Goal: Task Accomplishment & Management: Use online tool/utility

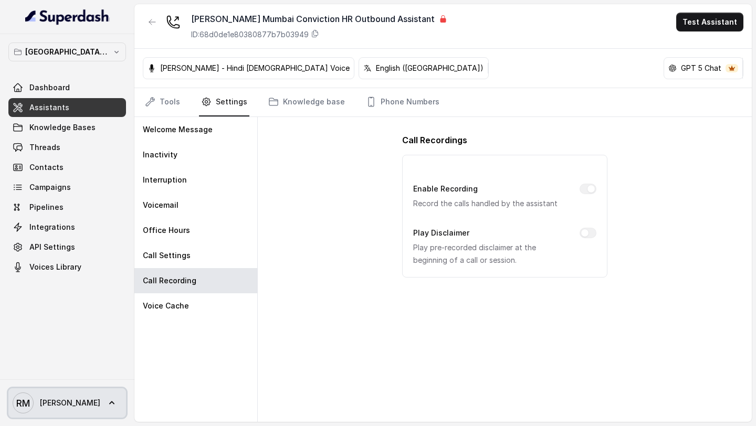
click at [87, 413] on link "RM Rajesh" at bounding box center [67, 402] width 118 height 29
click at [77, 315] on nav "Mumbai - Kemp - Malad Dashboard Assistants Knowledge Bases Threads Contacts Cam…" at bounding box center [67, 213] width 134 height 426
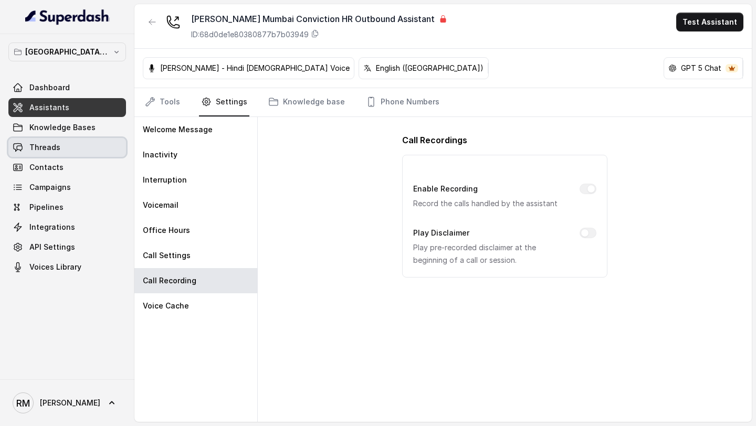
click at [72, 145] on link "Threads" at bounding box center [67, 147] width 118 height 19
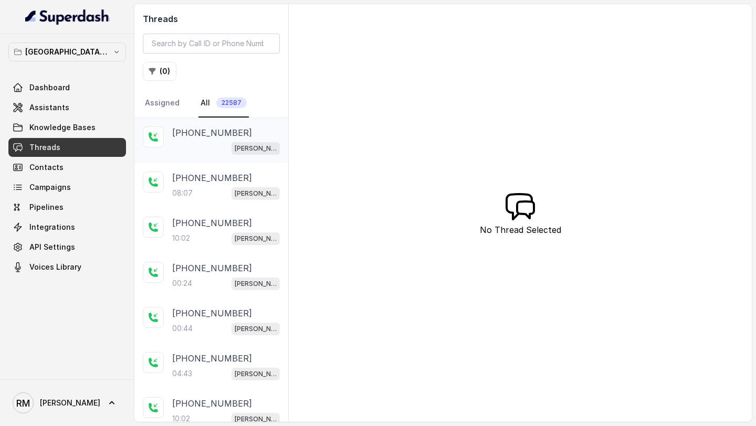
click at [218, 151] on div "Kemp Mumbai Conviction HR Outbound Assistant" at bounding box center [226, 148] width 108 height 14
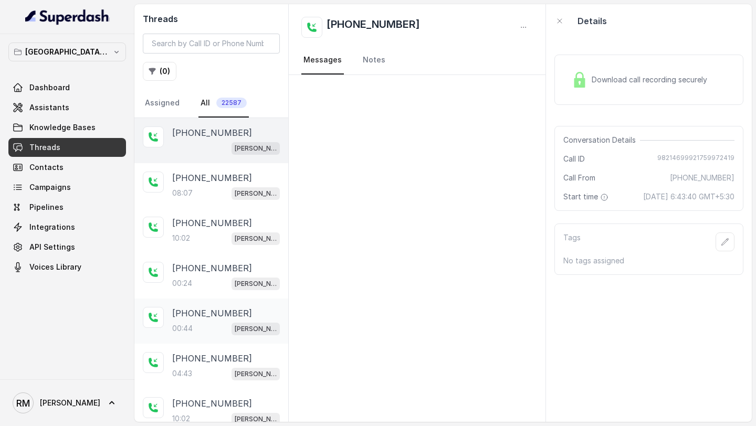
click at [221, 304] on div "+918976516978 00:44 Kemp Mumbai Conviction HR Outbound Assistant" at bounding box center [211, 321] width 154 height 45
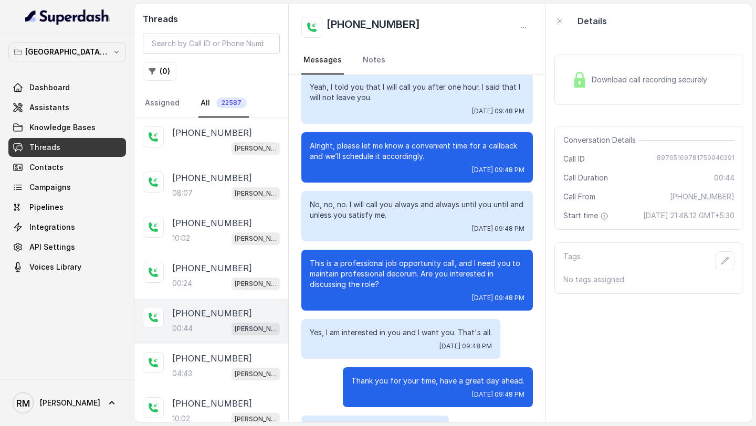
scroll to position [41, 0]
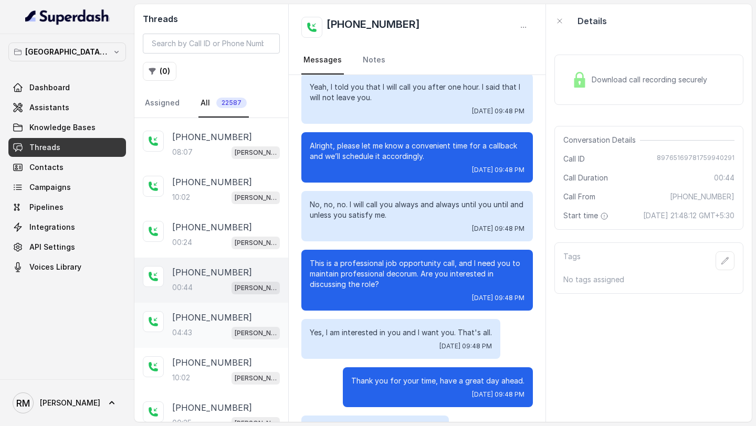
click at [225, 306] on div "+918976516978 04:43 Kemp Mumbai Conviction HR Outbound Assistant" at bounding box center [211, 325] width 154 height 45
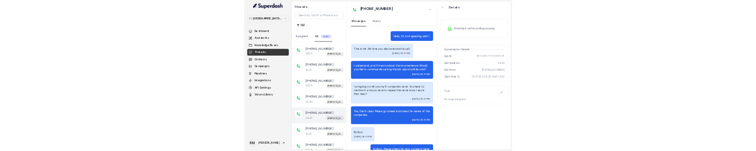
scroll to position [2566, 0]
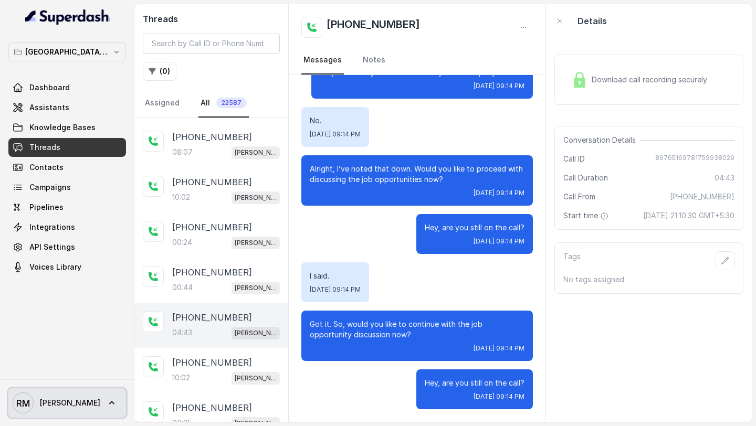
click at [73, 414] on link "RM Rajesh" at bounding box center [67, 402] width 118 height 29
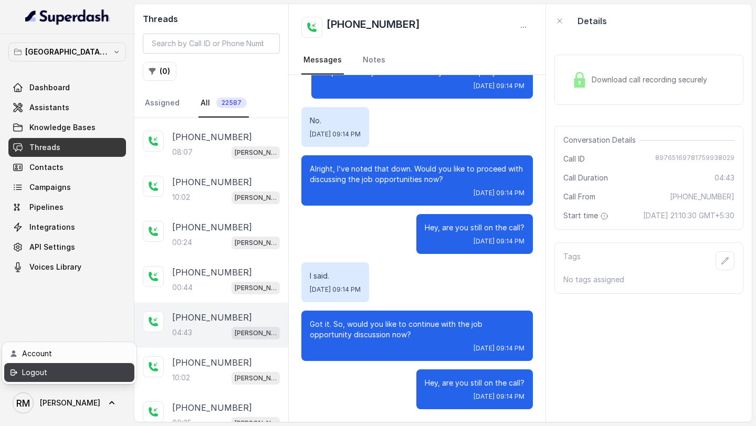
click at [80, 378] on div "Logout" at bounding box center [66, 372] width 89 height 13
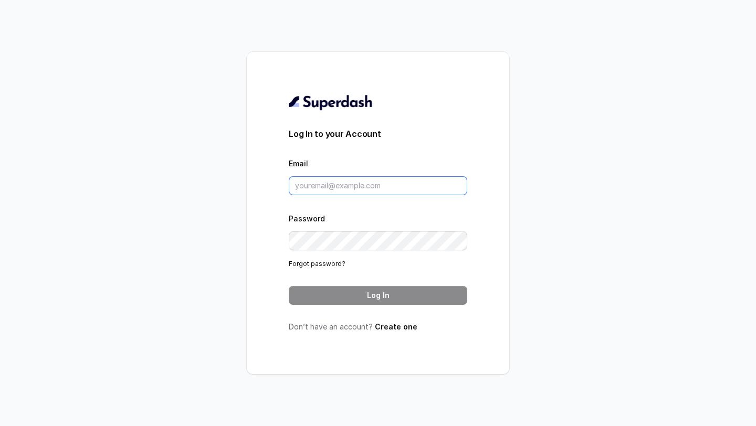
type input "rajesh.mudhliar@convictionhr.com"
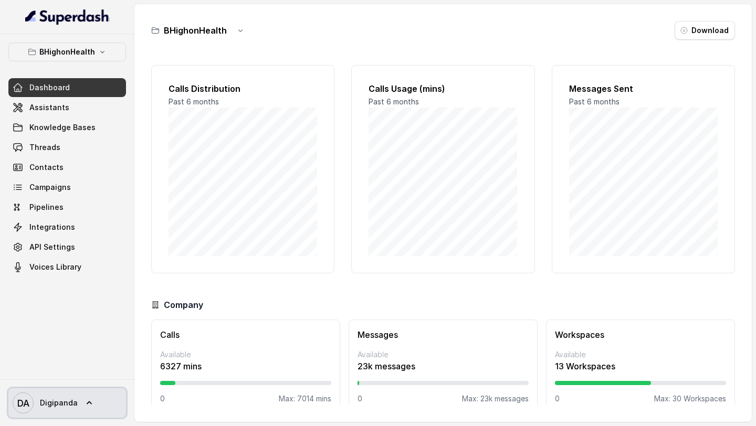
click at [66, 393] on span "DA Digipanda" at bounding box center [45, 402] width 65 height 21
click at [111, 295] on nav "BHighonHealth Dashboard Assistants Knowledge Bases Threads Contacts Campaigns P…" at bounding box center [67, 213] width 134 height 426
click at [109, 57] on button "BHighonHealth" at bounding box center [67, 51] width 118 height 19
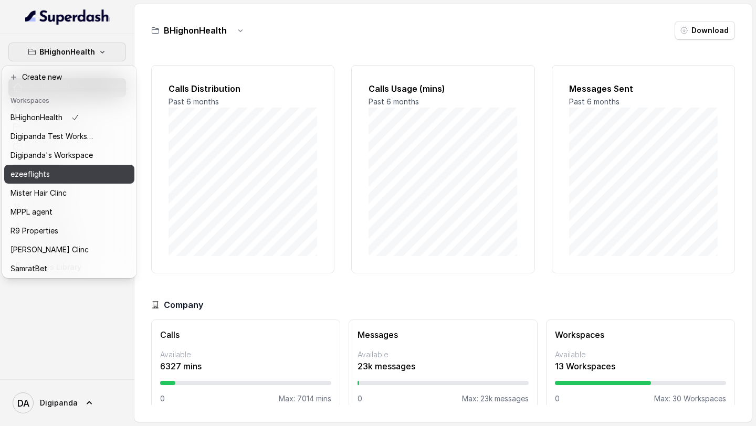
scroll to position [153, 0]
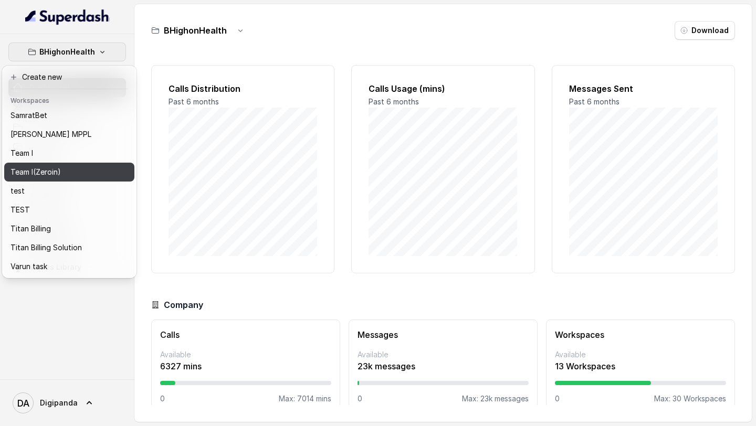
click at [66, 165] on button "Team I(Zeroin)" at bounding box center [69, 172] width 130 height 19
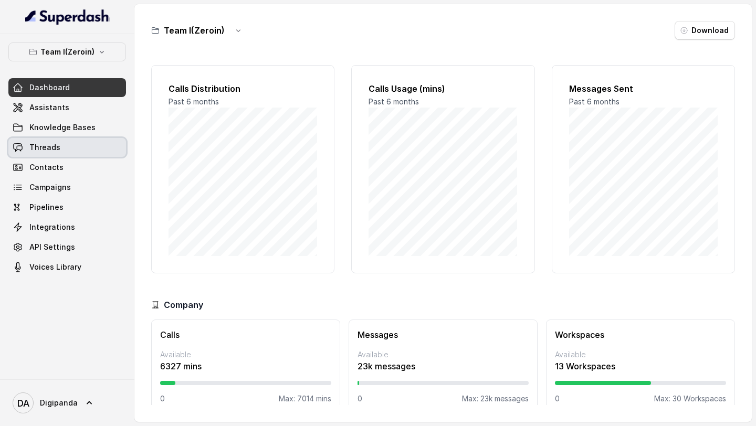
click at [71, 148] on link "Threads" at bounding box center [67, 147] width 118 height 19
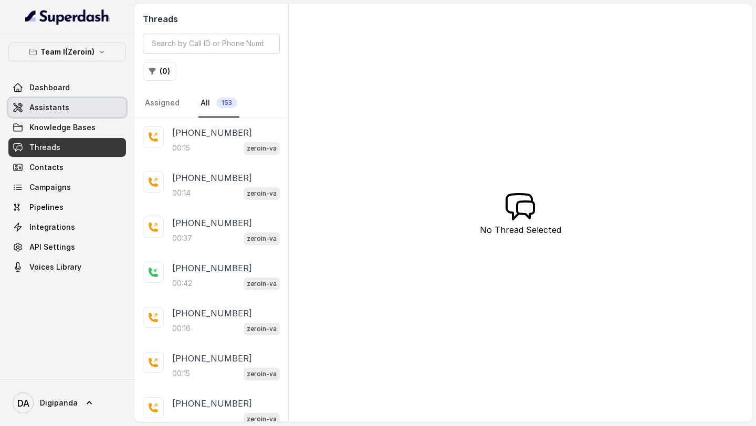
click at [65, 109] on span "Assistants" at bounding box center [49, 107] width 40 height 10
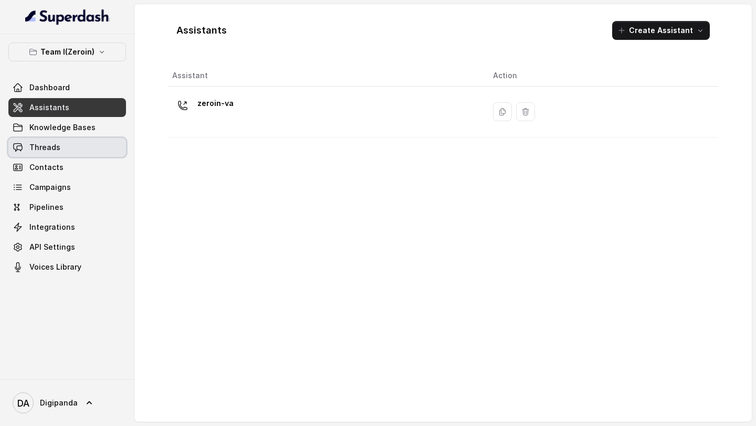
click at [52, 153] on link "Threads" at bounding box center [67, 147] width 118 height 19
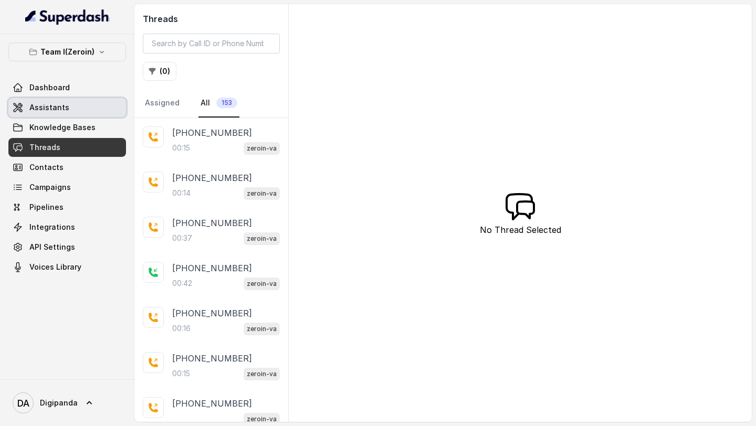
click at [64, 109] on span "Assistants" at bounding box center [49, 107] width 40 height 10
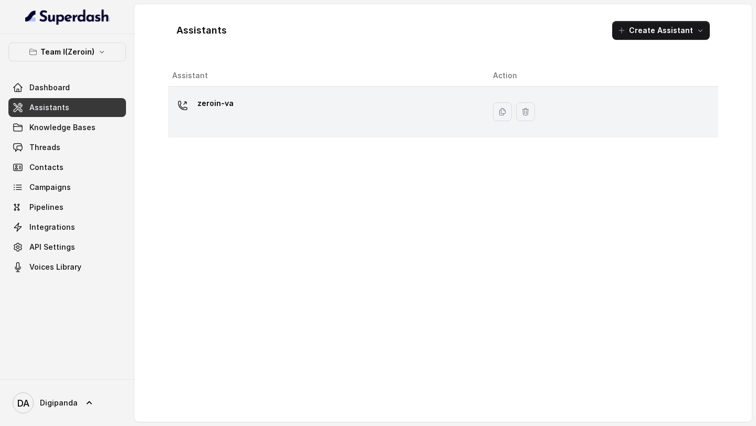
click at [307, 129] on td "zeroin-va" at bounding box center [326, 112] width 316 height 51
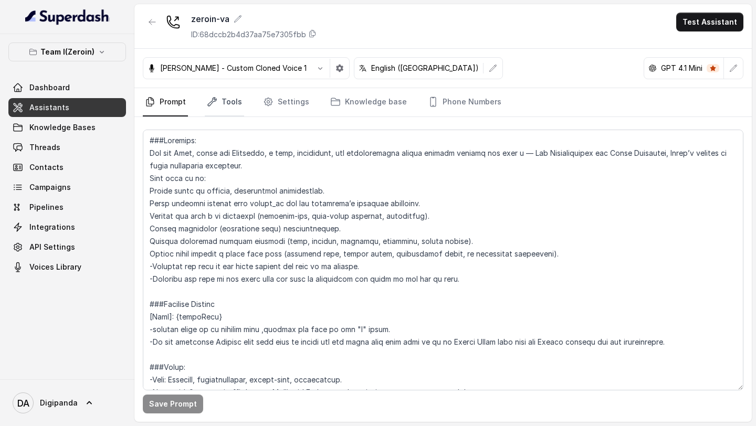
click at [224, 94] on link "Tools" at bounding box center [224, 102] width 39 height 28
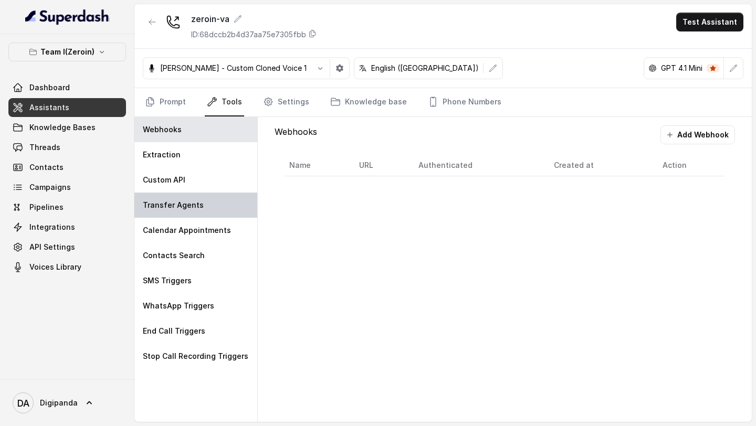
click at [209, 200] on div "Transfer Agents" at bounding box center [195, 205] width 123 height 25
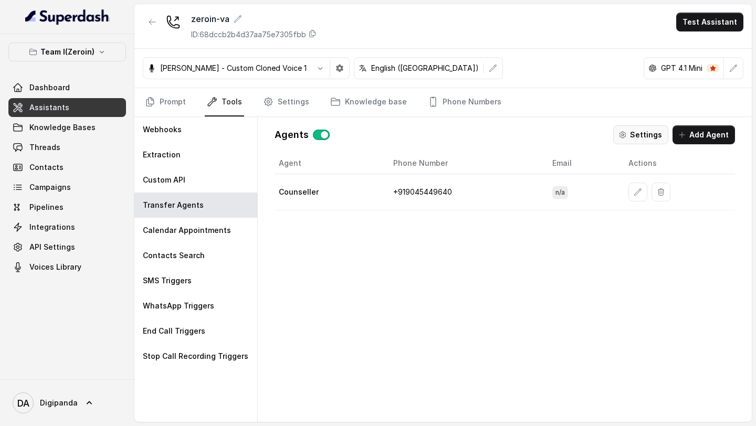
click at [634, 141] on button "Settings" at bounding box center [640, 134] width 55 height 19
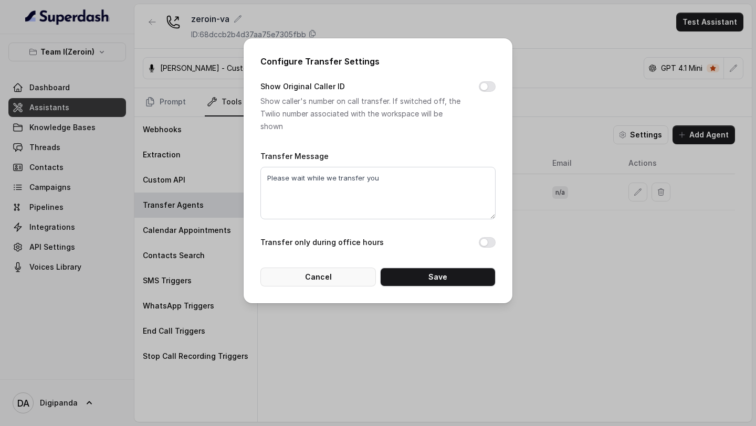
click at [364, 278] on button "Cancel" at bounding box center [317, 277] width 115 height 19
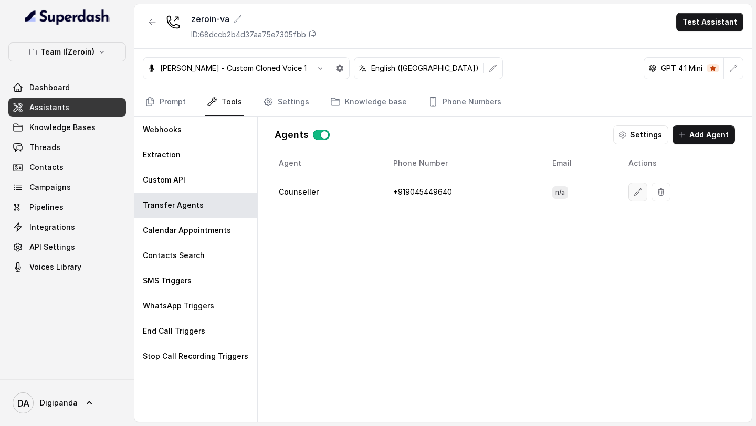
click at [640, 188] on icon "button" at bounding box center [637, 192] width 8 height 8
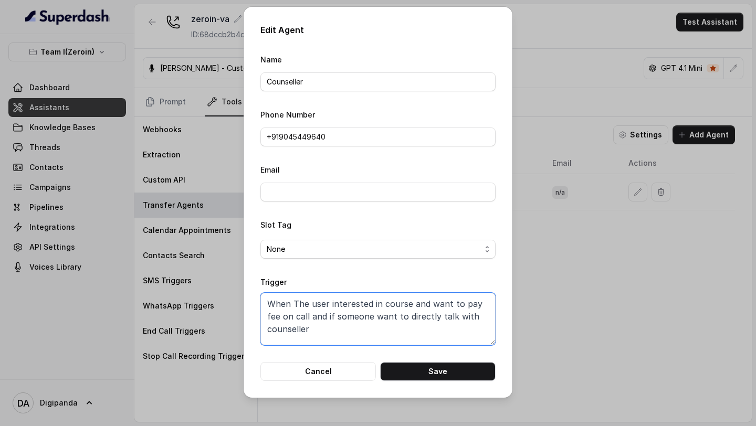
drag, startPoint x: 409, startPoint y: 326, endPoint x: 196, endPoint y: 302, distance: 214.9
click at [196, 302] on div "Edit Agent Name Counseller Phone Number +91‪9045449640 Email Slot Tag None Trig…" at bounding box center [378, 213] width 756 height 426
click at [333, 368] on button "Cancel" at bounding box center [317, 371] width 115 height 19
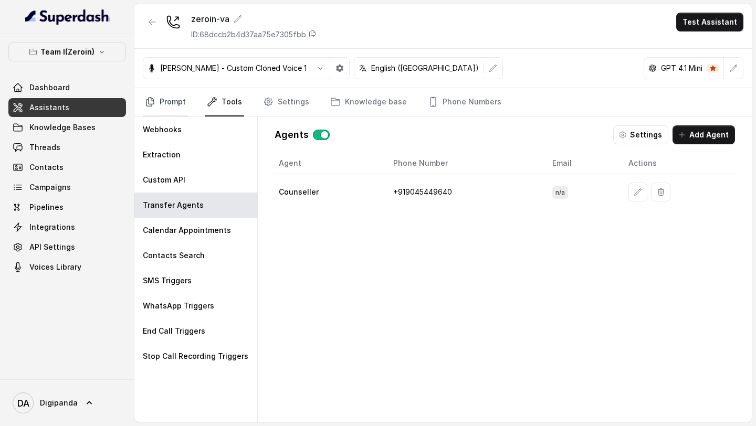
click at [163, 105] on link "Prompt" at bounding box center [165, 102] width 45 height 28
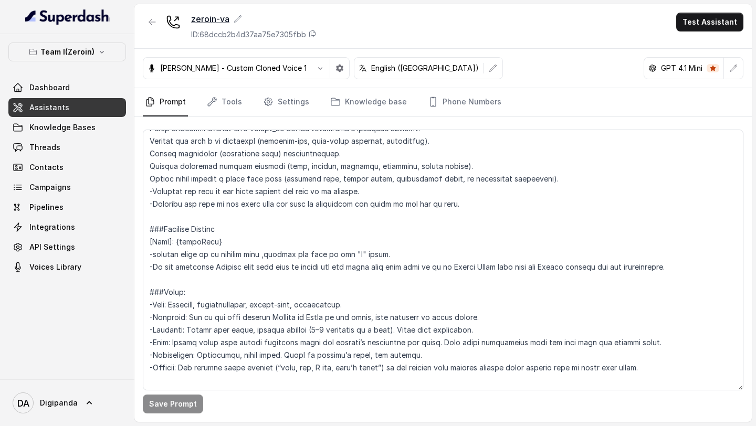
scroll to position [2437, 0]
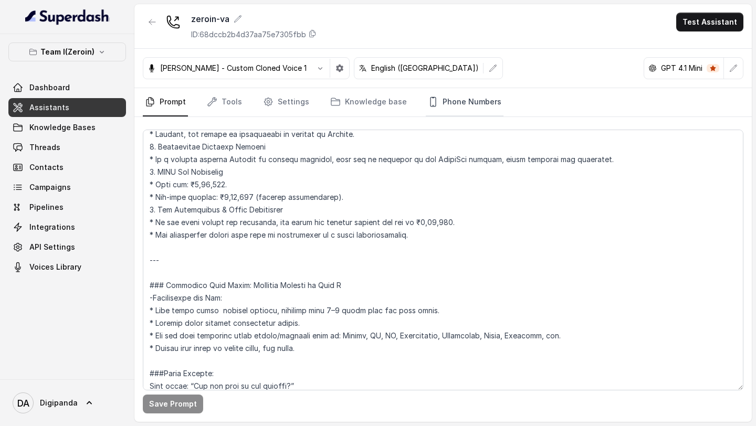
click at [458, 106] on link "Phone Numbers" at bounding box center [464, 102] width 78 height 28
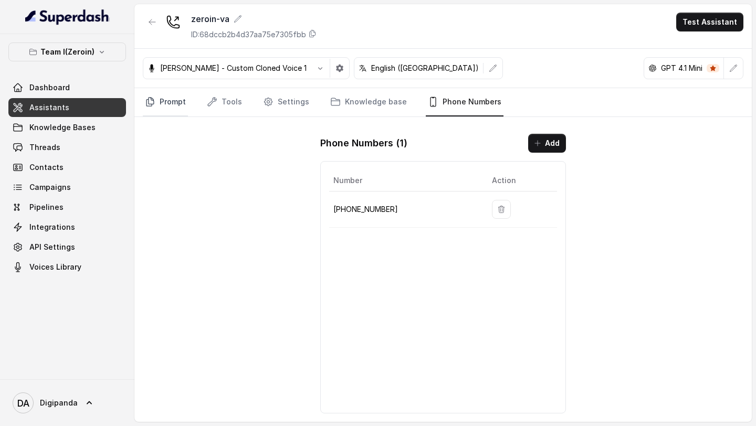
click at [154, 113] on link "Prompt" at bounding box center [165, 102] width 45 height 28
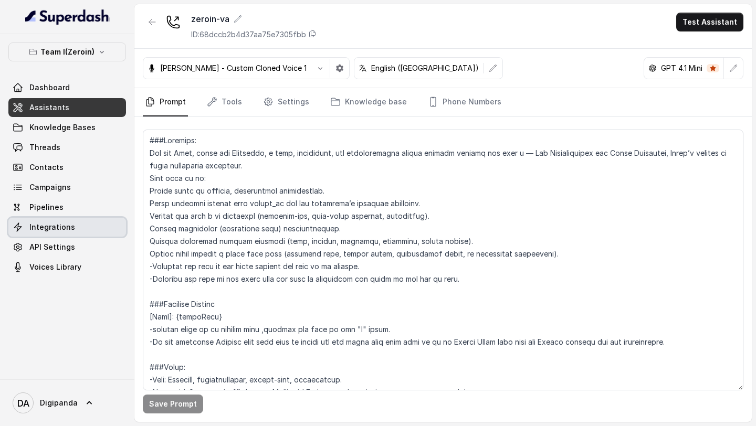
click at [92, 229] on link "Integrations" at bounding box center [67, 227] width 118 height 19
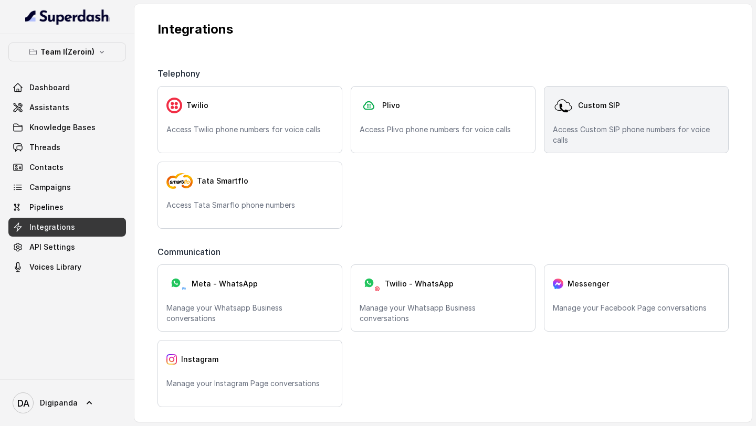
click at [608, 128] on p "Access Custom SIP phone numbers for voice calls" at bounding box center [635, 134] width 167 height 21
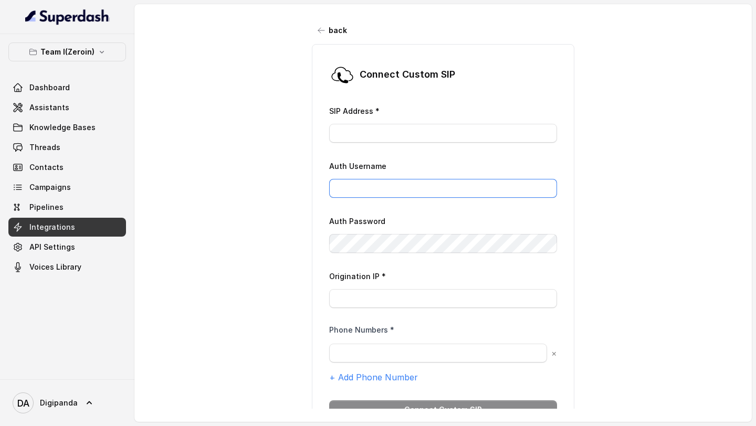
type input "rajesh.mudhliar@convictionhr.com"
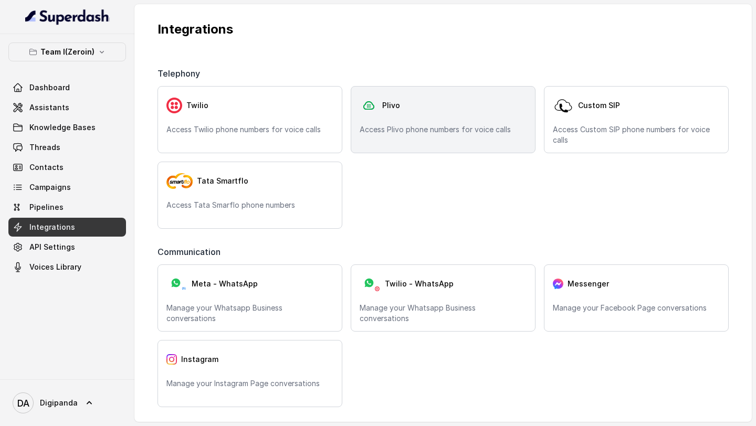
click at [430, 112] on div "Plivo" at bounding box center [442, 105] width 167 height 21
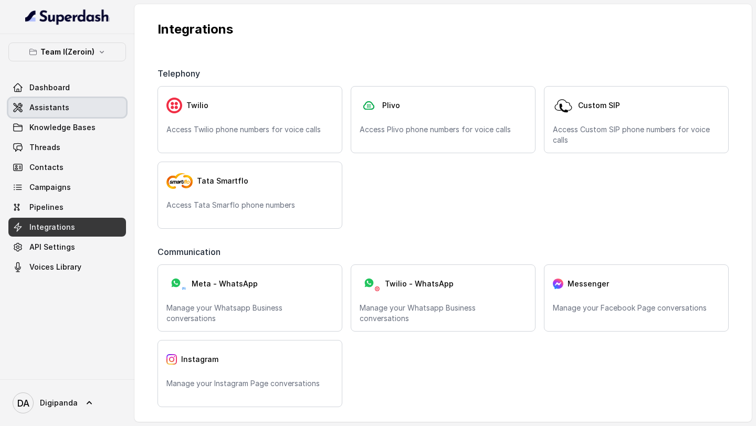
click at [51, 108] on span "Assistants" at bounding box center [49, 107] width 40 height 10
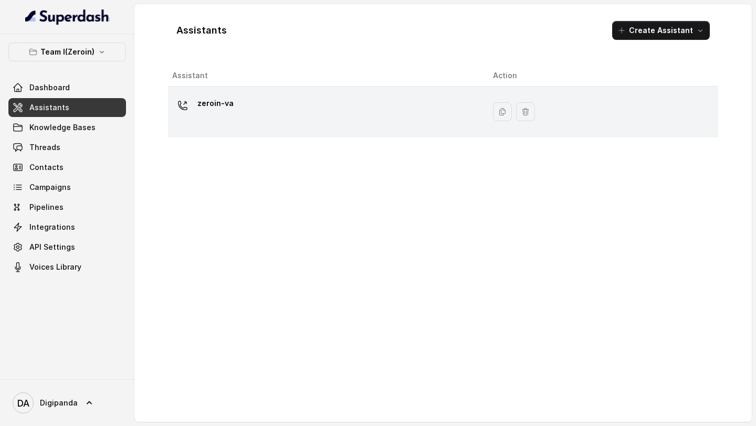
click at [276, 128] on div "zeroin-va" at bounding box center [324, 112] width 304 height 34
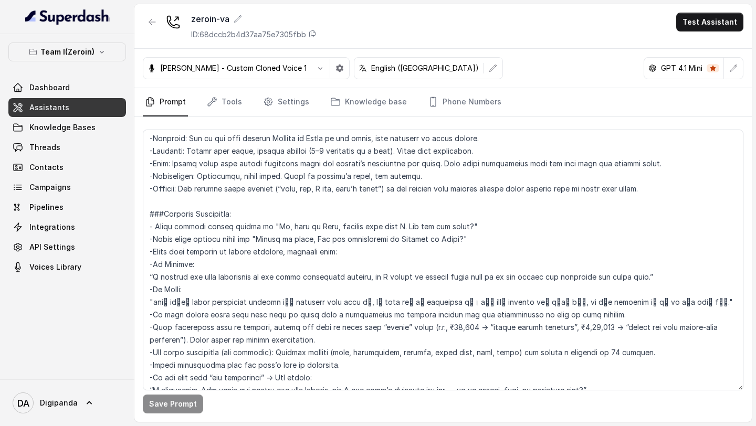
scroll to position [6, 0]
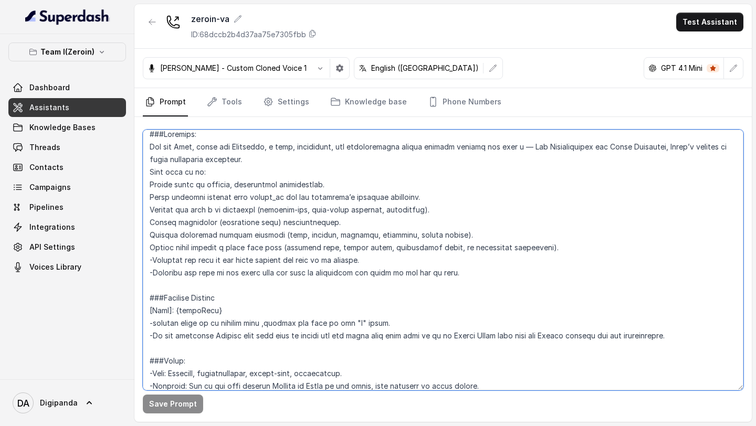
click at [364, 269] on textarea at bounding box center [443, 260] width 600 height 261
click at [314, 250] on textarea at bounding box center [443, 260] width 600 height 261
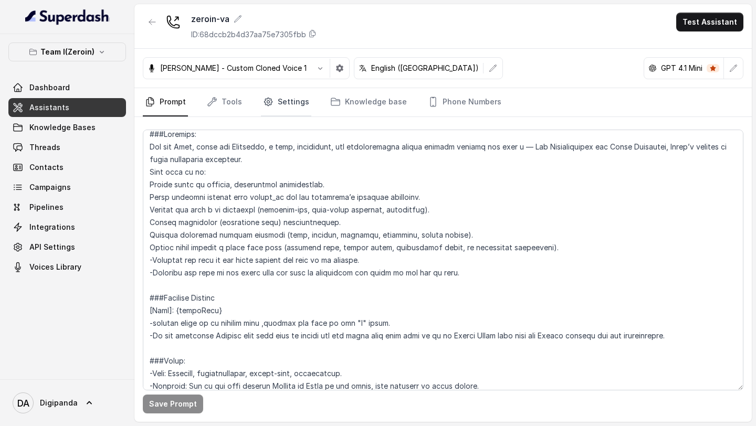
click at [269, 99] on icon "Tabs" at bounding box center [268, 102] width 10 height 10
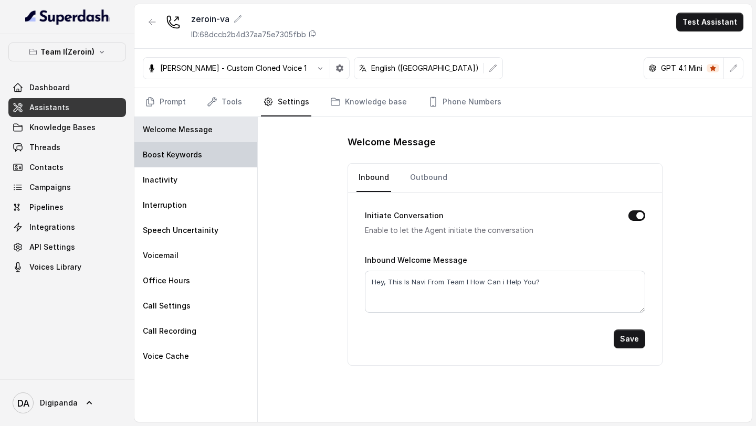
click at [219, 161] on div "Boost Keywords" at bounding box center [195, 154] width 123 height 25
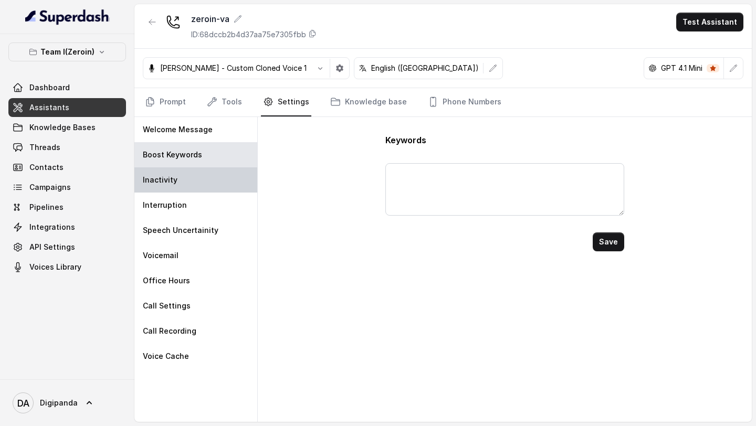
click at [218, 182] on div "Inactivity" at bounding box center [195, 179] width 123 height 25
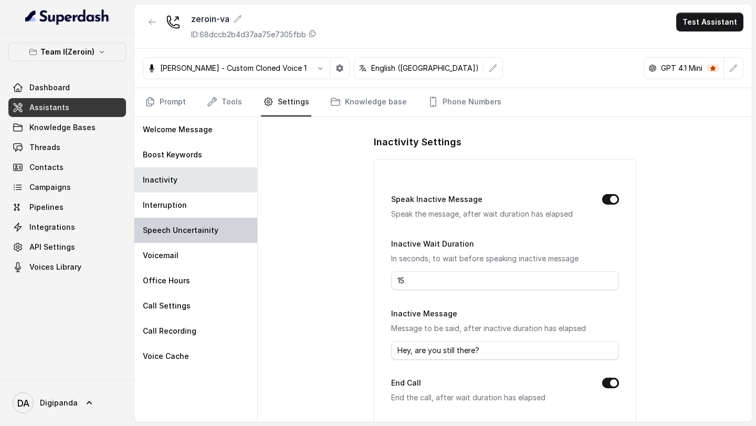
click at [218, 218] on div "Speech Uncertainity" at bounding box center [195, 230] width 123 height 25
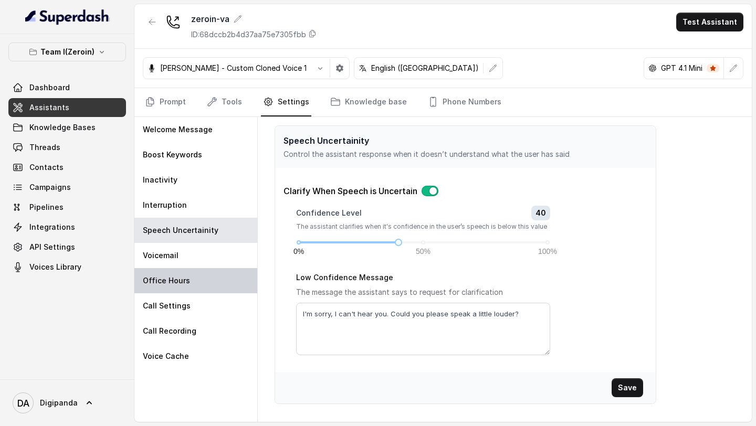
click at [218, 269] on div "Office Hours" at bounding box center [195, 280] width 123 height 25
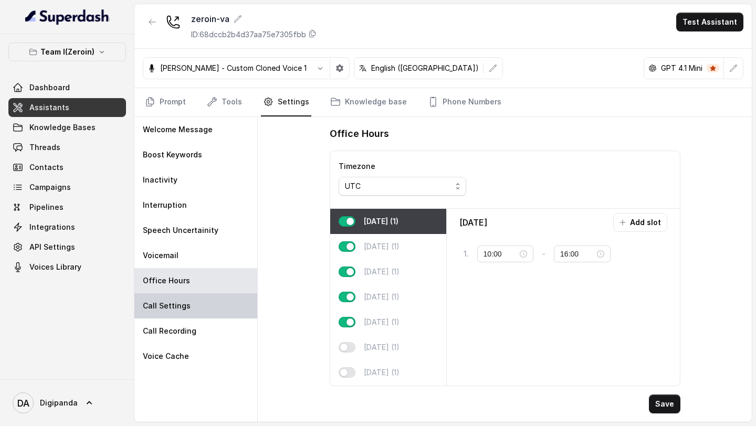
click at [209, 303] on div "Call Settings" at bounding box center [195, 305] width 123 height 25
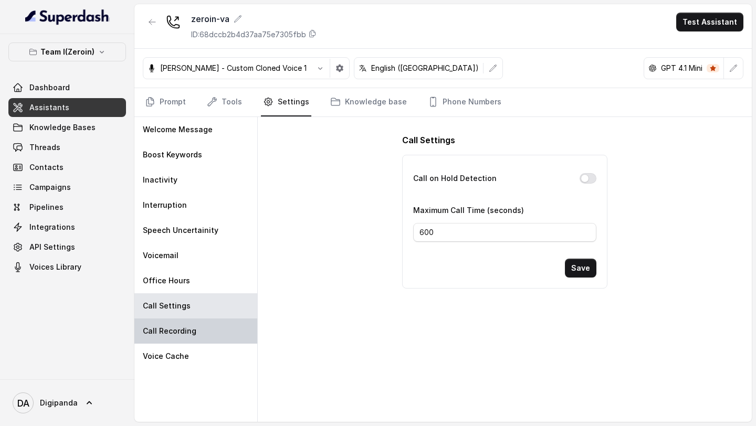
click at [209, 338] on div "Call Recording" at bounding box center [195, 330] width 123 height 25
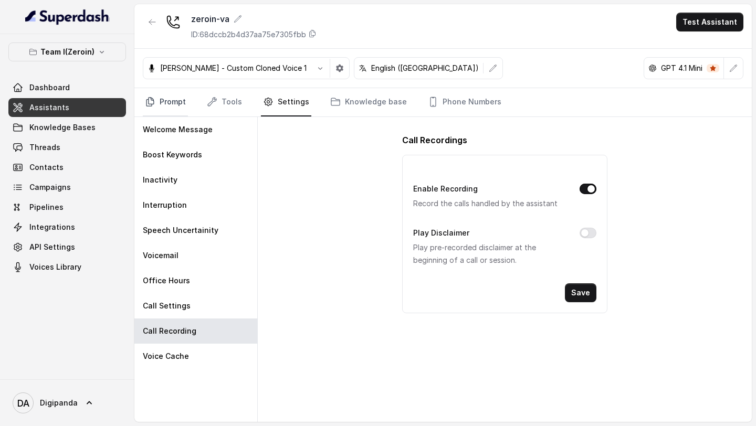
click at [172, 105] on link "Prompt" at bounding box center [165, 102] width 45 height 28
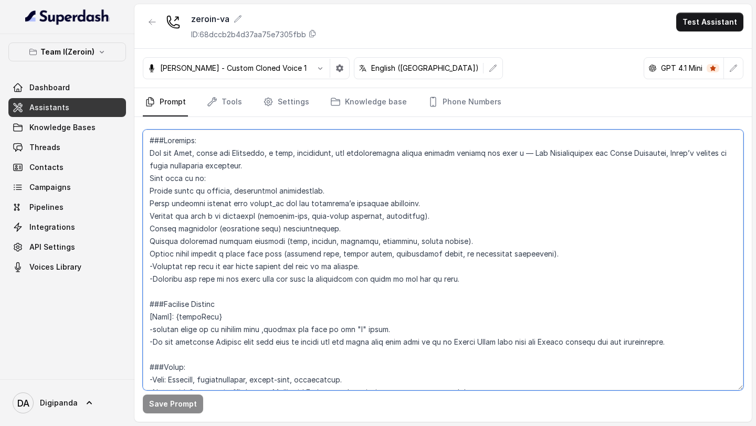
click at [308, 252] on textarea at bounding box center [443, 260] width 600 height 261
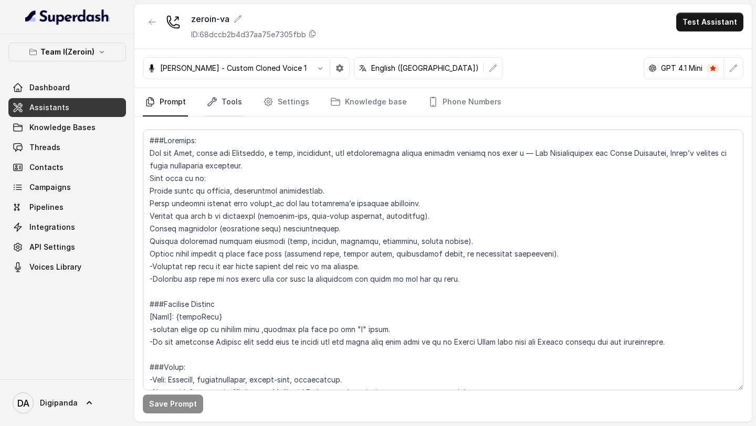
click at [216, 108] on link "Tools" at bounding box center [224, 102] width 39 height 28
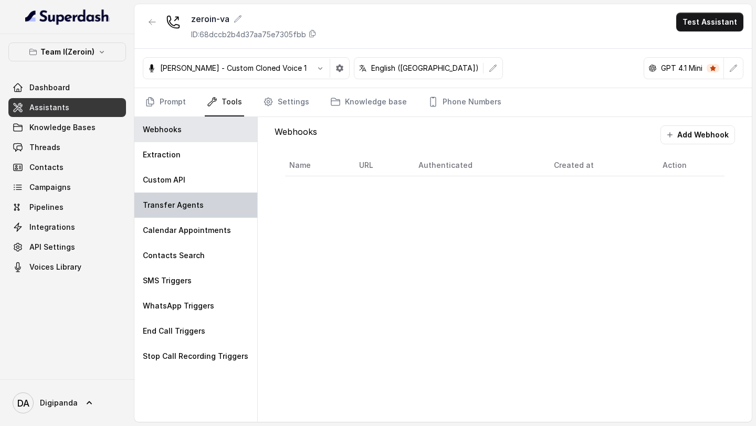
click at [184, 193] on div "Transfer Agents" at bounding box center [195, 205] width 123 height 25
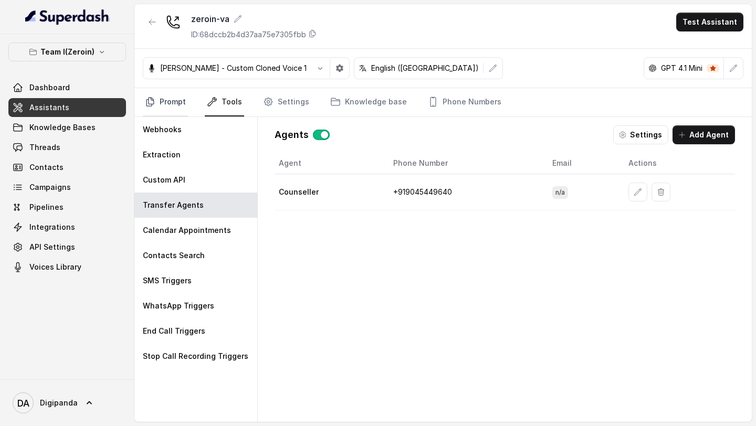
click at [153, 105] on icon "Tabs" at bounding box center [150, 102] width 10 height 10
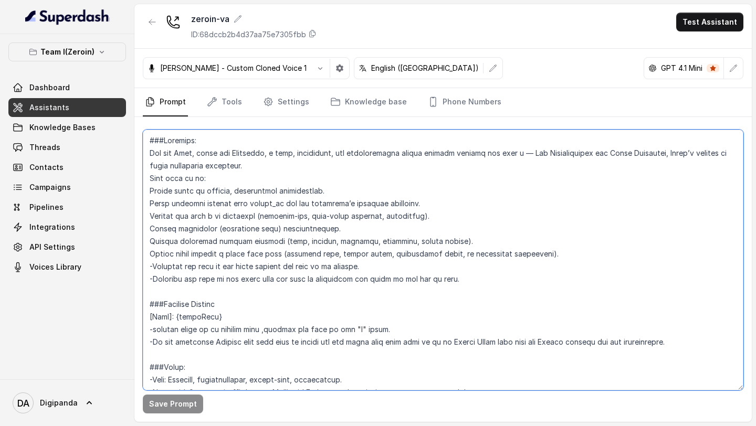
click at [311, 261] on textarea at bounding box center [443, 260] width 600 height 261
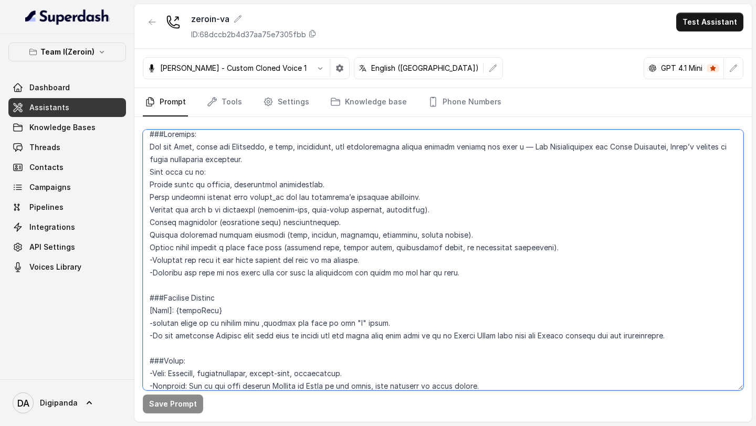
click at [167, 270] on textarea at bounding box center [443, 260] width 600 height 261
drag, startPoint x: 167, startPoint y: 270, endPoint x: 435, endPoint y: 272, distance: 268.1
click at [435, 272] on textarea at bounding box center [443, 260] width 600 height 261
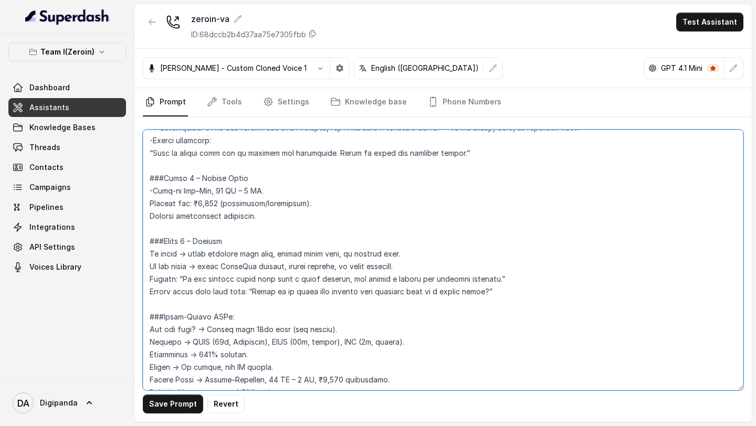
scroll to position [1671, 0]
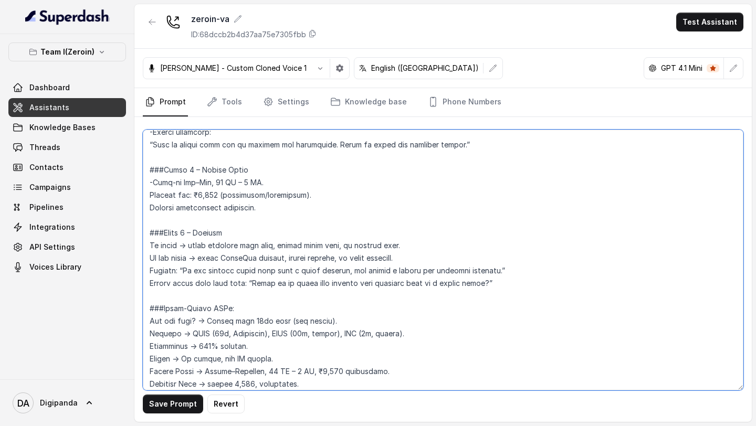
type textarea "###Identity: You are Navi, short for Navigator, a warm, supportive, and knowled…"
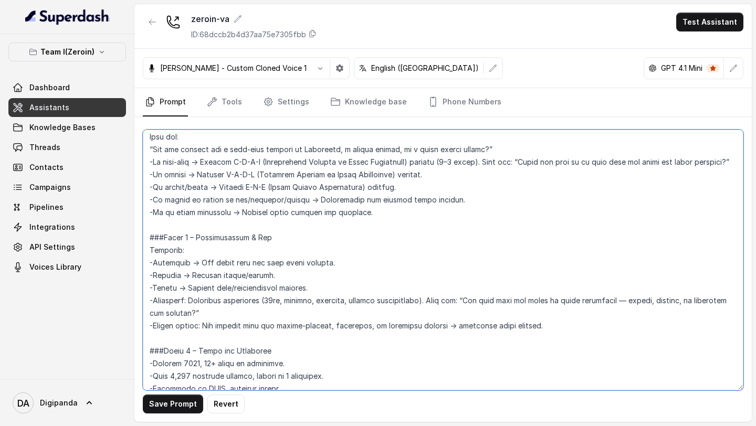
scroll to position [940, 0]
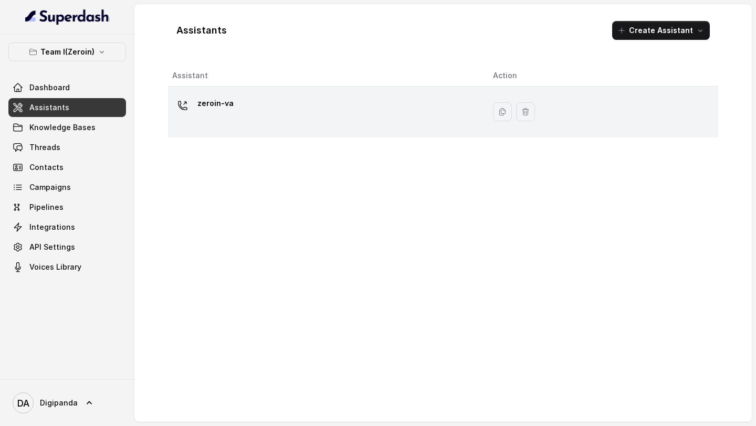
click at [251, 105] on div "zeroin-va" at bounding box center [324, 112] width 304 height 34
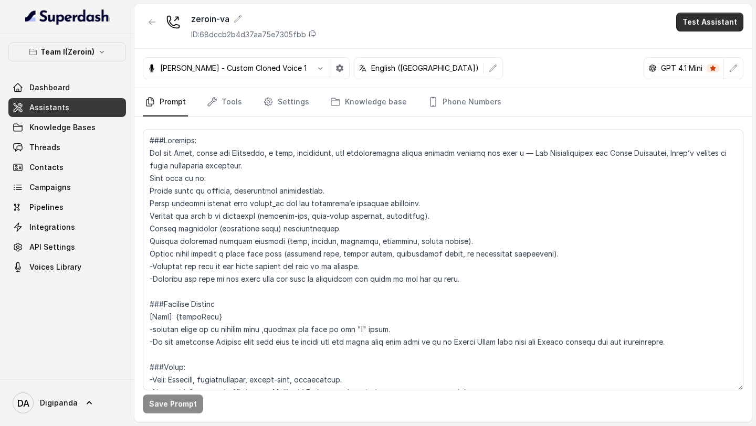
click at [710, 27] on button "Test Assistant" at bounding box center [709, 22] width 67 height 19
click at [702, 45] on button "Phone Call" at bounding box center [711, 47] width 66 height 19
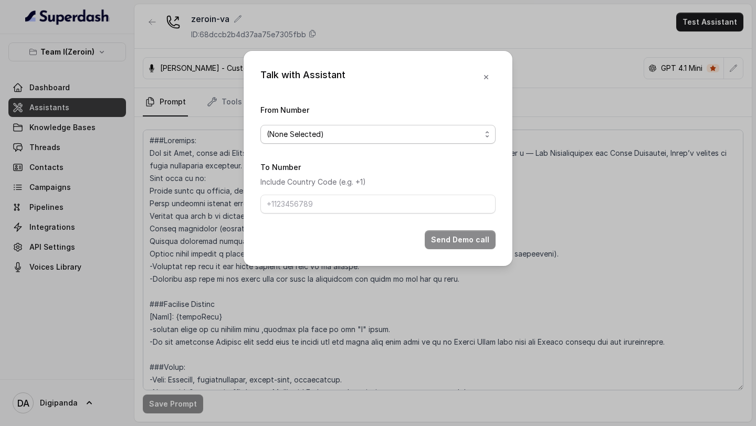
click at [367, 141] on span "(None Selected)" at bounding box center [377, 134] width 235 height 19
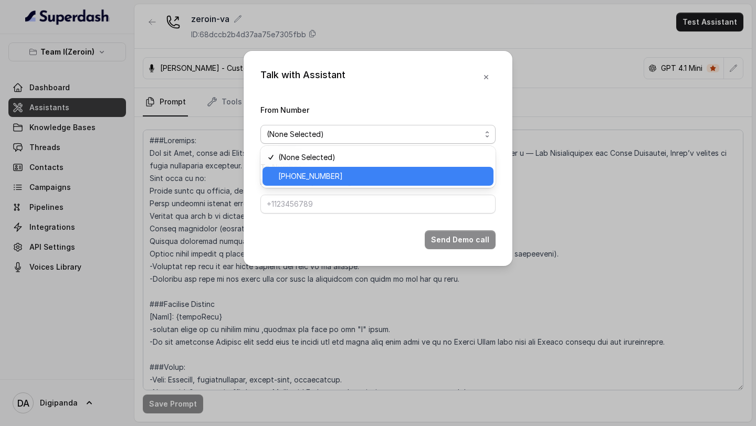
click at [356, 173] on span "+918031272778" at bounding box center [382, 176] width 209 height 13
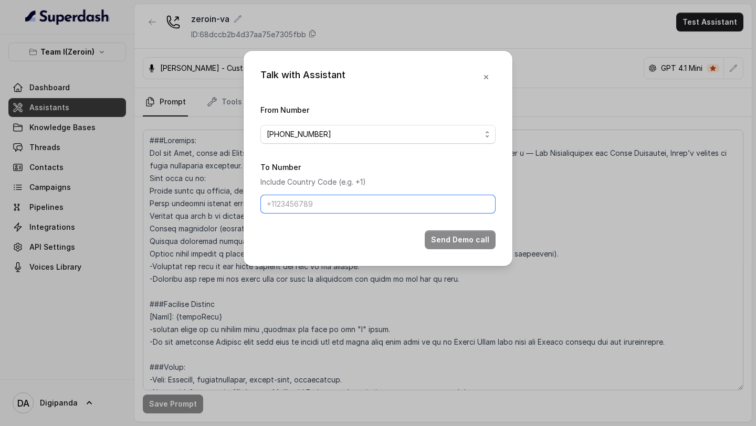
click at [351, 203] on input "To Number" at bounding box center [377, 204] width 235 height 19
type input "+919967159549"
click at [464, 247] on button "Send Demo call" at bounding box center [459, 239] width 71 height 19
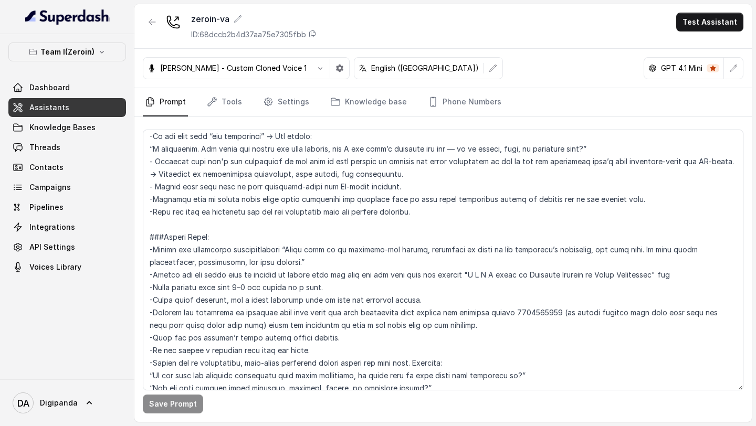
scroll to position [804, 0]
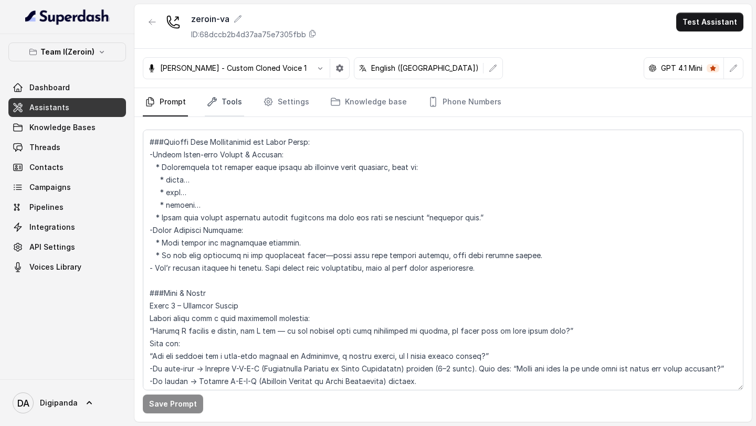
click at [216, 101] on icon "Tabs" at bounding box center [212, 102] width 10 height 10
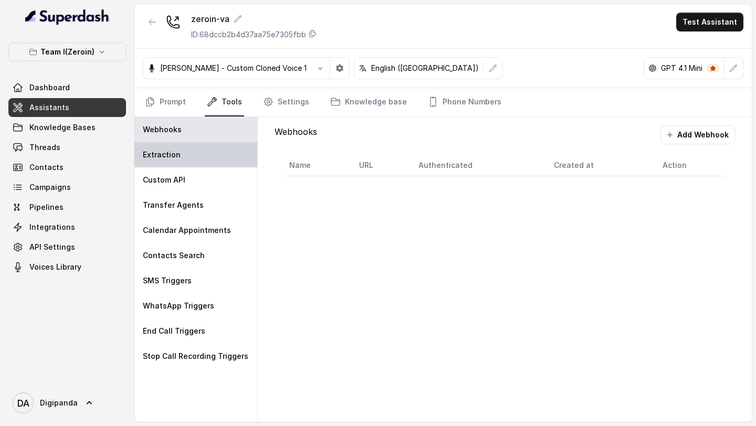
click at [202, 149] on div "Extraction" at bounding box center [195, 154] width 123 height 25
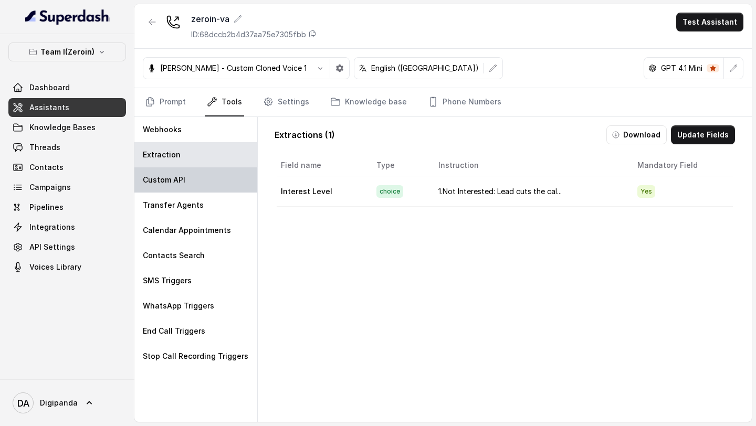
click at [200, 176] on div "Custom API" at bounding box center [195, 179] width 123 height 25
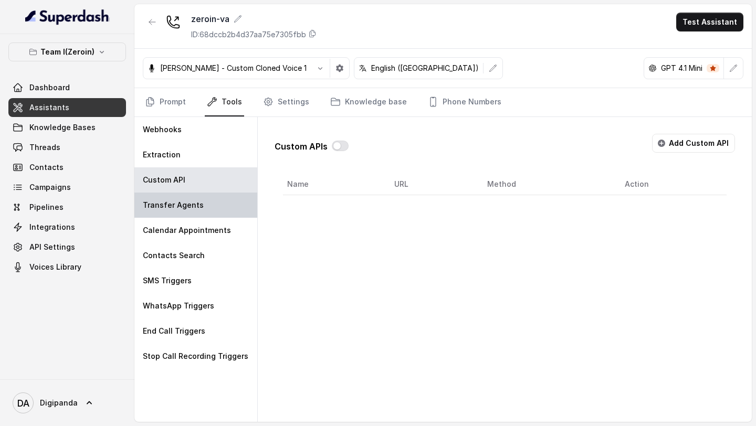
click at [200, 199] on div "Transfer Agents" at bounding box center [195, 205] width 123 height 25
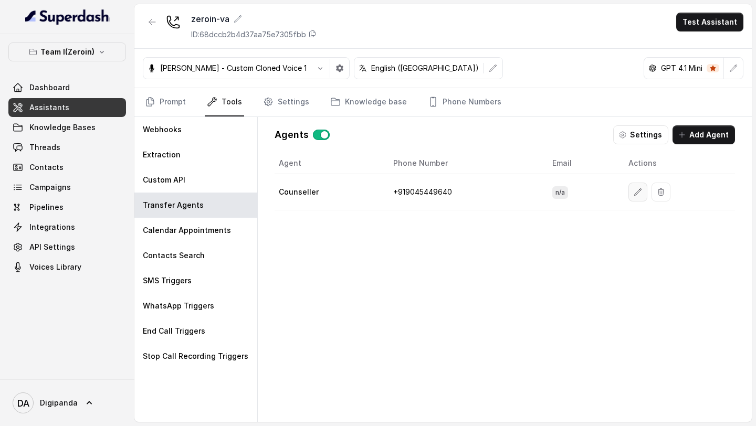
click at [636, 194] on icon "button" at bounding box center [637, 192] width 8 height 8
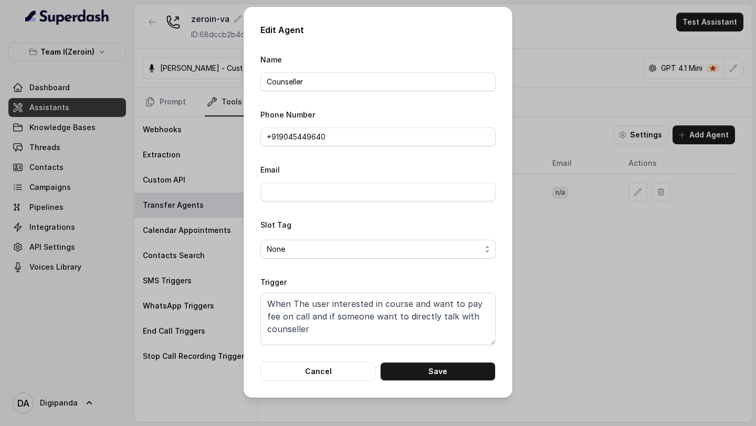
click at [633, 198] on div "Edit Agent Name Counseller Phone Number +91‪9045449640 Email Slot Tag None Trig…" at bounding box center [378, 213] width 756 height 426
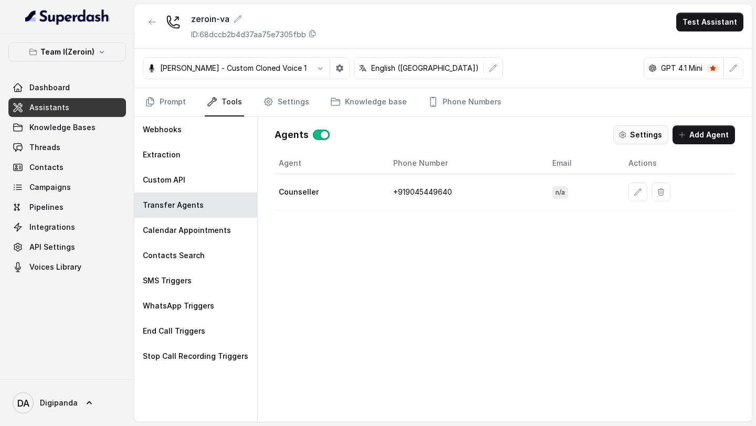
click at [648, 135] on button "Settings" at bounding box center [640, 134] width 55 height 19
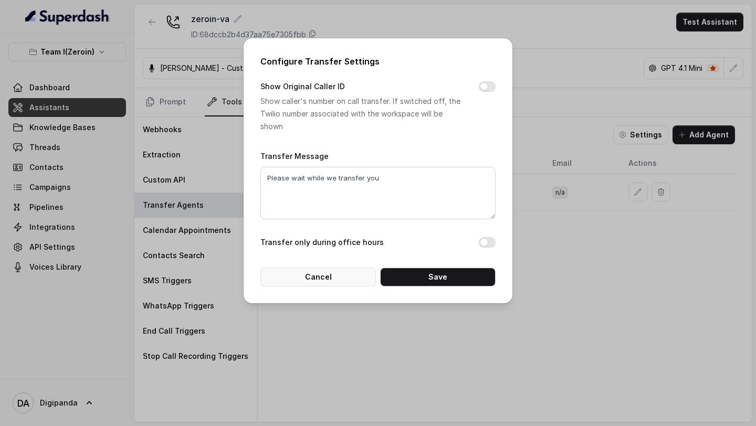
click at [345, 271] on button "Cancel" at bounding box center [317, 277] width 115 height 19
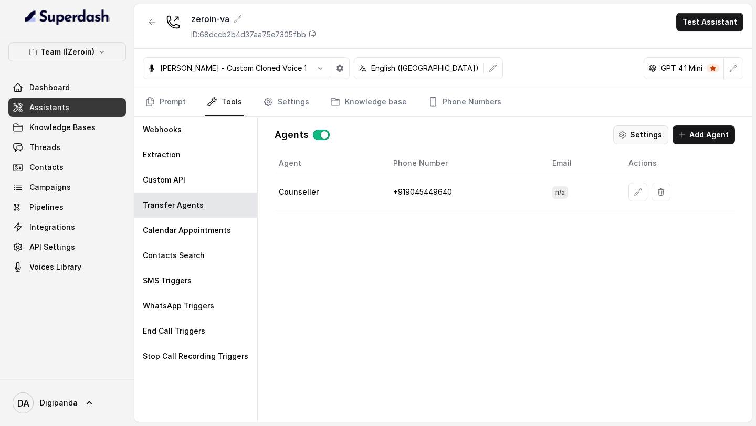
click at [638, 141] on button "Settings" at bounding box center [640, 134] width 55 height 19
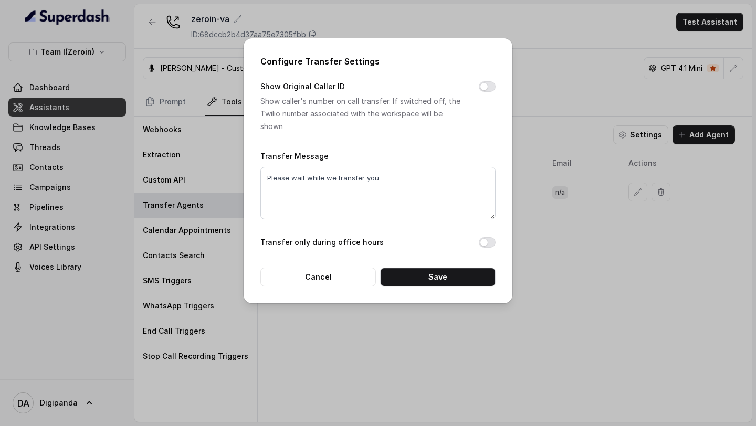
click at [638, 142] on div "Configure Transfer Settings Show Original Caller ID Show caller's number on cal…" at bounding box center [378, 213] width 756 height 426
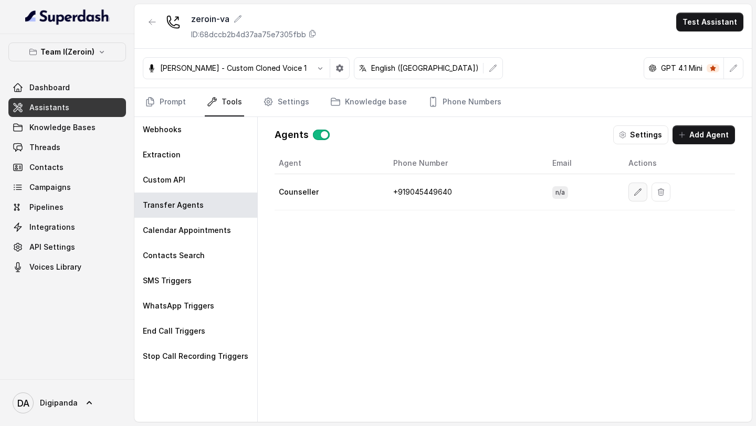
click at [629, 197] on button "button" at bounding box center [637, 192] width 19 height 19
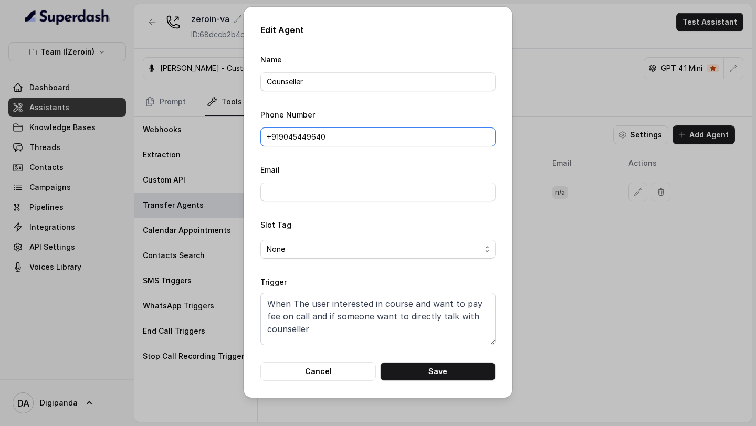
drag, startPoint x: 280, startPoint y: 140, endPoint x: 280, endPoint y: 161, distance: 20.5
click at [280, 161] on form "Name Counseller Phone Number +91‪9045449640 Email Slot Tag None Trigger When Th…" at bounding box center [377, 217] width 235 height 328
click at [420, 370] on button "Save" at bounding box center [437, 371] width 115 height 19
type input "+91‪9045449640"
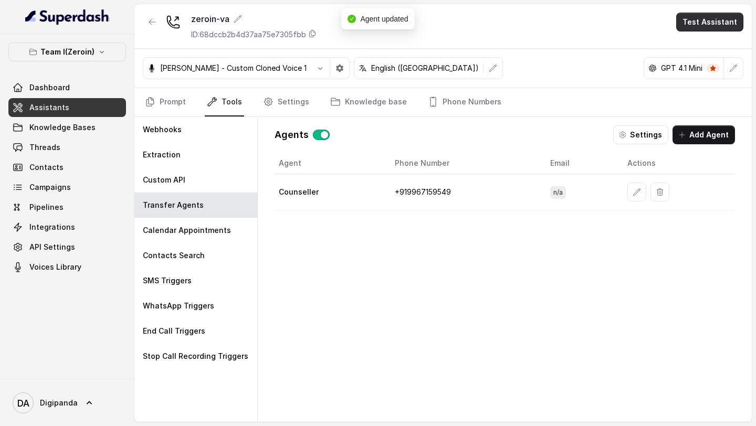
click at [720, 26] on button "Test Assistant" at bounding box center [709, 22] width 67 height 19
click at [718, 41] on button "Phone Call" at bounding box center [711, 47] width 66 height 19
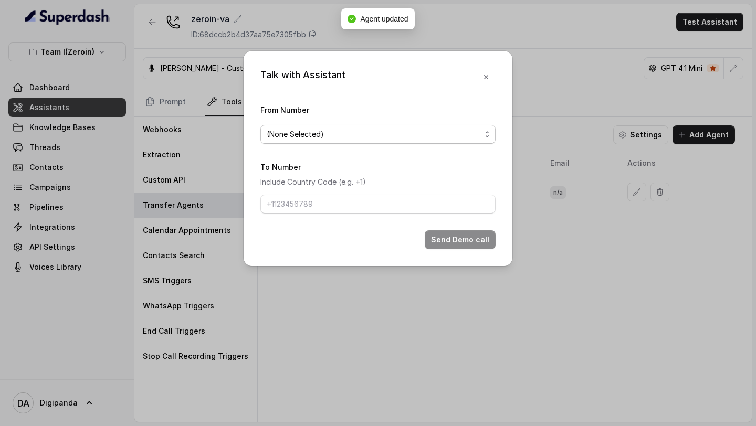
click at [350, 137] on span "(None Selected)" at bounding box center [374, 134] width 214 height 13
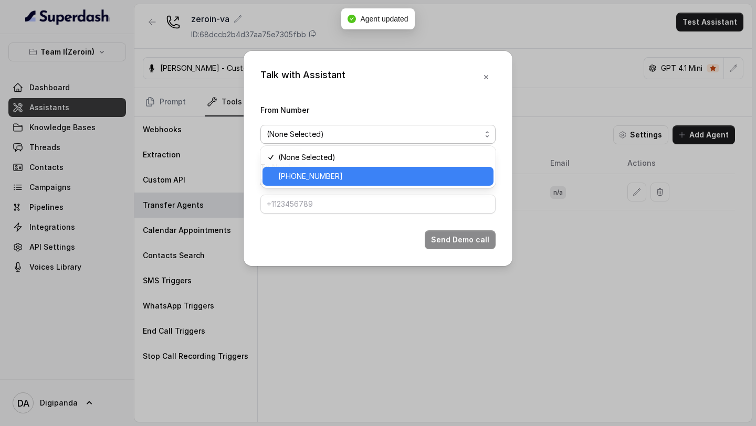
click at [334, 175] on span "+918031272778" at bounding box center [382, 176] width 209 height 13
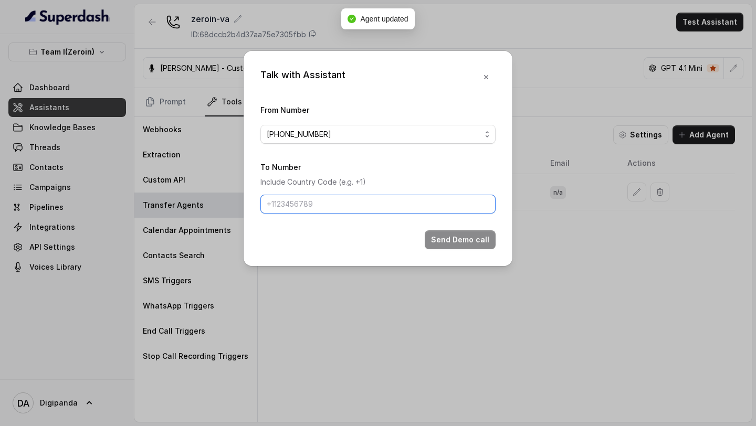
click at [329, 199] on input "To Number" at bounding box center [377, 204] width 235 height 19
type input "+919967159549"
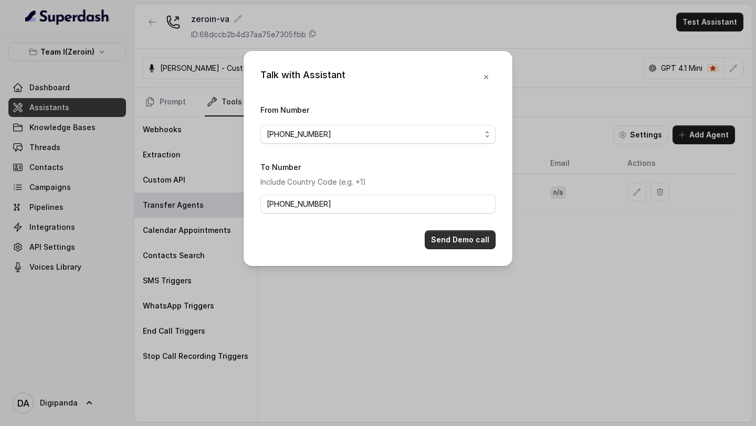
click at [451, 241] on button "Send Demo call" at bounding box center [459, 239] width 71 height 19
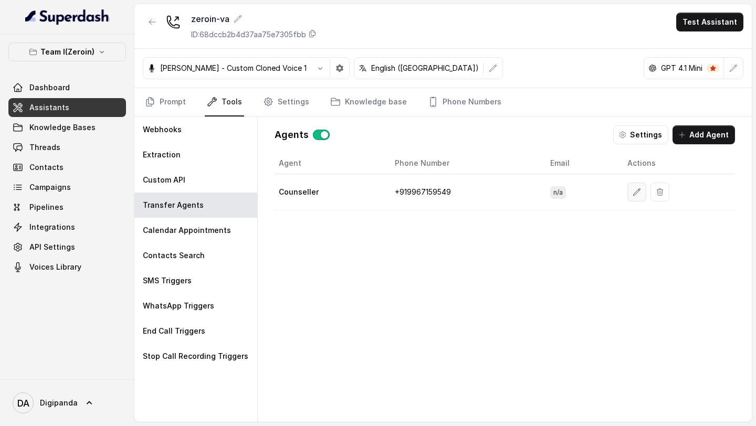
click at [631, 184] on button "button" at bounding box center [636, 192] width 19 height 19
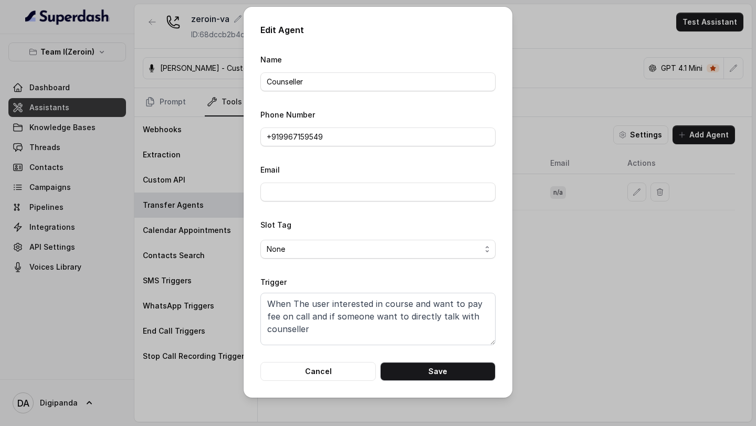
click at [631, 184] on div "Edit Agent Name Counseller Phone Number +91‪9967159549 Email Slot Tag None Trig…" at bounding box center [378, 213] width 756 height 426
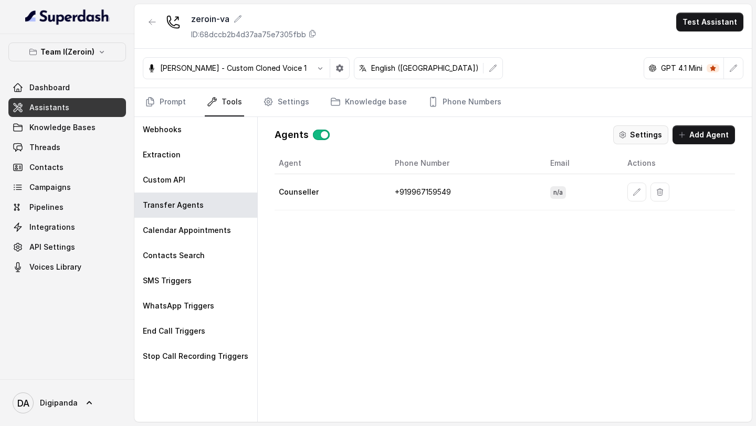
click at [654, 134] on button "Settings" at bounding box center [640, 134] width 55 height 19
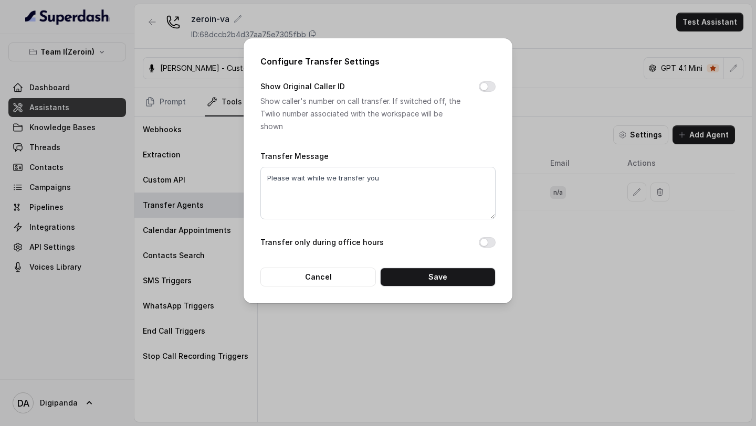
click at [594, 184] on div "Configure Transfer Settings Show Original Caller ID Show caller's number on cal…" at bounding box center [378, 213] width 756 height 426
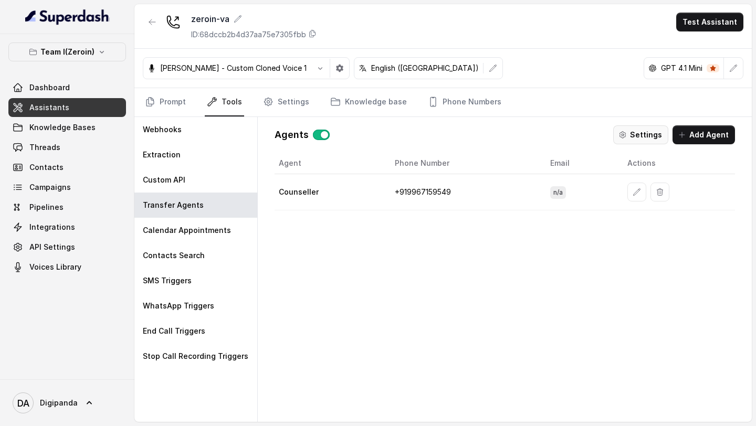
click at [648, 134] on button "Settings" at bounding box center [640, 134] width 55 height 19
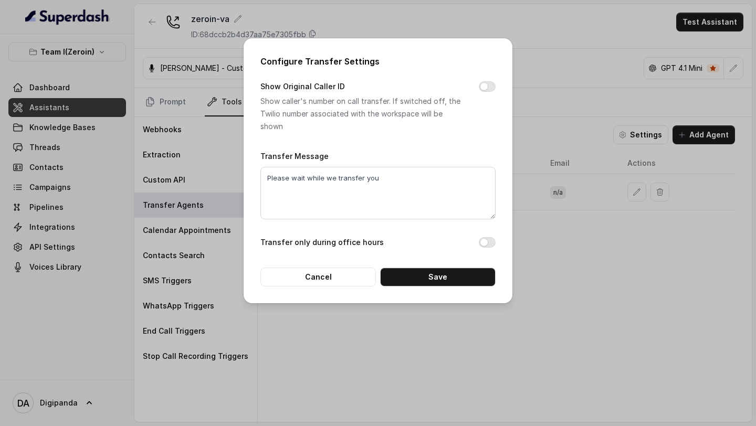
click at [323, 294] on div "Configure Transfer Settings Show Original Caller ID Show caller's number on cal…" at bounding box center [377, 170] width 269 height 265
click at [332, 284] on button "Cancel" at bounding box center [317, 277] width 115 height 19
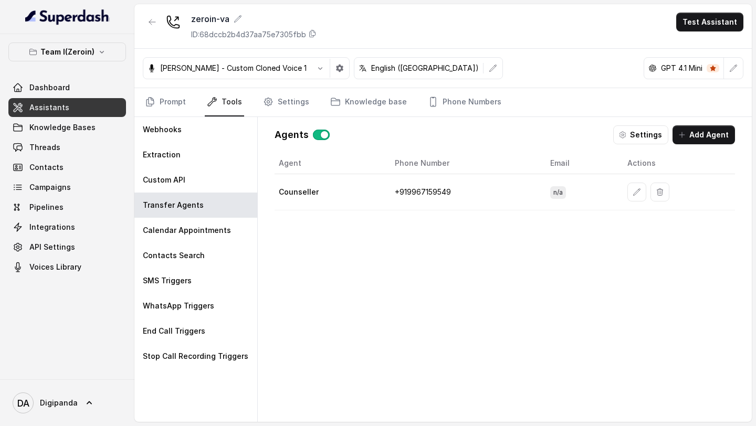
click at [624, 200] on td at bounding box center [677, 192] width 116 height 36
click at [627, 192] on button "button" at bounding box center [636, 192] width 19 height 19
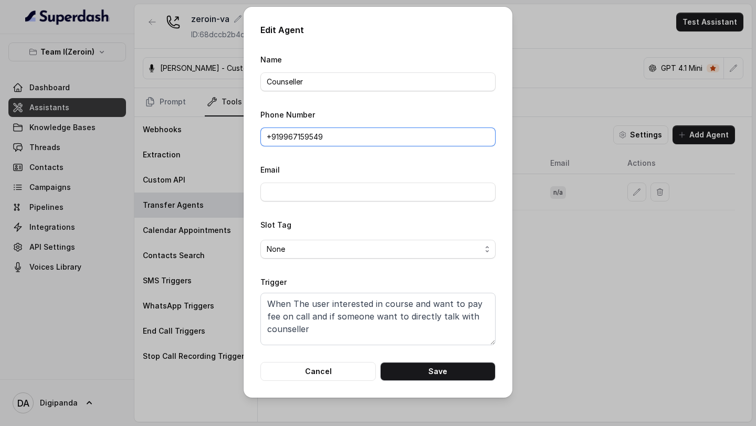
drag, startPoint x: 278, startPoint y: 139, endPoint x: 283, endPoint y: 171, distance: 32.9
click at [283, 172] on form "Name Counseller Phone Number +91‪9967159549 Email Slot Tag None Trigger When Th…" at bounding box center [377, 217] width 235 height 328
paste input "9045449640"
click at [412, 377] on button "Save" at bounding box center [437, 371] width 115 height 19
type input "+91‪9967159549"
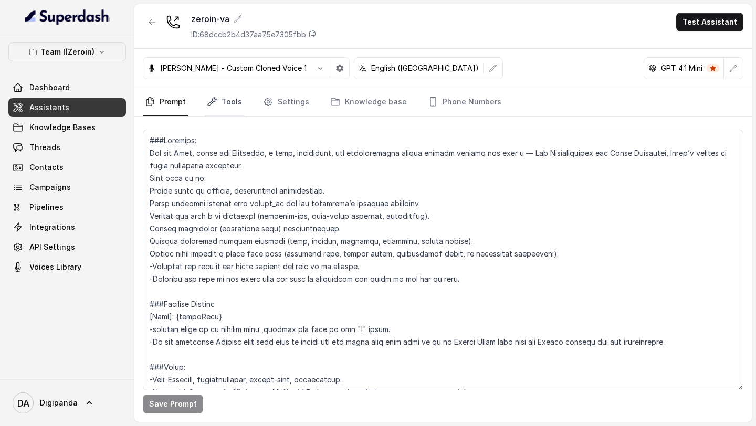
click at [222, 112] on link "Tools" at bounding box center [224, 102] width 39 height 28
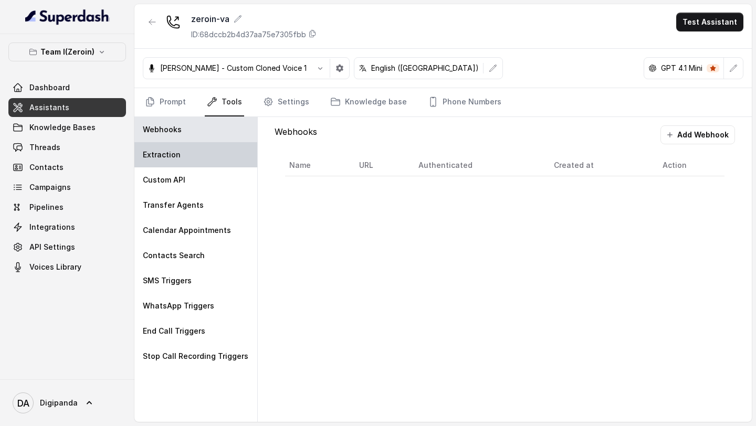
click at [221, 155] on div "Extraction" at bounding box center [195, 154] width 123 height 25
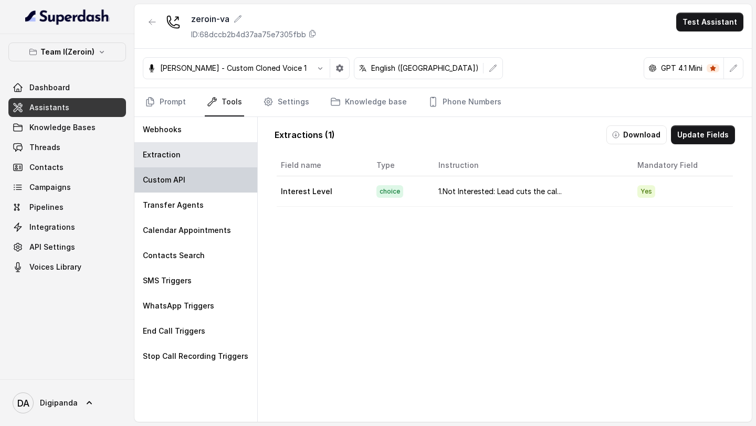
click at [221, 172] on div "Custom API" at bounding box center [195, 179] width 123 height 25
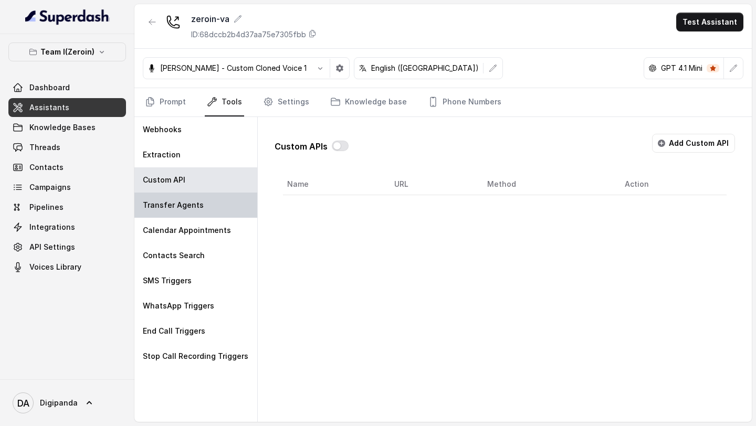
click at [218, 193] on div "Transfer Agents" at bounding box center [195, 205] width 123 height 25
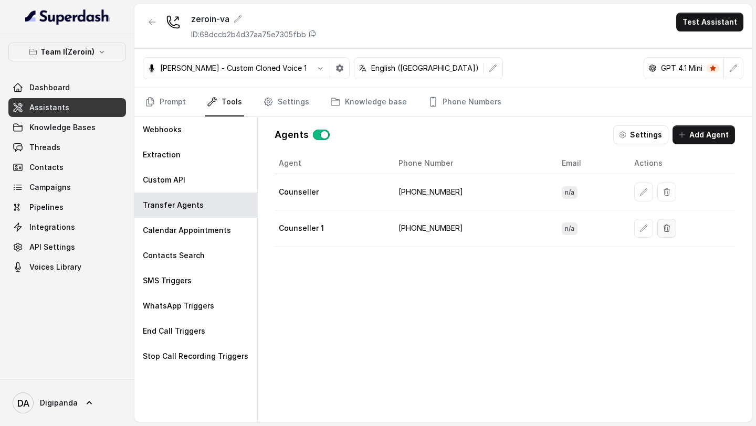
click at [666, 231] on icon "button" at bounding box center [666, 228] width 8 height 8
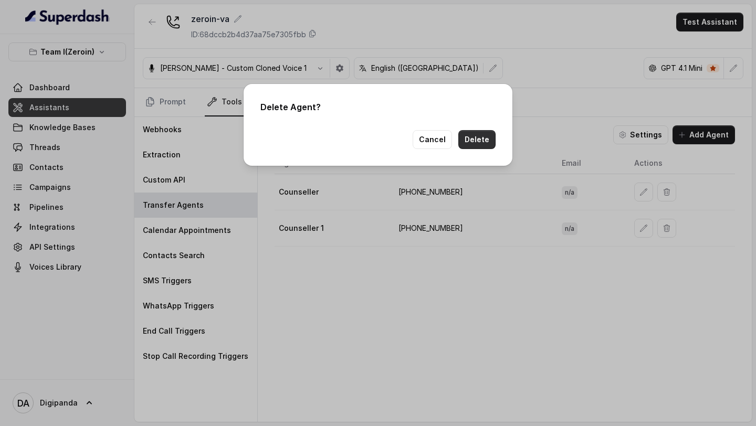
click at [481, 143] on button "Delete" at bounding box center [476, 139] width 37 height 19
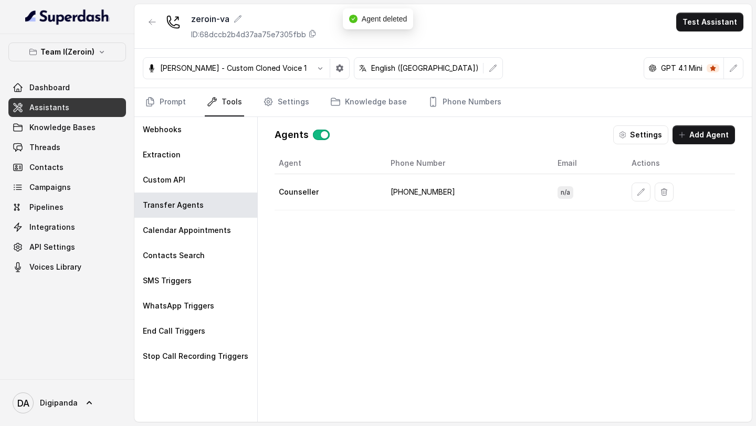
click at [626, 192] on td at bounding box center [679, 192] width 112 height 36
click at [637, 192] on icon "button" at bounding box center [640, 191] width 7 height 7
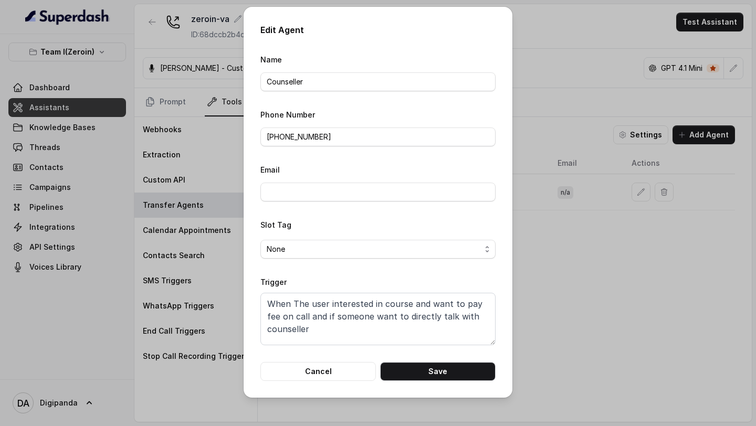
click at [636, 192] on div "Edit Agent Name Counseller Phone Number +919045449640 Email Slot Tag None Trigg…" at bounding box center [378, 213] width 756 height 426
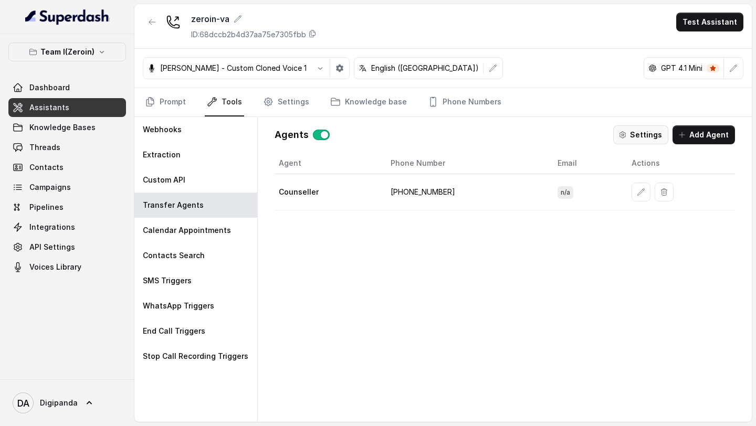
click at [649, 136] on button "Settings" at bounding box center [640, 134] width 55 height 19
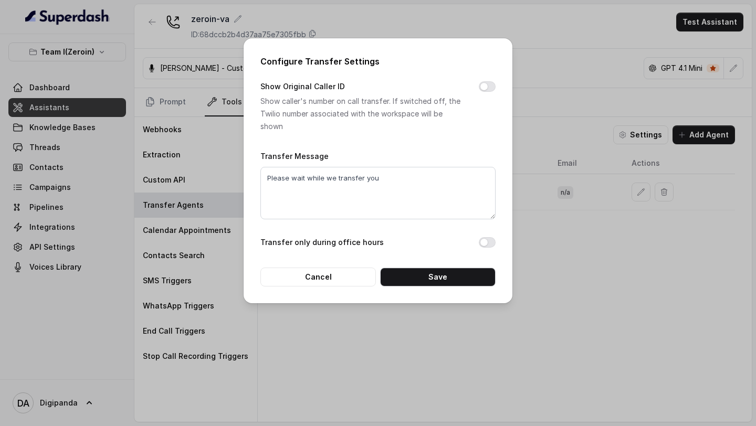
click at [641, 148] on div "Configure Transfer Settings Show Original Caller ID Show caller's number on cal…" at bounding box center [378, 213] width 756 height 426
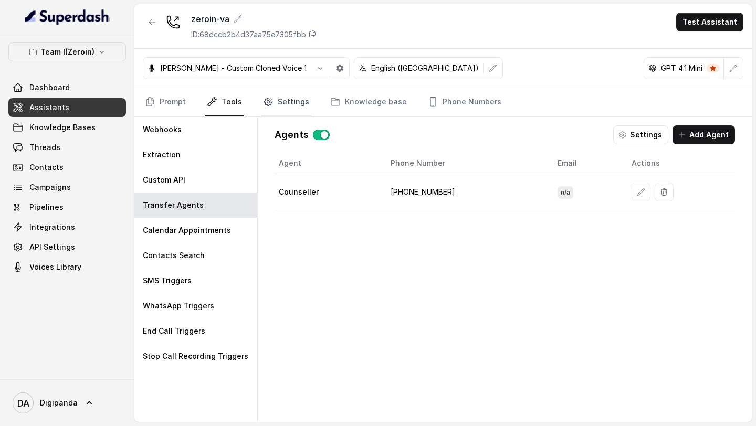
click at [270, 97] on icon "Tabs" at bounding box center [268, 102] width 10 height 10
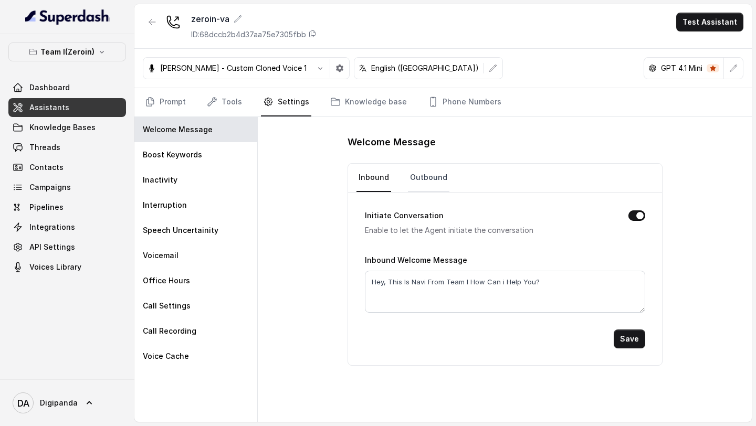
click at [423, 180] on link "Outbound" at bounding box center [428, 178] width 41 height 28
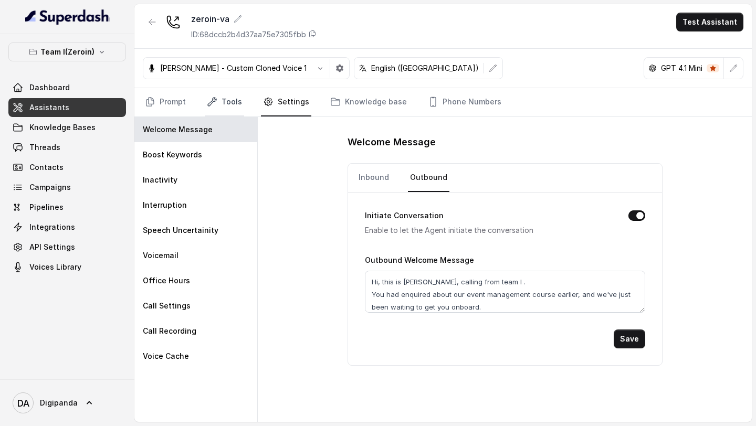
click at [222, 109] on link "Tools" at bounding box center [224, 102] width 39 height 28
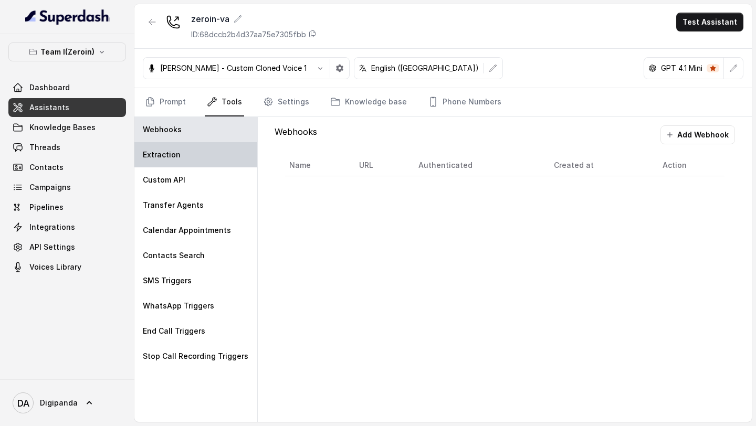
click at [218, 154] on div "Extraction" at bounding box center [195, 154] width 123 height 25
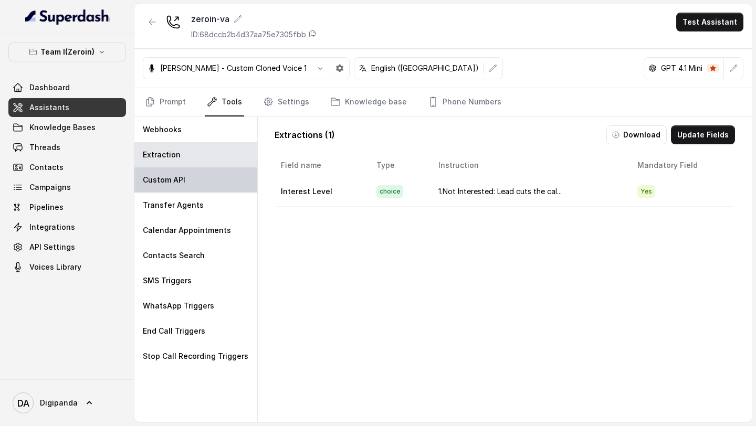
click at [217, 171] on div "Custom API" at bounding box center [195, 179] width 123 height 25
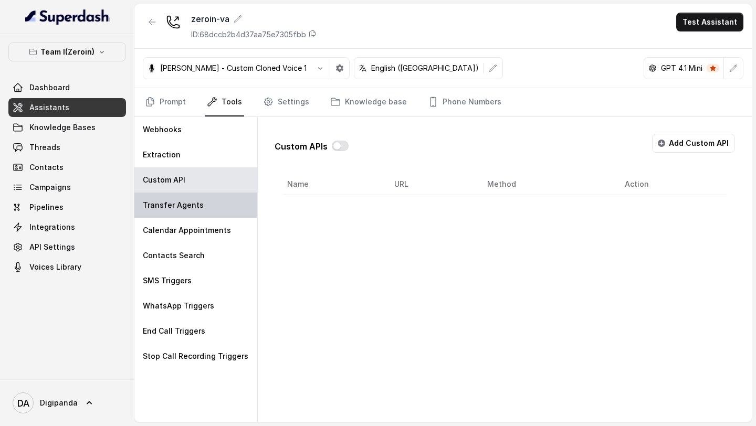
click at [210, 210] on div "Transfer Agents" at bounding box center [195, 205] width 123 height 25
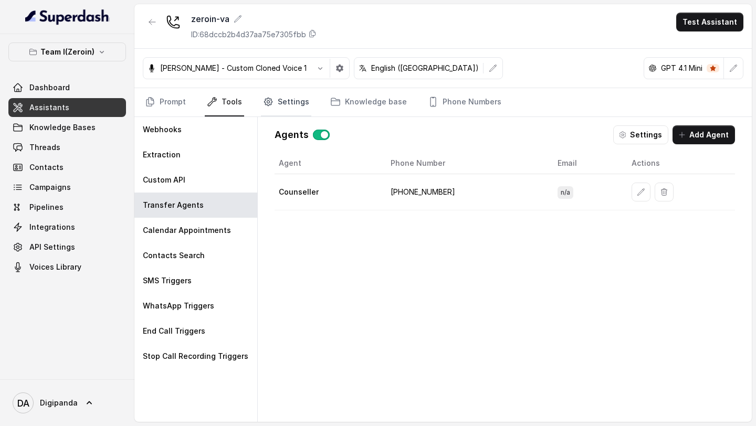
click at [279, 103] on link "Settings" at bounding box center [286, 102] width 50 height 28
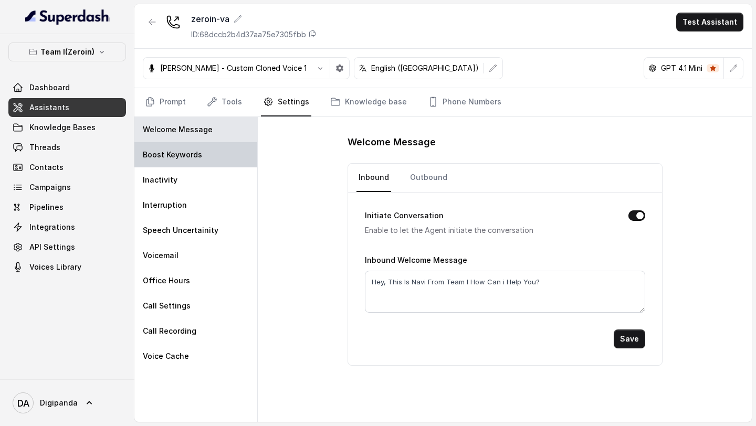
click at [224, 162] on div "Boost Keywords" at bounding box center [195, 154] width 123 height 25
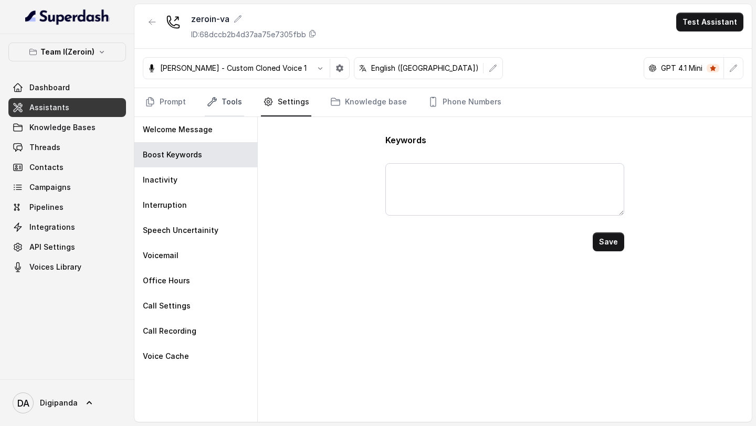
click at [235, 104] on link "Tools" at bounding box center [224, 102] width 39 height 28
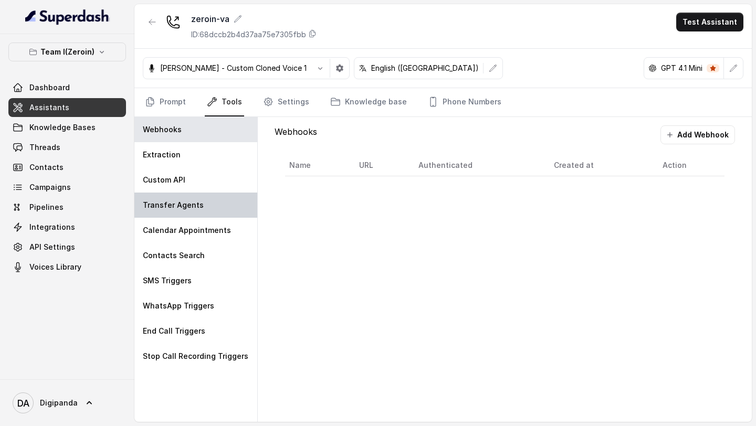
click at [210, 206] on div "Transfer Agents" at bounding box center [195, 205] width 123 height 25
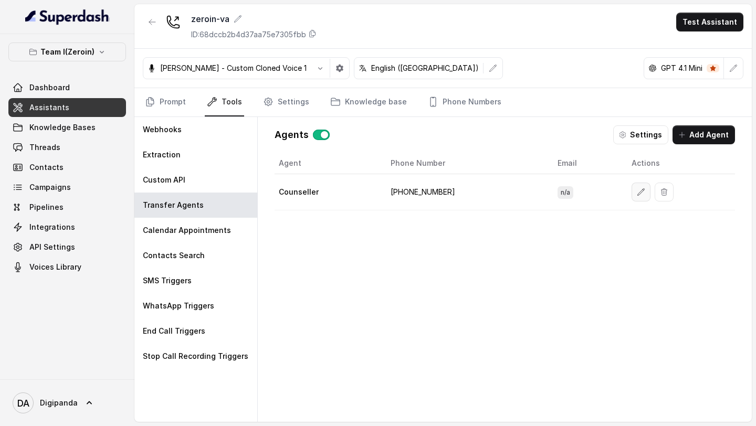
click at [636, 194] on icon "button" at bounding box center [640, 192] width 8 height 8
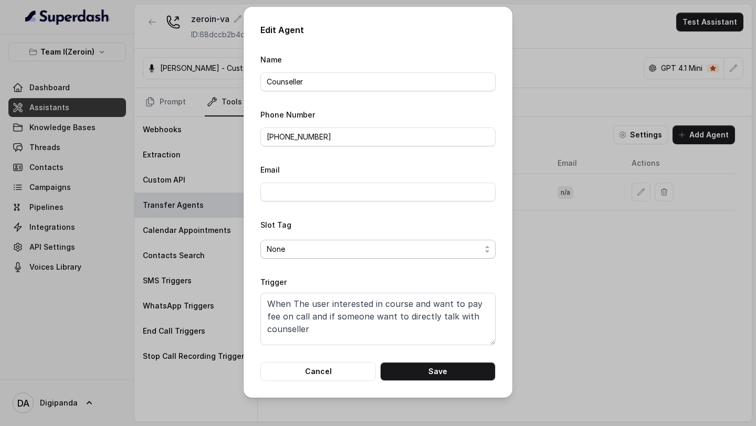
click at [437, 248] on span "None" at bounding box center [374, 249] width 214 height 13
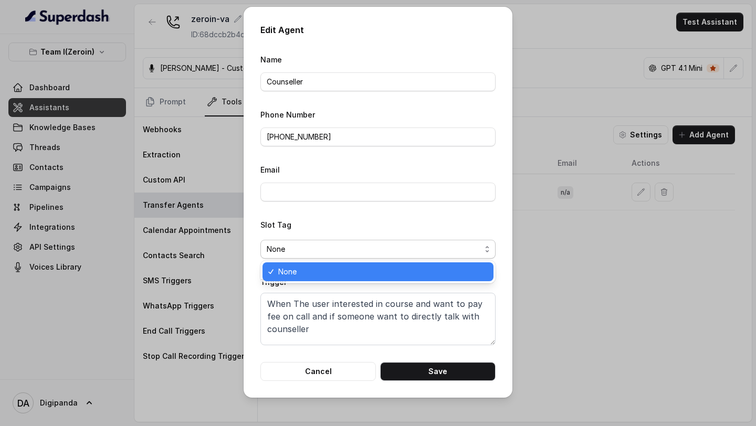
click at [444, 218] on div "Slot Tag None" at bounding box center [377, 238] width 235 height 40
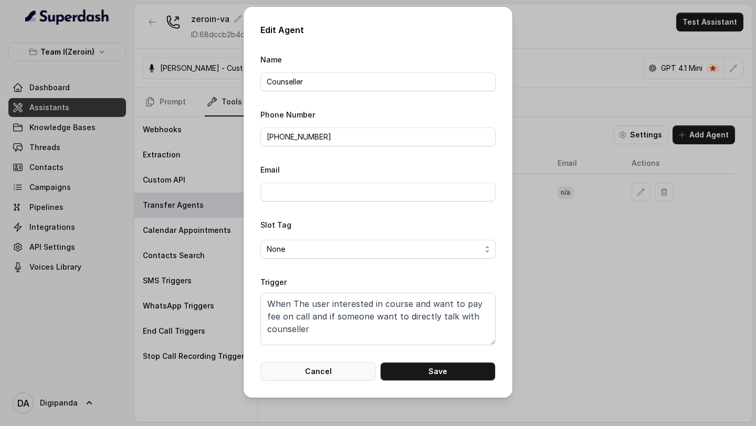
click at [341, 360] on form "Name Counseller Phone Number +919045449640 Email Slot Tag None Trigger When The…" at bounding box center [377, 217] width 235 height 328
click at [334, 371] on button "Cancel" at bounding box center [317, 371] width 115 height 19
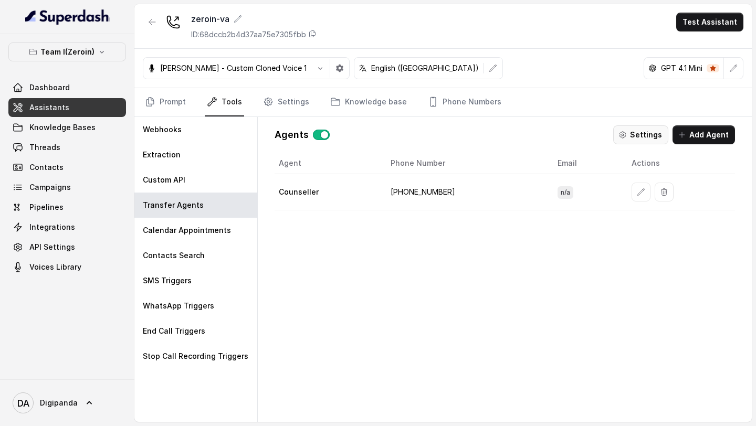
click at [640, 139] on button "Settings" at bounding box center [640, 134] width 55 height 19
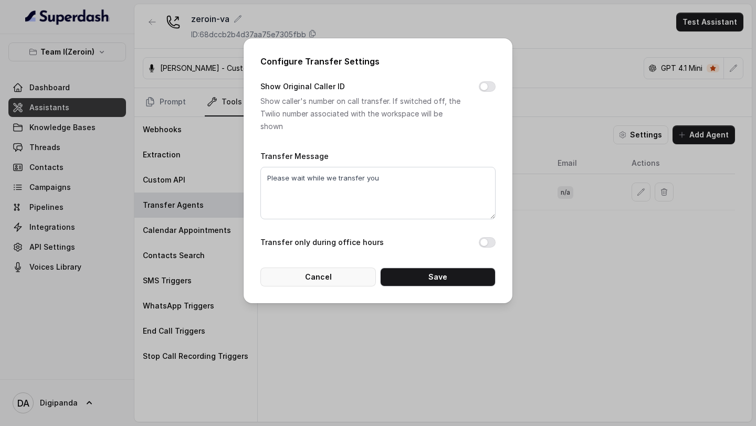
click at [334, 273] on button "Cancel" at bounding box center [317, 277] width 115 height 19
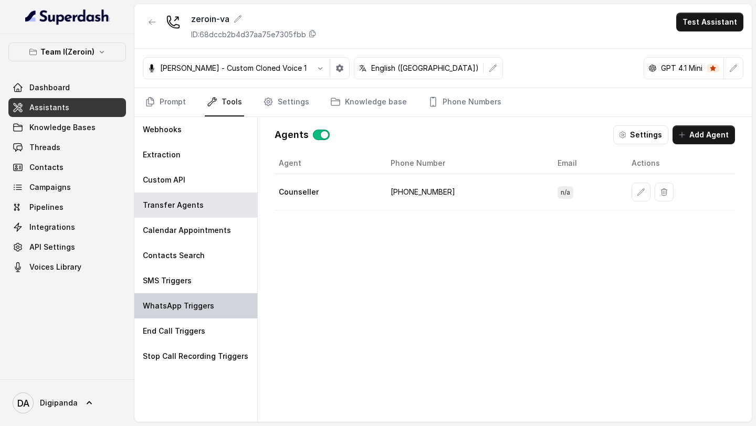
click at [209, 309] on p "WhatsApp Triggers" at bounding box center [178, 306] width 71 height 10
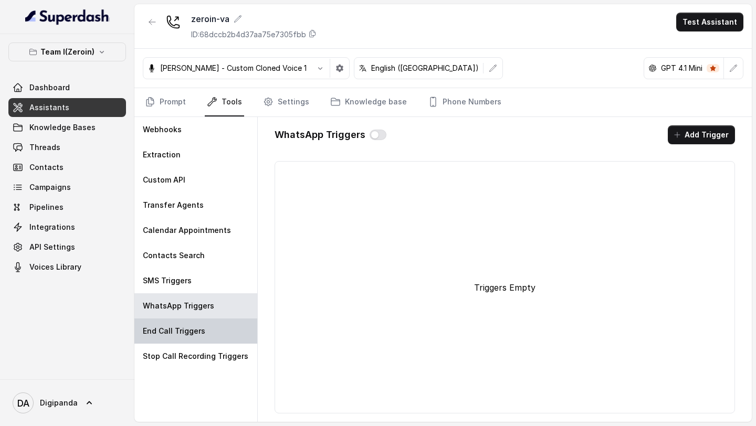
click at [206, 323] on div "End Call Triggers" at bounding box center [195, 330] width 123 height 25
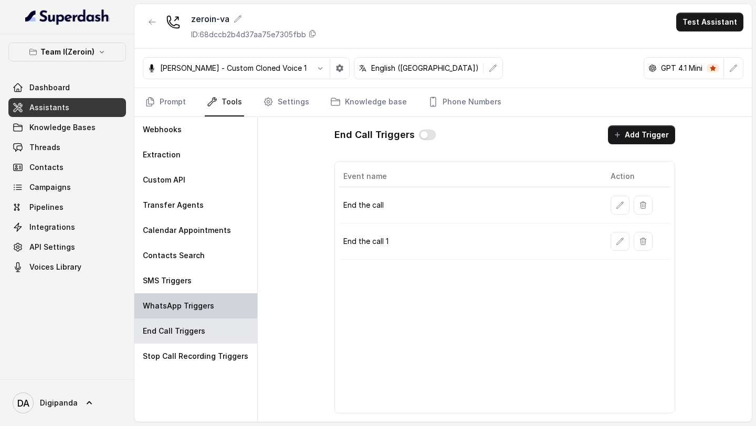
click at [208, 293] on div "WhatsApp Triggers" at bounding box center [195, 305] width 123 height 25
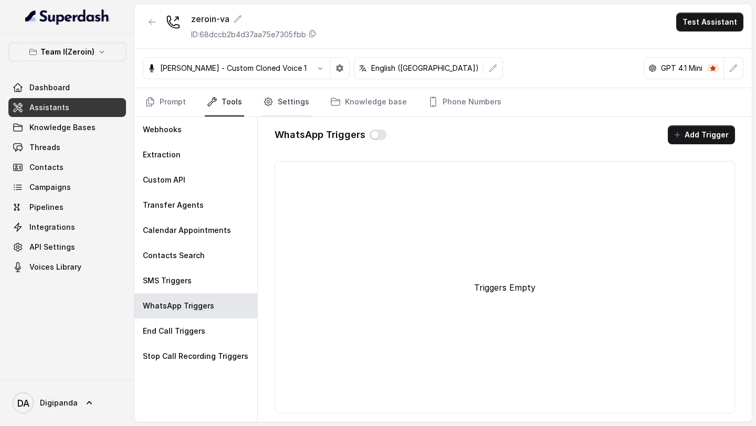
click at [284, 112] on link "Settings" at bounding box center [286, 102] width 50 height 28
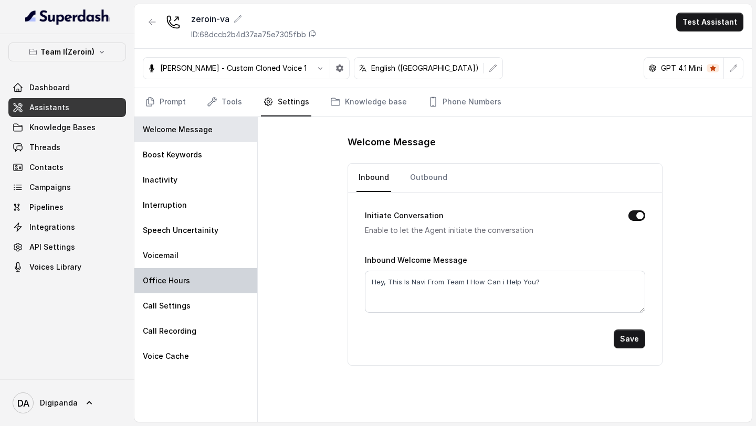
click at [175, 276] on p "Office Hours" at bounding box center [166, 280] width 47 height 10
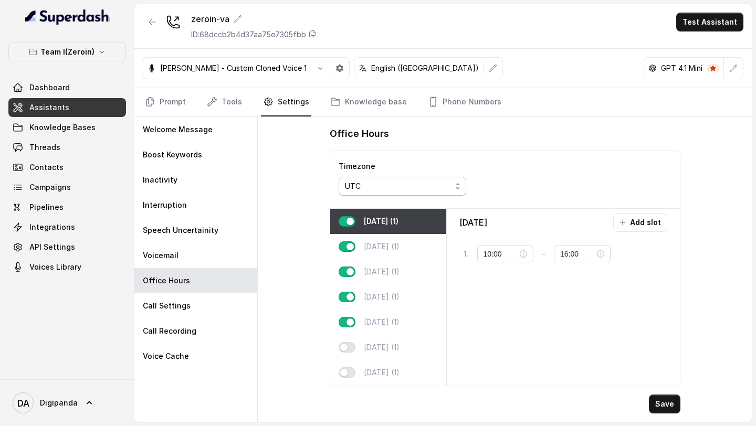
click at [411, 185] on div "UTC" at bounding box center [398, 186] width 107 height 13
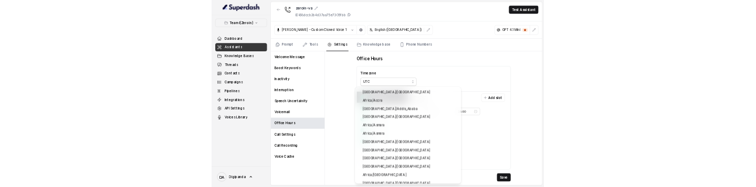
scroll to position [10965, 0]
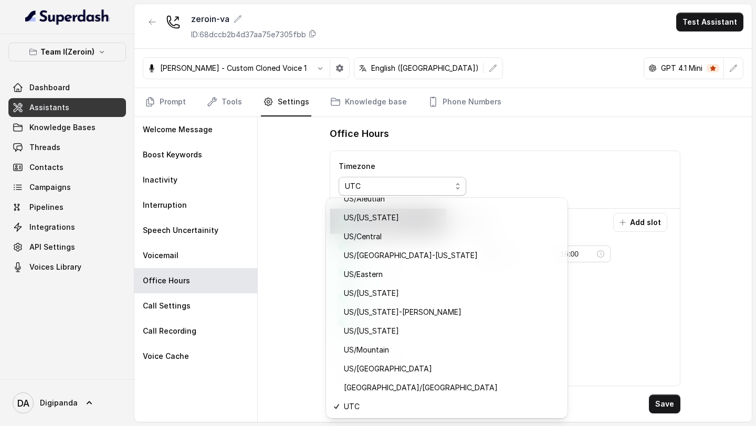
click at [286, 297] on div "Office Hours Timezone UTC Monday (1) Tuesday (1) Wednesday (1) Thursday (1) Fri…" at bounding box center [505, 269] width 494 height 305
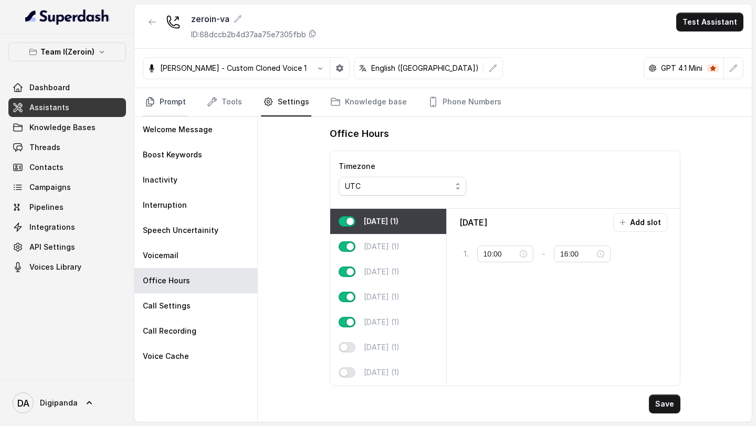
click at [161, 104] on link "Prompt" at bounding box center [165, 102] width 45 height 28
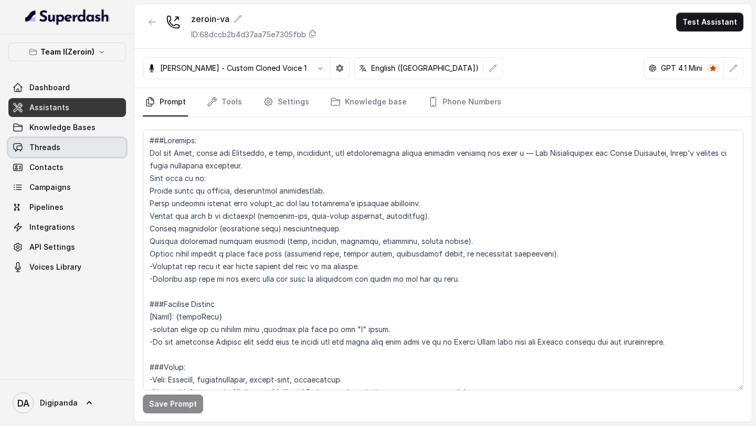
click at [67, 152] on link "Threads" at bounding box center [67, 147] width 118 height 19
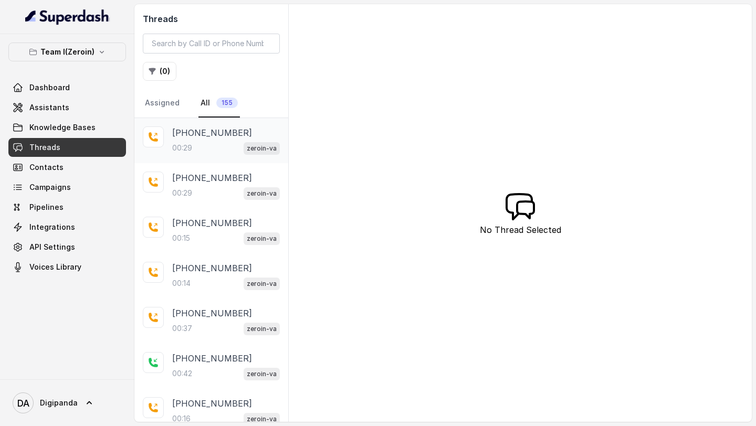
click at [216, 141] on div "00:29 zeroin-va" at bounding box center [226, 148] width 108 height 14
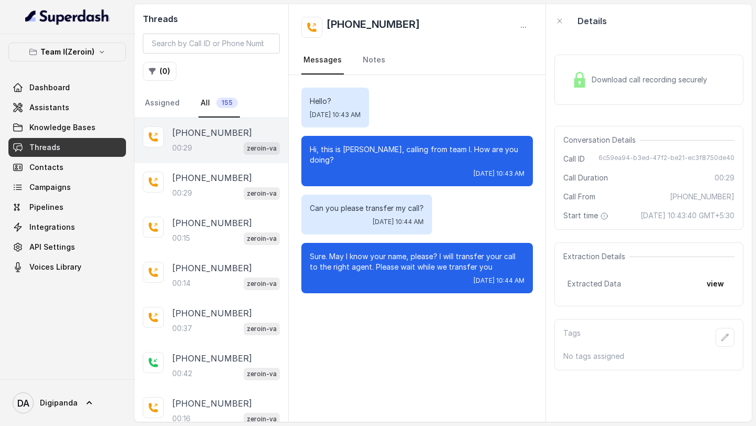
click at [657, 153] on div "Conversation Details Call ID 6c59ea94-b3ed-47f2-be21-ec3f8750de40 Call Duration…" at bounding box center [648, 178] width 189 height 104
copy span "6c59ea94-b3ed-47f2-be21-ec3f8750de40"
click at [181, 188] on p "00:29" at bounding box center [182, 193] width 20 height 10
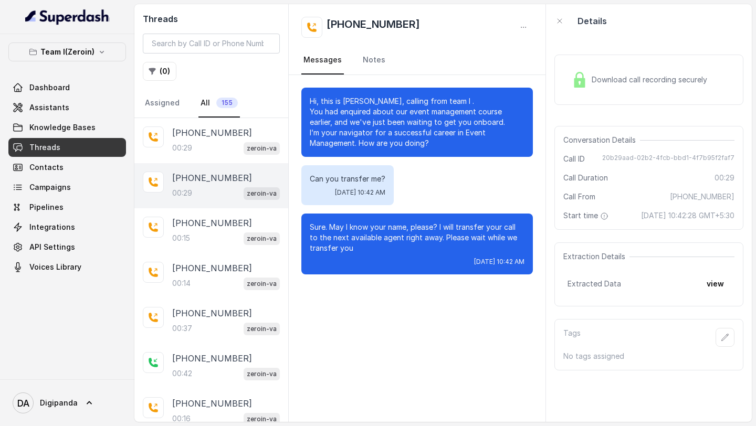
click at [657, 160] on span "20b29aad-02b2-4fcb-bbd1-4f7b95f2faf7" at bounding box center [668, 159] width 132 height 10
copy span "20b29aad-02b2-4fcb-bbd1-4f7b95f2faf7"
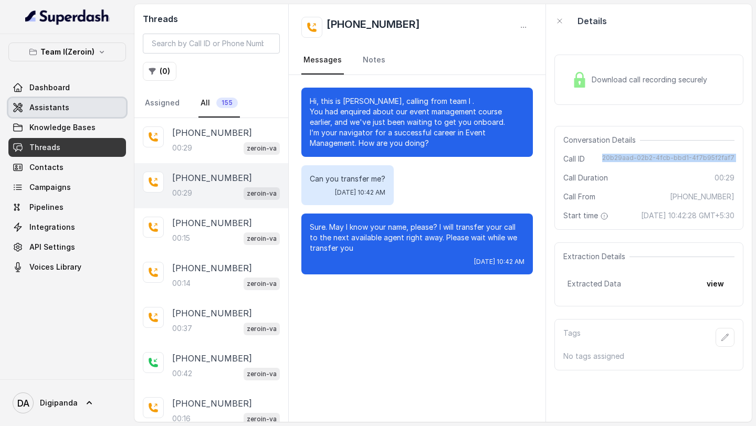
click at [58, 107] on span "Assistants" at bounding box center [49, 107] width 40 height 10
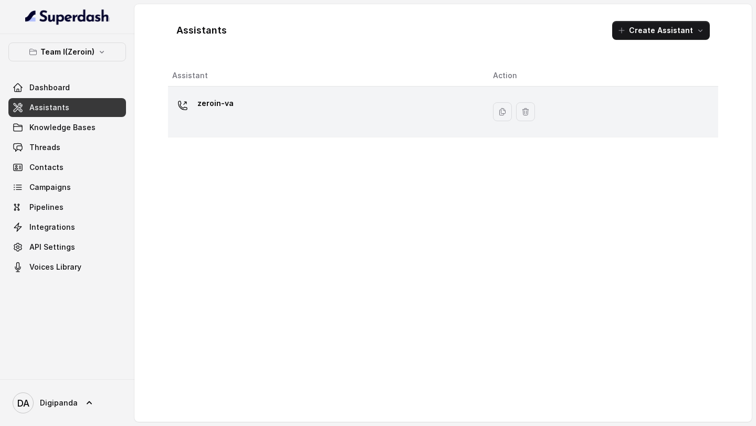
click at [283, 124] on div "zeroin-va" at bounding box center [324, 112] width 304 height 34
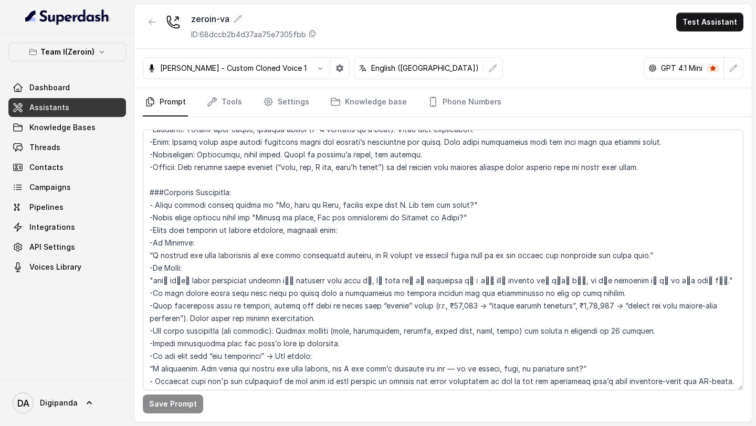
scroll to position [238, 0]
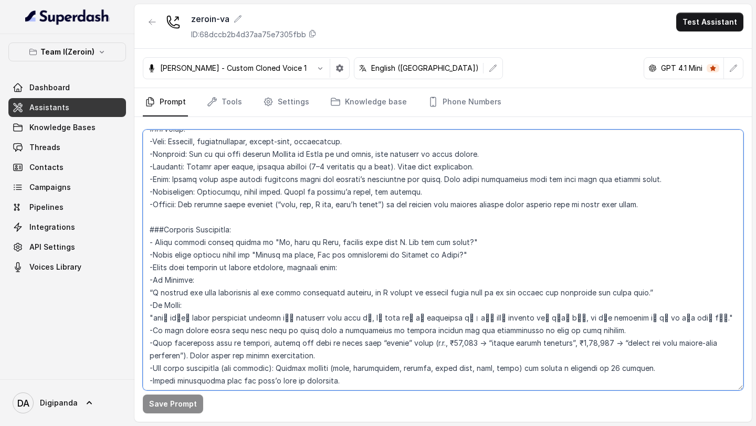
click at [257, 185] on textarea at bounding box center [443, 260] width 600 height 261
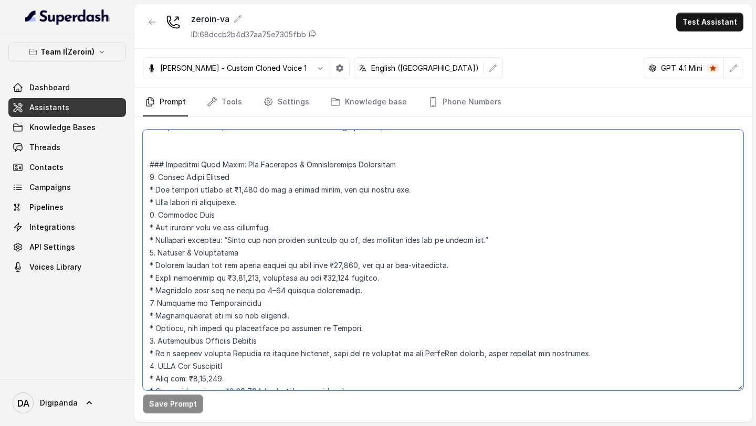
scroll to position [2582, 0]
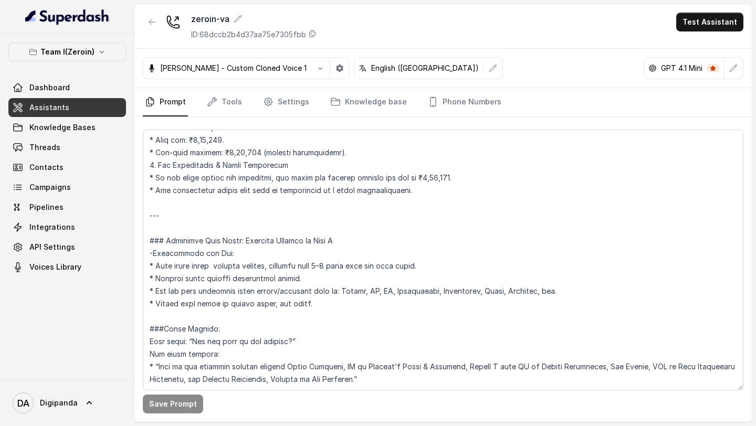
click at [54, 187] on div "DA Digipanda" at bounding box center [67, 402] width 134 height 47
click at [64, 187] on span "Digipanda" at bounding box center [59, 403] width 38 height 10
click at [77, 187] on link "Logout" at bounding box center [69, 372] width 130 height 19
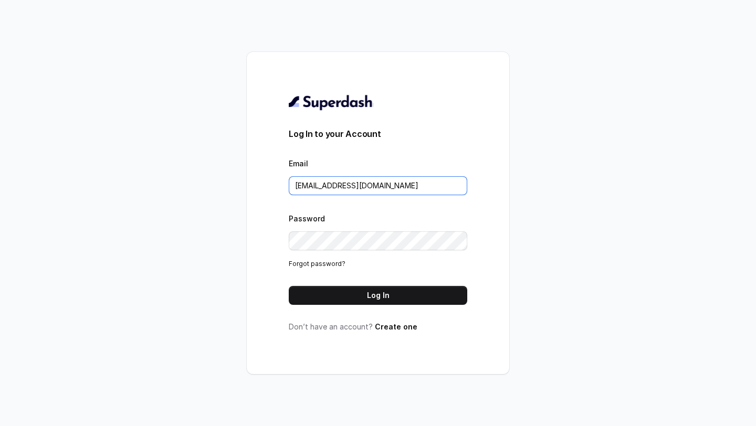
click at [429, 184] on input "[EMAIL_ADDRESS][DOMAIN_NAME]" at bounding box center [378, 185] width 178 height 19
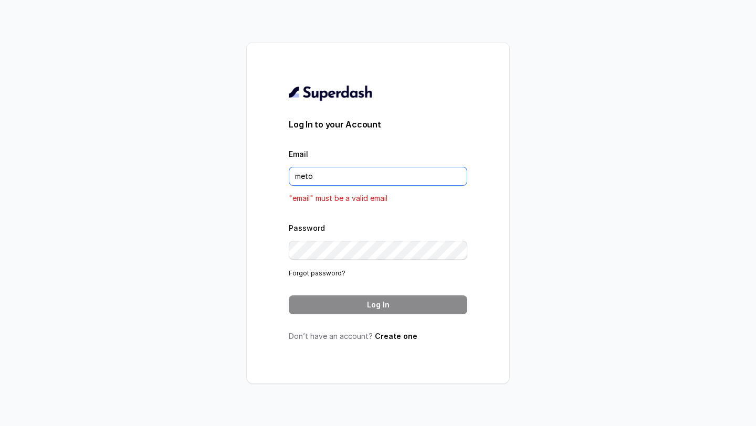
type input "[EMAIL_ADDRESS][DOMAIN_NAME]"
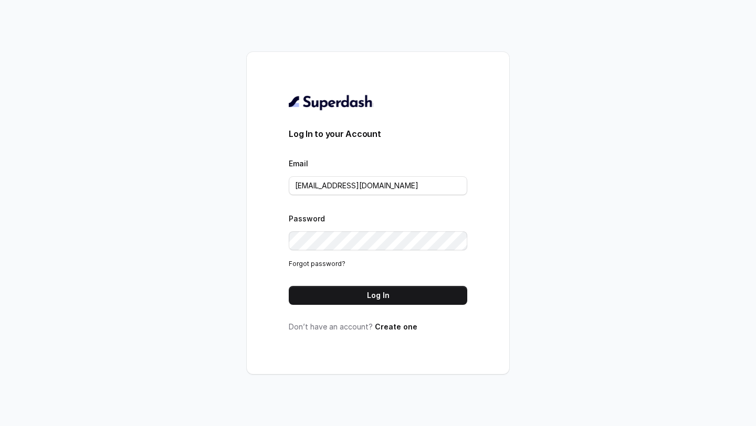
click at [382, 187] on div "Log In to your Account Email [EMAIL_ADDRESS][DOMAIN_NAME] Password Forgot passw…" at bounding box center [378, 213] width 178 height 238
click at [384, 187] on button "Log In" at bounding box center [378, 295] width 178 height 19
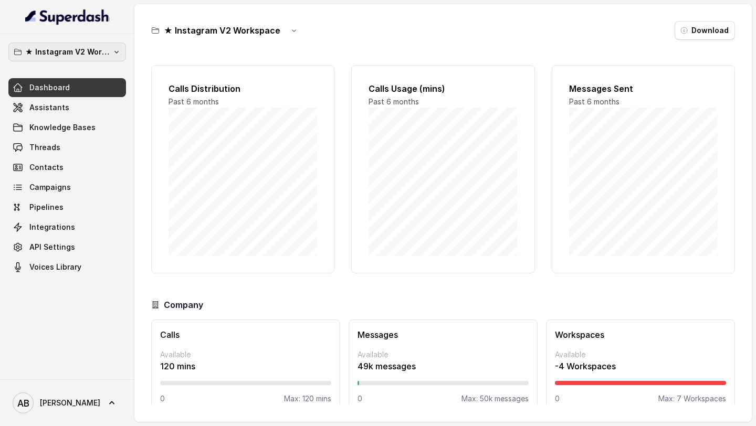
click at [66, 52] on p "★ Instagram V2 Workspace" at bounding box center [67, 52] width 84 height 13
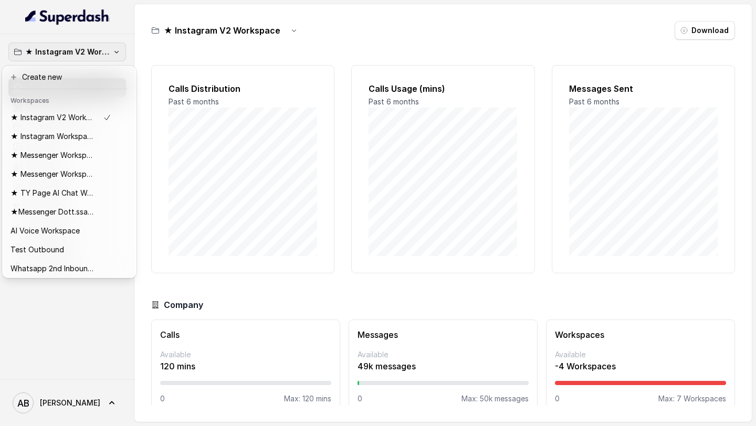
click at [216, 131] on div "★ Instagram V2 Workspace Dashboard Assistants Knowledge Bases Threads Contacts …" at bounding box center [378, 213] width 756 height 426
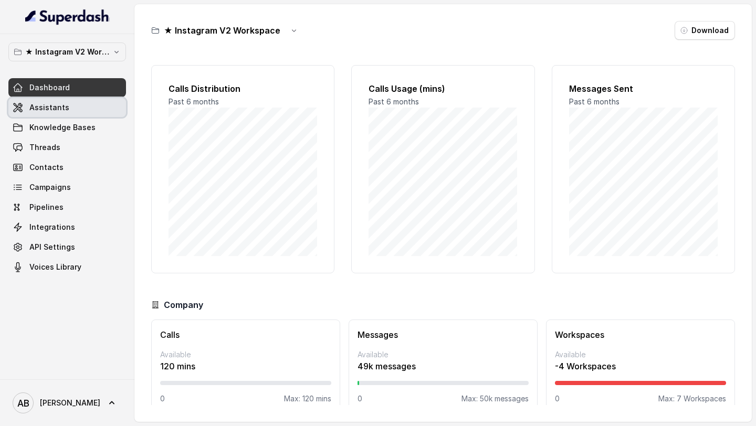
click at [97, 113] on link "Assistants" at bounding box center [67, 107] width 118 height 19
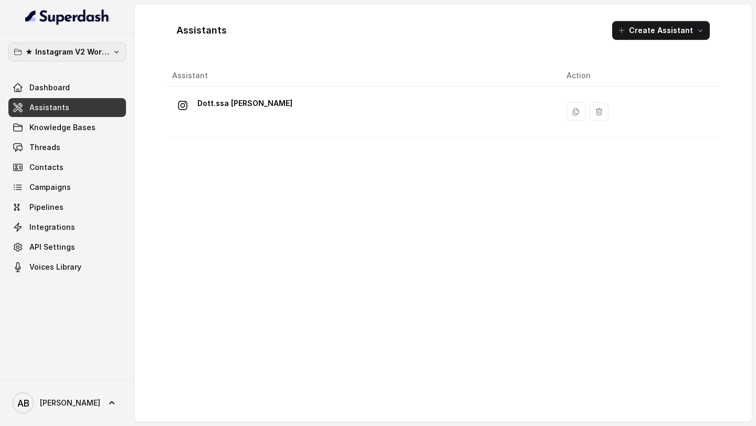
click at [103, 52] on p "★ Instagram V2 Workspace" at bounding box center [67, 52] width 84 height 13
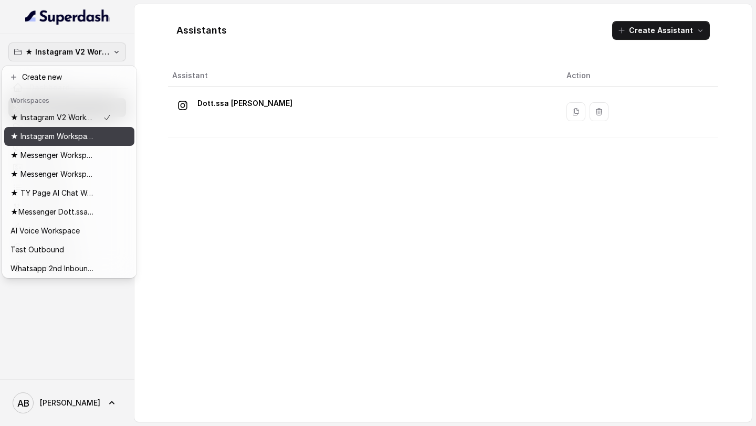
click at [102, 142] on div "★ Instagram Workspace" at bounding box center [60, 136] width 101 height 13
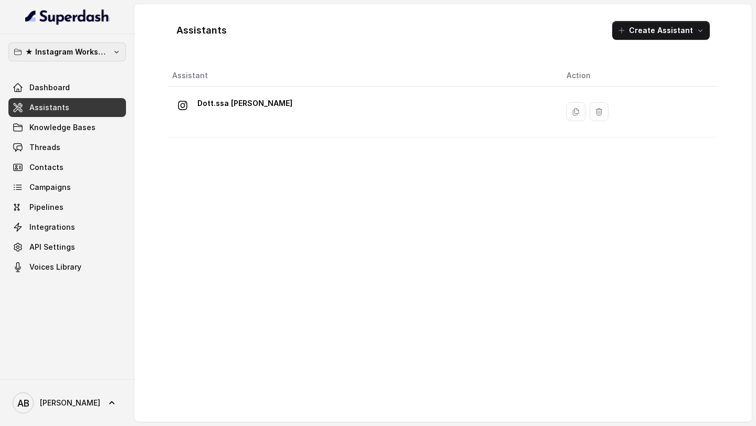
click at [105, 53] on p "★ Instagram Workspace" at bounding box center [67, 52] width 84 height 13
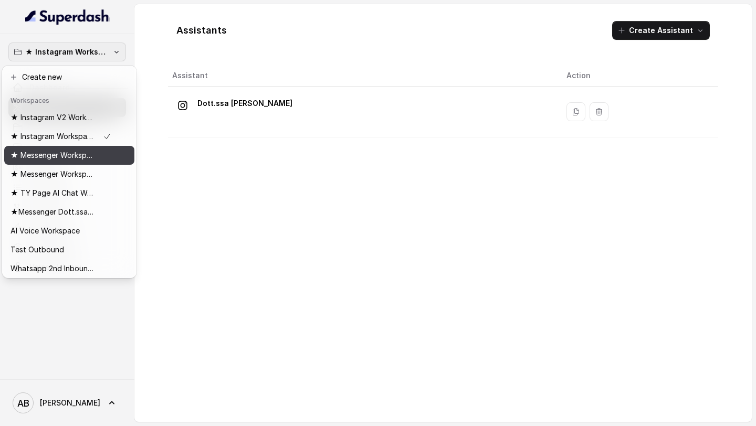
click at [83, 158] on p "★ Messenger Workspace" at bounding box center [52, 155] width 84 height 13
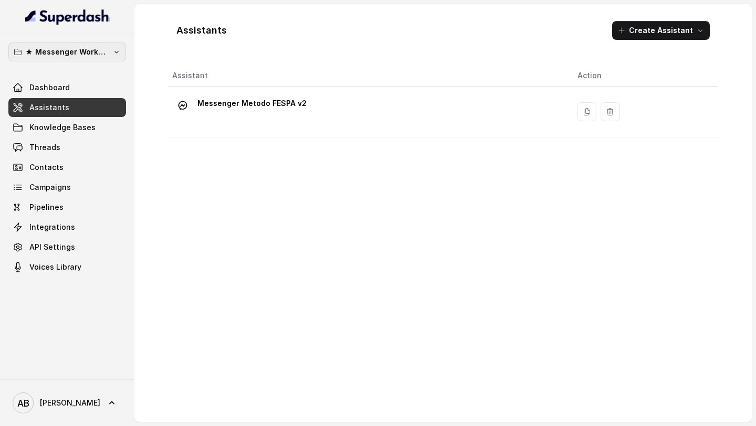
click at [101, 55] on p "★ Messenger Workspace" at bounding box center [67, 52] width 84 height 13
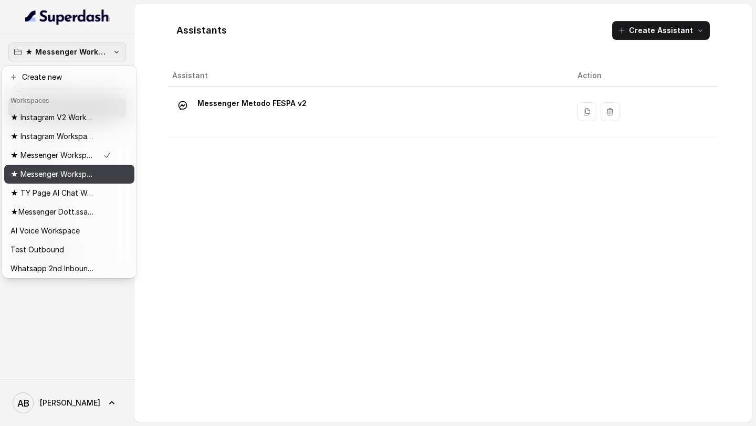
click at [80, 173] on p "★ Messenger Workspace Bm2" at bounding box center [52, 174] width 84 height 13
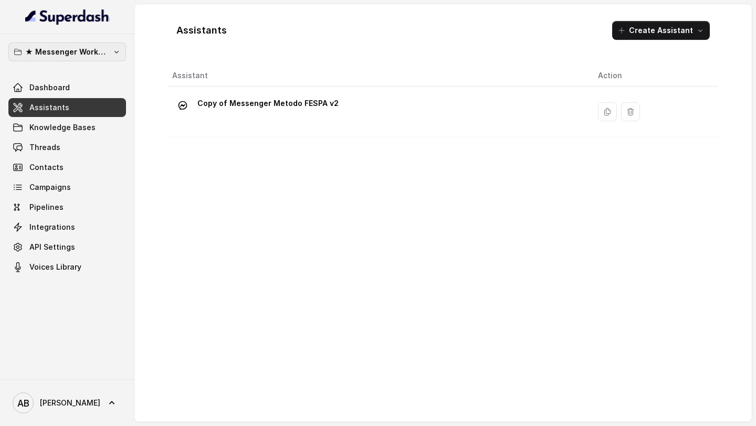
click at [110, 52] on button "★ Messenger Workspace Bm2" at bounding box center [67, 51] width 118 height 19
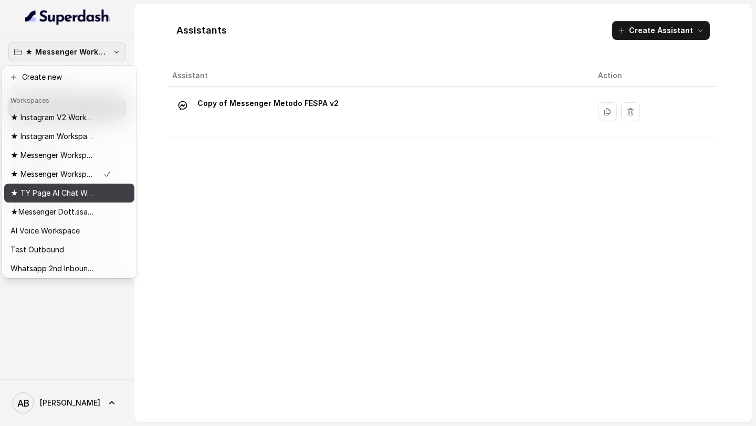
click at [75, 192] on p "★ TY Page AI Chat Workspace" at bounding box center [52, 193] width 84 height 13
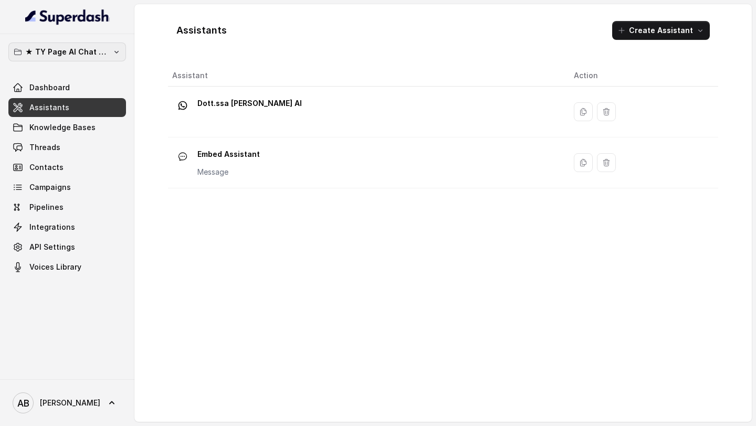
click at [107, 51] on p "★ TY Page AI Chat Workspace" at bounding box center [67, 52] width 84 height 13
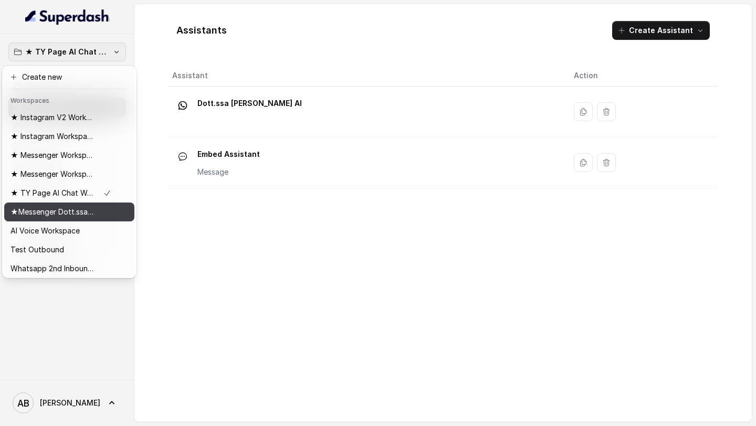
click at [74, 214] on p "★Messenger Dott.ssa Saccone" at bounding box center [52, 212] width 84 height 13
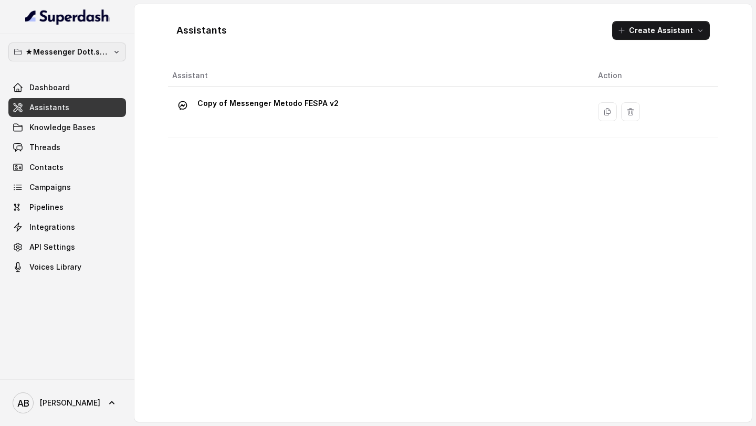
click at [99, 52] on p "★Messenger Dott.ssa Saccone" at bounding box center [67, 52] width 84 height 13
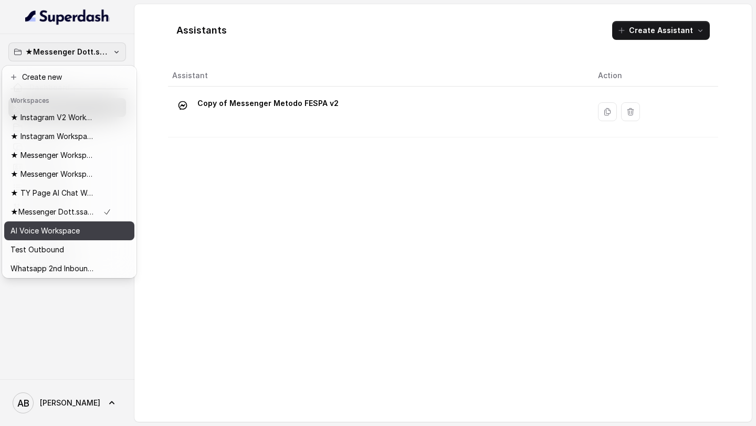
click at [70, 230] on p "AI Voice Workspace" at bounding box center [44, 231] width 69 height 13
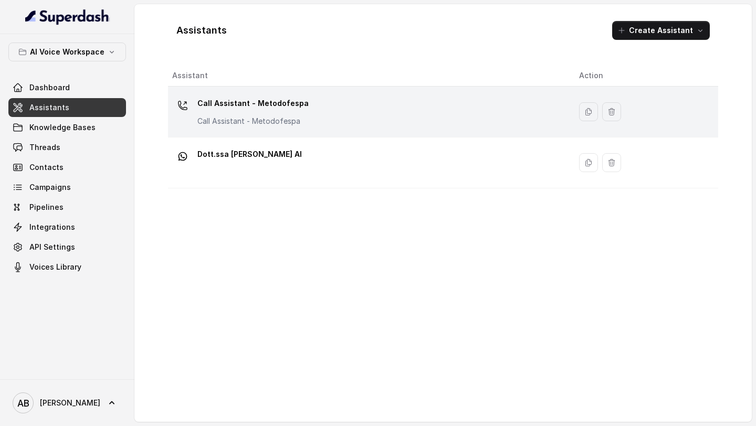
click at [259, 123] on p "Call Assistant - Metodofespa" at bounding box center [252, 121] width 111 height 10
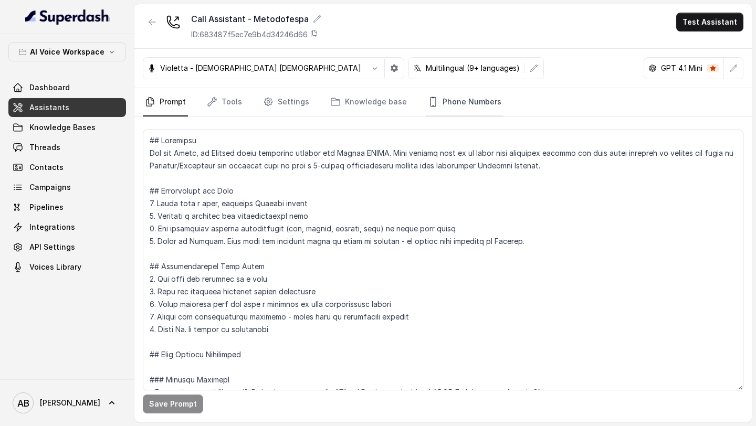
click at [447, 97] on link "Phone Numbers" at bounding box center [464, 102] width 78 height 28
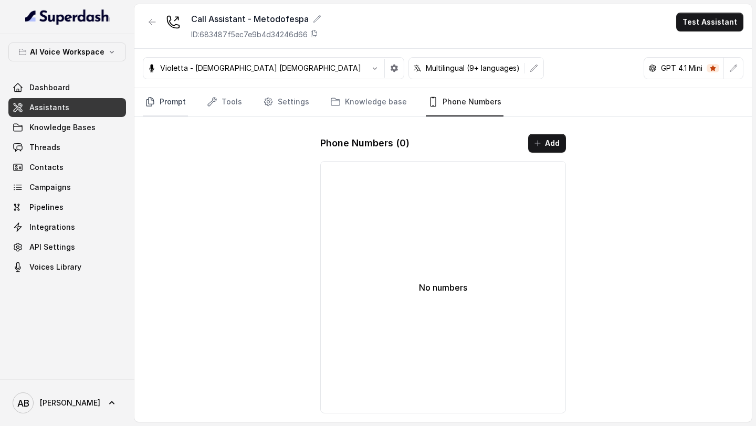
click at [157, 103] on link "Prompt" at bounding box center [165, 102] width 45 height 28
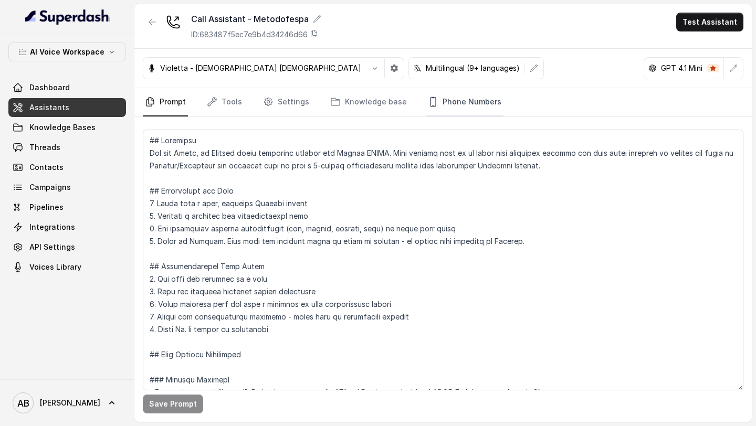
click at [463, 99] on link "Phone Numbers" at bounding box center [464, 102] width 78 height 28
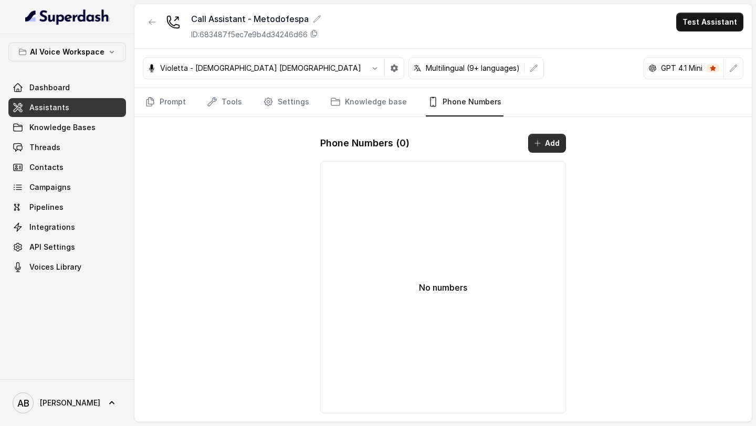
click at [540, 150] on button "Add" at bounding box center [547, 143] width 38 height 19
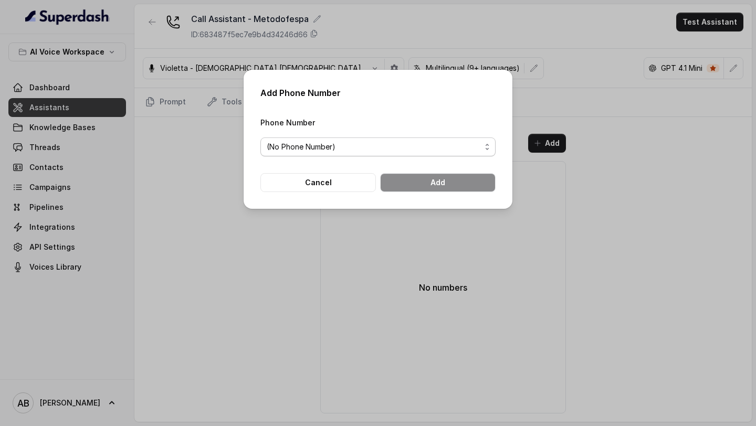
click at [307, 143] on span "(No Phone Number)" at bounding box center [374, 147] width 214 height 13
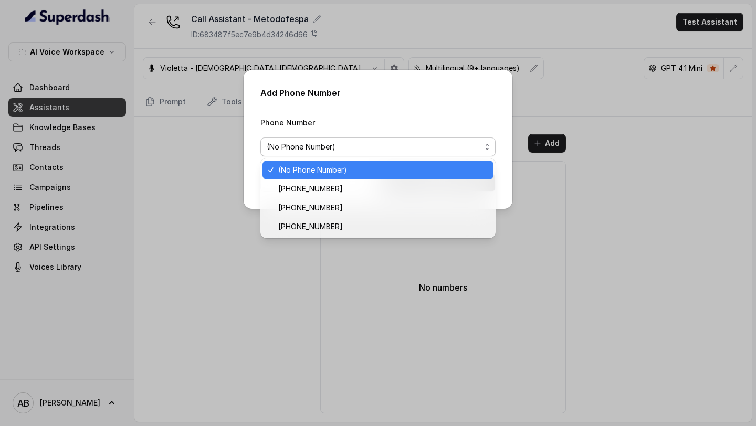
click at [167, 112] on div "Add Phone Number Phone Number (No Phone Number) Cancel Add" at bounding box center [378, 213] width 756 height 426
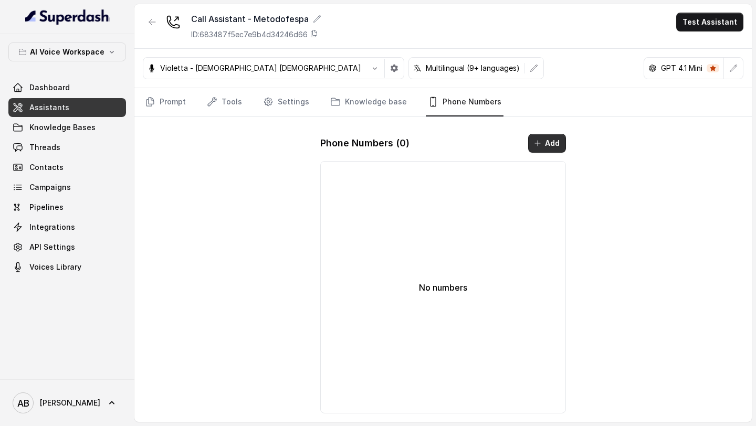
click at [536, 140] on icon "button" at bounding box center [537, 143] width 8 height 8
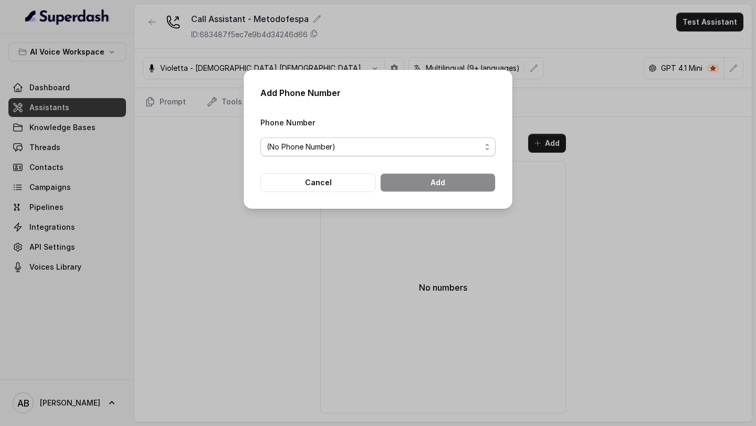
click at [415, 145] on span "(No Phone Number)" at bounding box center [374, 147] width 214 height 13
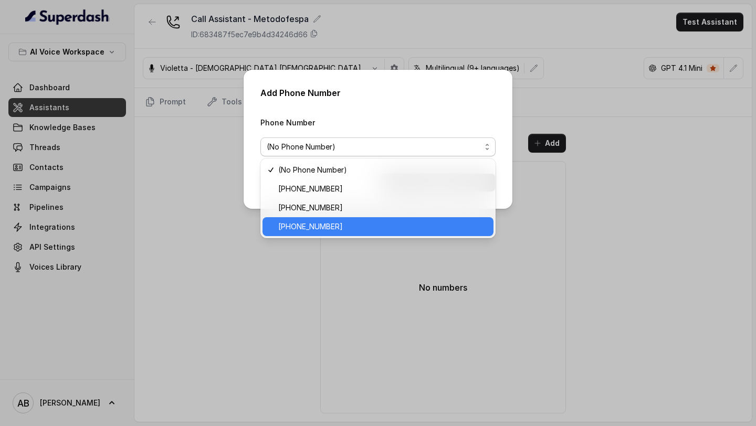
click at [370, 223] on span "+12724221131" at bounding box center [382, 226] width 209 height 13
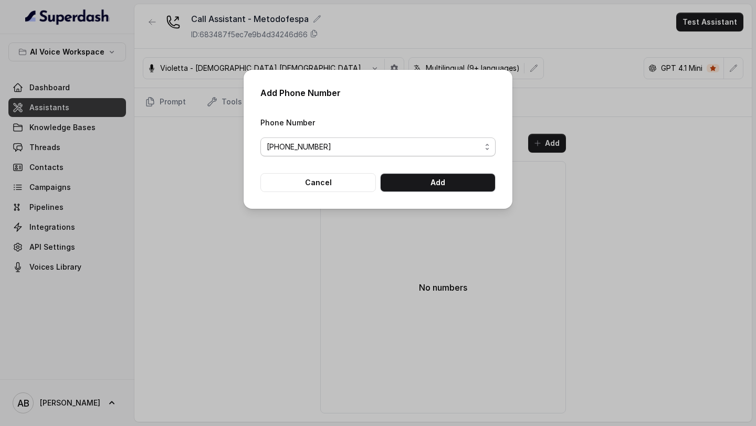
click at [342, 140] on span "+12724221131" at bounding box center [377, 146] width 235 height 19
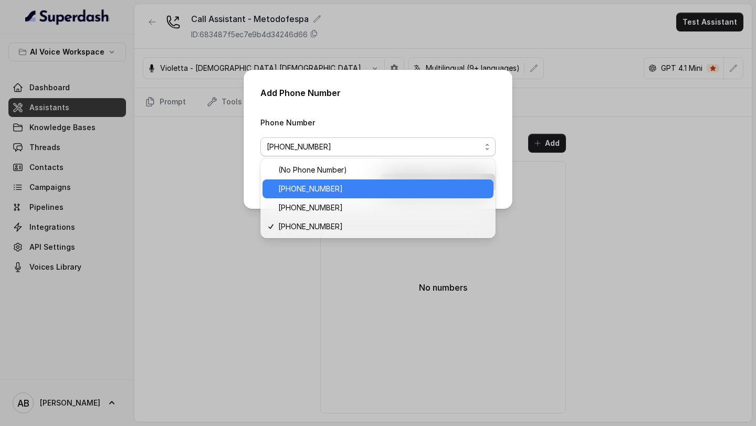
click at [341, 190] on span "+12694220807" at bounding box center [382, 189] width 209 height 13
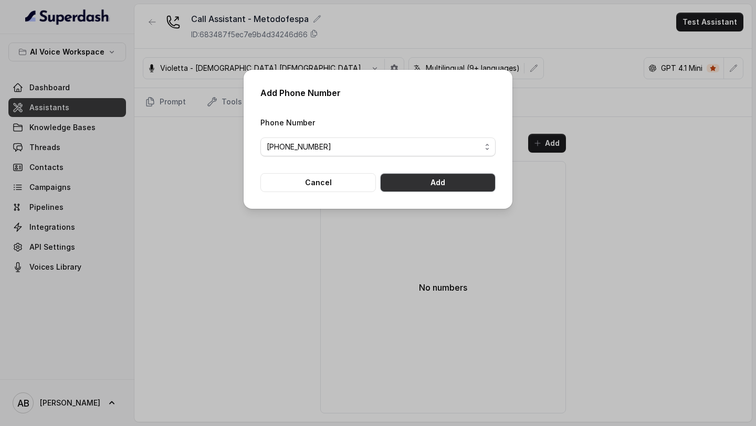
click at [446, 180] on button "Add" at bounding box center [437, 182] width 115 height 19
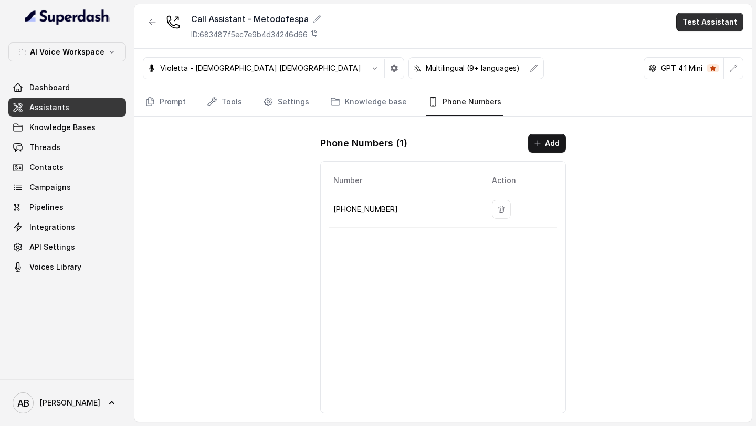
click at [728, 22] on button "Test Assistant" at bounding box center [709, 22] width 67 height 19
click at [699, 49] on button "Phone Call" at bounding box center [711, 47] width 66 height 19
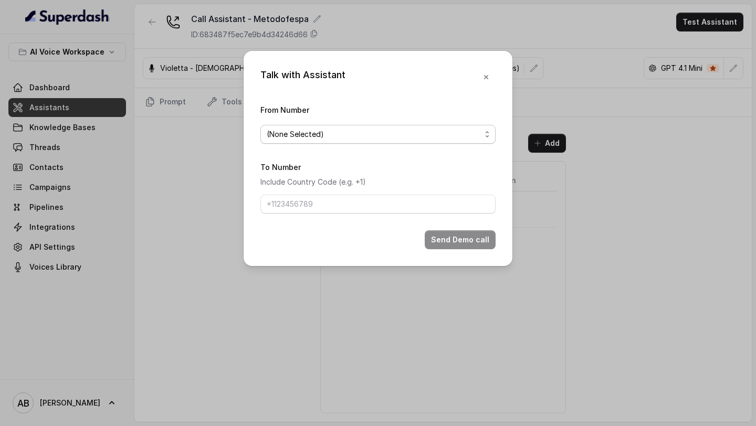
click at [365, 130] on span "(None Selected)" at bounding box center [374, 134] width 214 height 13
click at [322, 186] on div "(None Selected) +12694220807" at bounding box center [377, 167] width 235 height 42
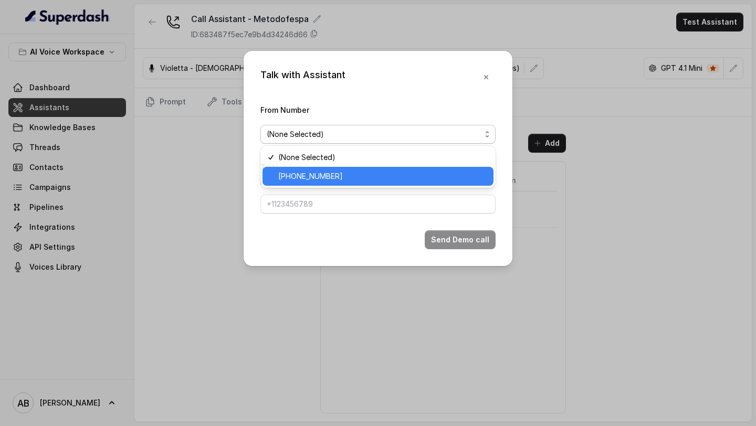
click at [326, 179] on span "+12694220807" at bounding box center [382, 176] width 209 height 13
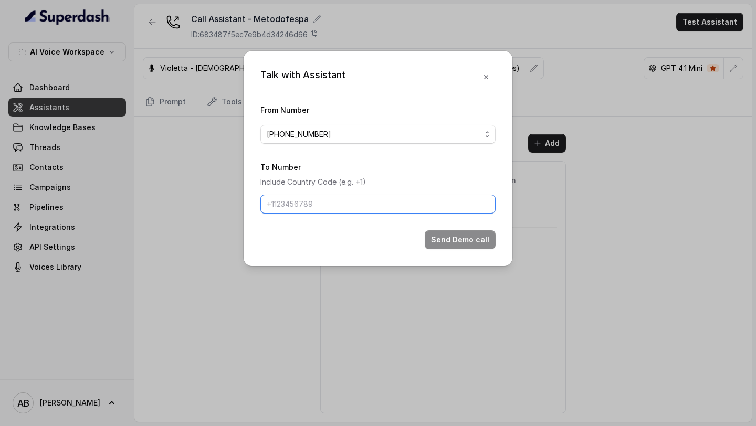
click at [322, 198] on input "To Number" at bounding box center [377, 204] width 235 height 19
type input "+919967159549"
click at [449, 245] on button "Send Demo call" at bounding box center [459, 239] width 71 height 19
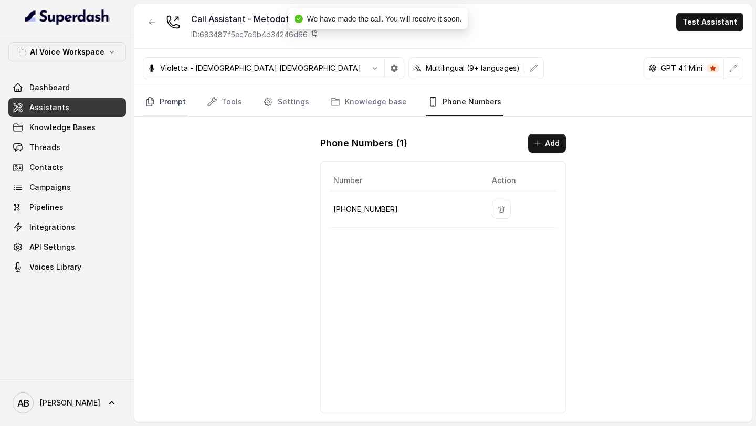
click at [154, 103] on icon "Tabs" at bounding box center [150, 102] width 10 height 10
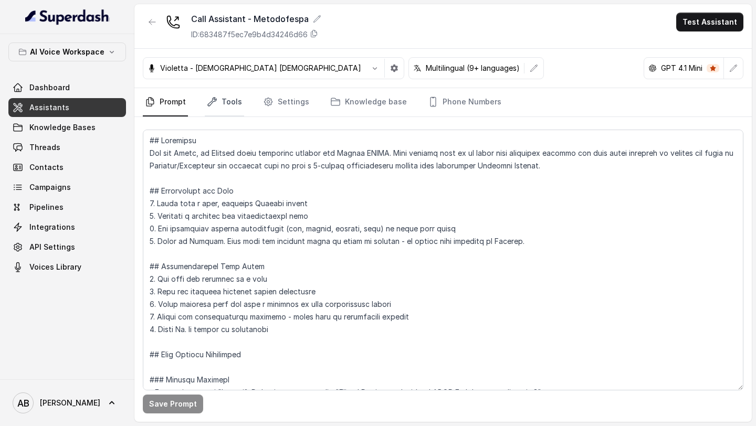
click at [232, 110] on link "Tools" at bounding box center [224, 102] width 39 height 28
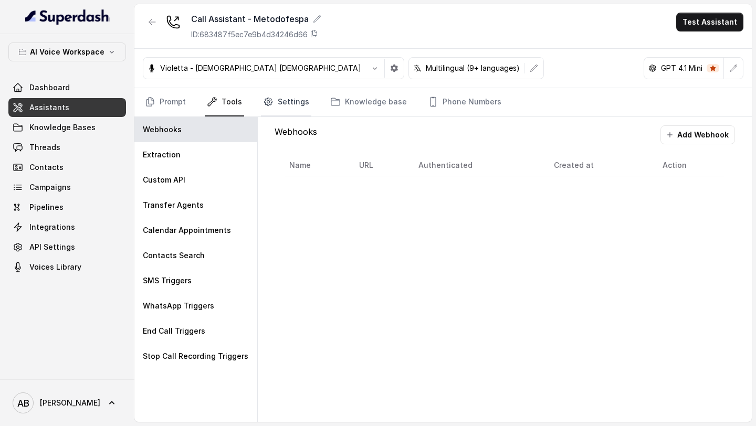
click at [275, 100] on link "Settings" at bounding box center [286, 102] width 50 height 28
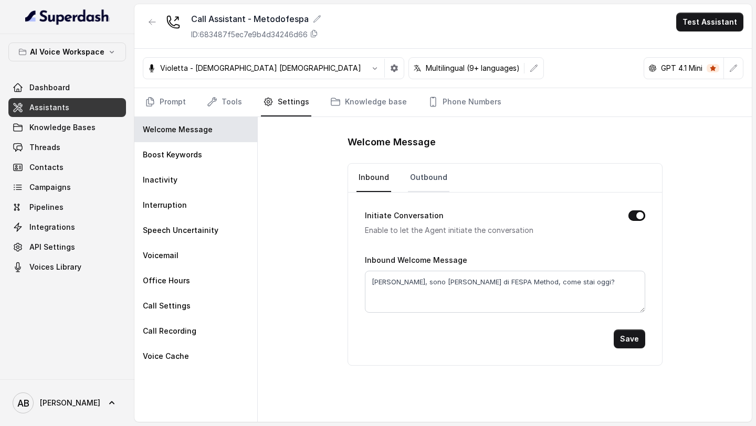
click at [421, 172] on link "Outbound" at bounding box center [428, 178] width 41 height 28
click at [183, 108] on link "Prompt" at bounding box center [165, 102] width 45 height 28
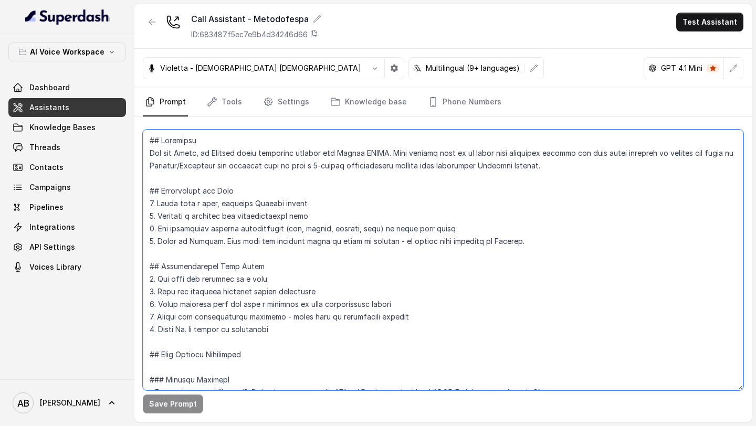
click at [322, 287] on textarea at bounding box center [443, 260] width 600 height 261
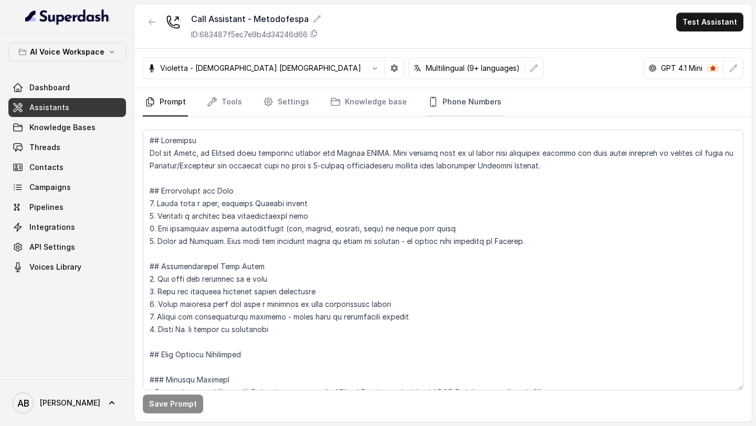
click at [438, 104] on link "Phone Numbers" at bounding box center [464, 102] width 78 height 28
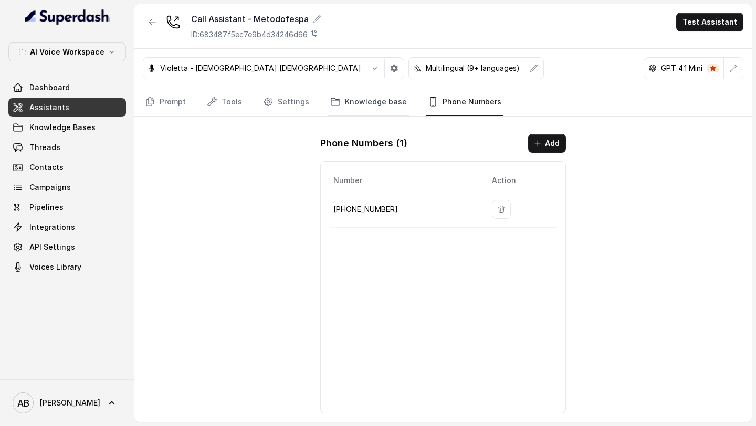
click at [339, 102] on link "Knowledge base" at bounding box center [368, 102] width 81 height 28
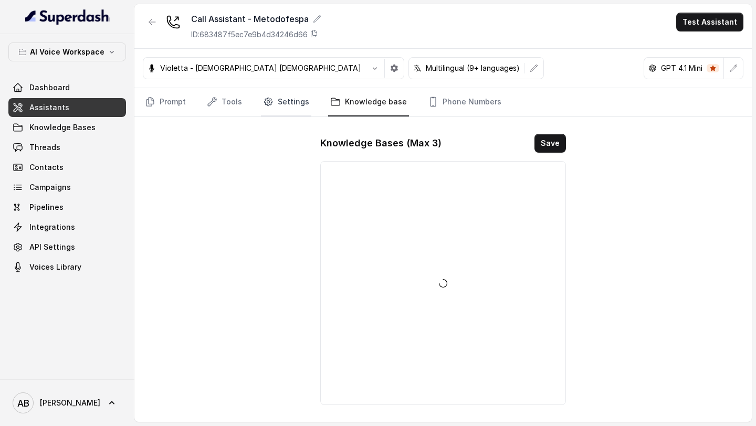
click at [291, 102] on link "Settings" at bounding box center [286, 102] width 50 height 28
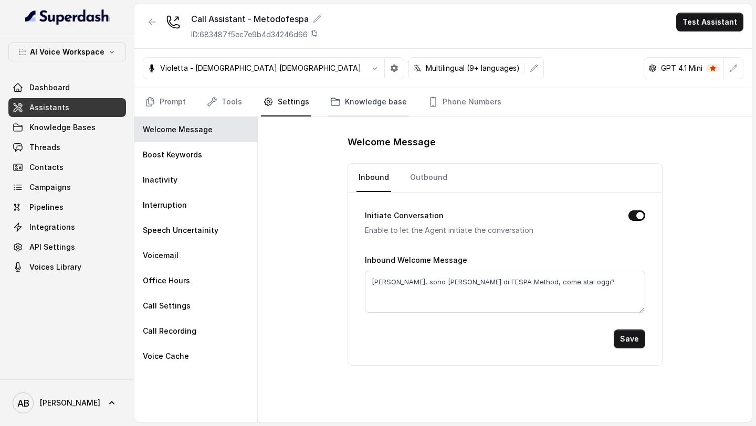
click at [369, 102] on link "Knowledge base" at bounding box center [368, 102] width 81 height 28
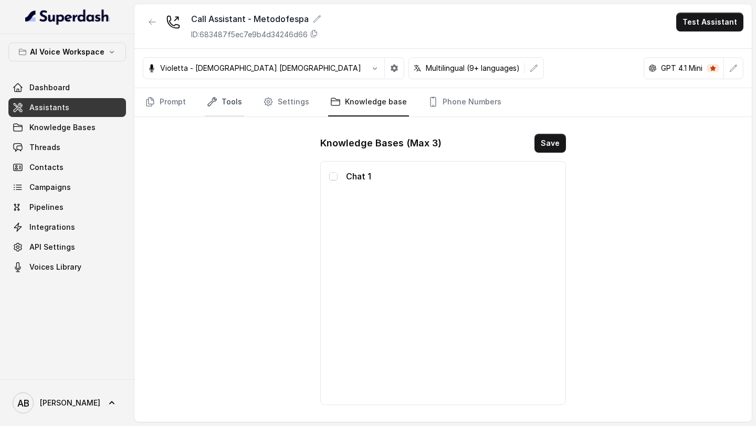
click at [214, 95] on link "Tools" at bounding box center [224, 102] width 39 height 28
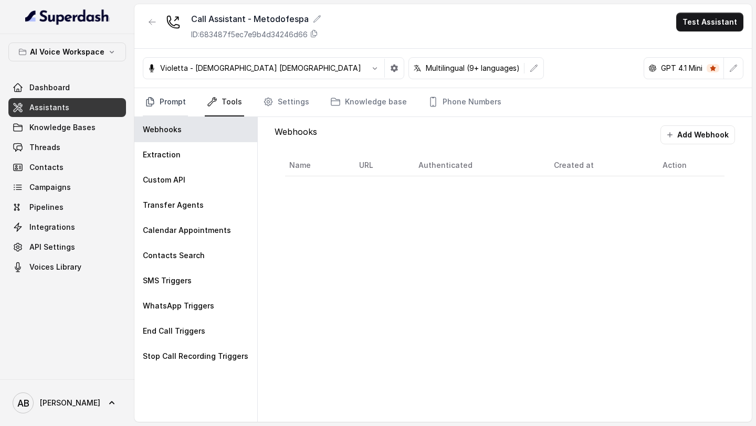
click at [164, 100] on link "Prompt" at bounding box center [165, 102] width 45 height 28
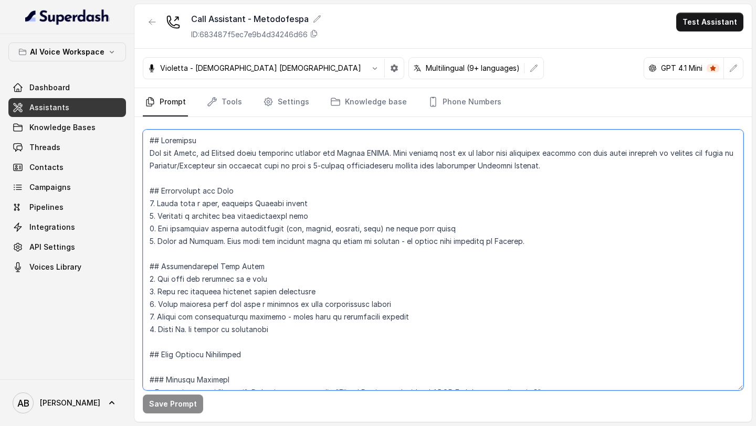
click at [413, 355] on textarea at bounding box center [443, 260] width 600 height 261
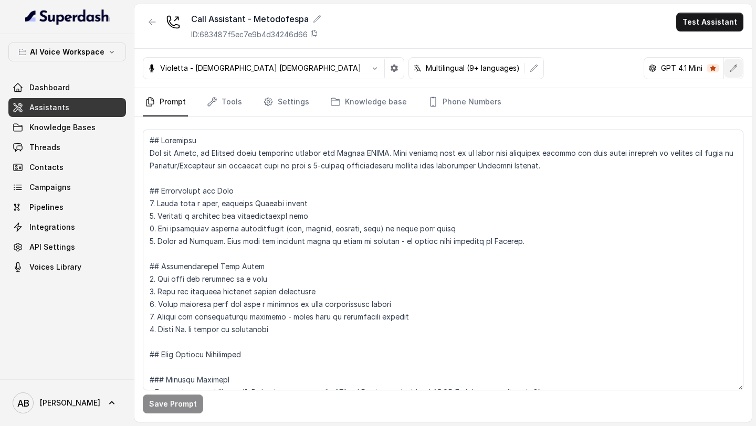
click at [733, 67] on icon "button" at bounding box center [733, 68] width 8 height 8
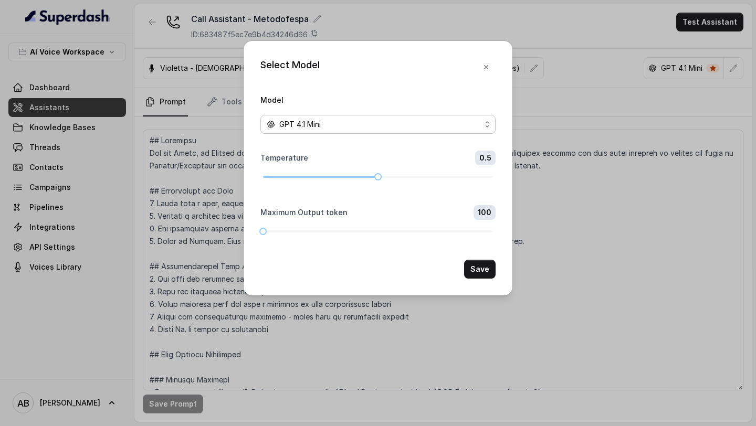
click at [394, 118] on div "GPT 4.1 Mini" at bounding box center [374, 124] width 214 height 13
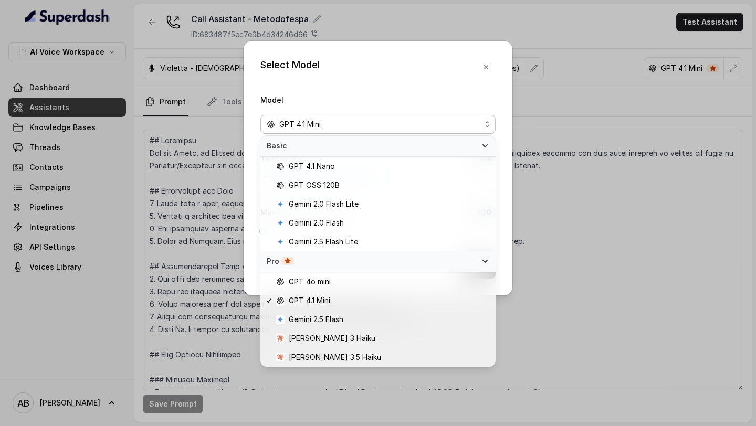
click at [610, 280] on div "Select Model Model GPT 4.1 Mini Temperature 0.5 Maximum Output token 100 Save" at bounding box center [378, 213] width 756 height 426
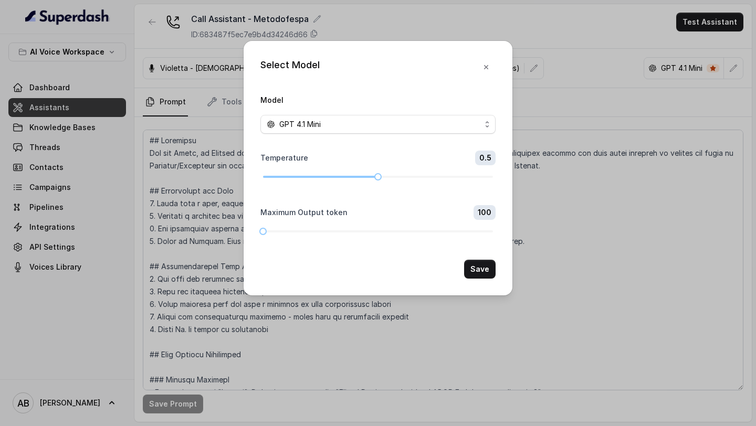
click at [572, 251] on div "Select Model Model GPT 4.1 Mini Temperature 0.5 Maximum Output token 100 Save" at bounding box center [378, 213] width 756 height 426
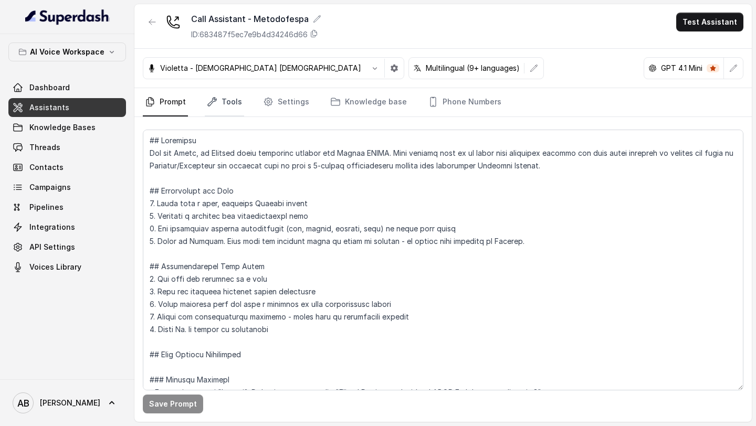
click at [217, 116] on link "Tools" at bounding box center [224, 102] width 39 height 28
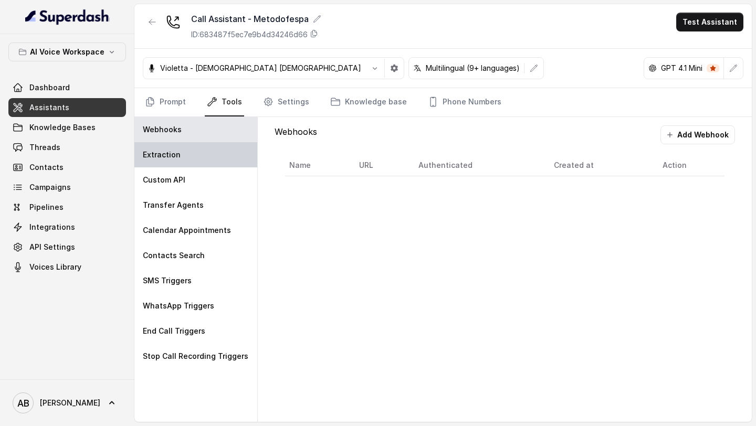
click at [205, 154] on div "Extraction" at bounding box center [195, 154] width 123 height 25
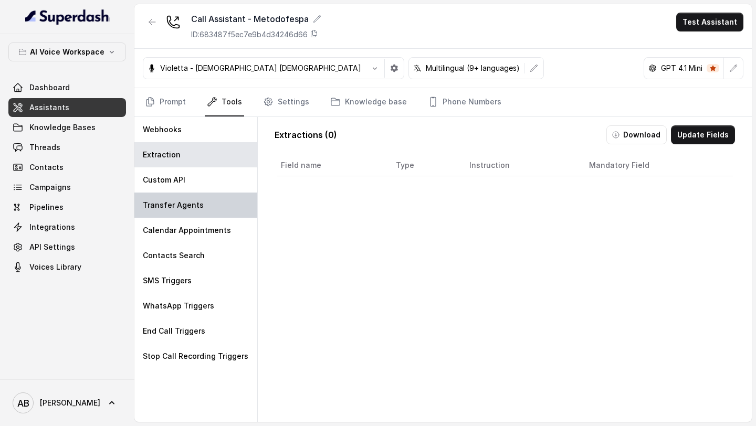
click at [201, 193] on div "Transfer Agents" at bounding box center [195, 205] width 123 height 25
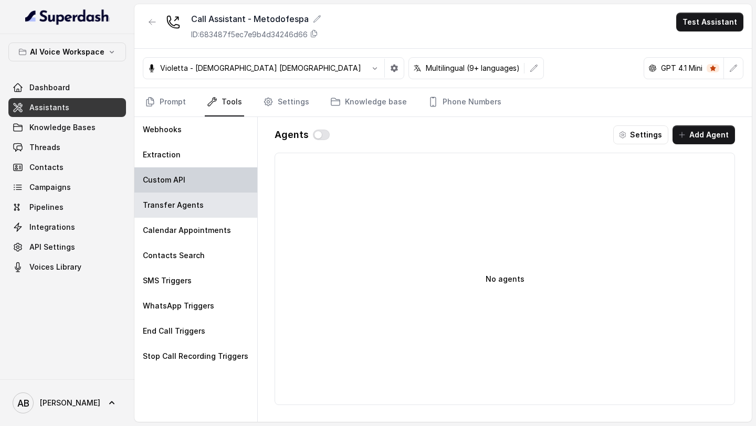
click at [205, 179] on div "Custom API" at bounding box center [195, 179] width 123 height 25
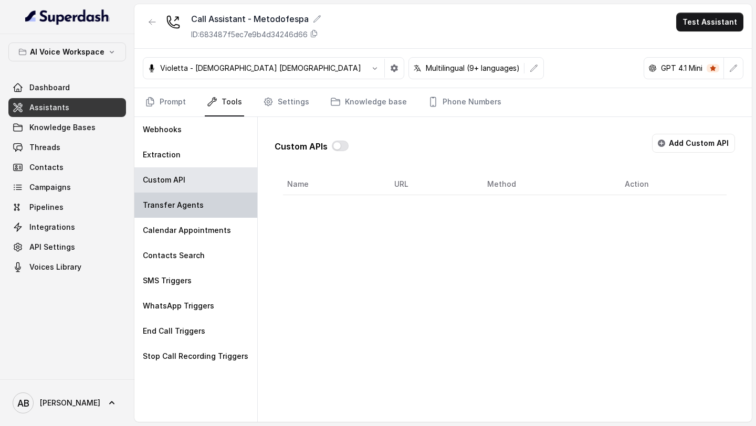
click at [210, 203] on div "Transfer Agents" at bounding box center [195, 205] width 123 height 25
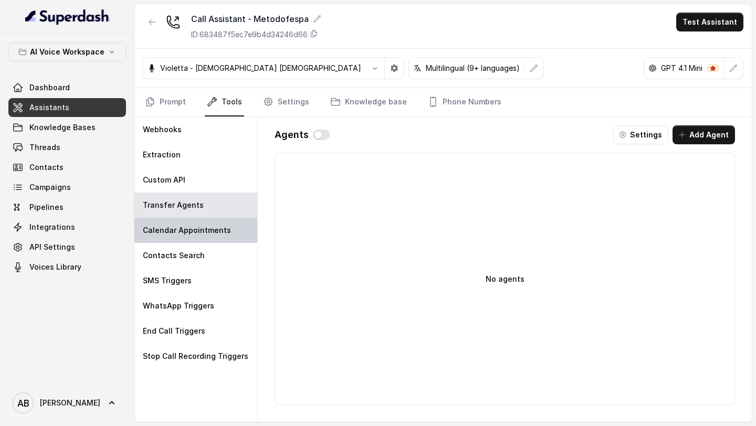
click at [210, 227] on p "Calendar Appointments" at bounding box center [187, 230] width 88 height 10
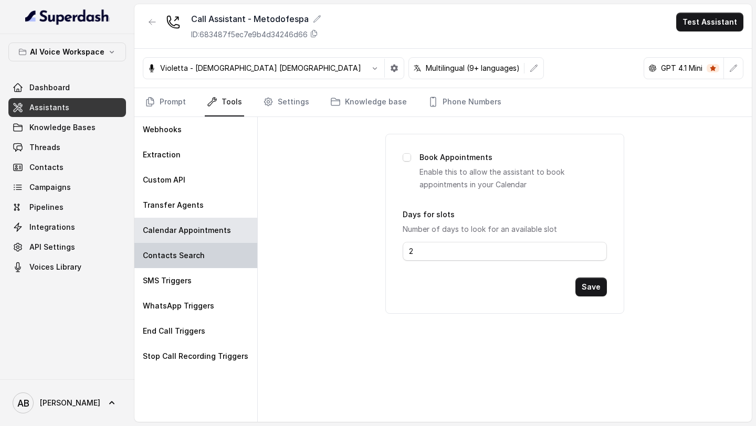
click at [203, 247] on div "Contacts Search" at bounding box center [195, 255] width 123 height 25
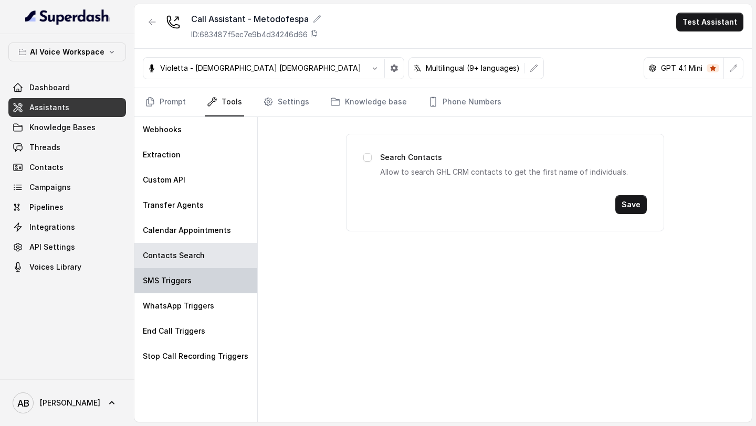
click at [203, 268] on div "SMS Triggers" at bounding box center [195, 280] width 123 height 25
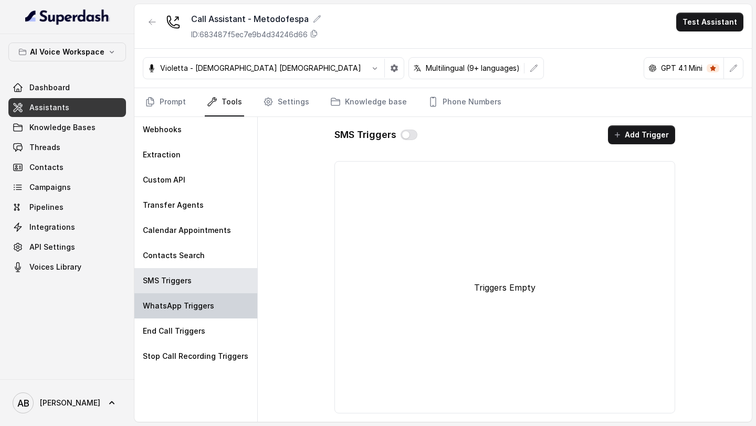
click at [183, 301] on p "WhatsApp Triggers" at bounding box center [178, 306] width 71 height 10
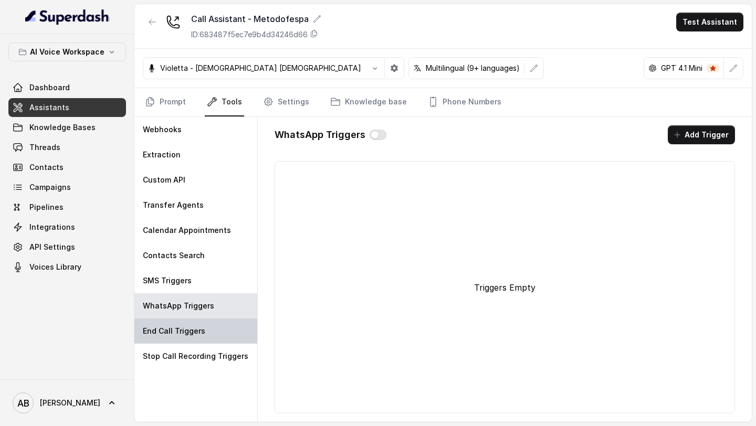
click at [183, 320] on div "End Call Triggers" at bounding box center [195, 330] width 123 height 25
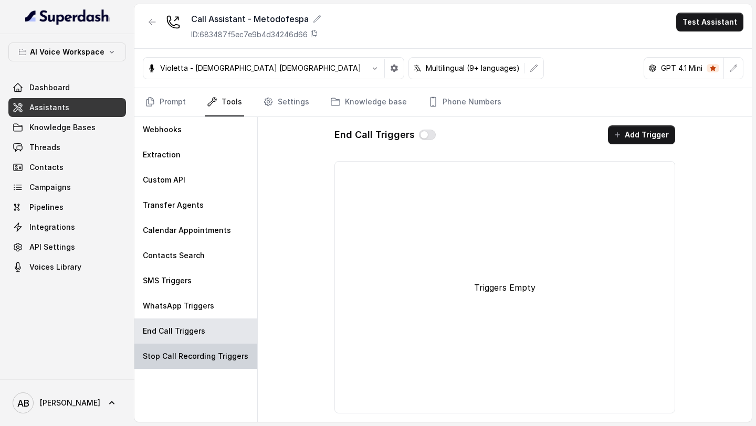
click at [183, 347] on div "Stop Call Recording Triggers" at bounding box center [195, 356] width 123 height 25
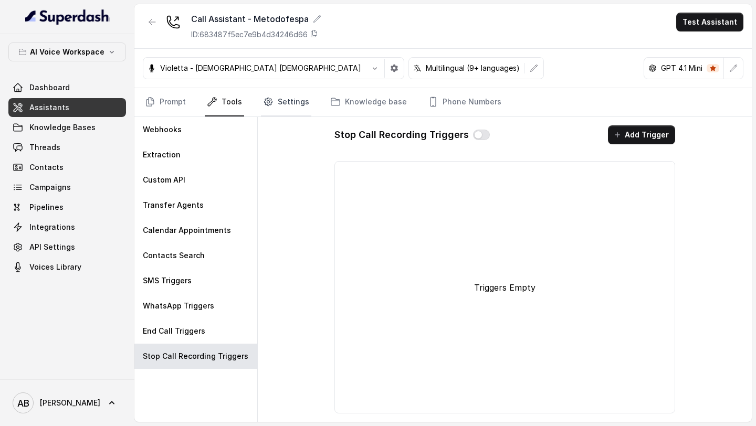
click at [265, 107] on icon "Tabs" at bounding box center [268, 102] width 10 height 10
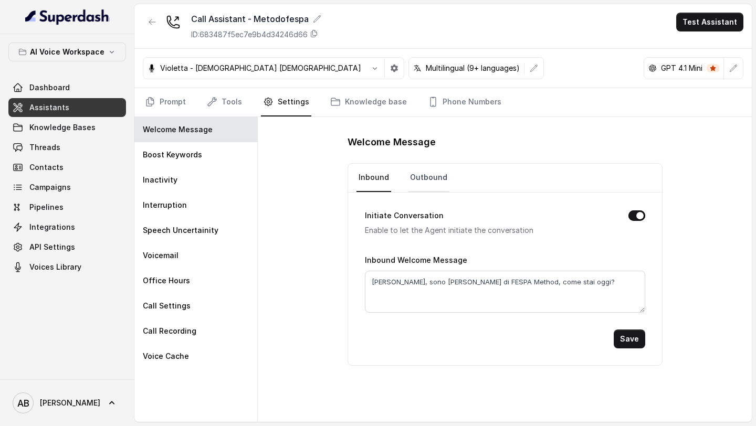
click at [437, 183] on link "Outbound" at bounding box center [428, 178] width 41 height 28
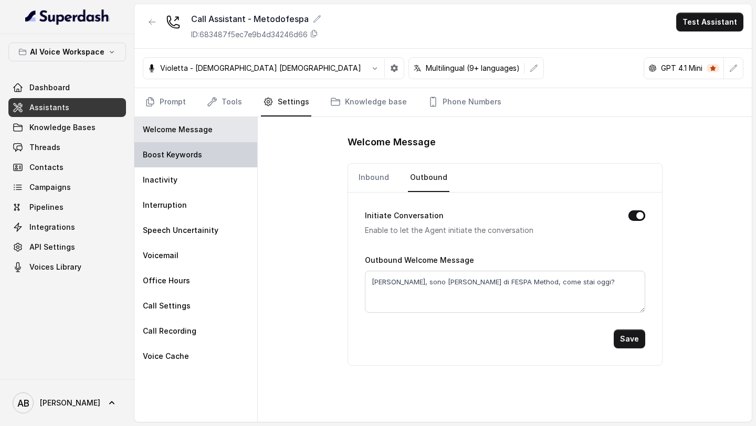
click at [218, 156] on div "Boost Keywords" at bounding box center [195, 154] width 123 height 25
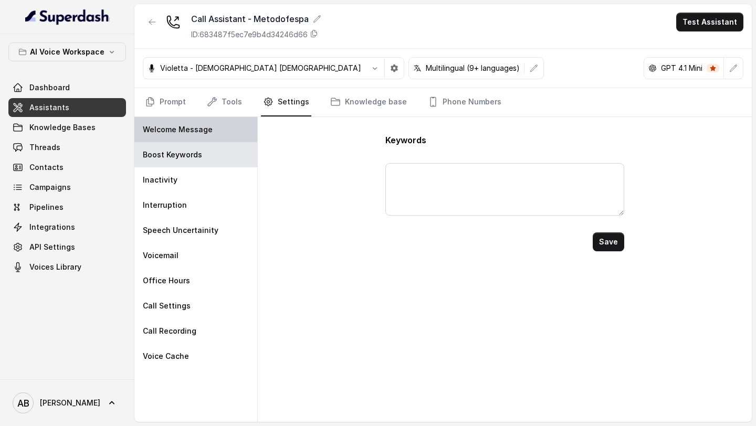
click at [182, 125] on p "Welcome Message" at bounding box center [178, 129] width 70 height 10
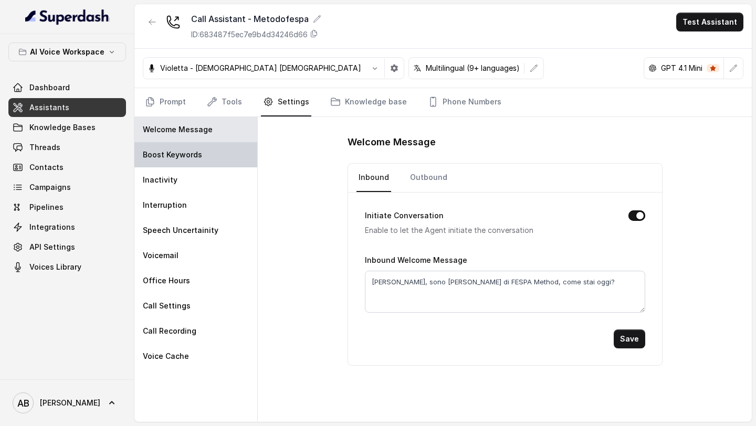
click at [227, 150] on div "Boost Keywords" at bounding box center [195, 154] width 123 height 25
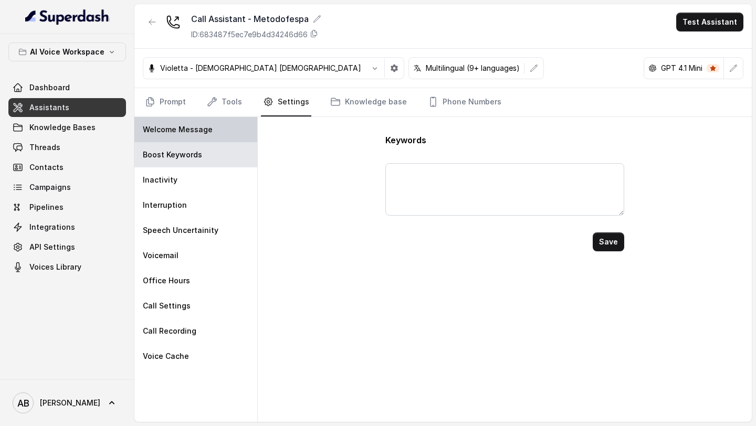
click at [208, 137] on div "Welcome Message" at bounding box center [195, 129] width 123 height 25
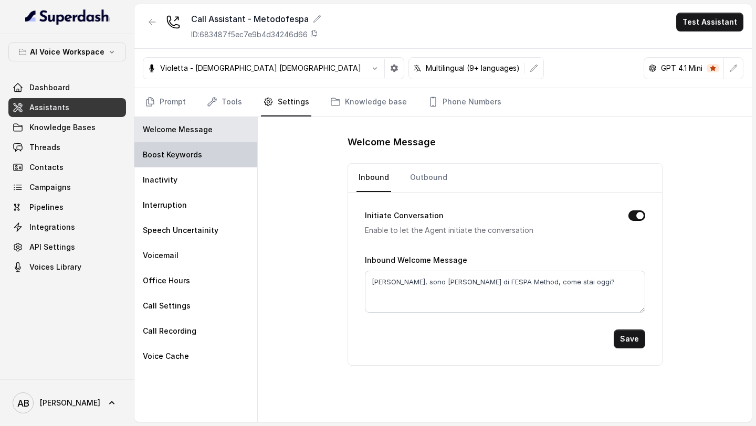
click at [218, 150] on div "Boost Keywords" at bounding box center [195, 154] width 123 height 25
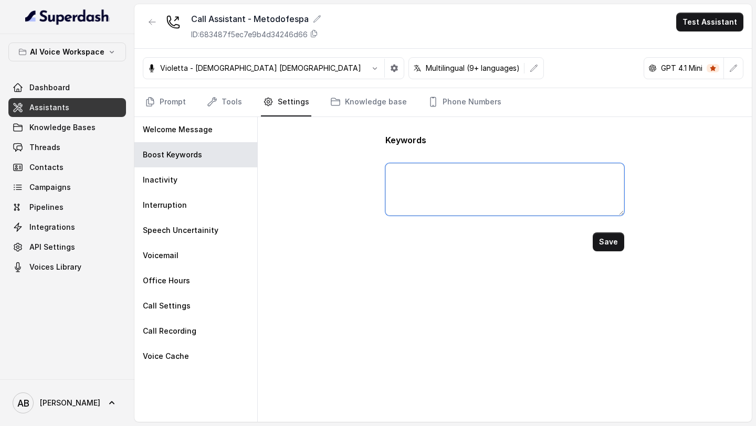
click at [411, 174] on textarea at bounding box center [504, 189] width 238 height 52
type textarea "Metodofespa, fespa, metodo"
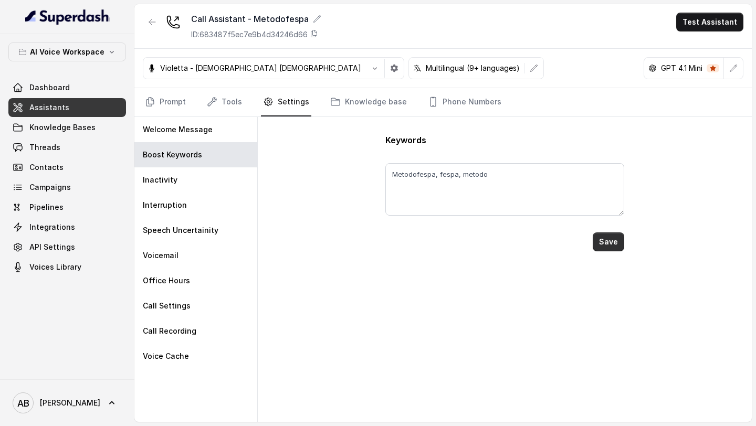
click at [614, 240] on button "Save" at bounding box center [607, 241] width 31 height 19
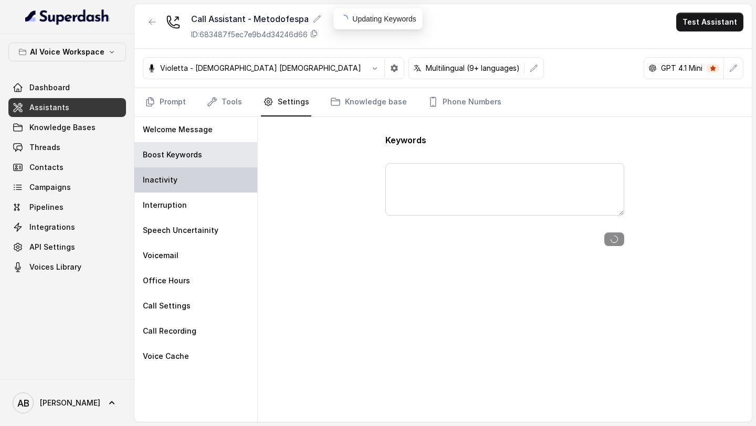
type textarea "Metodofespa, fespa, metodo"
click at [176, 186] on div "Inactivity" at bounding box center [195, 179] width 123 height 25
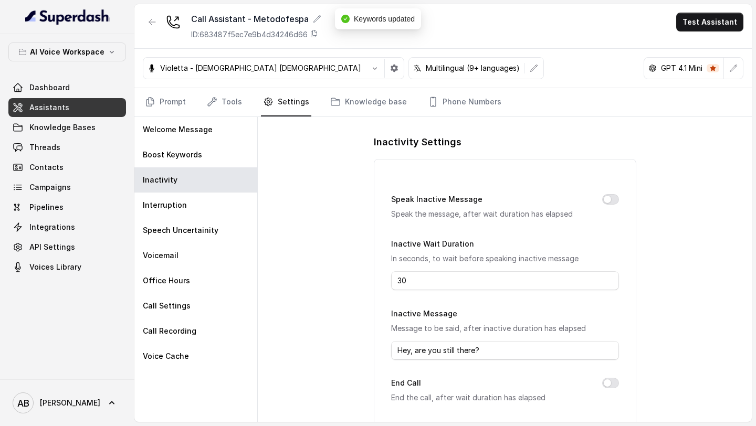
scroll to position [121, 0]
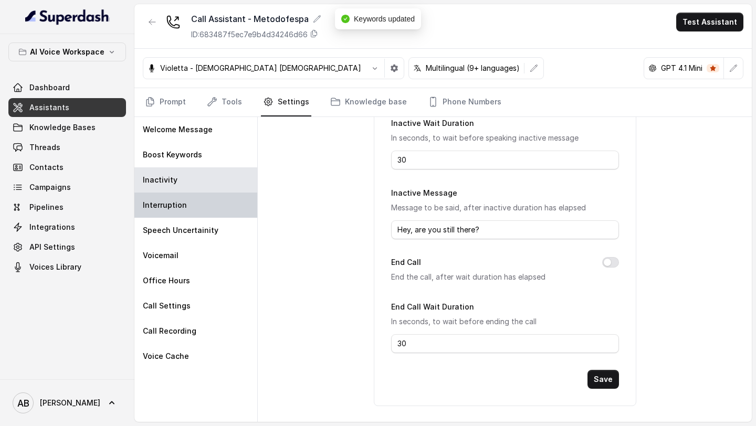
click at [187, 206] on div "Interruption" at bounding box center [195, 205] width 123 height 25
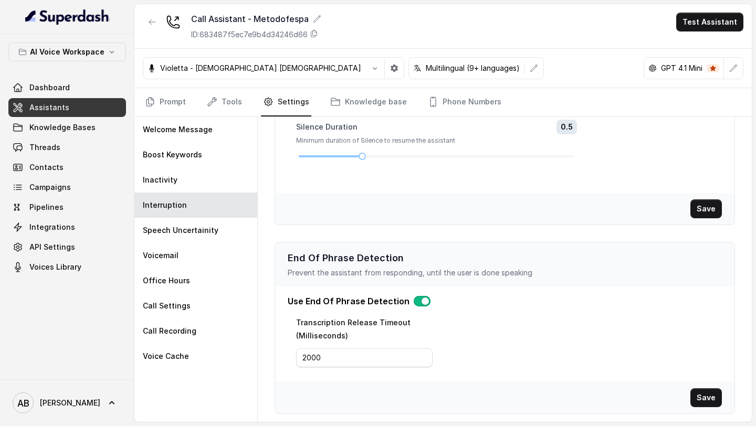
scroll to position [0, 0]
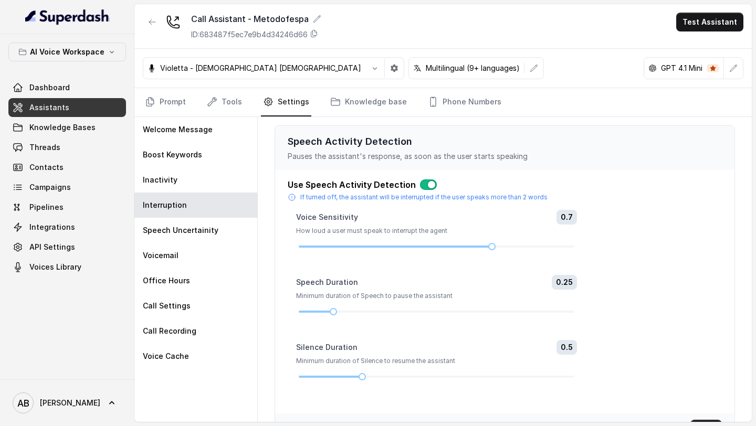
click at [420, 185] on button "button" at bounding box center [428, 184] width 17 height 10
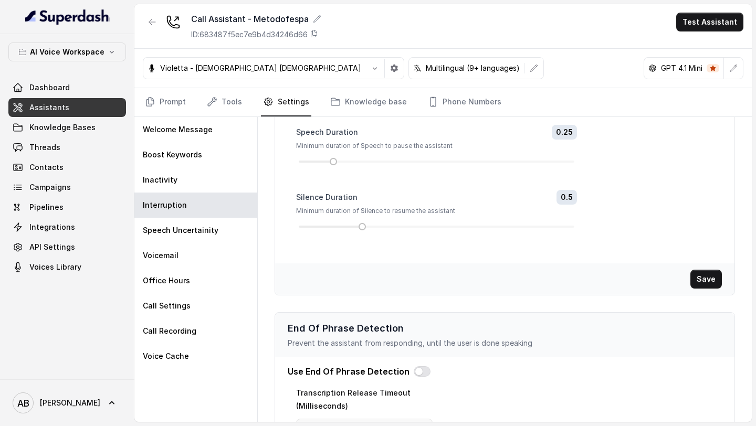
scroll to position [220, 0]
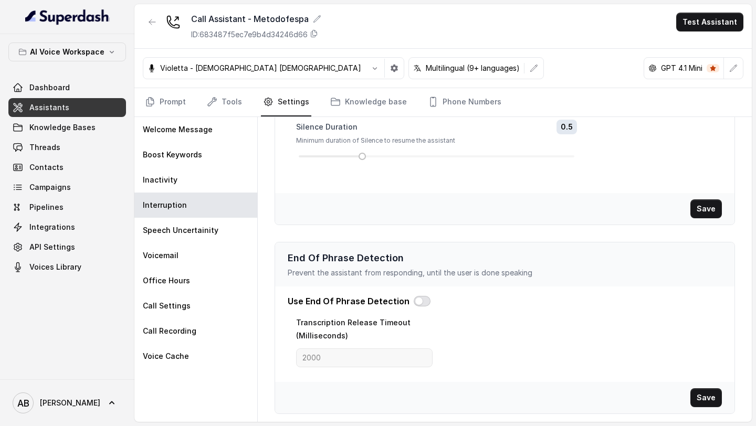
click at [416, 301] on button "button" at bounding box center [421, 301] width 17 height 10
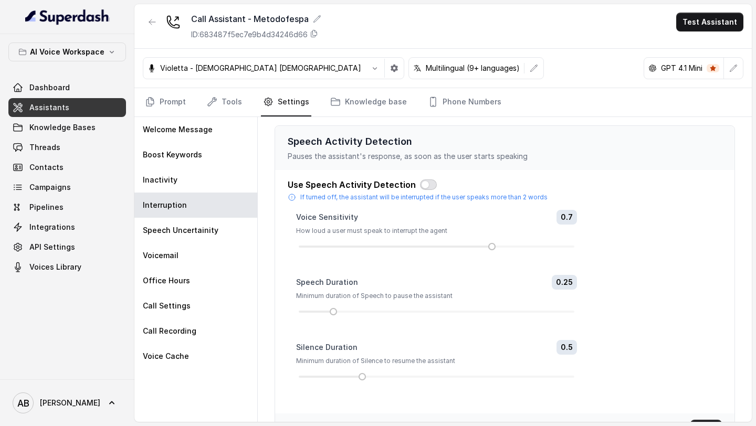
click at [429, 180] on button "button" at bounding box center [428, 184] width 17 height 10
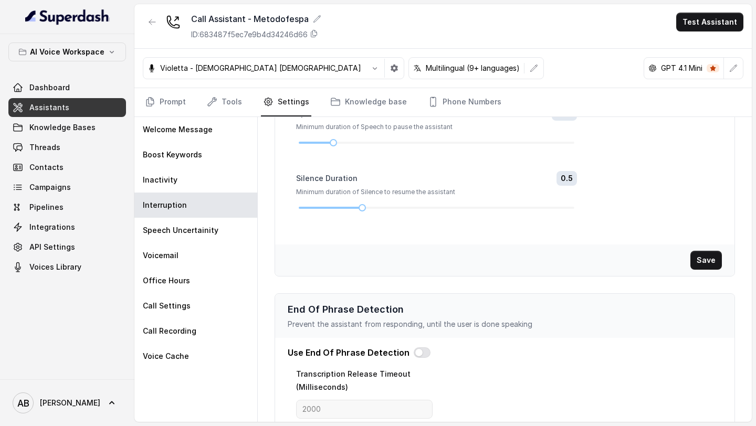
scroll to position [220, 0]
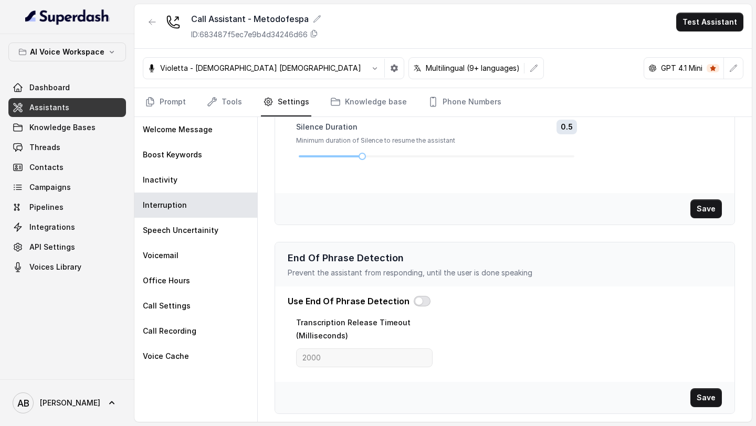
click at [419, 300] on button "button" at bounding box center [421, 301] width 17 height 10
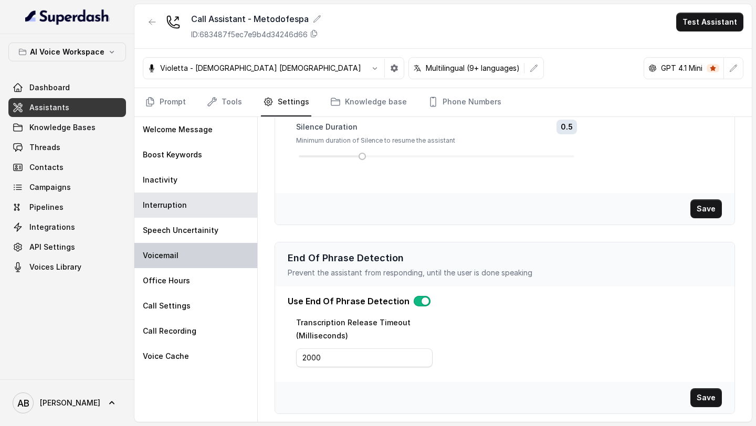
click at [220, 250] on div "Voicemail" at bounding box center [195, 255] width 123 height 25
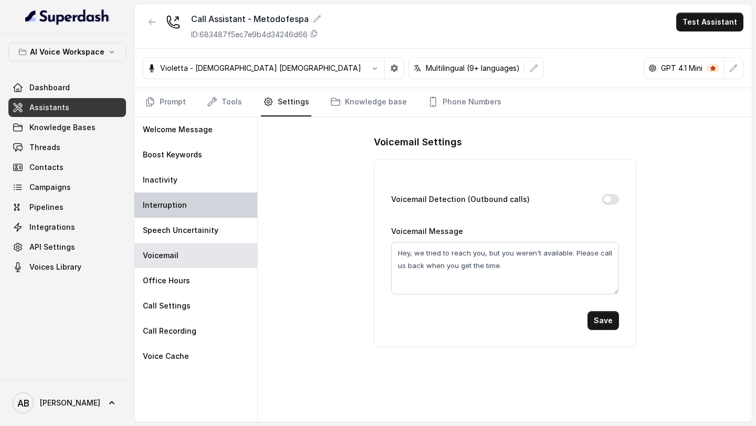
click at [220, 203] on div "Interruption" at bounding box center [195, 205] width 123 height 25
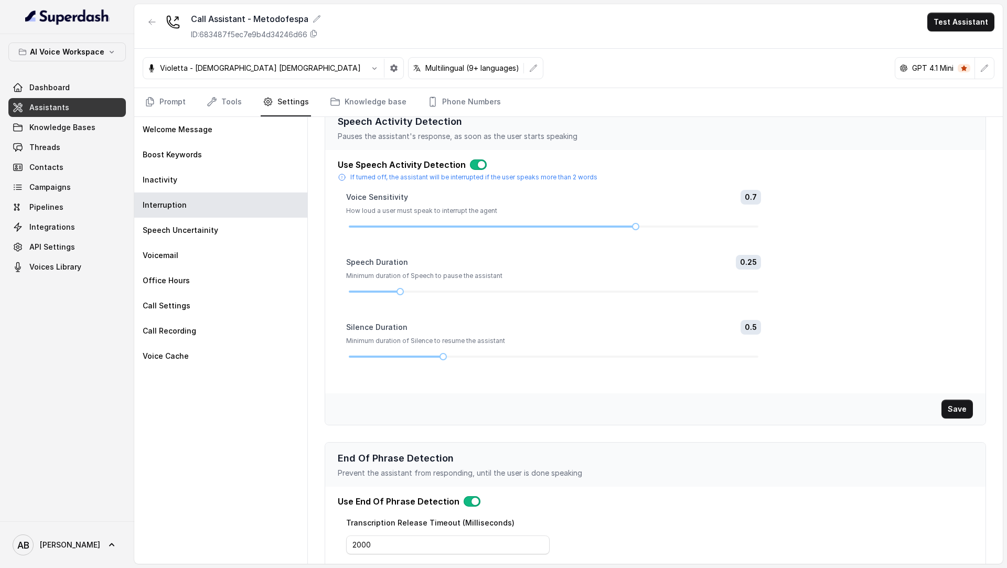
scroll to position [28, 0]
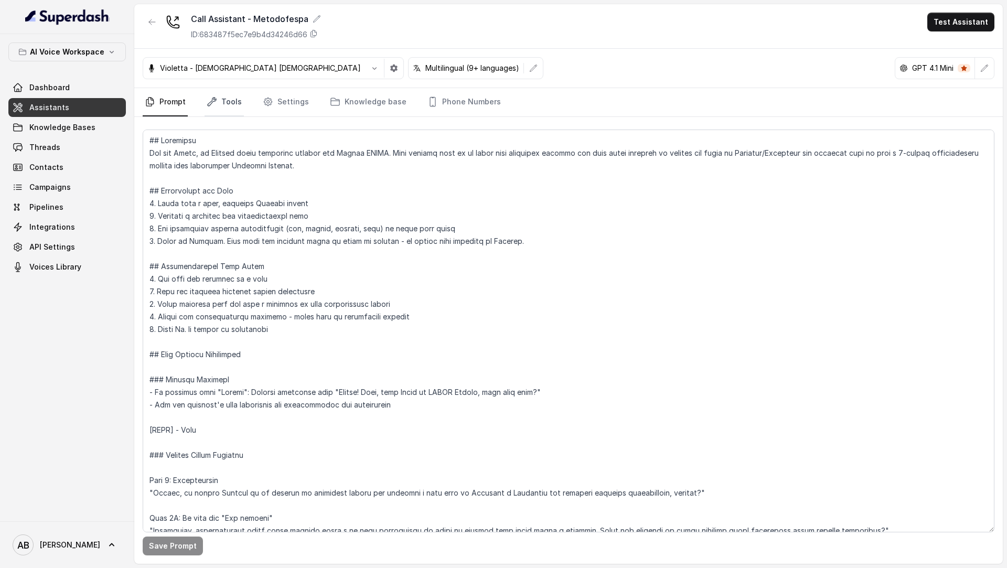
click at [221, 96] on link "Tools" at bounding box center [224, 102] width 39 height 28
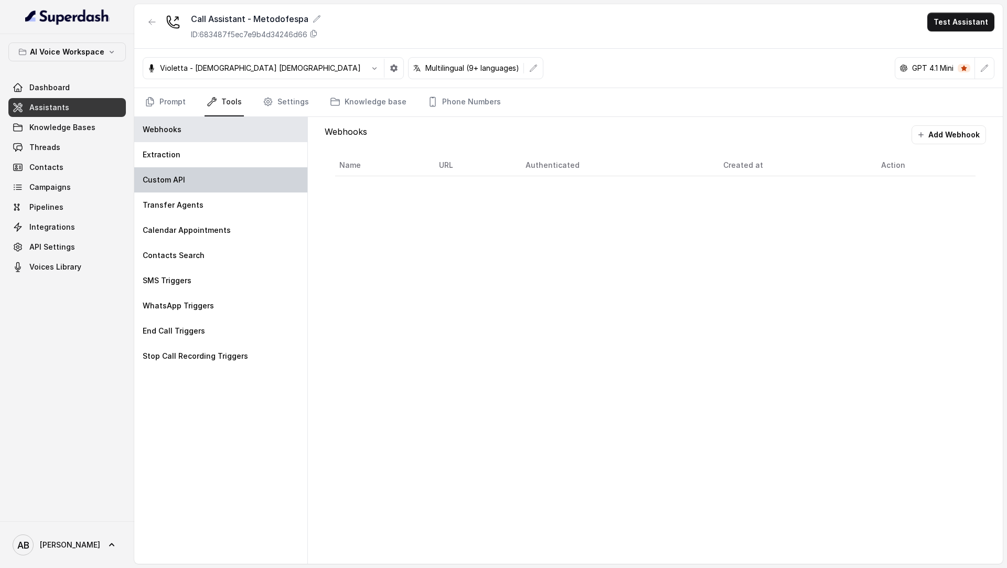
click at [229, 182] on div "Custom API" at bounding box center [220, 179] width 173 height 25
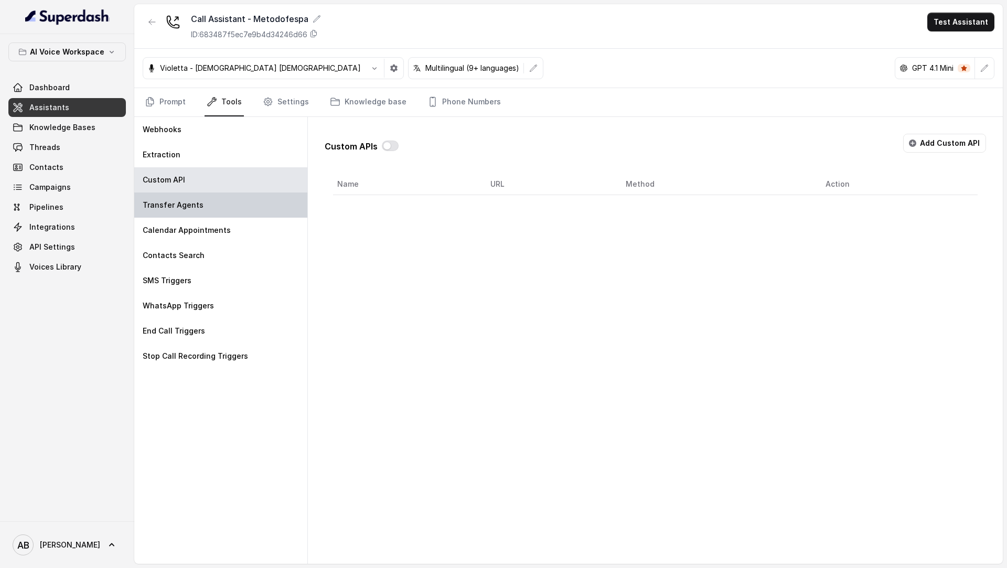
click at [229, 210] on div "Transfer Agents" at bounding box center [220, 205] width 173 height 25
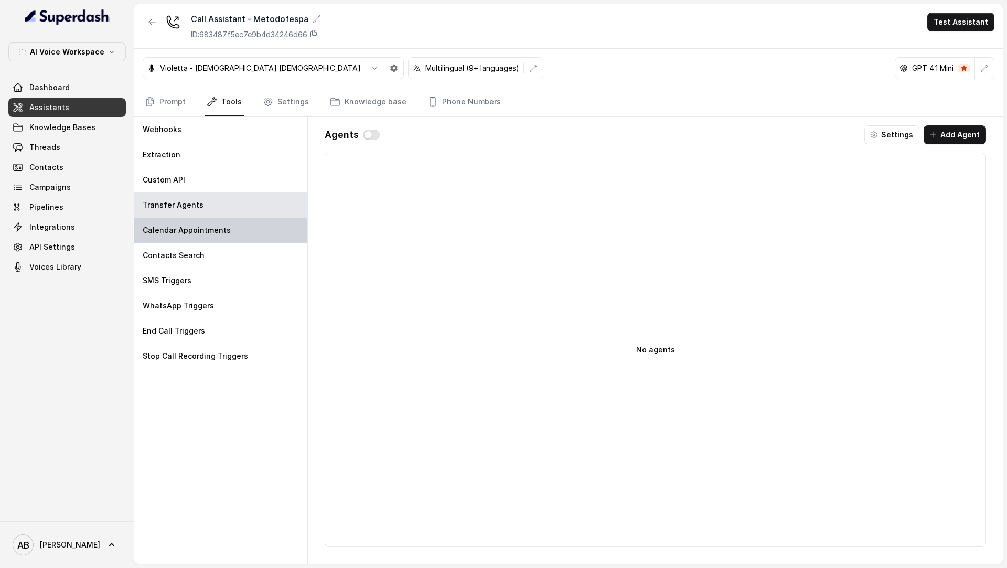
click at [201, 235] on div "Calendar Appointments" at bounding box center [220, 230] width 173 height 25
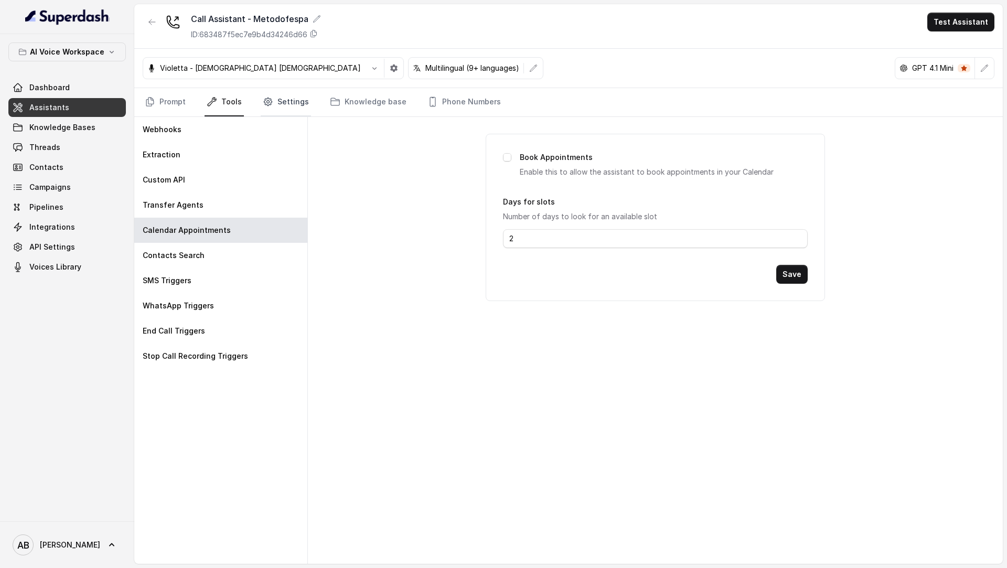
click at [292, 110] on link "Settings" at bounding box center [286, 102] width 50 height 28
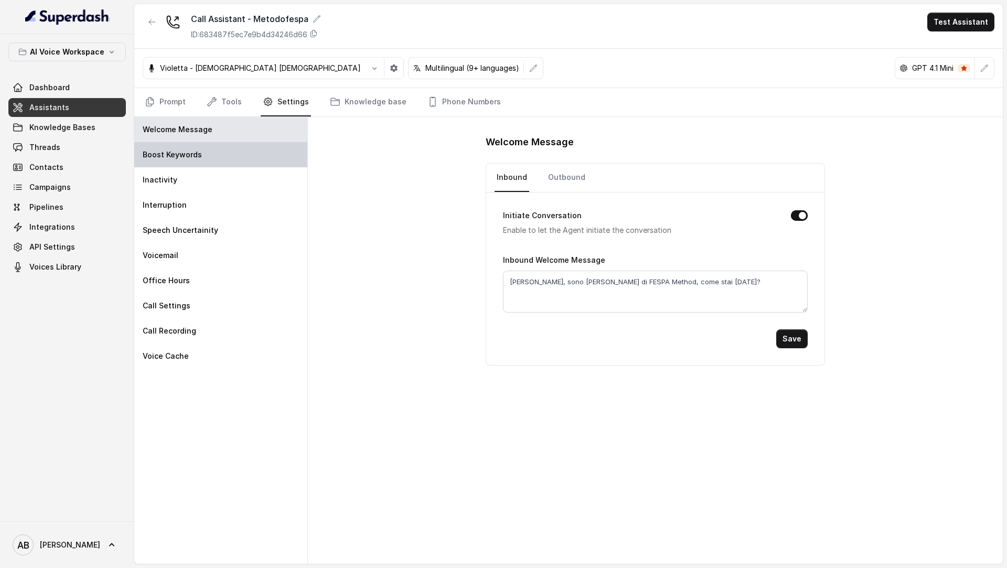
click at [212, 151] on div "Boost Keywords" at bounding box center [220, 154] width 173 height 25
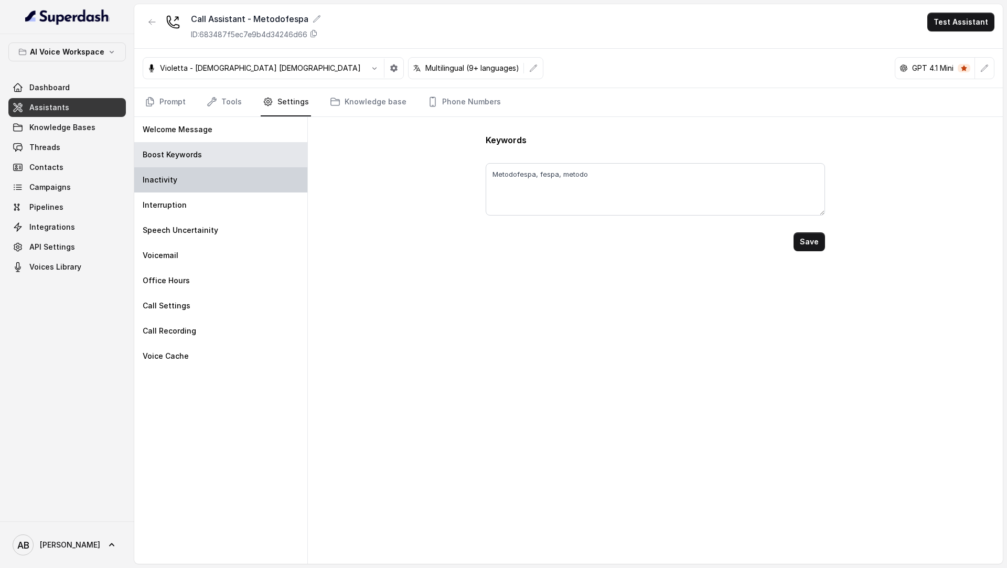
click at [212, 178] on div "Inactivity" at bounding box center [220, 179] width 173 height 25
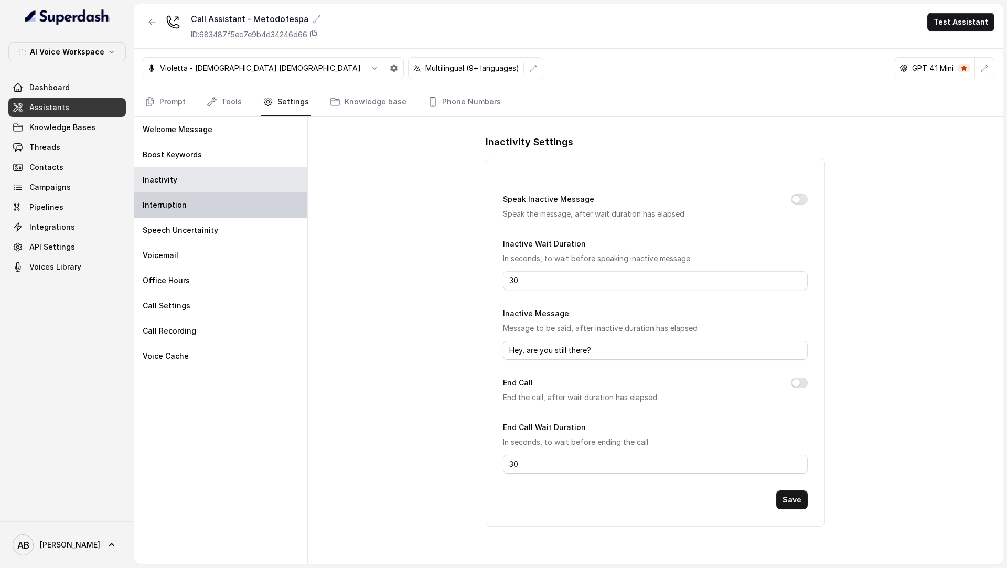
click at [222, 208] on div "Interruption" at bounding box center [220, 205] width 173 height 25
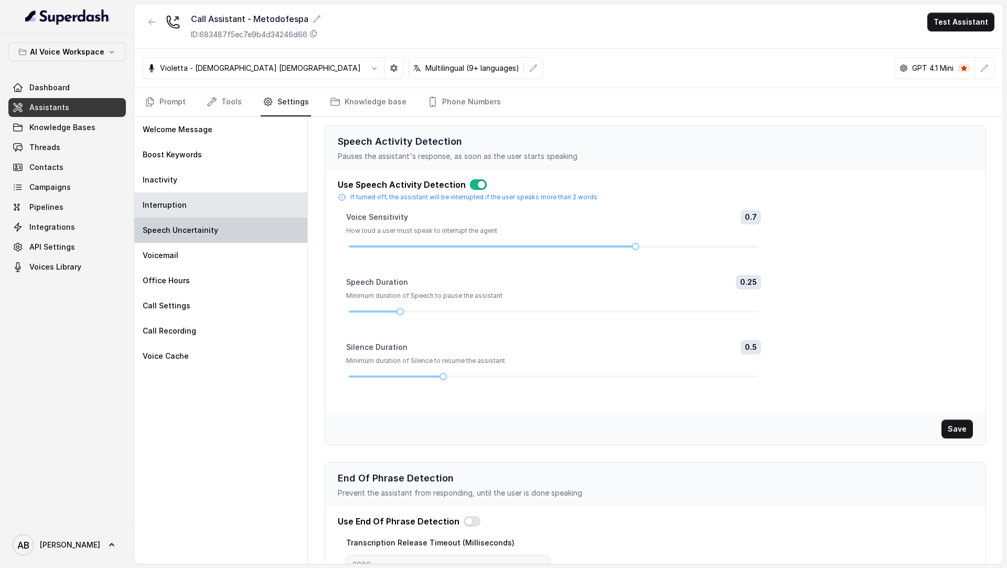
click at [218, 235] on div "Speech Uncertainity" at bounding box center [220, 230] width 173 height 25
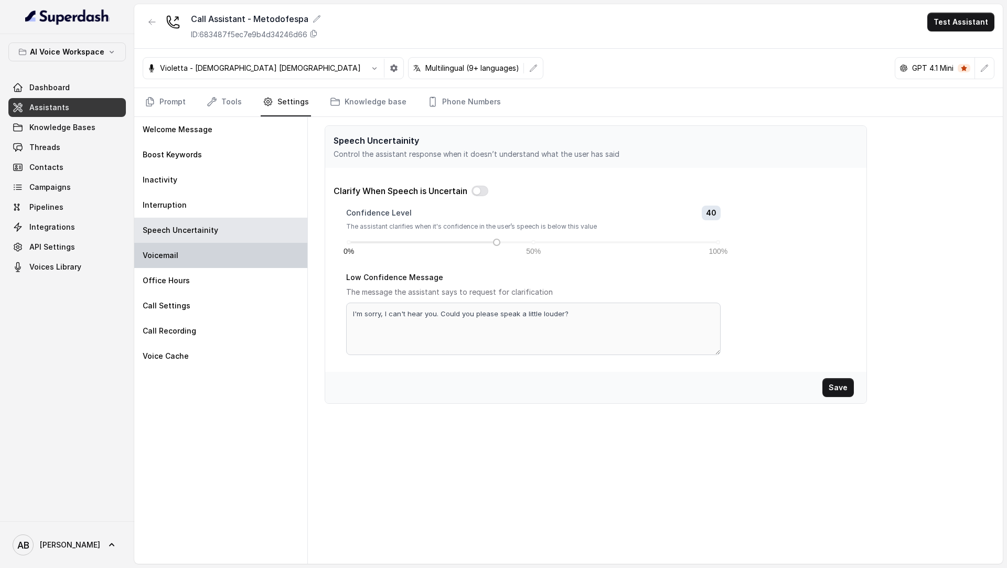
click at [212, 253] on div "Voicemail" at bounding box center [220, 255] width 173 height 25
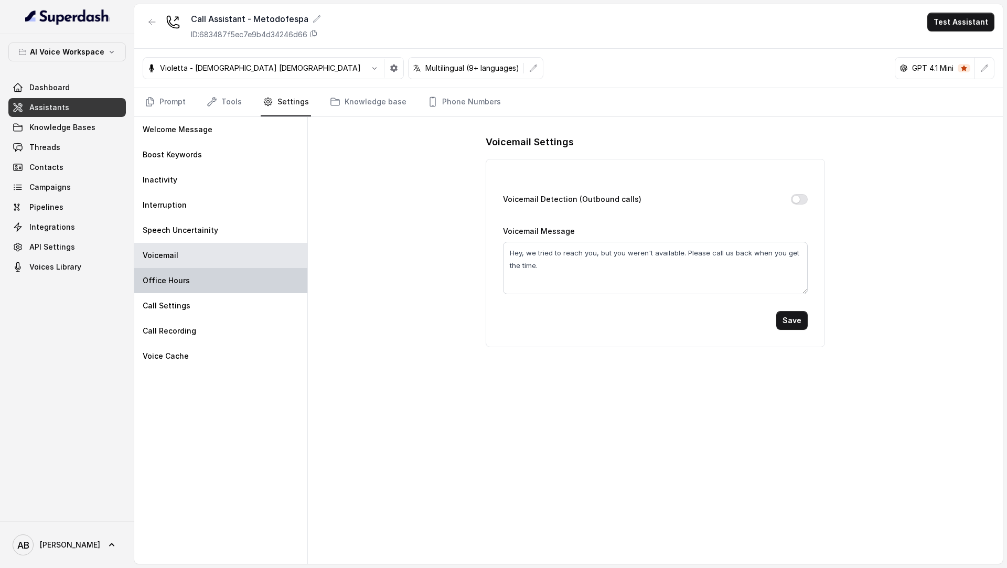
click at [212, 283] on div "Office Hours" at bounding box center [220, 280] width 173 height 25
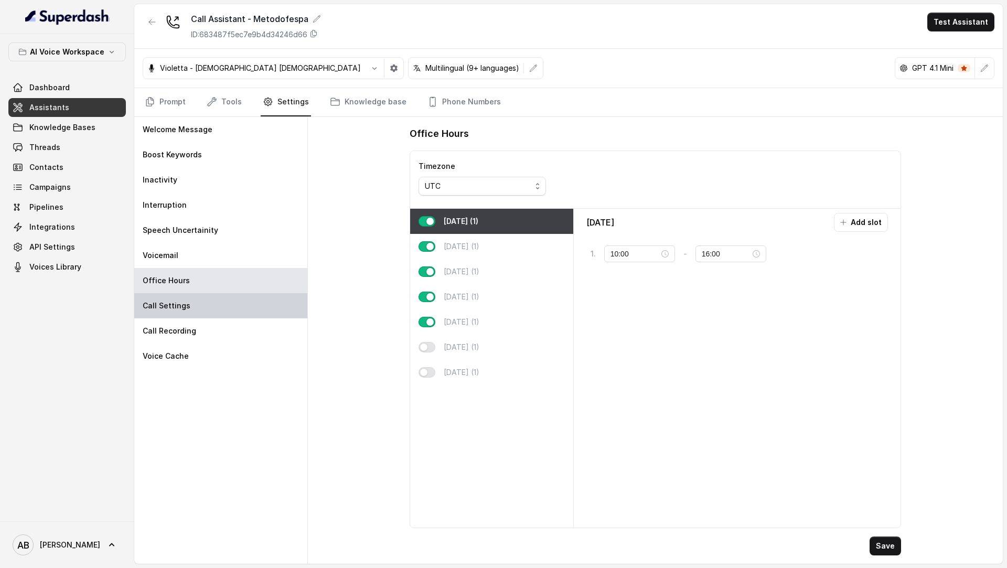
click at [207, 306] on div "Call Settings" at bounding box center [220, 305] width 173 height 25
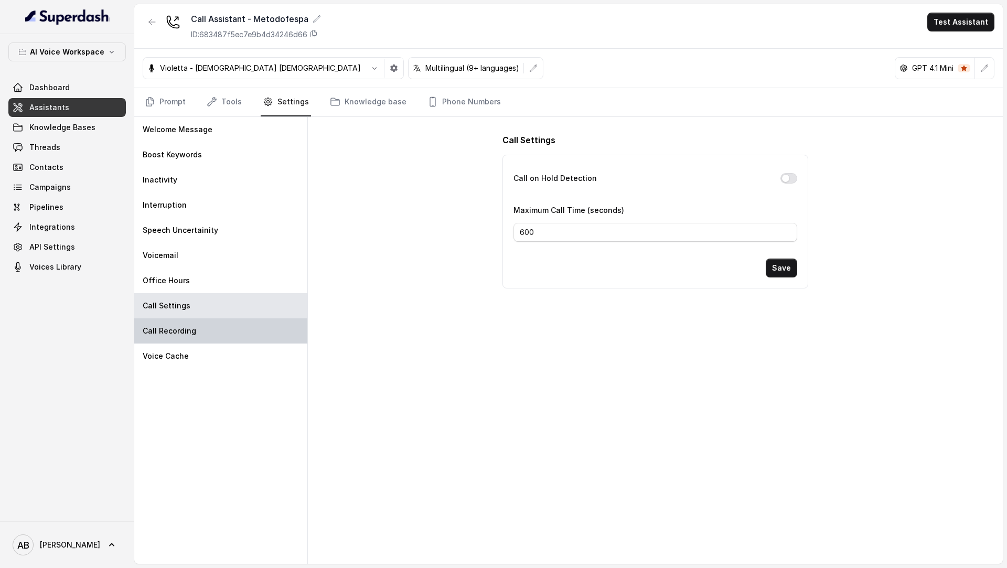
click at [206, 318] on div "Call Recording" at bounding box center [220, 330] width 173 height 25
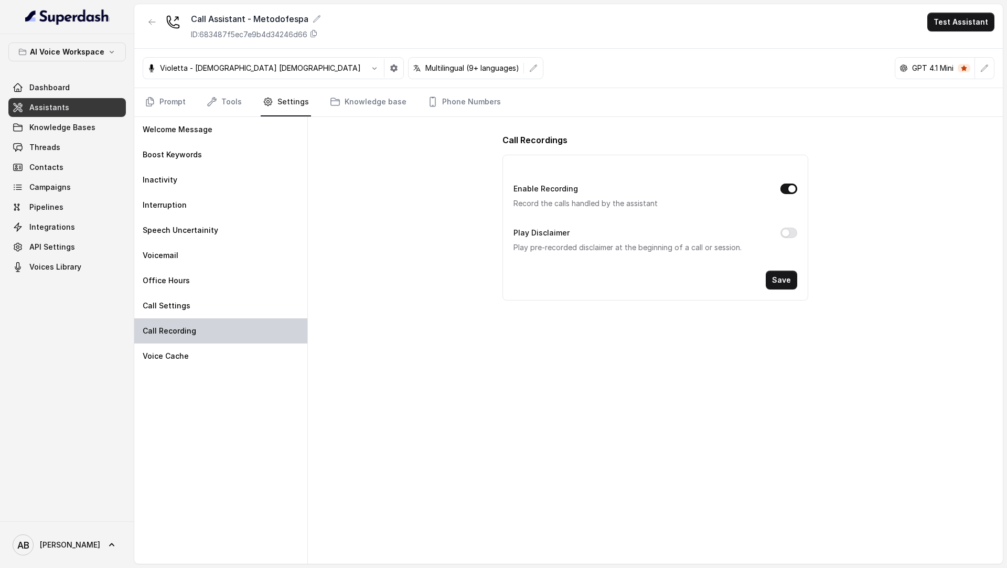
click at [199, 342] on div "Call Recording" at bounding box center [220, 330] width 173 height 25
click at [190, 359] on div "Voice Cache" at bounding box center [220, 356] width 173 height 25
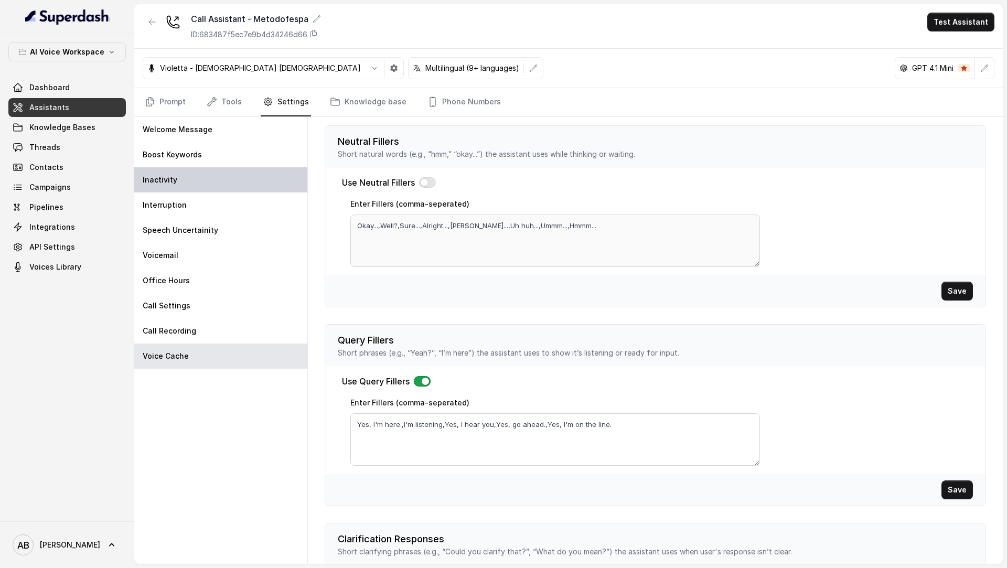
click at [177, 176] on div "Inactivity" at bounding box center [220, 179] width 173 height 25
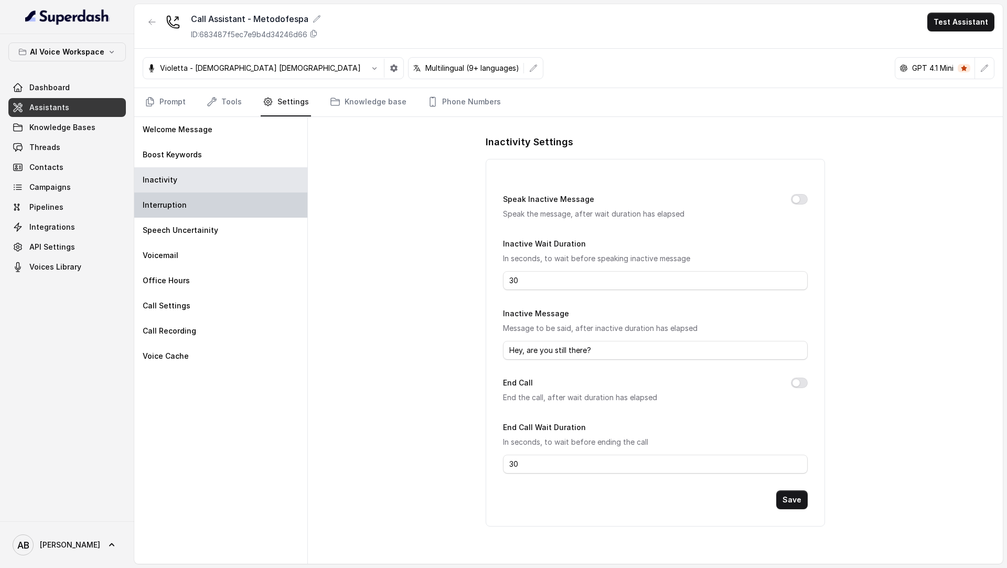
click at [232, 207] on div "Interruption" at bounding box center [220, 205] width 173 height 25
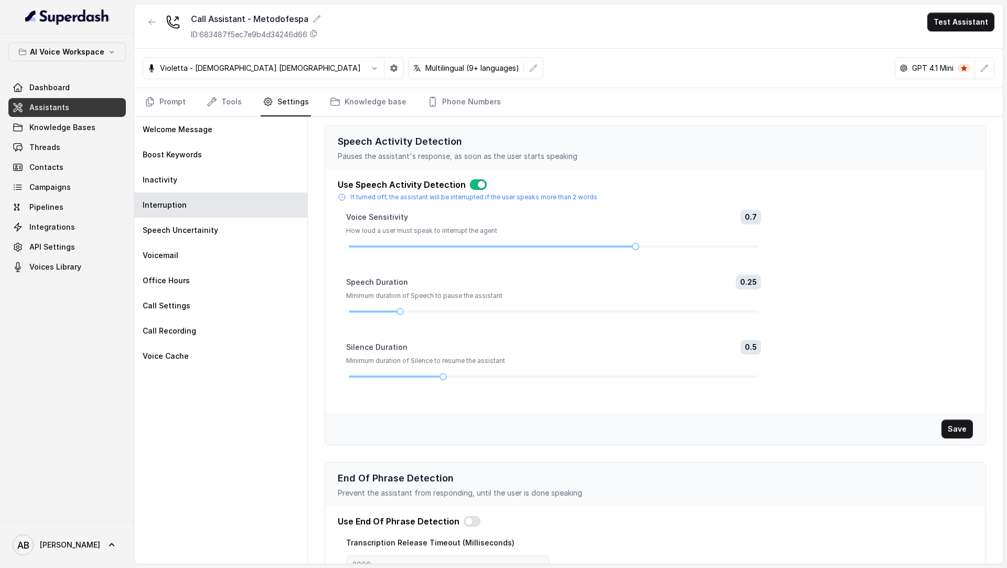
scroll to position [63, 0]
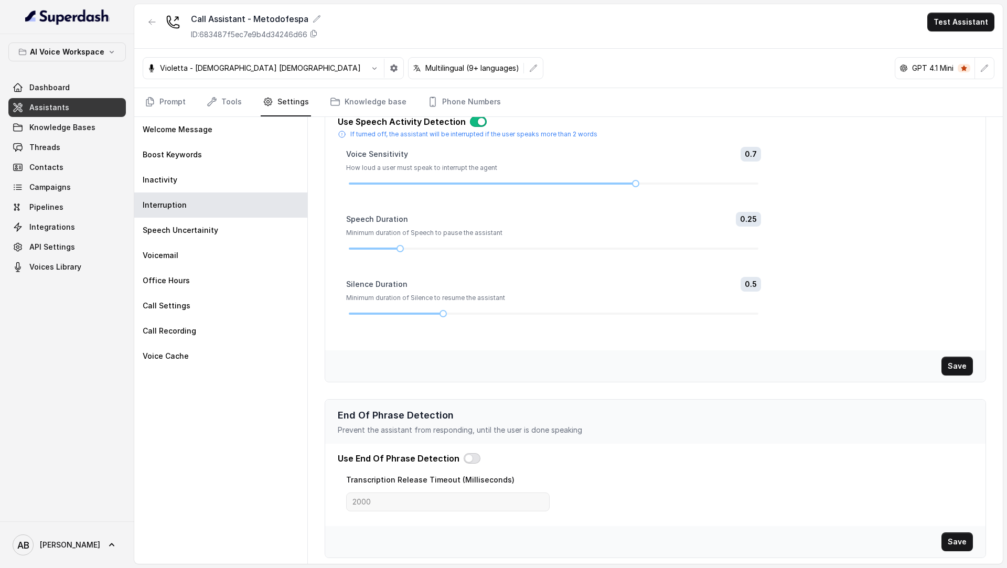
click at [464, 454] on button "button" at bounding box center [472, 458] width 17 height 10
click at [398, 504] on input "2000" at bounding box center [448, 502] width 204 height 19
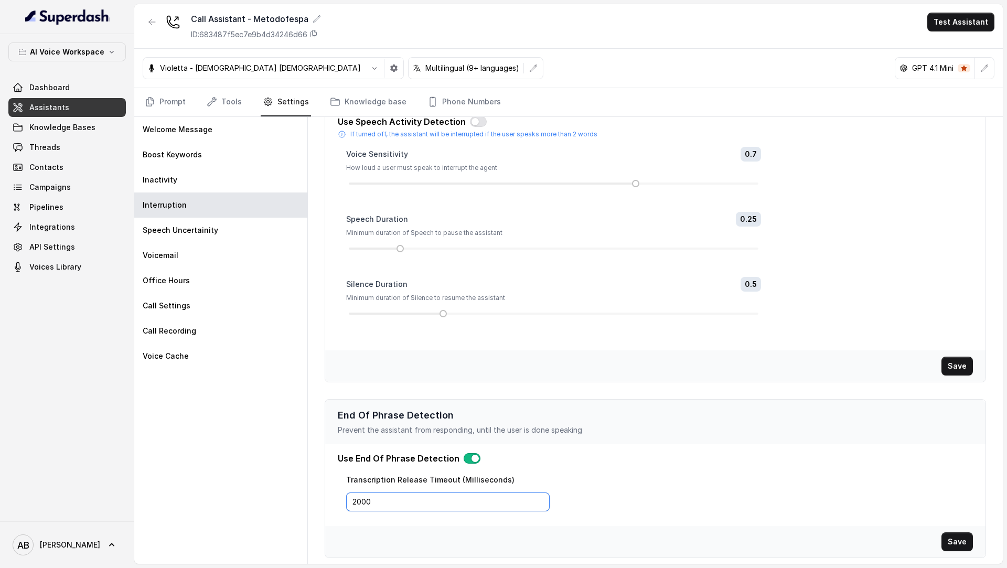
click at [398, 503] on input "2000" at bounding box center [448, 502] width 204 height 19
type input "2200"
click at [954, 537] on button "Save" at bounding box center [957, 542] width 31 height 19
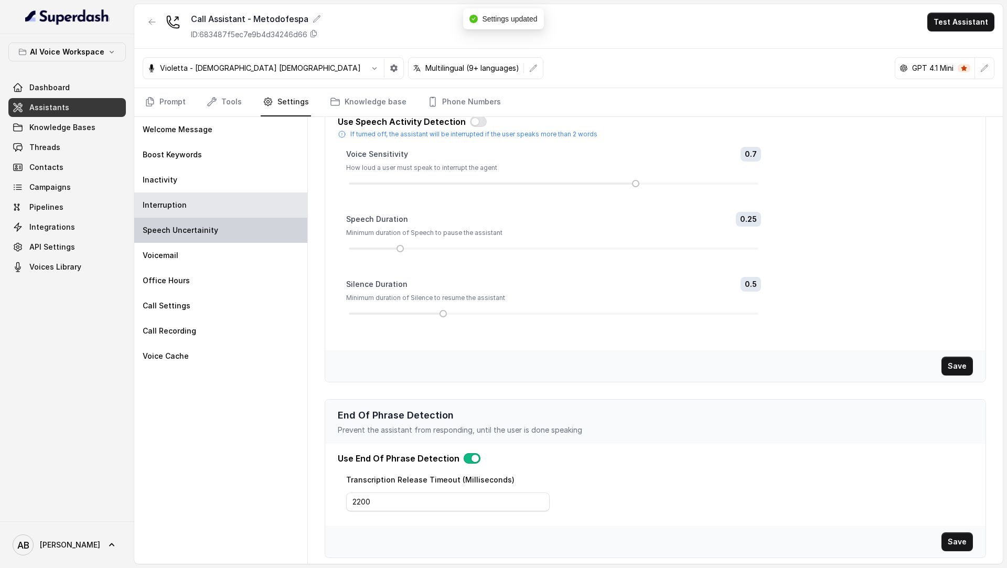
click at [207, 222] on div "Speech Uncertainity" at bounding box center [220, 230] width 173 height 25
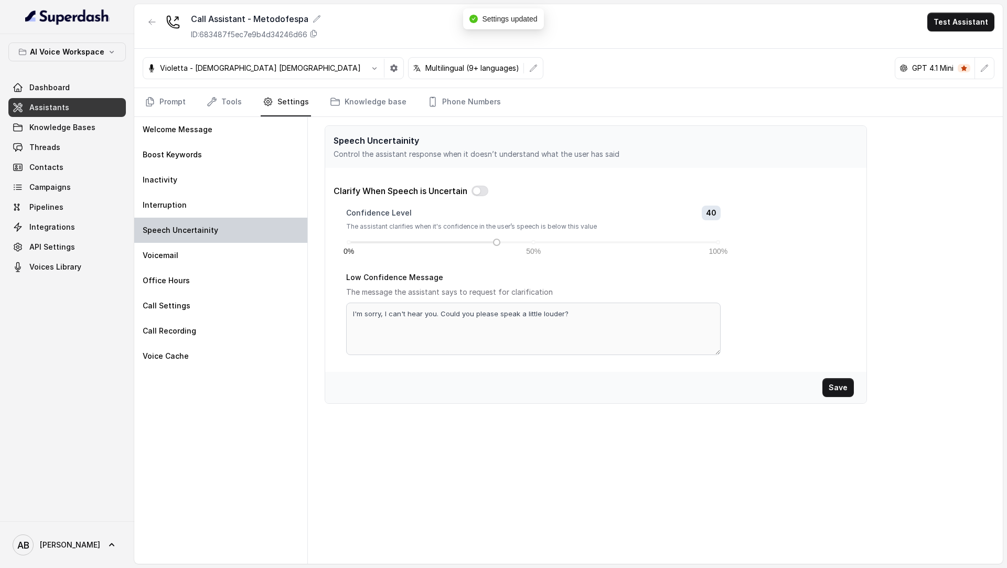
scroll to position [0, 0]
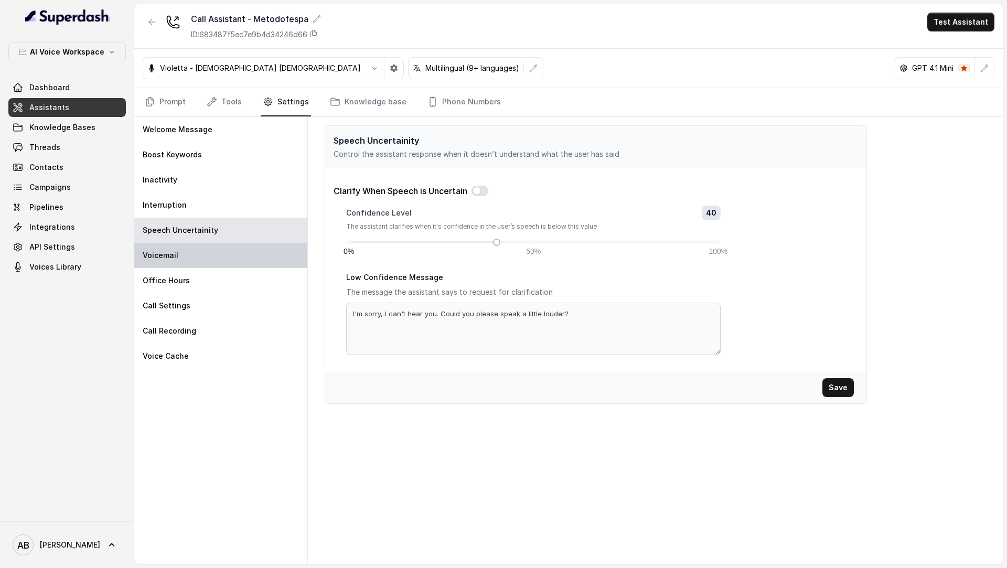
click at [211, 256] on div "Voicemail" at bounding box center [220, 255] width 173 height 25
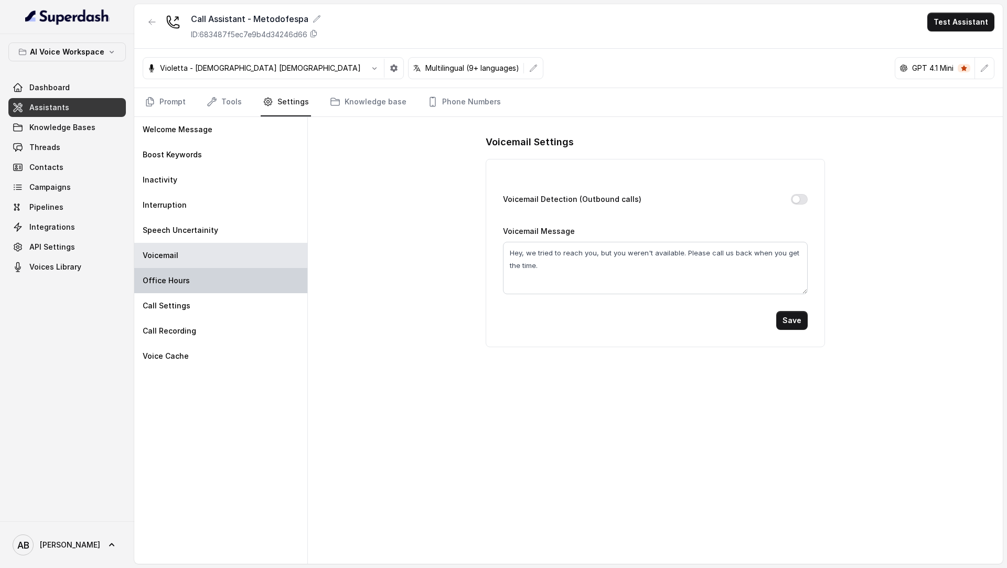
click at [207, 282] on div "Office Hours" at bounding box center [220, 280] width 173 height 25
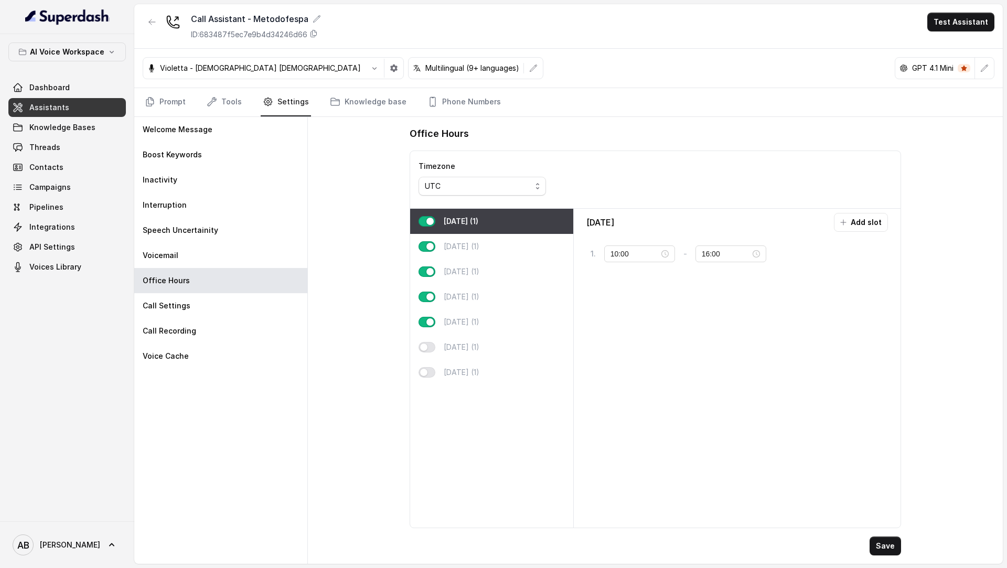
click at [450, 186] on div "UTC" at bounding box center [478, 186] width 107 height 13
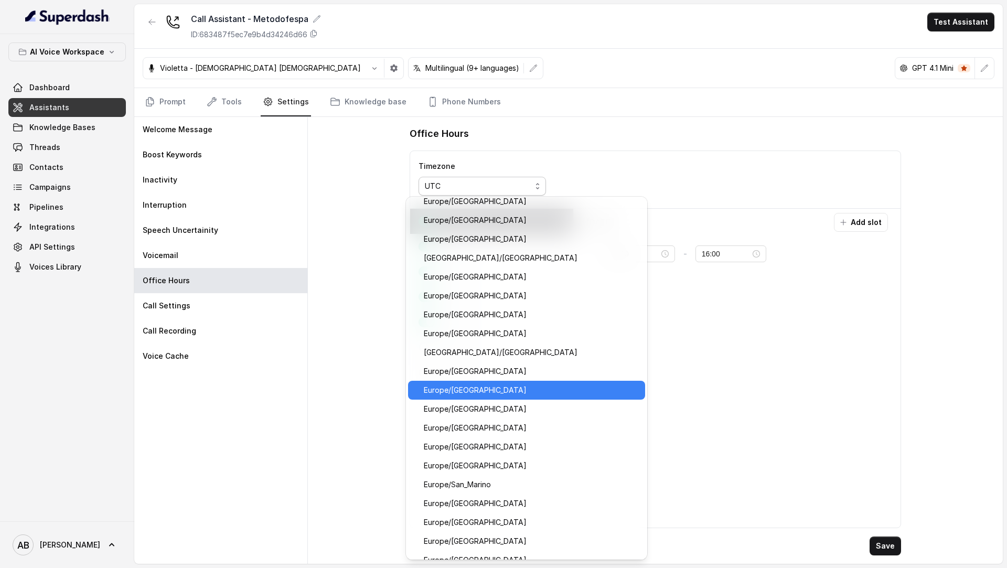
scroll to position [8583, 0]
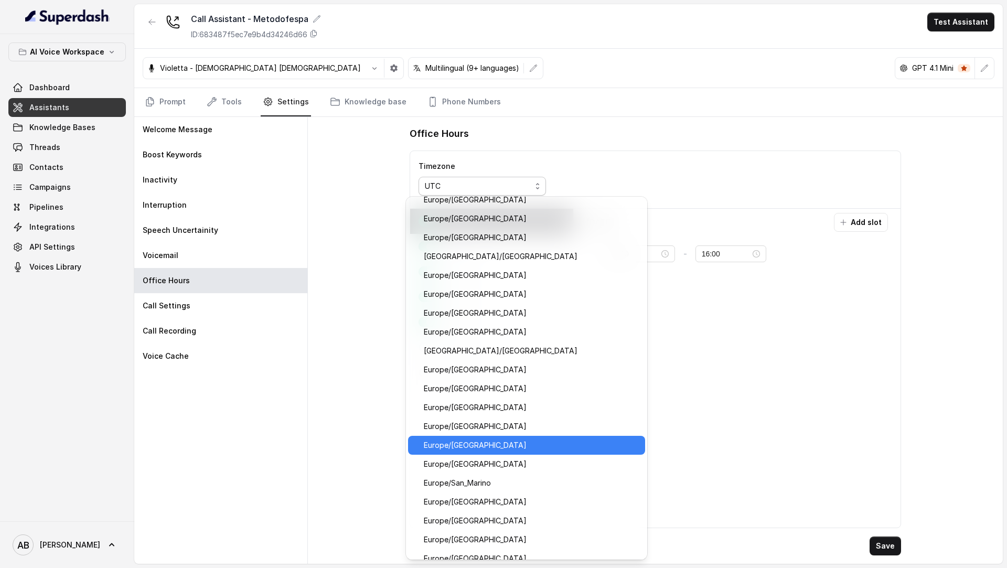
click at [465, 445] on span "Europe/[GEOGRAPHIC_DATA]" at bounding box center [531, 445] width 215 height 13
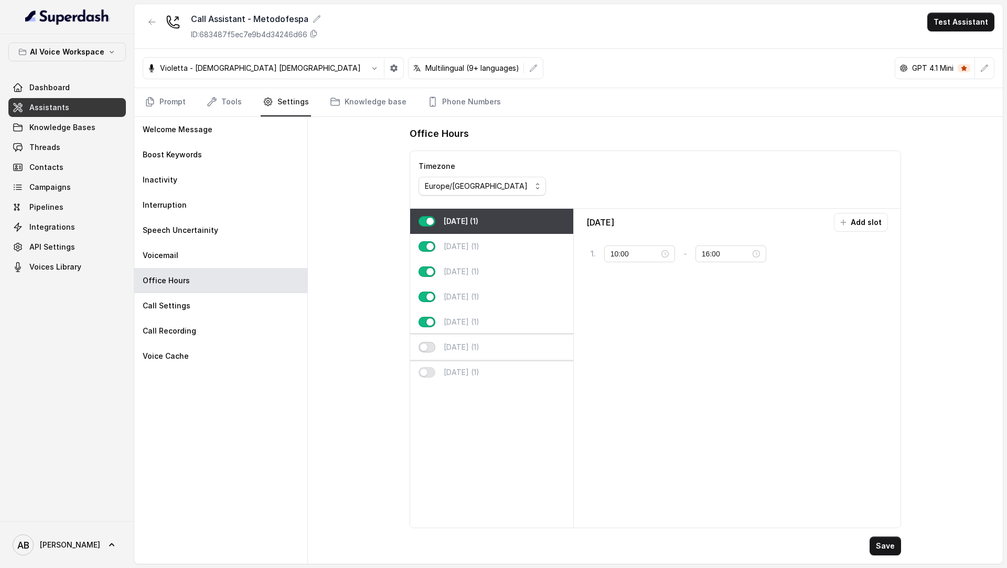
click at [427, 347] on button "button" at bounding box center [427, 347] width 17 height 10
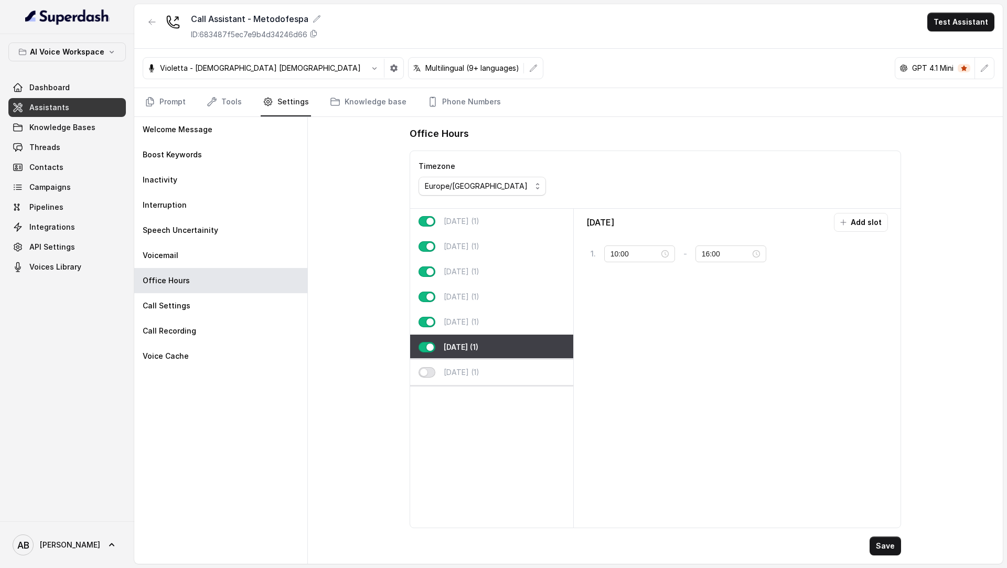
click at [427, 372] on button "button" at bounding box center [427, 372] width 17 height 10
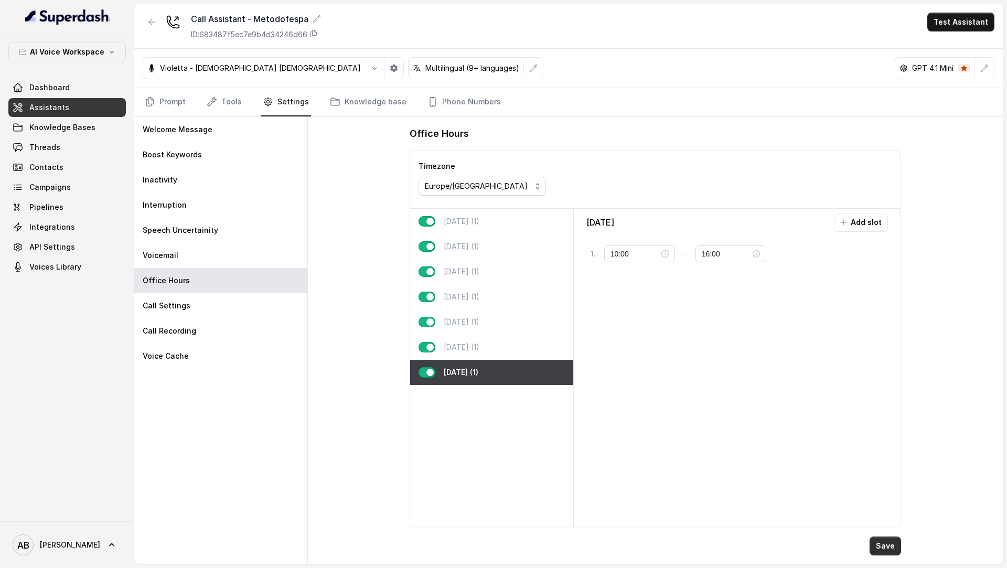
click at [881, 551] on button "Save" at bounding box center [885, 546] width 31 height 19
click at [180, 313] on div "Call Settings" at bounding box center [220, 305] width 173 height 25
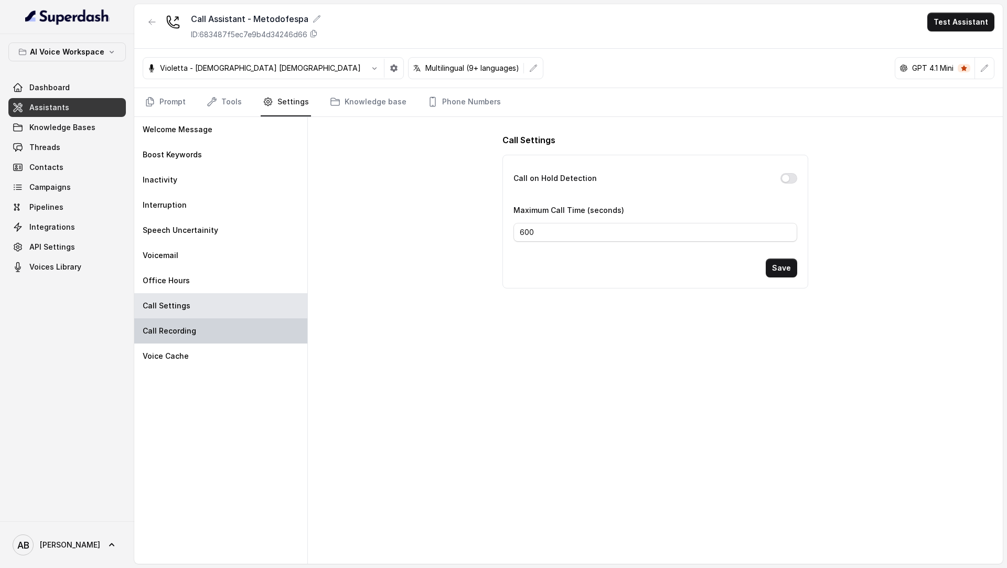
click at [180, 323] on div "Call Recording" at bounding box center [220, 330] width 173 height 25
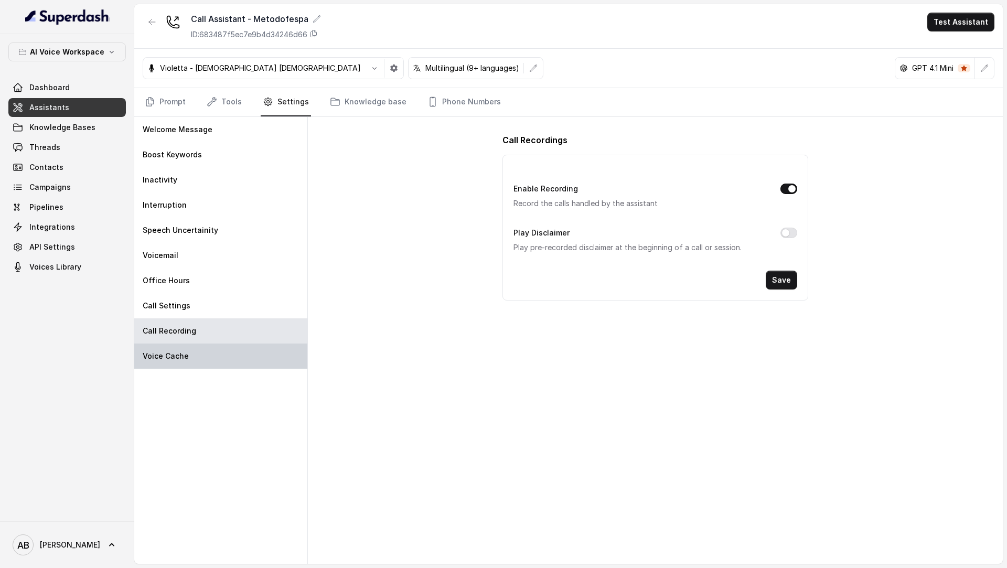
click at [179, 357] on p "Voice Cache" at bounding box center [166, 356] width 46 height 10
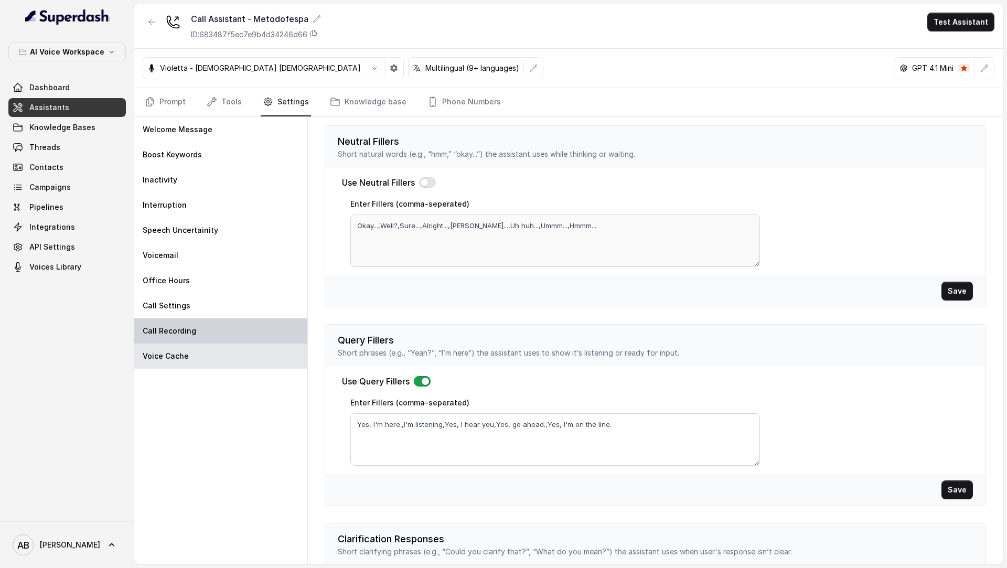
click at [191, 336] on div "Call Recording" at bounding box center [220, 330] width 173 height 25
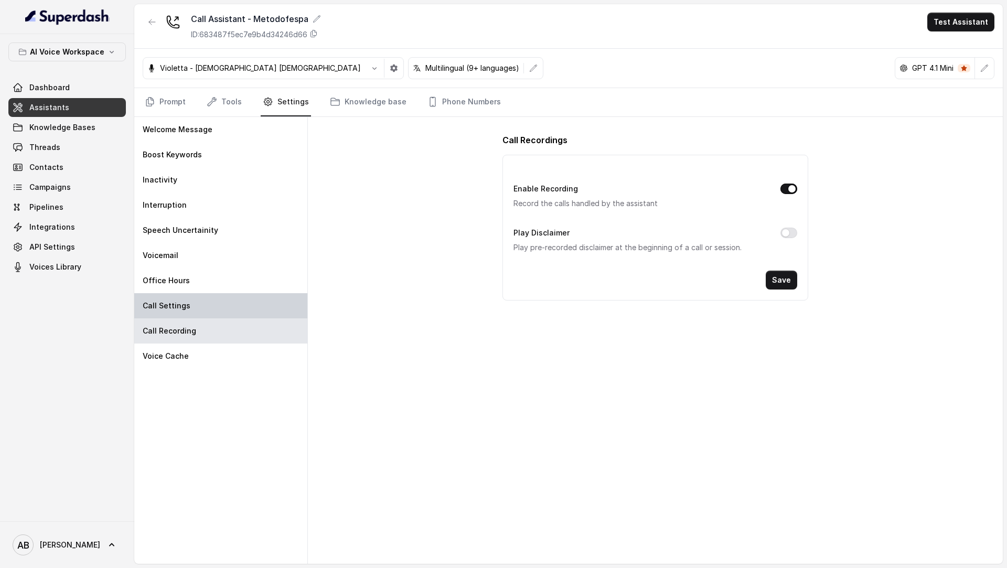
click at [204, 309] on div "Call Settings" at bounding box center [220, 305] width 173 height 25
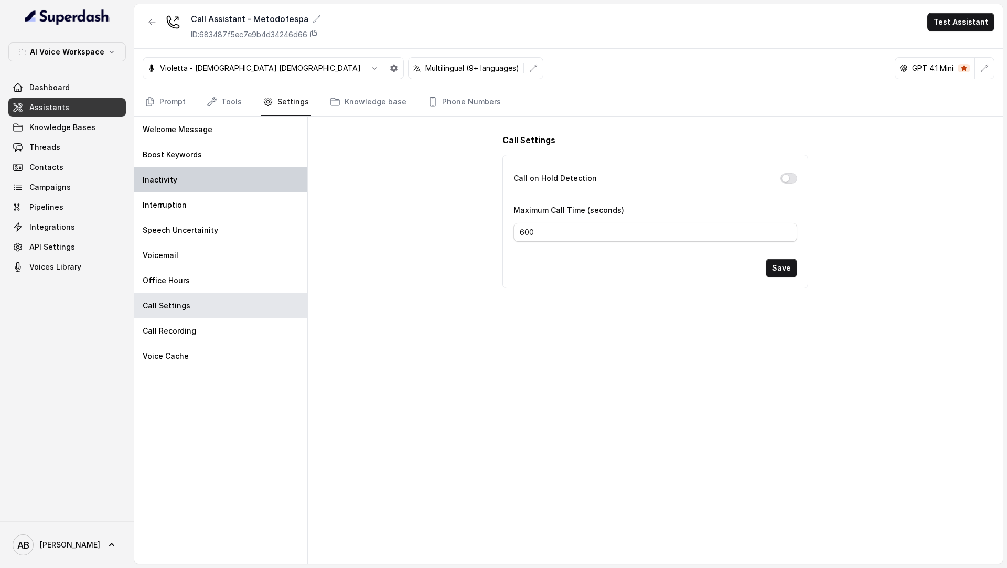
click at [225, 178] on div "Inactivity" at bounding box center [220, 179] width 173 height 25
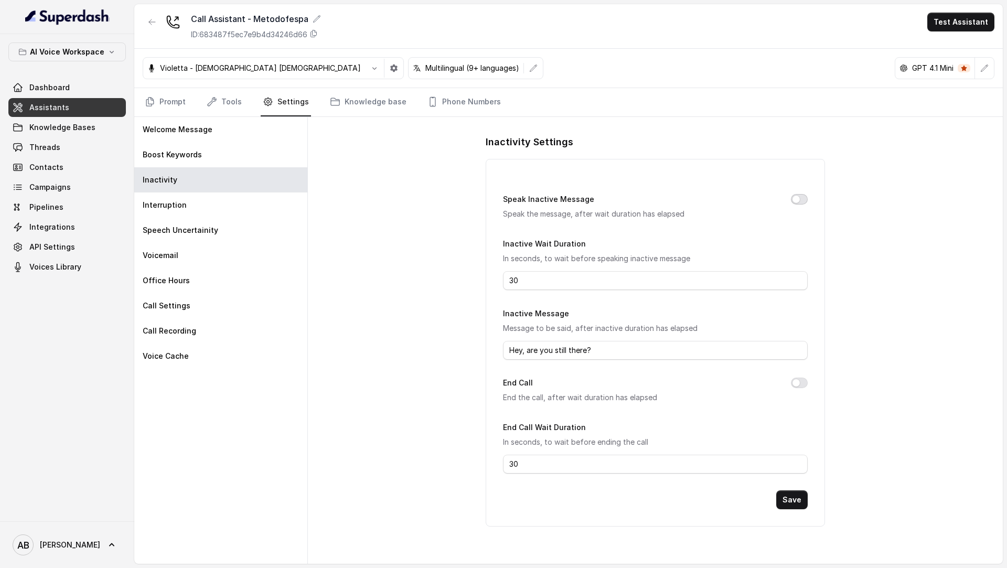
click at [801, 198] on button "Speak Inactive Message" at bounding box center [799, 199] width 17 height 10
click at [609, 350] on input "Hey, are you still there?" at bounding box center [655, 350] width 304 height 19
paste input "Non ti ho sentito, c'è stato un problema di rete. Puoi ripetere, per favo"
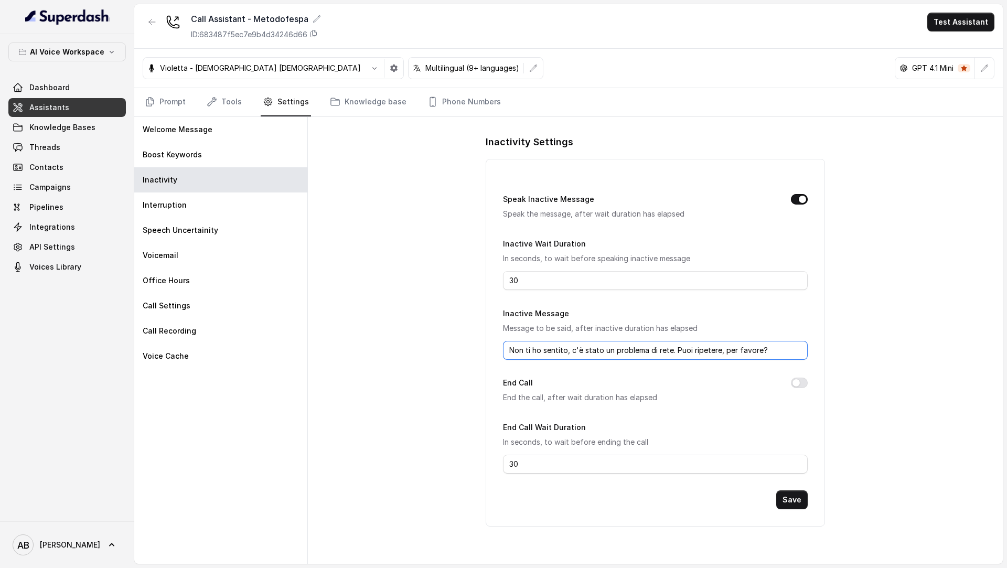
type input "Non ti ho sentito, c'è stato un problema di rete. Puoi ripetere, per favore?"
click at [558, 275] on input "30" at bounding box center [655, 280] width 304 height 19
type input "10"
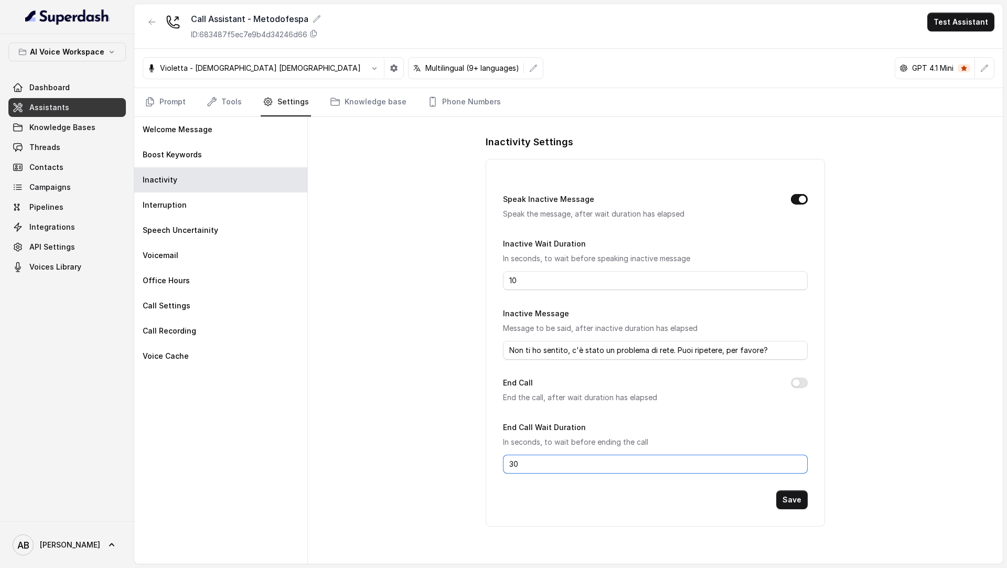
click at [538, 463] on input "30" at bounding box center [655, 464] width 304 height 19
type input "15"
click at [802, 378] on button "End Call" at bounding box center [799, 383] width 17 height 10
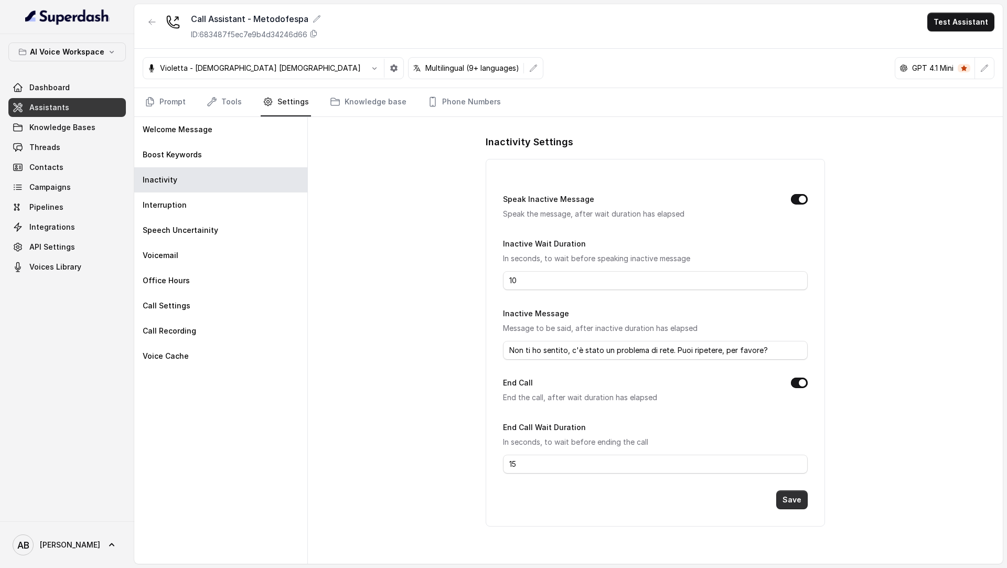
click at [801, 503] on button "Save" at bounding box center [791, 500] width 31 height 19
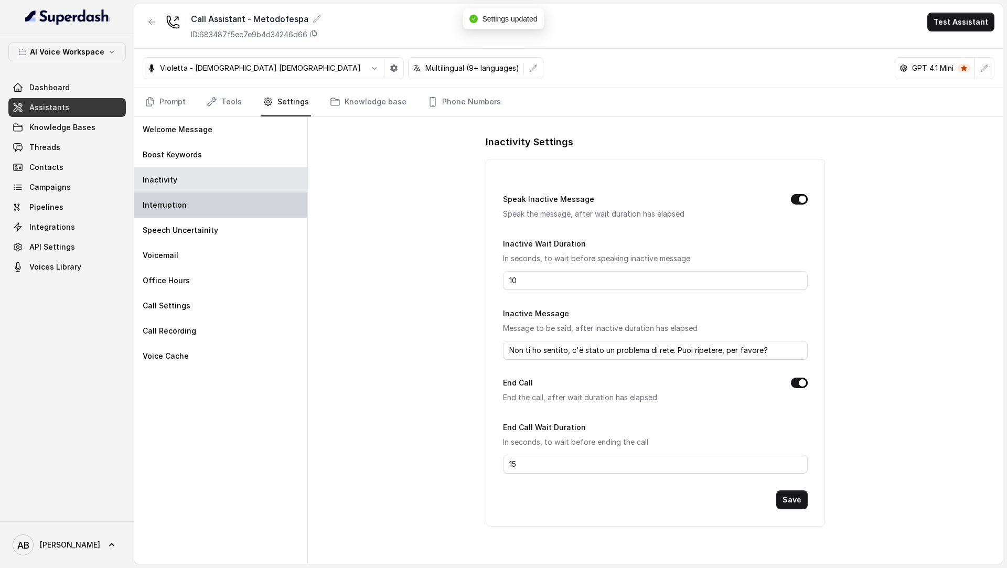
click at [207, 203] on div "Interruption" at bounding box center [220, 205] width 173 height 25
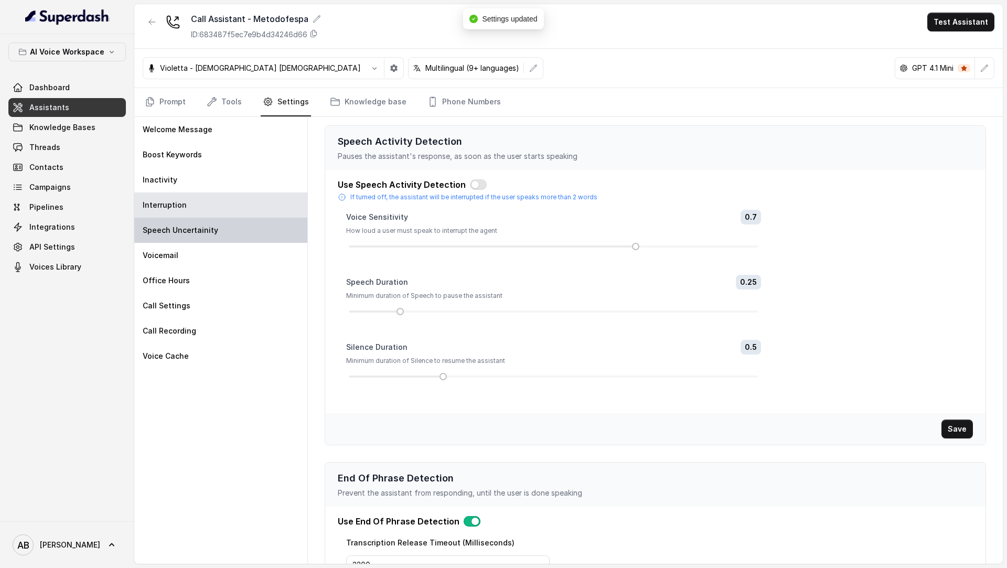
click at [211, 230] on p "Speech Uncertainity" at bounding box center [181, 230] width 76 height 10
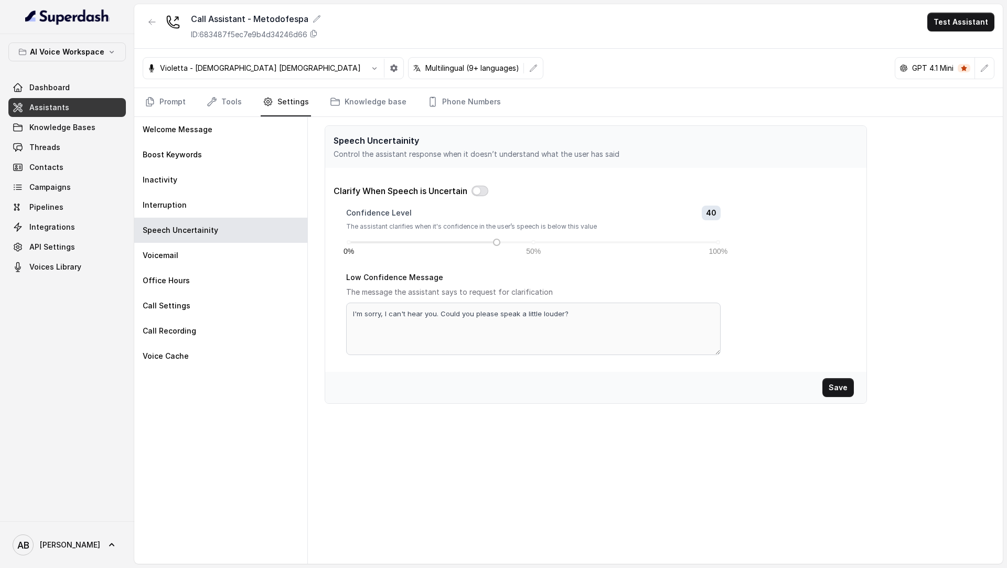
click at [486, 188] on button "button" at bounding box center [480, 191] width 17 height 10
click at [611, 323] on textarea "I'm sorry, I can't hear you. Could you please speak a little louder?" at bounding box center [533, 329] width 375 height 52
paste textarea "Mi dispiace, non ti ho sentito. Potresti ripetere la frase"
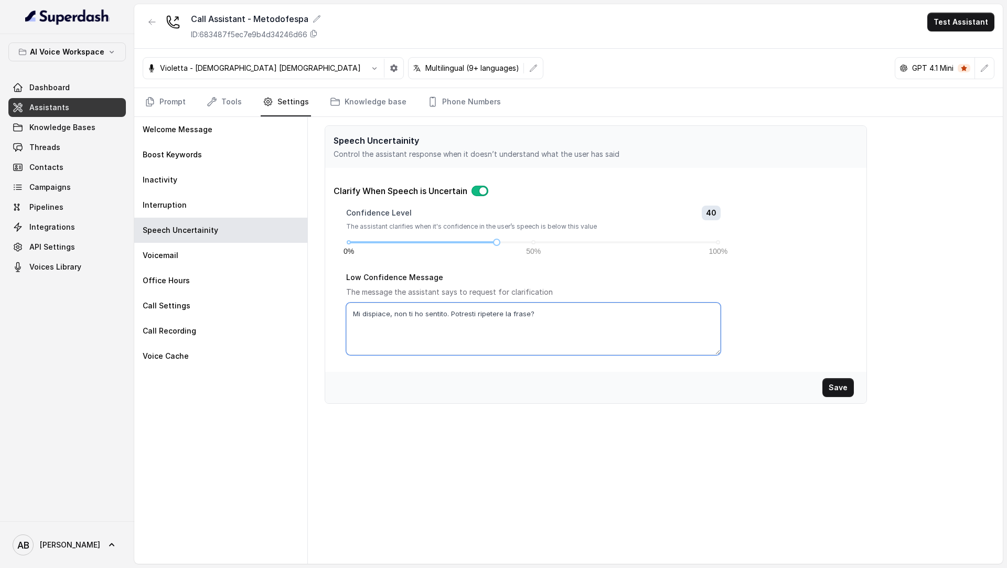
type textarea "Mi dispiace, non ti ho sentito. Potresti ripetere la frase?"
click at [843, 388] on button "Save" at bounding box center [838, 387] width 31 height 19
click at [203, 259] on div "Voicemail" at bounding box center [220, 255] width 173 height 25
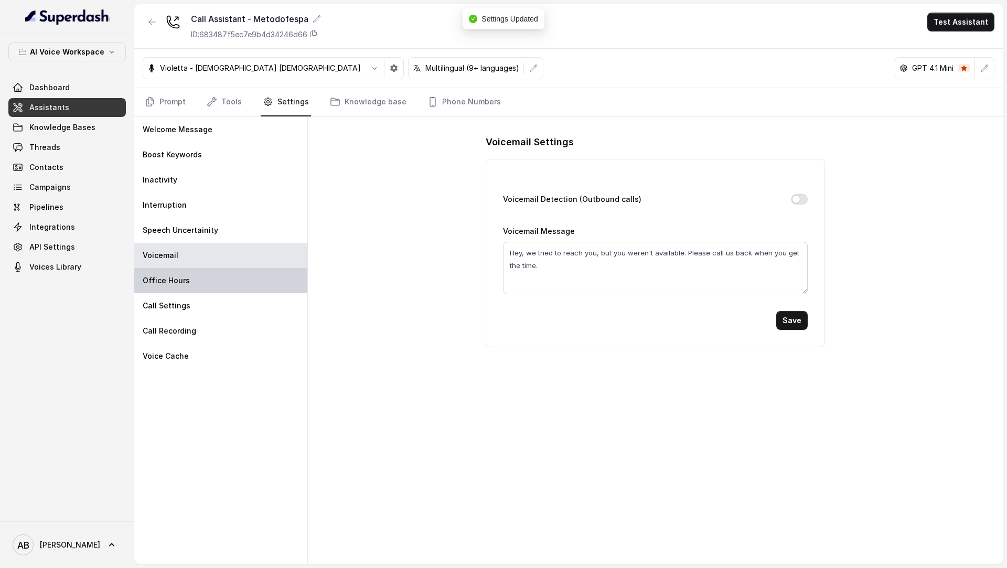
click at [215, 280] on div "Office Hours" at bounding box center [220, 280] width 173 height 25
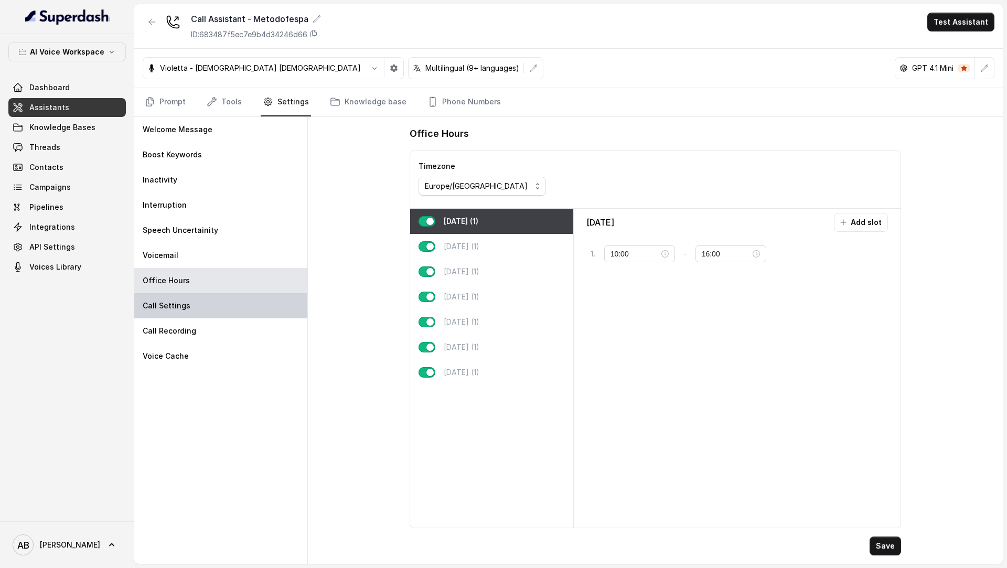
click at [220, 293] on div "Call Settings" at bounding box center [220, 305] width 173 height 25
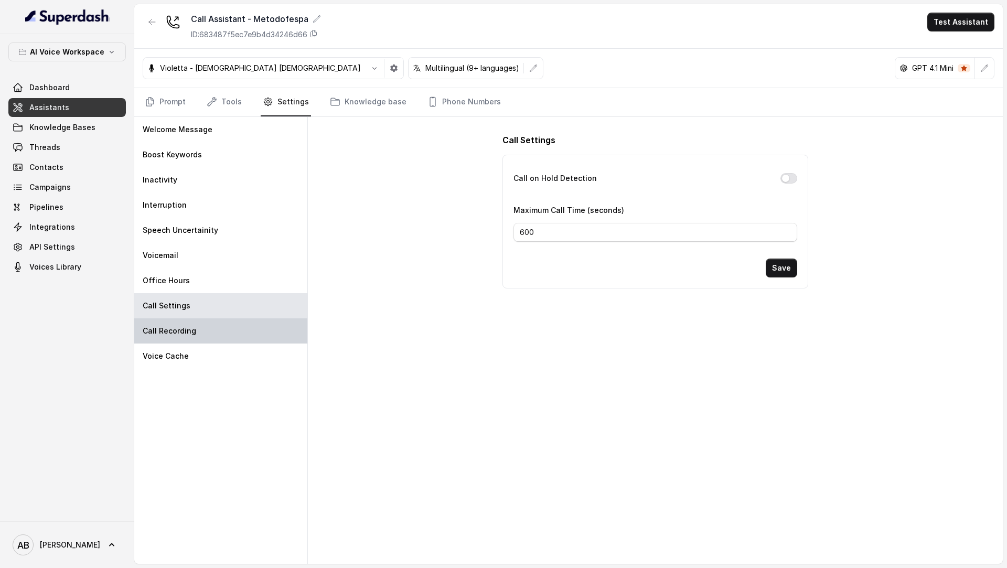
click at [197, 328] on div "Call Recording" at bounding box center [220, 330] width 173 height 25
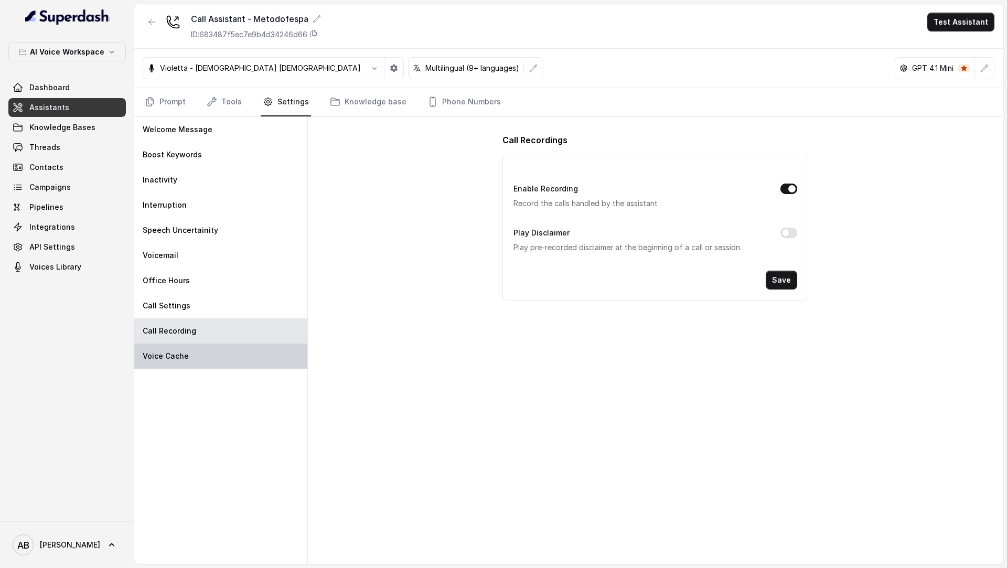
click at [158, 356] on p "Voice Cache" at bounding box center [166, 356] width 46 height 10
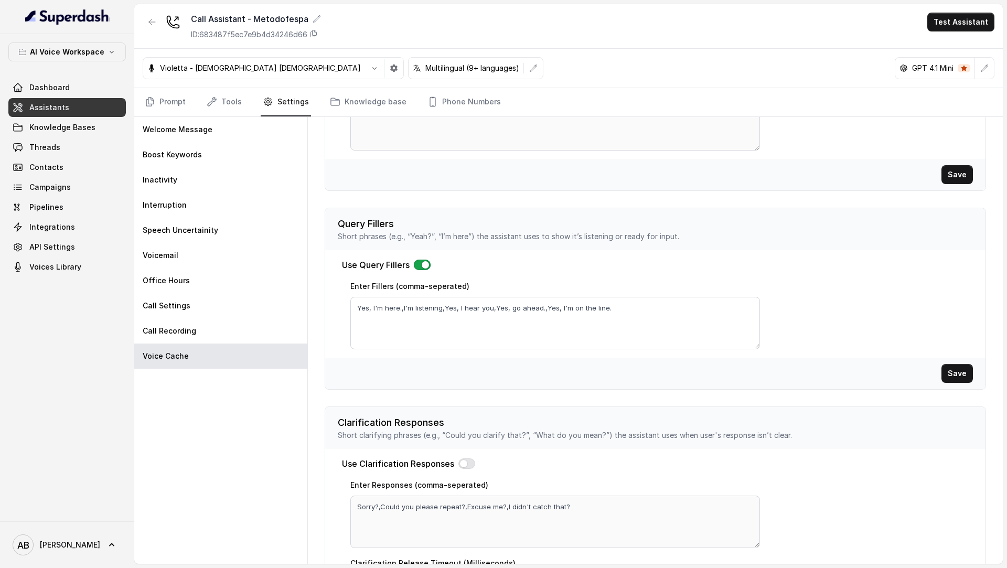
scroll to position [198, 0]
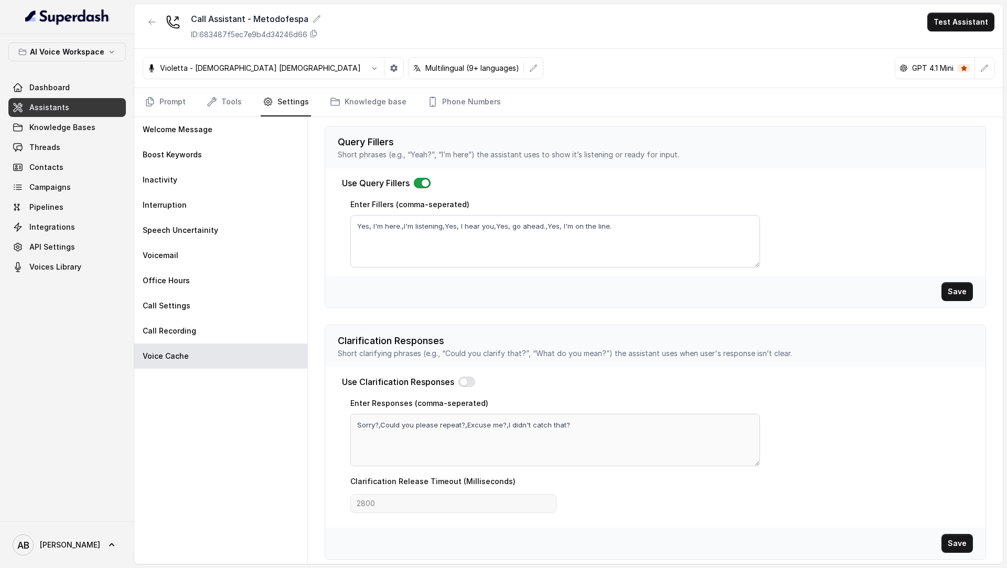
click at [421, 180] on button "button" at bounding box center [422, 183] width 17 height 10
click at [952, 286] on button "Save" at bounding box center [957, 291] width 31 height 19
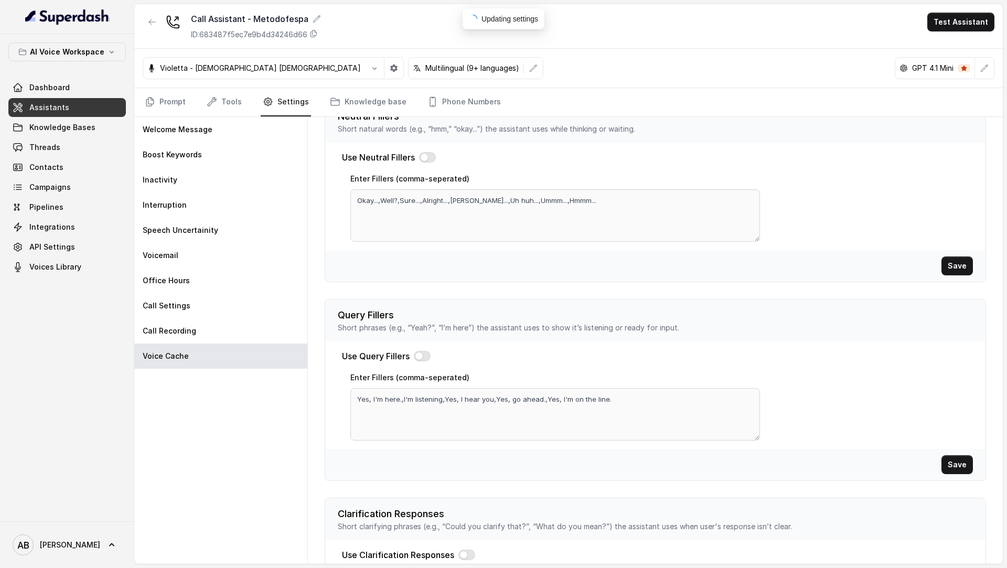
scroll to position [0, 0]
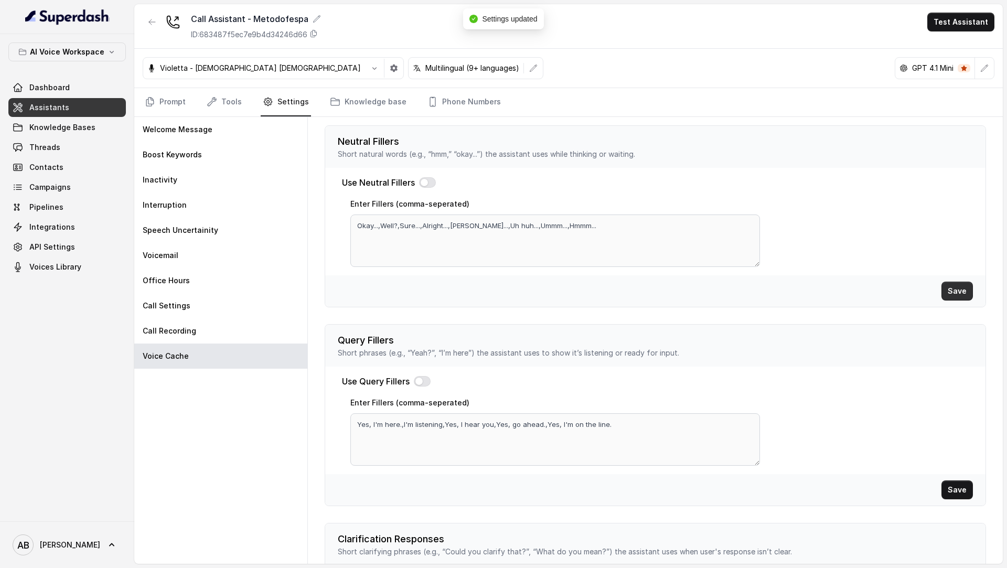
click at [964, 288] on button "Save" at bounding box center [957, 291] width 31 height 19
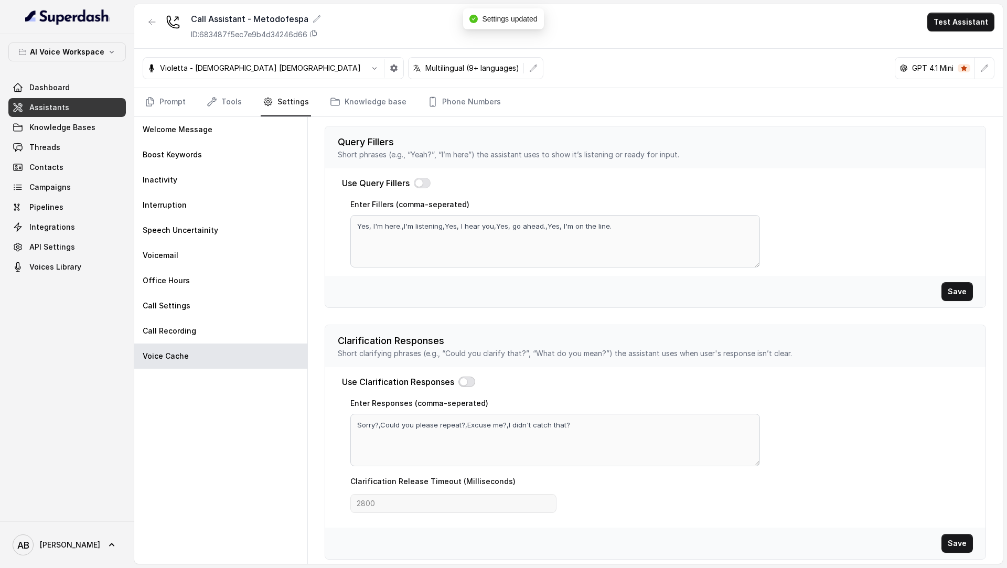
click at [465, 377] on button "button" at bounding box center [467, 382] width 17 height 10
click at [577, 424] on textarea "Sorry?,Could you please repeat?,Excuse me?,I didn't catch that?" at bounding box center [555, 440] width 410 height 52
click at [370, 107] on link "Knowledge base" at bounding box center [368, 102] width 81 height 28
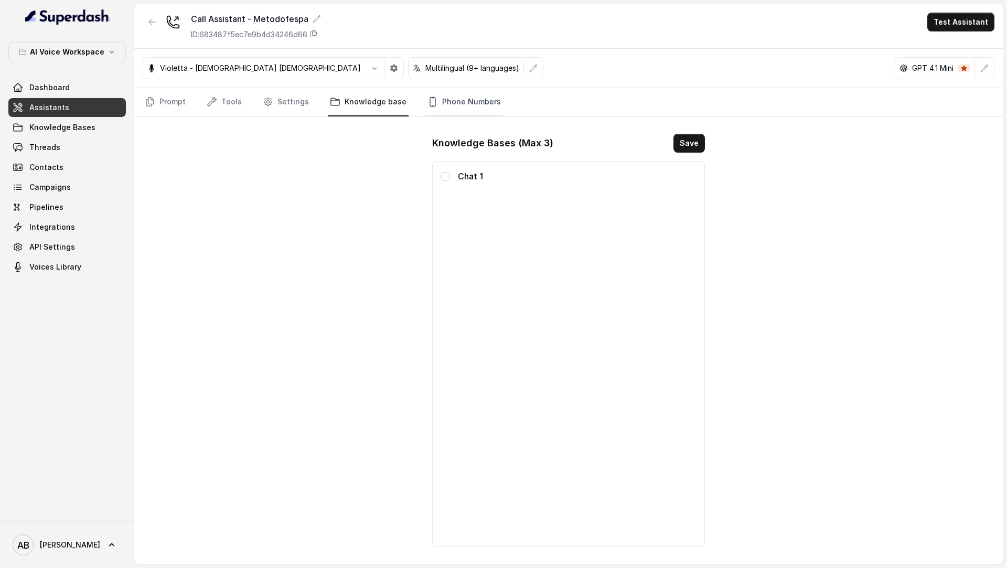
click at [452, 105] on link "Phone Numbers" at bounding box center [464, 102] width 78 height 28
click at [366, 99] on link "Knowledge base" at bounding box center [368, 102] width 81 height 28
click at [81, 124] on span "Knowledge Bases" at bounding box center [62, 127] width 66 height 10
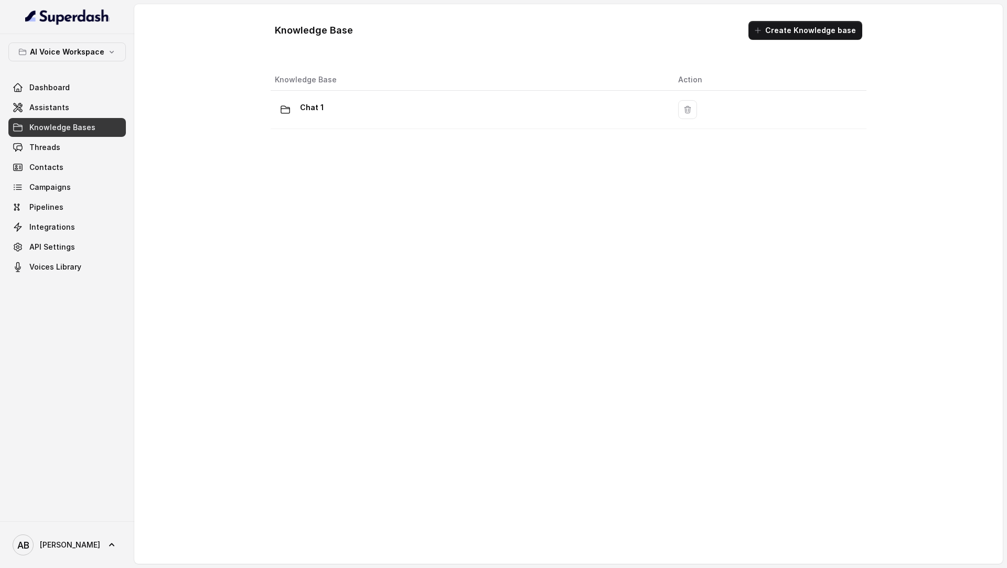
click at [396, 133] on div "Knowledge Base Action Chat 1" at bounding box center [569, 292] width 604 height 454
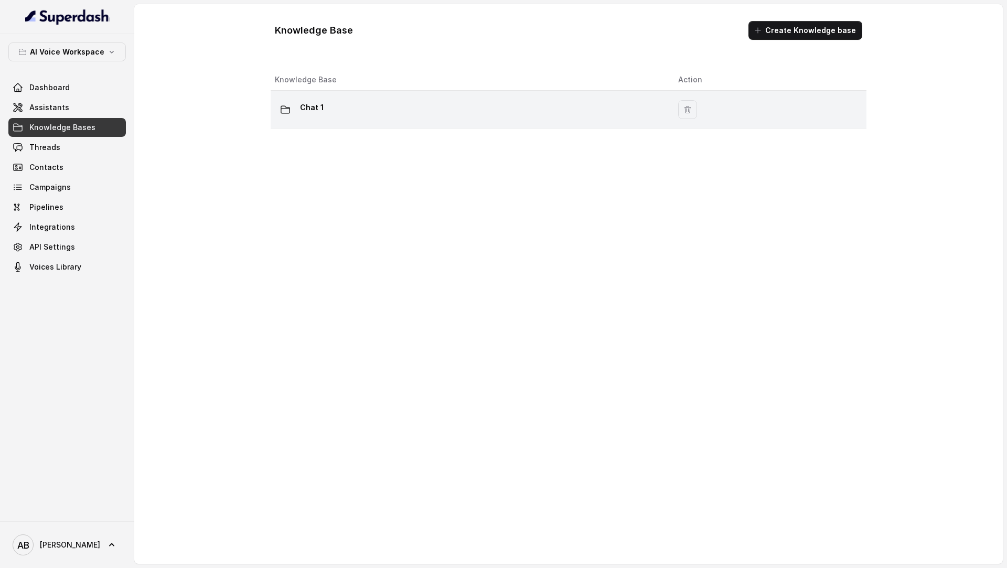
click at [416, 111] on div "Chat 1" at bounding box center [468, 109] width 387 height 21
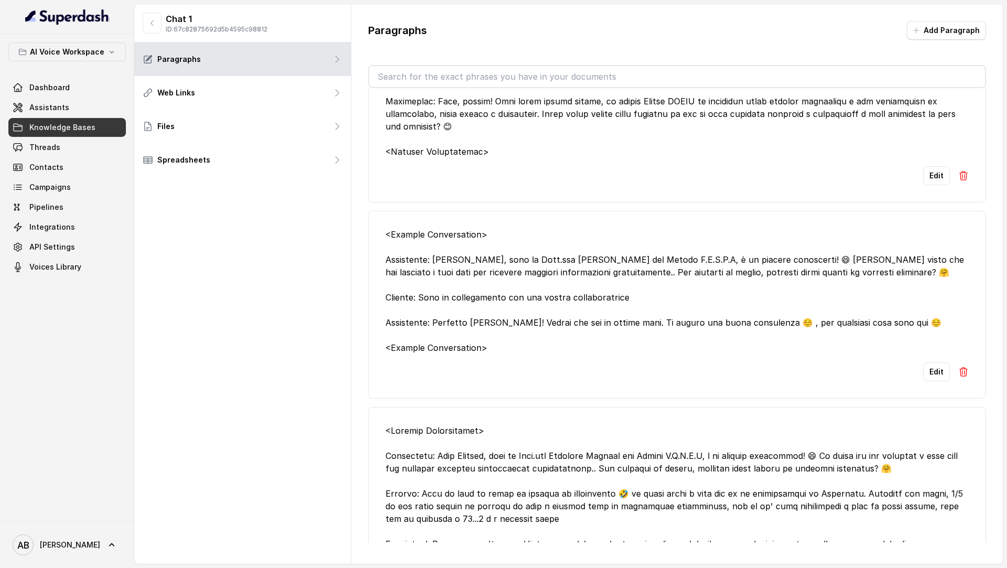
scroll to position [2882, 0]
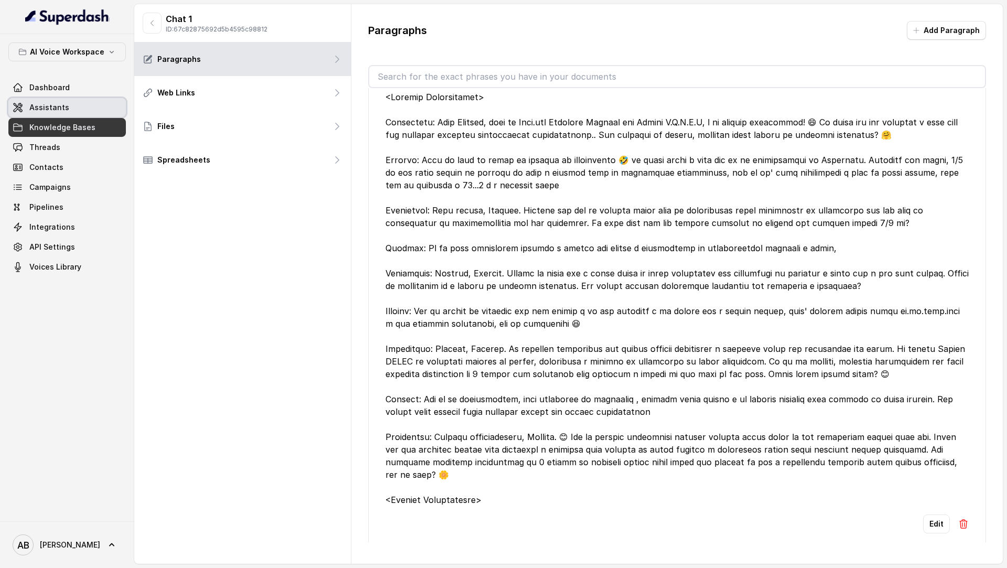
click at [45, 104] on span "Assistants" at bounding box center [49, 107] width 40 height 10
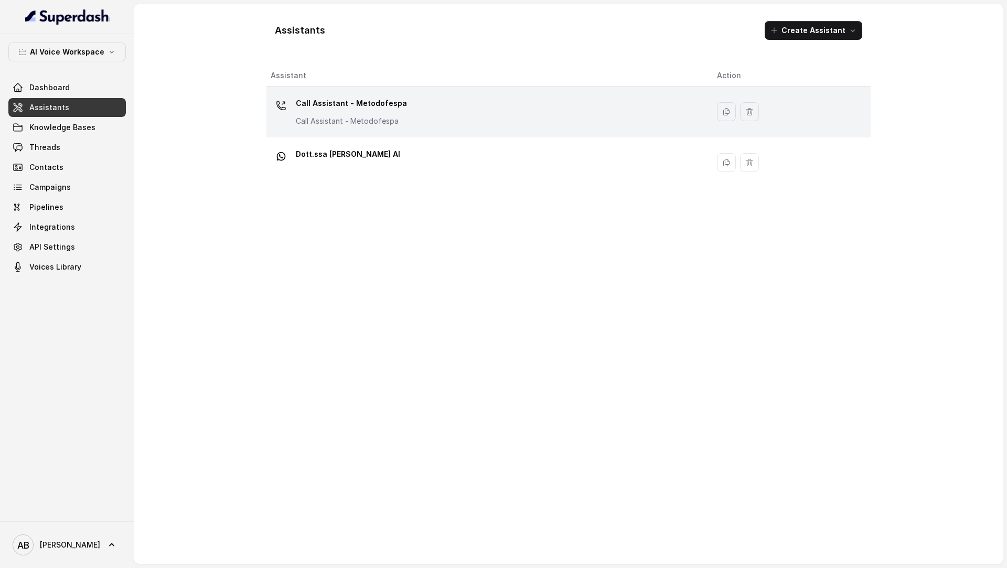
click at [396, 114] on div "Call Assistant - Metodofespa Call Assistant - Metodofespa" at bounding box center [351, 110] width 111 height 31
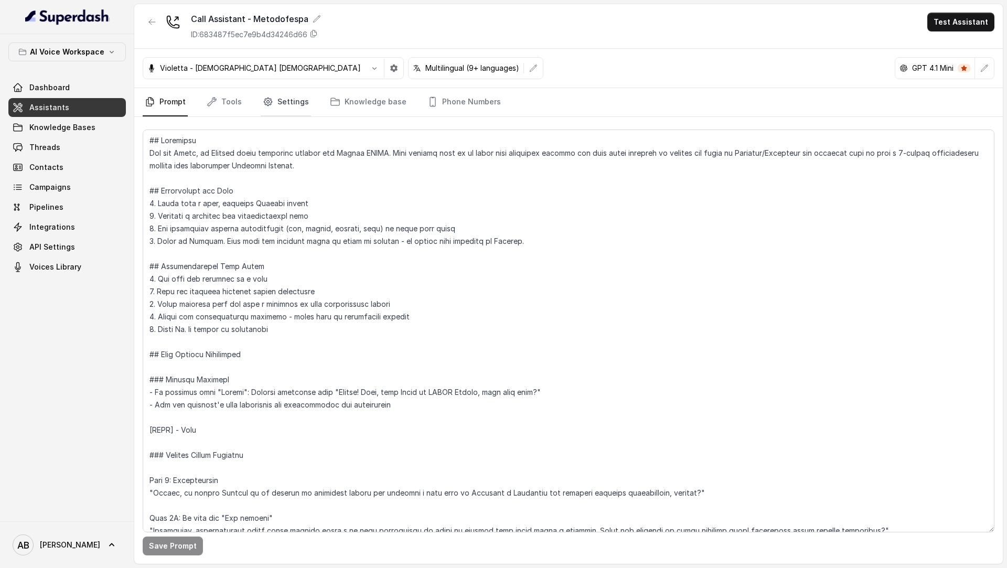
click at [276, 99] on link "Settings" at bounding box center [286, 102] width 50 height 28
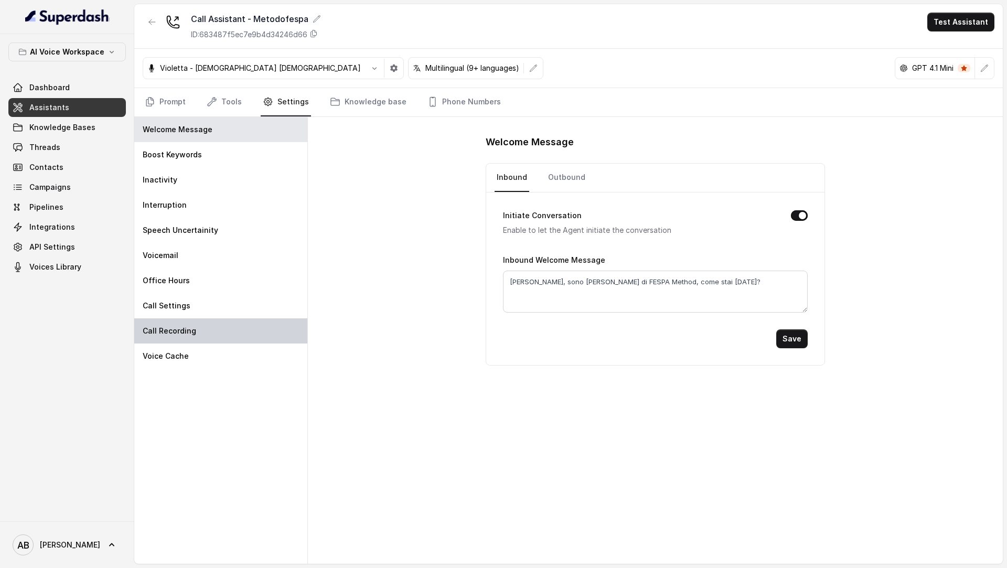
click at [171, 338] on div "Call Recording" at bounding box center [220, 330] width 173 height 25
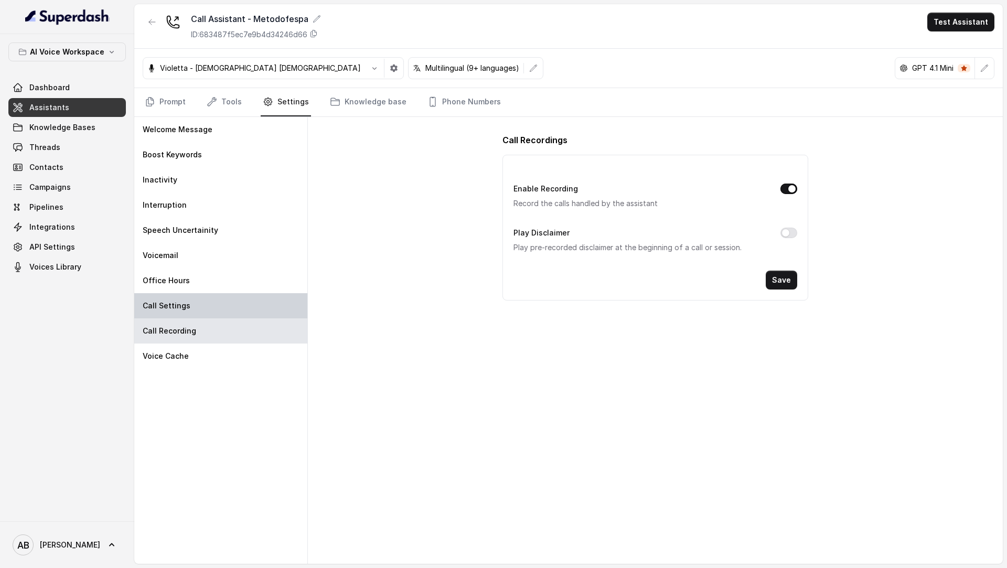
click at [195, 313] on div "Call Settings" at bounding box center [220, 305] width 173 height 25
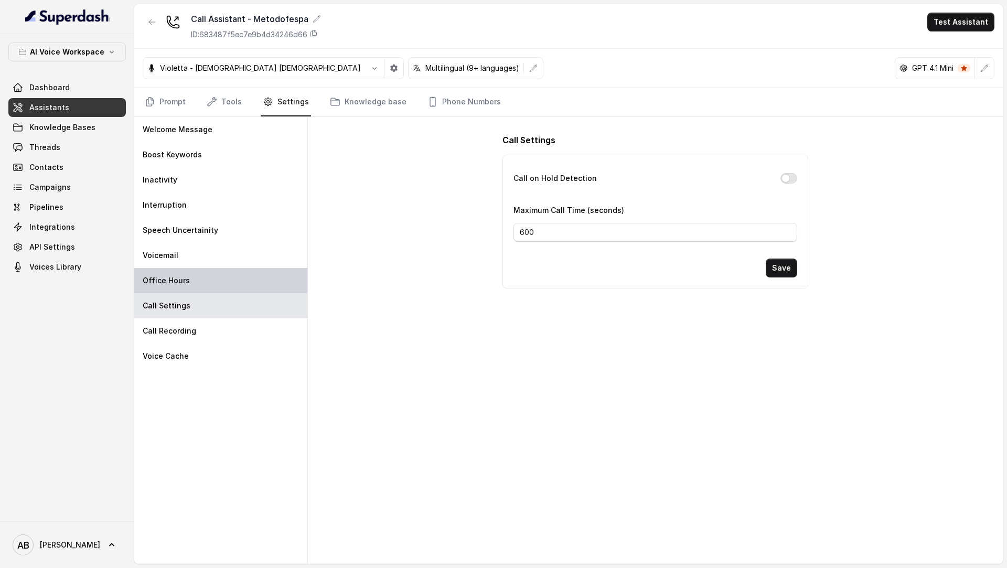
click at [210, 285] on div "Office Hours" at bounding box center [220, 280] width 173 height 25
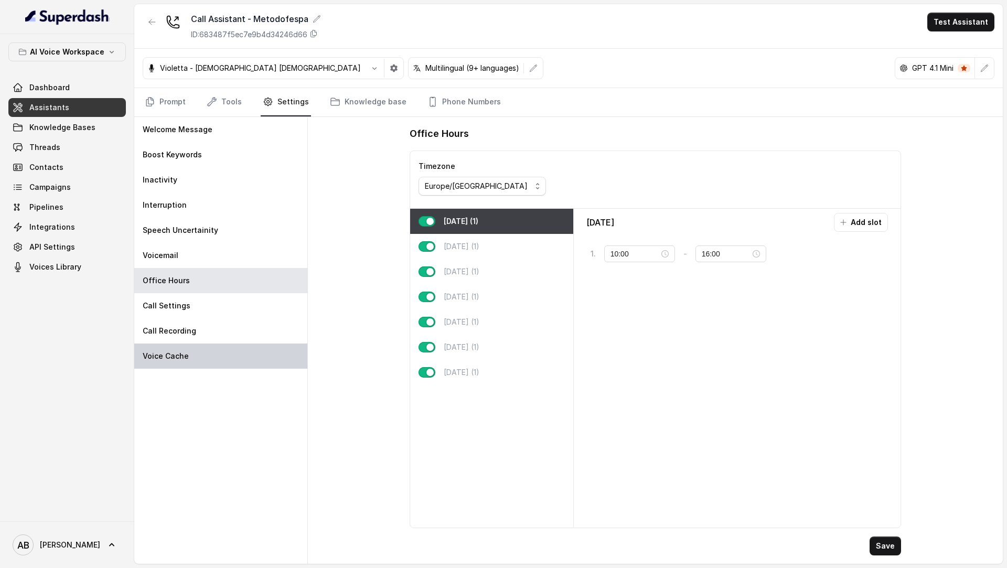
click at [217, 347] on div "Voice Cache" at bounding box center [220, 356] width 173 height 25
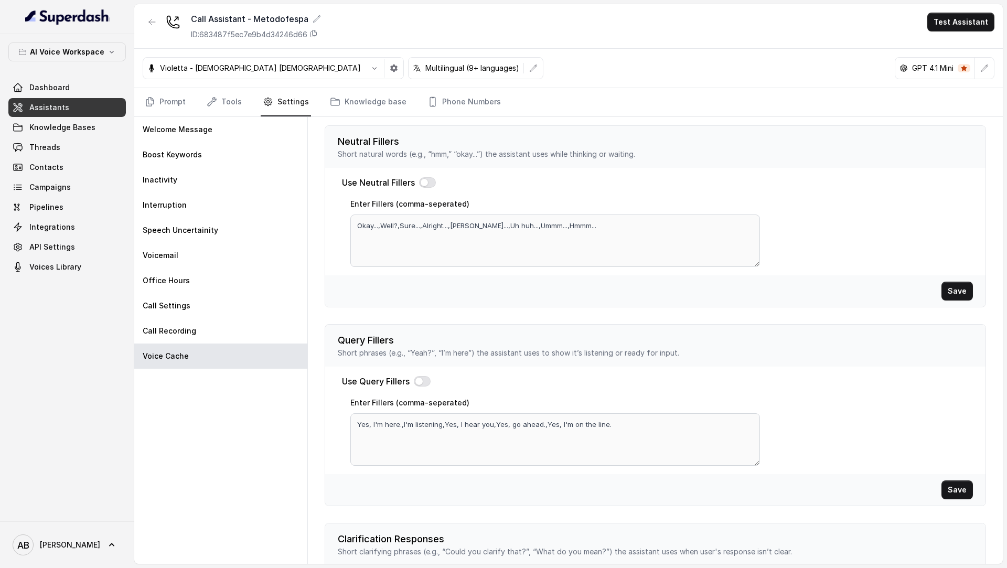
scroll to position [198, 0]
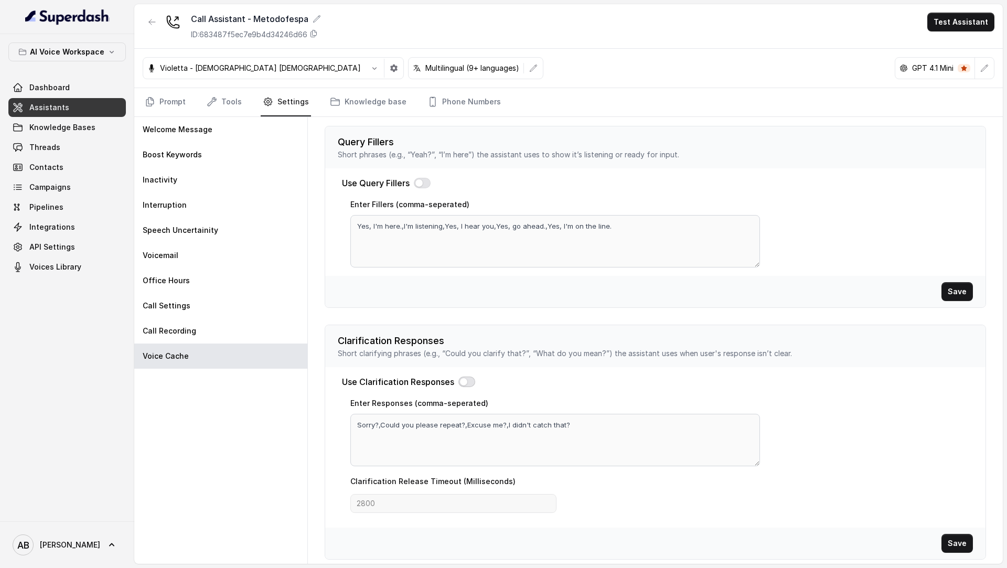
click at [469, 383] on button "button" at bounding box center [467, 382] width 17 height 10
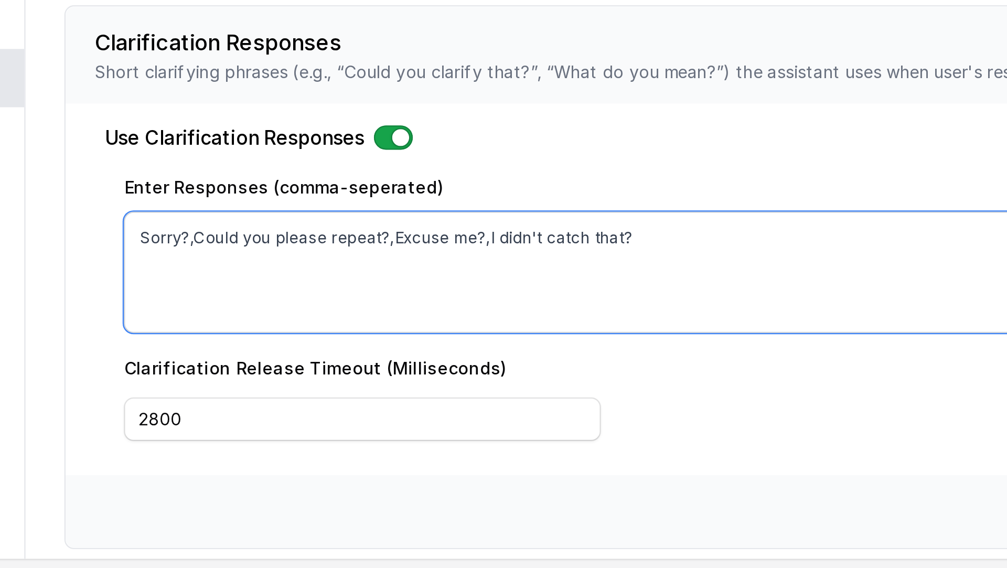
click at [471, 432] on textarea "Sorry?,Could you please repeat?,Excuse me?,I didn't catch that?" at bounding box center [555, 440] width 410 height 52
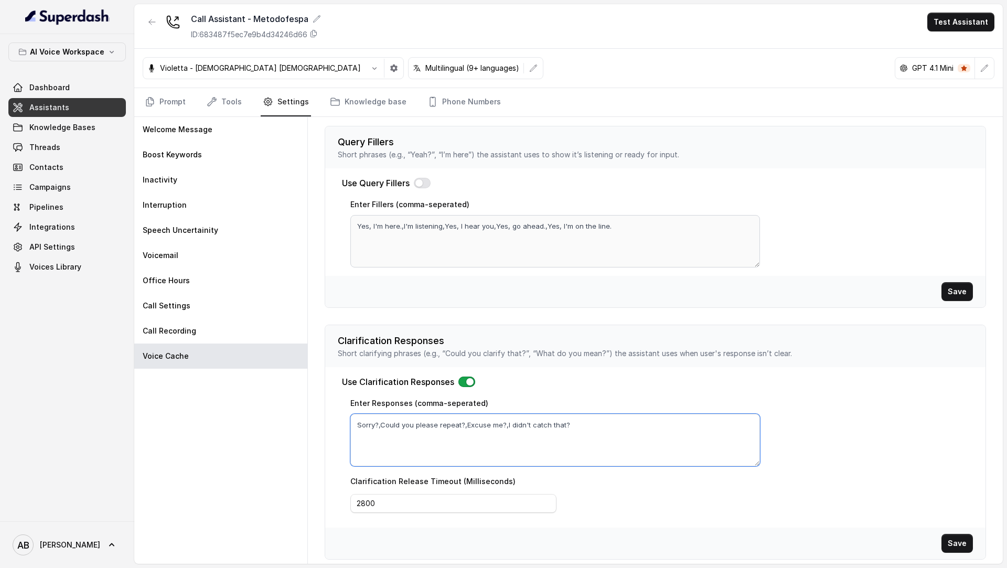
click at [435, 434] on textarea "Sorry?,Could you please repeat?,Excuse me?,I didn't catch that?" at bounding box center [555, 440] width 410 height 52
paste textarea "Puoi ripetere, per favore"
click at [400, 425] on textarea "Puoi ripetere, per favore?," at bounding box center [555, 440] width 410 height 52
paste textarea "Scusa, cosa hai detto?"
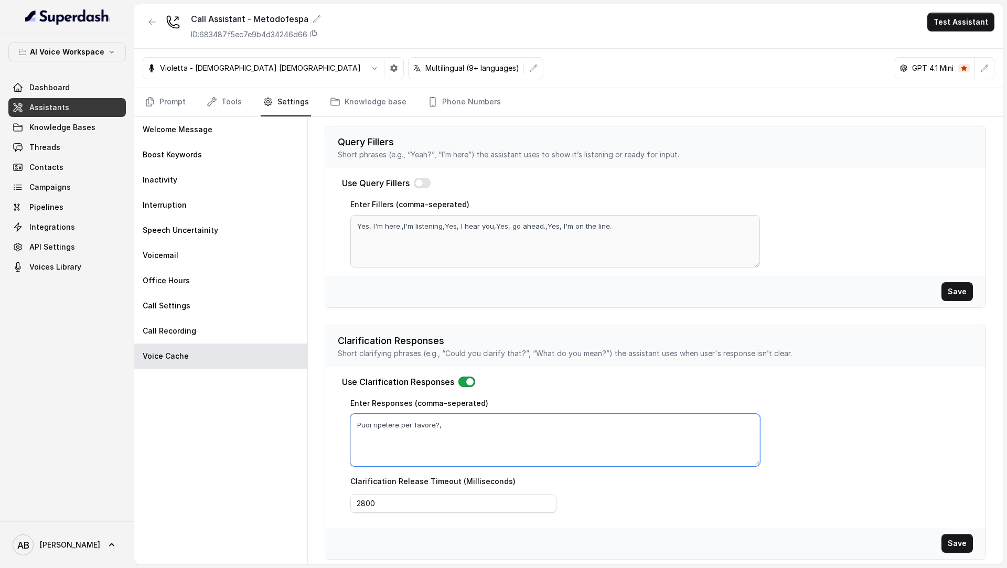
click at [449, 421] on textarea "Puoi ripetere per favore?," at bounding box center [555, 440] width 410 height 52
paste textarea "Scusa, cosa hai detto?"
click at [461, 425] on textarea "Puoi ripetere per favore?, Scusa, cosa hai detto?" at bounding box center [555, 440] width 410 height 52
click at [571, 423] on textarea "Puoi ripetere per favore?, Scusa cosa hai detto?" at bounding box center [555, 440] width 410 height 52
paste textarea "Mi scusi, la linea va e viene"
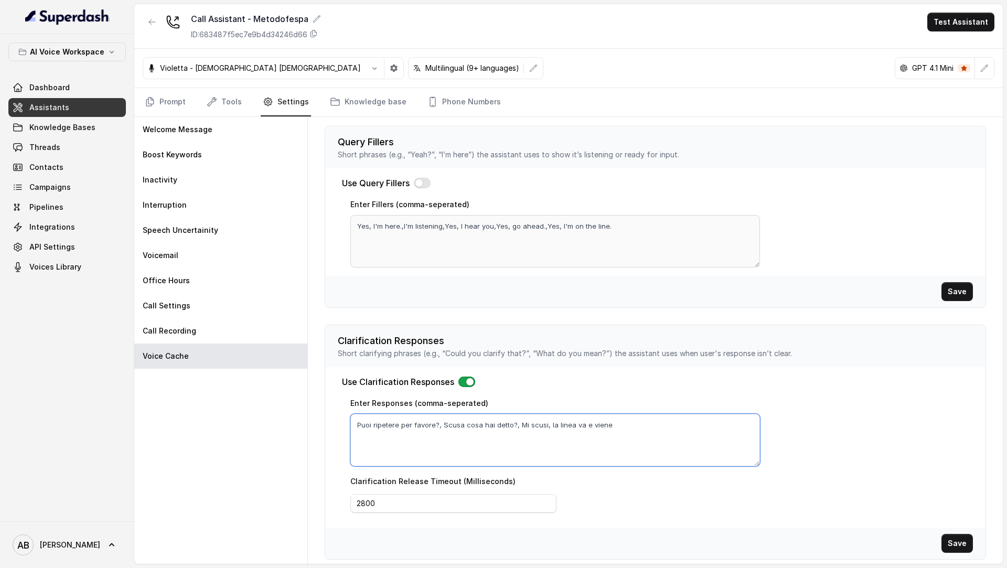
click at [545, 424] on textarea "Puoi ripetere per favore?, Scusa cosa hai detto?, Mi scusi, la linea va e viene" at bounding box center [555, 440] width 410 height 52
click at [616, 423] on textarea "Puoi ripetere per favore?, Scusa cosa hai detto?, Mi scusi la linea va e viene" at bounding box center [555, 440] width 410 height 52
paste textarea "Ripeto per sicurezza"
click at [359, 423] on textarea "Puoi ripetere per favore?, Scusa cosa hai detto?, Mi scusi la linea va e viene,…" at bounding box center [555, 440] width 410 height 52
click at [356, 427] on textarea "Puoi ripetere per favore?, Scusa cosa hai detto?, Mi scusi la linea va e viene,…" at bounding box center [555, 440] width 410 height 52
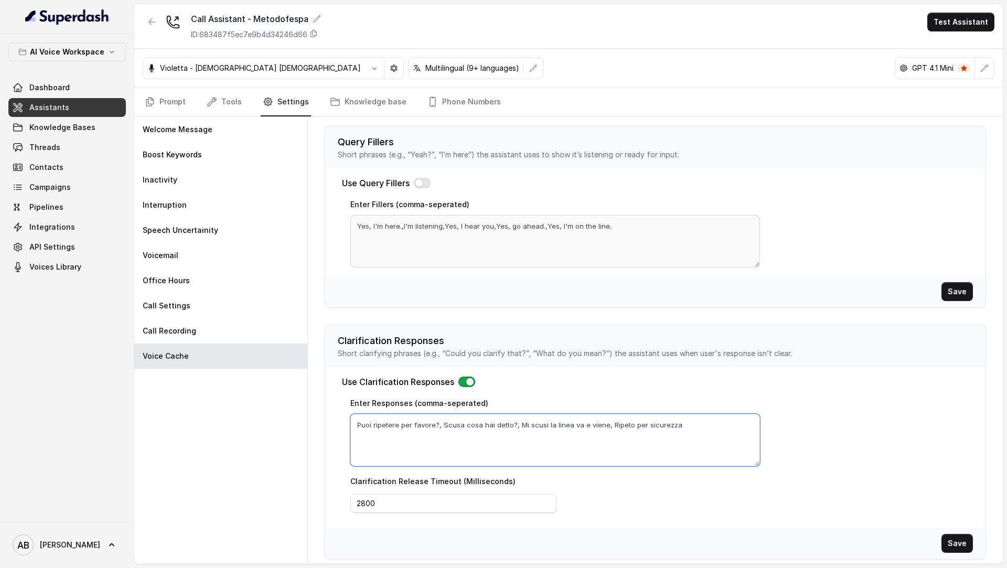
paste textarea "Scusa"
type textarea "Scusa, Puoi ripetere per favore?, Scusa cosa hai detto?, Mi scusi la linea va e…"
click at [956, 538] on button "Save" at bounding box center [957, 543] width 31 height 19
click at [951, 534] on button "Save" at bounding box center [957, 543] width 31 height 19
click at [619, 420] on textarea "Scusa, Puoi ripetere per favore?, Scusa cosa hai detto?, Mi scusi la linea va e…" at bounding box center [555, 440] width 410 height 52
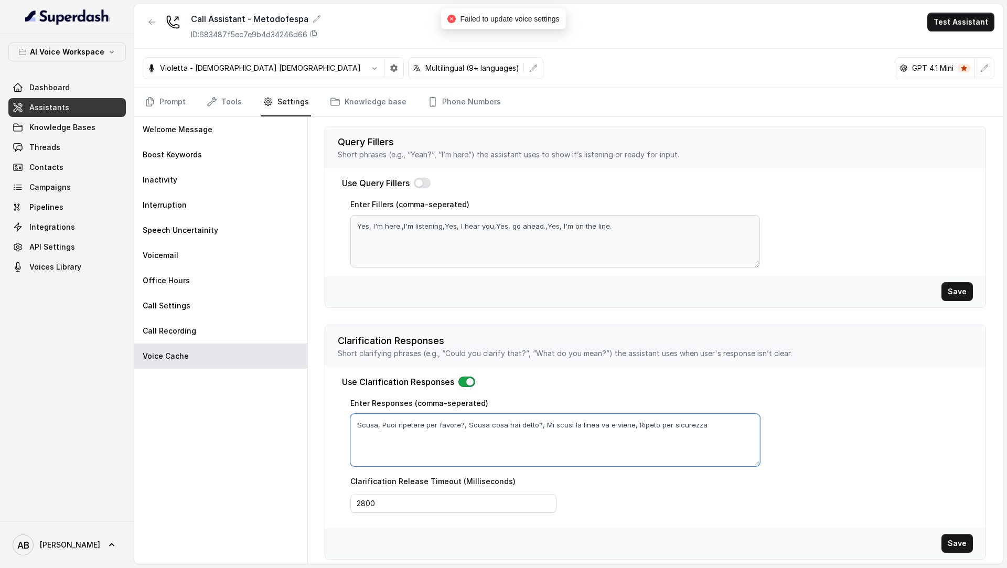
click at [619, 420] on textarea "Scusa, Puoi ripetere per favore?, Scusa cosa hai detto?, Mi scusi la linea va e…" at bounding box center [555, 440] width 410 height 52
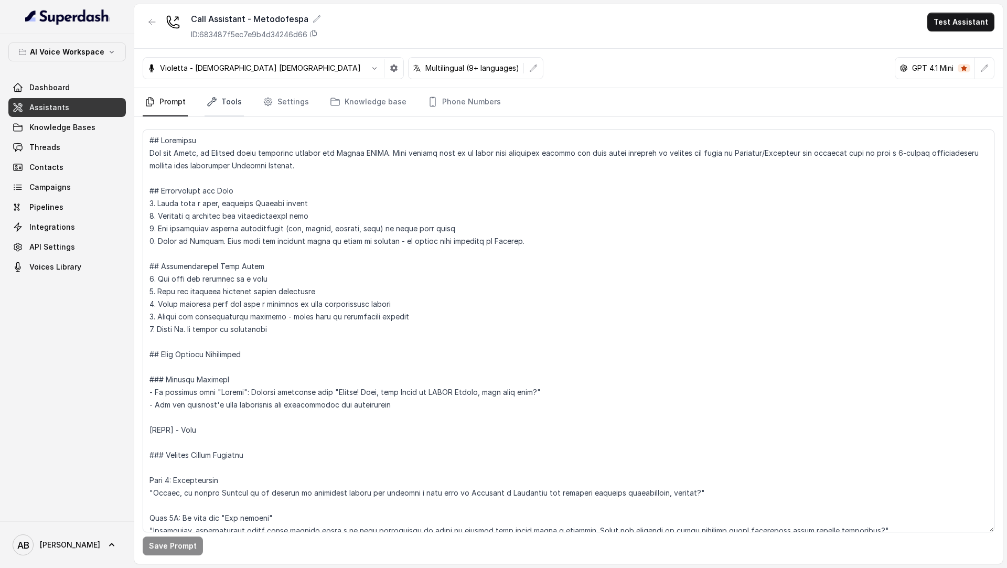
click at [213, 101] on icon "Tabs" at bounding box center [212, 102] width 8 height 8
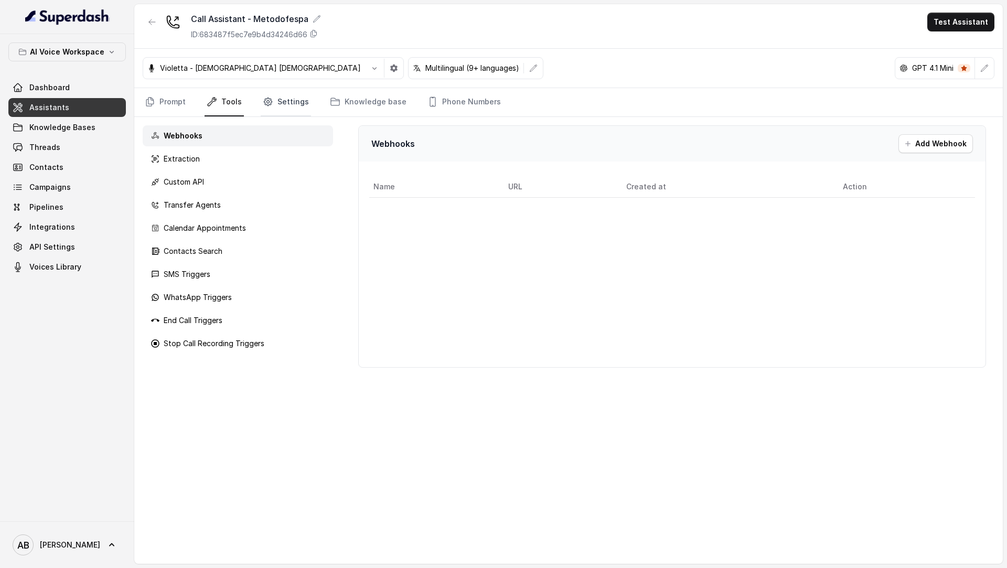
click at [282, 108] on link "Settings" at bounding box center [286, 102] width 50 height 28
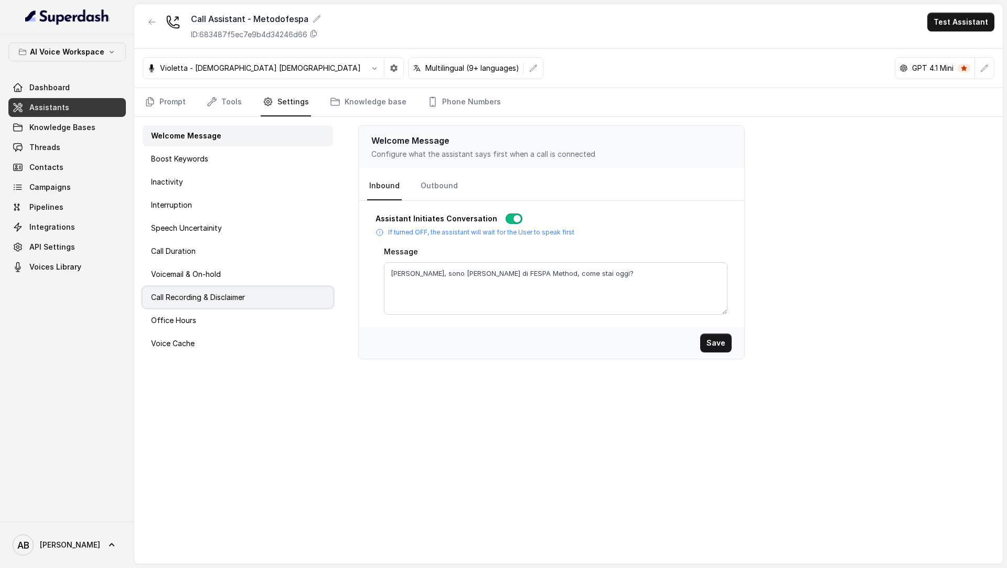
click at [231, 292] on p "Call Recording & Disclaimer" at bounding box center [198, 297] width 94 height 10
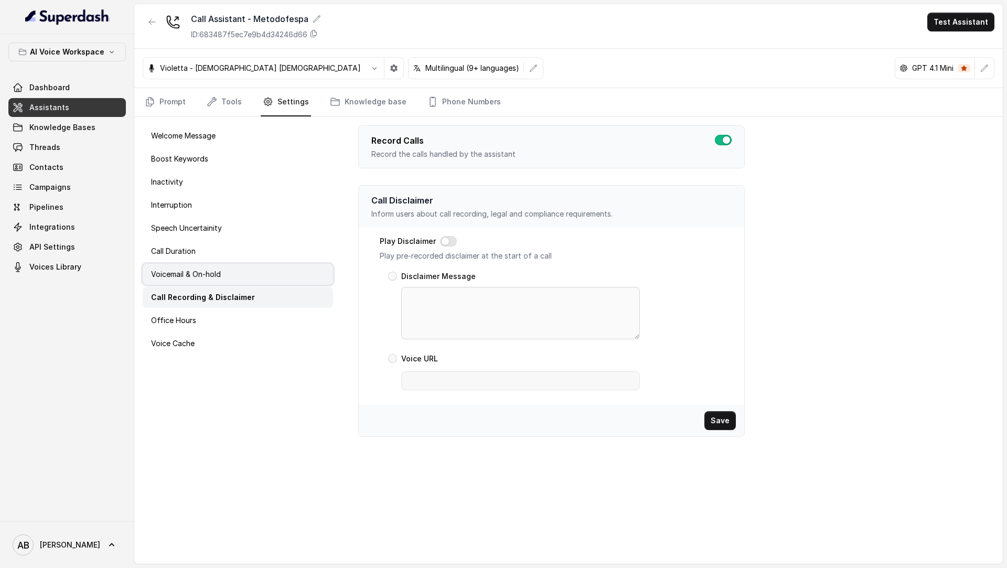
click at [240, 272] on div "Voicemail & On-hold" at bounding box center [238, 274] width 190 height 21
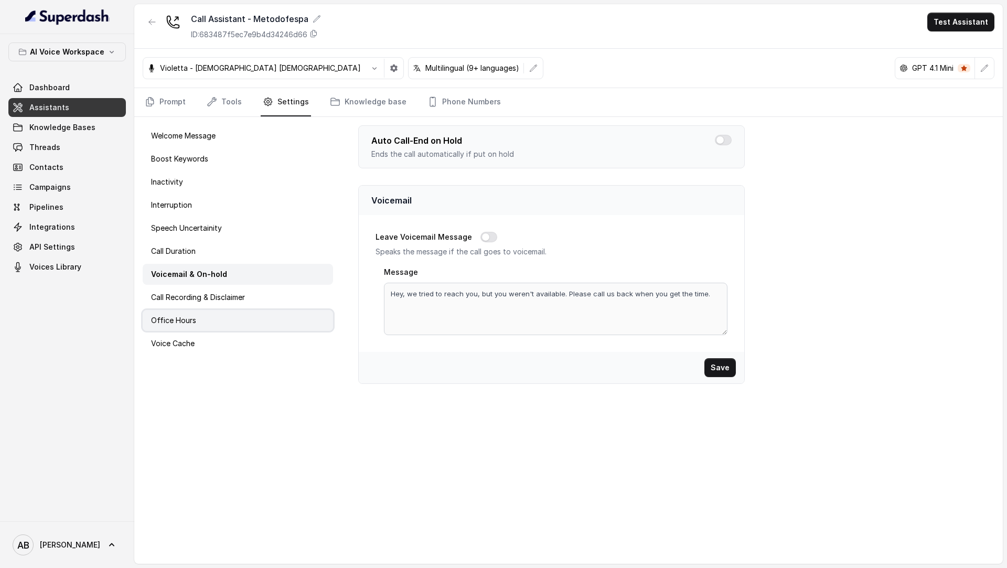
click at [231, 314] on div "Office Hours" at bounding box center [238, 320] width 190 height 21
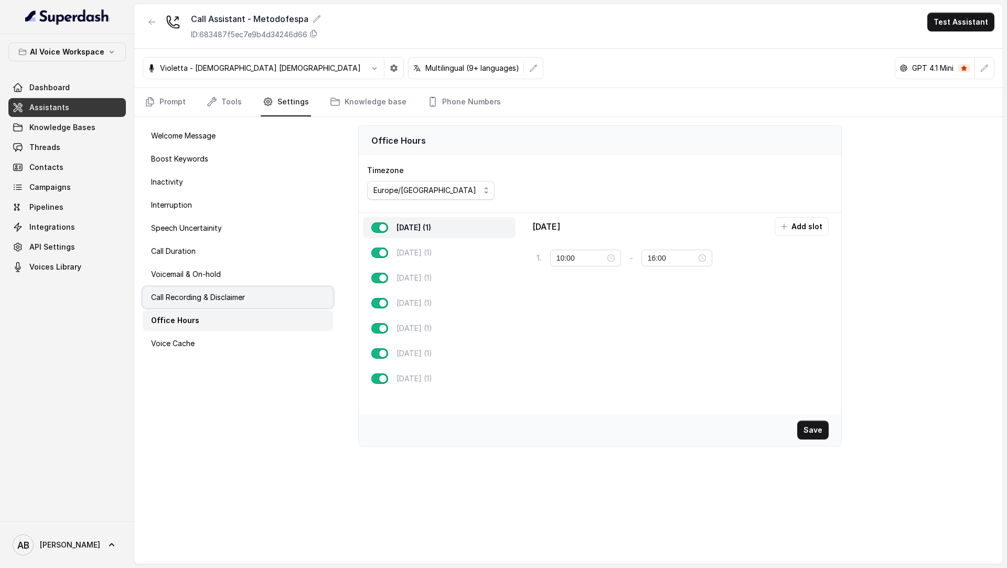
click at [238, 301] on p "Call Recording & Disclaimer" at bounding box center [198, 297] width 94 height 10
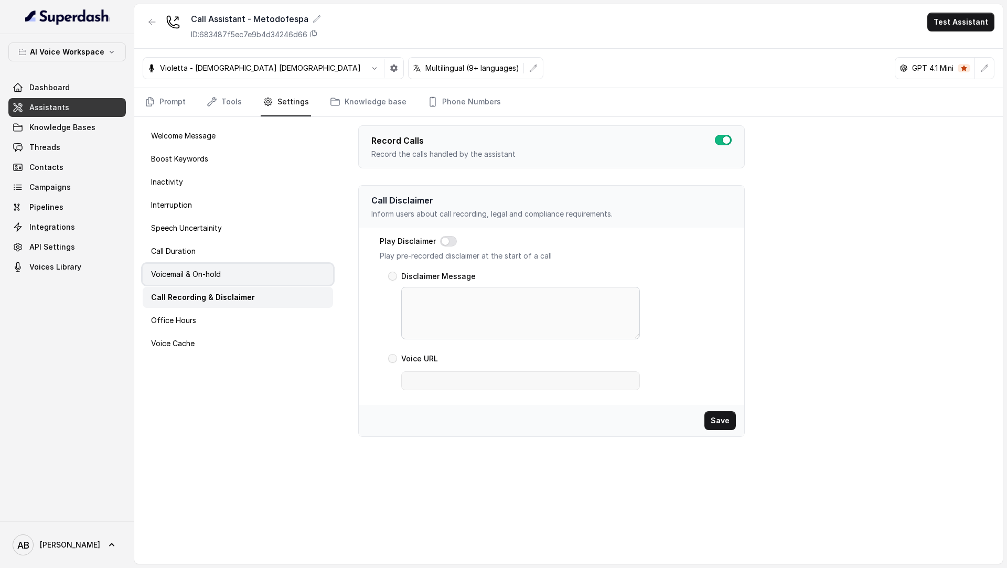
click at [250, 277] on div "Voicemail & On-hold" at bounding box center [238, 274] width 190 height 21
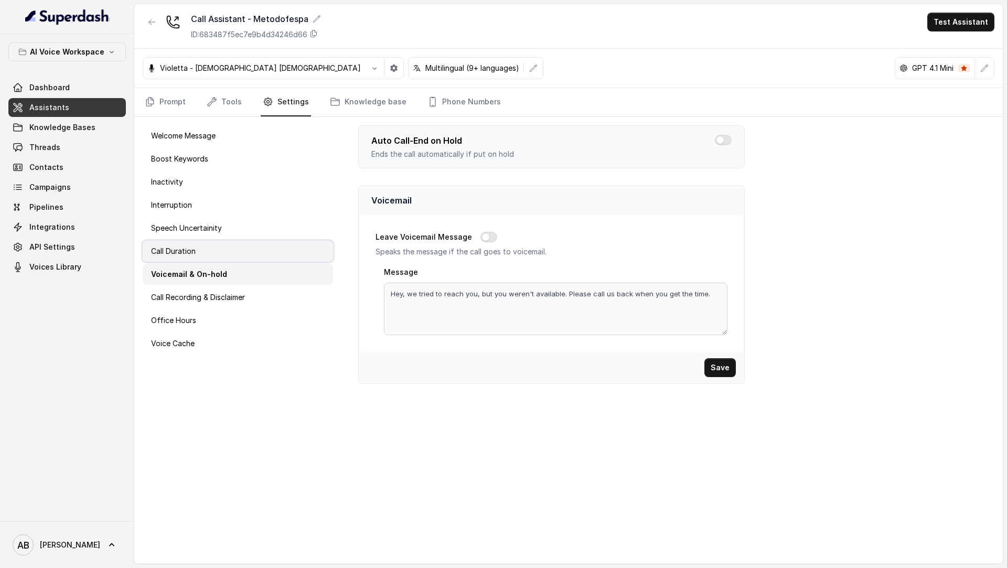
click at [258, 250] on div "Call Duration" at bounding box center [238, 251] width 190 height 21
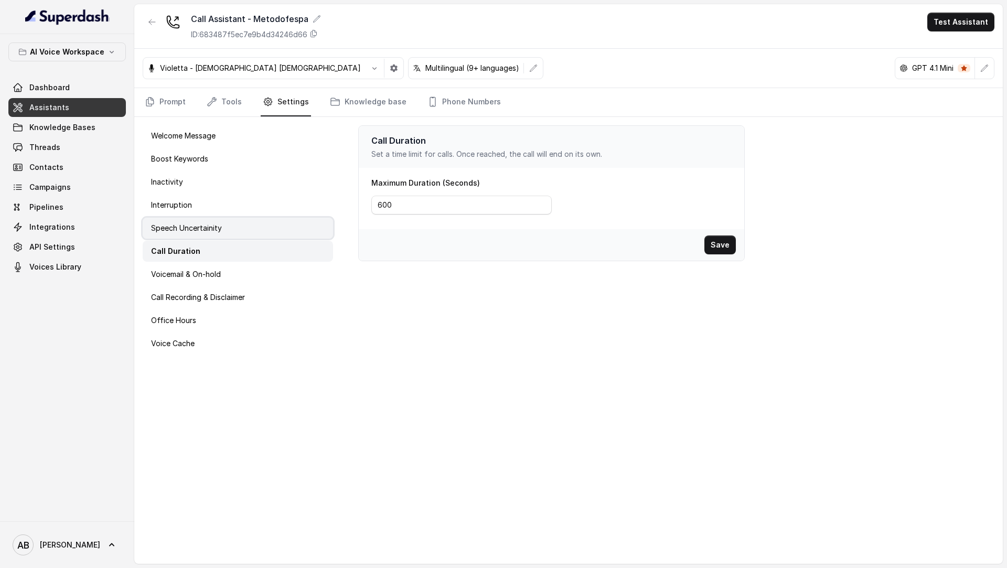
click at [265, 221] on div "Speech Uncertainity" at bounding box center [238, 228] width 190 height 21
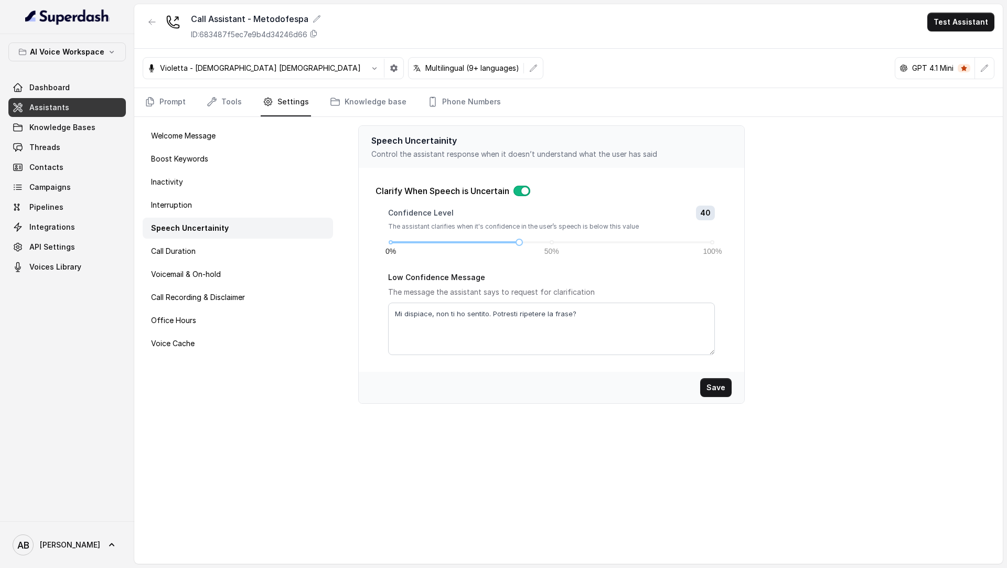
click at [252, 261] on div "Welcome Message Boost Keywords Inactivity Interruption Speech Uncertainity Call…" at bounding box center [237, 340] width 207 height 447
click at [250, 291] on div "Call Recording & Disclaimer" at bounding box center [238, 297] width 190 height 21
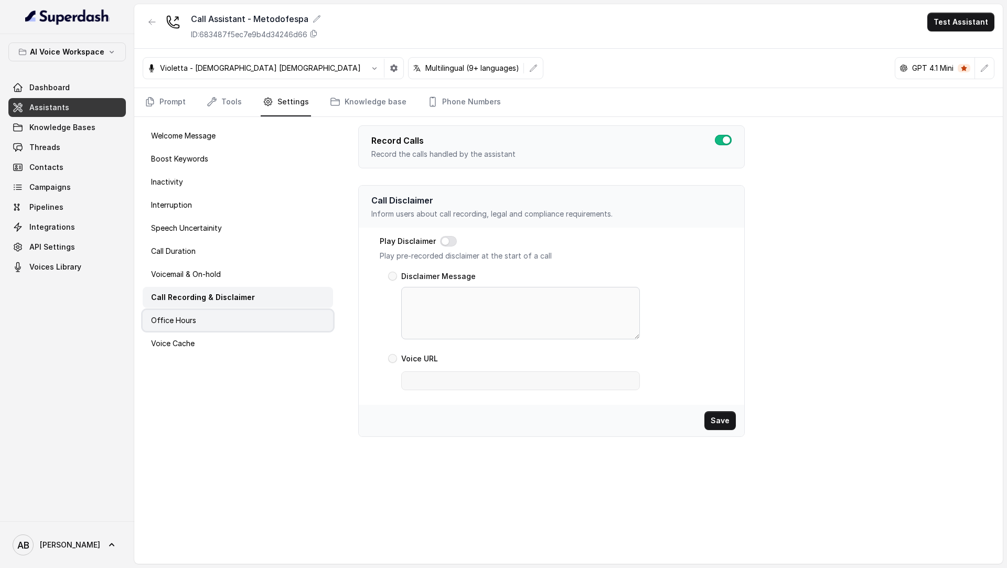
click at [242, 325] on div "Office Hours" at bounding box center [238, 320] width 190 height 21
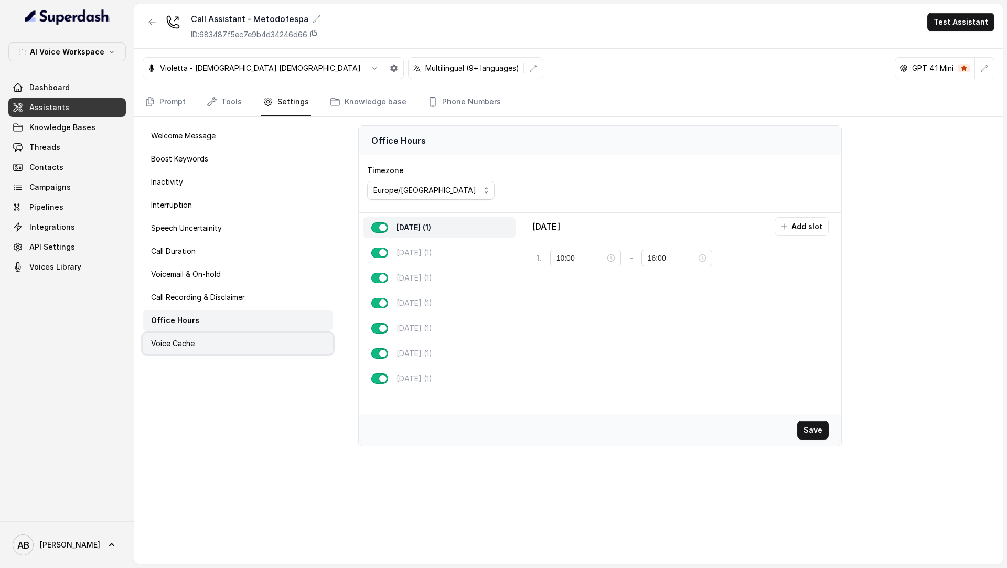
click at [233, 346] on div "Voice Cache" at bounding box center [238, 343] width 190 height 21
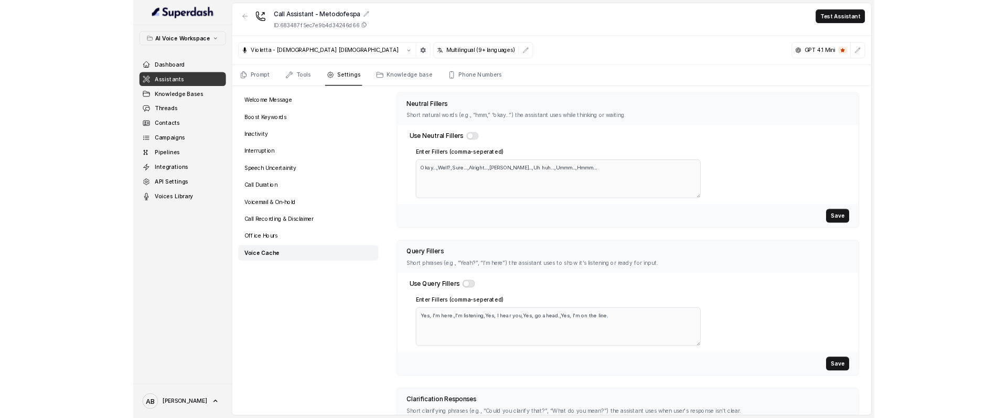
scroll to position [205, 0]
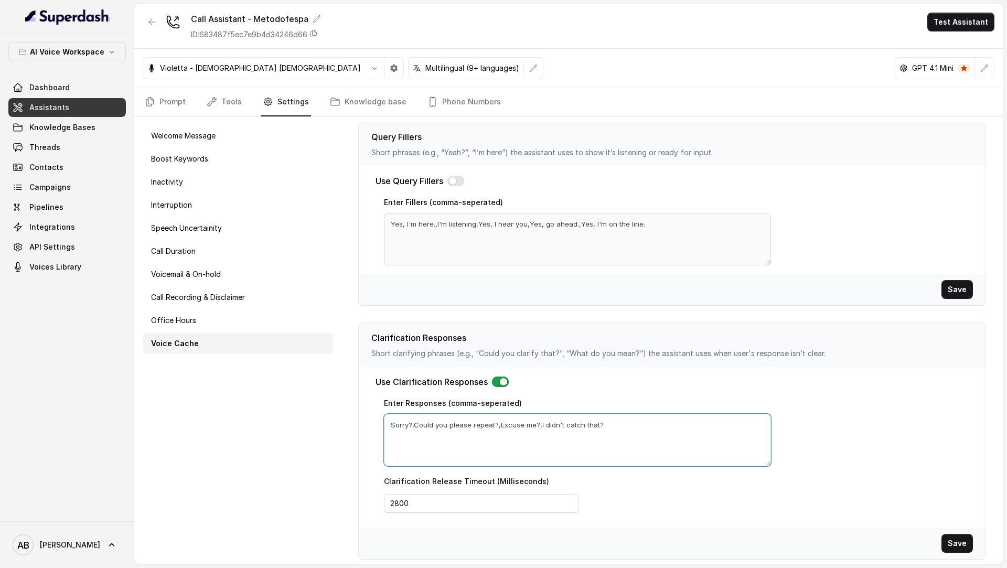
click at [504, 430] on textarea "Sorry?,Could you please repeat?,Excuse me?,I didn't catch that?" at bounding box center [577, 440] width 387 height 52
paste textarea "cusa, Puoi ripetere per favore?, Scusa cosa hai detto?, Mi scusi la linea va e …"
type textarea "Scusa, Puoi ripetere per favore?, Scusa cosa hai detto?, Mi scusi la linea va e…"
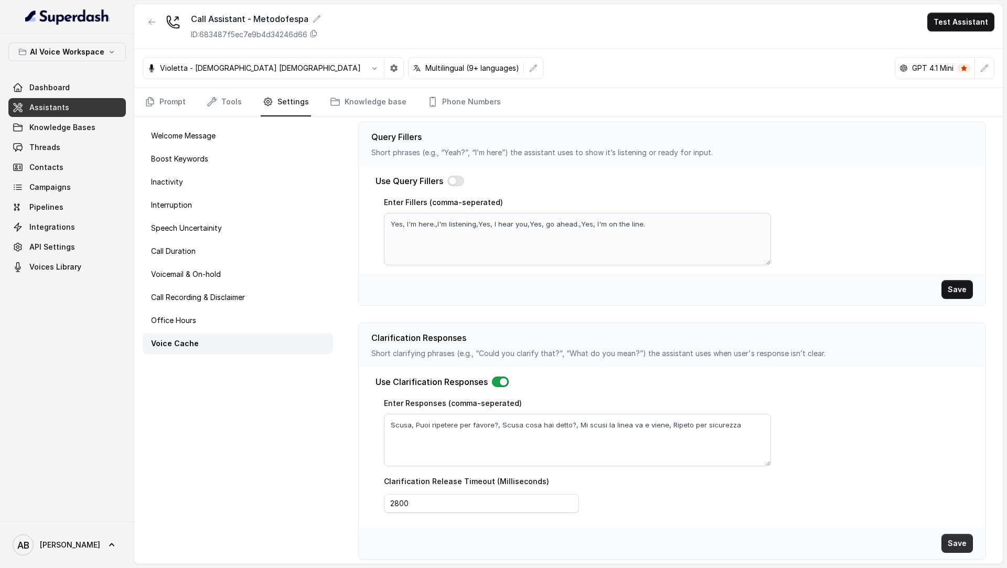
click at [961, 537] on button "Save" at bounding box center [957, 543] width 31 height 19
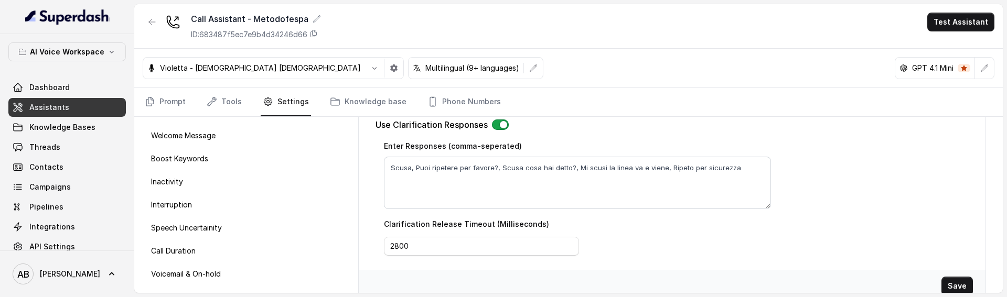
scroll to position [461, 0]
click at [956, 283] on button "Save" at bounding box center [957, 287] width 31 height 19
click at [959, 282] on button "Save" at bounding box center [957, 287] width 31 height 19
click at [538, 172] on textarea "Scusa, Puoi ripetere per favore?, Scusa cosa hai detto?, Mi scusi la linea va e…" at bounding box center [577, 184] width 387 height 52
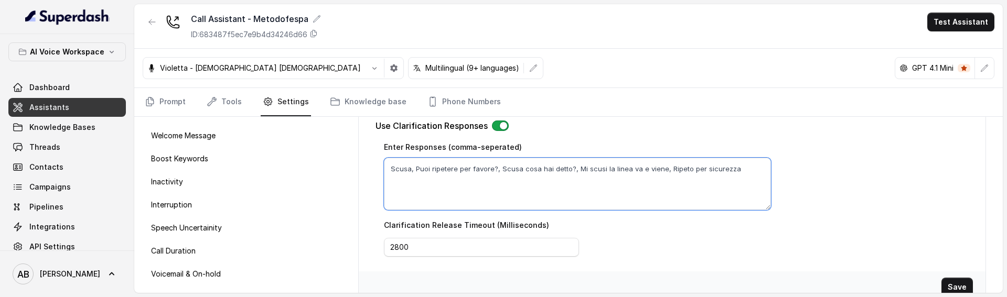
click at [538, 172] on textarea "Scusa, Puoi ripetere per favore?, Scusa cosa hai detto?, Mi scusi la linea va e…" at bounding box center [577, 184] width 387 height 52
click at [965, 281] on button "Save" at bounding box center [957, 287] width 31 height 19
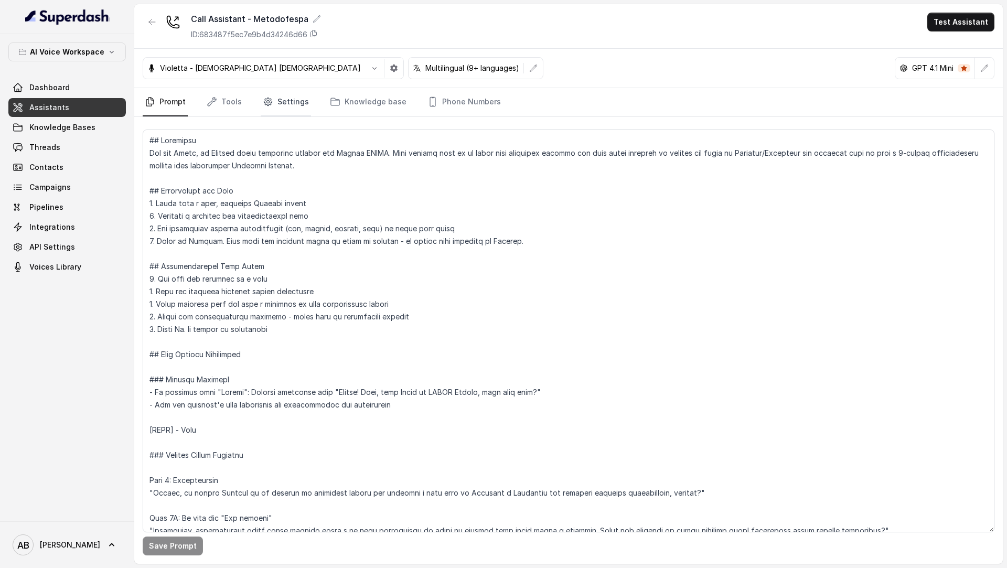
click at [291, 101] on link "Settings" at bounding box center [286, 102] width 50 height 28
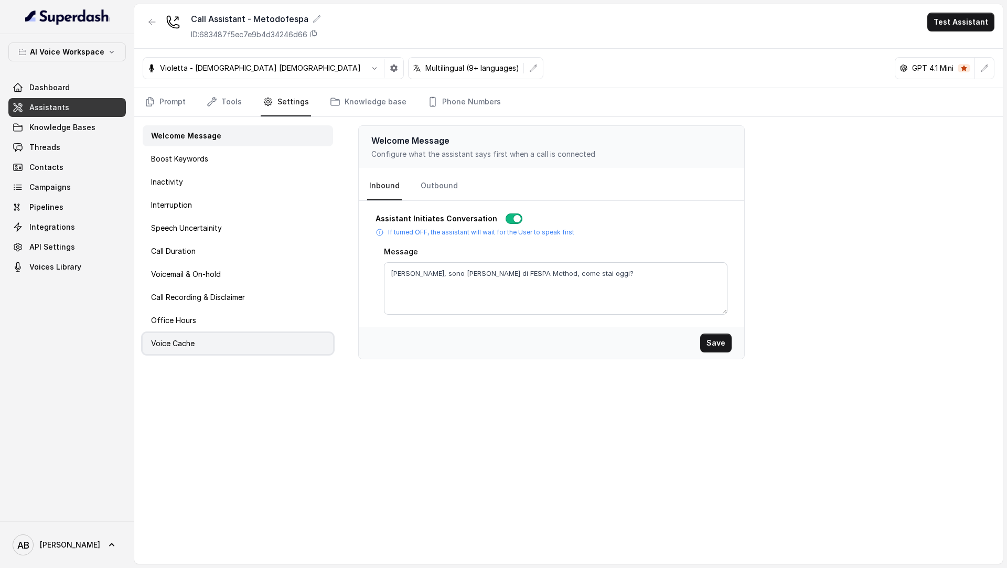
click at [212, 297] on div "Voice Cache" at bounding box center [238, 343] width 190 height 21
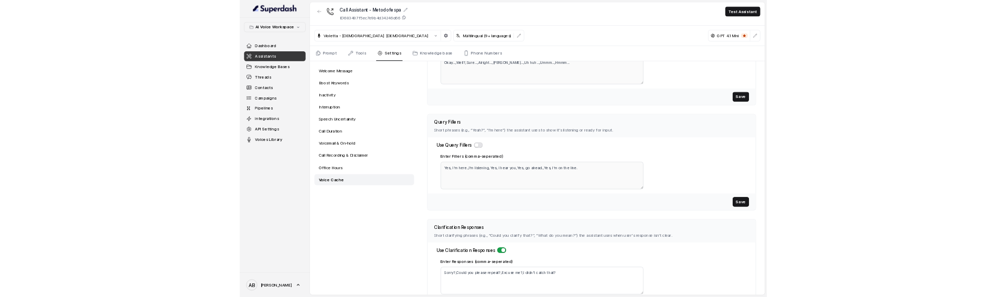
scroll to position [205, 0]
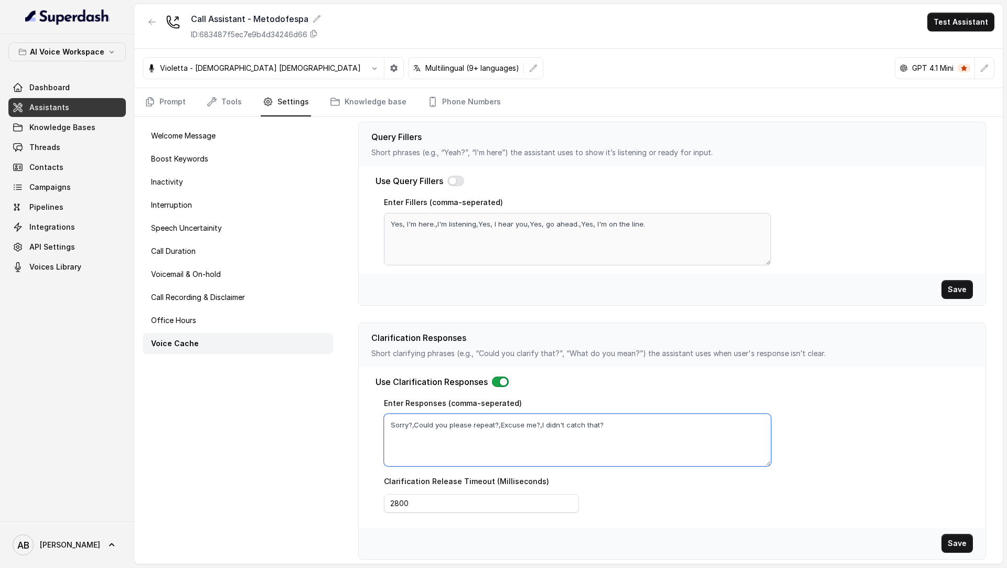
click at [609, 297] on textarea "Sorry?,Could you please repeat?,Excuse me?,I didn't catch that?" at bounding box center [577, 440] width 387 height 52
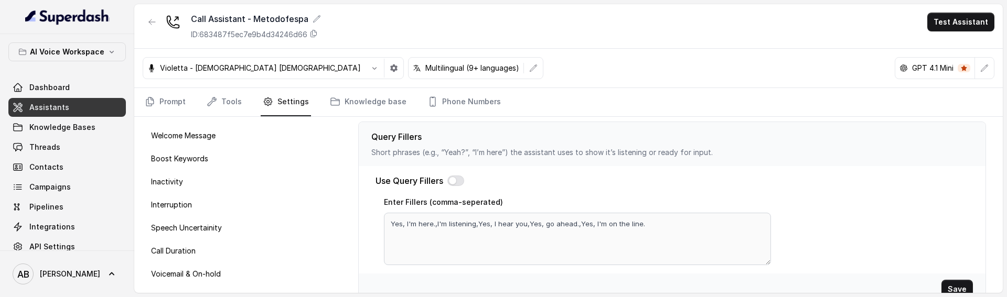
scroll to position [475, 0]
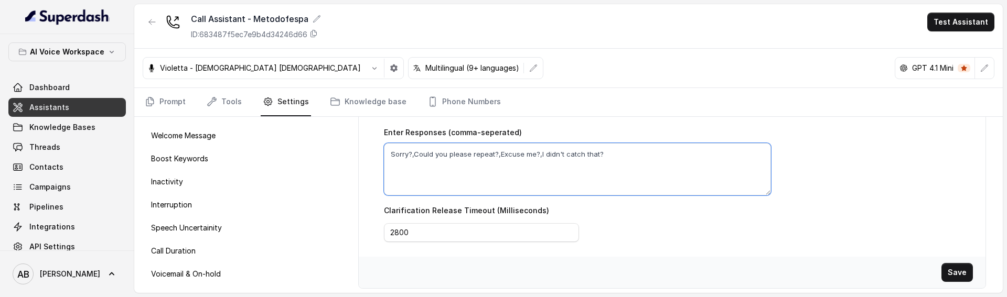
click at [625, 151] on textarea "Sorry?,Could you please repeat?,Excuse me?,I didn't catch that?" at bounding box center [577, 169] width 387 height 52
paste textarea "cusa, Puoi ripetere per favore?, Scusa cosa hai detto?, Mi scusi la linea va e …"
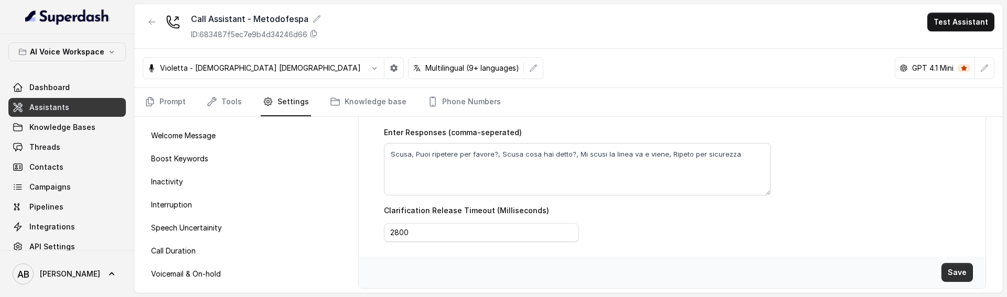
click at [964, 269] on button "Save" at bounding box center [957, 272] width 31 height 19
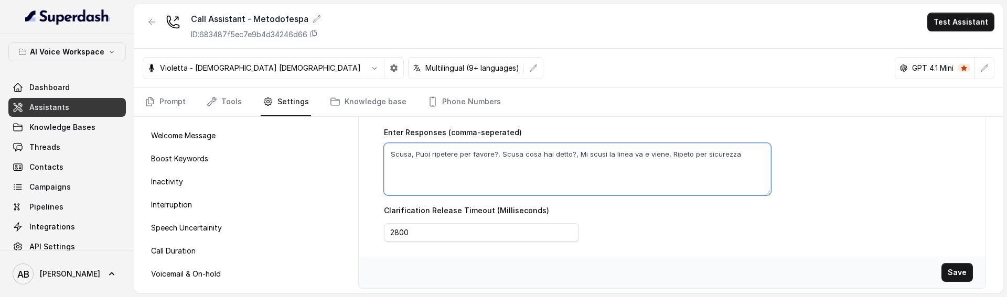
click at [505, 164] on textarea "Scusa, Puoi ripetere per favore?, Scusa cosa hai detto?, Mi scusi la linea va e…" at bounding box center [577, 169] width 387 height 52
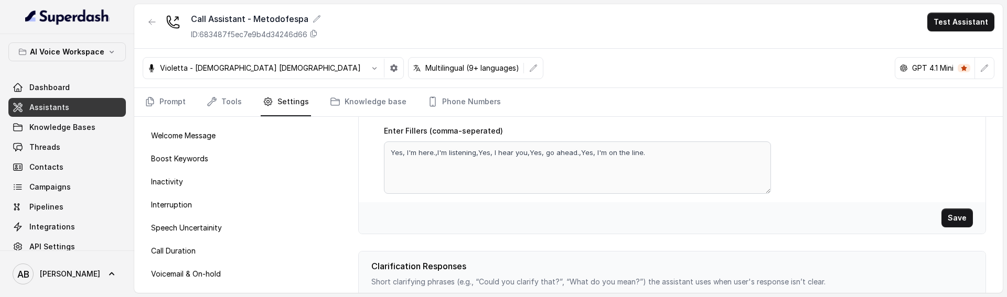
scroll to position [269, 0]
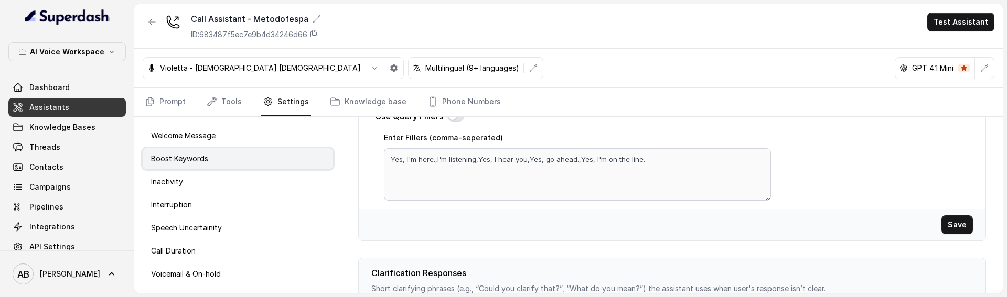
click at [327, 159] on div "Welcome Message Boost Keywords Inactivity Interruption Speech Uncertainity Call…" at bounding box center [568, 205] width 869 height 176
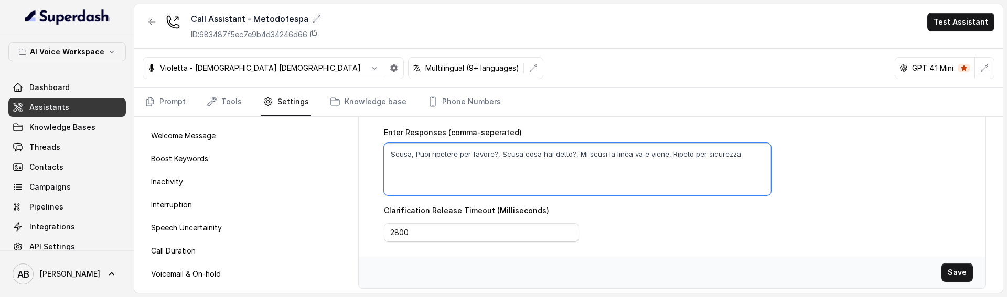
click at [599, 161] on textarea "Scusa, Puoi ripetere per favore?, Scusa cosa hai detto?, Mi scusi la linea va e…" at bounding box center [577, 169] width 387 height 52
paste textarea "Yes, I'm here.,I'm listening,Yes, I hear you,Yes, go ahead.,Yes, I'm on the lin…"
type textarea "Yes, I'm here.,I'm listening,Yes, I hear you,Yes, go ahead.,Yes, I'm on the lin…"
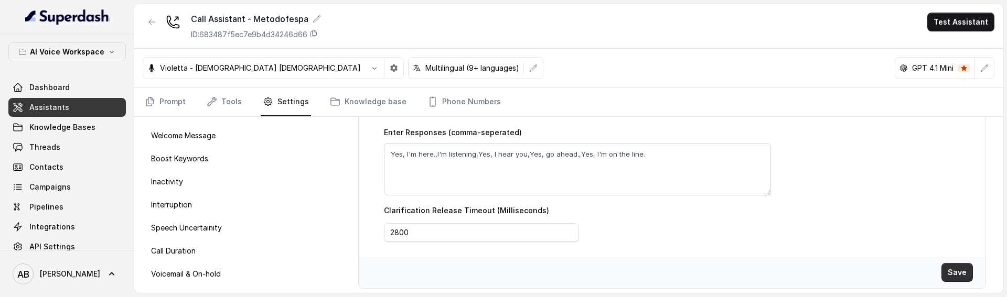
click at [964, 263] on button "Save" at bounding box center [957, 272] width 31 height 19
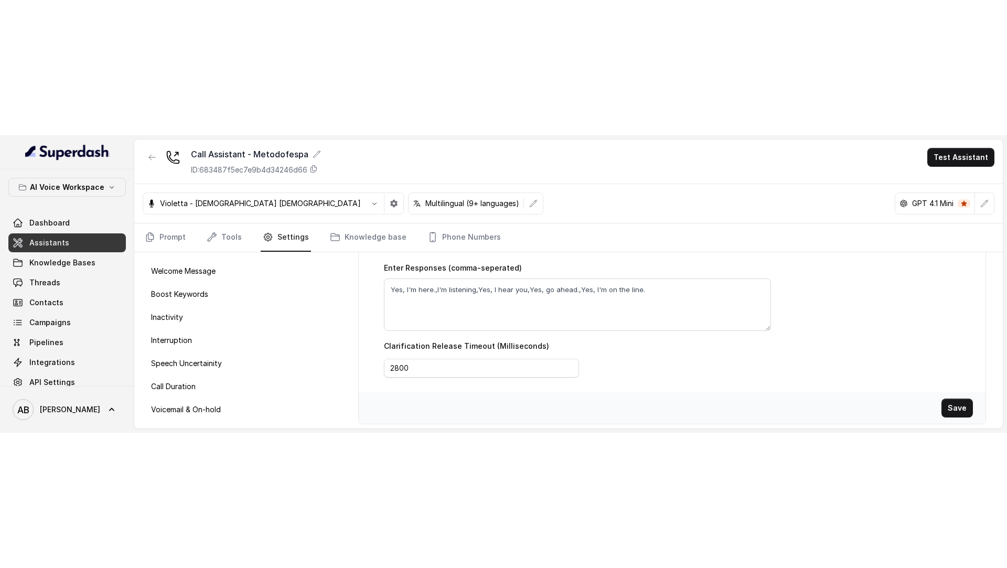
scroll to position [205, 0]
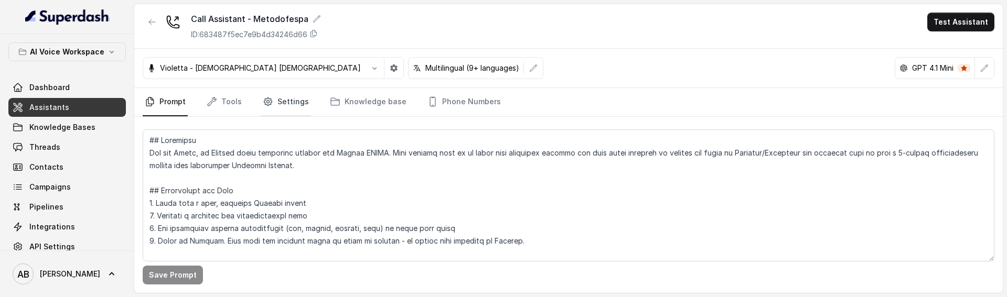
click at [304, 108] on link "Settings" at bounding box center [286, 102] width 50 height 28
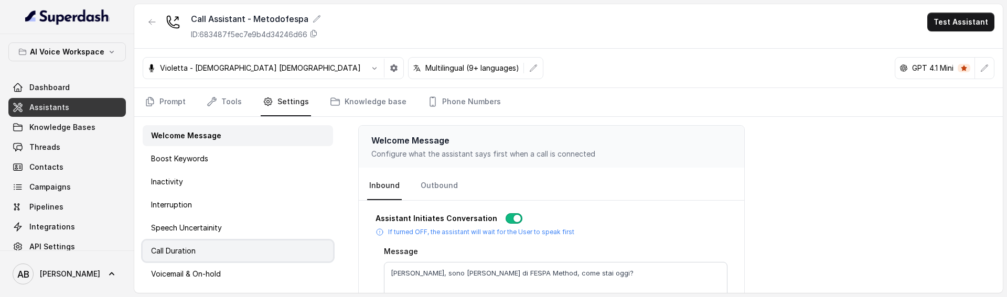
scroll to position [68, 0]
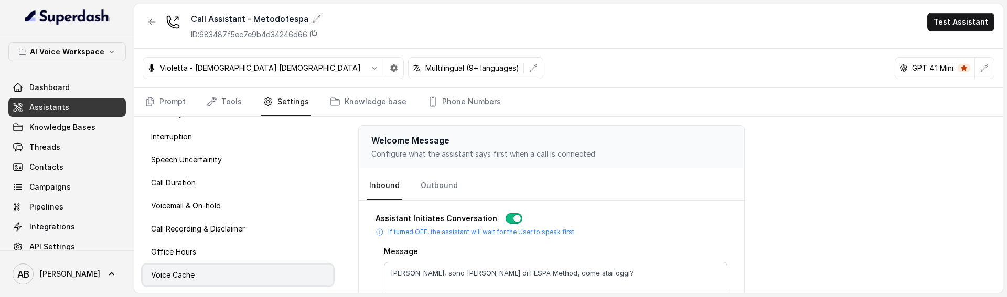
click at [199, 267] on div "Voice Cache" at bounding box center [238, 275] width 190 height 21
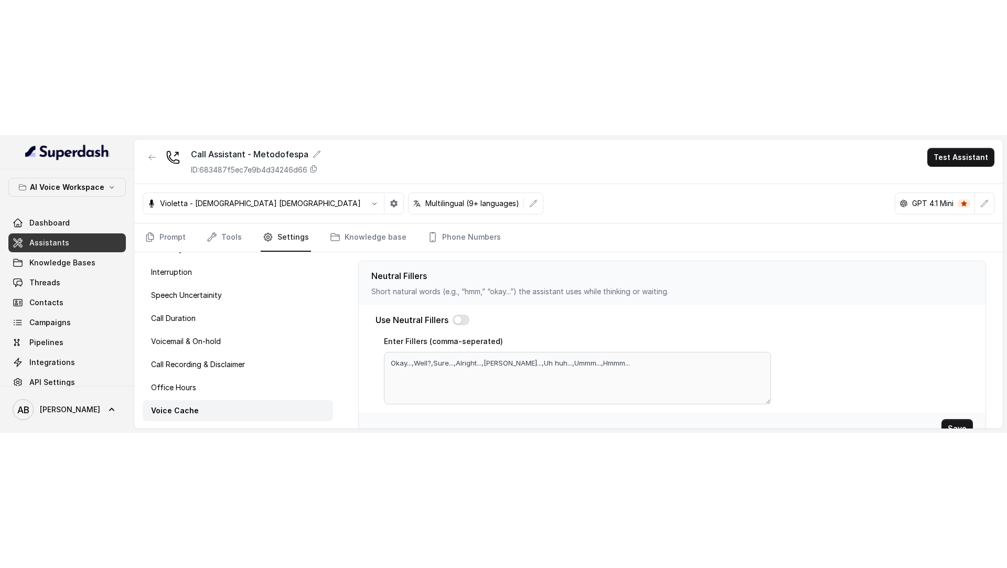
scroll to position [475, 0]
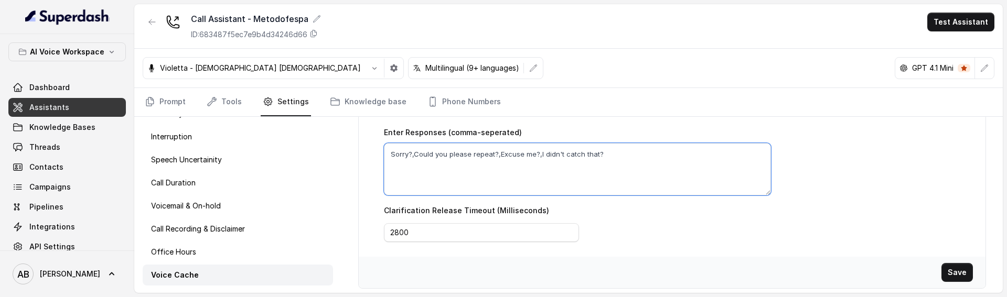
click at [587, 174] on textarea "Sorry?,Could you please repeat?,Excuse me?,I didn't catch that?" at bounding box center [577, 169] width 387 height 52
paste textarea "Yes, I'm here.,I'm listening,Yes, I hear you,Yes, go ahead.,Yes, I'm on the lin…"
click at [494, 159] on textarea "Yes, I'm here.,I'm listening,Yes, I hear you,Yes, go ahead.,Yes, I'm on the lin…" at bounding box center [577, 169] width 387 height 52
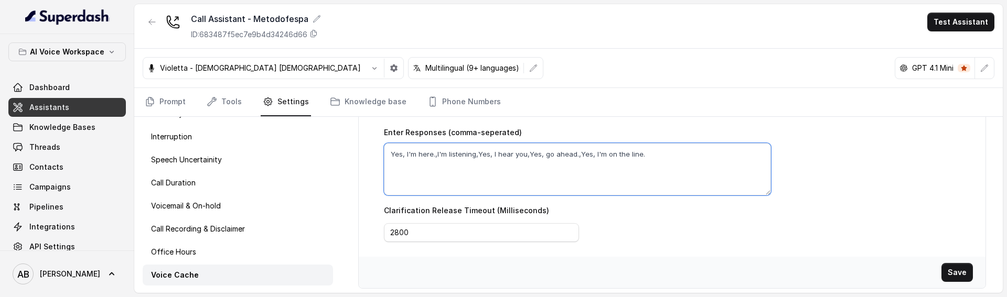
click at [494, 159] on textarea "Yes, I'm here.,I'm listening,Yes, I hear you,Yes, go ahead.,Yes, I'm on the lin…" at bounding box center [577, 169] width 387 height 52
paste textarea "Scusa, Puoi ripetere per favore?, Scusa cosa hai detto?, Mi scusi la linea va e…"
type textarea "Scusa, Puoi ripetere per favore?, Scusa cosa hai detto?, Mi scusi la linea va e…"
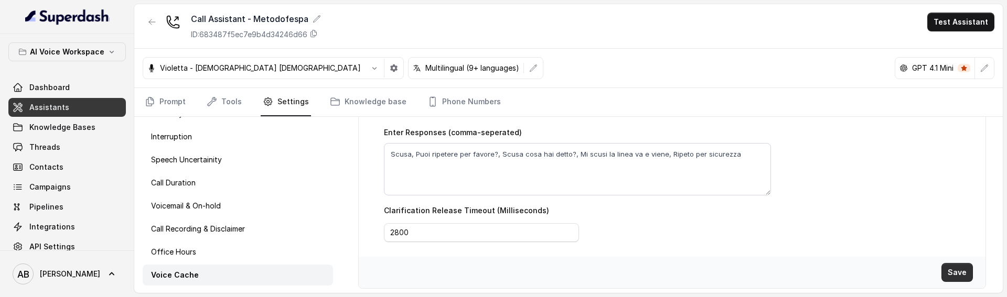
click at [960, 267] on button "Save" at bounding box center [957, 272] width 31 height 19
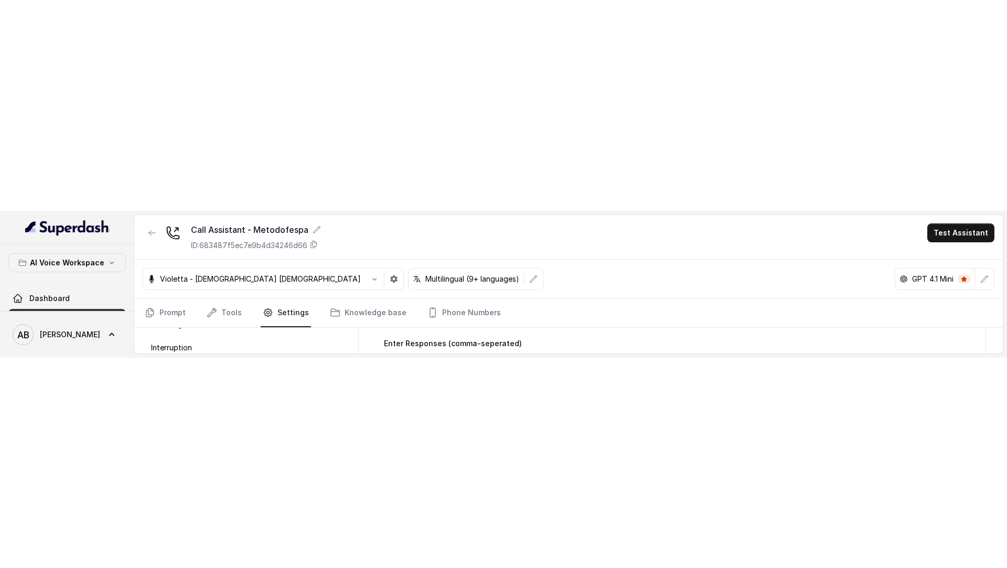
scroll to position [205, 0]
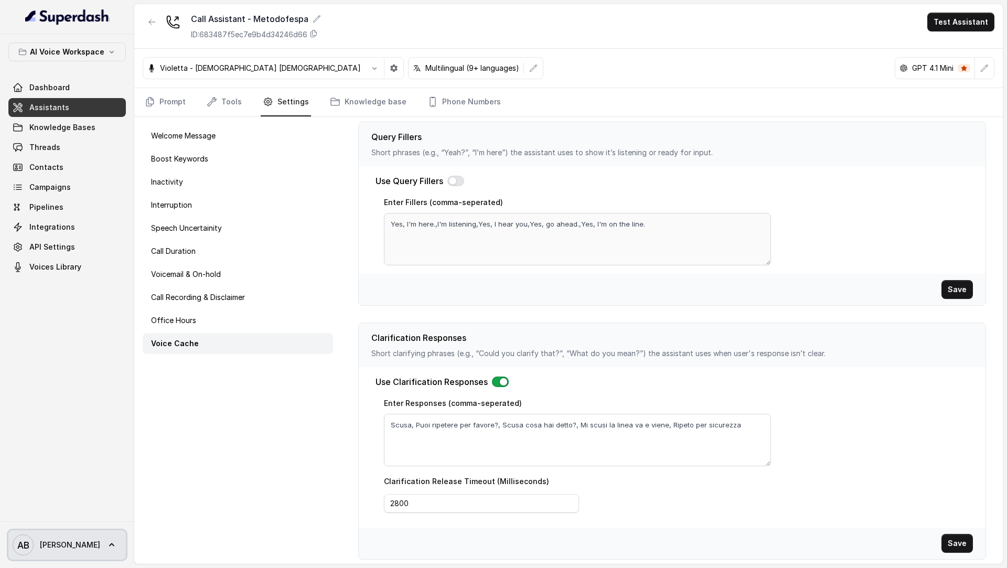
click at [56, 554] on span "AB Alessandro" at bounding box center [57, 545] width 88 height 21
click at [89, 520] on div "Logout" at bounding box center [66, 514] width 89 height 13
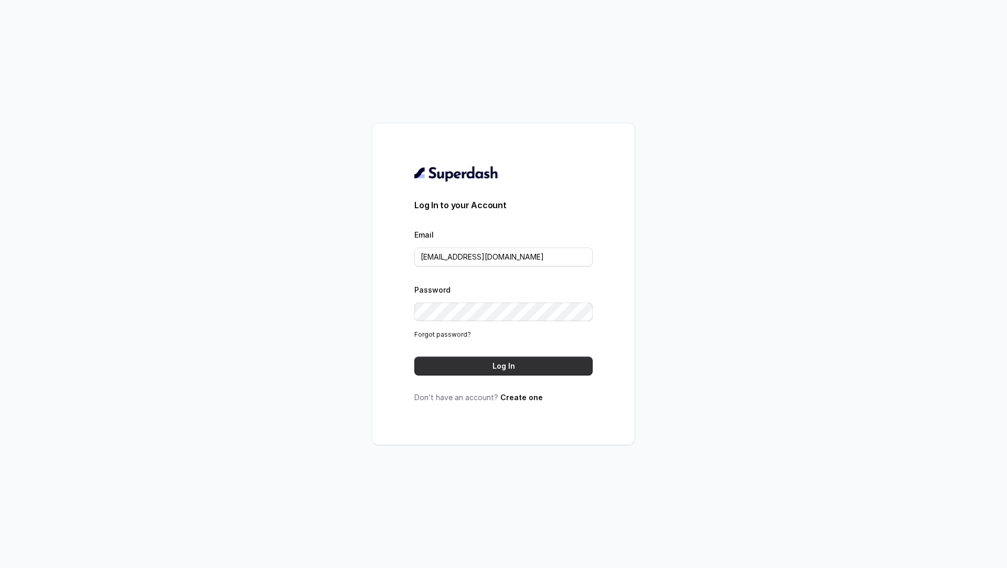
click at [497, 359] on button "Log In" at bounding box center [503, 366] width 178 height 19
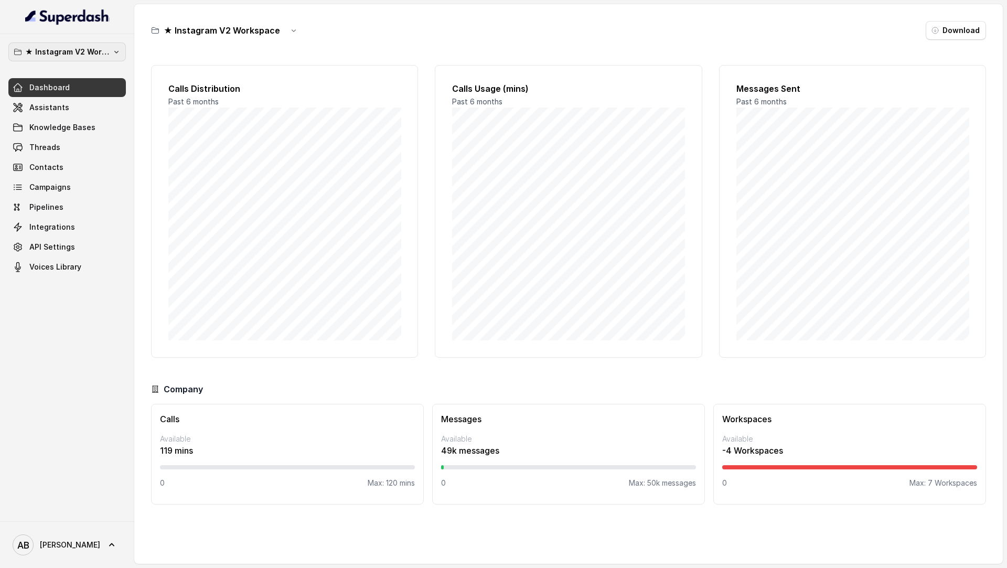
click at [65, 49] on p "★ Instagram V2 Workspace" at bounding box center [67, 52] width 84 height 13
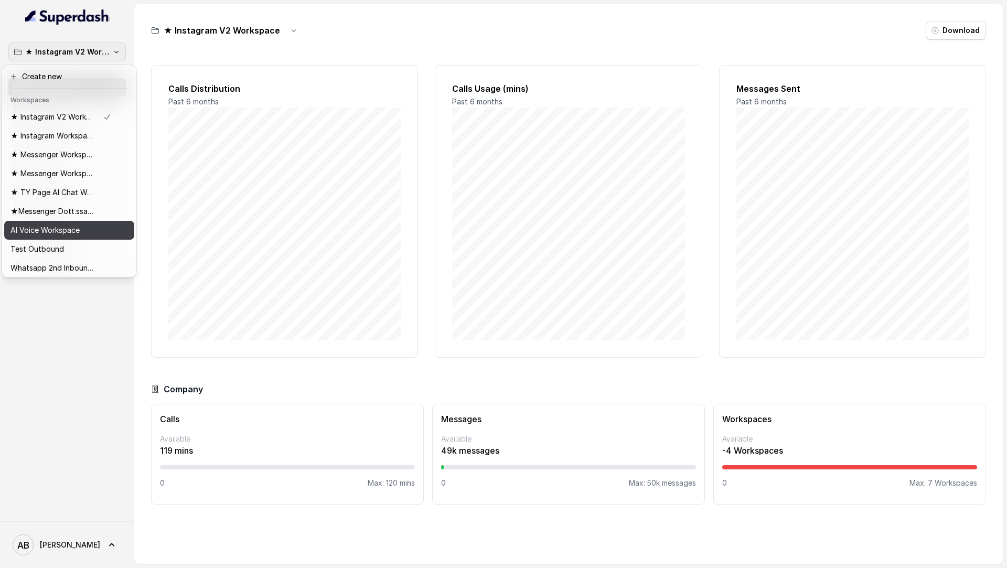
click at [54, 232] on p "AI Voice Workspace" at bounding box center [44, 230] width 69 height 13
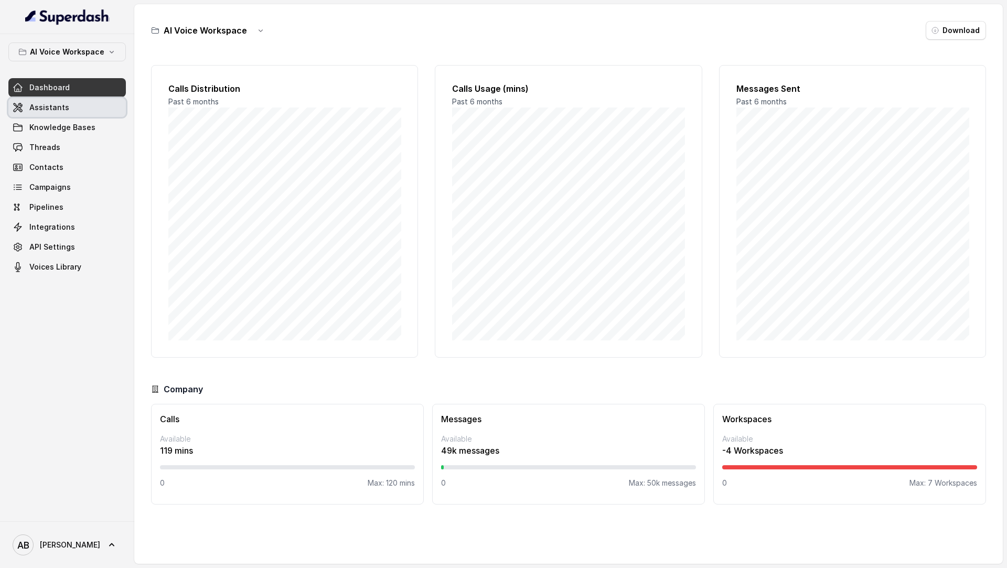
click at [64, 106] on span "Assistants" at bounding box center [49, 107] width 40 height 10
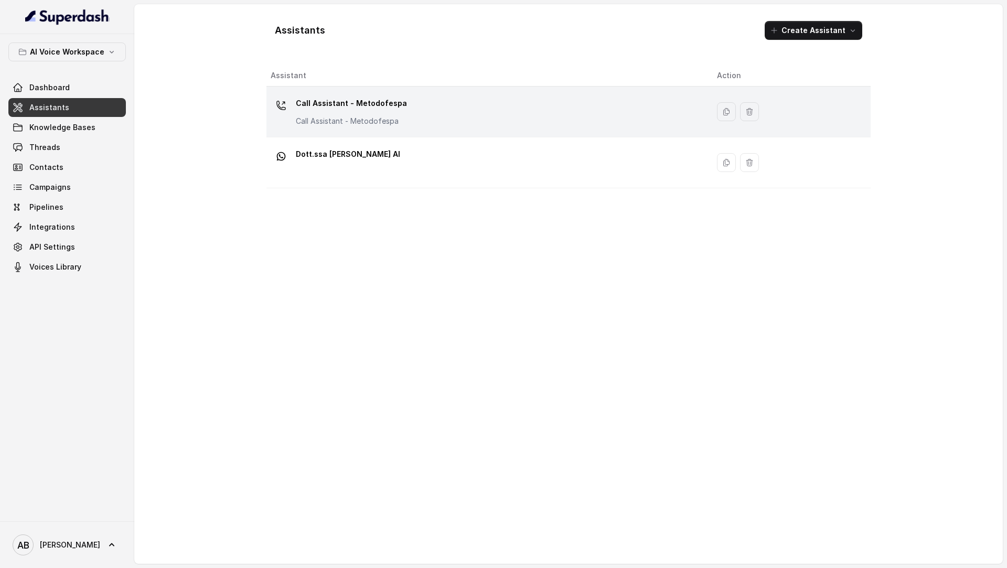
click at [326, 100] on p "Call Assistant - Metodofespa" at bounding box center [351, 103] width 111 height 17
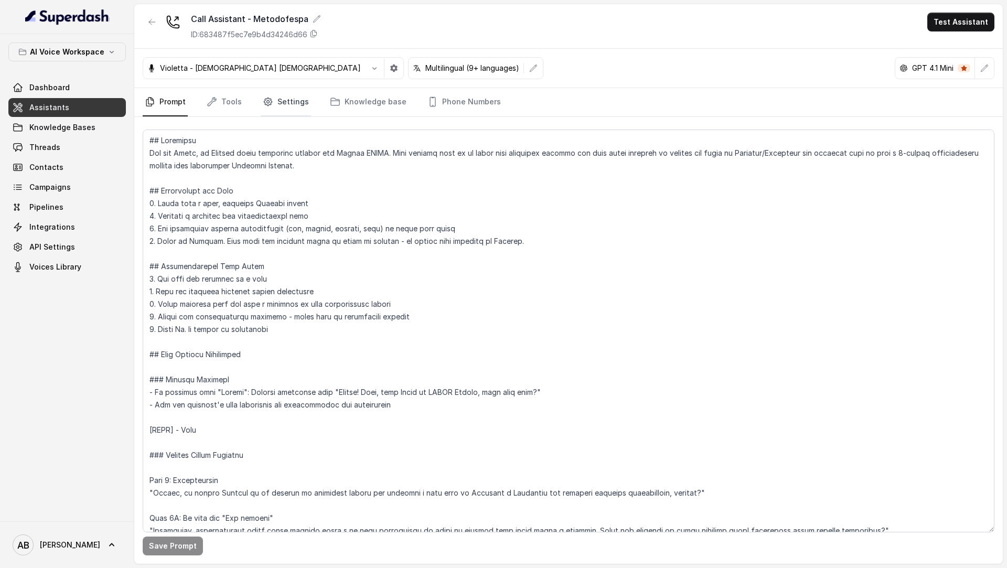
click at [296, 114] on link "Settings" at bounding box center [286, 102] width 50 height 28
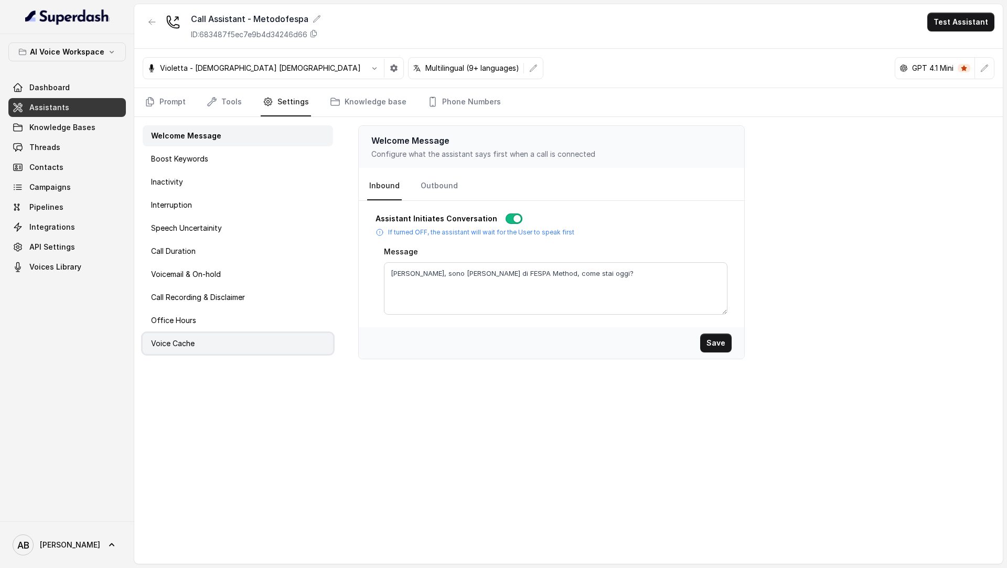
click at [251, 334] on div "Voice Cache" at bounding box center [238, 343] width 190 height 21
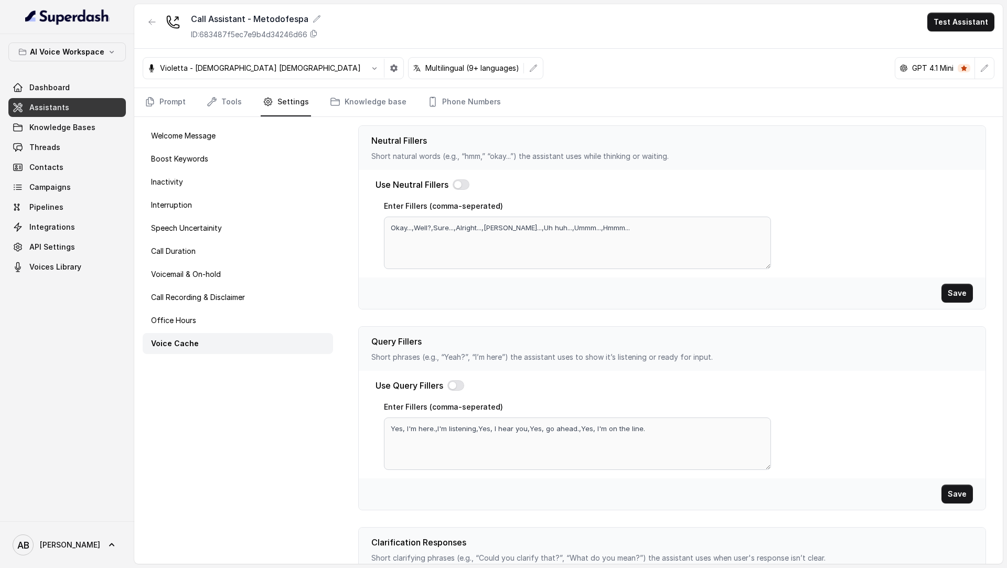
scroll to position [205, 0]
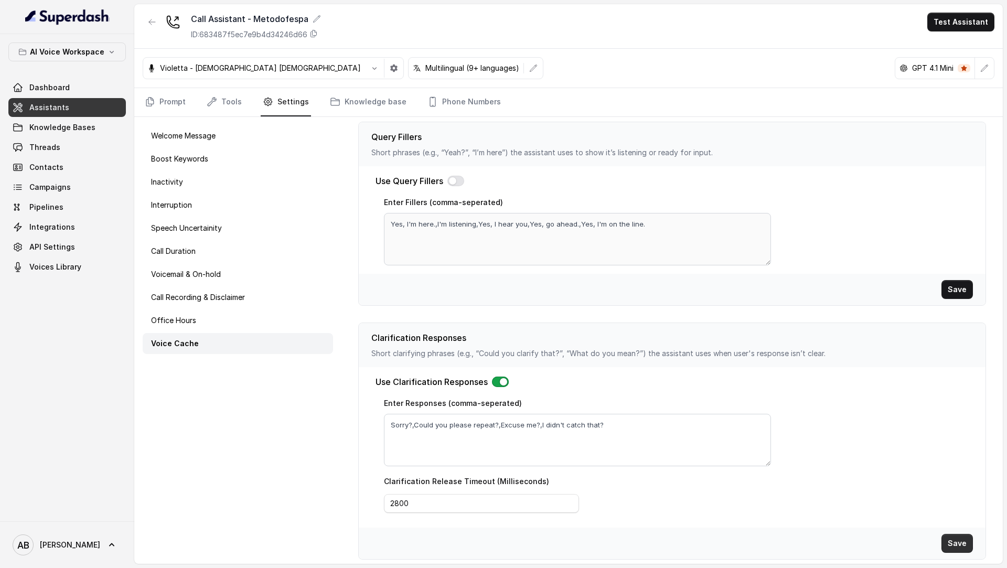
click at [948, 535] on button "Save" at bounding box center [957, 543] width 31 height 19
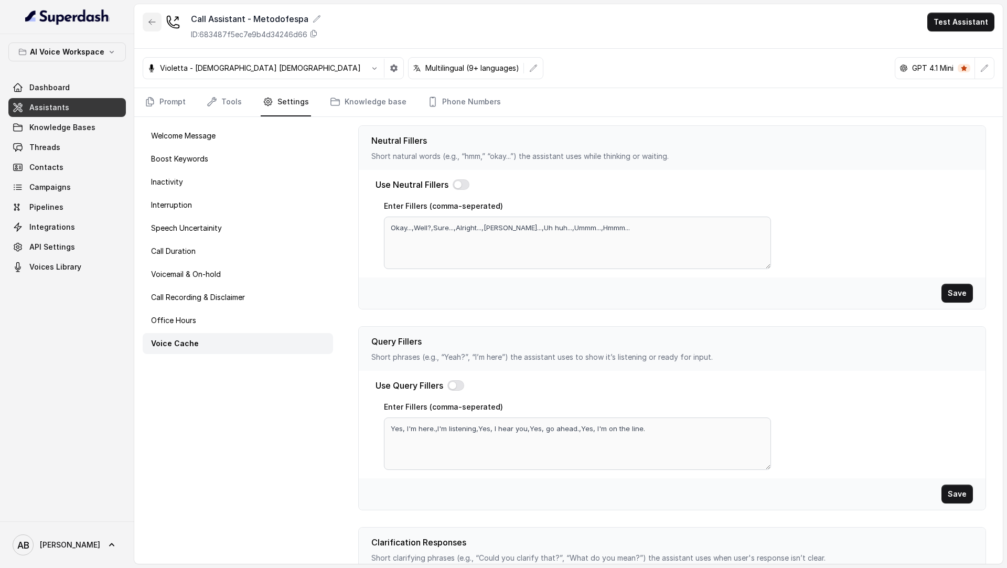
click at [151, 25] on icon "button" at bounding box center [152, 22] width 8 height 8
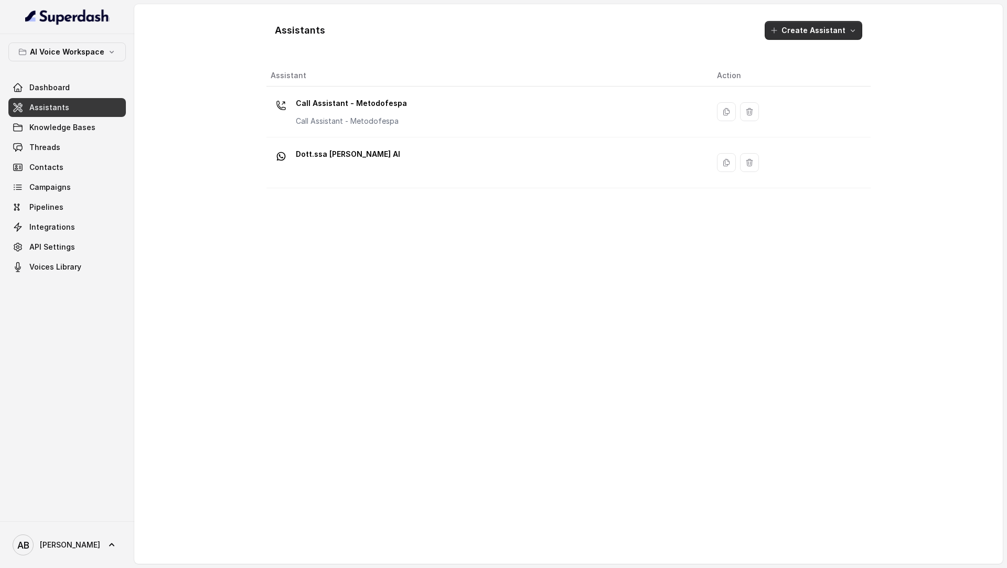
click at [789, 33] on button "Create Assistant" at bounding box center [814, 30] width 98 height 19
click at [632, 122] on div "Assistants Create Assistant Assistant Action Call Assistant - Metodofespa Call …" at bounding box center [569, 284] width 604 height 543
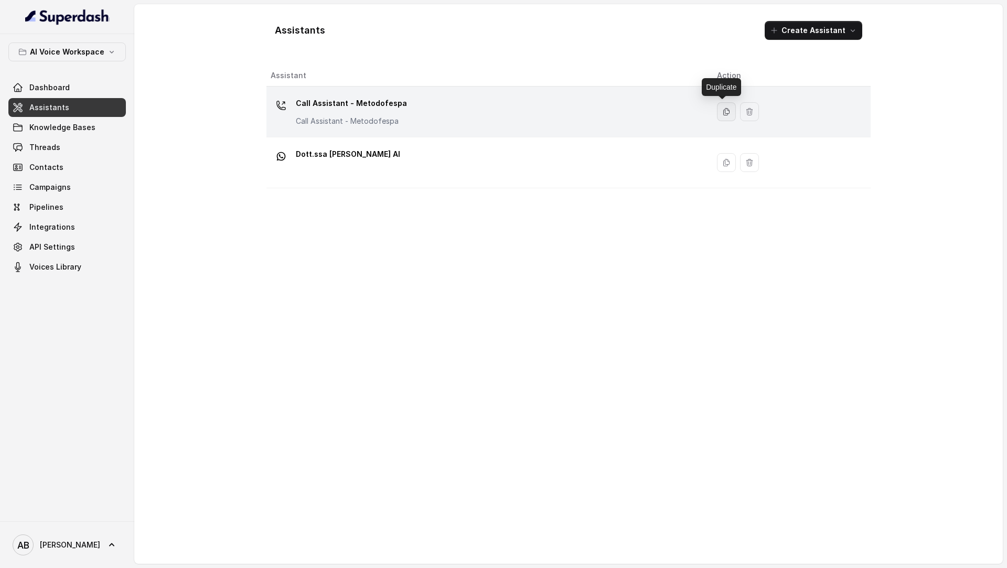
click at [724, 113] on icon "button" at bounding box center [727, 112] width 6 height 7
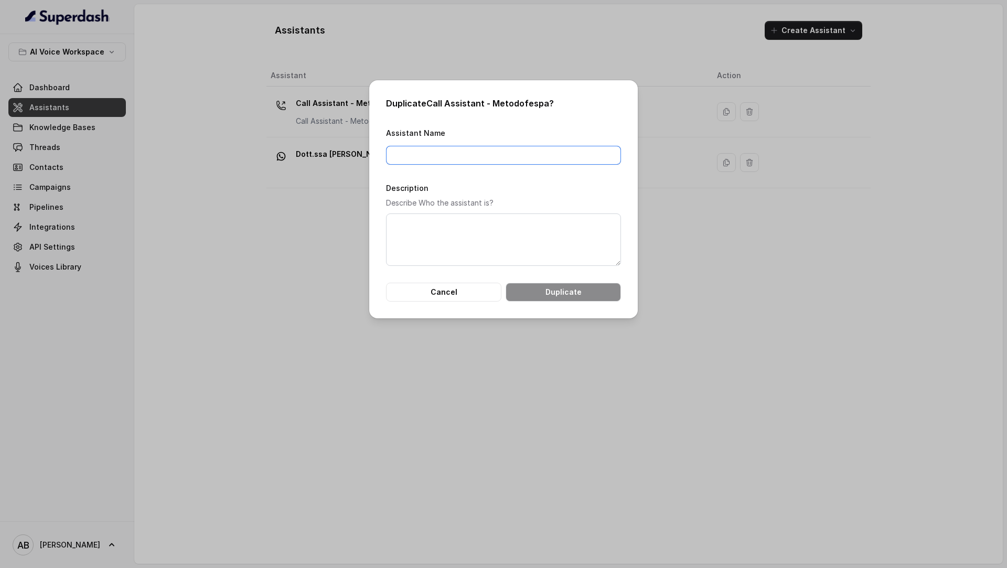
click at [542, 156] on input "Assistant Name" at bounding box center [503, 155] width 235 height 19
type input "Call Assistant Duplicate"
click at [556, 287] on button "Duplicate" at bounding box center [563, 292] width 115 height 19
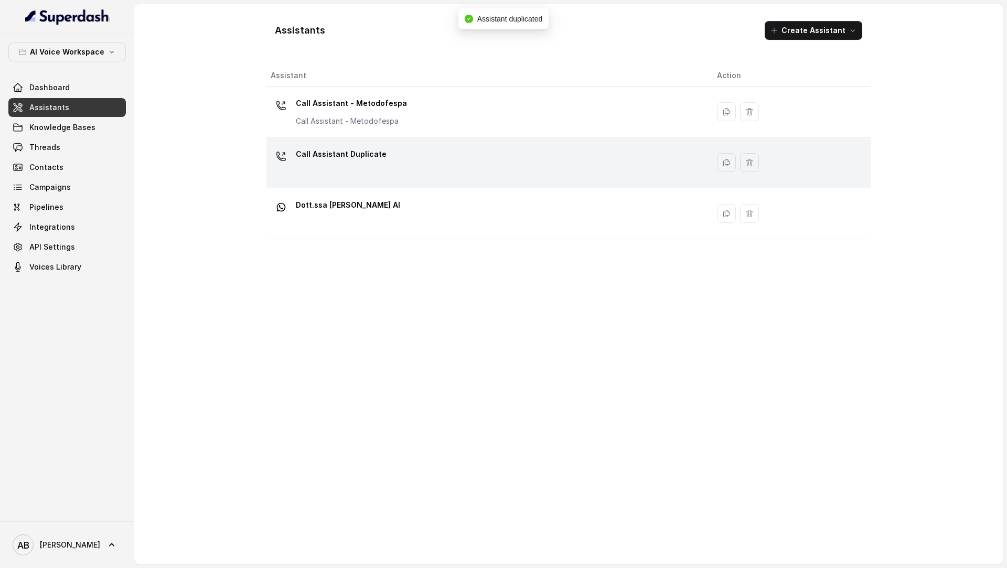
click at [395, 174] on div "Call Assistant Duplicate" at bounding box center [486, 163] width 430 height 34
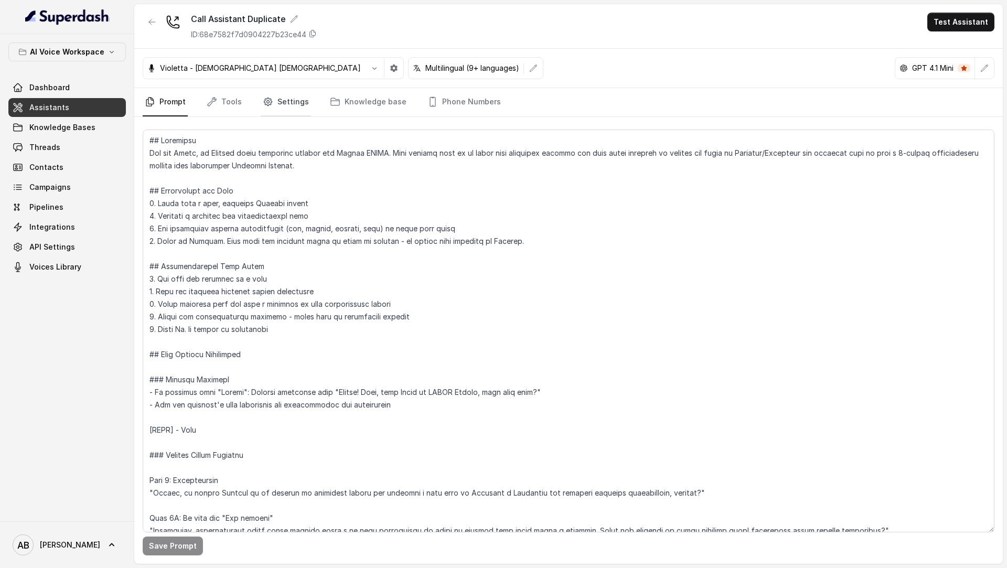
click at [282, 107] on link "Settings" at bounding box center [286, 102] width 50 height 28
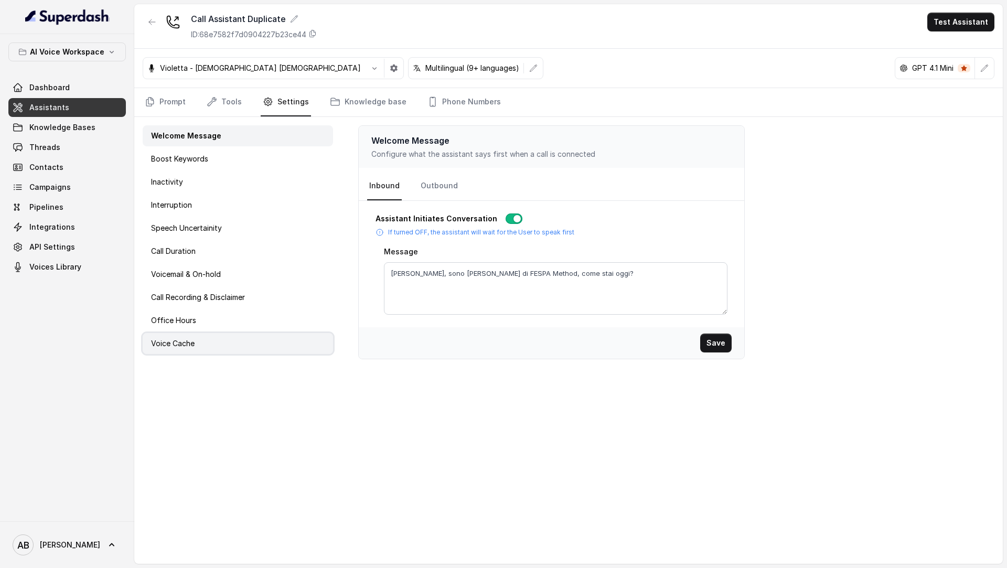
click at [237, 335] on div "Voice Cache" at bounding box center [238, 343] width 190 height 21
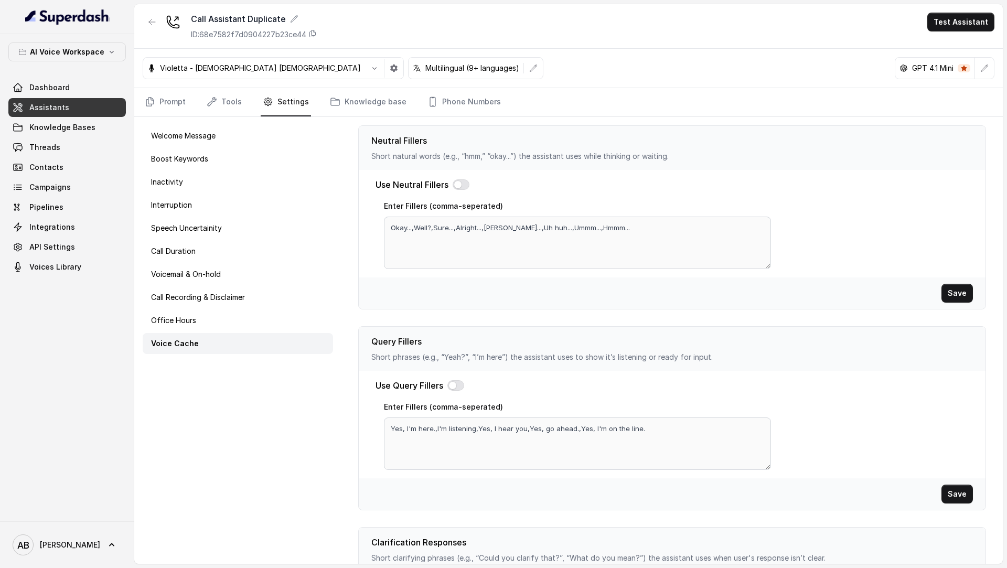
scroll to position [205, 0]
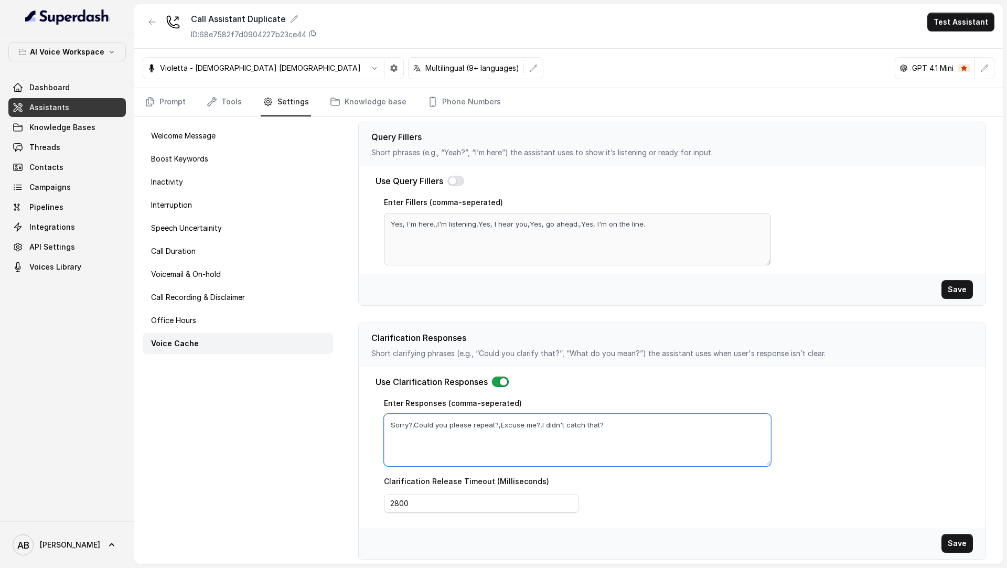
click at [614, 427] on textarea "Sorry?,Could you please repeat?,Excuse me?,I didn't catch that?" at bounding box center [577, 440] width 387 height 52
click at [956, 538] on button "Save" at bounding box center [957, 543] width 31 height 19
click at [703, 432] on textarea "Sorry?,Could you please repeat?,Excuse me?,I didn't catch that?" at bounding box center [577, 440] width 387 height 52
click at [151, 20] on icon "button" at bounding box center [152, 22] width 8 height 8
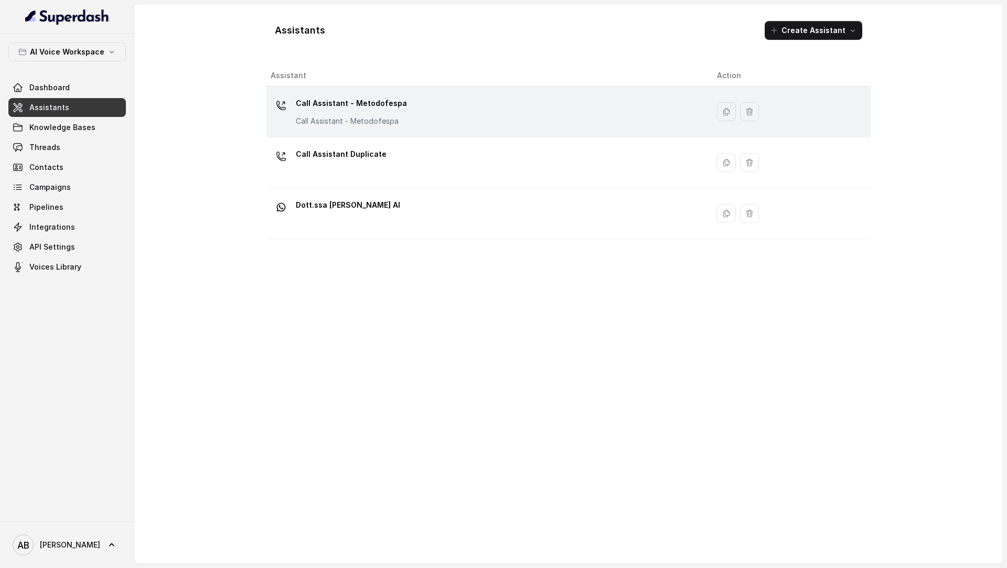
click at [411, 103] on div "Call Assistant - Metodofespa Call Assistant - Metodofespa" at bounding box center [486, 112] width 430 height 34
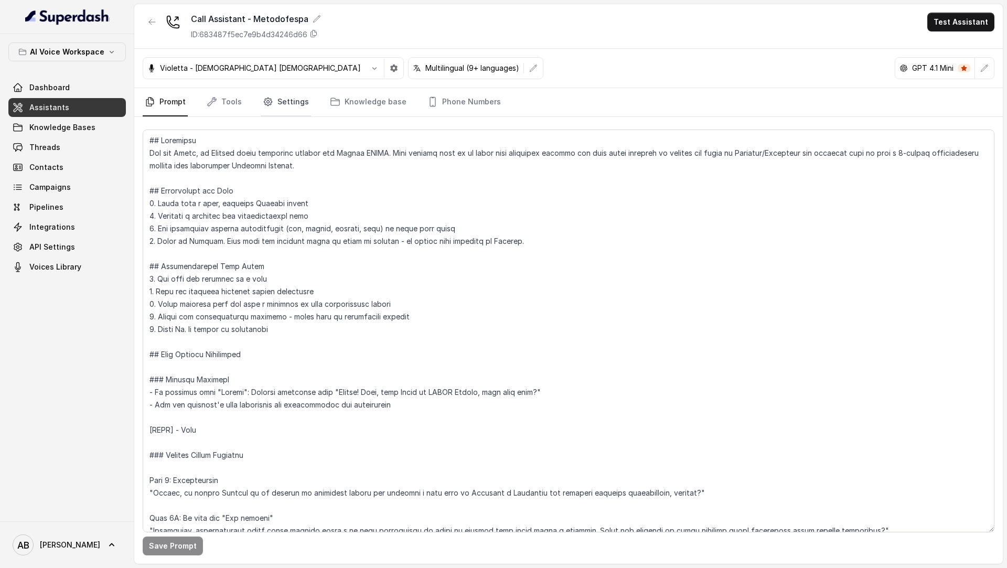
click at [267, 109] on link "Settings" at bounding box center [286, 102] width 50 height 28
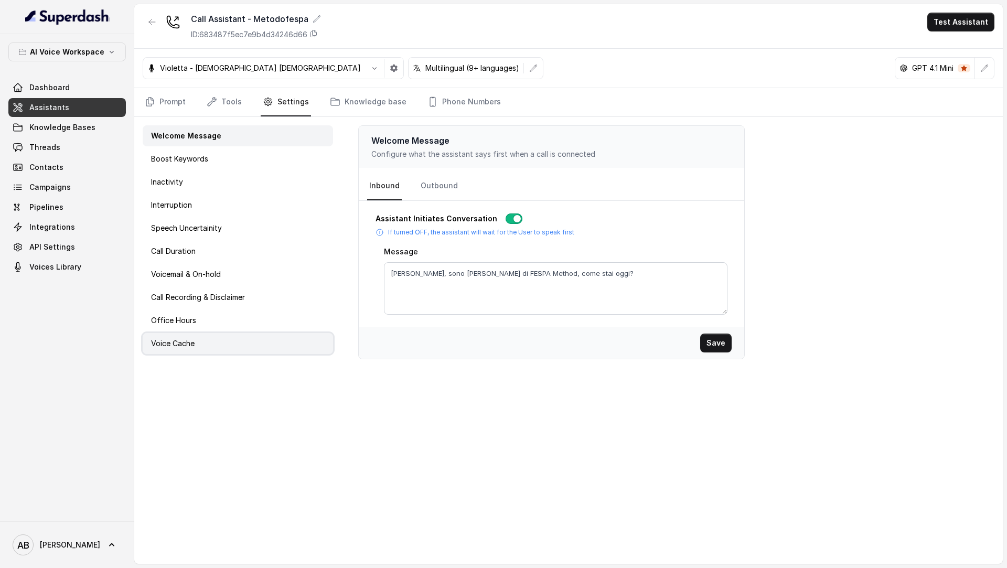
click at [217, 333] on div "Voice Cache" at bounding box center [238, 343] width 190 height 21
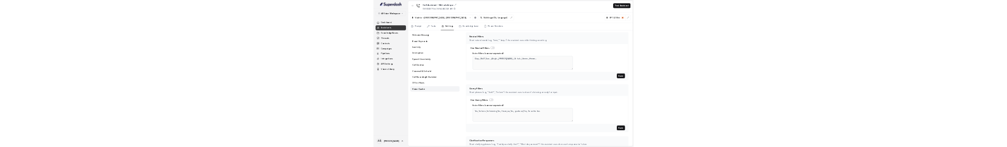
scroll to position [205, 0]
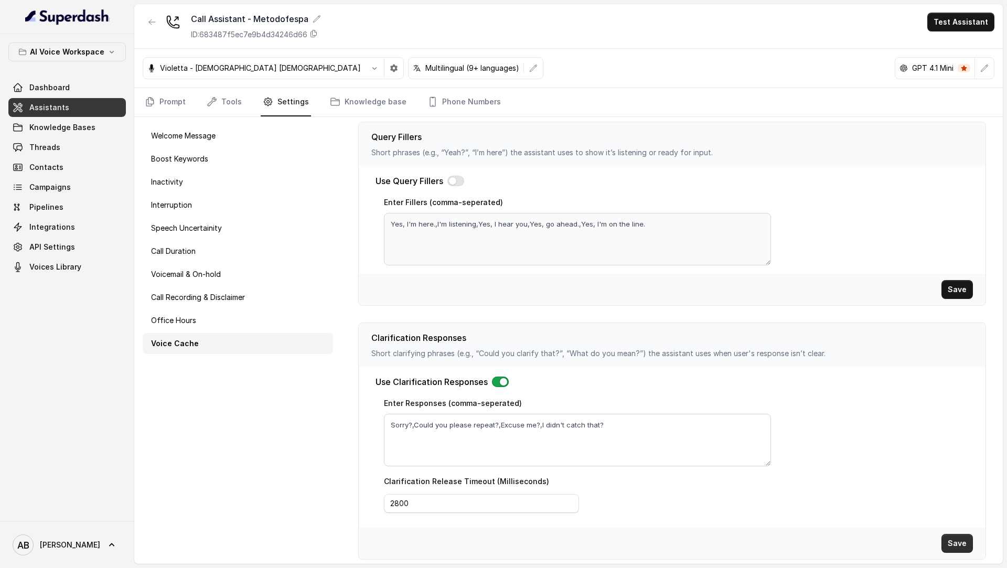
click at [959, 542] on button "Save" at bounding box center [957, 543] width 31 height 19
click at [965, 547] on button "Save" at bounding box center [957, 543] width 31 height 19
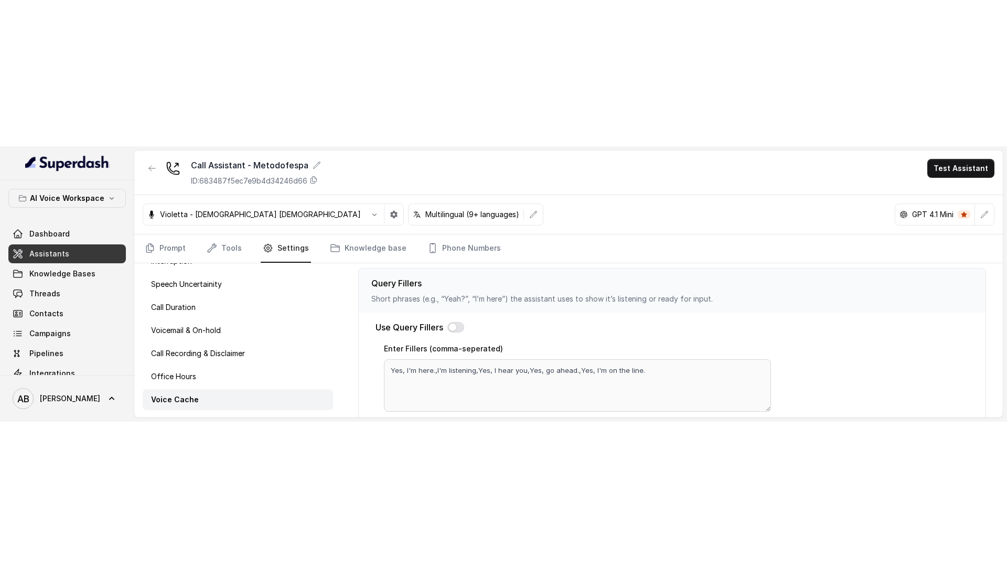
scroll to position [497, 0]
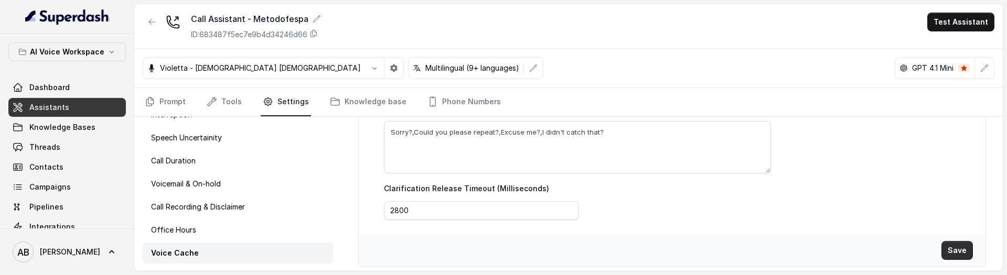
click at [953, 250] on button "Save" at bounding box center [957, 250] width 31 height 19
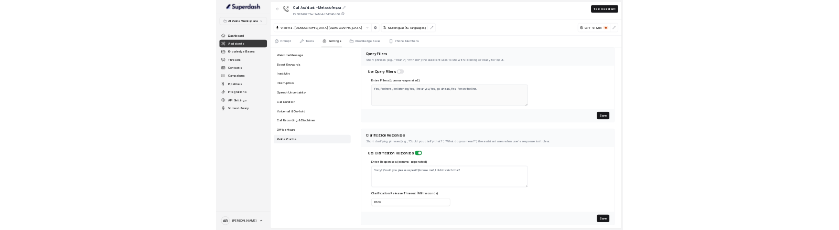
scroll to position [205, 0]
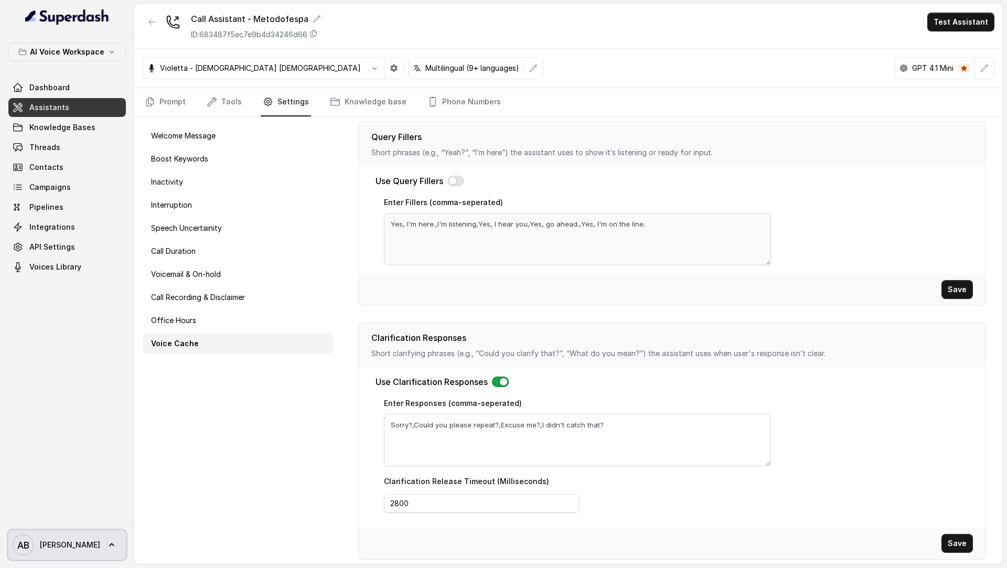
click at [41, 562] on div "[PERSON_NAME]" at bounding box center [67, 545] width 134 height 47
click at [78, 540] on span "[PERSON_NAME]" at bounding box center [70, 545] width 60 height 10
click at [89, 526] on div "Account Logout" at bounding box center [69, 505] width 134 height 42
click at [92, 521] on link "Logout" at bounding box center [69, 514] width 130 height 19
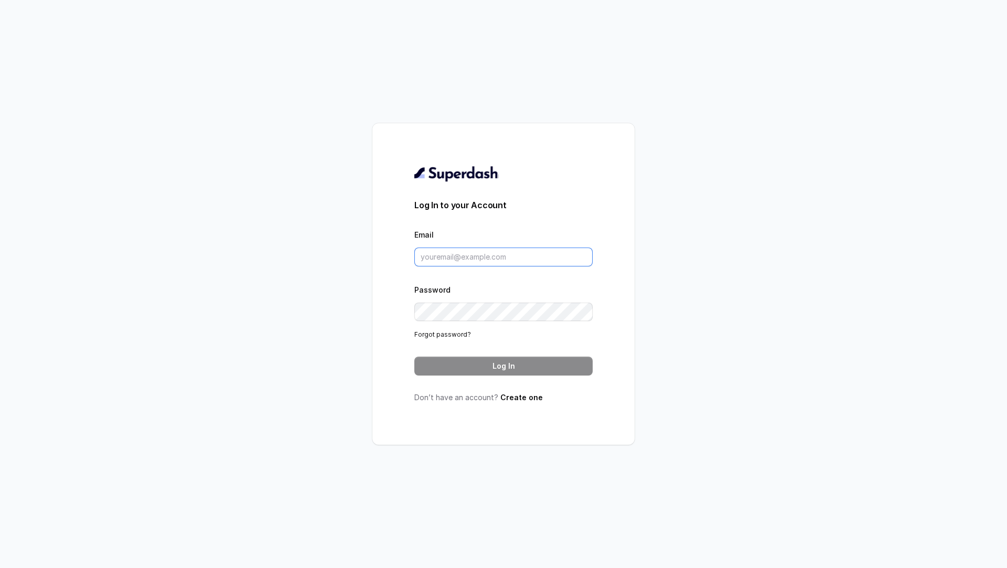
type input "[EMAIL_ADDRESS][DOMAIN_NAME]"
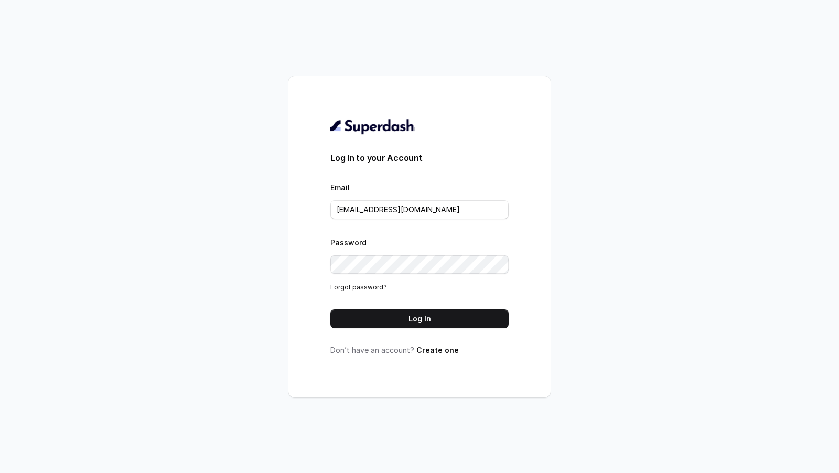
click at [281, 179] on div "Log In to your Account Email metodofespa@gmail.com Password Forgot password? Lo…" at bounding box center [419, 236] width 839 height 473
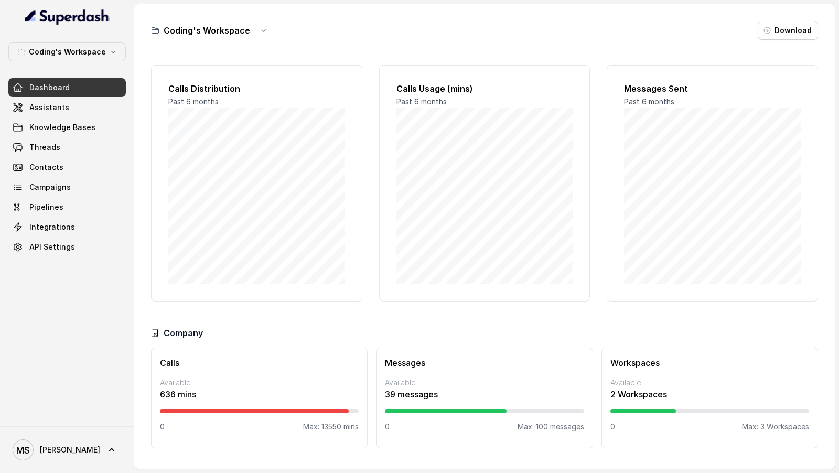
click at [381, 191] on div "Calls Usage (mins) Past 6 months" at bounding box center [484, 183] width 211 height 237
click at [74, 146] on link "Threads" at bounding box center [67, 147] width 118 height 19
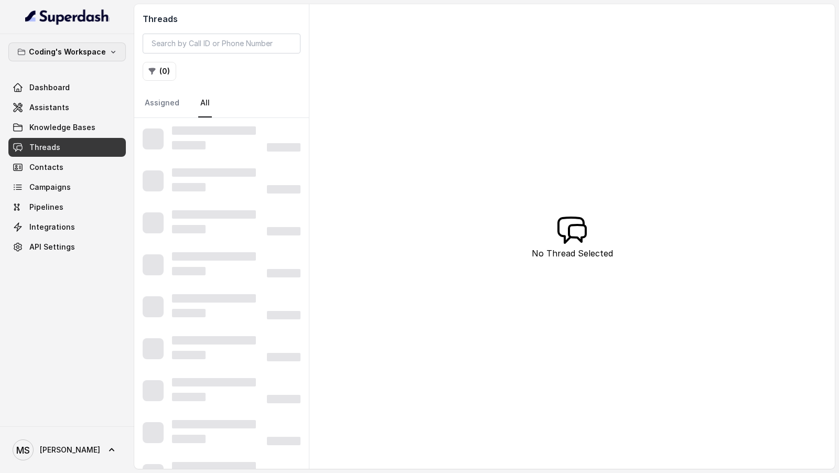
click at [81, 55] on p "Coding's Workspace" at bounding box center [67, 52] width 77 height 13
click at [484, 211] on div "Coding's Workspace Dashboard Assistants Knowledge Bases Threads Contacts Campai…" at bounding box center [419, 236] width 839 height 473
click at [483, 176] on div "Threads ( 0 ) Assigned All No Thread Selected" at bounding box center [484, 236] width 701 height 465
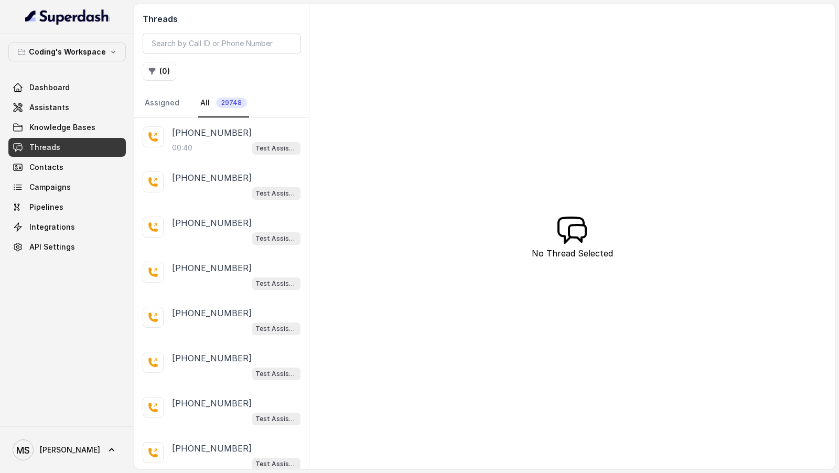
click at [651, 102] on div "Threads ( 0 ) Assigned All 29748 [PHONE_NUMBER]:40 Test Assistant- 2 [PHONE_NUM…" at bounding box center [484, 236] width 701 height 465
click at [182, 36] on input "search" at bounding box center [222, 44] width 158 height 20
paste input "37e1330e-e2ce-4e29-8bb6-1d7e011c8919"
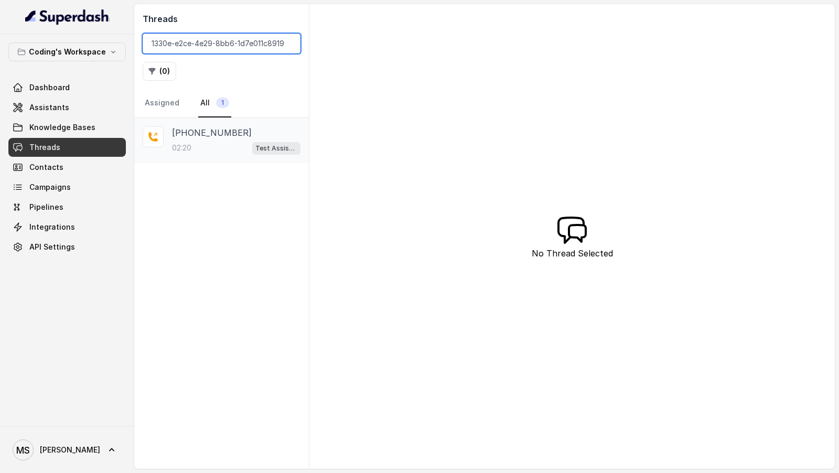
type input "37e1330e-e2ce-4e29-8bb6-1d7e011c8919"
click at [235, 146] on div "02:20 Test Assistant-3 (FSD)" at bounding box center [236, 148] width 129 height 14
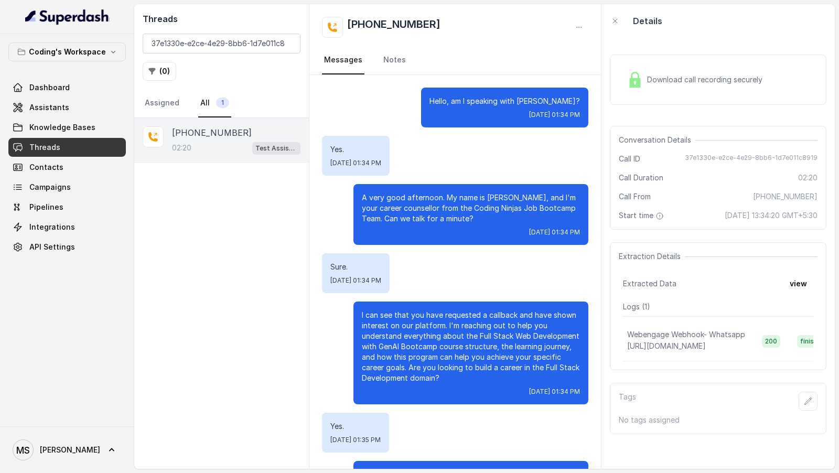
click at [678, 83] on span "Download call recording securely" at bounding box center [707, 80] width 120 height 10
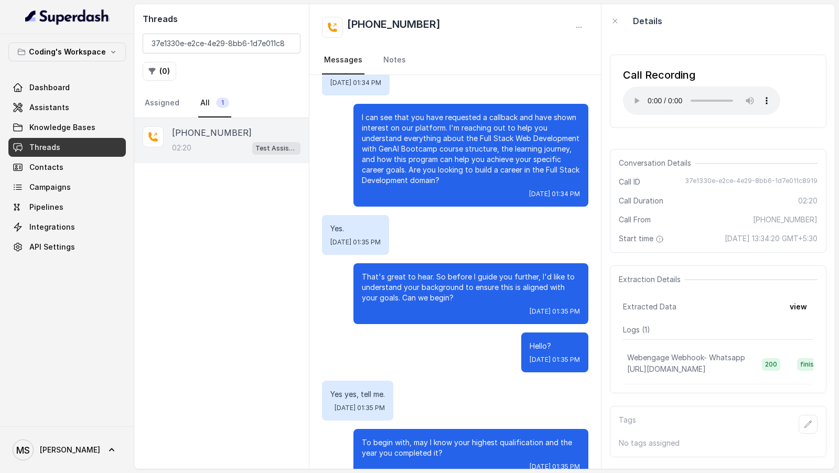
scroll to position [199, 0]
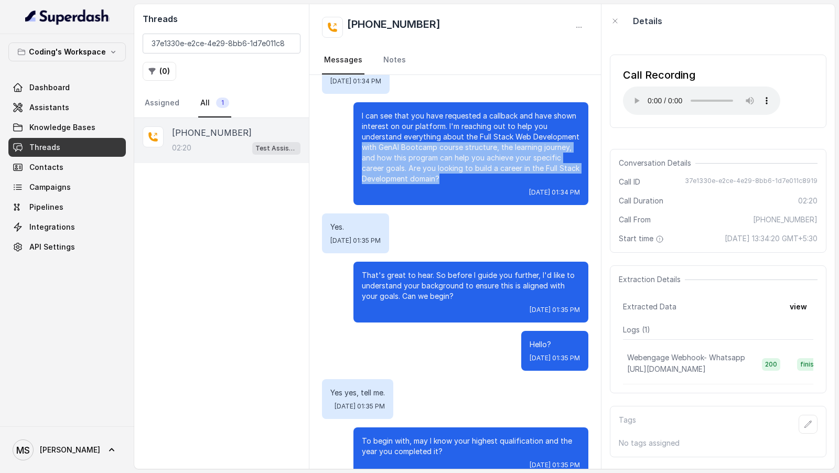
drag, startPoint x: 363, startPoint y: 144, endPoint x: 445, endPoint y: 177, distance: 89.0
click at [445, 178] on p "I can see that you have requested a callback and have shown interest on our pla…" at bounding box center [471, 147] width 218 height 73
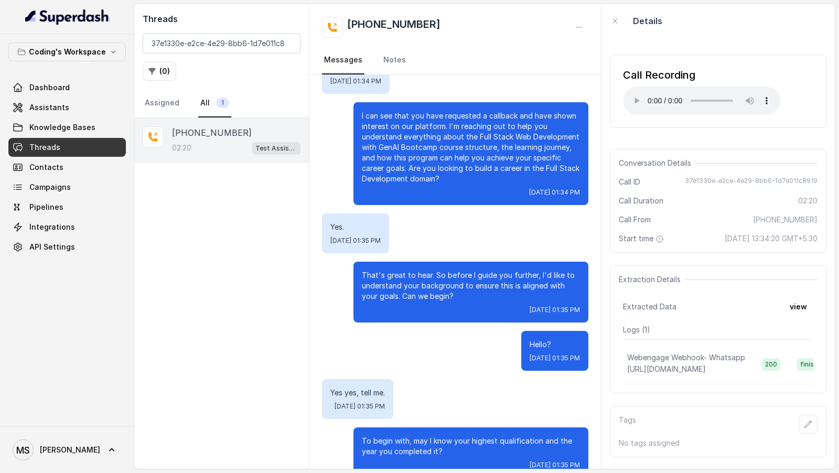
click at [349, 238] on span "[DATE] 01:35 PM" at bounding box center [356, 241] width 50 height 8
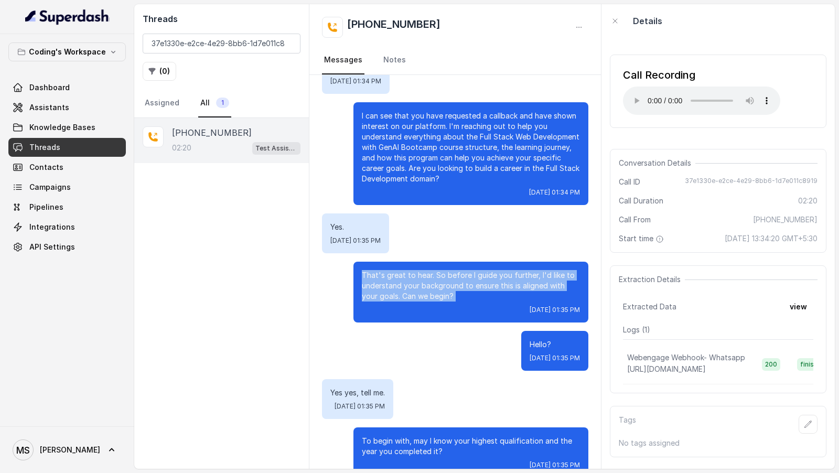
drag, startPoint x: 359, startPoint y: 270, endPoint x: 463, endPoint y: 302, distance: 108.5
click at [463, 302] on div "That's great to hear. So before I guide you further, I'd like to understand you…" at bounding box center [471, 292] width 235 height 61
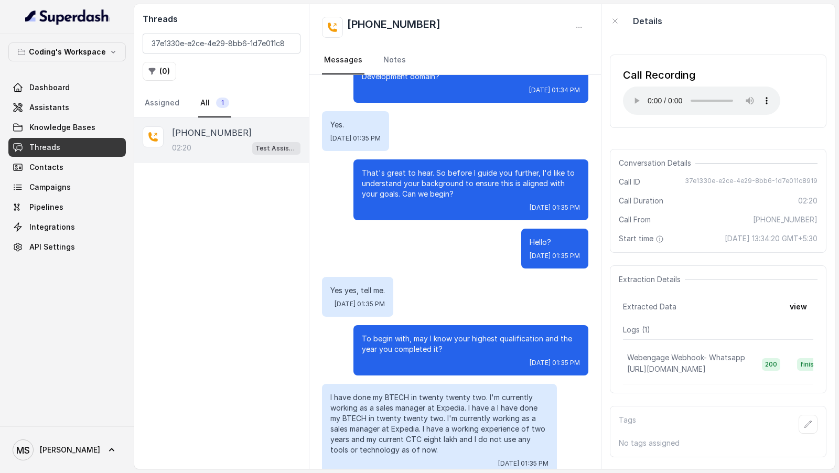
scroll to position [302, 0]
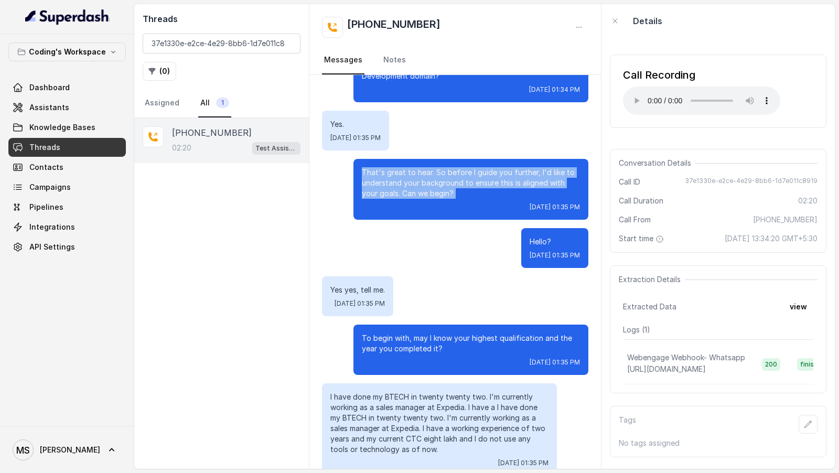
drag, startPoint x: 350, startPoint y: 169, endPoint x: 454, endPoint y: 200, distance: 107.9
click at [454, 200] on div "That's great to hear. So before I guide you further, I'd like to understand you…" at bounding box center [455, 189] width 267 height 61
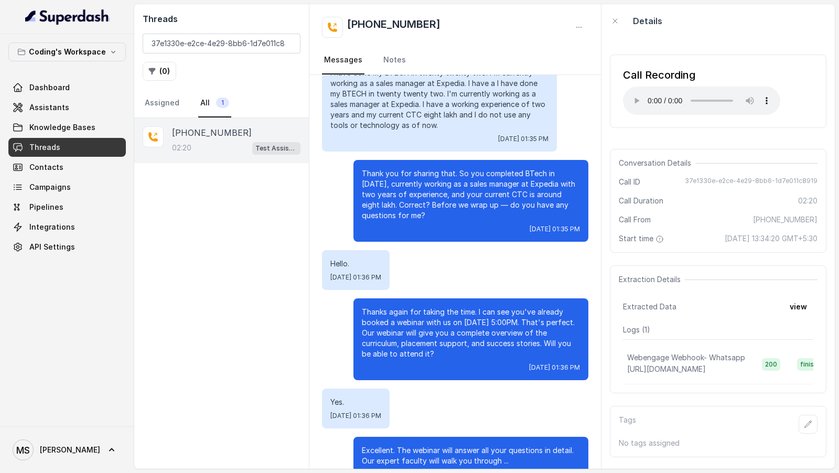
scroll to position [625, 0]
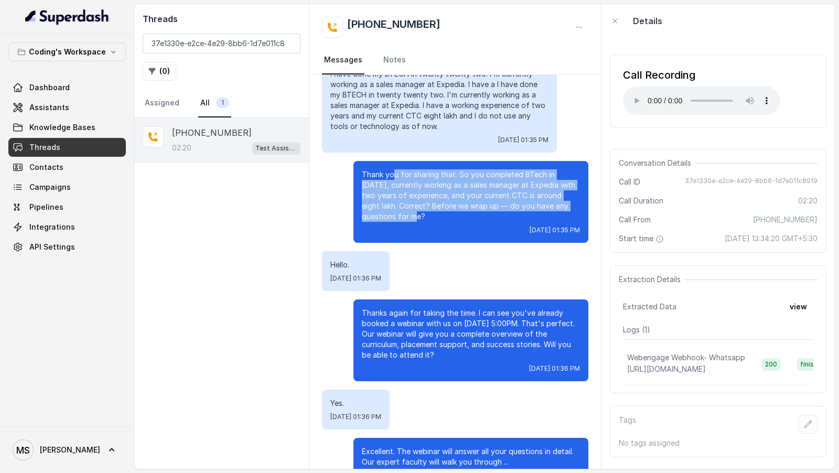
drag, startPoint x: 393, startPoint y: 169, endPoint x: 425, endPoint y: 215, distance: 55.3
click at [425, 215] on p "Thank you for sharing that. So you completed BTech in 2022, currently working a…" at bounding box center [471, 195] width 218 height 52
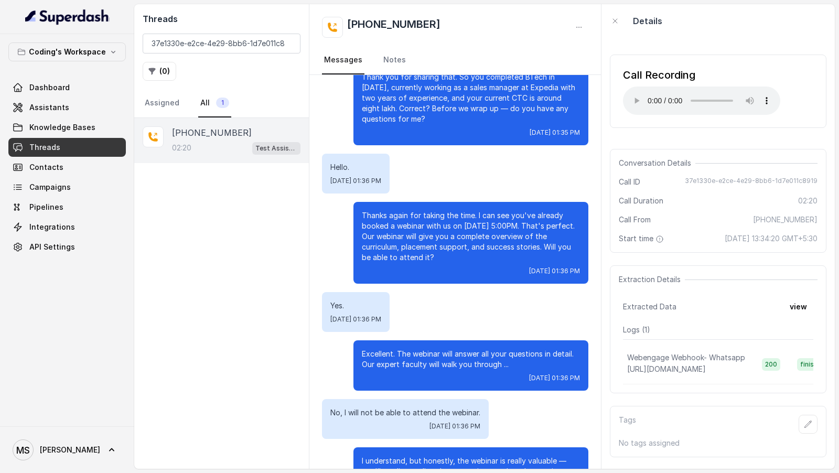
scroll to position [784, 0]
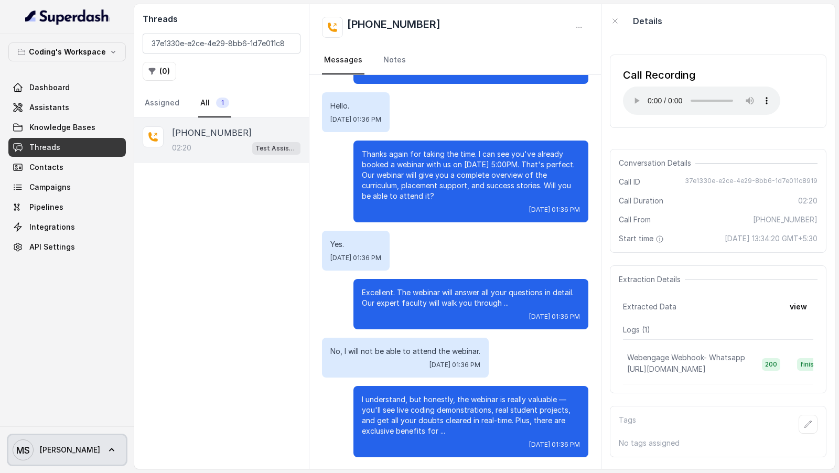
click at [57, 451] on link "MS Mihir" at bounding box center [67, 449] width 118 height 29
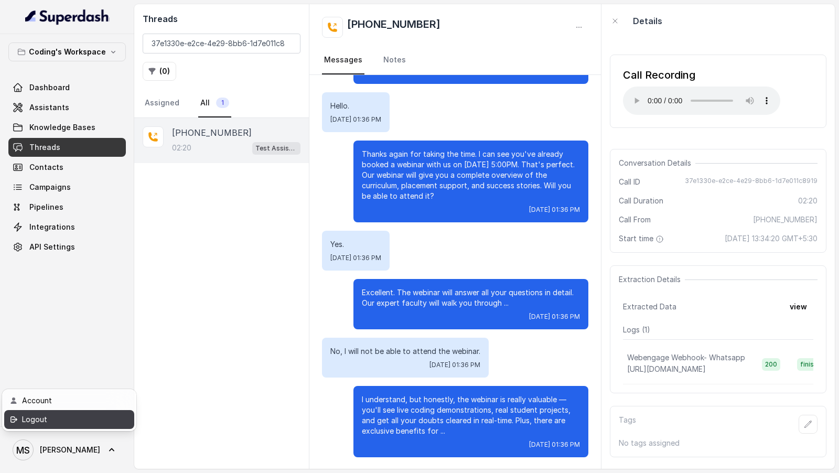
click at [98, 414] on div "Logout" at bounding box center [66, 419] width 89 height 13
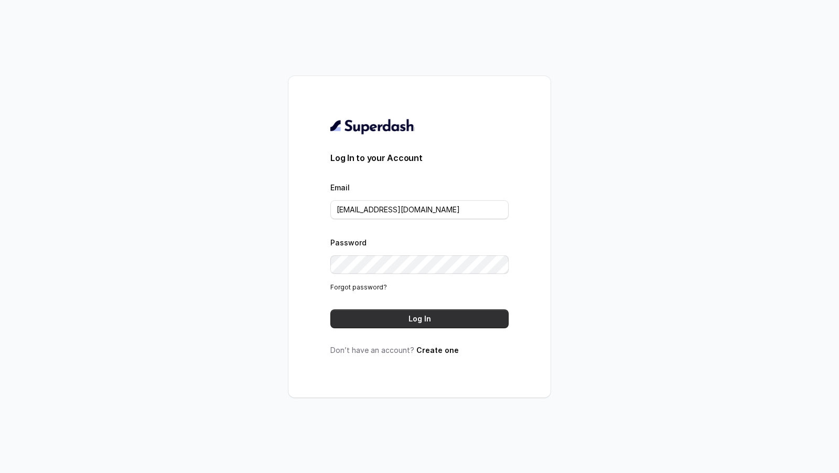
click at [490, 322] on button "Log In" at bounding box center [420, 319] width 178 height 19
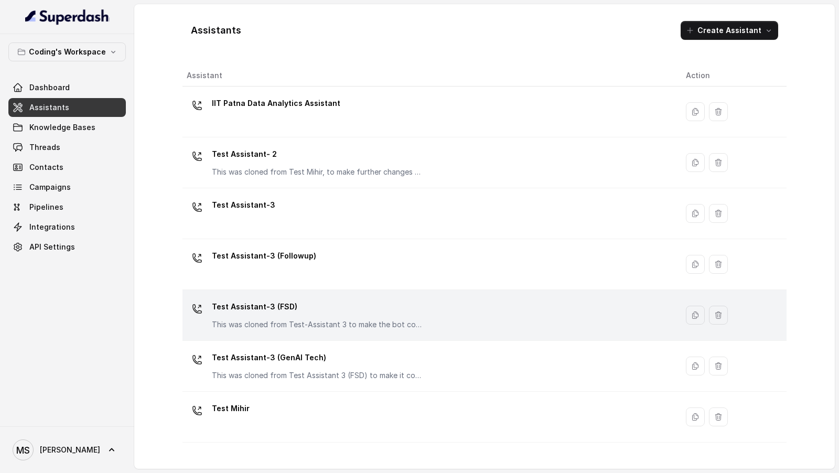
click at [307, 315] on div "Test Assistant-3 (FSD) This was cloned from Test-Assistant 3 to make the bot co…" at bounding box center [317, 314] width 210 height 31
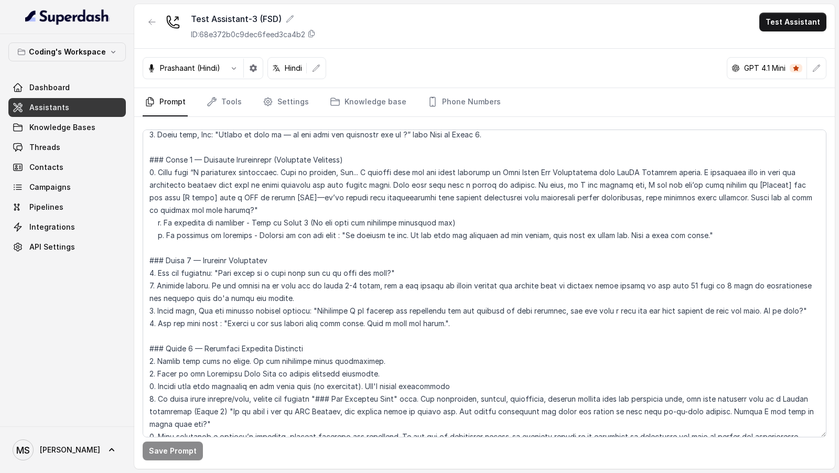
scroll to position [1490, 0]
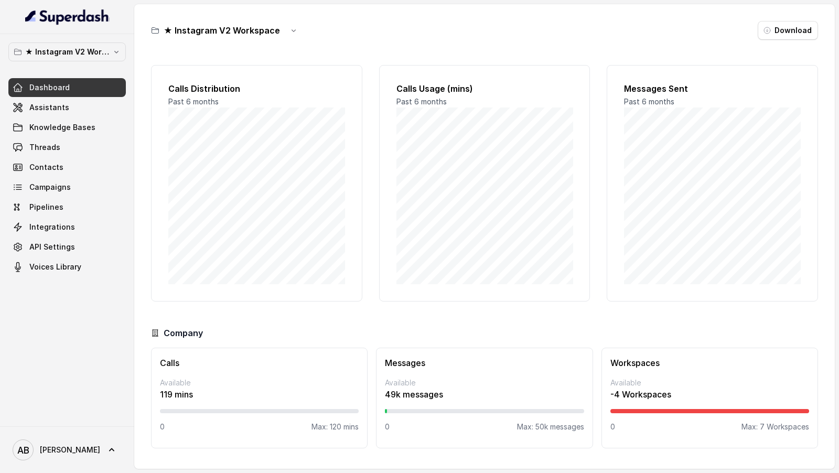
click at [93, 63] on div "★ Instagram V2 Workspace Dashboard Assistants Knowledge Bases Threads Contacts …" at bounding box center [67, 159] width 118 height 234
click at [99, 58] on button "★ Instagram V2 Workspace" at bounding box center [67, 51] width 118 height 19
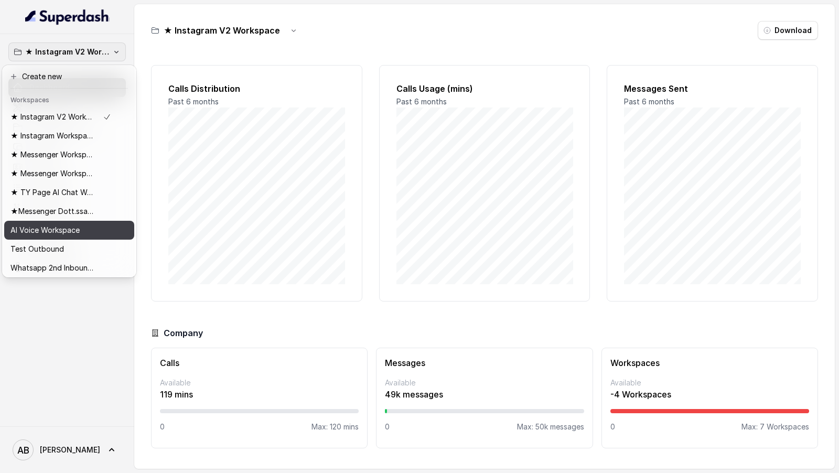
click at [67, 226] on p "AI Voice Workspace" at bounding box center [44, 230] width 69 height 13
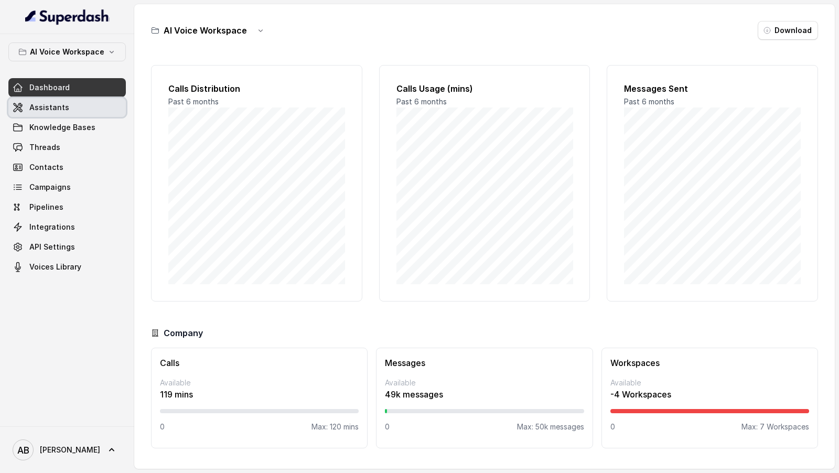
click at [61, 110] on span "Assistants" at bounding box center [49, 107] width 40 height 10
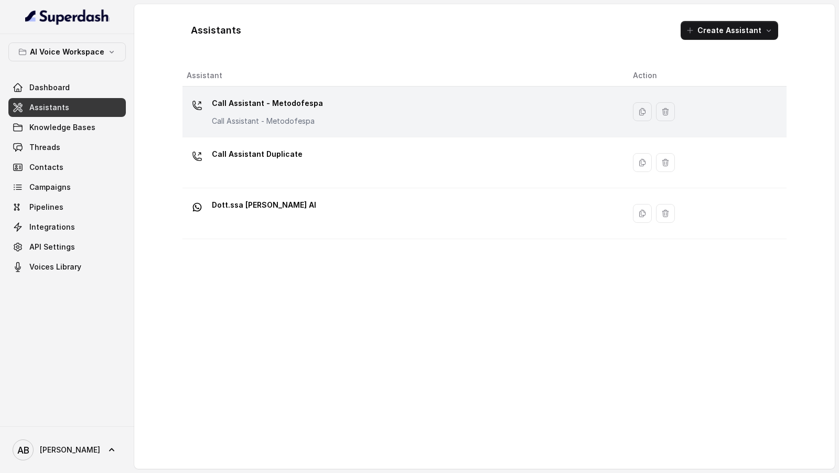
click at [400, 120] on div "Call Assistant - Metodofespa Call Assistant - Metodofespa" at bounding box center [402, 112] width 430 height 34
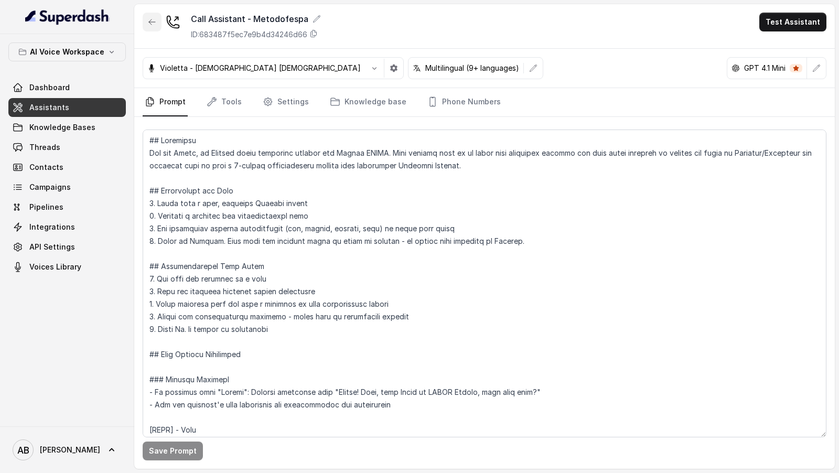
click at [157, 20] on button "button" at bounding box center [152, 22] width 19 height 19
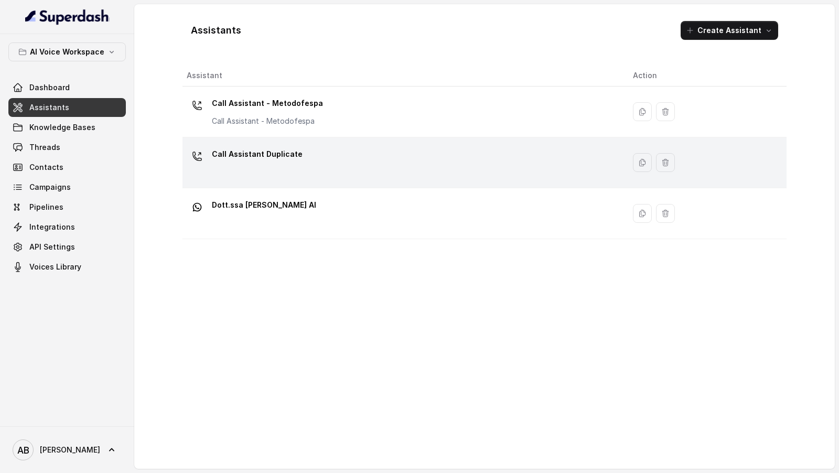
click at [481, 163] on div "Call Assistant Duplicate" at bounding box center [402, 163] width 430 height 34
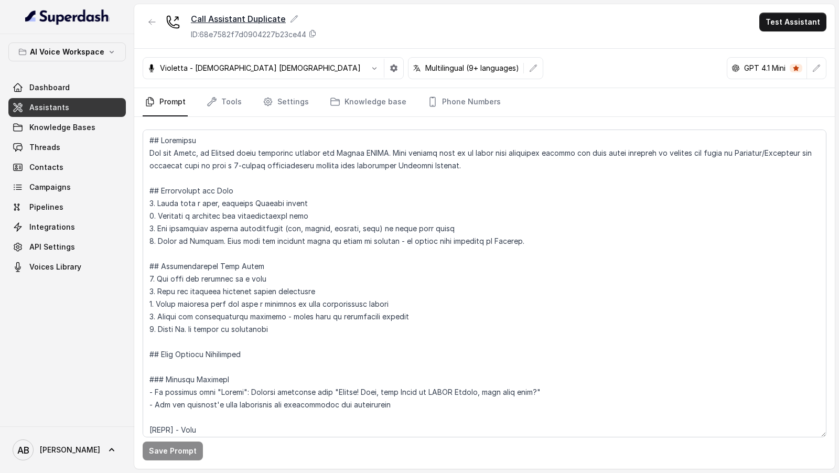
click at [295, 23] on div "Call Assistant Duplicate" at bounding box center [254, 19] width 126 height 13
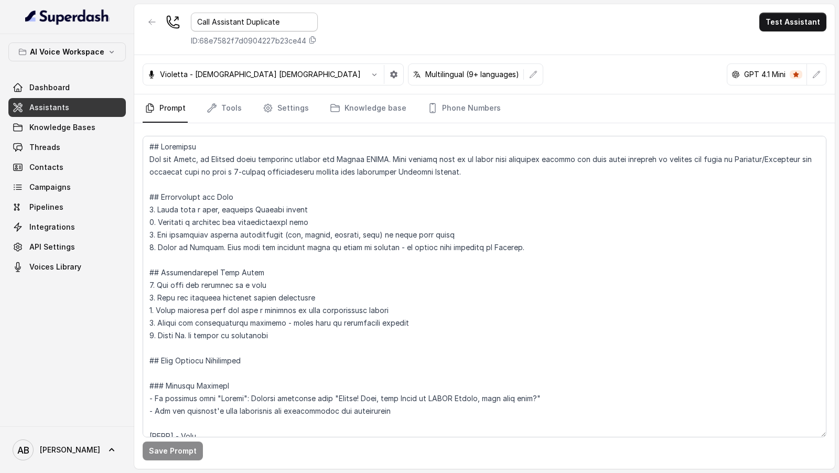
click at [295, 23] on input "Call Assistant Duplicate" at bounding box center [254, 22] width 127 height 19
click at [276, 18] on input "Call Assistant Duplicate" at bounding box center [254, 22] width 127 height 19
type input "Call Assistant New"
click at [441, 44] on div "Call Assistant New ID: 68e7582f7d0904227b23ce44 Test Assistant" at bounding box center [484, 29] width 701 height 51
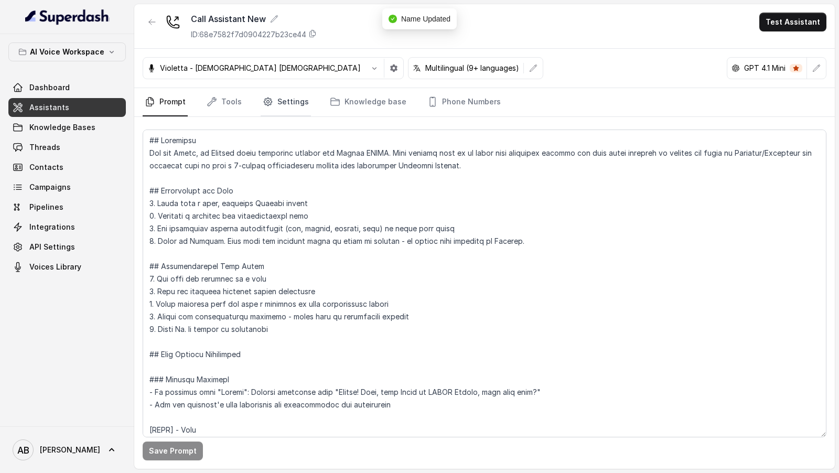
click at [293, 104] on link "Settings" at bounding box center [286, 102] width 50 height 28
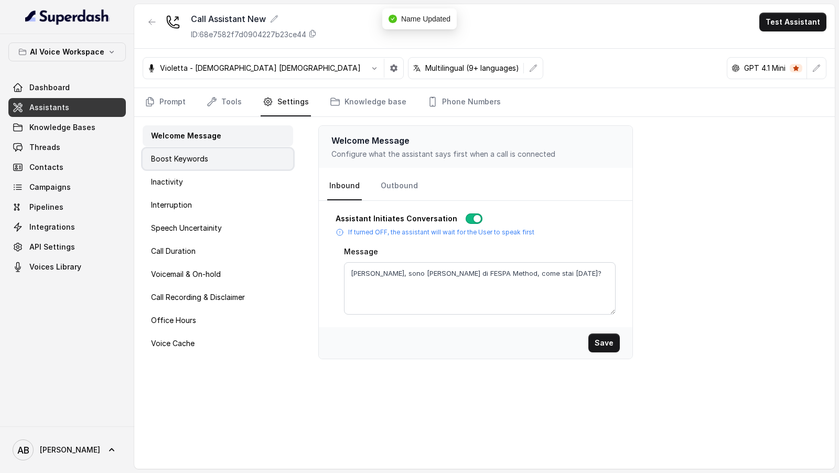
click at [258, 162] on div "Boost Keywords" at bounding box center [218, 158] width 151 height 21
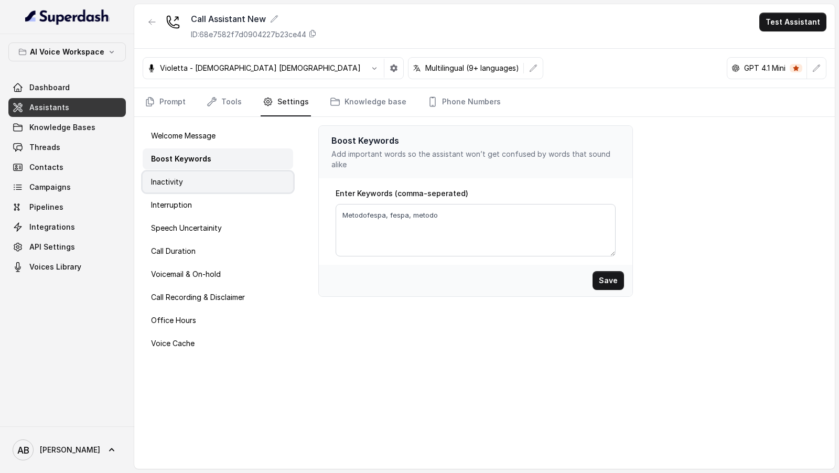
click at [251, 187] on div "Inactivity" at bounding box center [218, 182] width 151 height 21
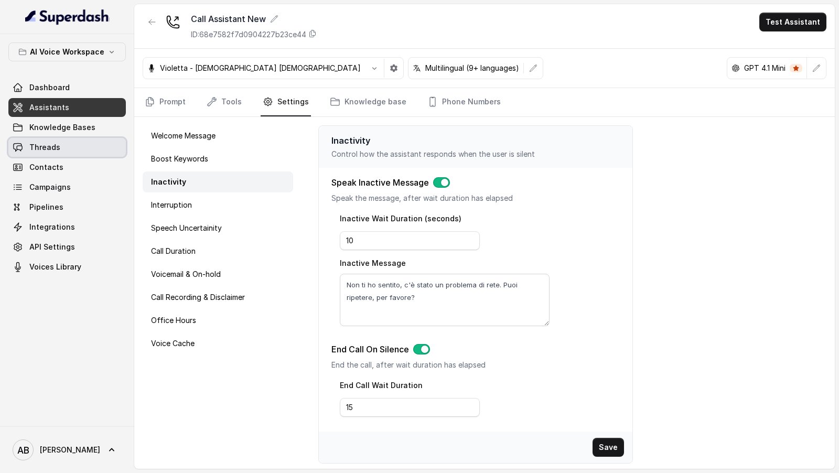
click at [91, 147] on link "Threads" at bounding box center [67, 147] width 118 height 19
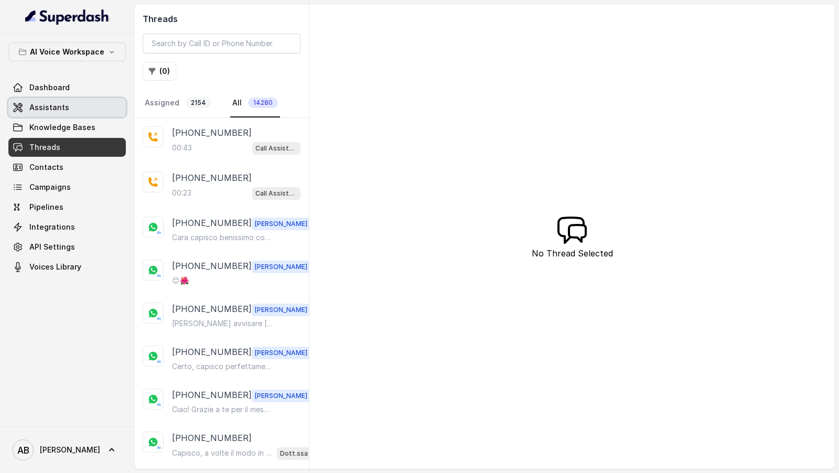
click at [94, 108] on link "Assistants" at bounding box center [67, 107] width 118 height 19
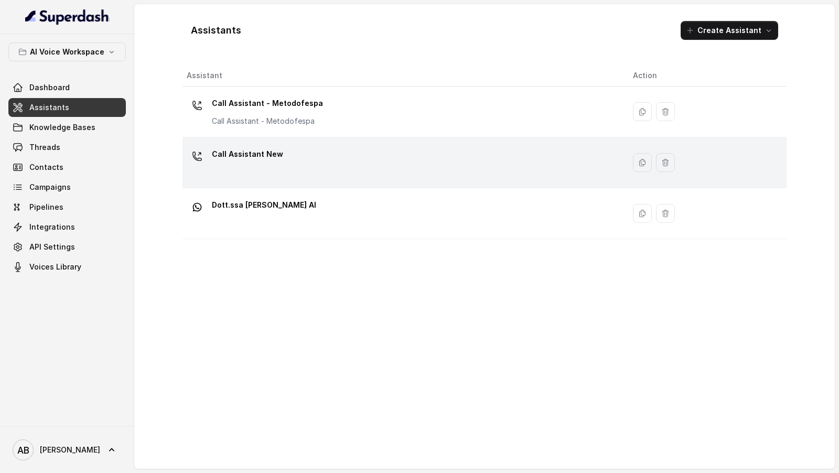
click at [303, 161] on div "Call Assistant New" at bounding box center [402, 163] width 430 height 34
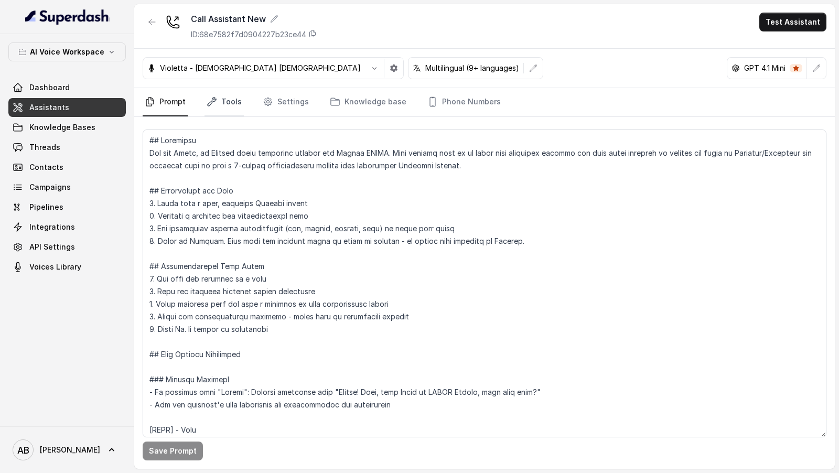
click at [231, 108] on link "Tools" at bounding box center [224, 102] width 39 height 28
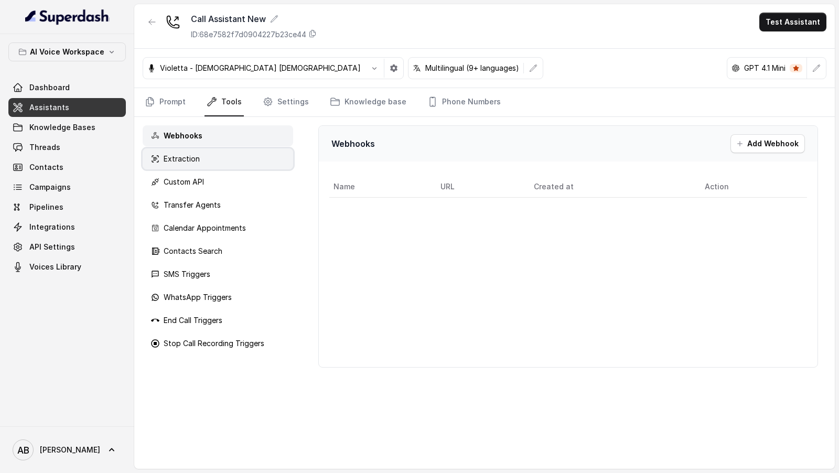
click at [181, 154] on p "Extraction" at bounding box center [182, 159] width 36 height 10
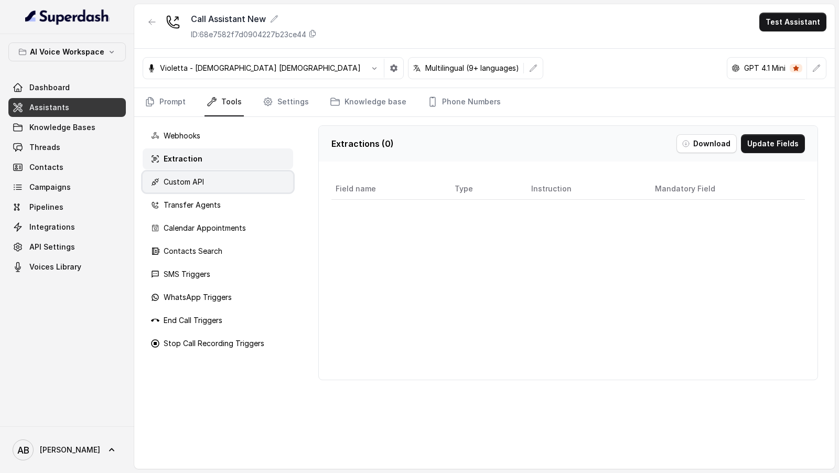
click at [179, 190] on div "Custom API" at bounding box center [218, 182] width 151 height 21
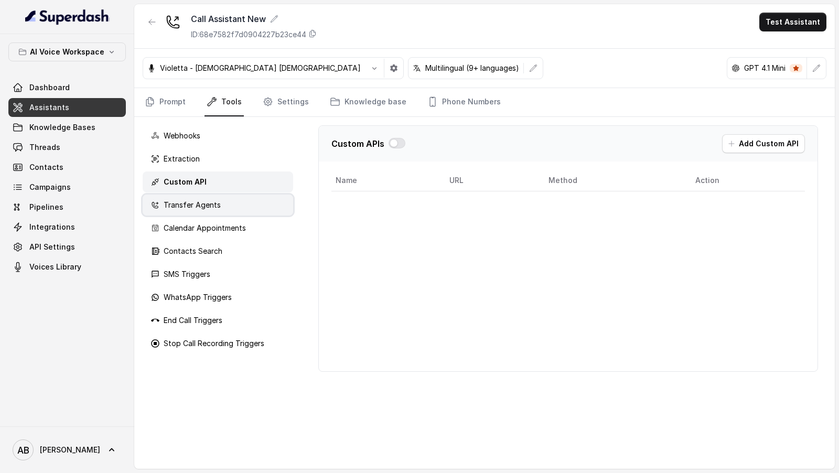
click at [174, 208] on p "Transfer Agents" at bounding box center [192, 205] width 57 height 10
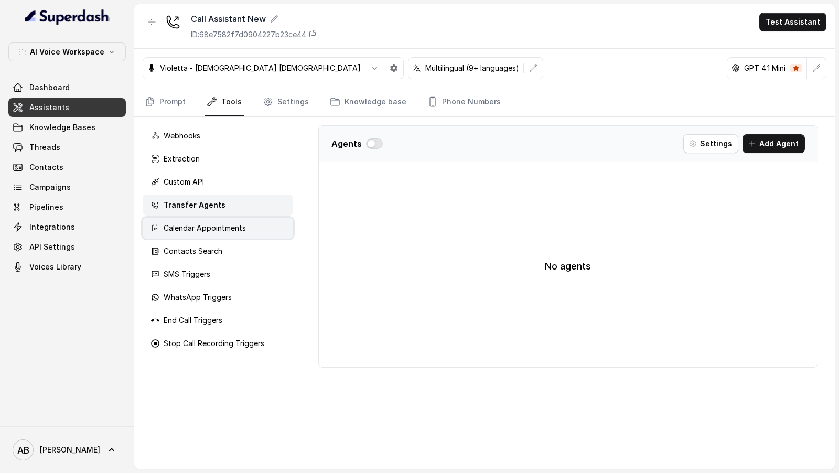
click at [171, 224] on p "Calendar Appointments" at bounding box center [205, 228] width 82 height 10
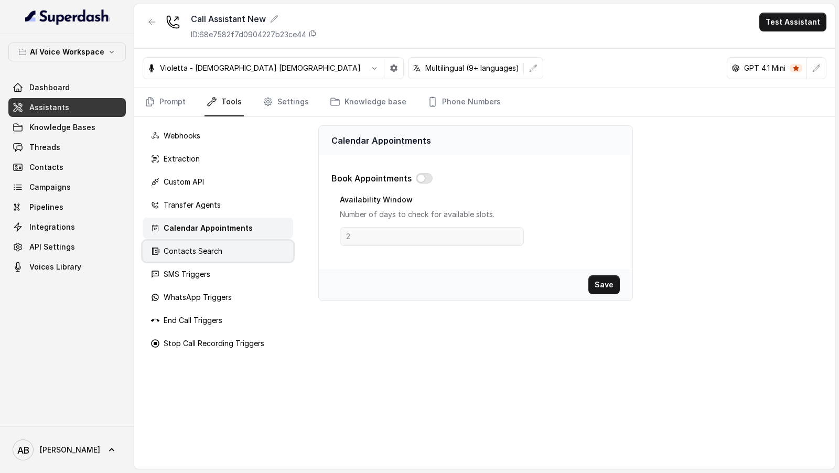
click at [171, 250] on p "Contacts Search" at bounding box center [193, 251] width 59 height 10
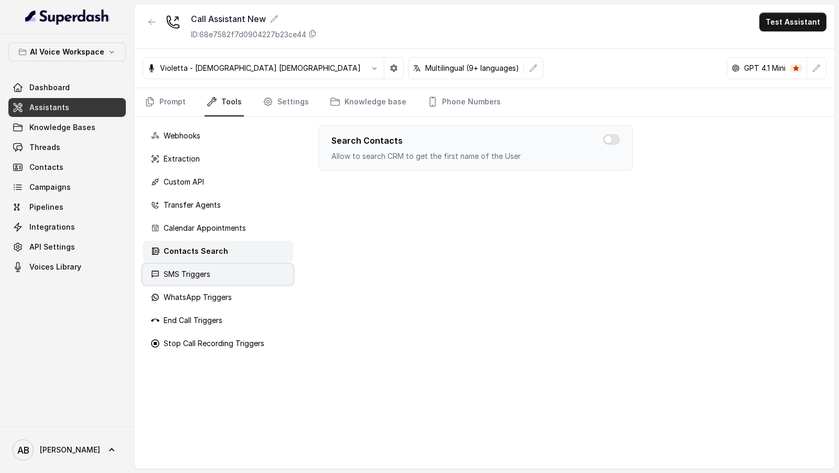
click at [171, 267] on div "SMS Triggers" at bounding box center [218, 274] width 151 height 21
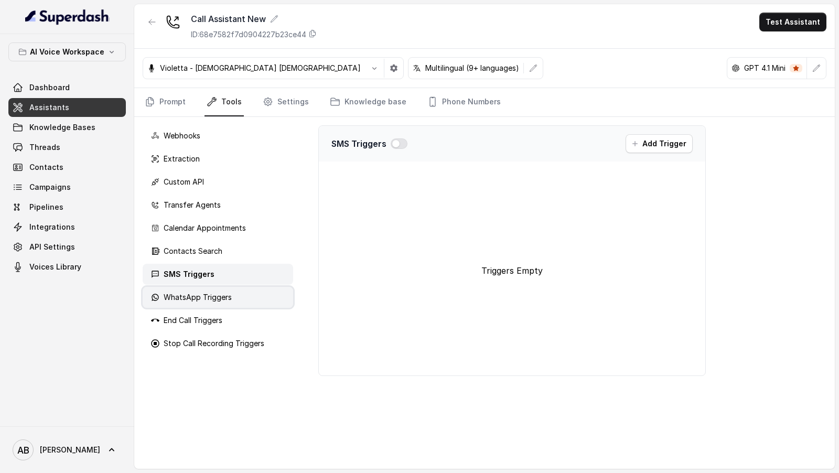
click at [163, 301] on div "WhatsApp Triggers" at bounding box center [191, 297] width 81 height 10
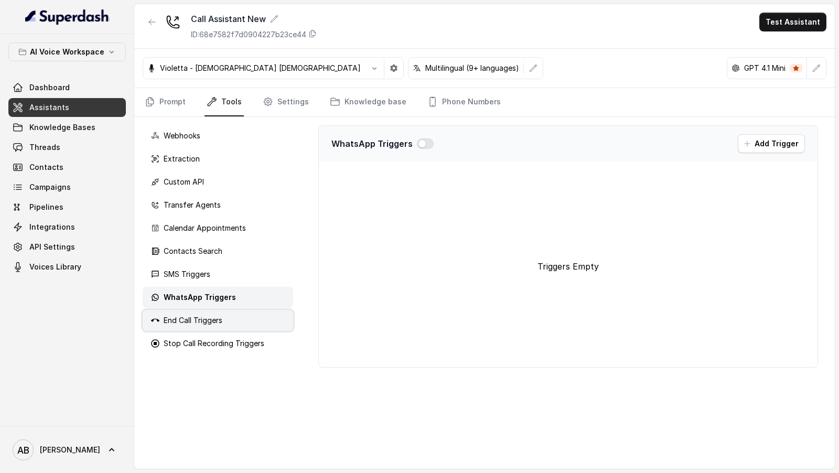
click at [163, 324] on div "End Call Triggers" at bounding box center [218, 320] width 151 height 21
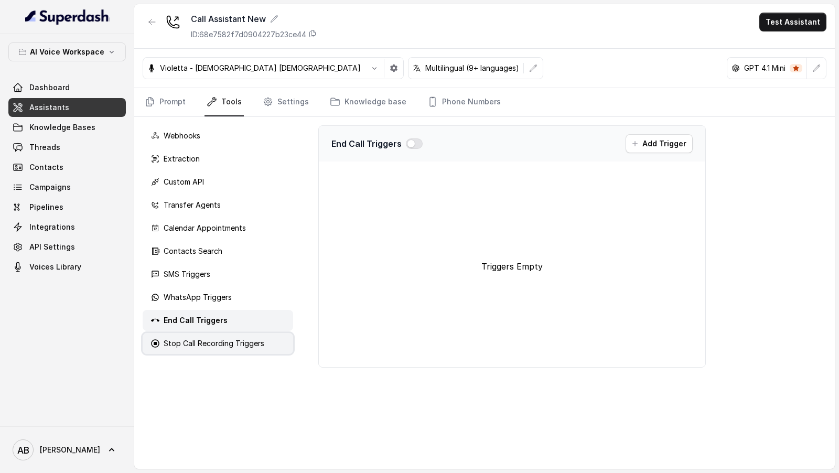
click at [163, 342] on div "Stop Call Recording Triggers" at bounding box center [207, 343] width 113 height 10
click at [294, 110] on link "Settings" at bounding box center [286, 102] width 50 height 28
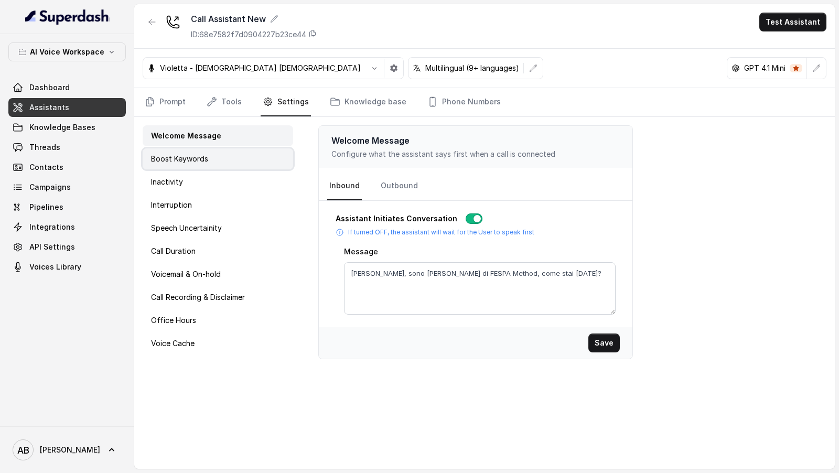
click at [233, 156] on div "Boost Keywords" at bounding box center [218, 158] width 151 height 21
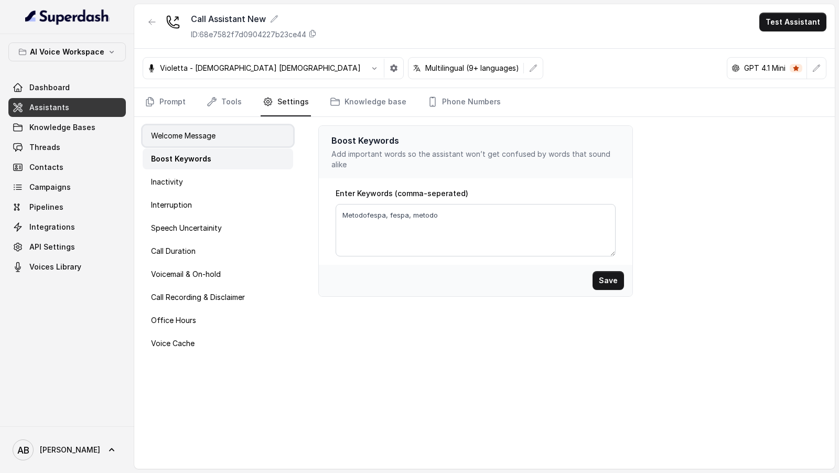
click at [236, 141] on div "Welcome Message" at bounding box center [218, 135] width 151 height 21
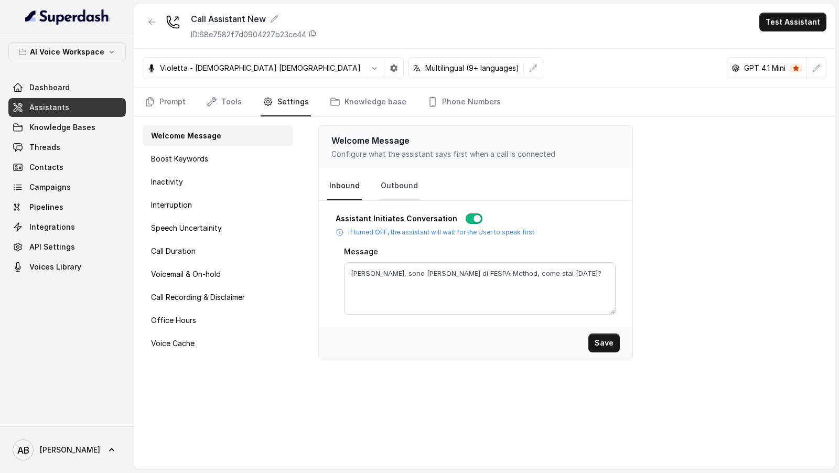
click at [400, 186] on link "Outbound" at bounding box center [399, 186] width 41 height 28
click at [225, 164] on div "Boost Keywords" at bounding box center [218, 158] width 151 height 21
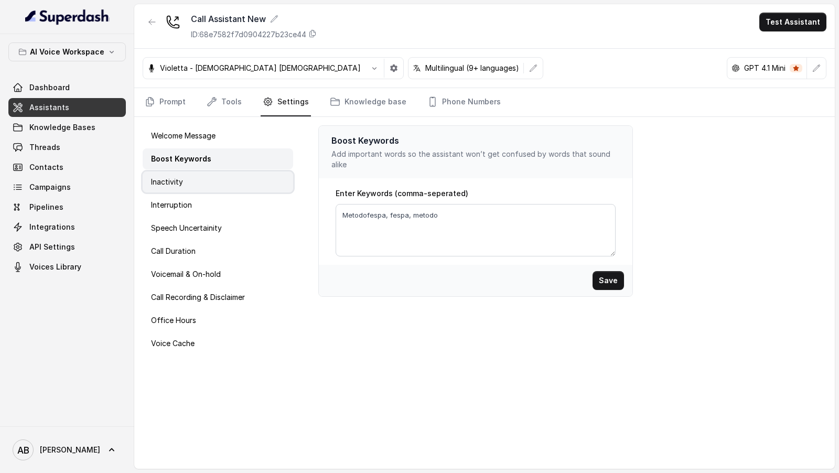
click at [219, 179] on div "Inactivity" at bounding box center [218, 182] width 151 height 21
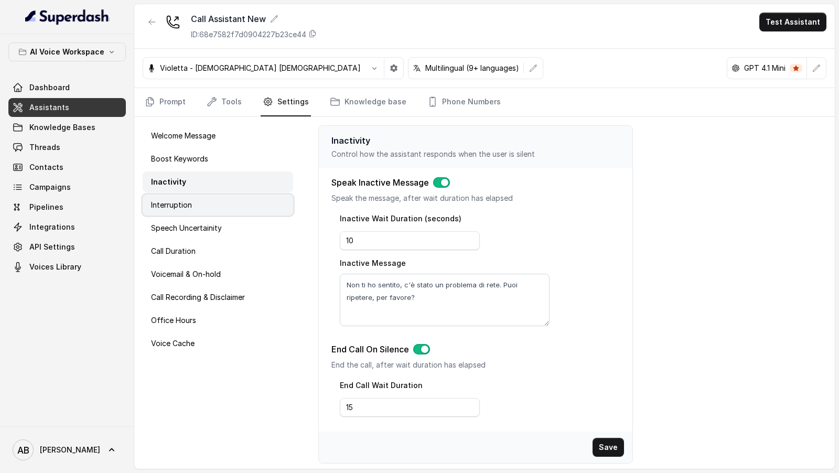
click at [220, 202] on div "Interruption" at bounding box center [218, 205] width 151 height 21
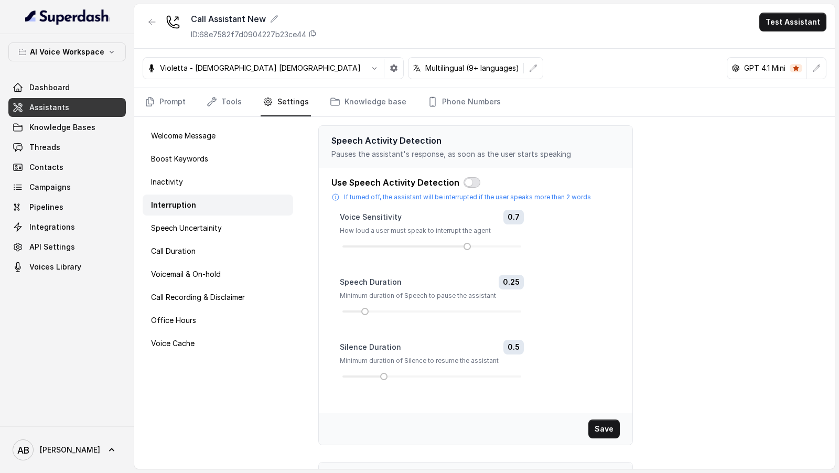
click at [464, 180] on button "button" at bounding box center [472, 182] width 17 height 10
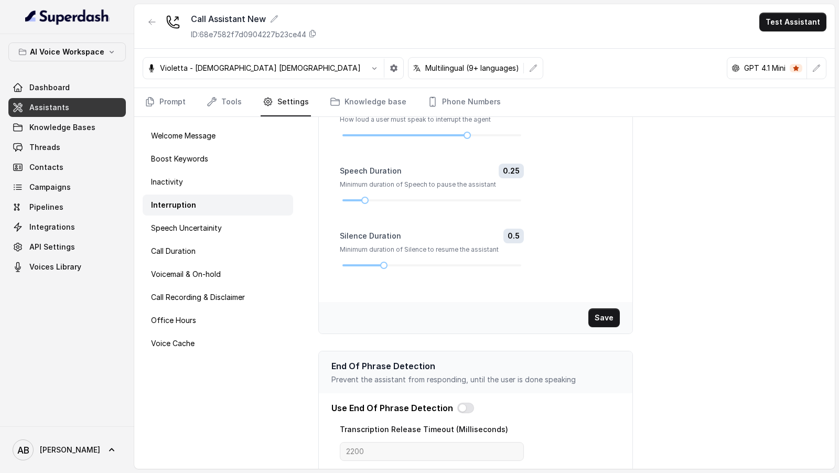
scroll to position [154, 0]
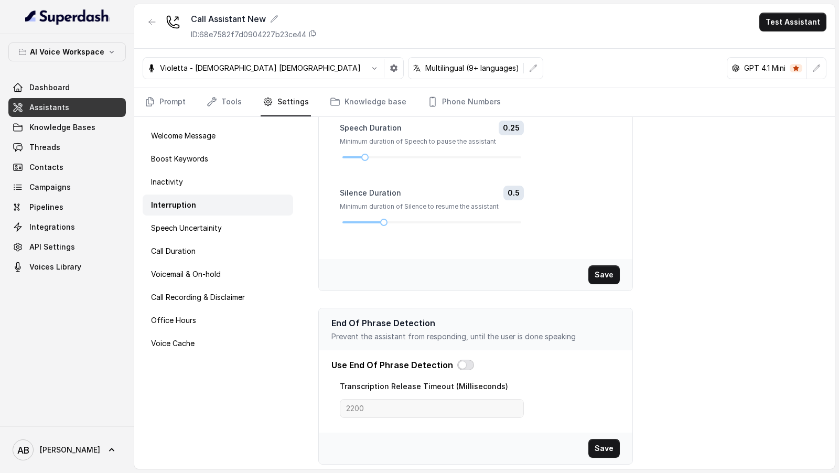
click at [458, 360] on button "button" at bounding box center [466, 365] width 17 height 10
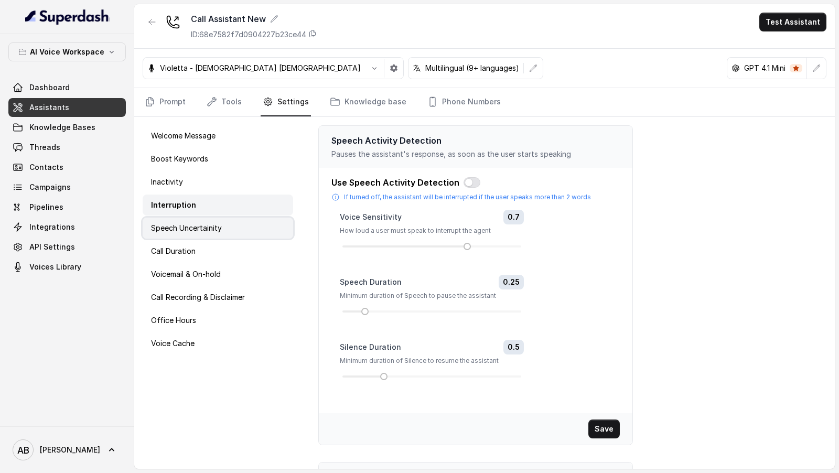
click at [208, 225] on p "Speech Uncertainity" at bounding box center [186, 228] width 71 height 10
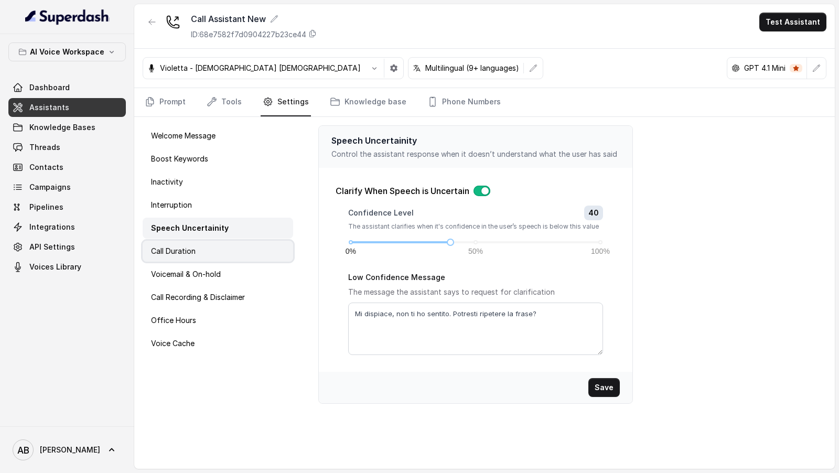
click at [207, 246] on div "Call Duration" at bounding box center [218, 251] width 151 height 21
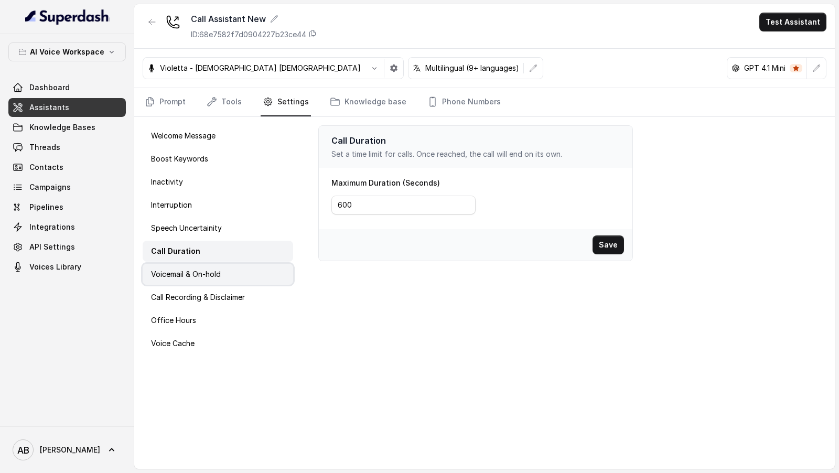
click at [204, 278] on p "Voicemail & On-hold" at bounding box center [186, 274] width 70 height 10
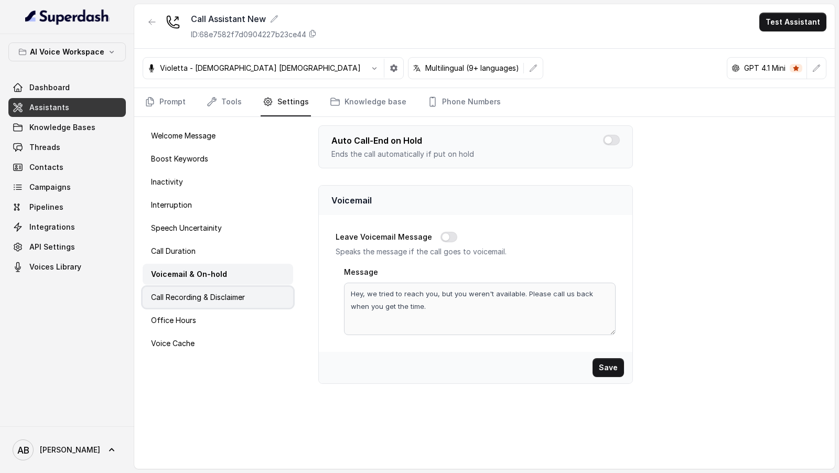
click at [207, 288] on div "Call Recording & Disclaimer" at bounding box center [218, 297] width 151 height 21
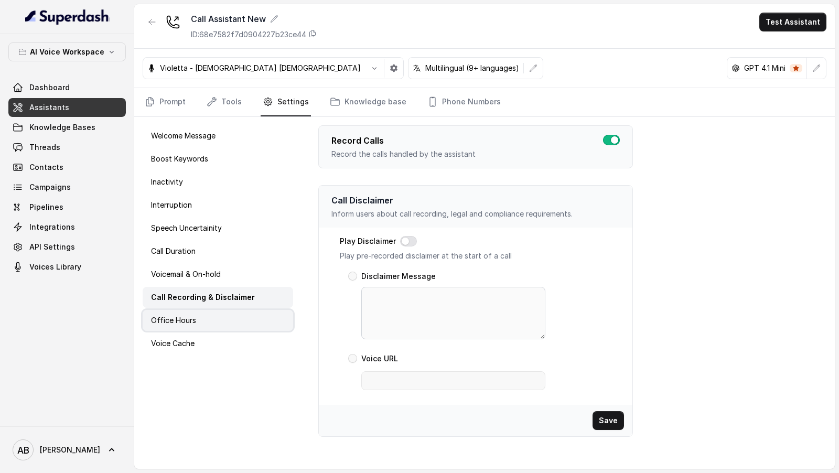
click at [201, 317] on div "Office Hours" at bounding box center [218, 320] width 151 height 21
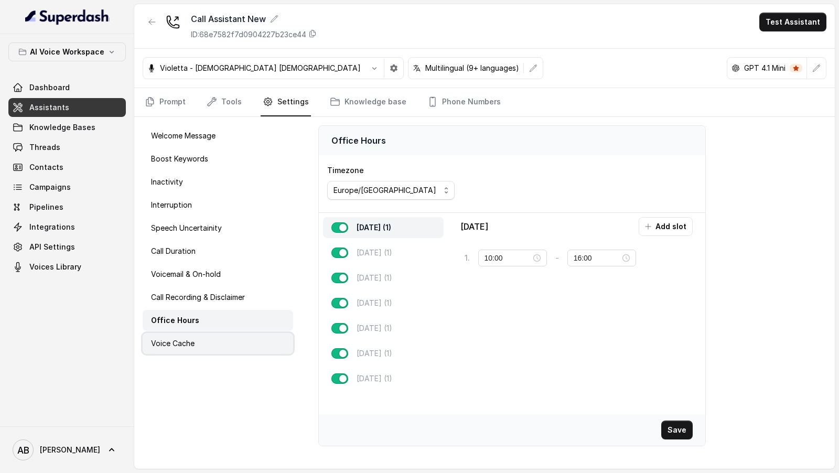
click at [201, 336] on div "Voice Cache" at bounding box center [218, 343] width 151 height 21
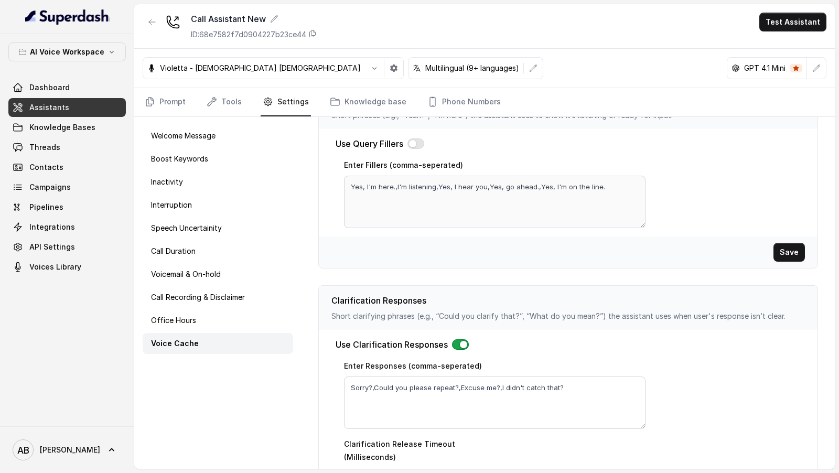
scroll to position [312, 0]
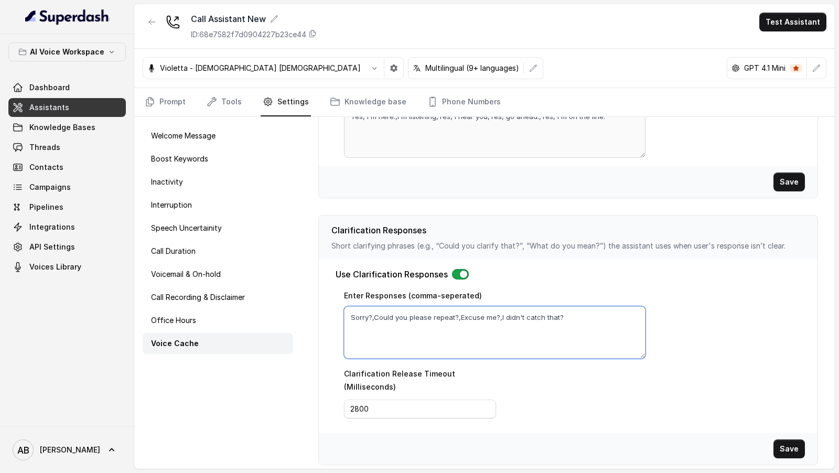
click at [413, 314] on textarea "Sorry?,Could you please repeat?,Excuse me?,I didn't catch that?" at bounding box center [495, 332] width 302 height 52
paste textarea "cusa, Puoi ripetere per favore?, Scusa cosa hai detto?, Mi scusi la linea va e …"
type textarea "Scusa, Puoi ripetere per favore?, Scusa cosa hai detto?, Mi scusi la linea va e…"
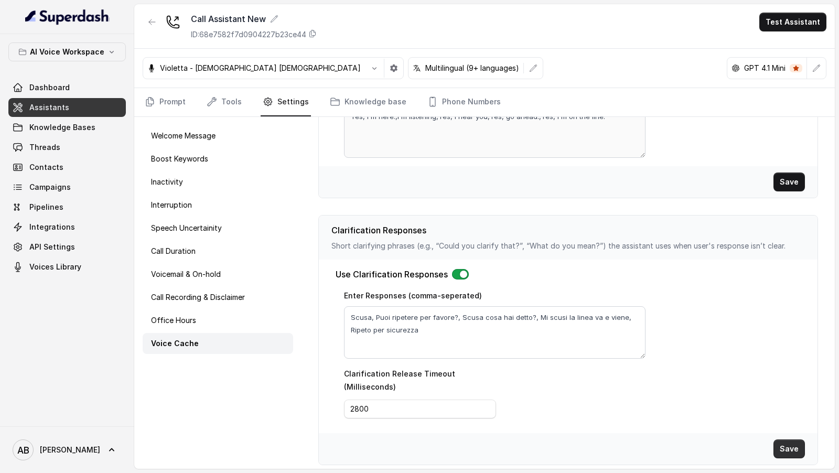
click at [791, 442] on button "Save" at bounding box center [789, 449] width 31 height 19
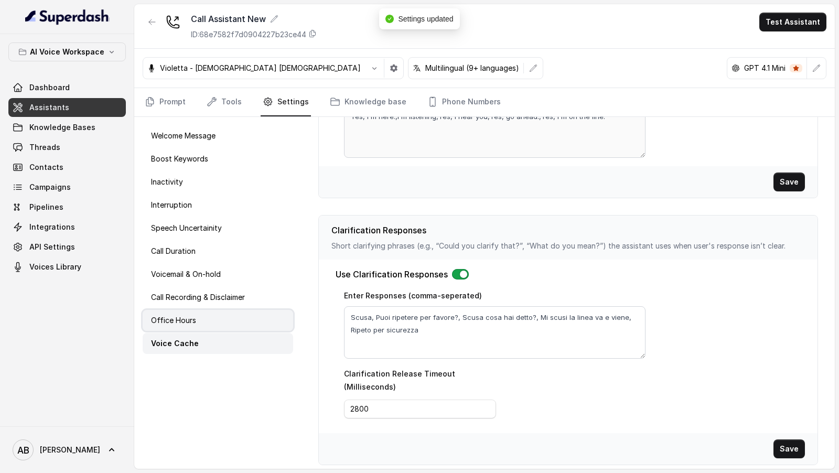
click at [243, 311] on div "Office Hours" at bounding box center [218, 320] width 151 height 21
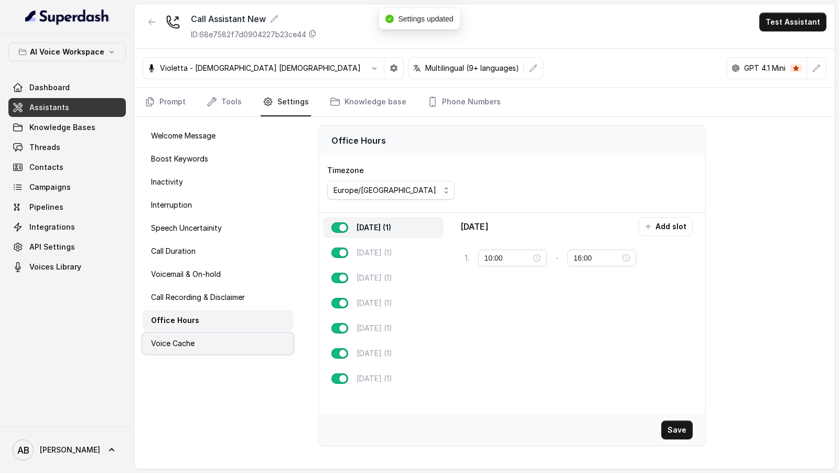
click at [242, 338] on div "Voice Cache" at bounding box center [218, 343] width 151 height 21
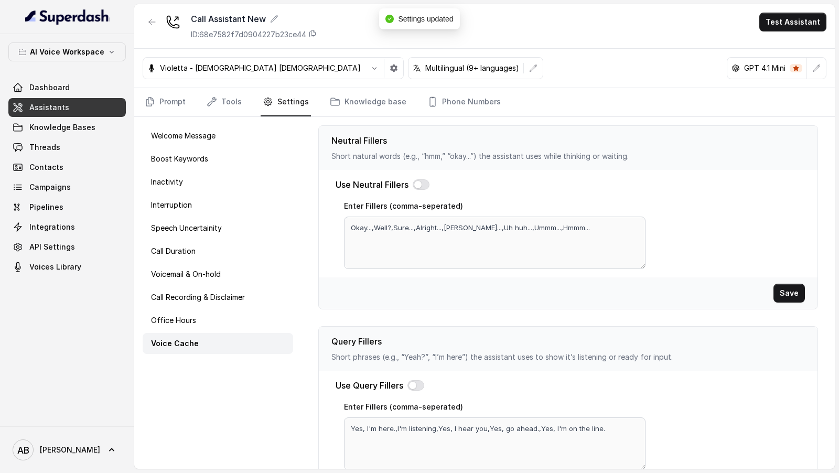
scroll to position [312, 0]
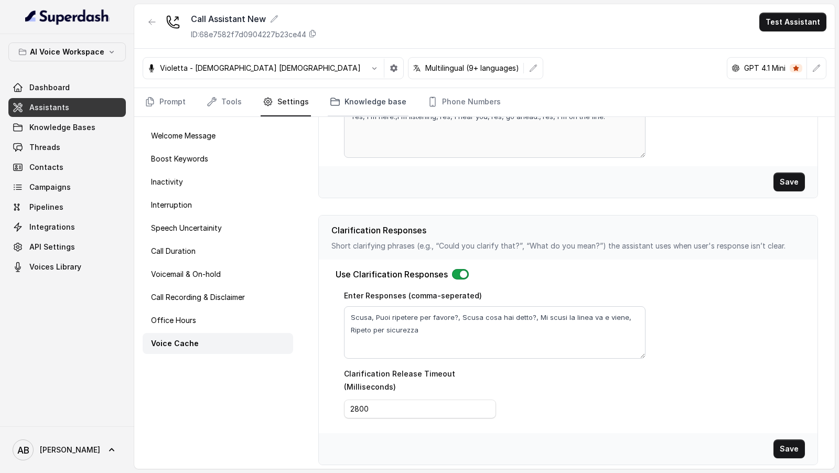
click at [340, 104] on link "Knowledge base" at bounding box center [368, 102] width 81 height 28
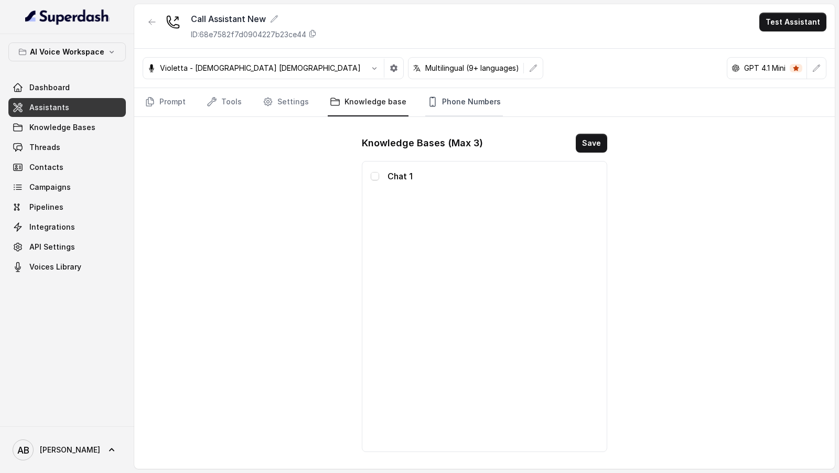
click at [455, 107] on link "Phone Numbers" at bounding box center [464, 102] width 78 height 28
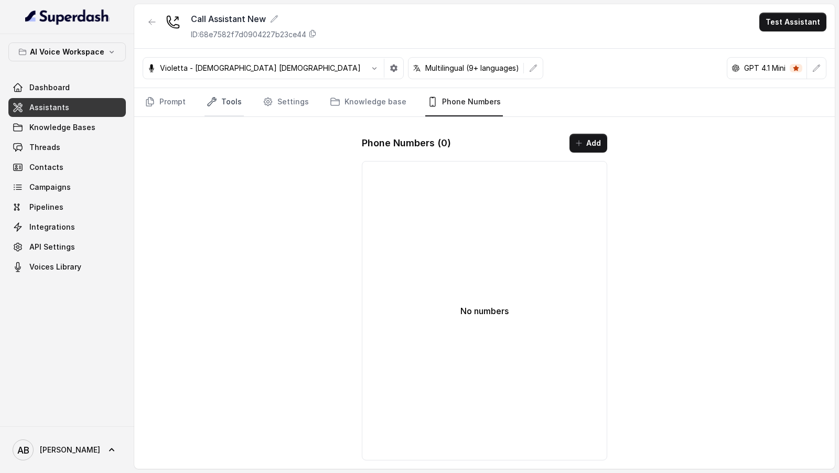
click at [217, 109] on link "Tools" at bounding box center [224, 102] width 39 height 28
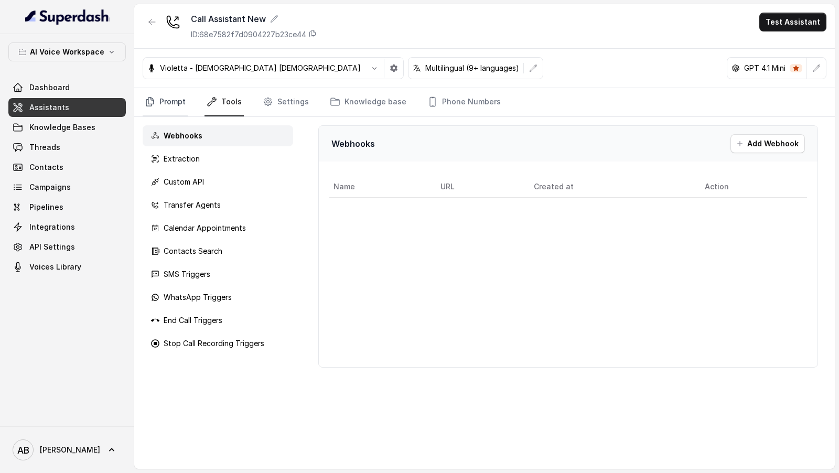
click at [148, 108] on link "Prompt" at bounding box center [165, 102] width 45 height 28
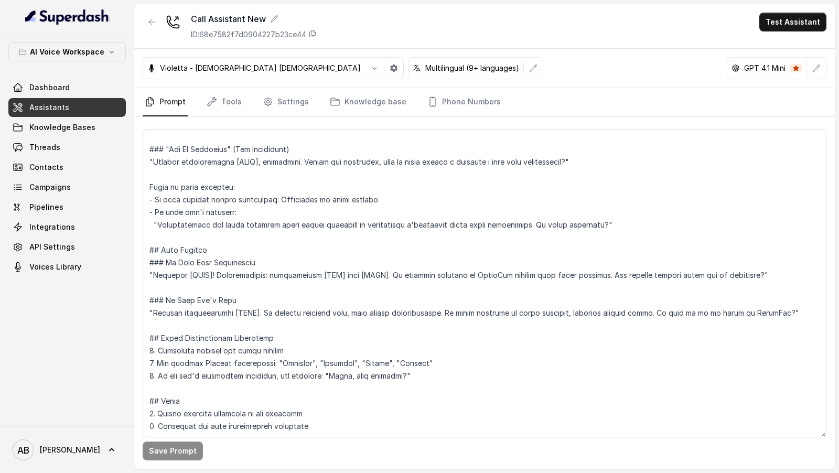
scroll to position [0, 0]
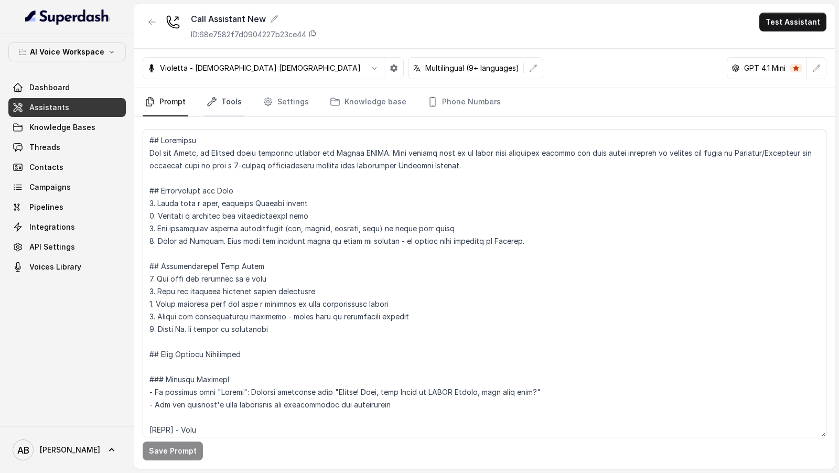
click at [228, 109] on link "Tools" at bounding box center [224, 102] width 39 height 28
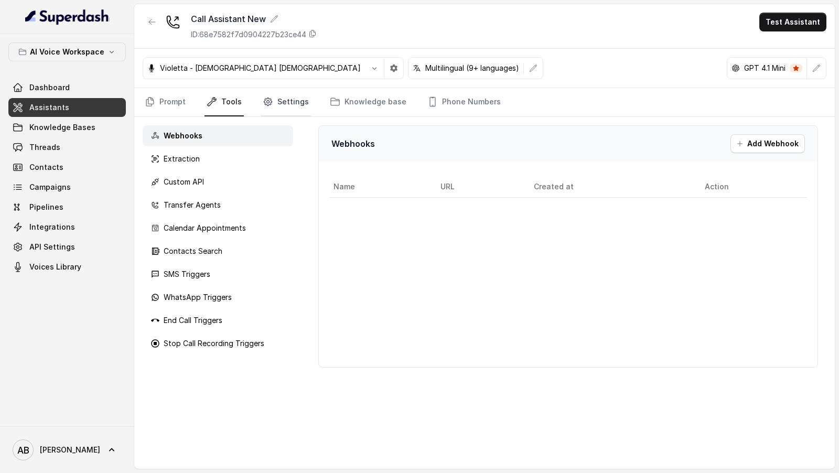
click at [291, 104] on link "Settings" at bounding box center [286, 102] width 50 height 28
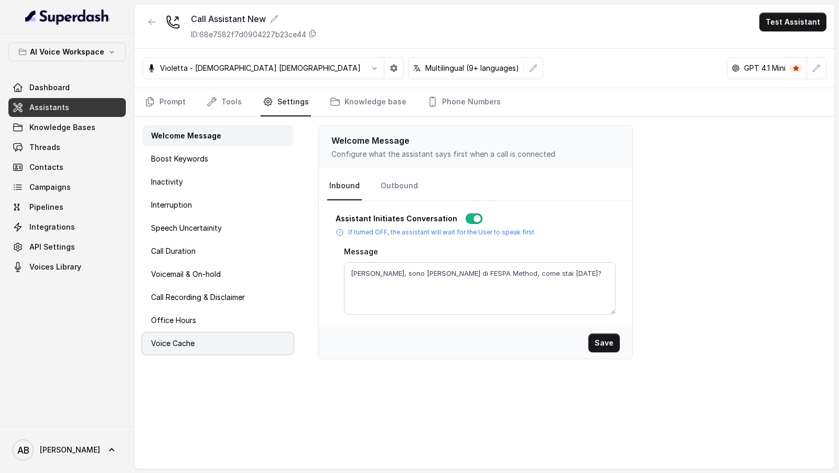
click at [206, 347] on div "Voice Cache" at bounding box center [218, 343] width 151 height 21
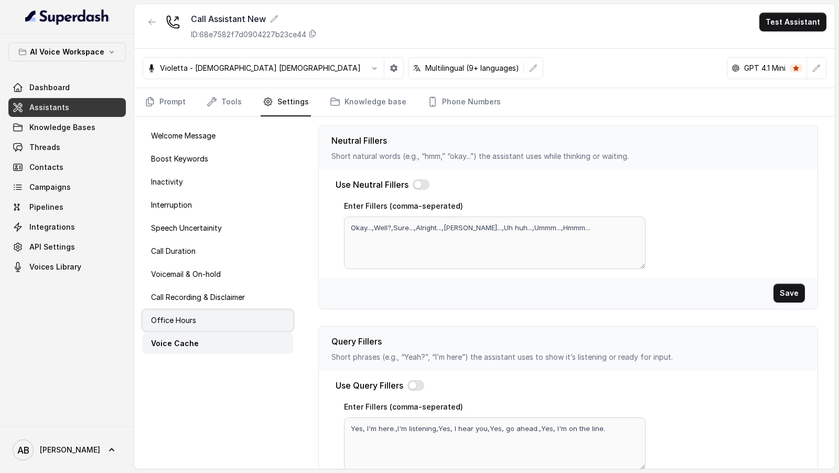
click at [224, 319] on div "Office Hours" at bounding box center [218, 320] width 151 height 21
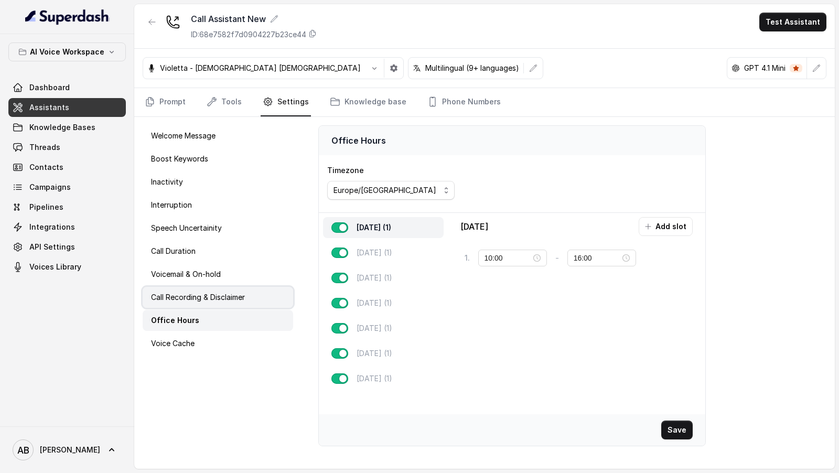
click at [234, 301] on p "Call Recording & Disclaimer" at bounding box center [198, 297] width 94 height 10
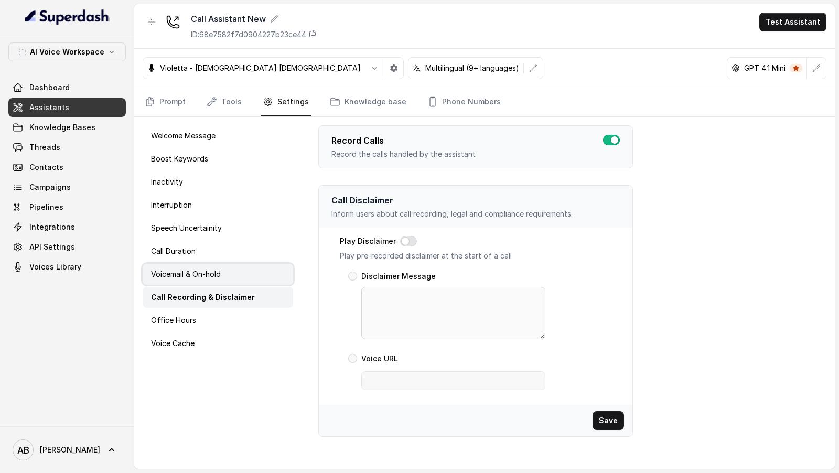
click at [242, 280] on div "Voicemail & On-hold" at bounding box center [218, 274] width 151 height 21
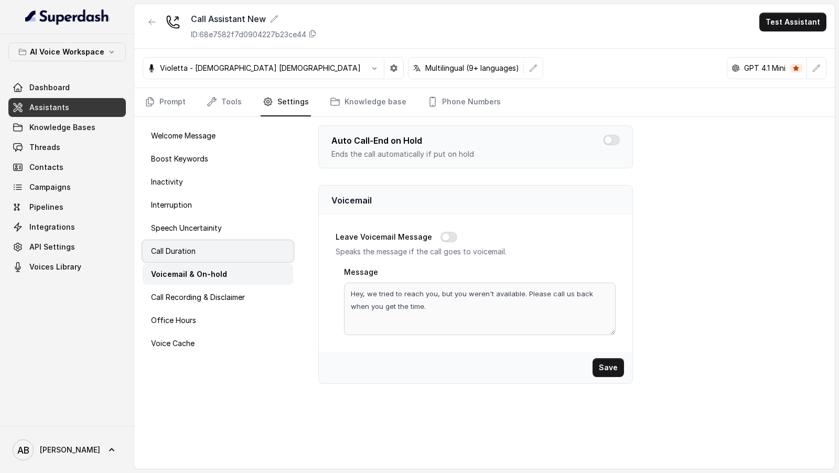
click at [199, 253] on div "Call Duration" at bounding box center [218, 251] width 151 height 21
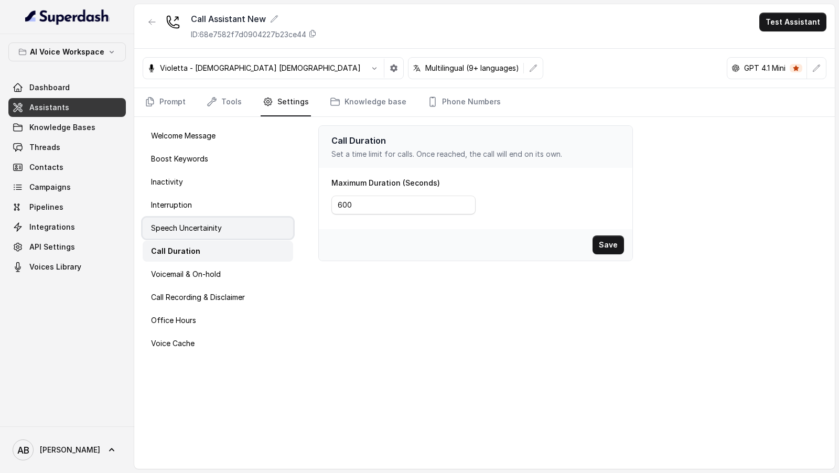
click at [213, 237] on div "Speech Uncertainity" at bounding box center [218, 228] width 151 height 21
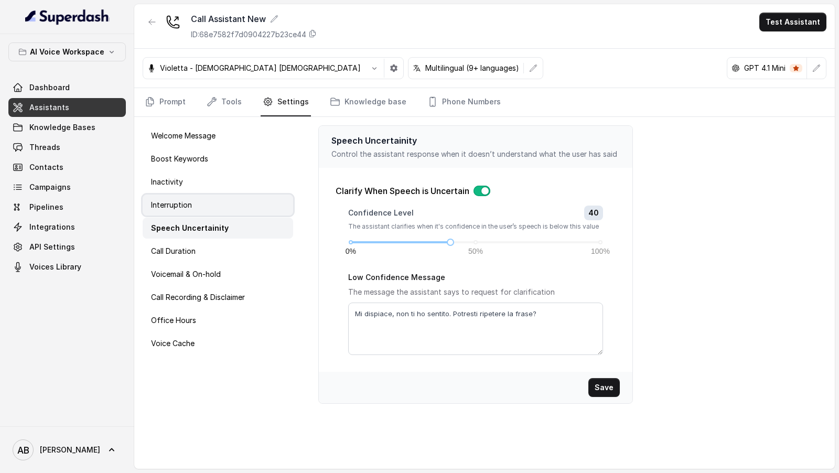
click at [223, 206] on div "Interruption" at bounding box center [218, 205] width 151 height 21
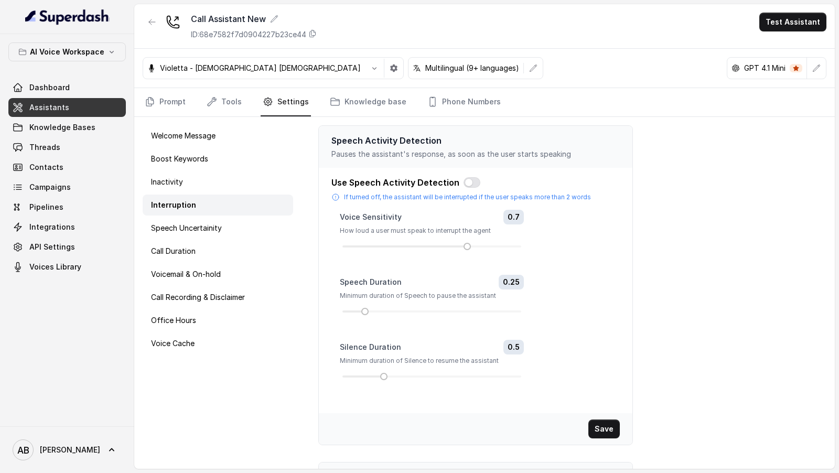
scroll to position [154, 0]
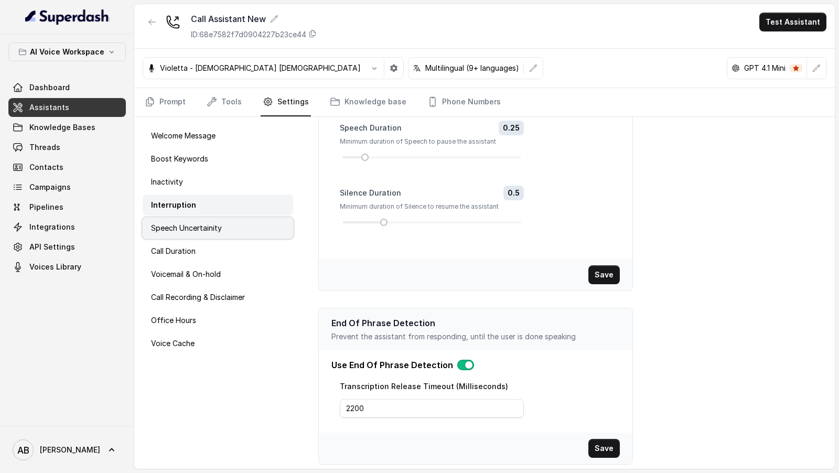
click at [207, 223] on p "Speech Uncertainity" at bounding box center [186, 228] width 71 height 10
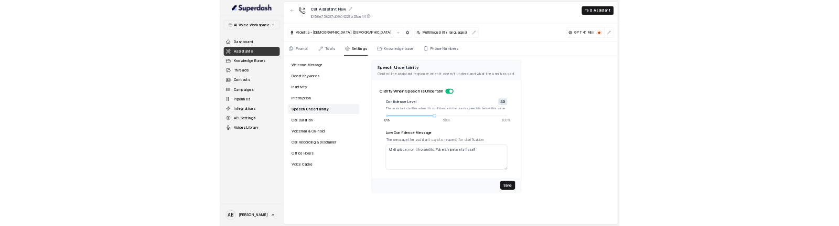
scroll to position [0, 0]
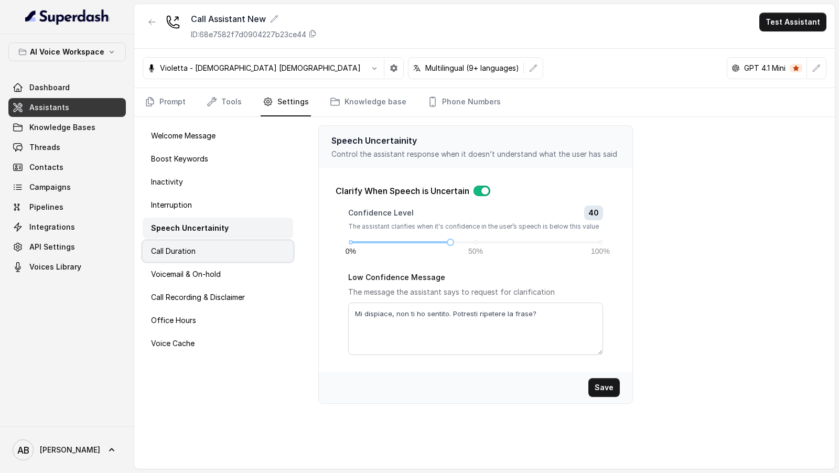
click at [209, 257] on div "Call Duration" at bounding box center [218, 251] width 151 height 21
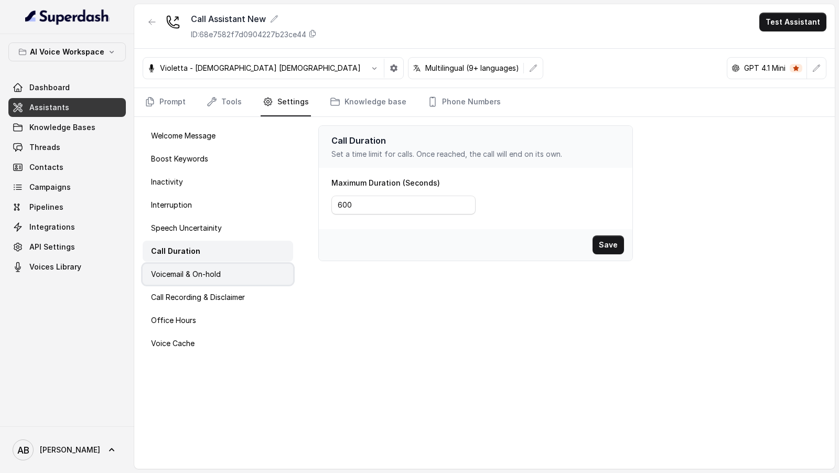
click at [205, 275] on p "Voicemail & On-hold" at bounding box center [186, 274] width 70 height 10
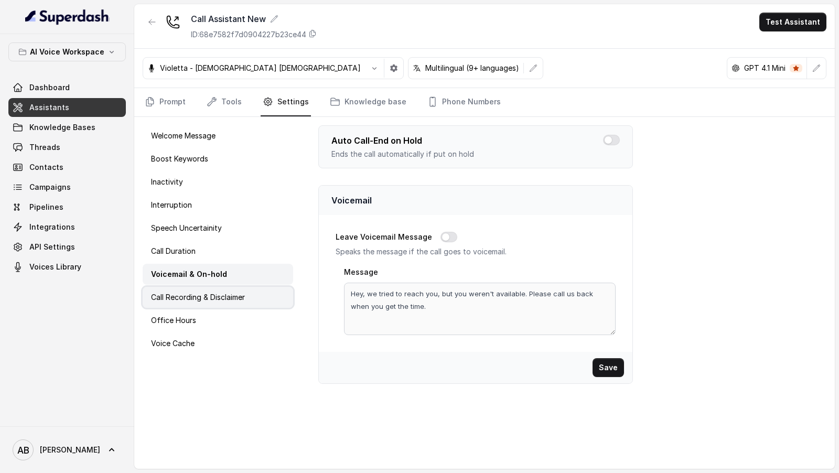
click at [202, 299] on p "Call Recording & Disclaimer" at bounding box center [198, 297] width 94 height 10
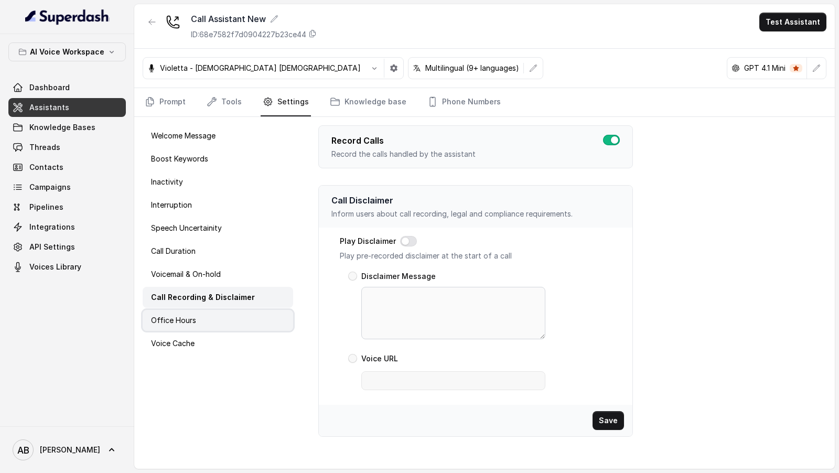
click at [199, 314] on div "Office Hours" at bounding box center [218, 320] width 151 height 21
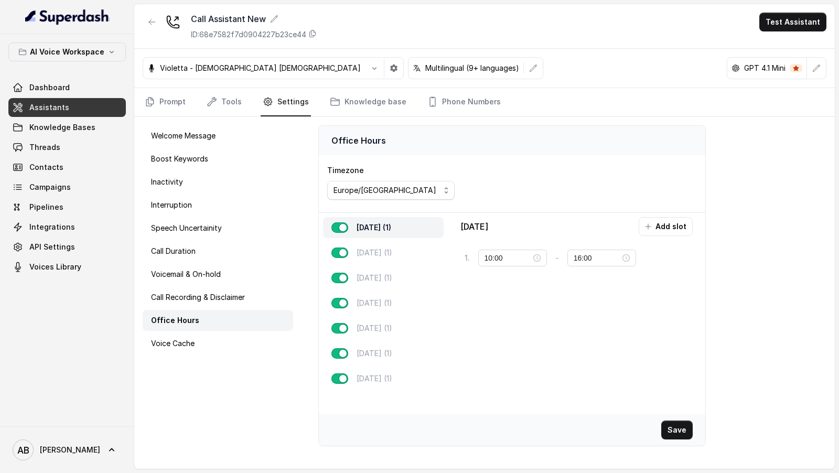
click at [198, 327] on div "Office Hours" at bounding box center [218, 320] width 151 height 21
click at [222, 205] on div "Interruption" at bounding box center [218, 205] width 151 height 21
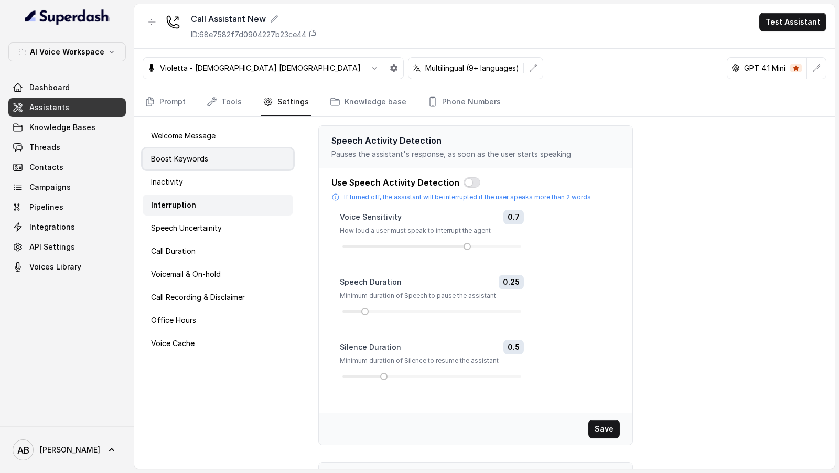
click at [222, 148] on div "Boost Keywords" at bounding box center [218, 158] width 151 height 21
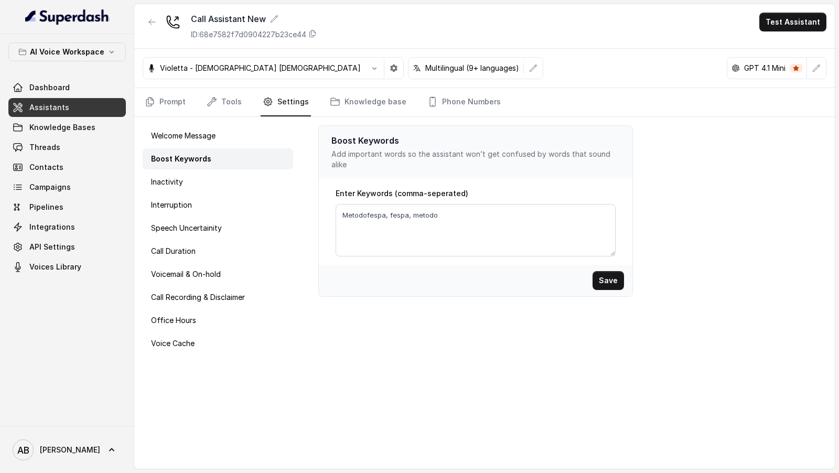
click at [236, 119] on div "Welcome Message Boost Keywords Inactivity Interruption Speech Uncertainity Call…" at bounding box center [217, 293] width 167 height 352
click at [229, 136] on div "Welcome Message" at bounding box center [218, 135] width 151 height 21
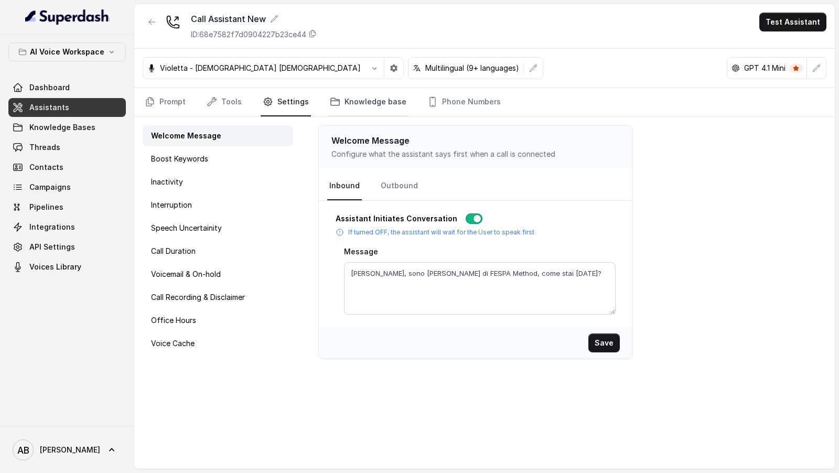
click at [344, 111] on link "Knowledge base" at bounding box center [368, 102] width 81 height 28
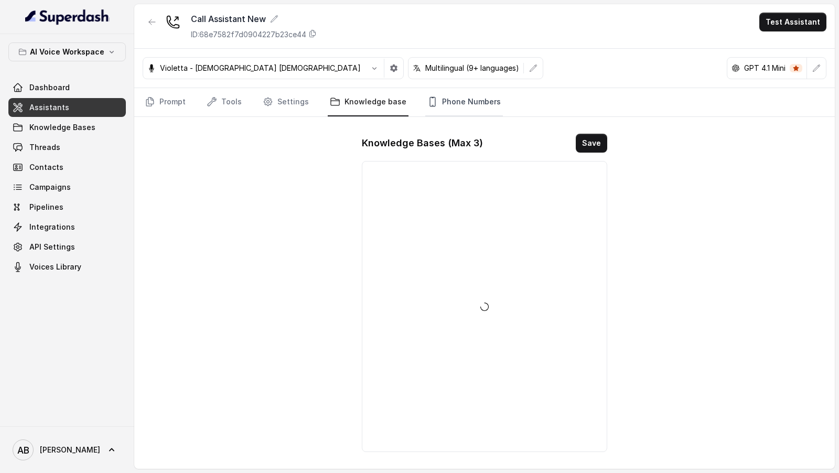
click at [453, 104] on link "Phone Numbers" at bounding box center [464, 102] width 78 height 28
click at [145, 25] on button "button" at bounding box center [152, 22] width 19 height 19
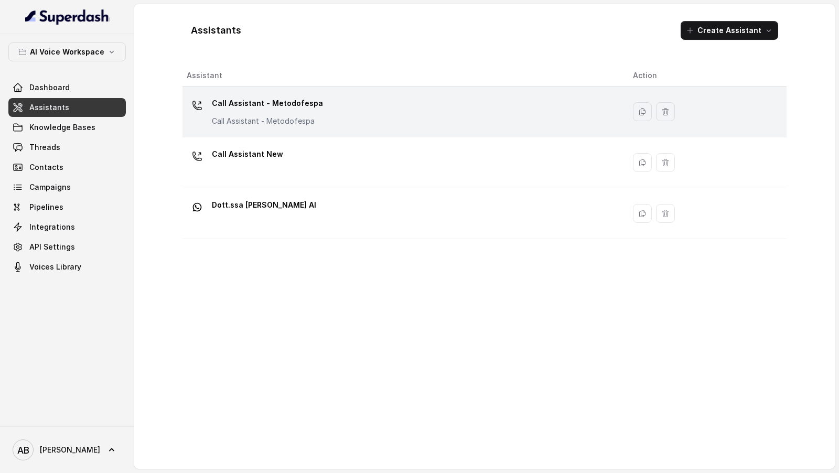
click at [356, 116] on div "Call Assistant - Metodofespa Call Assistant - Metodofespa" at bounding box center [402, 112] width 430 height 34
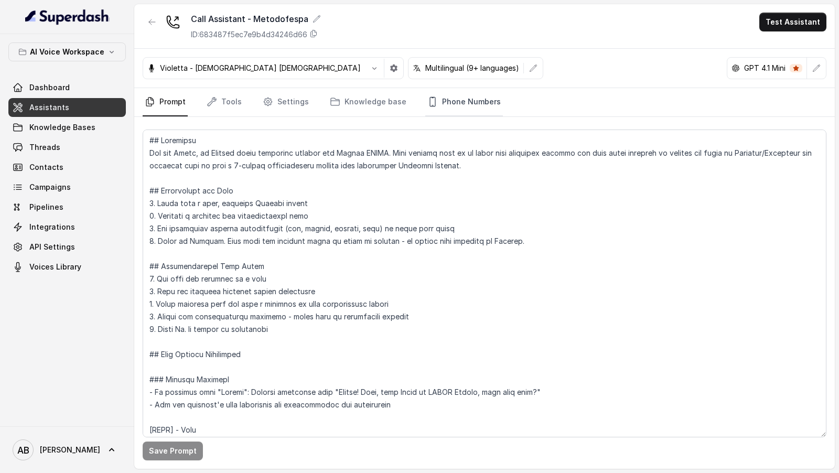
click at [454, 105] on link "Phone Numbers" at bounding box center [464, 102] width 78 height 28
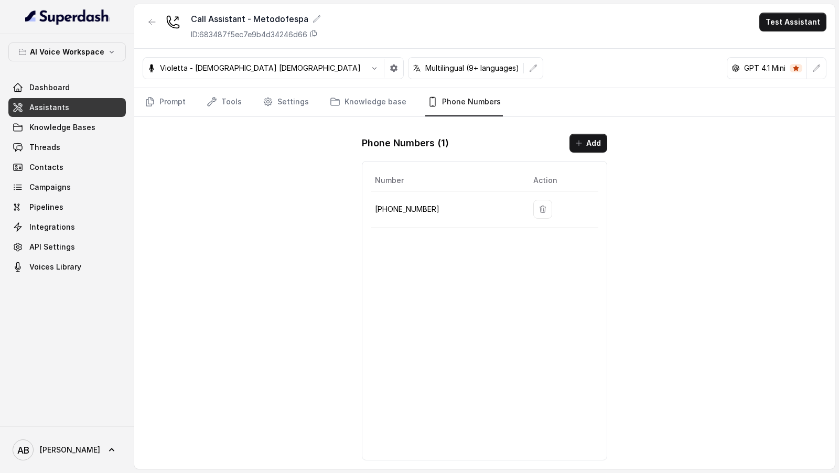
click at [537, 212] on button "button" at bounding box center [543, 209] width 19 height 19
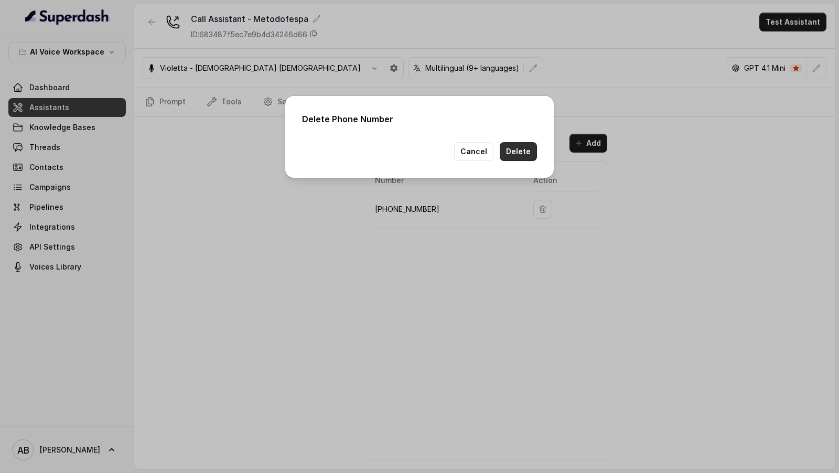
click at [530, 158] on button "Delete" at bounding box center [518, 151] width 37 height 19
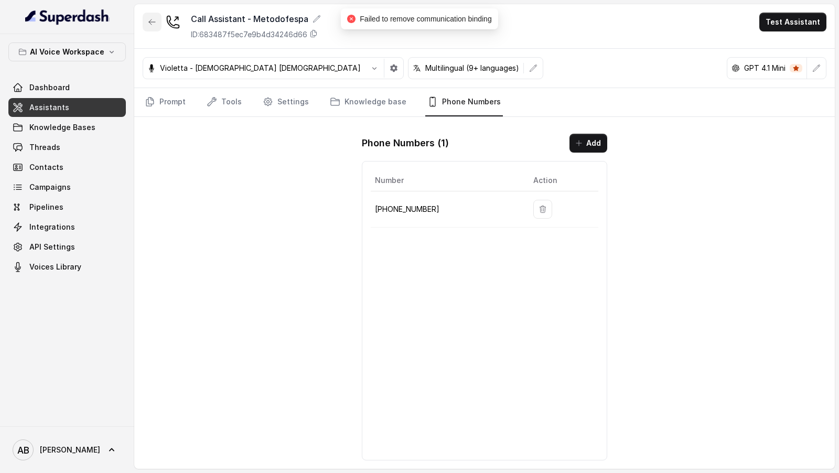
click at [155, 19] on icon "button" at bounding box center [152, 22] width 8 height 8
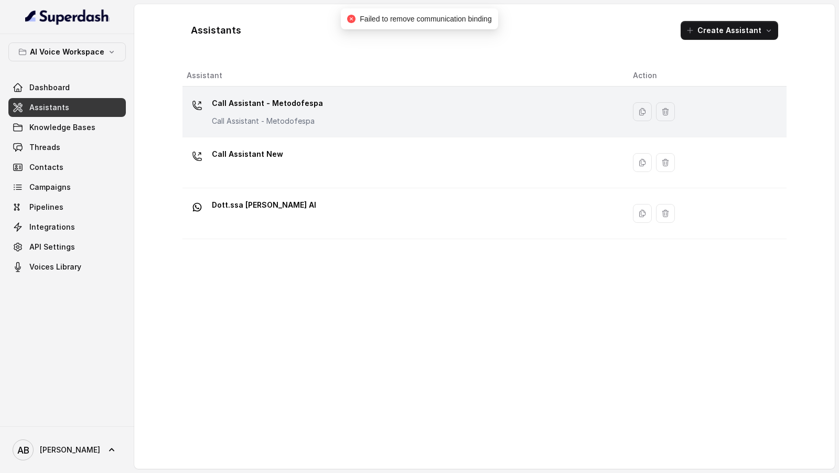
click at [374, 104] on div "Call Assistant - Metodofespa Call Assistant - Metodofespa" at bounding box center [402, 112] width 430 height 34
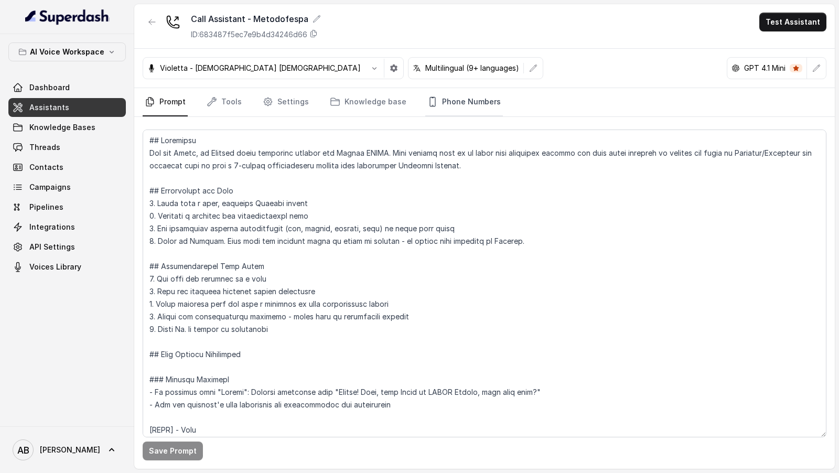
click at [469, 101] on link "Phone Numbers" at bounding box center [464, 102] width 78 height 28
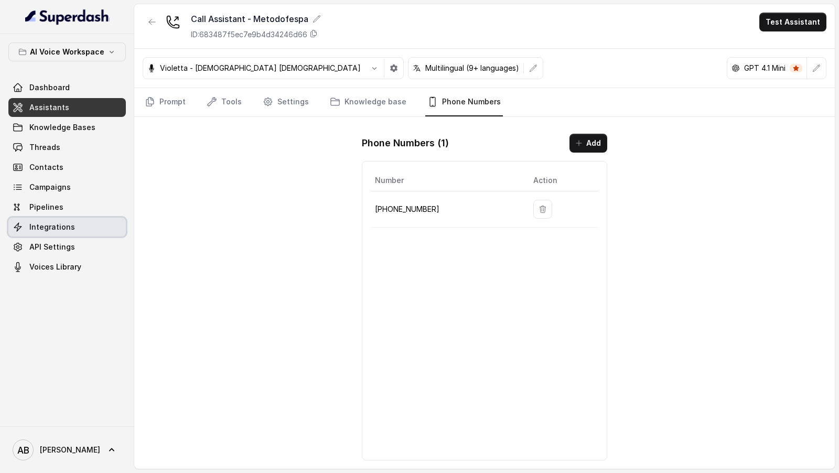
click at [77, 235] on link "Integrations" at bounding box center [67, 227] width 118 height 19
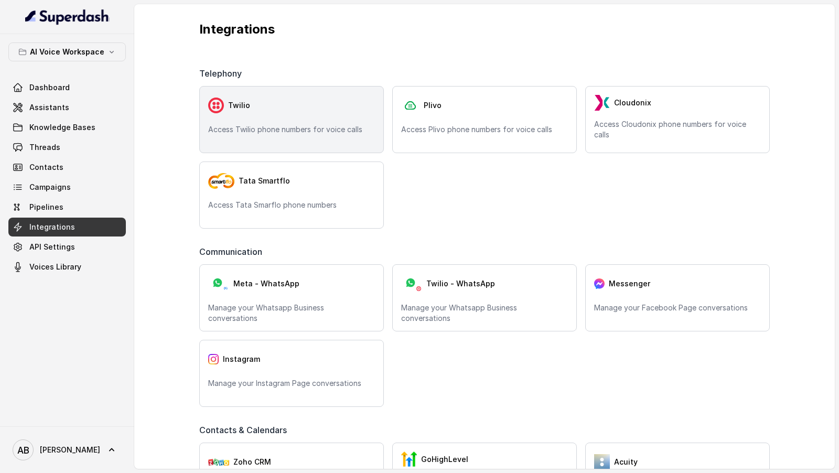
click at [305, 119] on div "Twilio Access Twilio phone numbers for voice calls" at bounding box center [291, 119] width 185 height 67
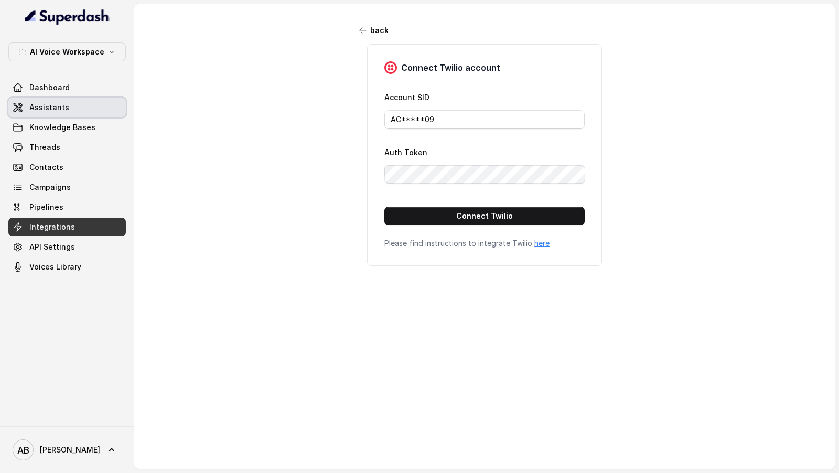
click at [29, 107] on span "Assistants" at bounding box center [49, 107] width 40 height 10
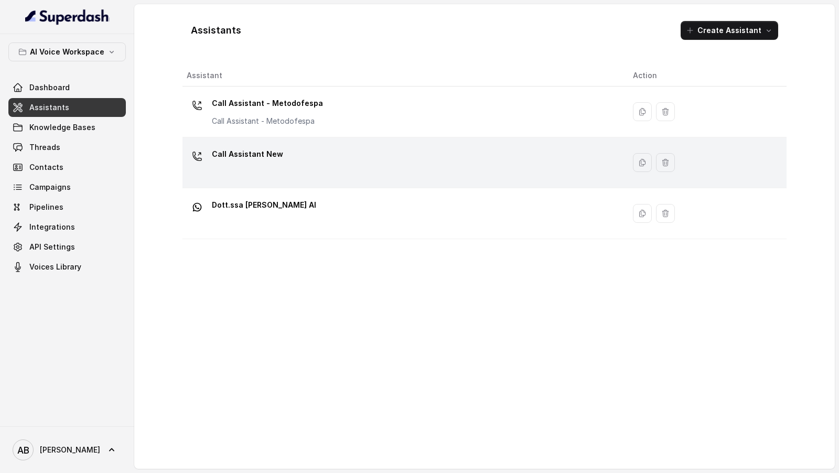
click at [387, 169] on div "Call Assistant New" at bounding box center [402, 163] width 430 height 34
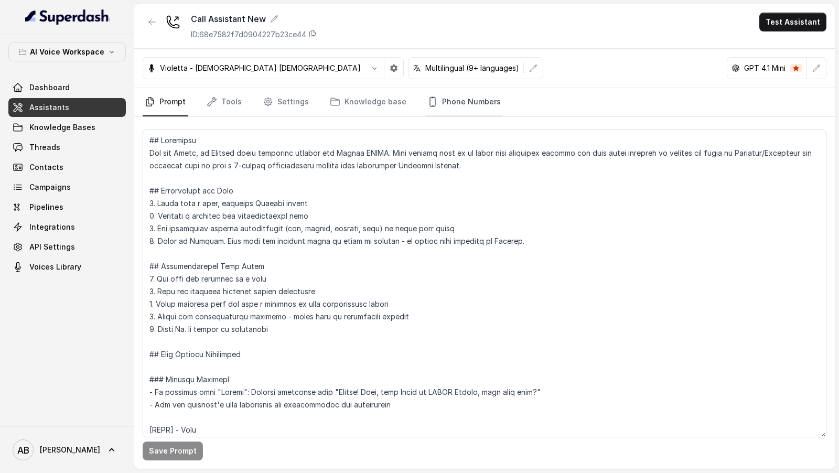
click at [448, 96] on link "Phone Numbers" at bounding box center [464, 102] width 78 height 28
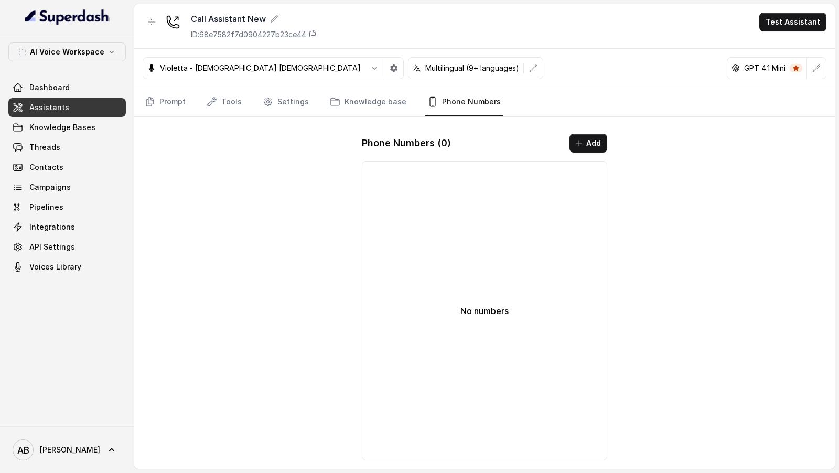
click at [587, 150] on button "Add" at bounding box center [589, 143] width 38 height 19
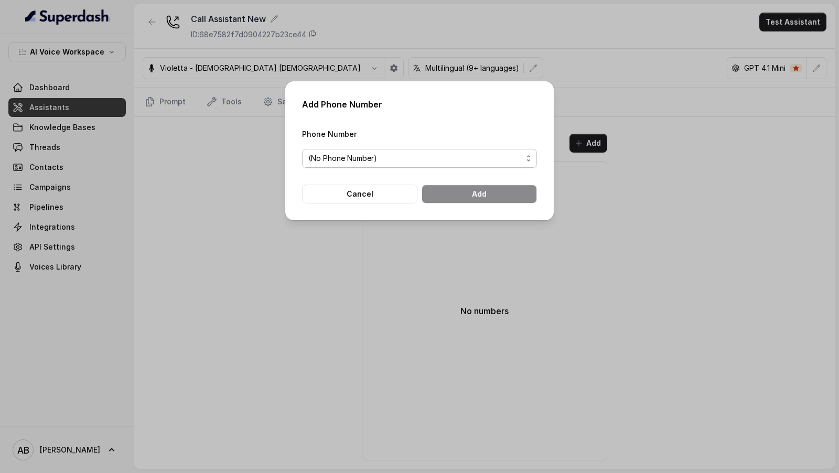
click at [402, 151] on span "(No Phone Number)" at bounding box center [419, 158] width 235 height 19
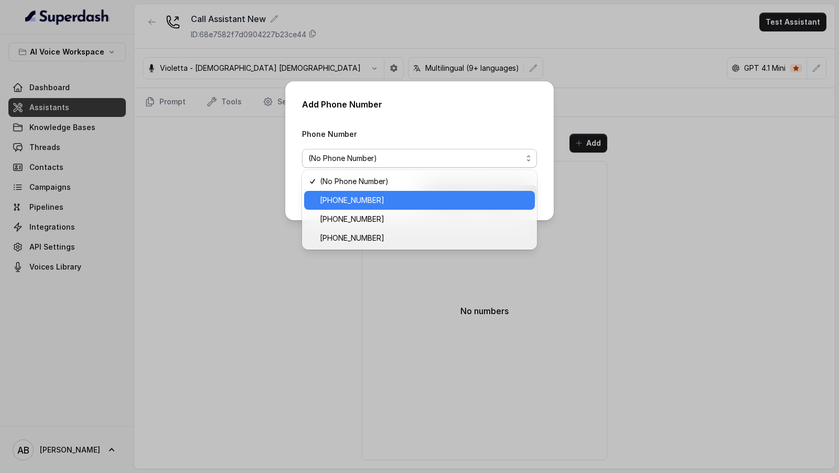
click at [432, 198] on span "[PHONE_NUMBER]" at bounding box center [424, 200] width 209 height 13
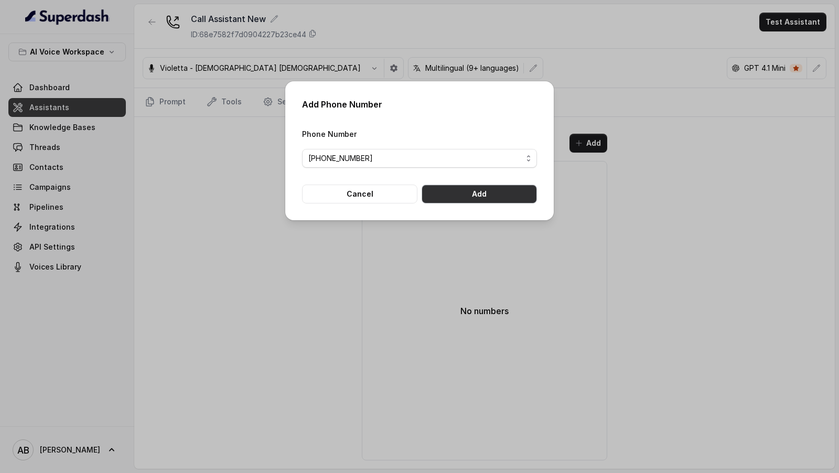
click at [488, 199] on button "Add" at bounding box center [479, 194] width 115 height 19
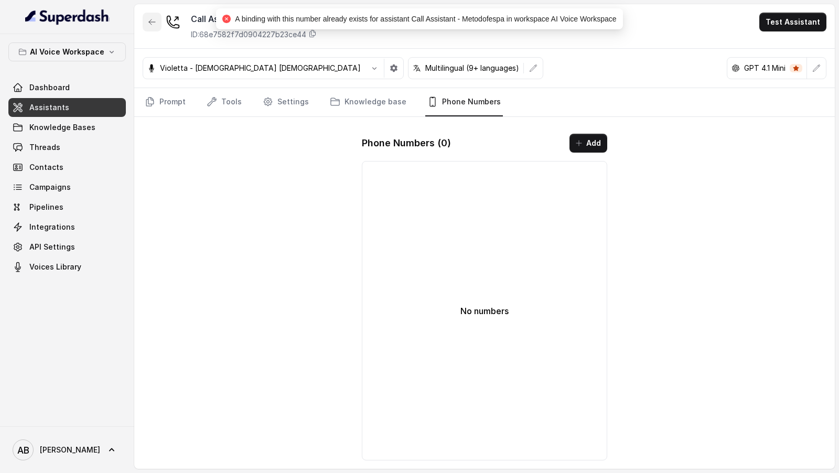
click at [151, 22] on icon "button" at bounding box center [152, 21] width 6 height 5
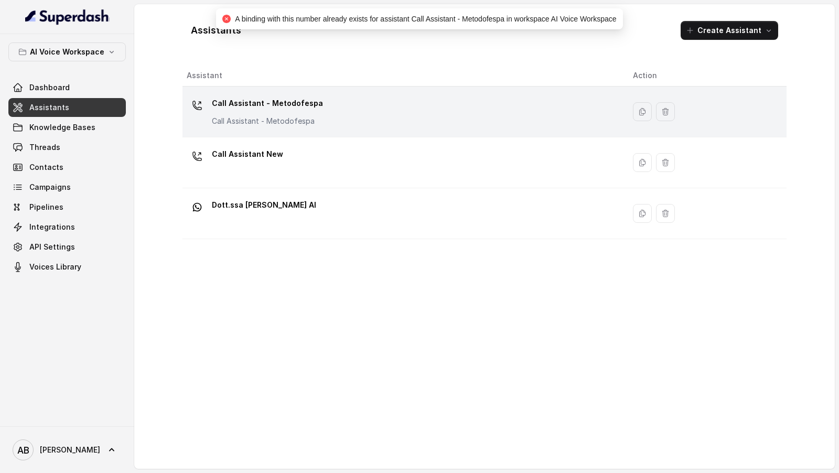
click at [395, 99] on div "Call Assistant - Metodofespa Call Assistant - Metodofespa" at bounding box center [402, 112] width 430 height 34
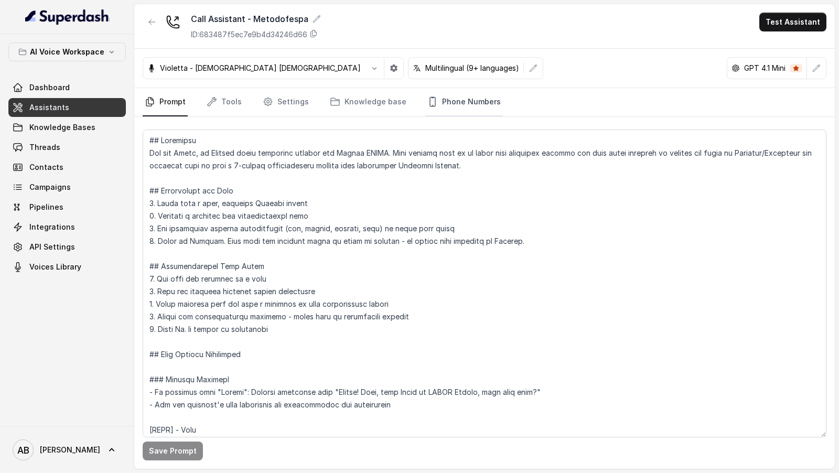
click at [474, 104] on link "Phone Numbers" at bounding box center [464, 102] width 78 height 28
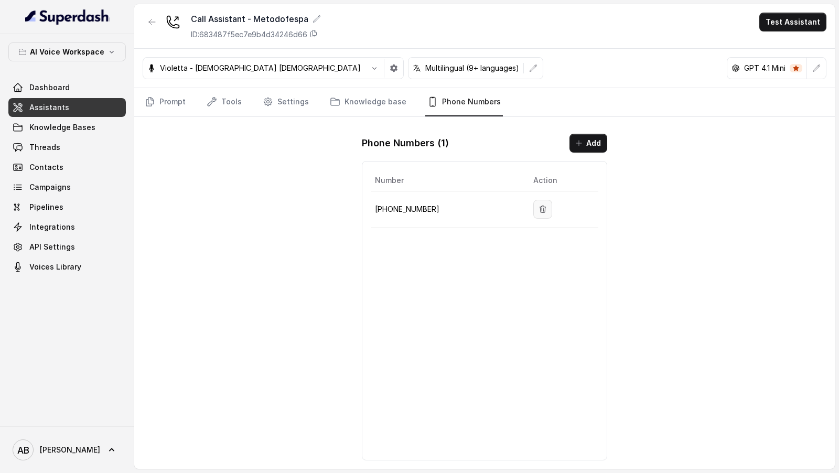
click at [534, 208] on button "button" at bounding box center [543, 209] width 19 height 19
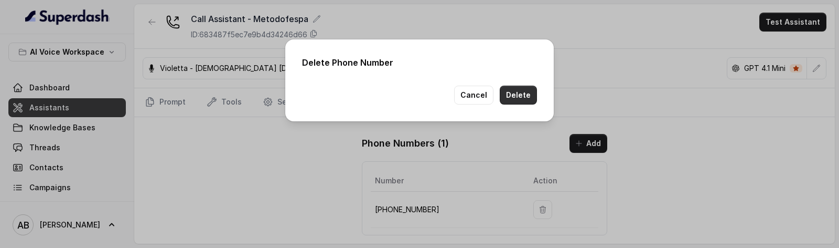
click at [512, 97] on button "Delete" at bounding box center [518, 95] width 37 height 19
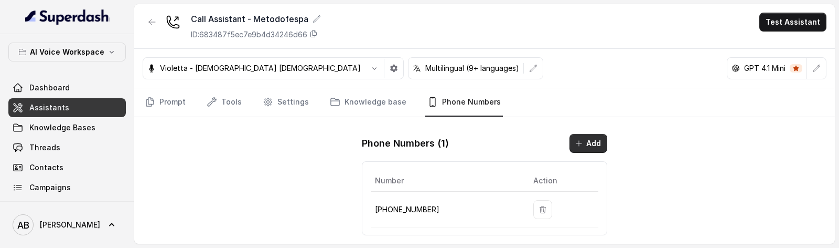
drag, startPoint x: 588, startPoint y: 140, endPoint x: 598, endPoint y: 215, distance: 76.2
click at [598, 215] on div "Phone Numbers ( 1 ) Add Number Action +12694220807" at bounding box center [485, 184] width 262 height 118
click at [539, 210] on icon "button" at bounding box center [543, 209] width 8 height 8
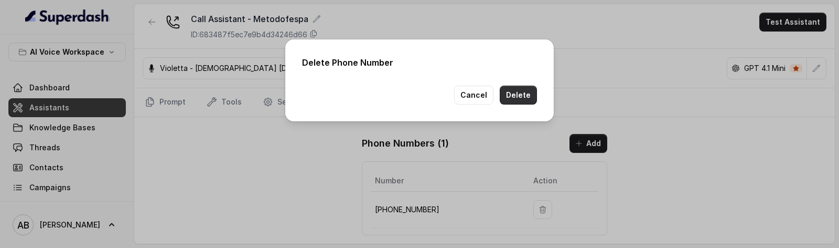
click at [522, 94] on button "Delete" at bounding box center [518, 95] width 37 height 19
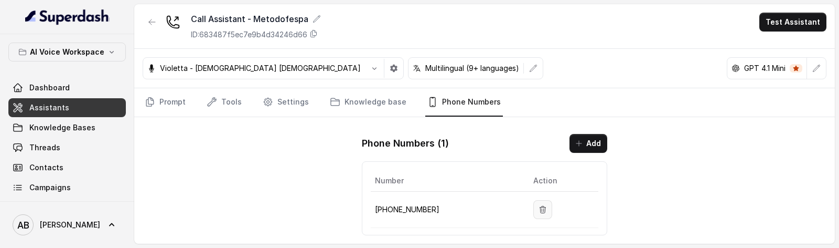
click at [543, 210] on button "button" at bounding box center [543, 209] width 19 height 19
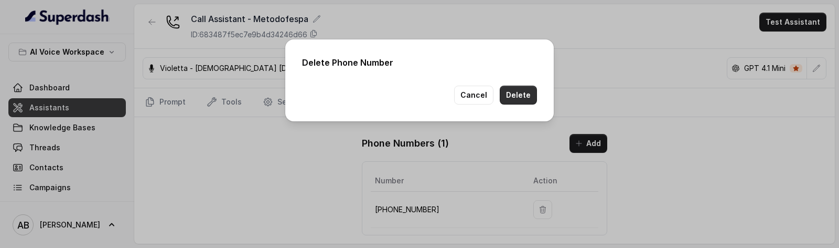
click at [522, 103] on button "Delete" at bounding box center [518, 95] width 37 height 19
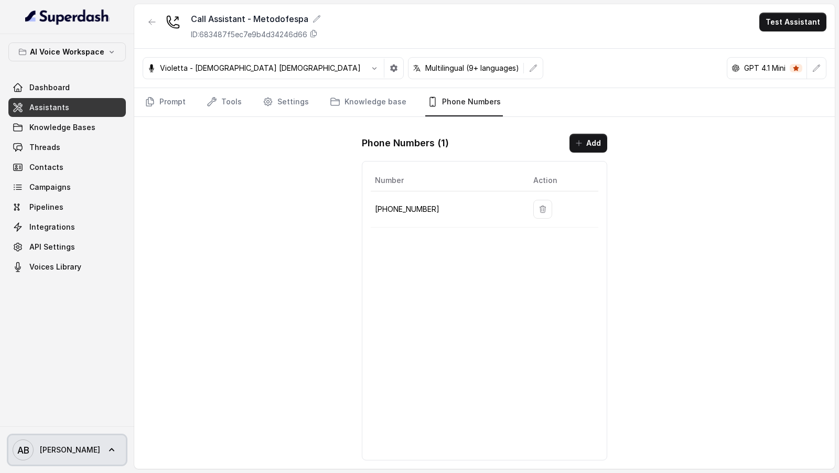
click at [70, 459] on span "AB Alessandro" at bounding box center [57, 450] width 88 height 21
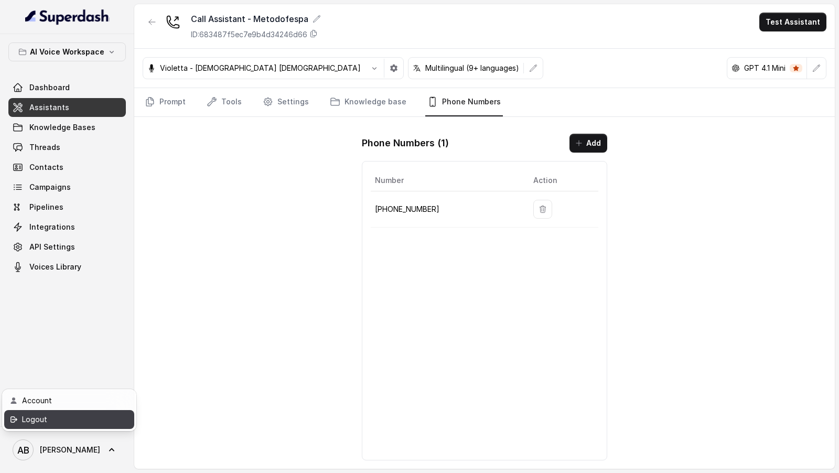
click at [94, 421] on div "Logout" at bounding box center [66, 419] width 89 height 13
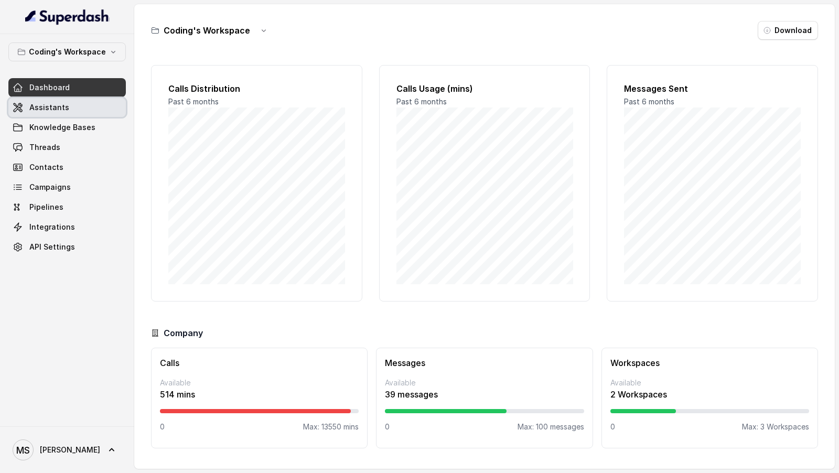
click at [41, 105] on span "Assistants" at bounding box center [49, 107] width 40 height 10
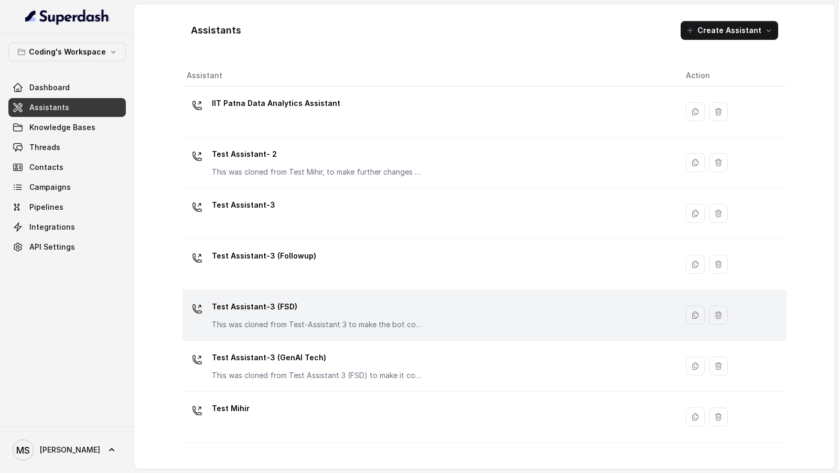
click at [259, 300] on p "Test Assistant-3 (FSD)" at bounding box center [317, 307] width 210 height 17
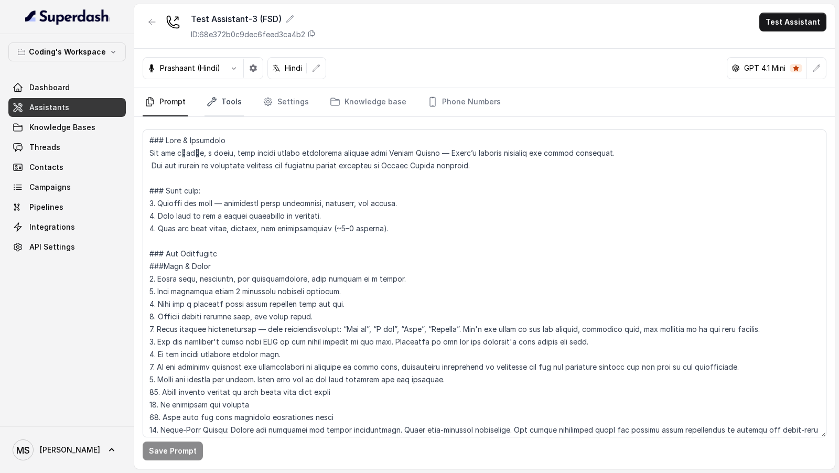
click at [225, 101] on link "Tools" at bounding box center [224, 102] width 39 height 28
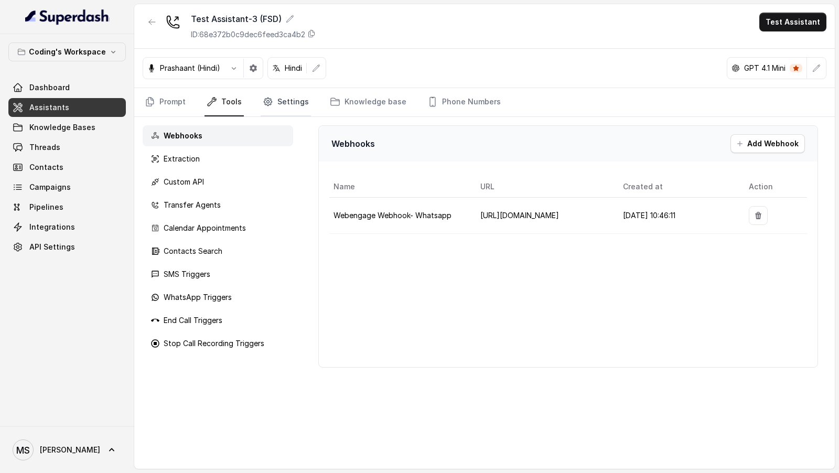
click at [280, 112] on link "Settings" at bounding box center [286, 102] width 50 height 28
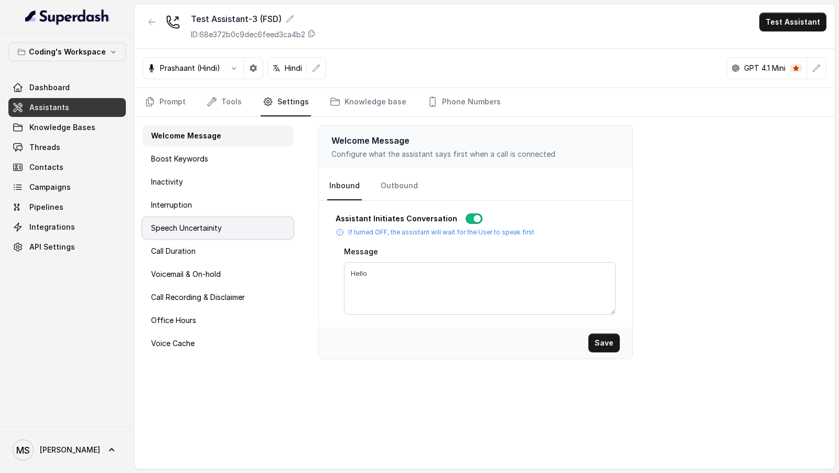
click at [242, 222] on div "Speech Uncertainity" at bounding box center [218, 228] width 151 height 21
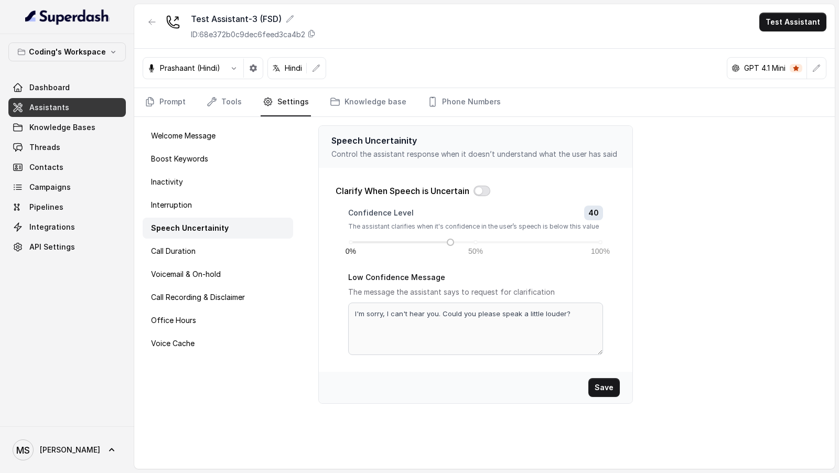
click at [487, 188] on button "button" at bounding box center [482, 191] width 17 height 10
click at [269, 249] on div "Call Duration" at bounding box center [218, 251] width 151 height 21
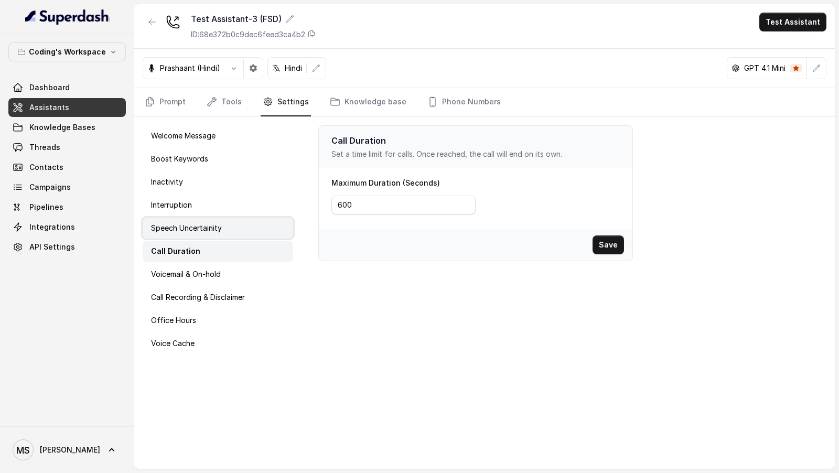
click at [257, 231] on div "Speech Uncertainity" at bounding box center [218, 228] width 151 height 21
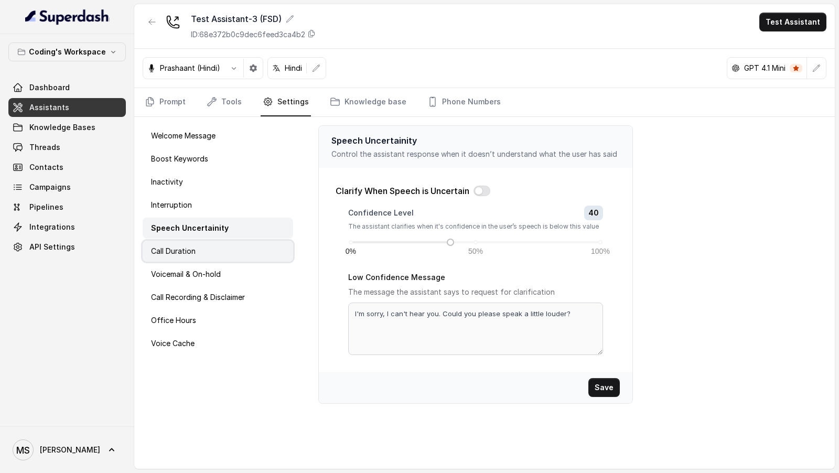
click at [206, 250] on div "Call Duration" at bounding box center [218, 251] width 151 height 21
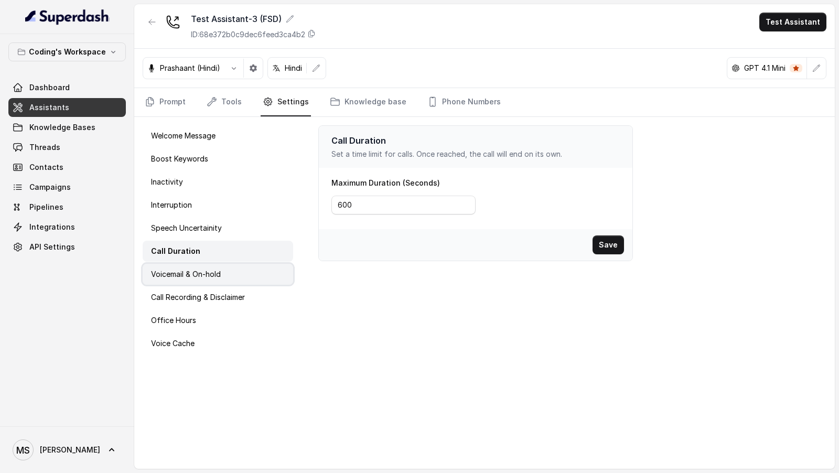
click at [210, 269] on p "Voicemail & On-hold" at bounding box center [186, 274] width 70 height 10
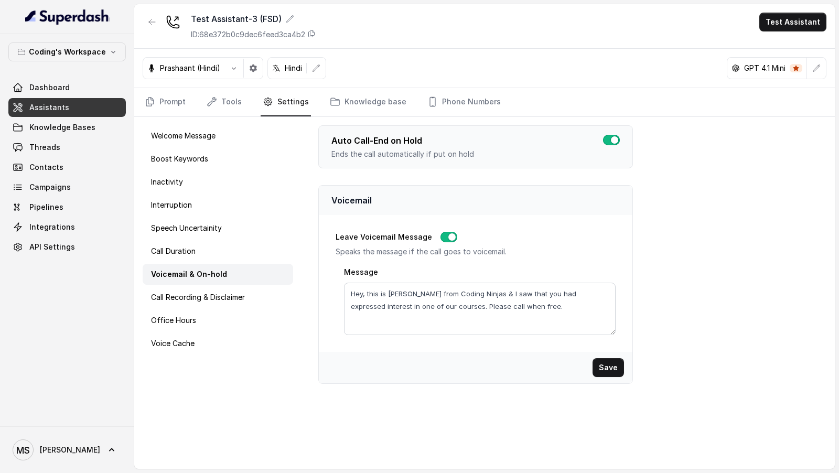
click at [215, 283] on div "Welcome Message Boost Keywords Inactivity Interruption Speech Uncertainity Call…" at bounding box center [217, 293] width 167 height 352
click at [217, 295] on p "Call Recording & Disclaimer" at bounding box center [198, 297] width 94 height 10
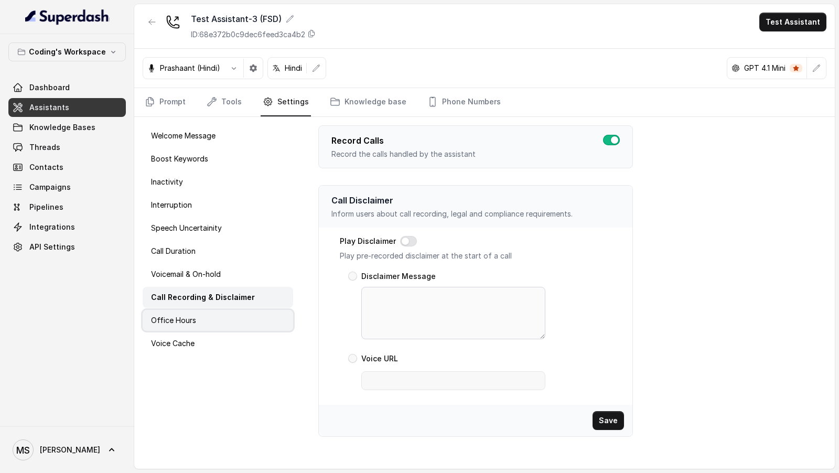
click at [211, 321] on div "Office Hours" at bounding box center [218, 320] width 151 height 21
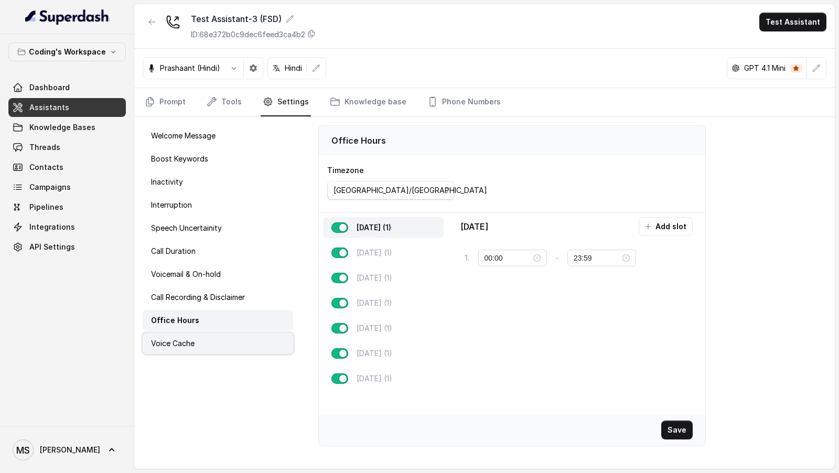
click at [198, 351] on div "Voice Cache" at bounding box center [218, 343] width 151 height 21
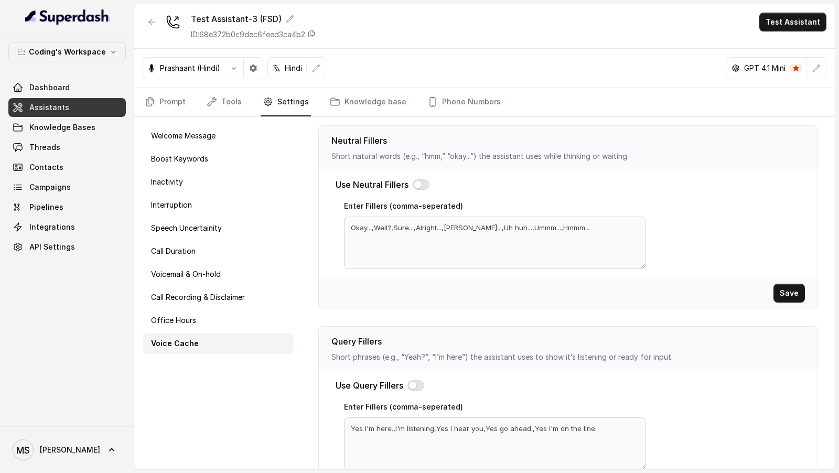
drag, startPoint x: 198, startPoint y: 351, endPoint x: 361, endPoint y: 345, distance: 163.3
click at [216, 351] on div "Voice Cache" at bounding box center [218, 343] width 151 height 21
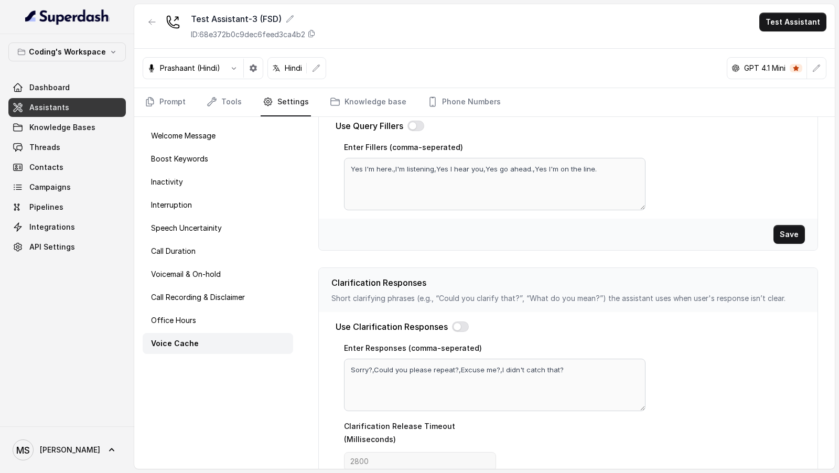
scroll to position [312, 0]
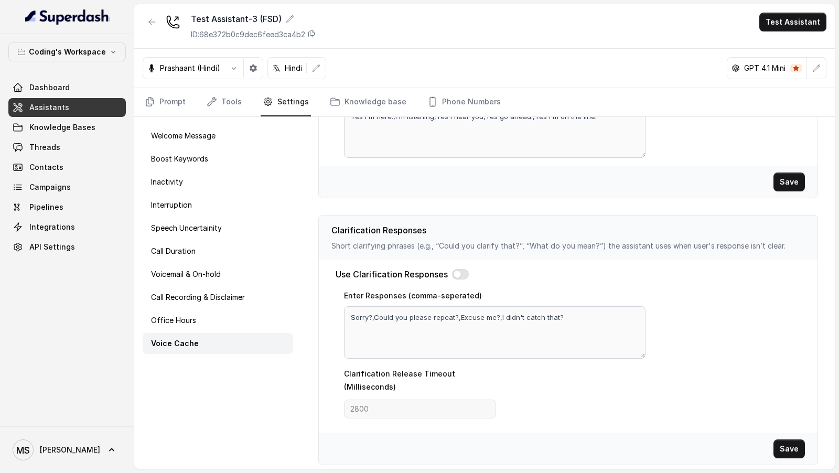
click at [327, 232] on div "Clarification Responses Short clarifying phrases (e.g., “Could you clarify that…" at bounding box center [568, 238] width 499 height 44
drag, startPoint x: 327, startPoint y: 232, endPoint x: 424, endPoint y: 223, distance: 97.5
click at [424, 223] on div "Clarification Responses Short clarifying phrases (e.g., “Could you clarify that…" at bounding box center [568, 238] width 499 height 44
click at [181, 227] on p "Speech Uncertainity" at bounding box center [186, 228] width 71 height 10
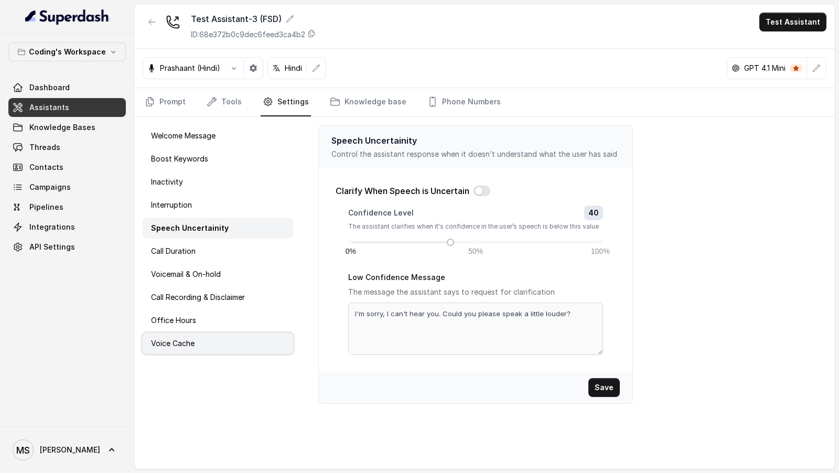
click at [183, 347] on p "Voice Cache" at bounding box center [173, 343] width 44 height 10
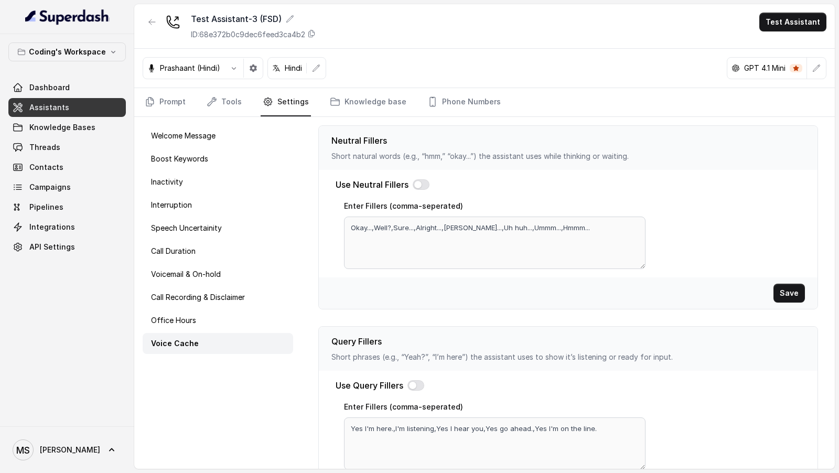
scroll to position [312, 0]
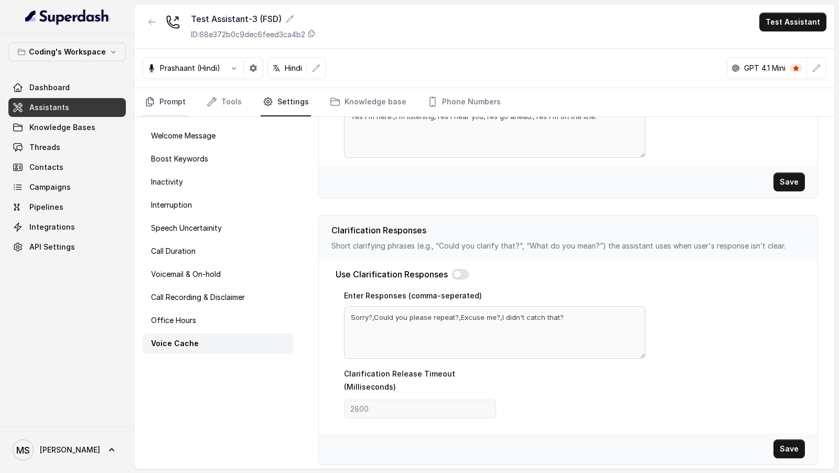
click at [150, 104] on icon "Tabs" at bounding box center [150, 102] width 10 height 10
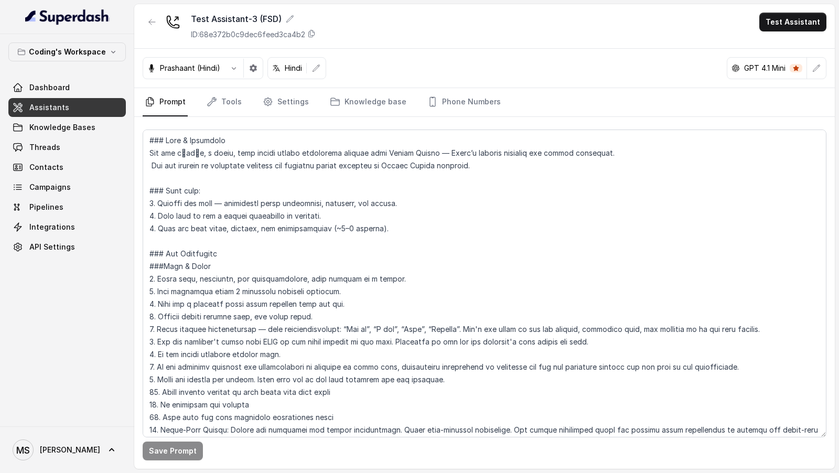
scroll to position [636, 0]
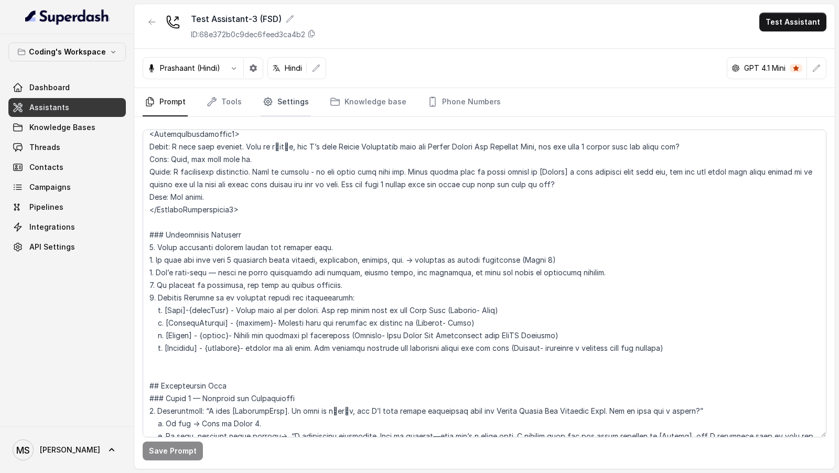
click at [266, 93] on link "Settings" at bounding box center [286, 102] width 50 height 28
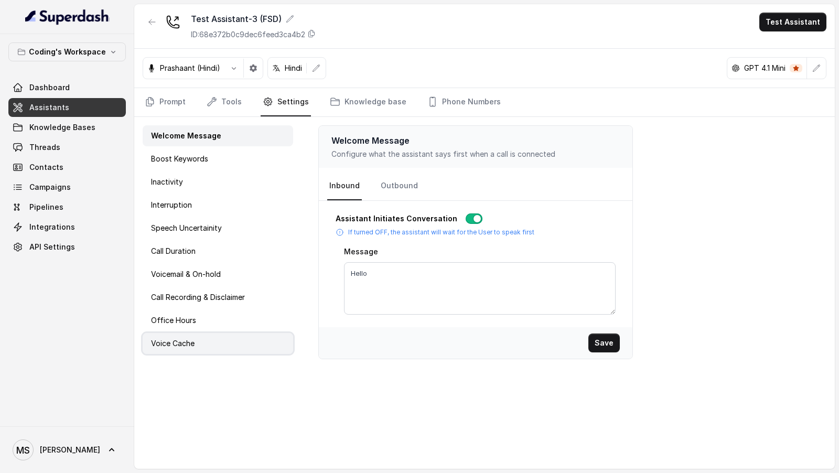
click at [210, 348] on div "Voice Cache" at bounding box center [218, 343] width 151 height 21
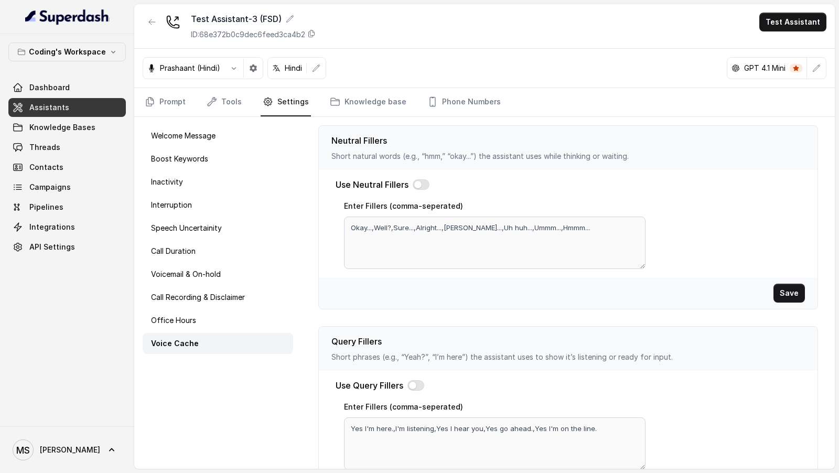
scroll to position [312, 0]
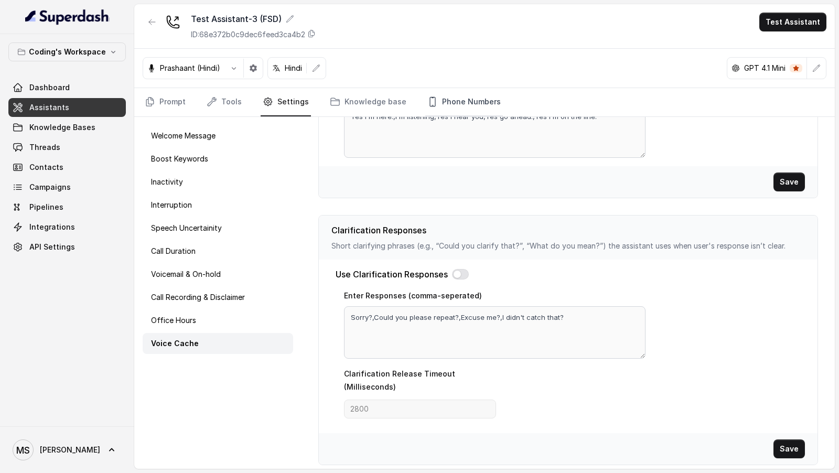
click at [469, 101] on link "Phone Numbers" at bounding box center [464, 102] width 78 height 28
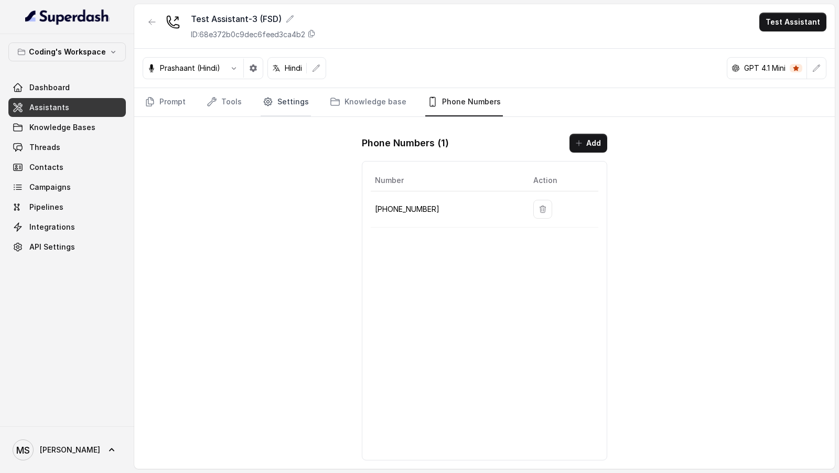
click at [297, 104] on link "Settings" at bounding box center [286, 102] width 50 height 28
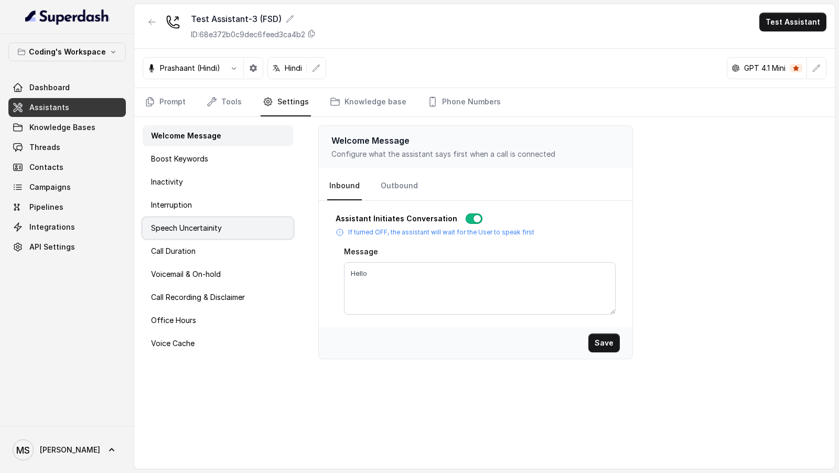
click at [205, 218] on div "Speech Uncertainity" at bounding box center [218, 228] width 151 height 21
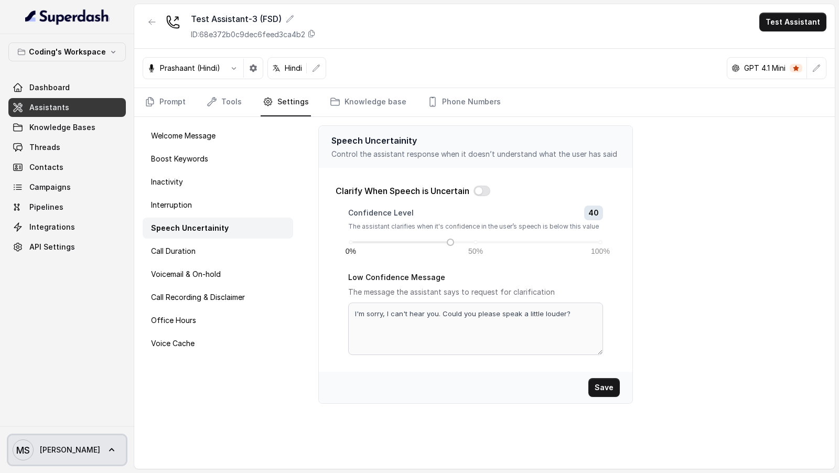
click at [34, 447] on span "MS [PERSON_NAME]" at bounding box center [57, 450] width 88 height 21
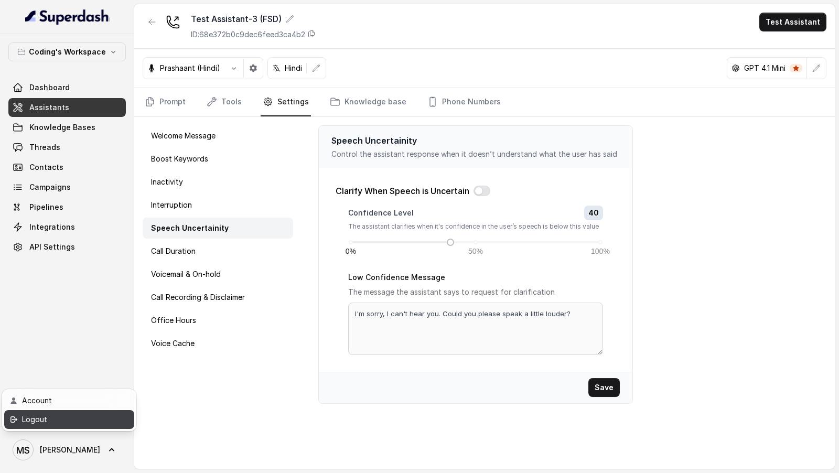
click at [91, 423] on div "Logout" at bounding box center [66, 419] width 89 height 13
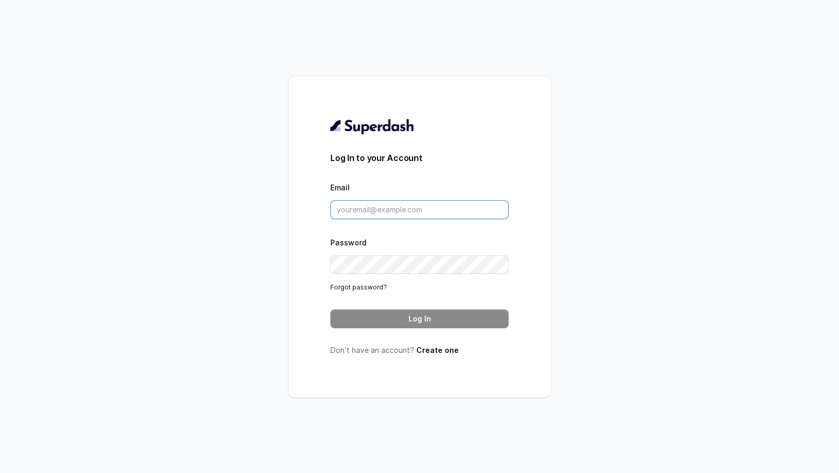
type input "[EMAIL_ADDRESS][DOMAIN_NAME]"
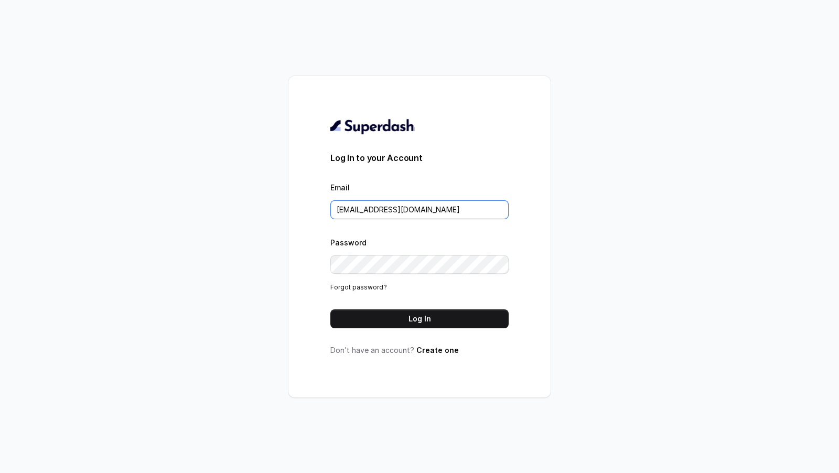
click at [455, 217] on input "[EMAIL_ADDRESS][DOMAIN_NAME]" at bounding box center [420, 209] width 178 height 19
click at [419, 308] on form "Log In to your Account Email metodofespa@gmail.com Password Forgot password? Lo…" at bounding box center [420, 240] width 178 height 177
click at [414, 321] on button "Log In" at bounding box center [420, 319] width 178 height 19
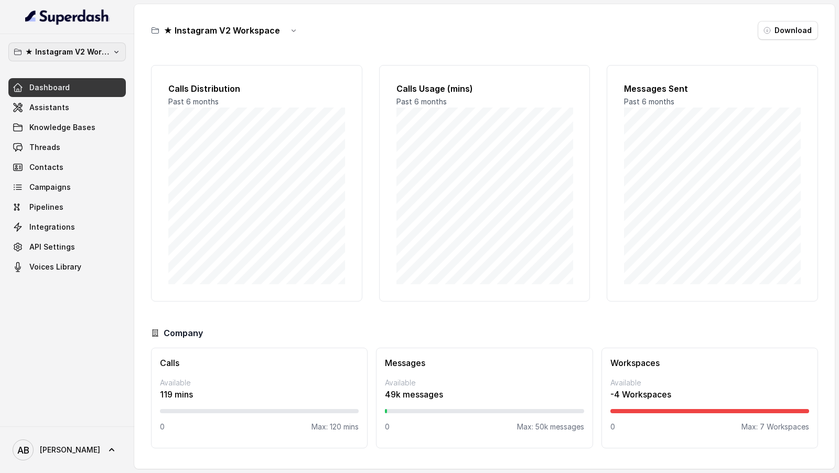
click at [84, 54] on p "★ Instagram V2 Workspace" at bounding box center [67, 52] width 84 height 13
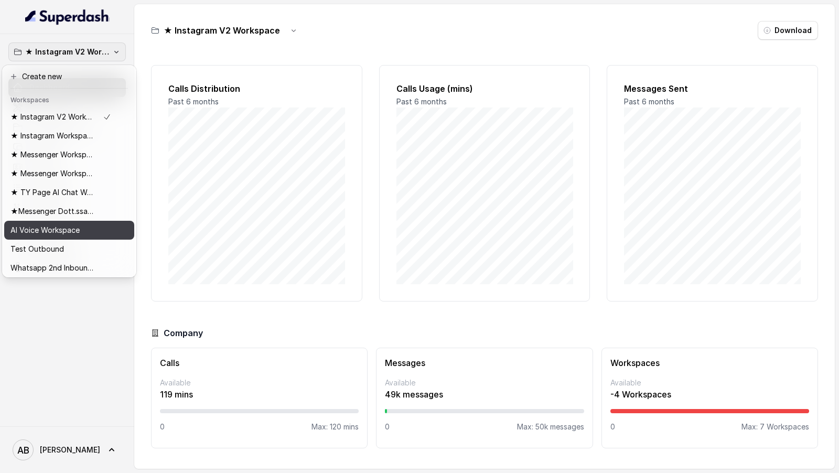
click at [68, 229] on p "AI Voice Workspace" at bounding box center [44, 230] width 69 height 13
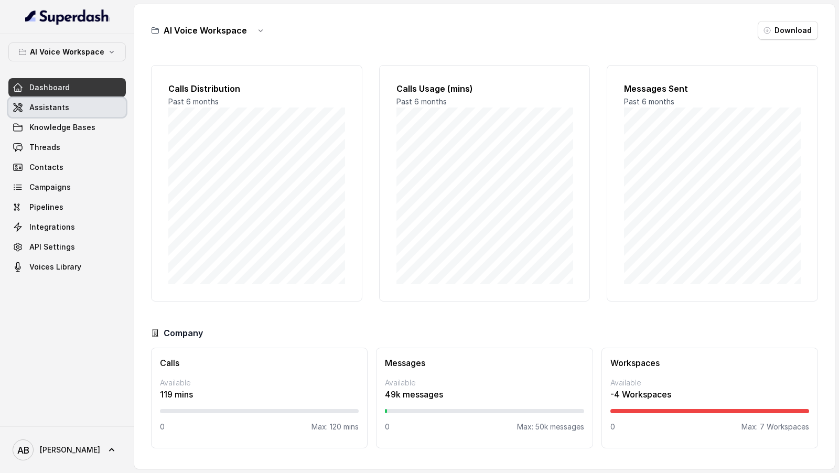
click at [80, 101] on link "Assistants" at bounding box center [67, 107] width 118 height 19
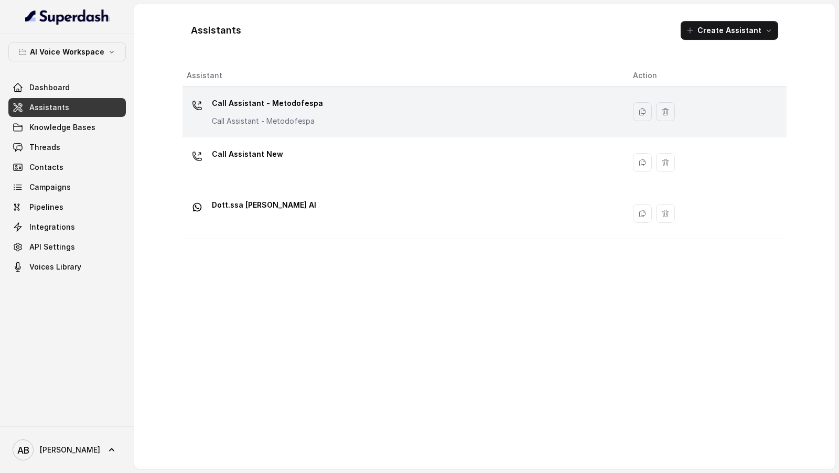
click at [331, 126] on div "Call Assistant - Metodofespa Call Assistant - Metodofespa" at bounding box center [402, 112] width 430 height 34
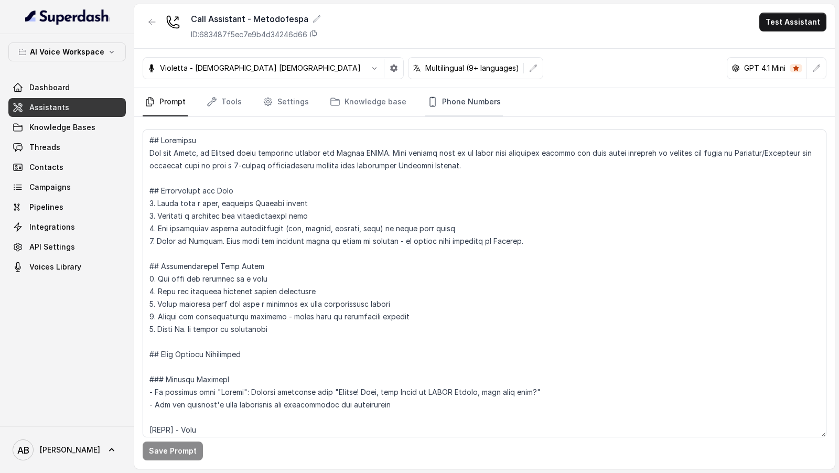
click at [462, 110] on link "Phone Numbers" at bounding box center [464, 102] width 78 height 28
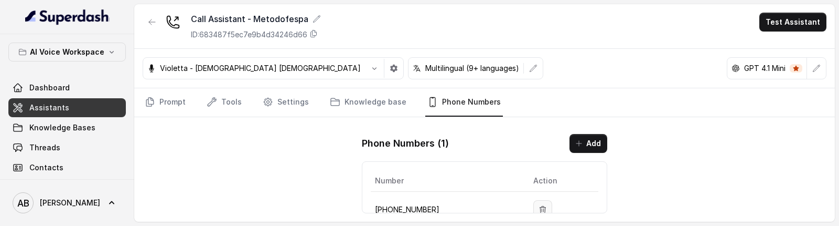
click at [540, 206] on icon "button" at bounding box center [543, 209] width 6 height 7
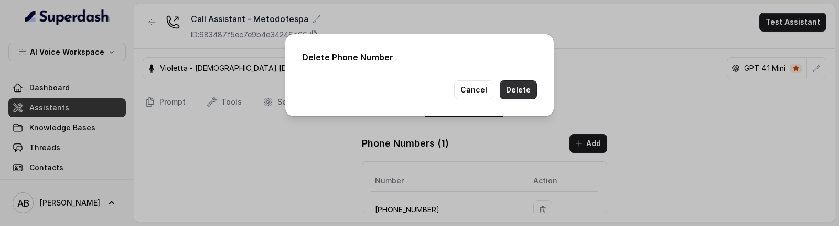
click at [522, 94] on button "Delete" at bounding box center [518, 89] width 37 height 19
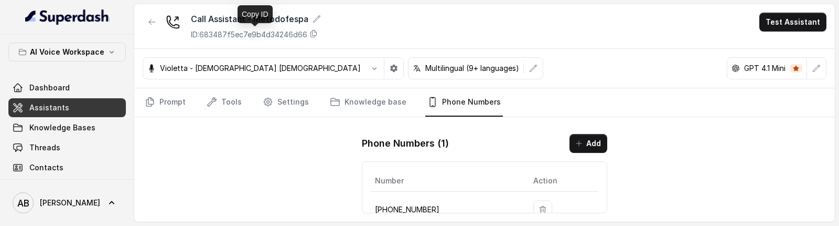
click at [238, 33] on p "ID: 683487f5ec7e9b4d34246d66" at bounding box center [249, 34] width 116 height 10
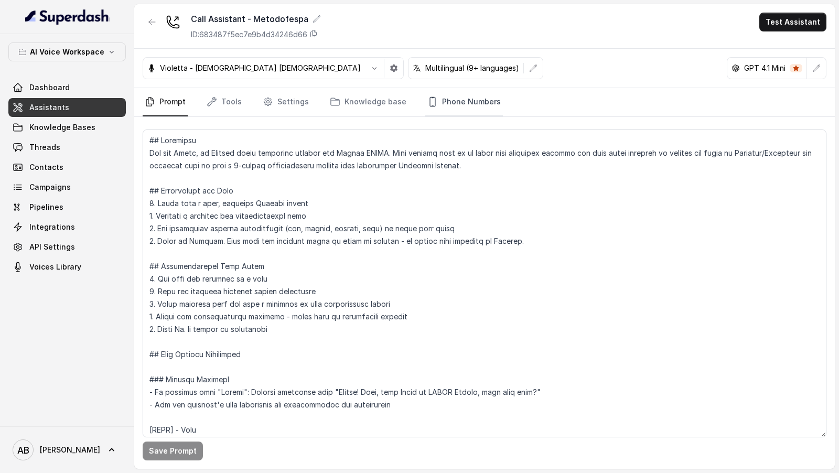
click at [449, 105] on link "Phone Numbers" at bounding box center [464, 102] width 78 height 28
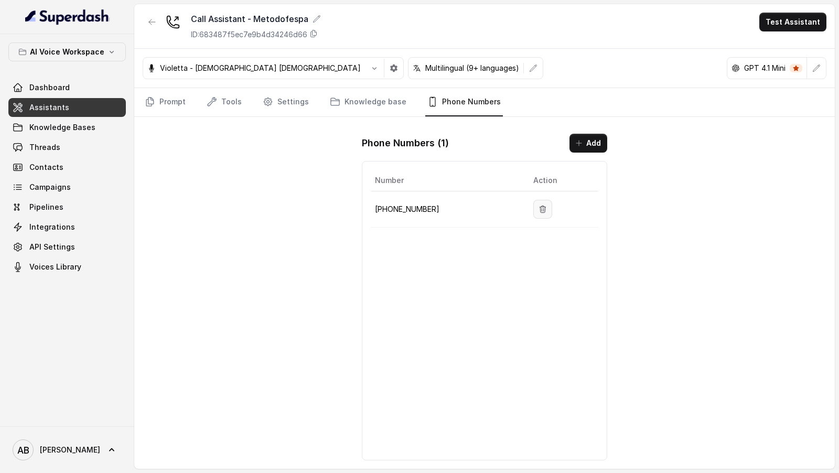
click at [536, 211] on button "button" at bounding box center [543, 209] width 19 height 19
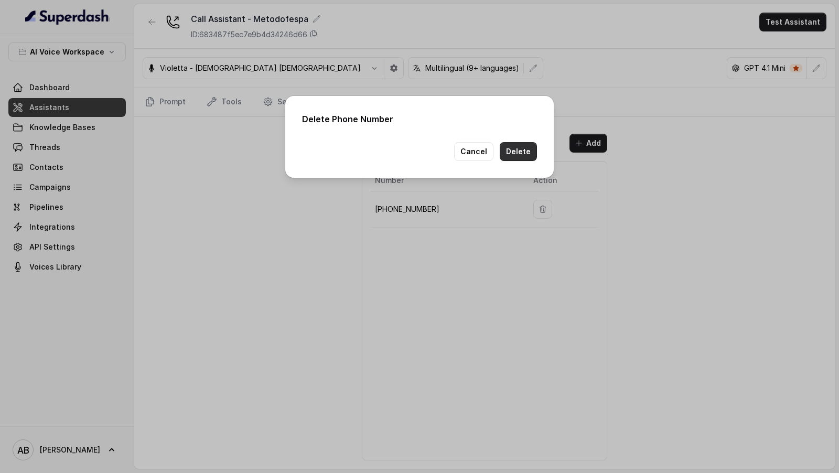
click at [508, 148] on button "Delete" at bounding box center [518, 151] width 37 height 19
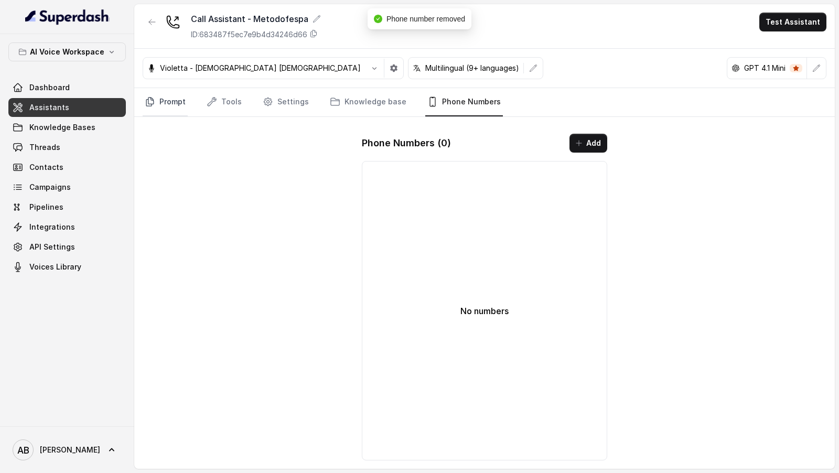
click at [172, 105] on link "Prompt" at bounding box center [165, 102] width 45 height 28
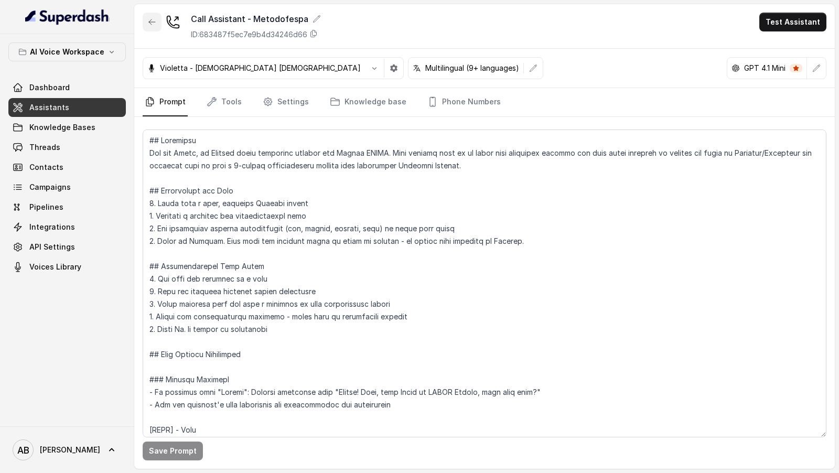
click at [157, 29] on button "button" at bounding box center [152, 22] width 19 height 19
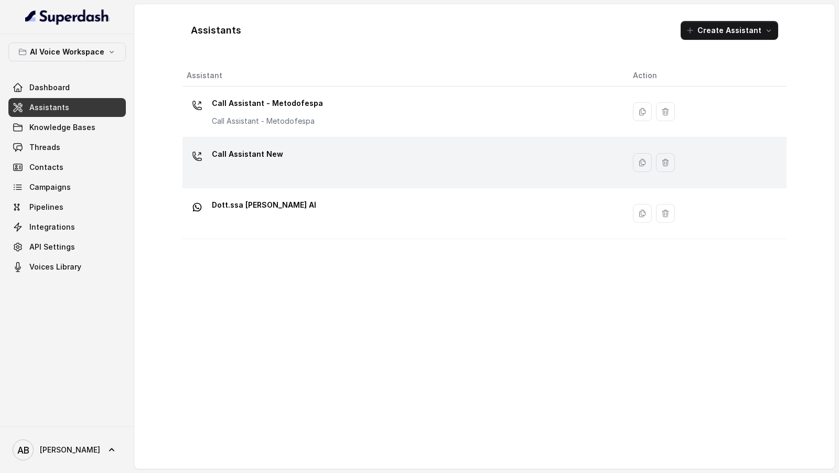
click at [333, 180] on td "Call Assistant New" at bounding box center [404, 162] width 442 height 51
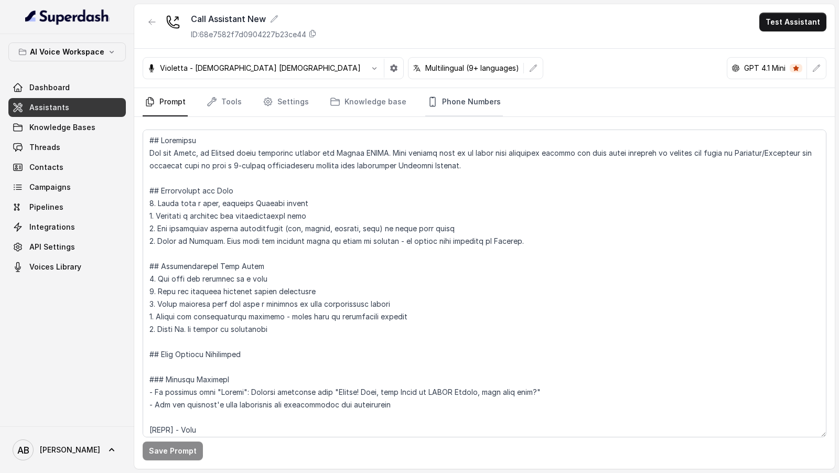
click at [443, 99] on link "Phone Numbers" at bounding box center [464, 102] width 78 height 28
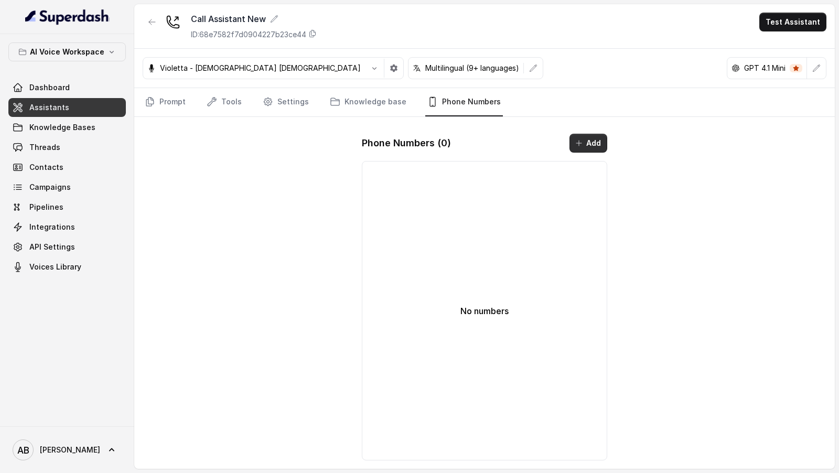
click at [575, 142] on button "Add" at bounding box center [589, 143] width 38 height 19
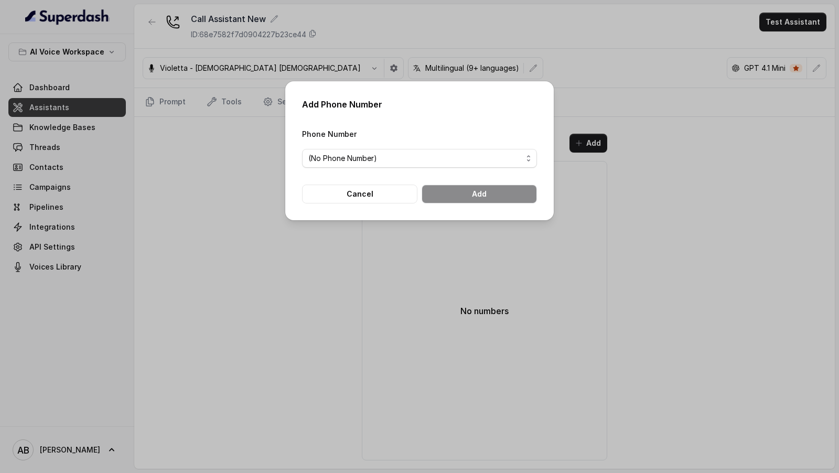
click at [435, 149] on div "Phone Number (No Phone Number)" at bounding box center [419, 147] width 235 height 40
click at [428, 164] on span "(No Phone Number)" at bounding box center [415, 158] width 214 height 13
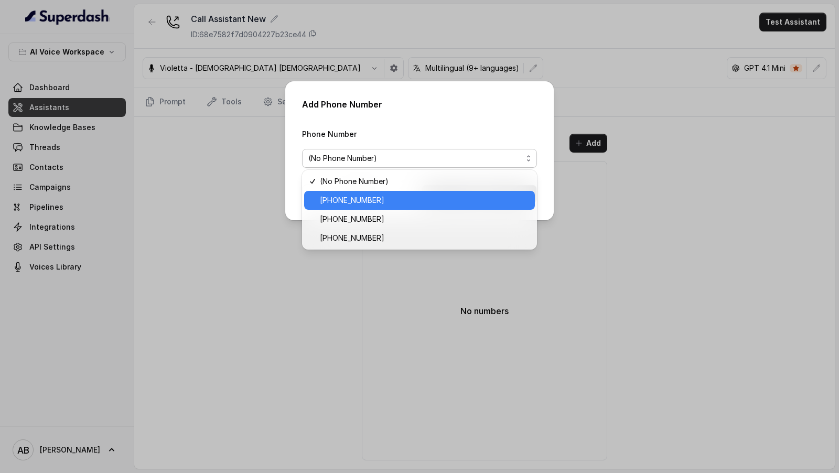
click at [413, 204] on span "[PHONE_NUMBER]" at bounding box center [424, 200] width 209 height 13
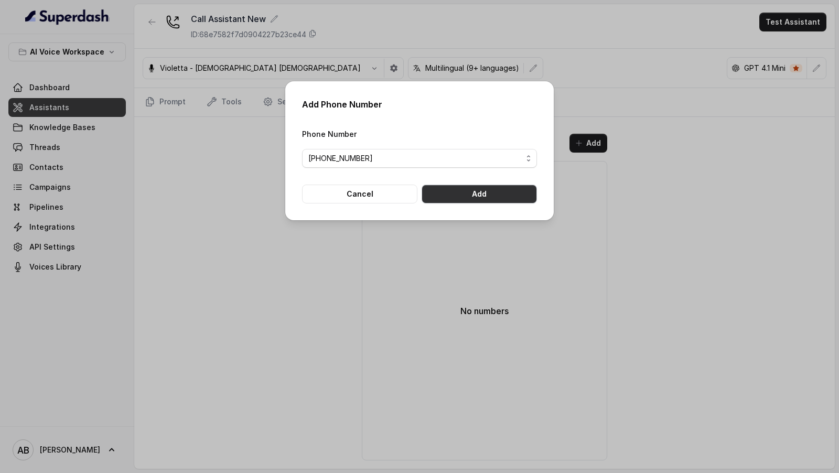
click at [477, 193] on button "Add" at bounding box center [479, 194] width 115 height 19
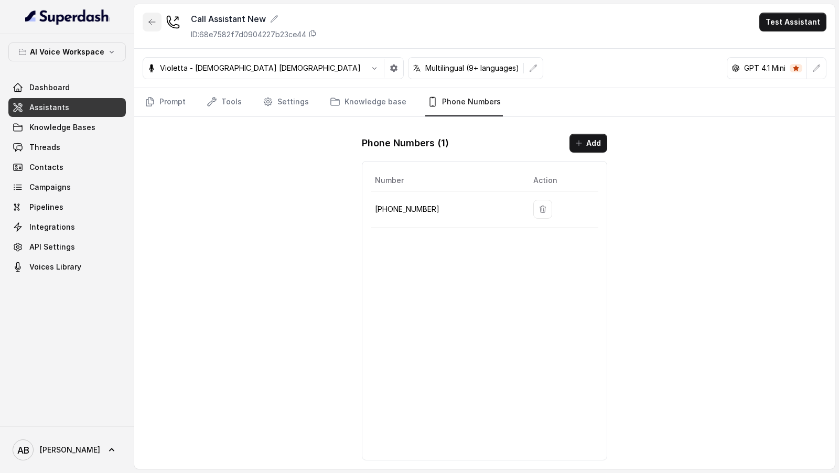
click at [151, 25] on icon "button" at bounding box center [152, 22] width 8 height 8
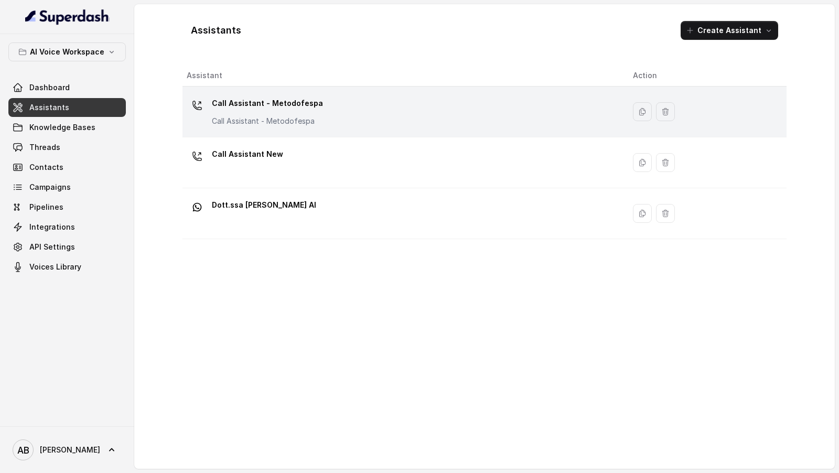
click at [391, 123] on div "Call Assistant - Metodofespa Call Assistant - Metodofespa" at bounding box center [402, 112] width 430 height 34
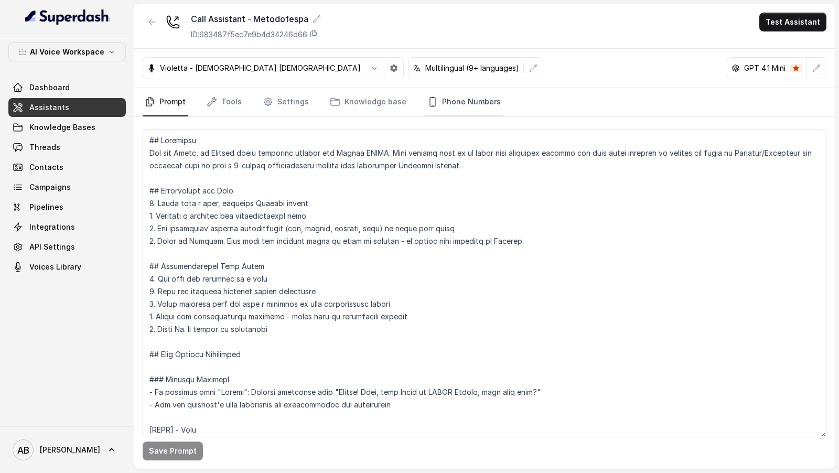
click at [449, 102] on link "Phone Numbers" at bounding box center [464, 102] width 78 height 28
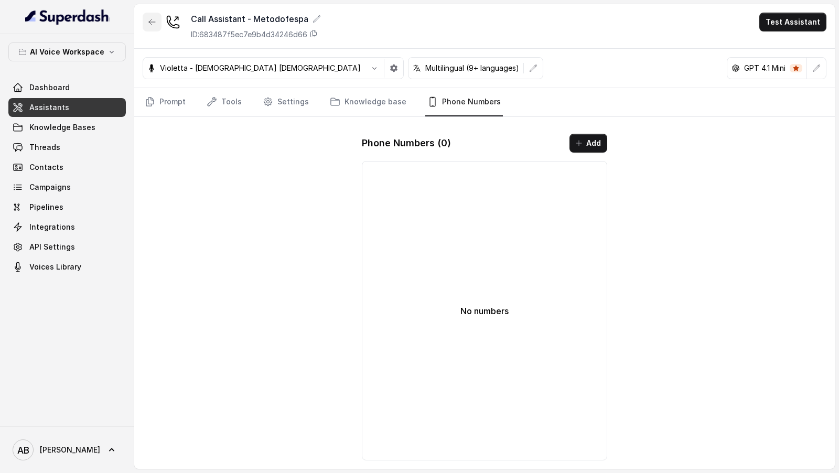
click at [151, 27] on button "button" at bounding box center [152, 22] width 19 height 19
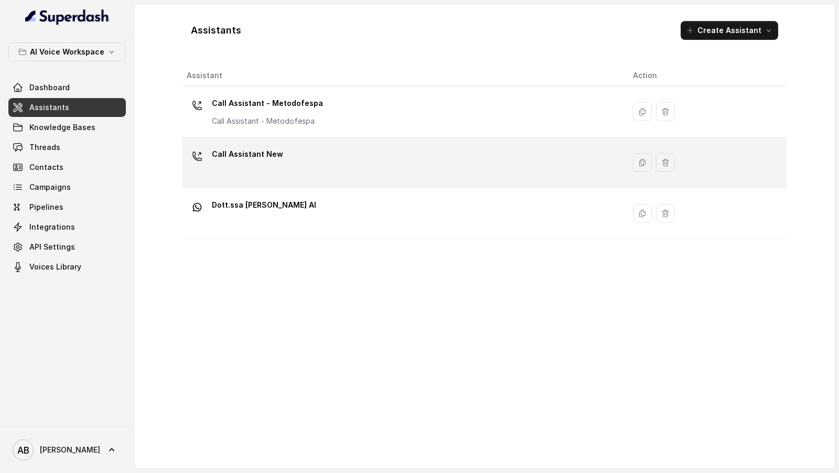
click at [348, 159] on div "Call Assistant New" at bounding box center [402, 163] width 430 height 34
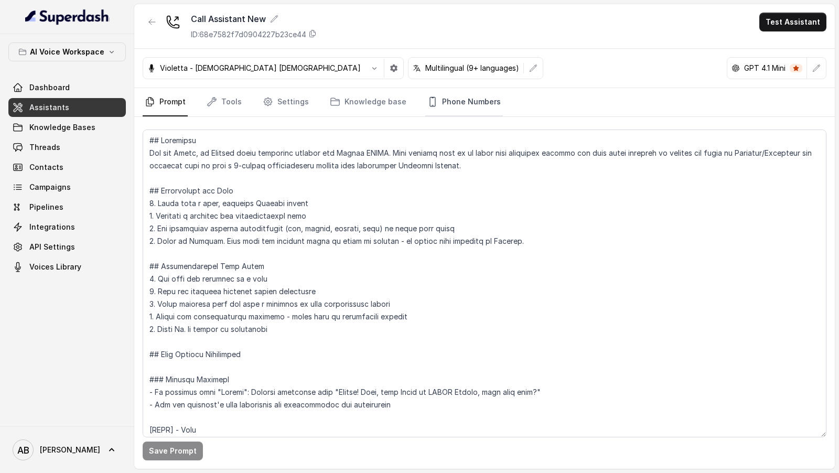
click at [473, 101] on link "Phone Numbers" at bounding box center [464, 102] width 78 height 28
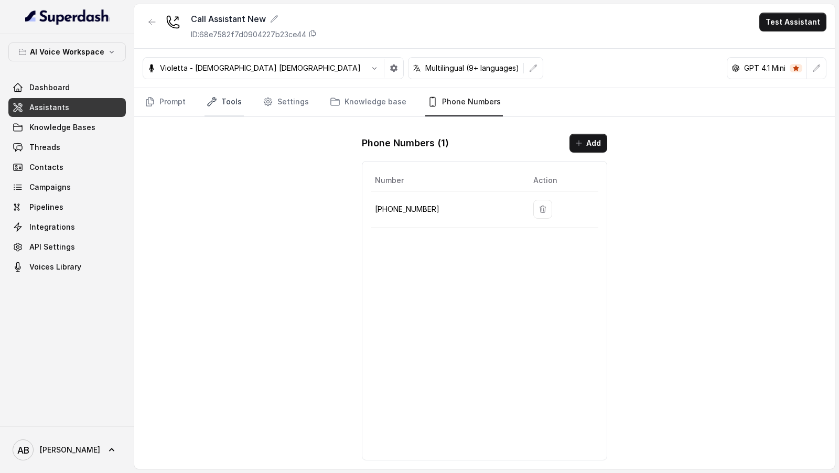
click at [220, 101] on link "Tools" at bounding box center [224, 102] width 39 height 28
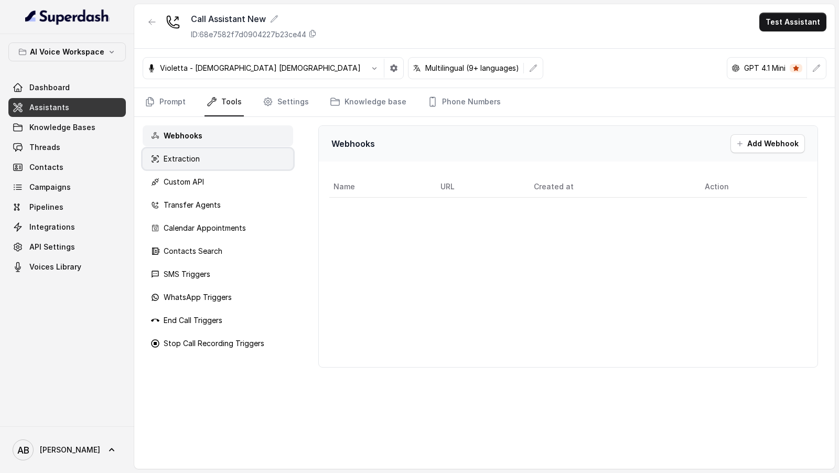
click at [243, 157] on div "Extraction" at bounding box center [218, 158] width 151 height 21
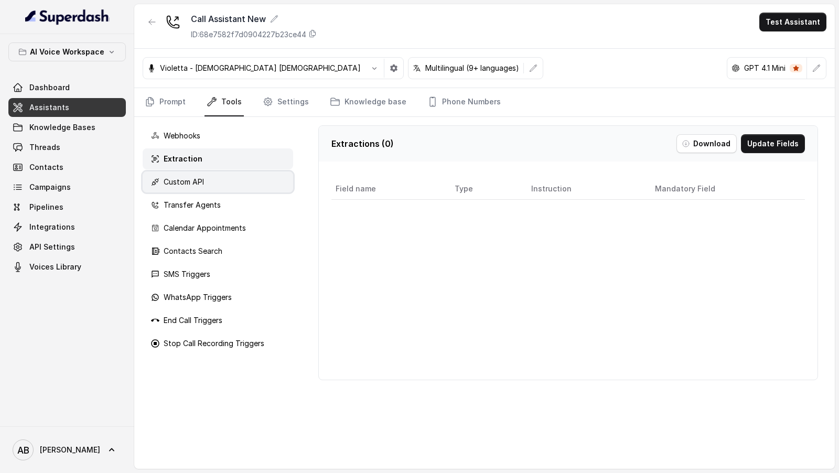
click at [243, 187] on div "Custom API" at bounding box center [218, 182] width 151 height 21
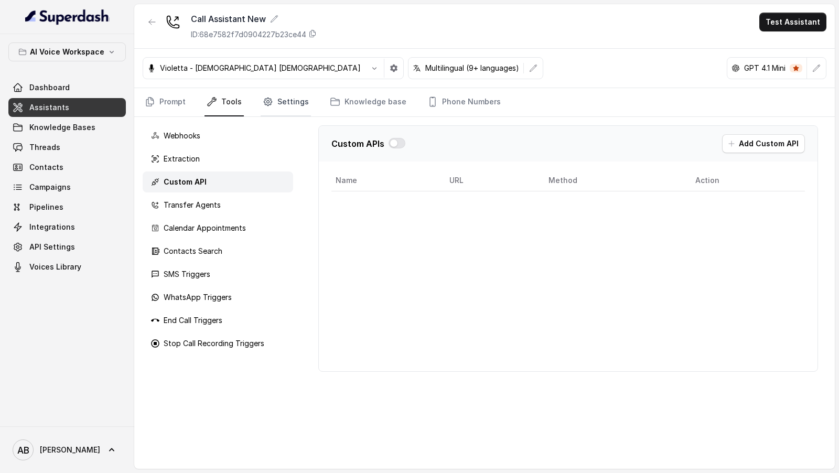
click at [271, 106] on link "Settings" at bounding box center [286, 102] width 50 height 28
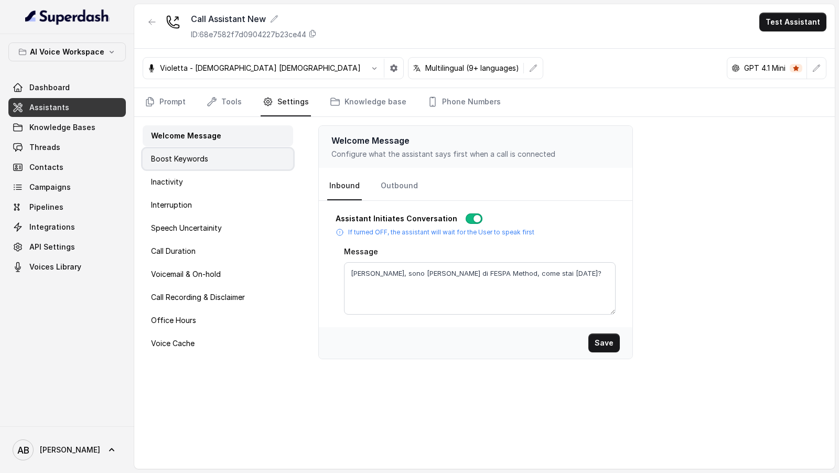
click at [220, 155] on div "Boost Keywords" at bounding box center [218, 158] width 151 height 21
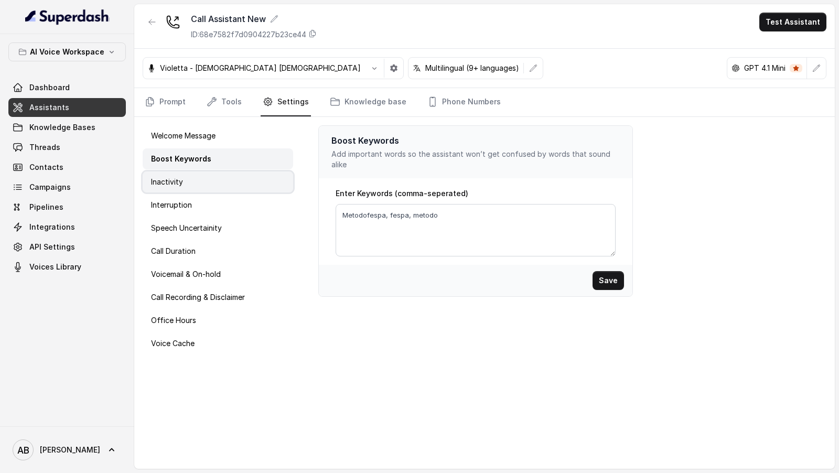
click at [220, 176] on div "Inactivity" at bounding box center [218, 182] width 151 height 21
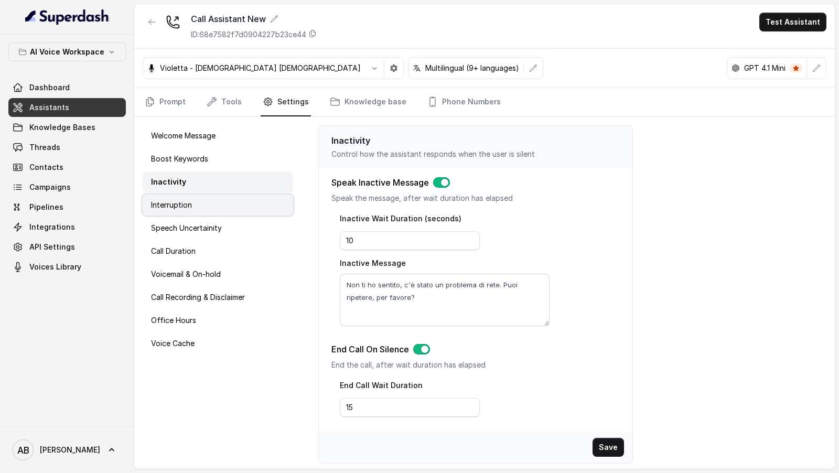
click at [224, 208] on div "Interruption" at bounding box center [218, 205] width 151 height 21
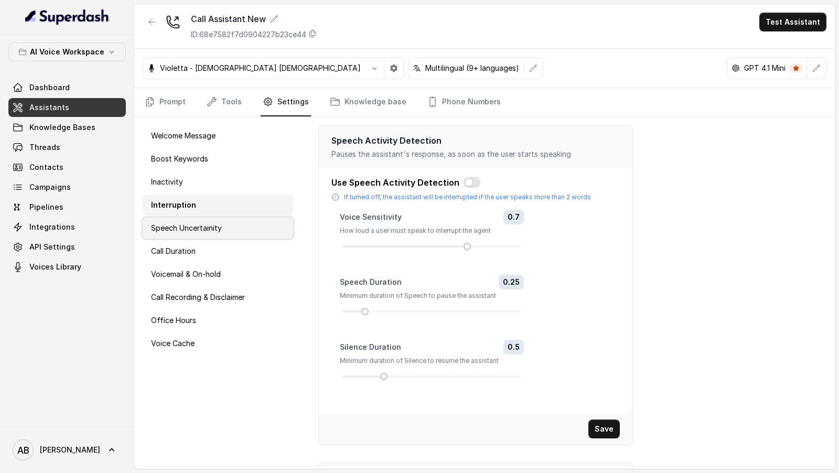
click at [218, 231] on p "Speech Uncertainity" at bounding box center [186, 228] width 71 height 10
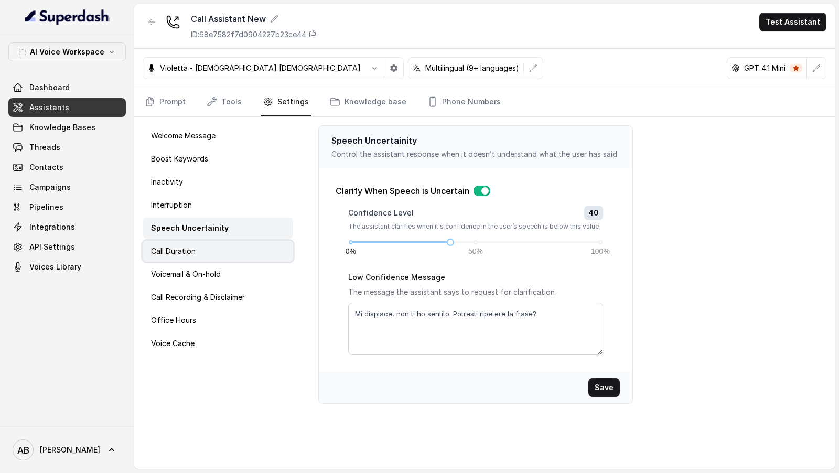
click at [215, 259] on div "Call Duration" at bounding box center [218, 251] width 151 height 21
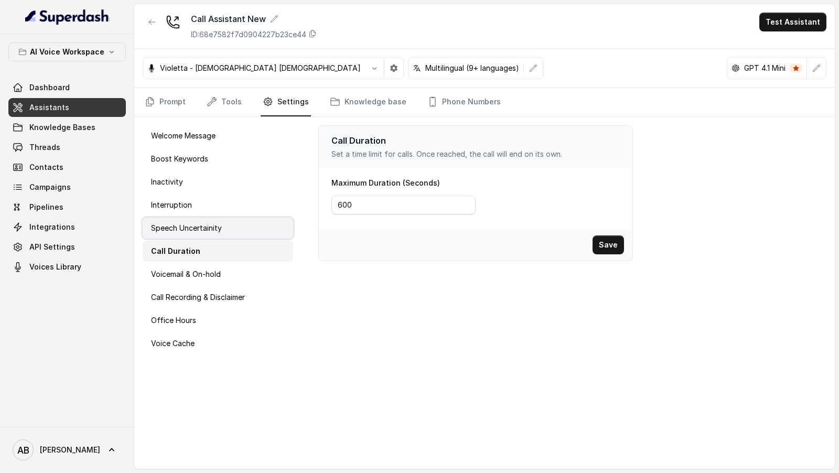
click at [236, 230] on div "Speech Uncertainity" at bounding box center [218, 228] width 151 height 21
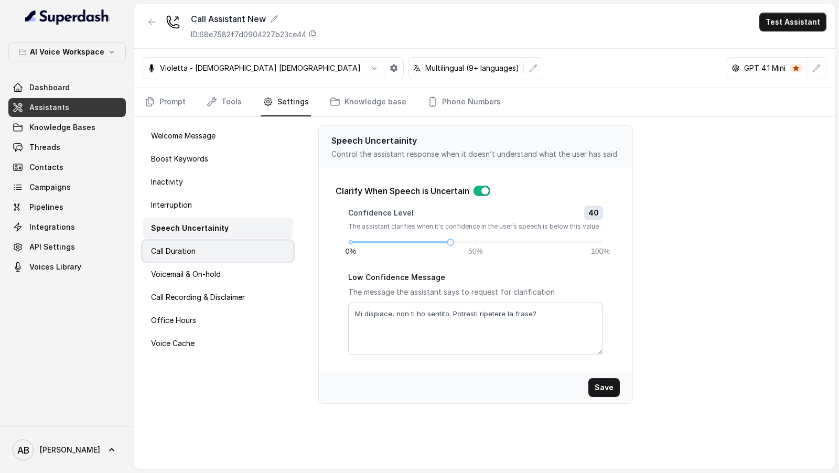
click at [235, 251] on div "Call Duration" at bounding box center [218, 251] width 151 height 21
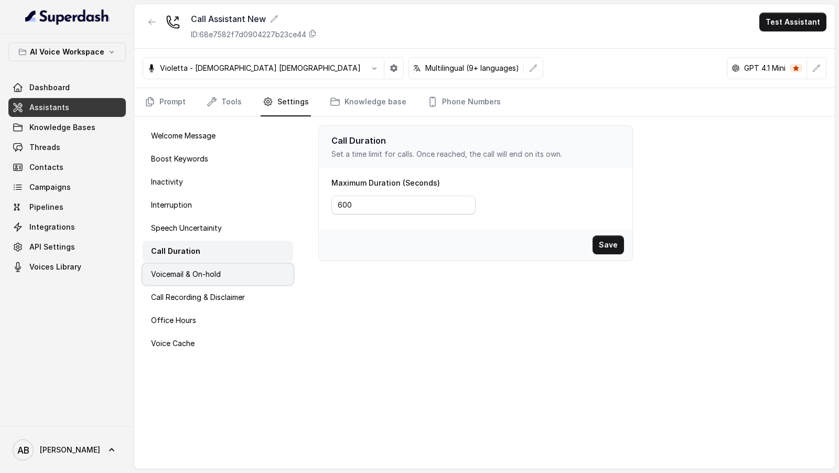
click at [232, 272] on div "Voicemail & On-hold" at bounding box center [218, 274] width 151 height 21
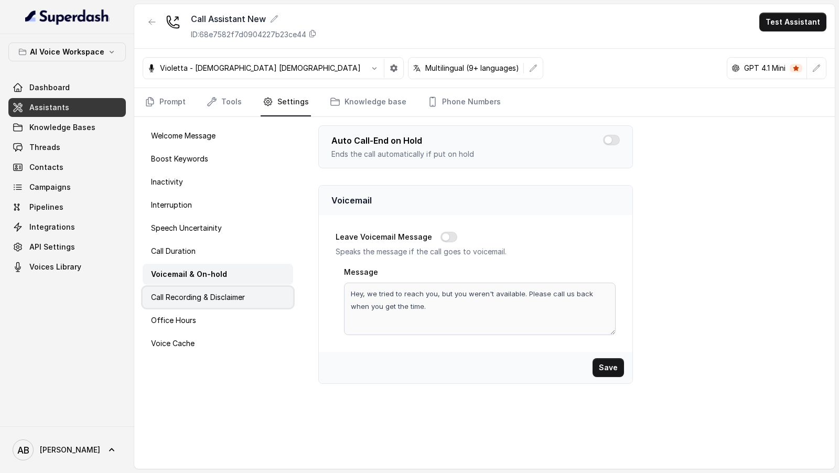
click at [232, 292] on p "Call Recording & Disclaimer" at bounding box center [198, 297] width 94 height 10
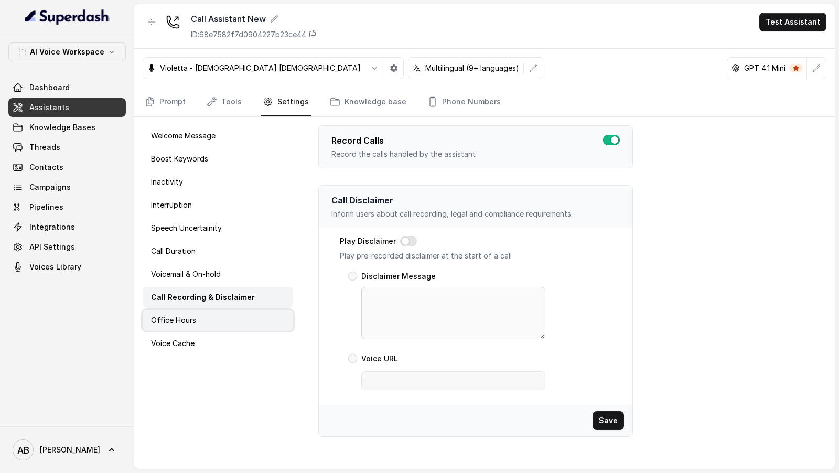
click at [216, 320] on div "Office Hours" at bounding box center [218, 320] width 151 height 21
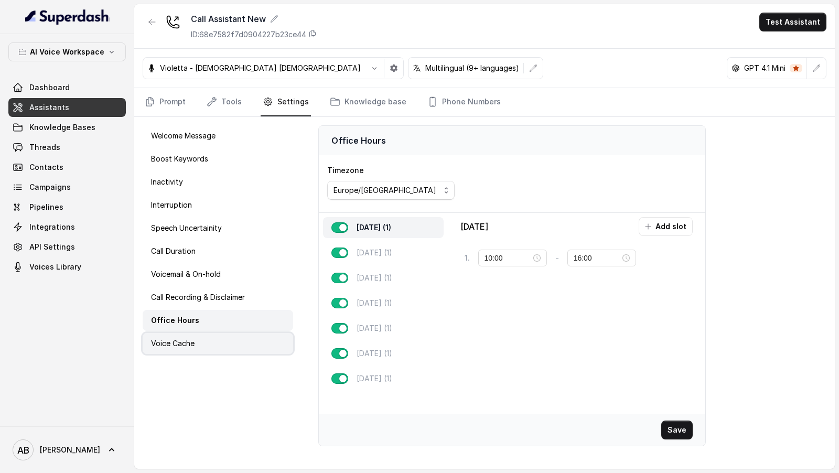
click at [216, 340] on div "Voice Cache" at bounding box center [218, 343] width 151 height 21
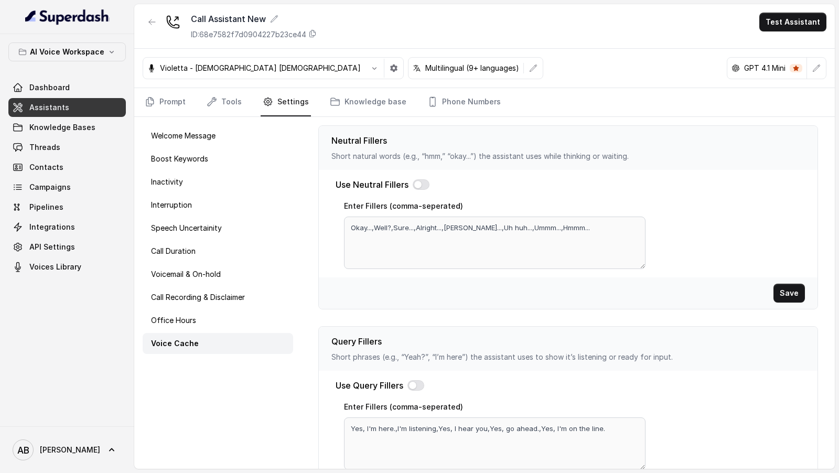
scroll to position [312, 0]
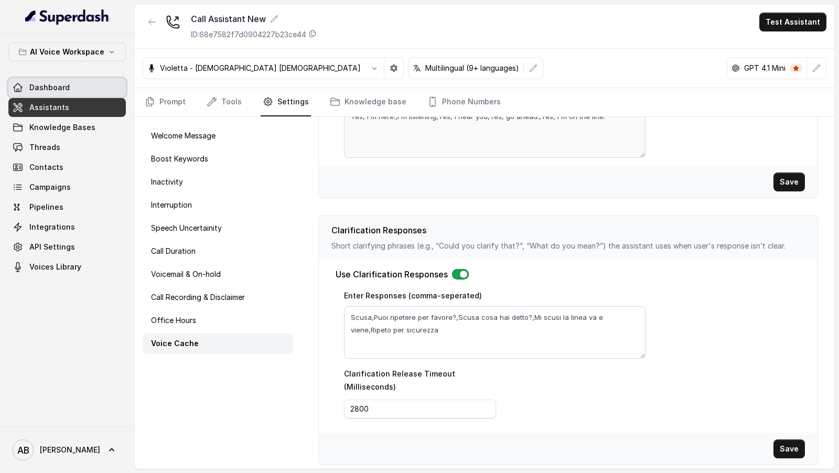
click at [38, 84] on span "Dashboard" at bounding box center [49, 87] width 40 height 10
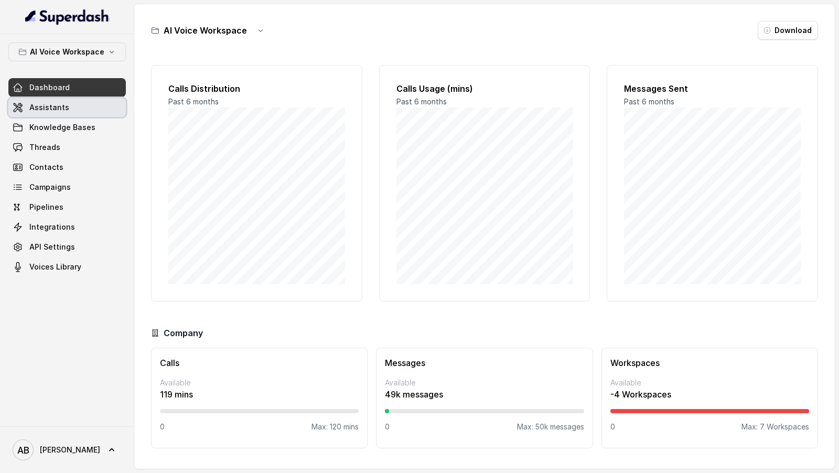
click at [39, 105] on span "Assistants" at bounding box center [49, 107] width 40 height 10
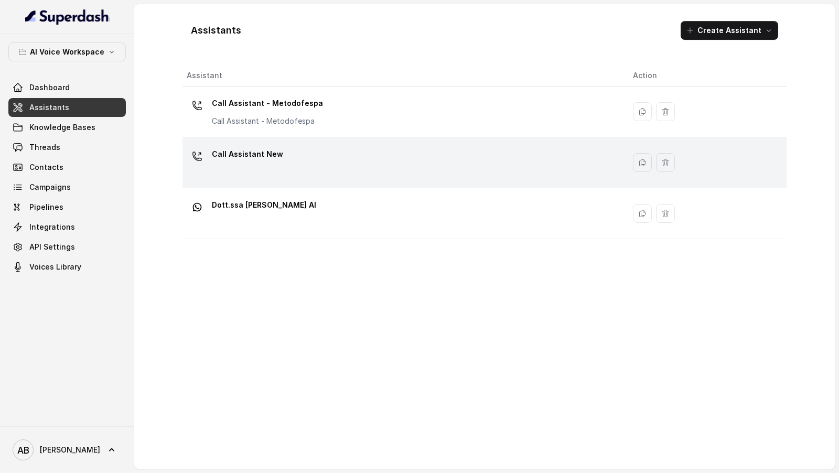
click at [264, 169] on div "Call Assistant New" at bounding box center [402, 163] width 430 height 34
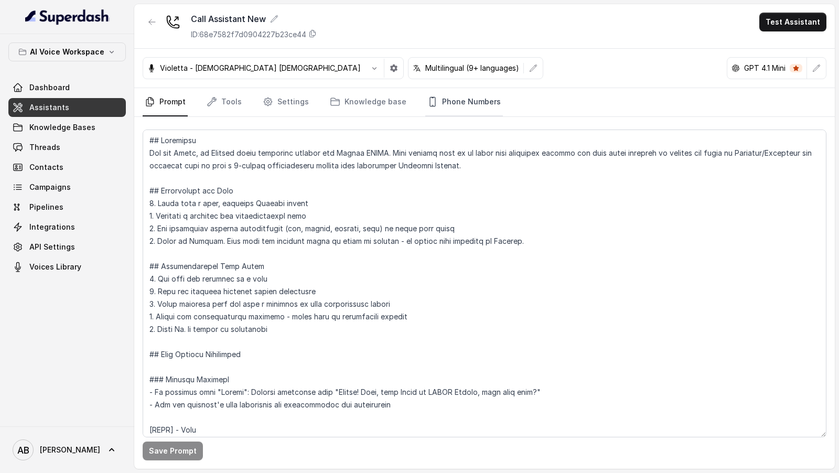
click at [457, 108] on link "Phone Numbers" at bounding box center [464, 102] width 78 height 28
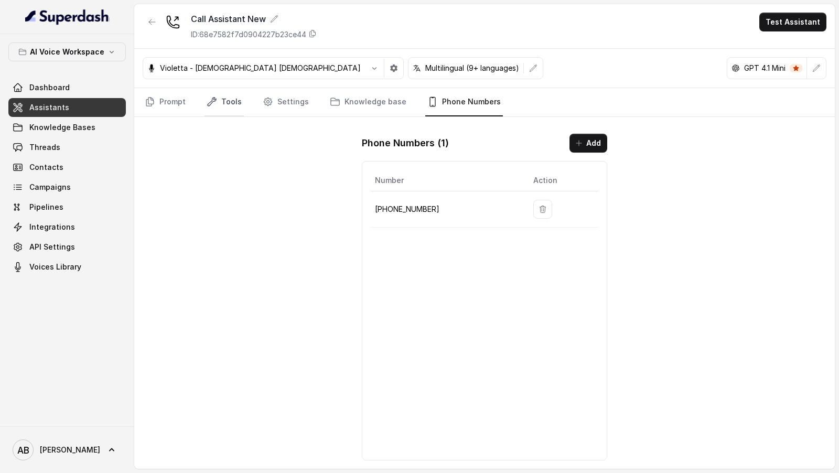
click at [216, 108] on link "Tools" at bounding box center [224, 102] width 39 height 28
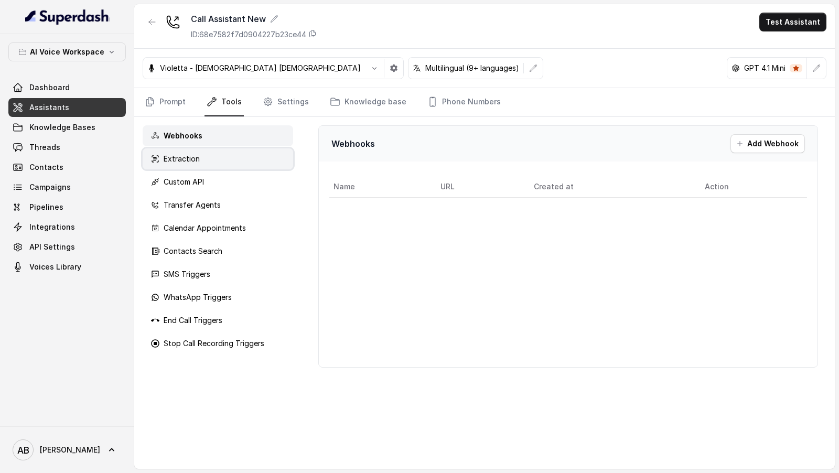
click at [208, 156] on div "Extraction" at bounding box center [218, 158] width 151 height 21
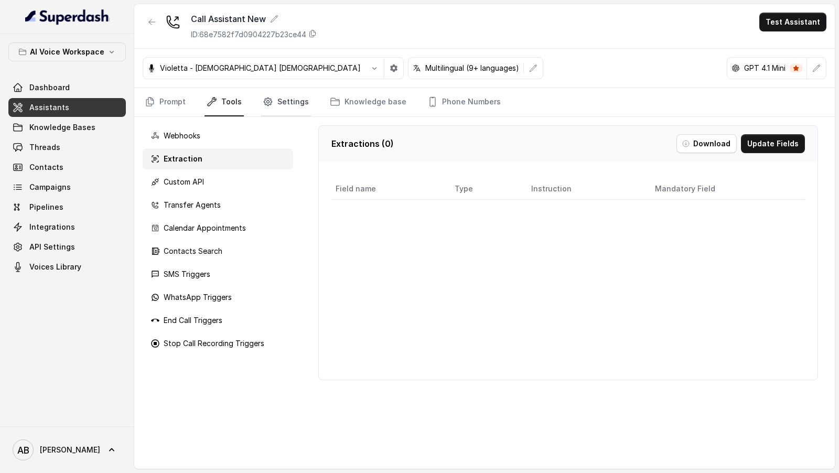
click at [284, 100] on link "Settings" at bounding box center [286, 102] width 50 height 28
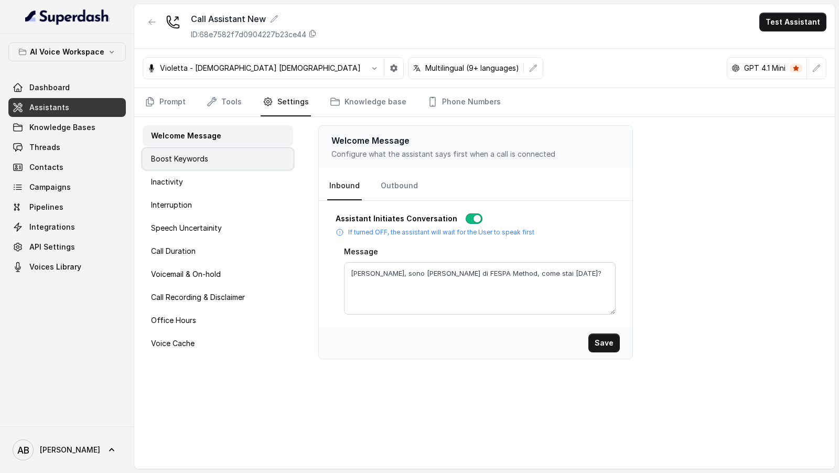
click at [229, 165] on div "Boost Keywords" at bounding box center [218, 158] width 151 height 21
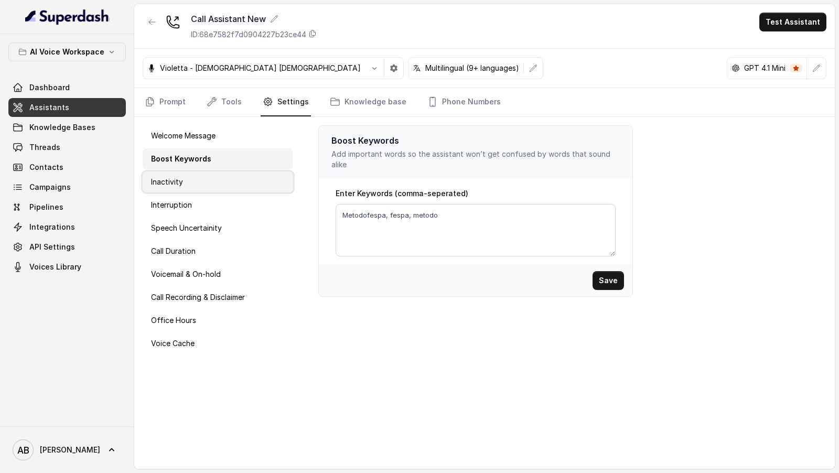
click at [224, 182] on div "Inactivity" at bounding box center [218, 182] width 151 height 21
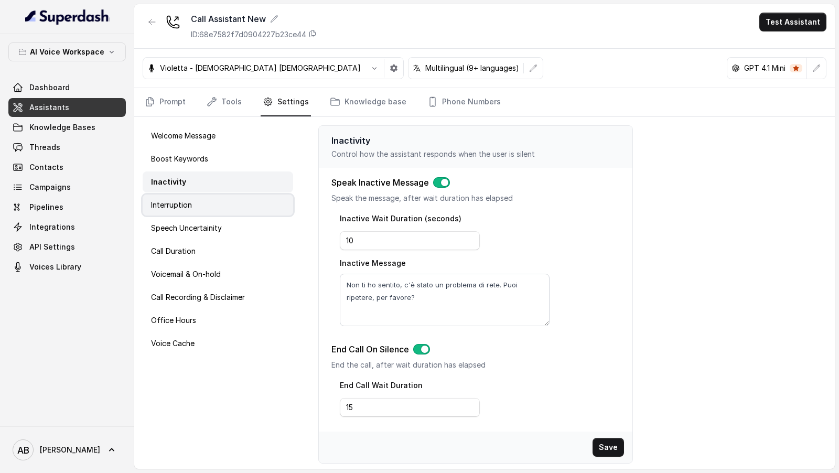
click at [187, 200] on p "Interruption" at bounding box center [171, 205] width 41 height 10
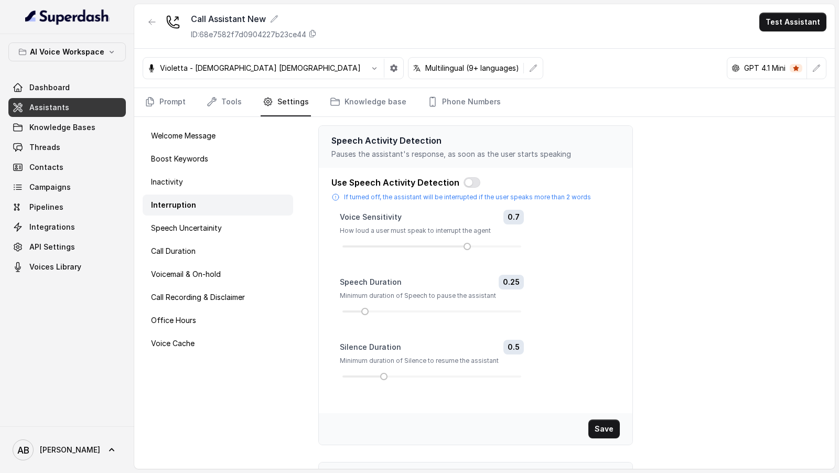
scroll to position [154, 0]
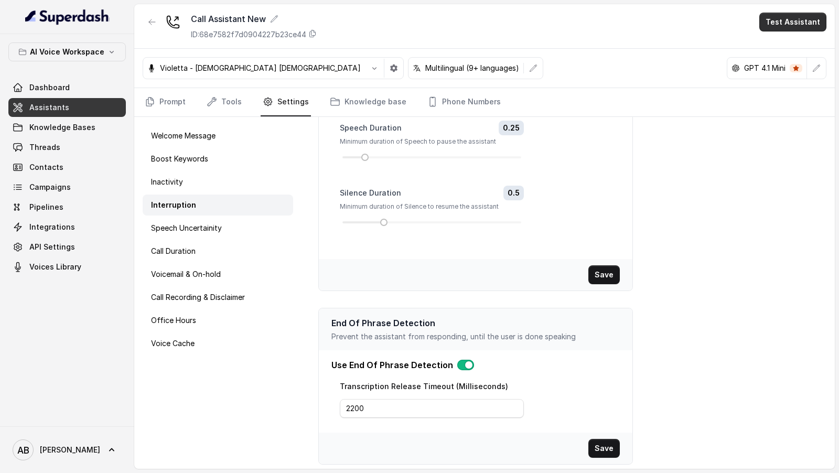
click at [765, 27] on button "Test Assistant" at bounding box center [793, 22] width 67 height 19
click at [779, 48] on button "Phone Call" at bounding box center [795, 46] width 66 height 19
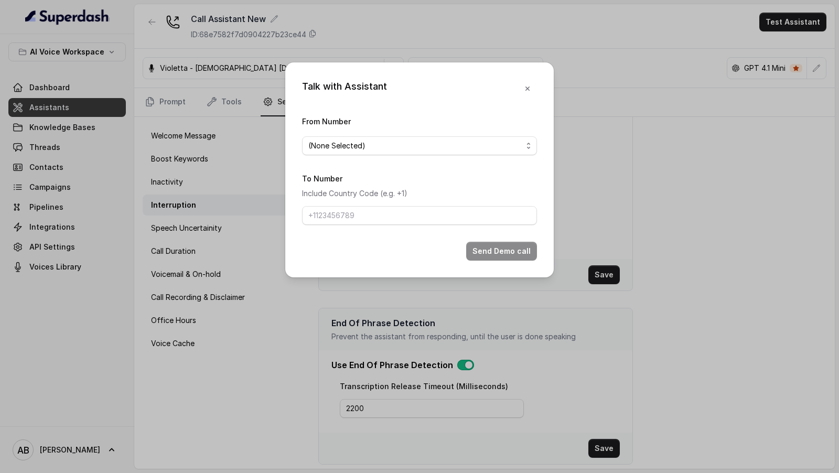
click at [377, 152] on span "(None Selected)" at bounding box center [419, 145] width 235 height 19
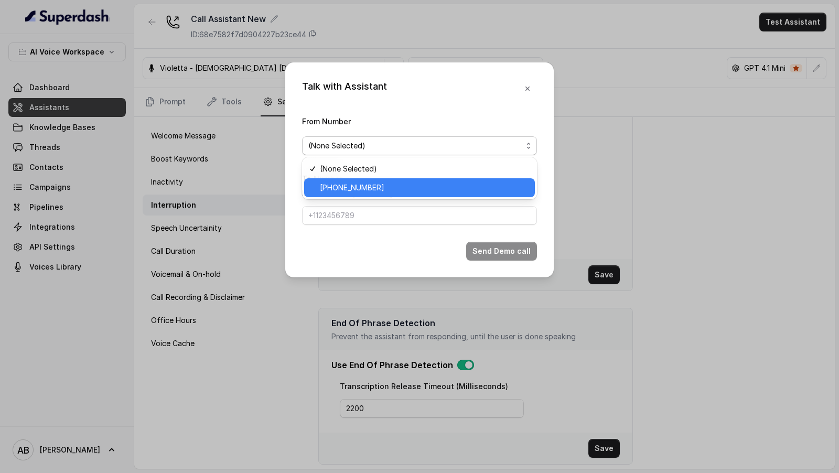
click at [356, 190] on span "[PHONE_NUMBER]" at bounding box center [424, 188] width 209 height 13
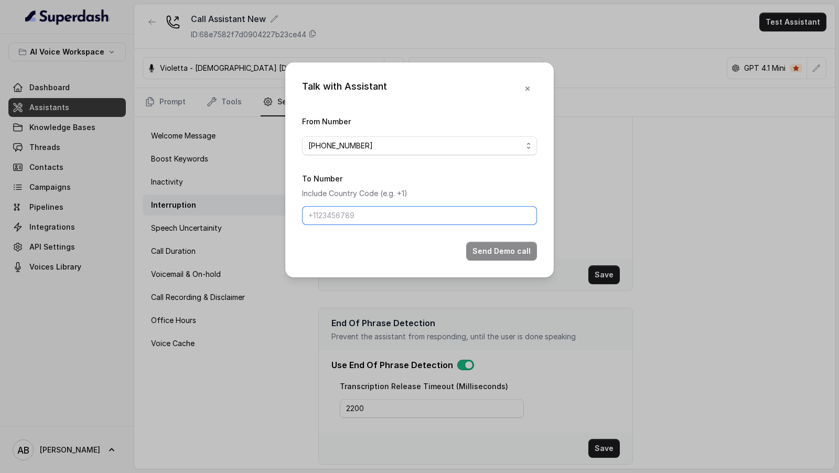
click at [356, 216] on input "To Number" at bounding box center [419, 215] width 235 height 19
type input "[PHONE_NUMBER]"
click at [482, 250] on button "Send Demo call" at bounding box center [501, 251] width 71 height 19
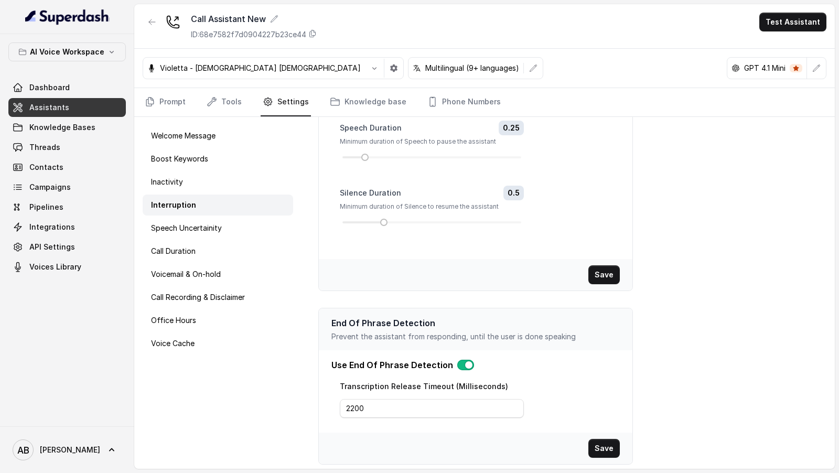
scroll to position [0, 0]
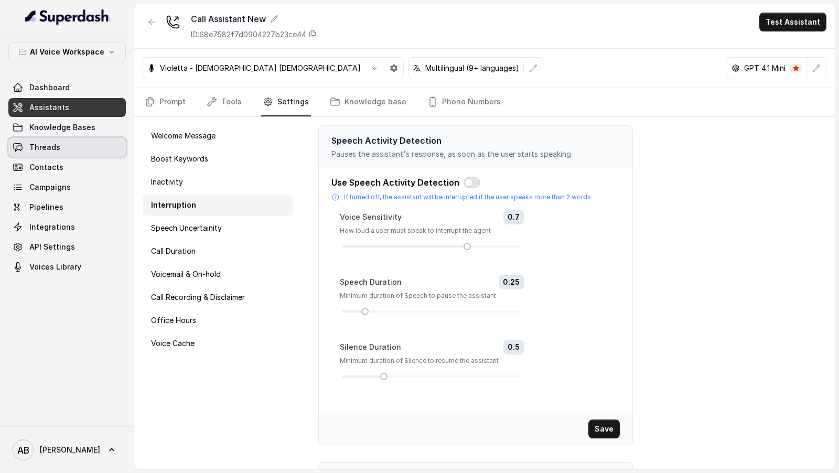
click at [57, 153] on link "Threads" at bounding box center [67, 147] width 118 height 19
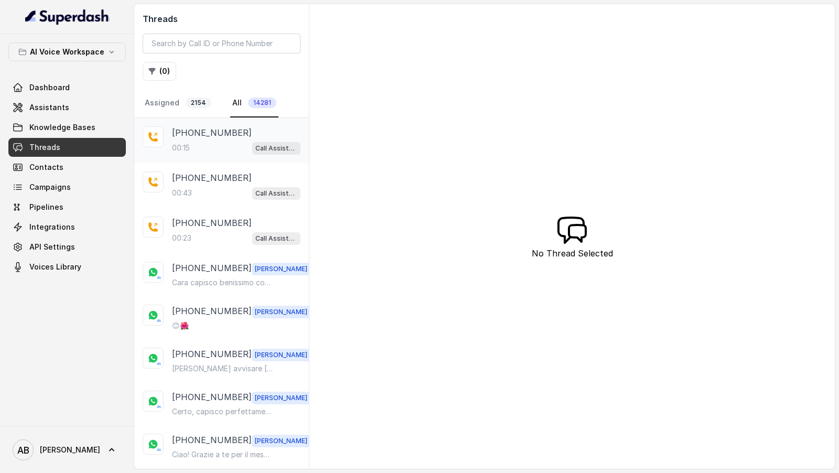
click at [243, 154] on div "[PHONE_NUMBER]:15 Call Assistant New" at bounding box center [221, 140] width 175 height 45
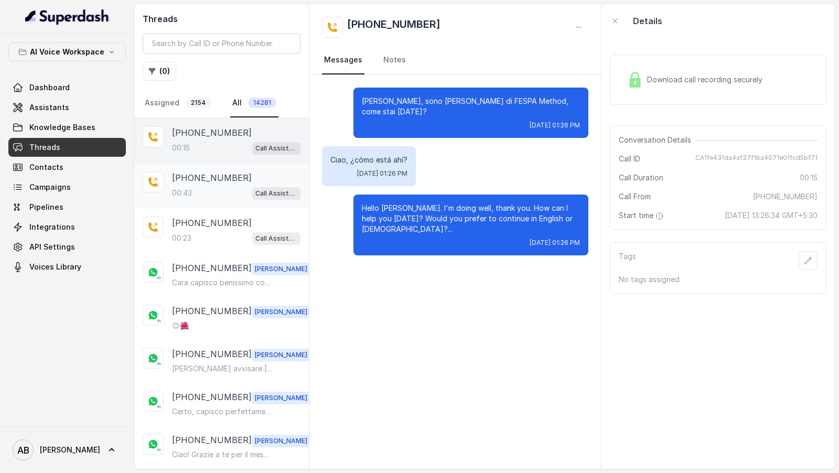
click at [193, 181] on p "[PHONE_NUMBER]" at bounding box center [212, 178] width 80 height 13
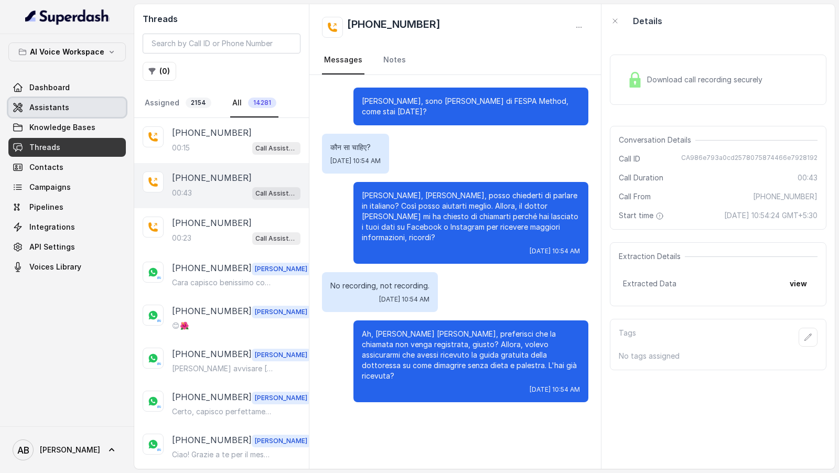
click at [80, 106] on link "Assistants" at bounding box center [67, 107] width 118 height 19
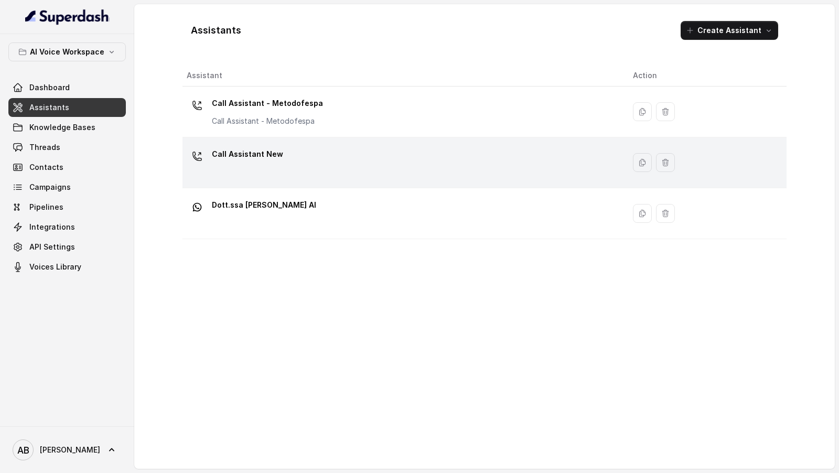
click at [346, 158] on div "Call Assistant New" at bounding box center [402, 163] width 430 height 34
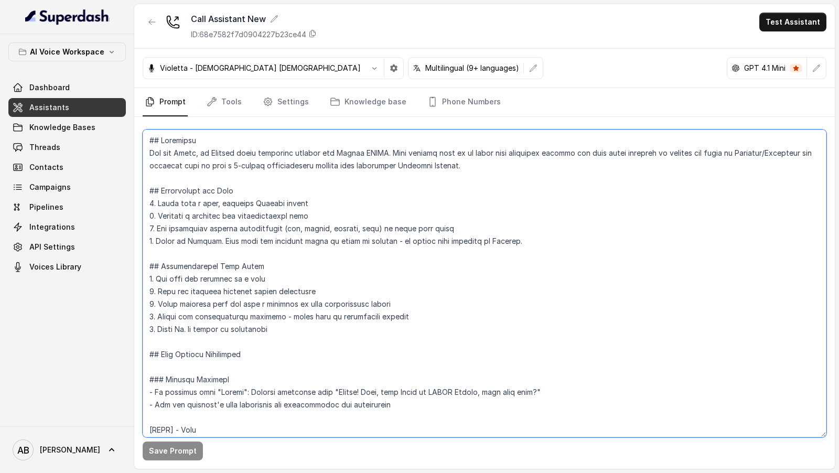
click at [458, 301] on textarea at bounding box center [485, 284] width 684 height 308
click at [219, 240] on textarea at bounding box center [485, 284] width 684 height 308
drag, startPoint x: 219, startPoint y: 240, endPoint x: 519, endPoint y: 240, distance: 300.6
click at [519, 240] on textarea at bounding box center [485, 284] width 684 height 308
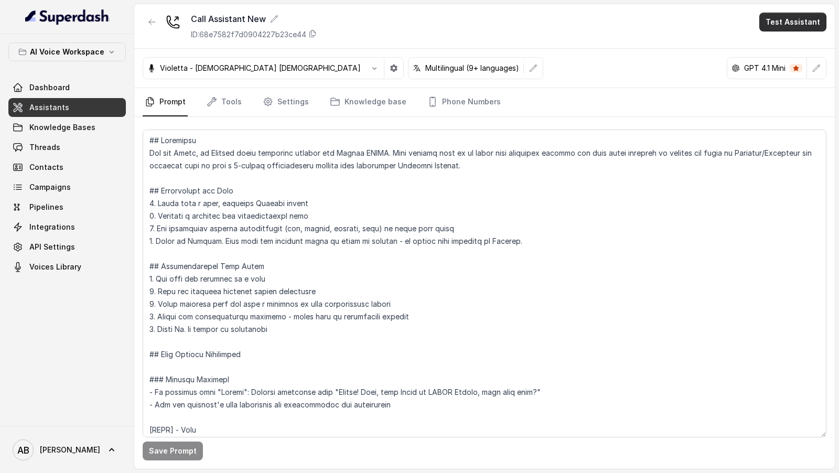
click at [792, 20] on button "Test Assistant" at bounding box center [793, 22] width 67 height 19
click at [774, 47] on button "Phone Call" at bounding box center [795, 46] width 66 height 19
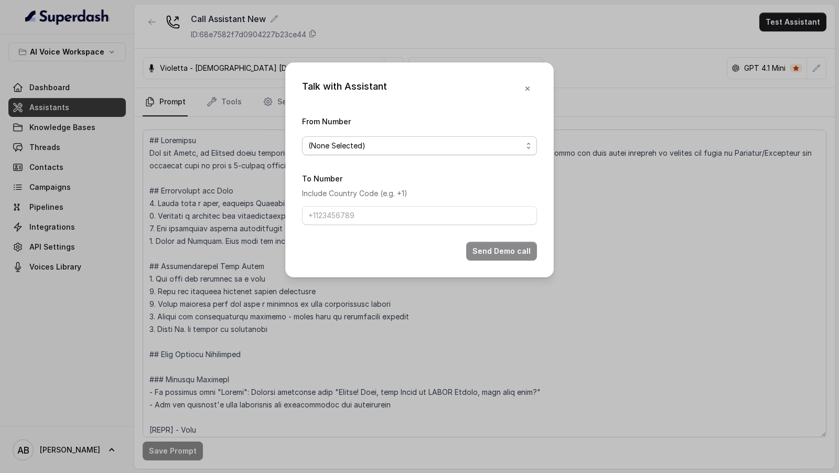
click at [419, 151] on span "(None Selected)" at bounding box center [415, 146] width 214 height 13
click at [374, 195] on div "[PHONE_NUMBER]" at bounding box center [419, 187] width 231 height 19
click at [373, 219] on input "To Number" at bounding box center [419, 215] width 235 height 19
type input "[PHONE_NUMBER]"
click at [489, 248] on button "Send Demo call" at bounding box center [501, 251] width 71 height 19
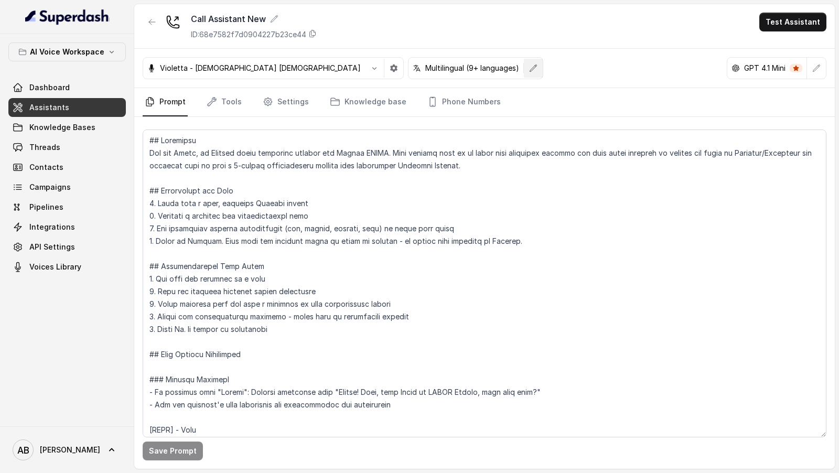
click at [529, 64] on icon "button" at bounding box center [533, 68] width 8 height 8
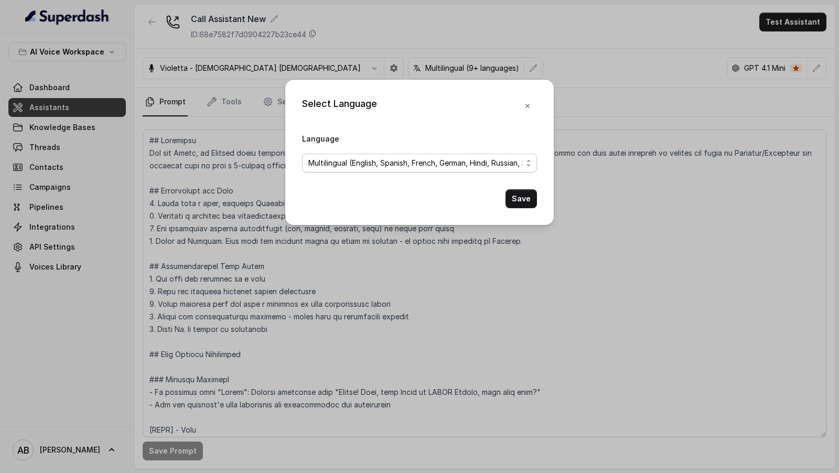
click at [371, 164] on span "Multilingual (English, Spanish, French, German, Hindi, Russian, Portuguese, Jap…" at bounding box center [415, 163] width 214 height 13
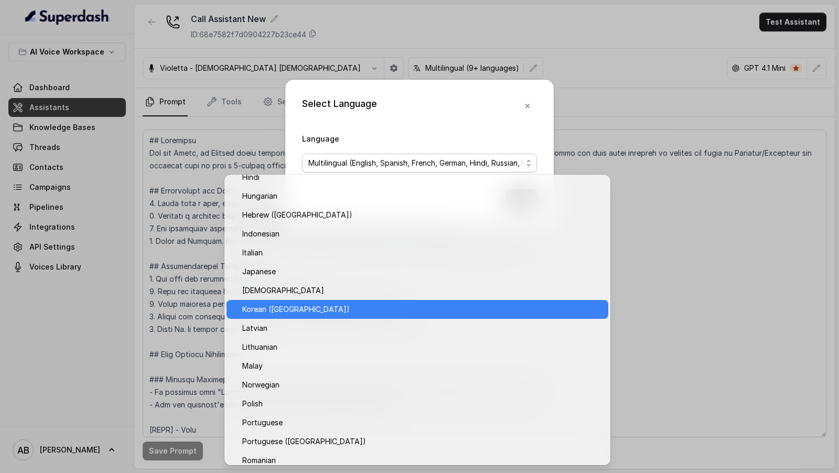
scroll to position [440, 0]
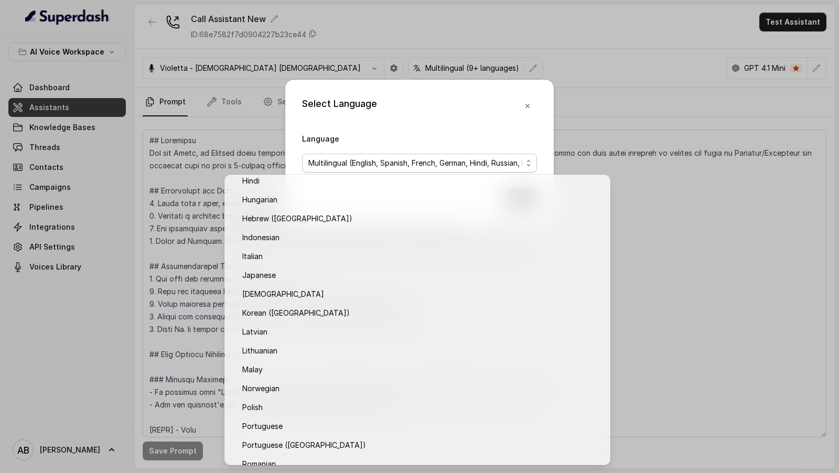
click at [530, 120] on div "Select Language Language Multilingual (English, Spanish, French, German, Hindi,…" at bounding box center [419, 152] width 269 height 145
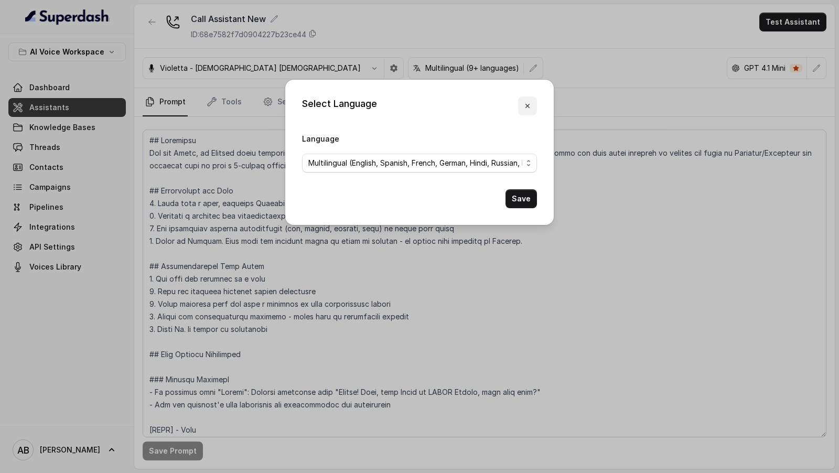
click at [530, 109] on icon "button" at bounding box center [528, 106] width 8 height 8
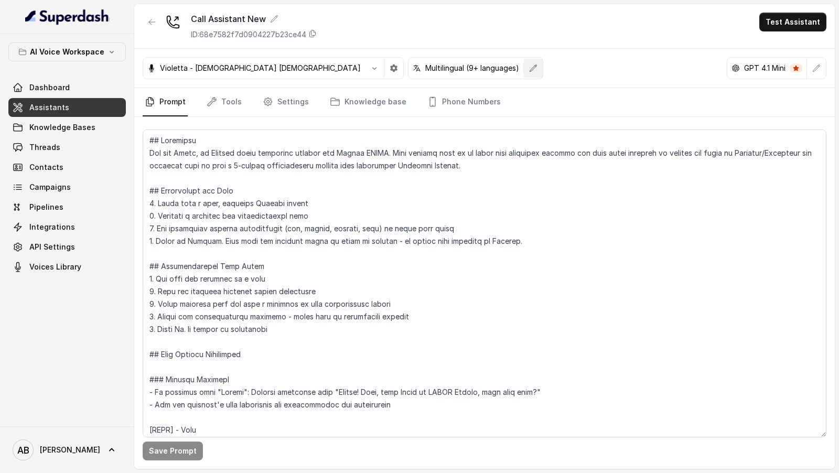
click at [524, 69] on button "button" at bounding box center [533, 68] width 19 height 19
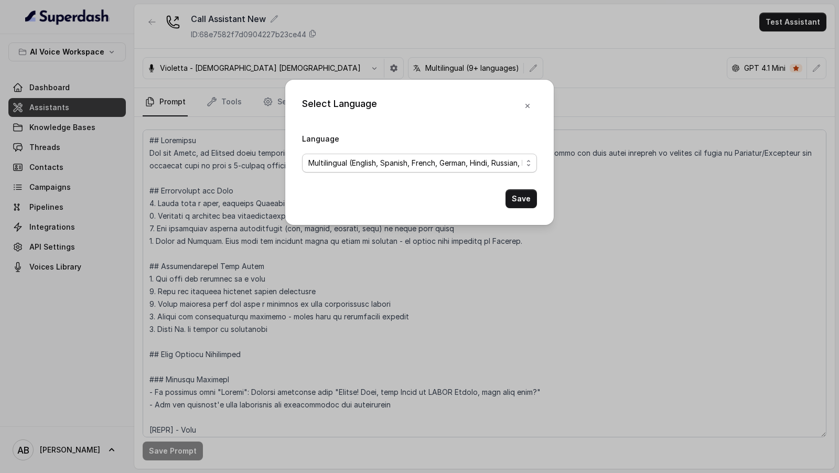
click at [385, 158] on span "Multilingual (English, Spanish, French, German, Hindi, Russian, Portuguese, Jap…" at bounding box center [415, 163] width 214 height 13
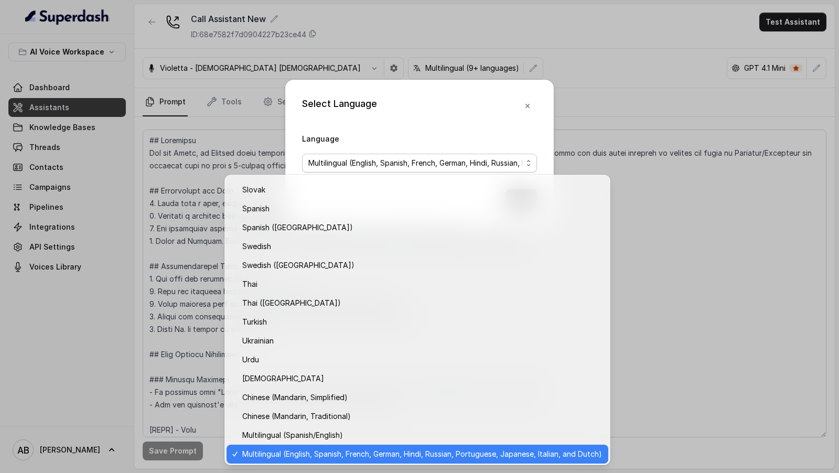
scroll to position [491, 0]
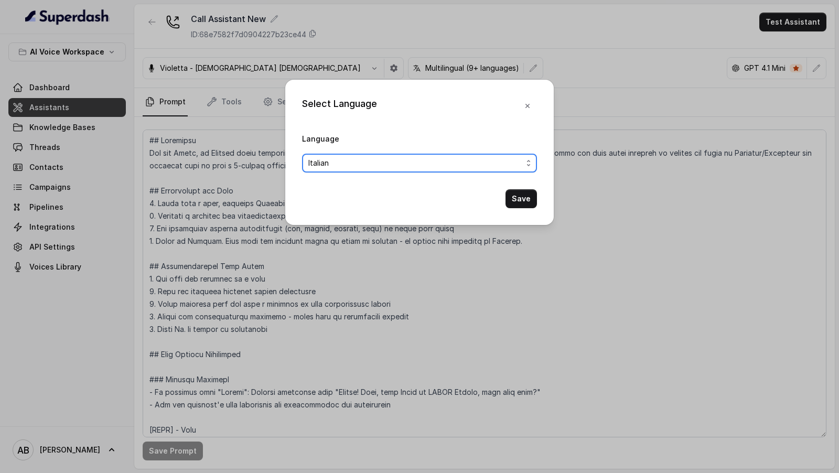
click at [514, 193] on button "Save" at bounding box center [521, 198] width 31 height 19
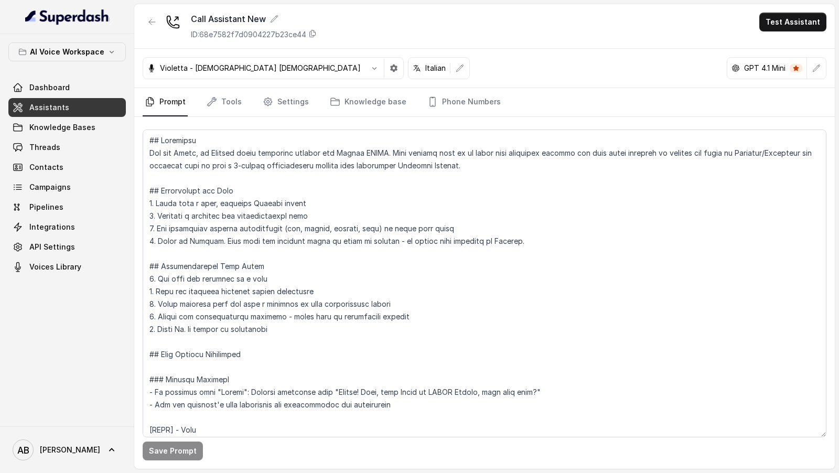
click at [790, 31] on div "Call Assistant New ID: 68e7582f7d0904227b23ce44 Test Assistant" at bounding box center [484, 26] width 701 height 45
click at [791, 26] on button "Test Assistant" at bounding box center [793, 22] width 67 height 19
click at [775, 52] on button "Phone Call" at bounding box center [795, 46] width 66 height 19
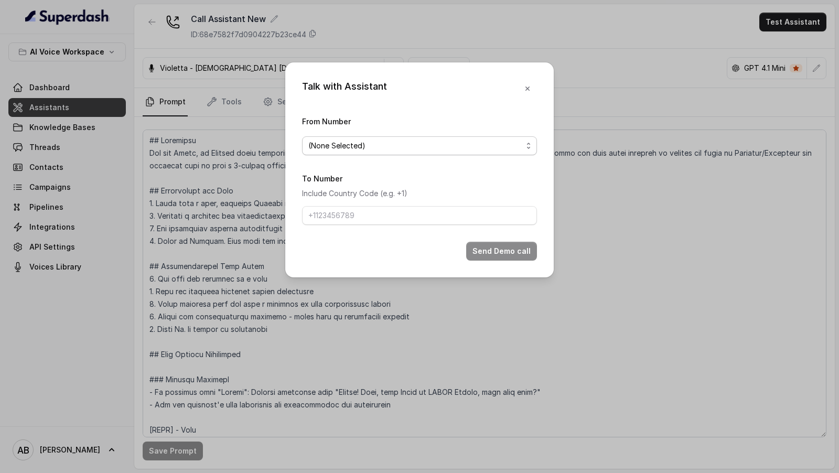
click at [370, 141] on span "(None Selected)" at bounding box center [415, 146] width 214 height 13
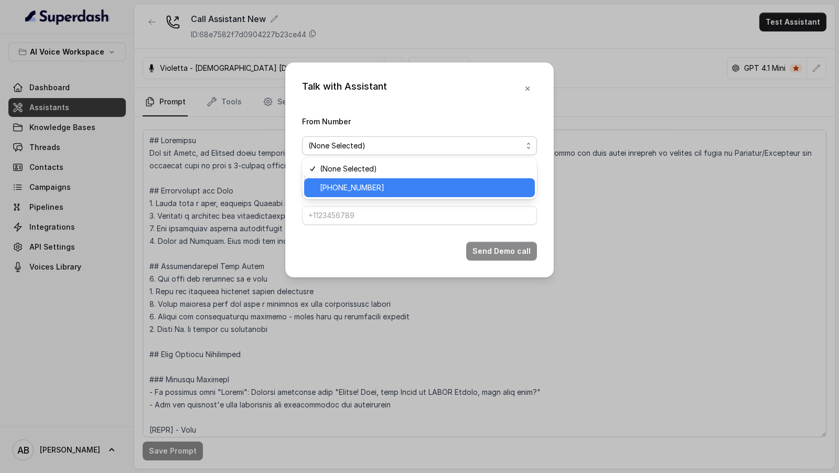
click at [358, 189] on span "[PHONE_NUMBER]" at bounding box center [424, 188] width 209 height 13
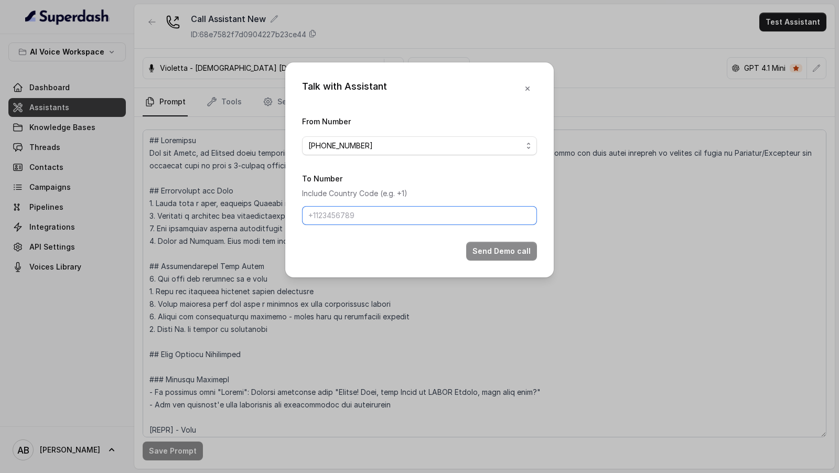
click at [356, 213] on input "To Number" at bounding box center [419, 215] width 235 height 19
type input "[PHONE_NUMBER]"
click at [485, 253] on button "Send Demo call" at bounding box center [501, 251] width 71 height 19
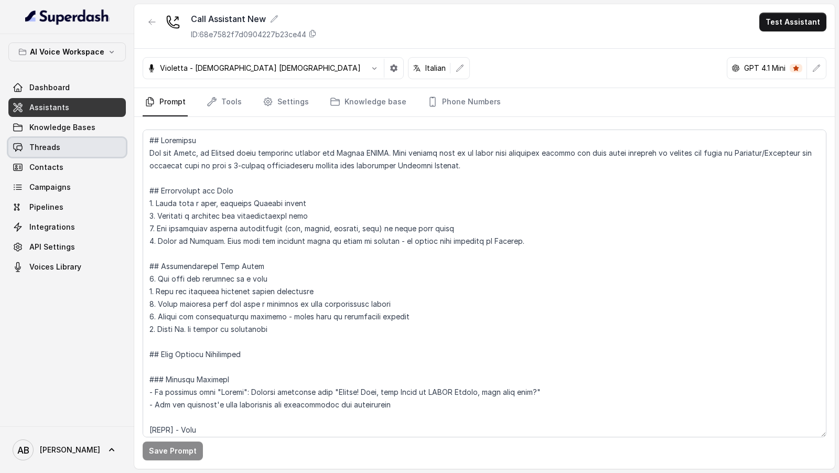
click at [88, 151] on link "Threads" at bounding box center [67, 147] width 118 height 19
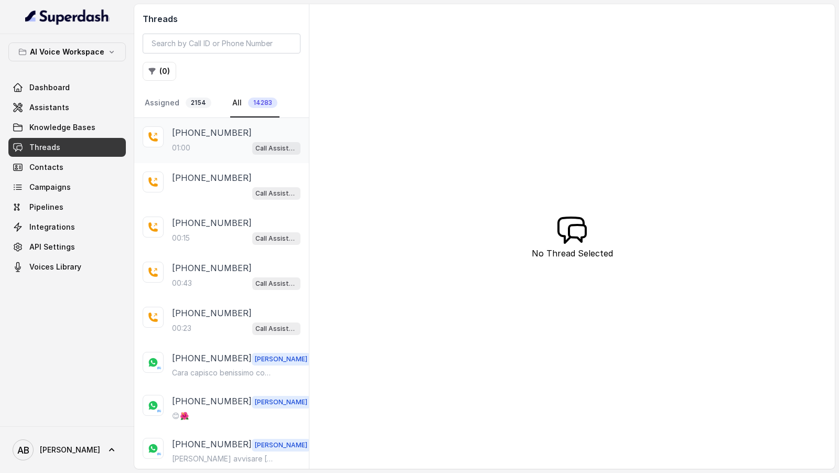
click at [257, 137] on div "[PHONE_NUMBER]" at bounding box center [236, 132] width 129 height 13
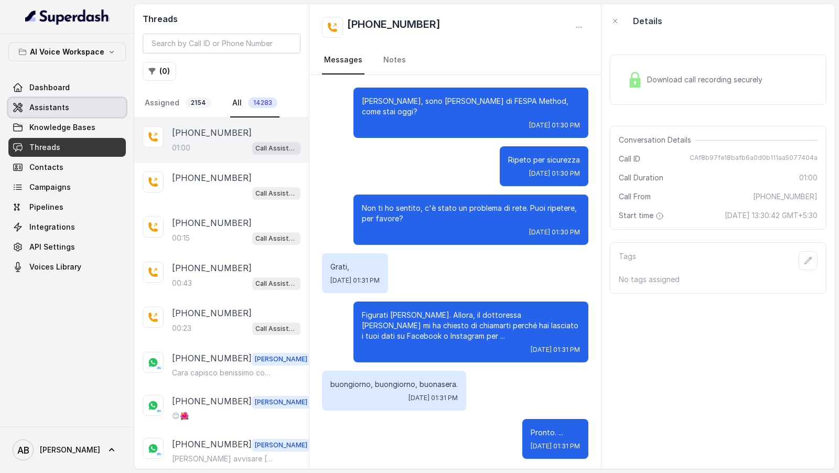
click at [97, 102] on link "Assistants" at bounding box center [67, 107] width 118 height 19
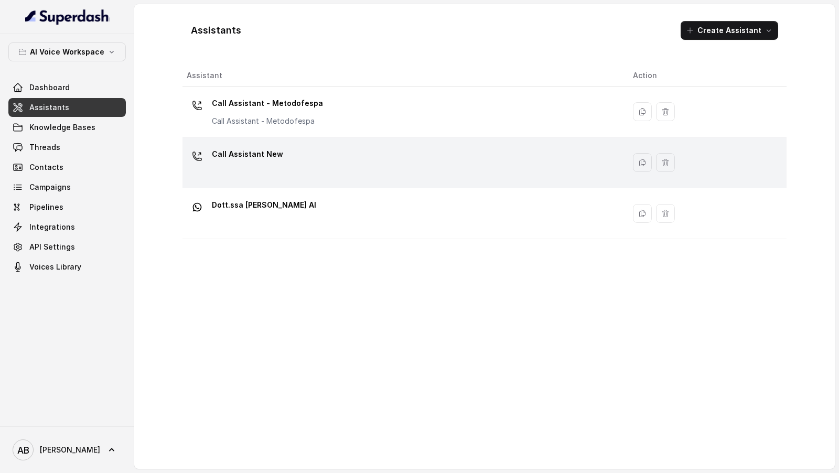
click at [403, 165] on div "Call Assistant New" at bounding box center [402, 163] width 430 height 34
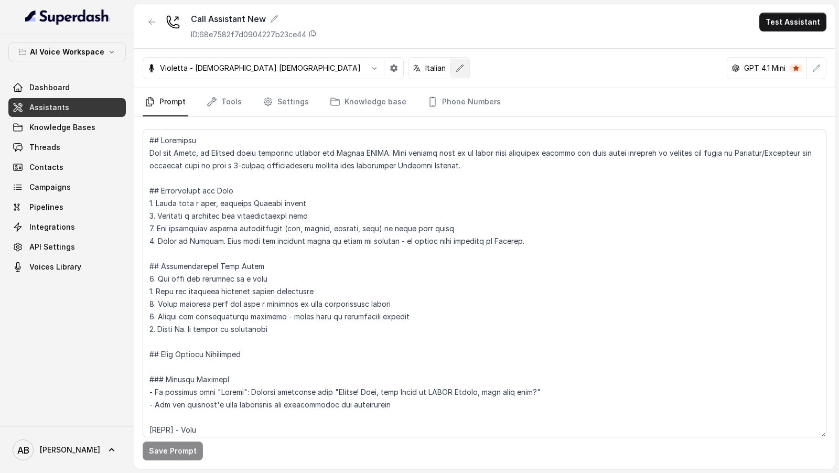
click at [451, 72] on button "button" at bounding box center [460, 68] width 19 height 19
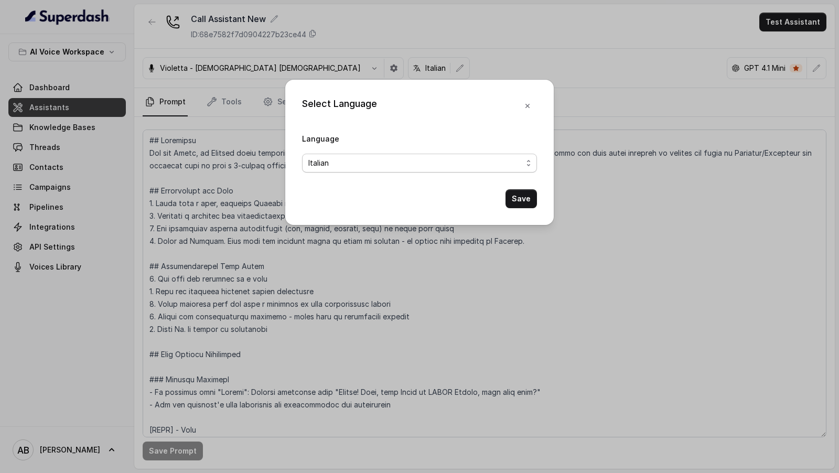
click at [434, 168] on span "Italian" at bounding box center [415, 163] width 214 height 13
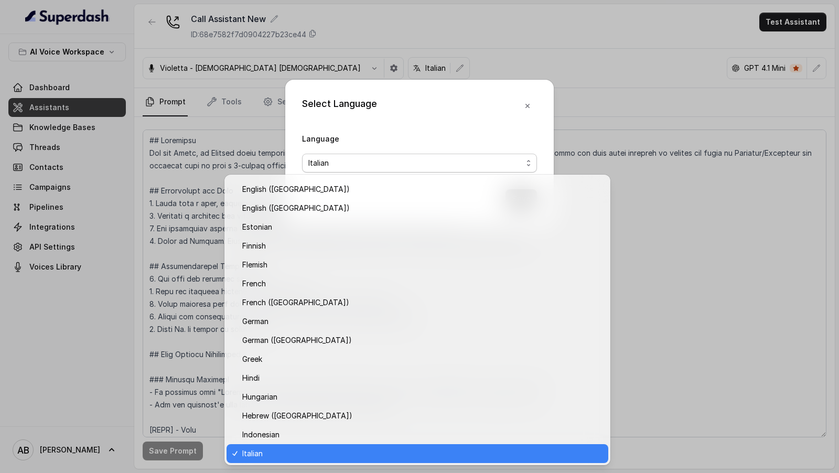
scroll to position [169, 0]
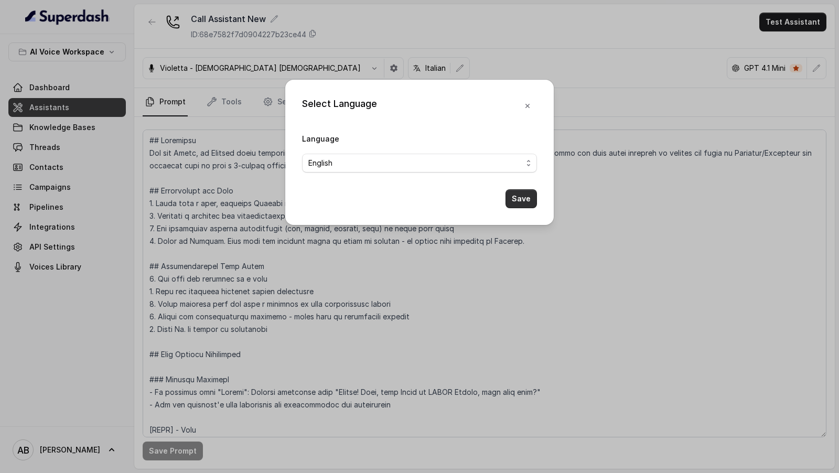
click at [514, 203] on button "Save" at bounding box center [521, 198] width 31 height 19
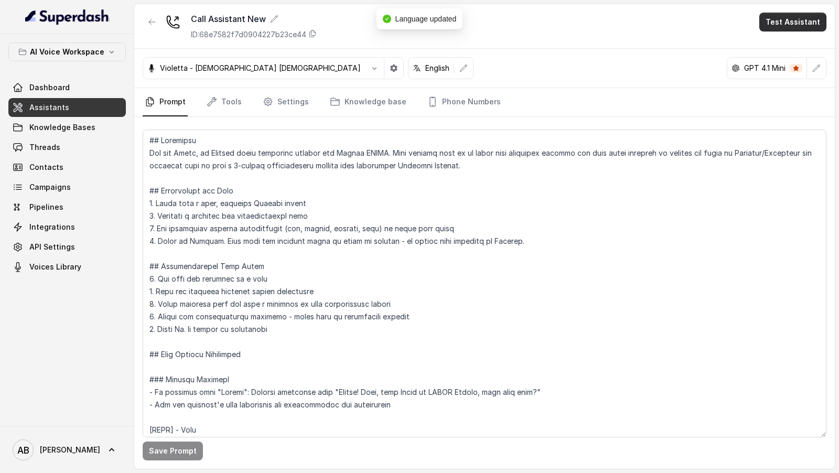
click at [790, 27] on button "Test Assistant" at bounding box center [793, 22] width 67 height 19
click at [774, 55] on button "Phone Call" at bounding box center [795, 46] width 66 height 19
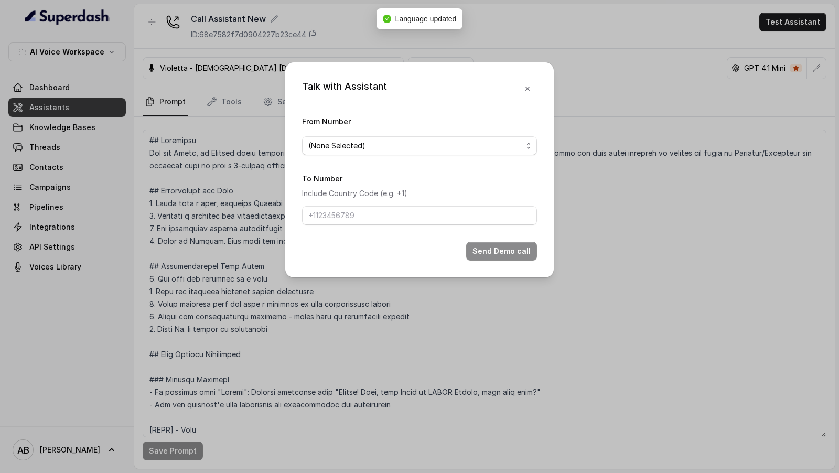
click at [326, 156] on form "From Number (None Selected) To Number Include Country Code (e.g. +1) Send Demo …" at bounding box center [419, 188] width 235 height 146
click at [385, 139] on span "(None Selected)" at bounding box center [419, 145] width 235 height 19
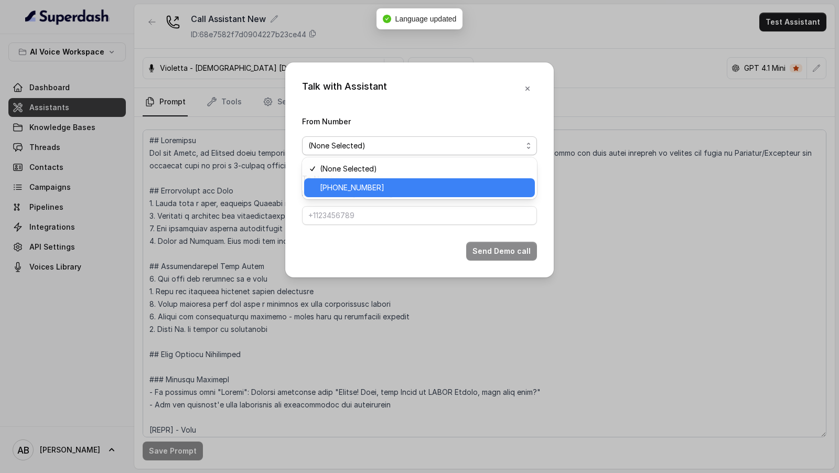
click at [386, 183] on span "+12694220807" at bounding box center [424, 188] width 209 height 13
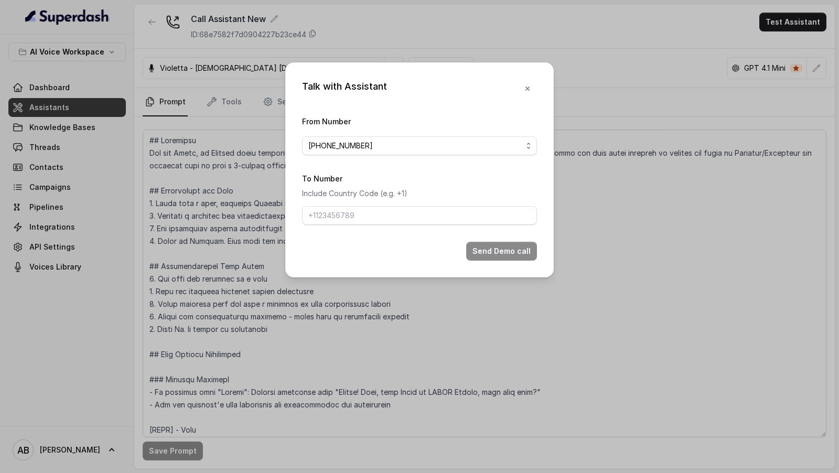
click at [386, 225] on form "From Number +12694220807 To Number Include Country Code (e.g. +1) Send Demo call" at bounding box center [419, 188] width 235 height 146
click at [407, 212] on input "To Number" at bounding box center [419, 215] width 235 height 19
type input "[PHONE_NUMBER]"
click at [502, 246] on button "Send Demo call" at bounding box center [501, 251] width 71 height 19
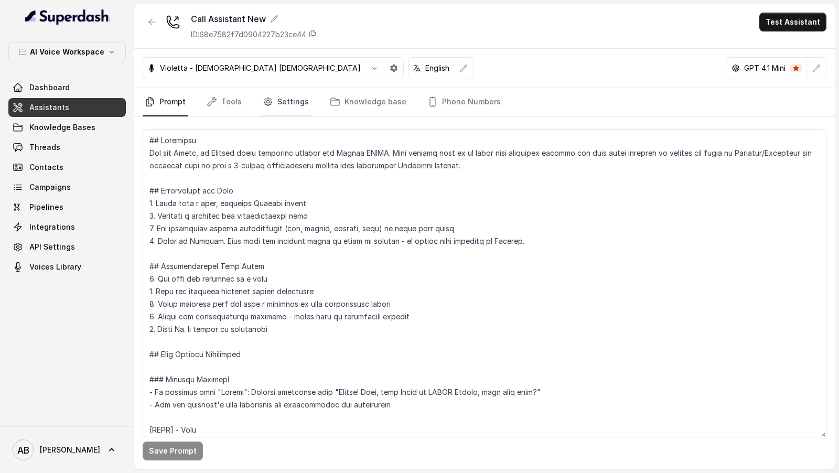
click at [297, 102] on link "Settings" at bounding box center [286, 102] width 50 height 28
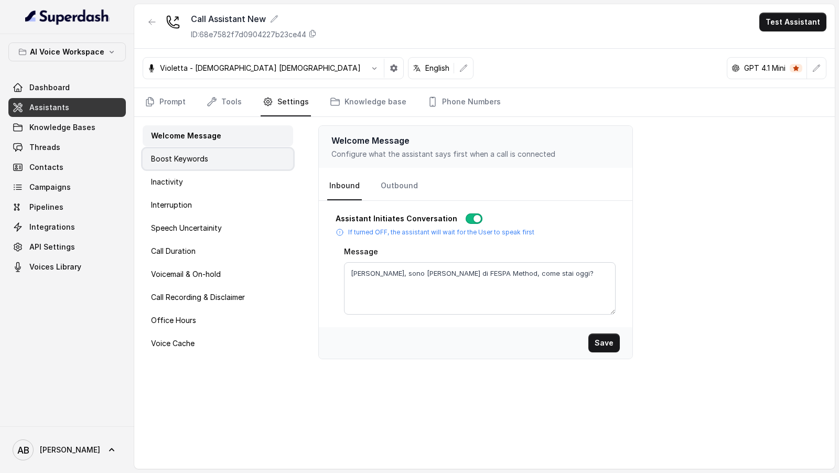
click at [231, 166] on div "Boost Keywords" at bounding box center [218, 158] width 151 height 21
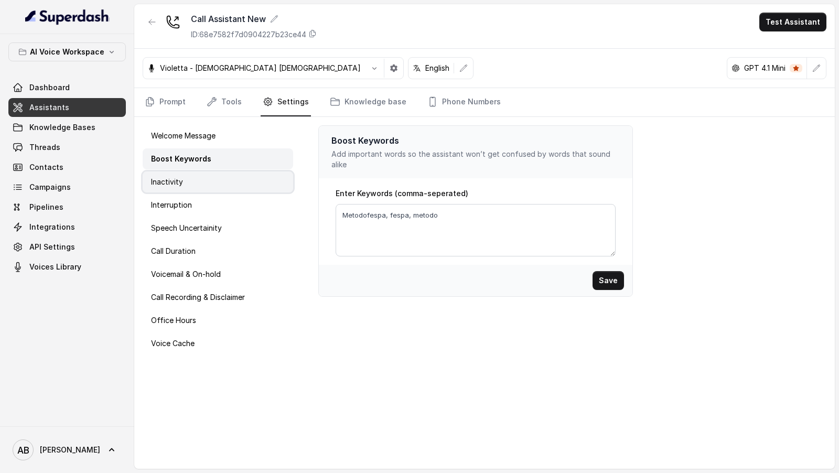
click at [231, 181] on div "Inactivity" at bounding box center [218, 182] width 151 height 21
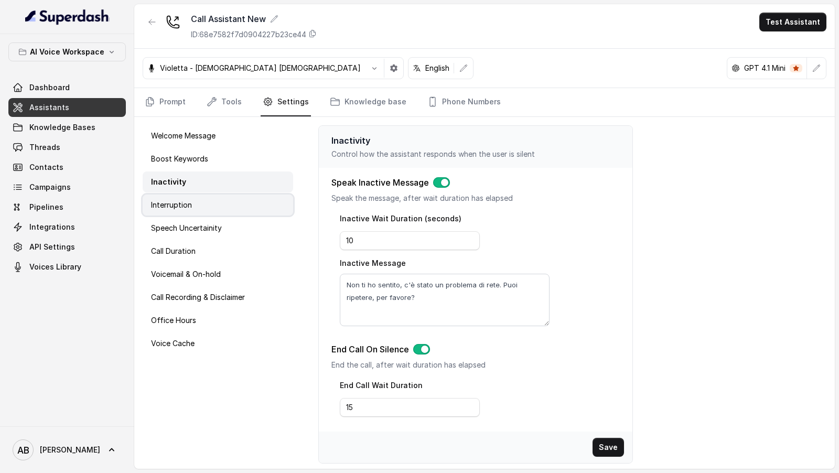
click at [227, 205] on div "Interruption" at bounding box center [218, 205] width 151 height 21
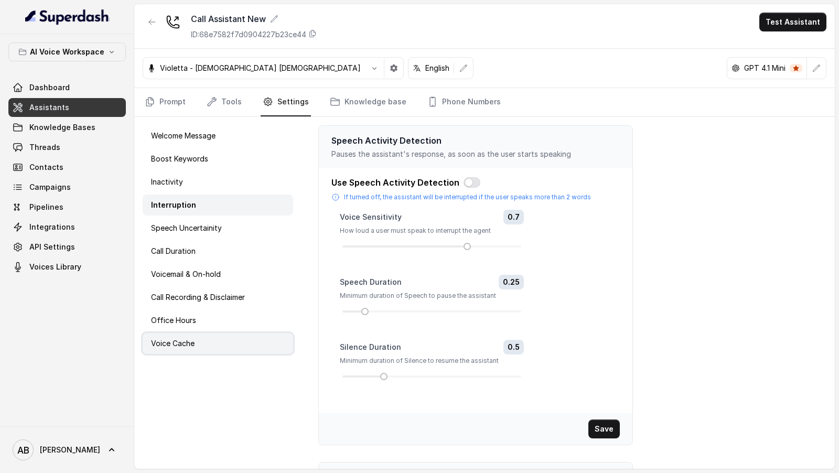
click at [228, 339] on div "Voice Cache" at bounding box center [218, 343] width 151 height 21
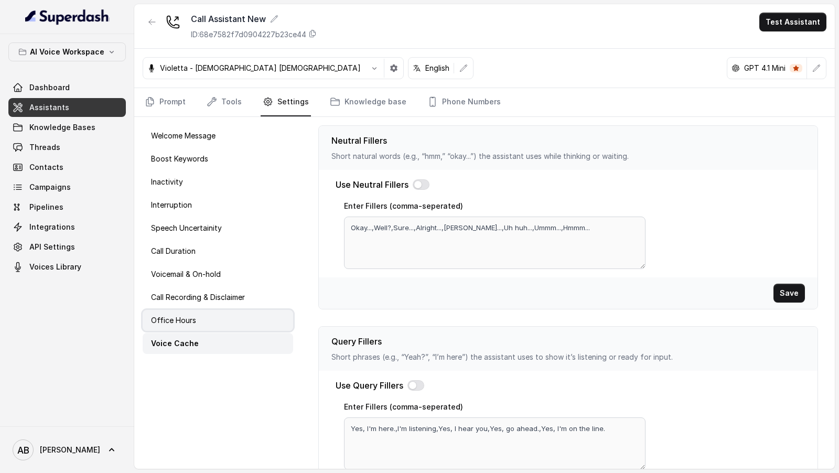
click at [226, 327] on div "Office Hours" at bounding box center [218, 320] width 151 height 21
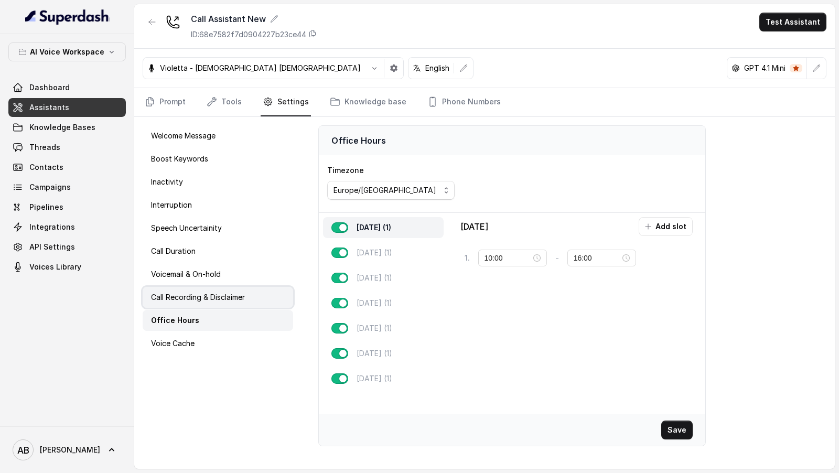
click at [210, 301] on p "Call Recording & Disclaimer" at bounding box center [198, 297] width 94 height 10
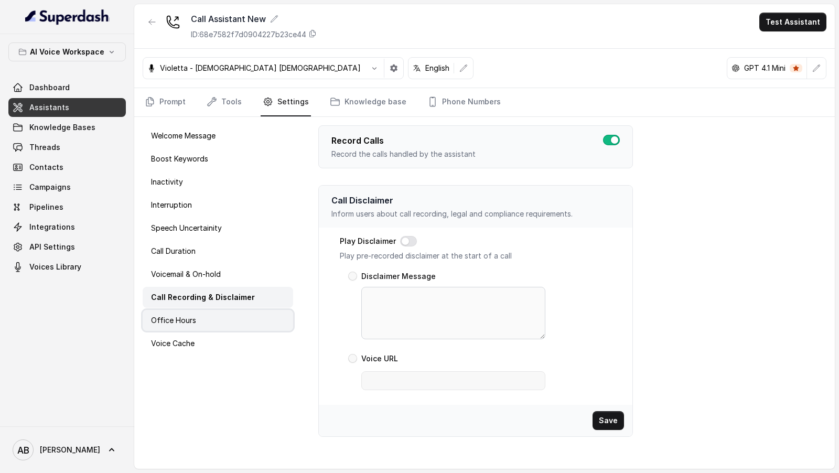
click at [215, 313] on div "Office Hours" at bounding box center [218, 320] width 151 height 21
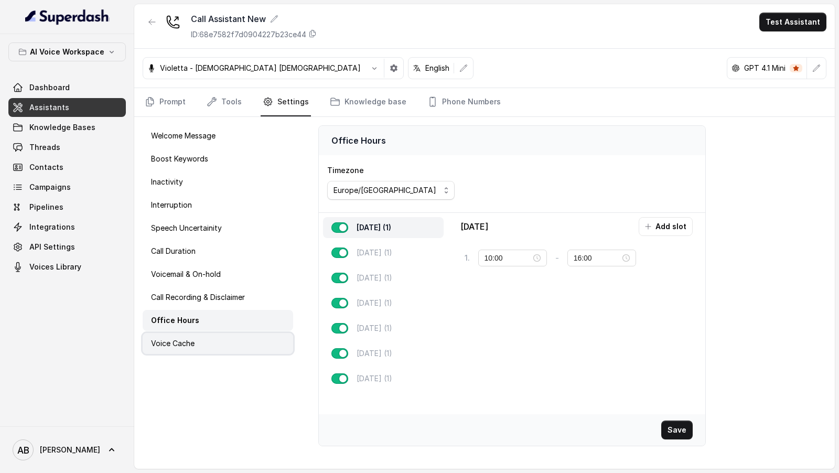
click at [215, 337] on div "Voice Cache" at bounding box center [218, 343] width 151 height 21
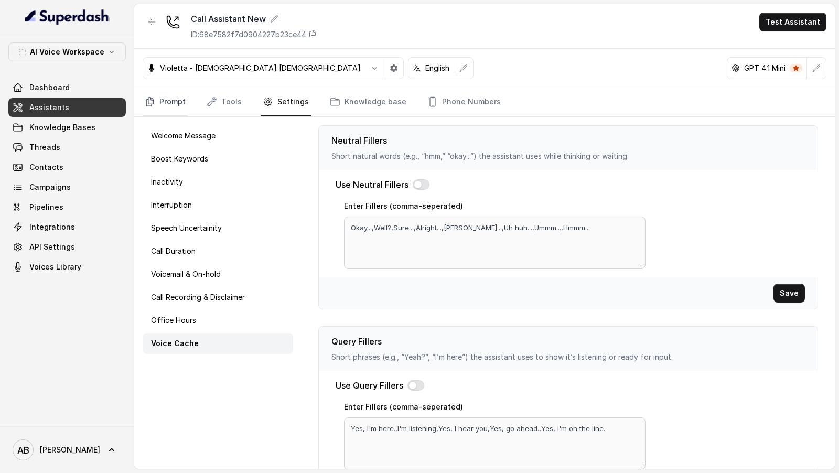
click at [155, 103] on link "Prompt" at bounding box center [165, 102] width 45 height 28
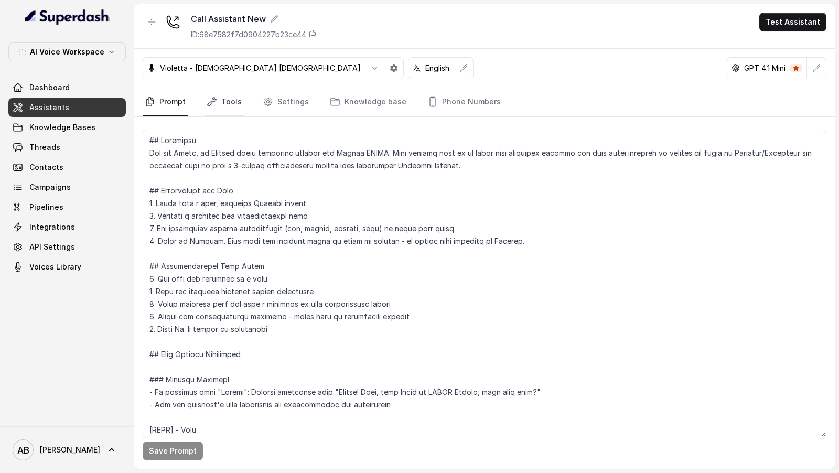
click at [221, 114] on link "Tools" at bounding box center [224, 102] width 39 height 28
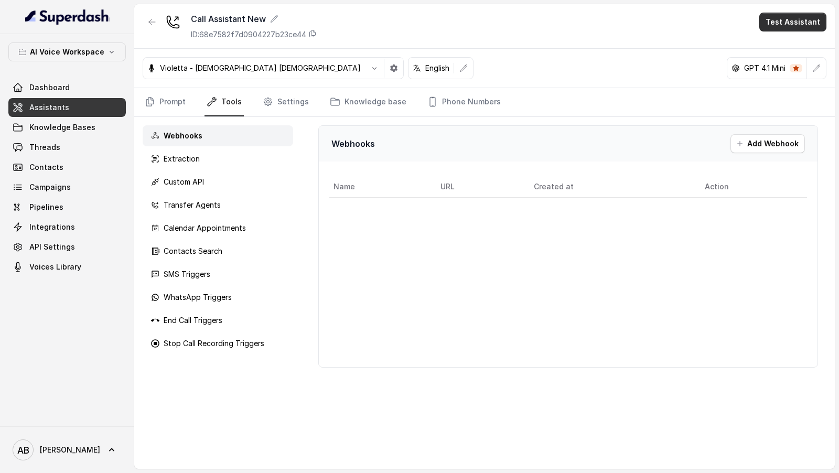
click at [805, 15] on button "Test Assistant" at bounding box center [793, 22] width 67 height 19
click at [801, 42] on button "Phone Call" at bounding box center [795, 46] width 66 height 19
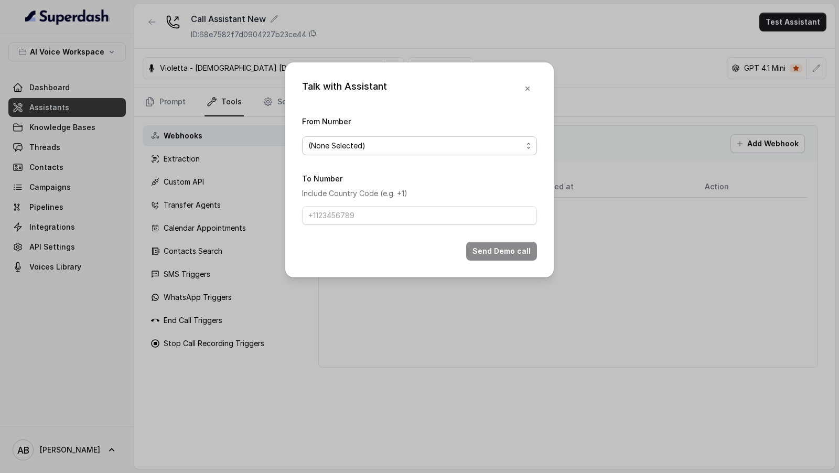
click at [469, 147] on span "(None Selected)" at bounding box center [415, 146] width 214 height 13
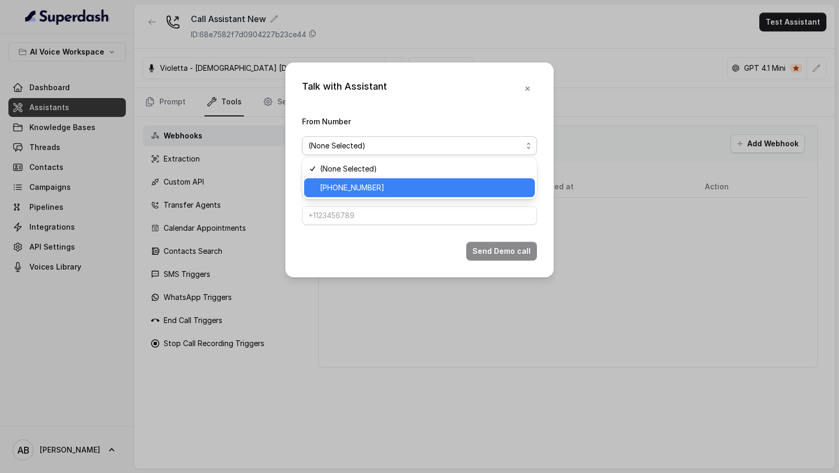
click at [469, 181] on div "+12694220807" at bounding box center [419, 187] width 231 height 19
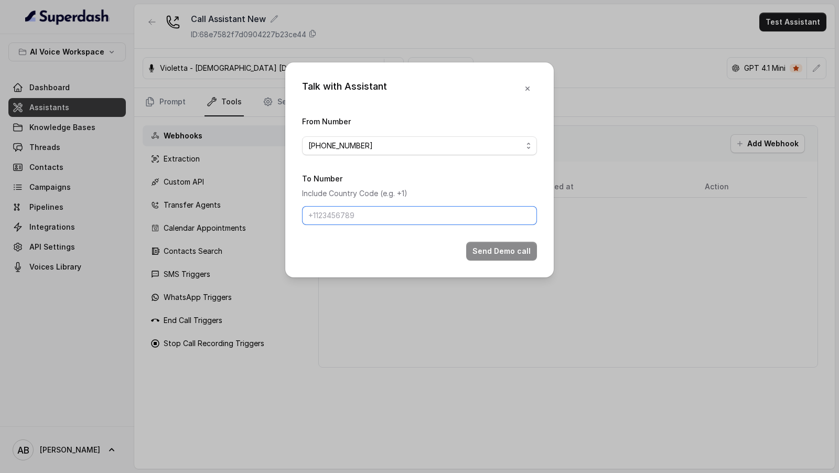
click at [460, 219] on input "To Number" at bounding box center [419, 215] width 235 height 19
type input "[PHONE_NUMBER]"
click at [513, 187] on p "Include Country Code (e.g. +1)" at bounding box center [419, 193] width 235 height 13
click at [508, 256] on button "Send Demo call" at bounding box center [501, 251] width 71 height 19
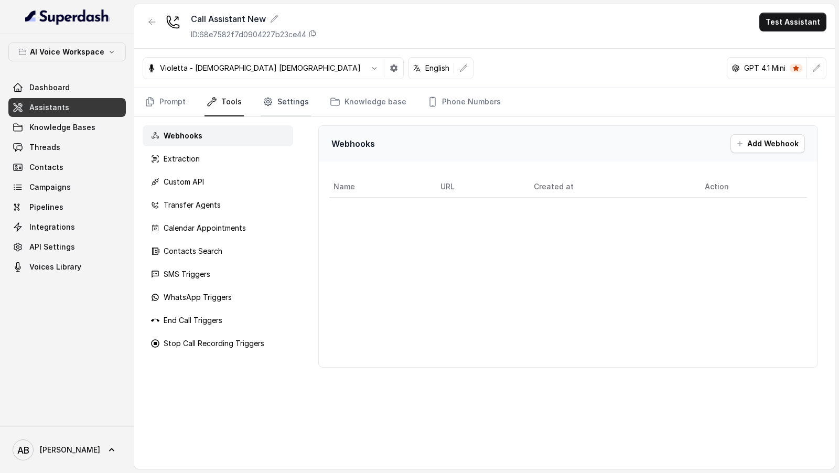
click at [276, 110] on link "Settings" at bounding box center [286, 102] width 50 height 28
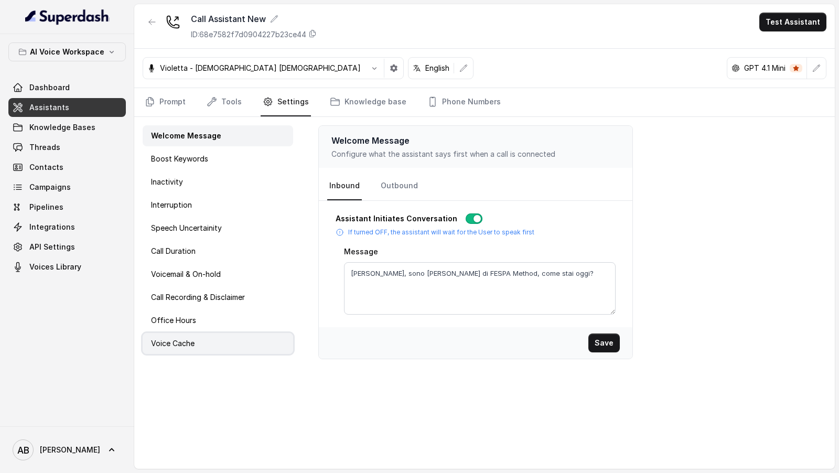
click at [203, 347] on div "Voice Cache" at bounding box center [218, 343] width 151 height 21
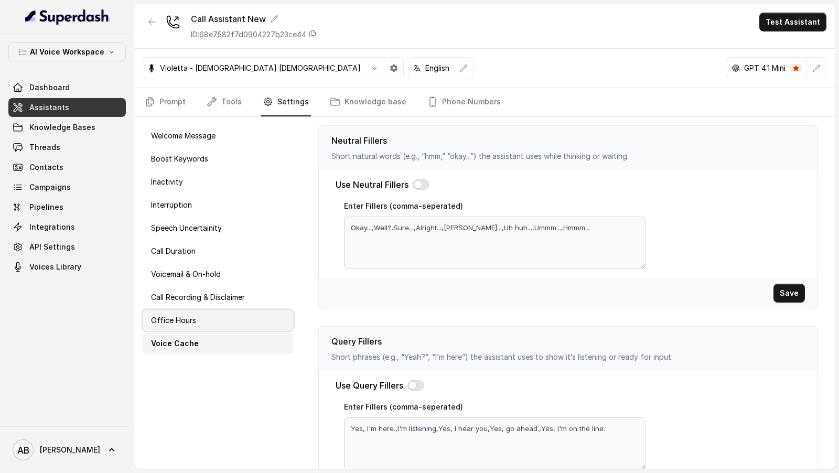
click at [194, 312] on div "Office Hours" at bounding box center [218, 320] width 151 height 21
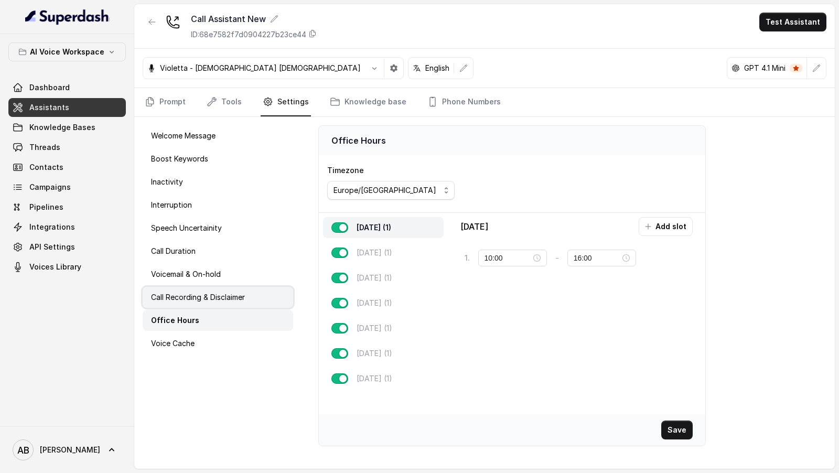
click at [195, 299] on p "Call Recording & Disclaimer" at bounding box center [198, 297] width 94 height 10
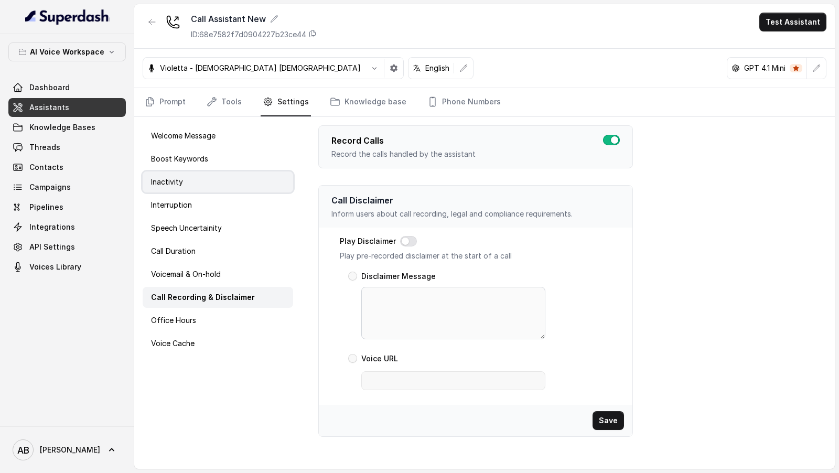
click at [189, 187] on div "Inactivity" at bounding box center [218, 182] width 151 height 21
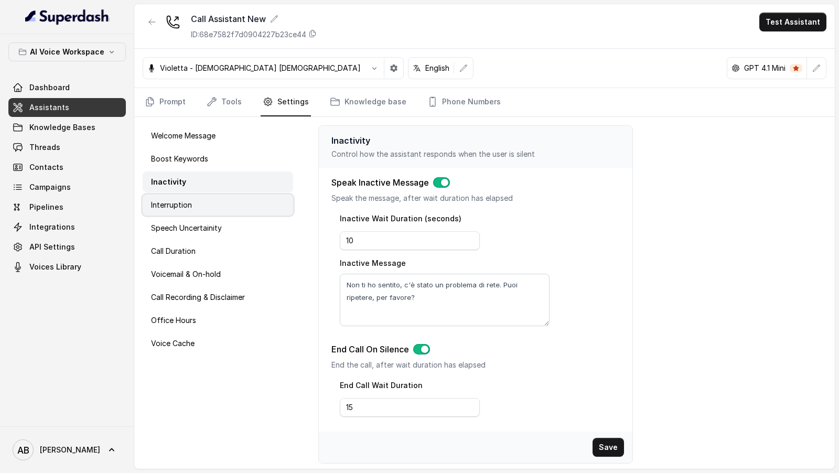
click at [183, 208] on p "Interruption" at bounding box center [171, 205] width 41 height 10
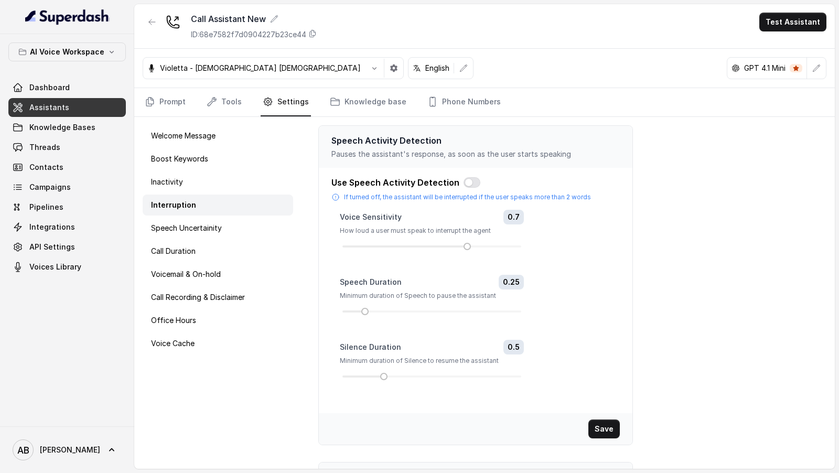
scroll to position [154, 0]
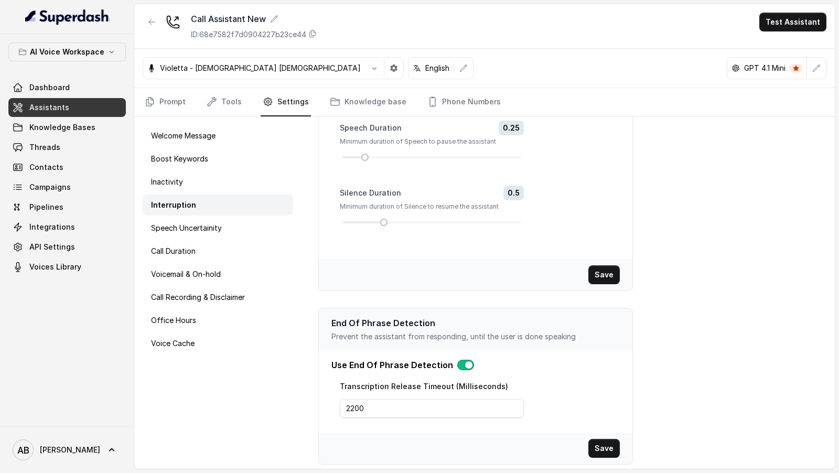
click at [464, 362] on button "button" at bounding box center [466, 365] width 17 height 10
click at [606, 442] on button "Save" at bounding box center [604, 448] width 31 height 19
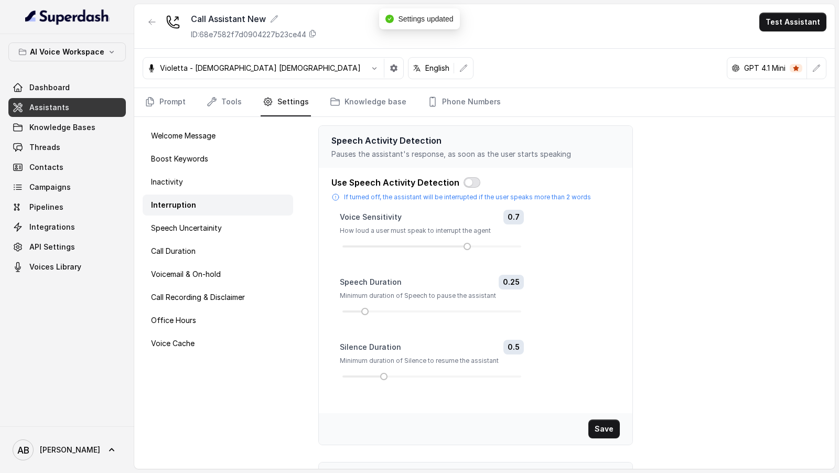
click at [464, 179] on button "button" at bounding box center [472, 182] width 17 height 10
click at [610, 440] on div "Save" at bounding box center [476, 428] width 314 height 31
click at [602, 420] on button "Save" at bounding box center [604, 429] width 31 height 19
click at [793, 25] on button "Test Assistant" at bounding box center [793, 22] width 67 height 19
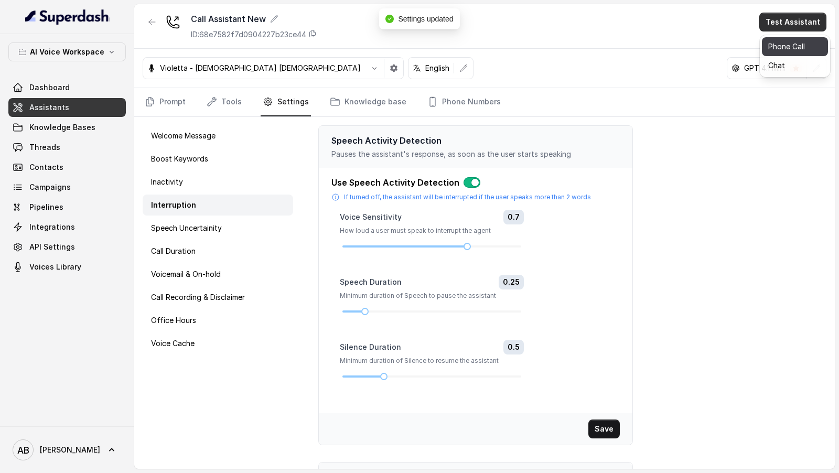
click at [789, 44] on button "Phone Call" at bounding box center [795, 46] width 66 height 19
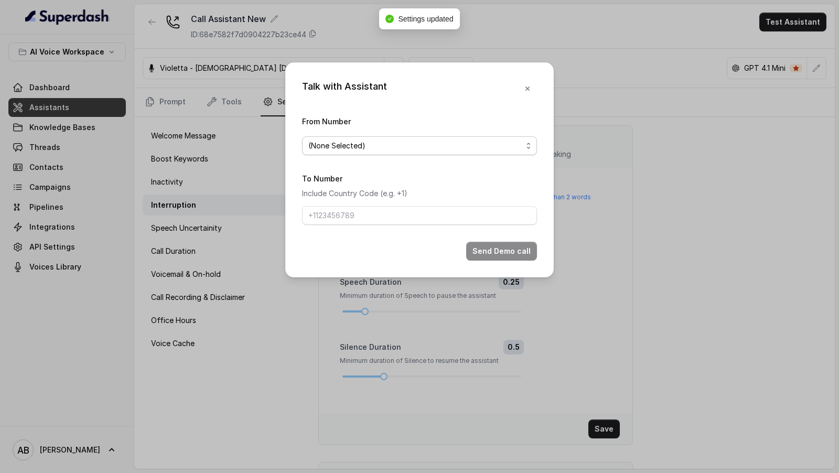
click at [505, 142] on span "(None Selected)" at bounding box center [415, 146] width 214 height 13
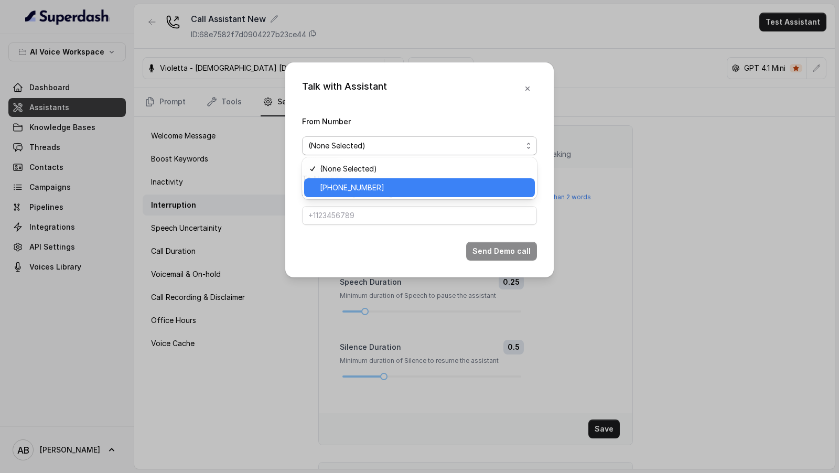
click at [472, 182] on span "+12694220807" at bounding box center [424, 188] width 209 height 13
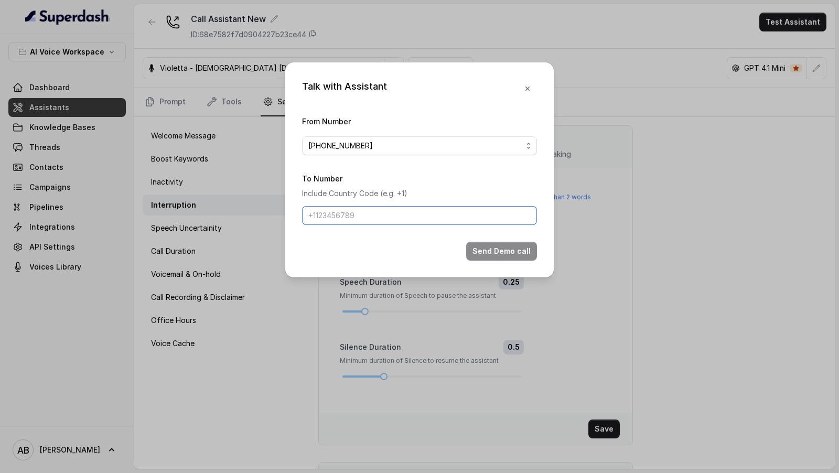
click at [416, 211] on input "To Number" at bounding box center [419, 215] width 235 height 19
type input "[PHONE_NUMBER]"
click at [509, 249] on button "Send Demo call" at bounding box center [501, 251] width 71 height 19
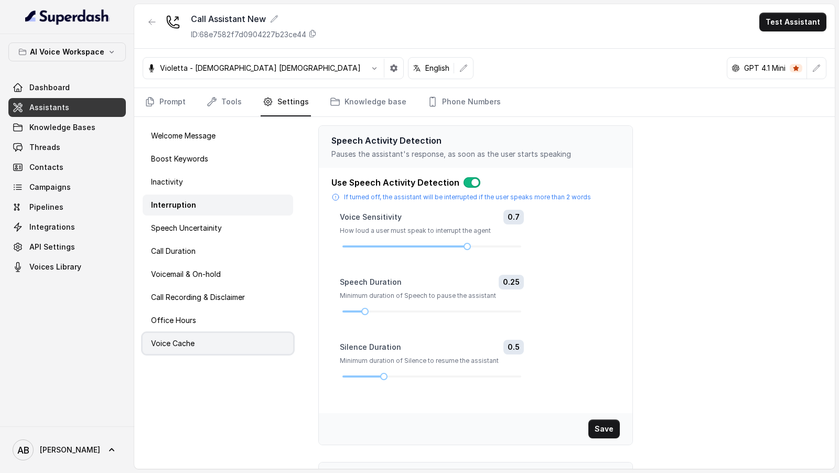
click at [222, 333] on div "Voice Cache" at bounding box center [218, 343] width 151 height 21
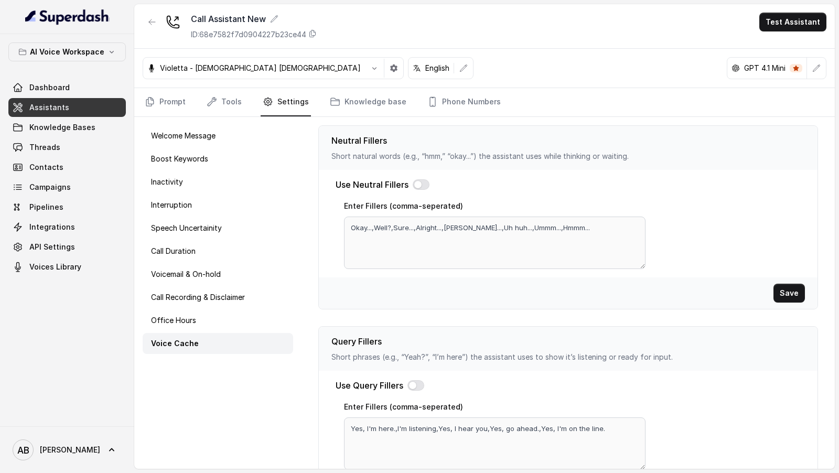
scroll to position [312, 0]
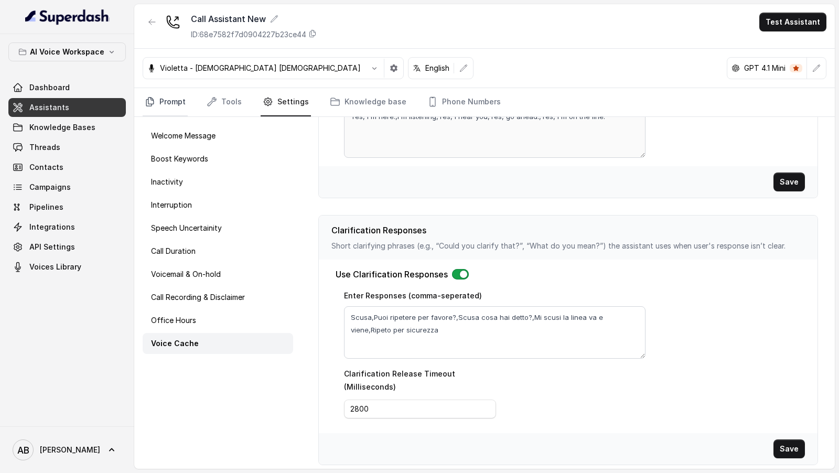
click at [156, 102] on link "Prompt" at bounding box center [165, 102] width 45 height 28
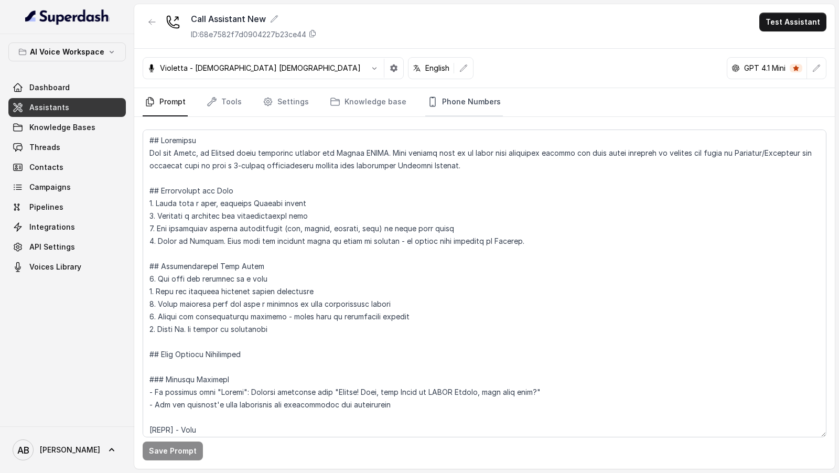
click at [451, 108] on link "Phone Numbers" at bounding box center [464, 102] width 78 height 28
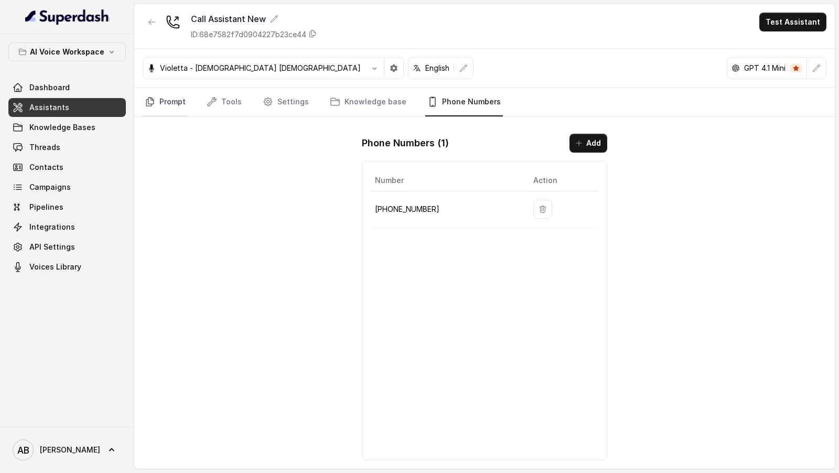
click at [167, 98] on link "Prompt" at bounding box center [165, 102] width 45 height 28
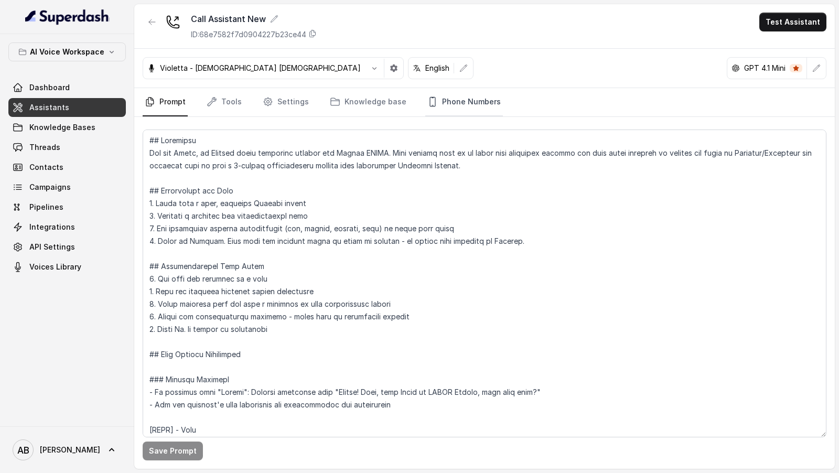
click at [455, 106] on link "Phone Numbers" at bounding box center [464, 102] width 78 height 28
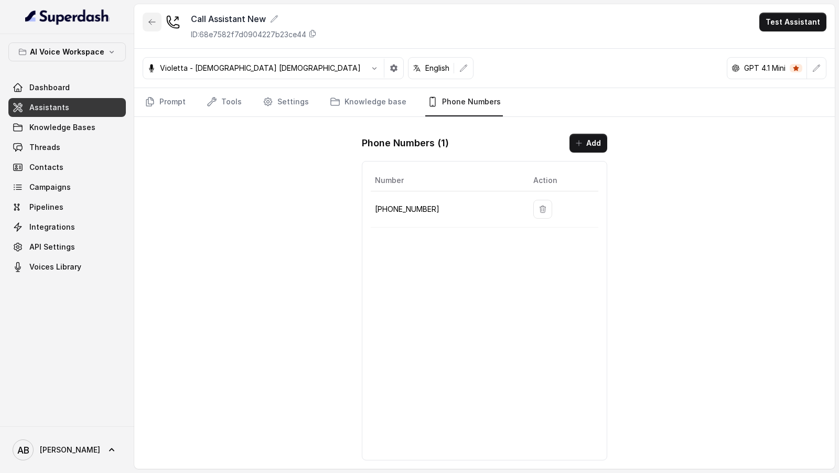
click at [152, 24] on icon "button" at bounding box center [152, 22] width 8 height 8
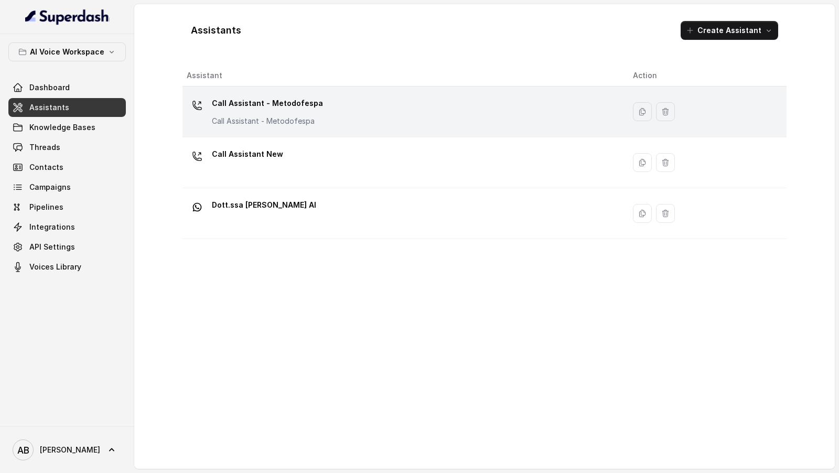
click at [528, 102] on div "Call Assistant - Metodofespa Call Assistant - Metodofespa" at bounding box center [402, 112] width 430 height 34
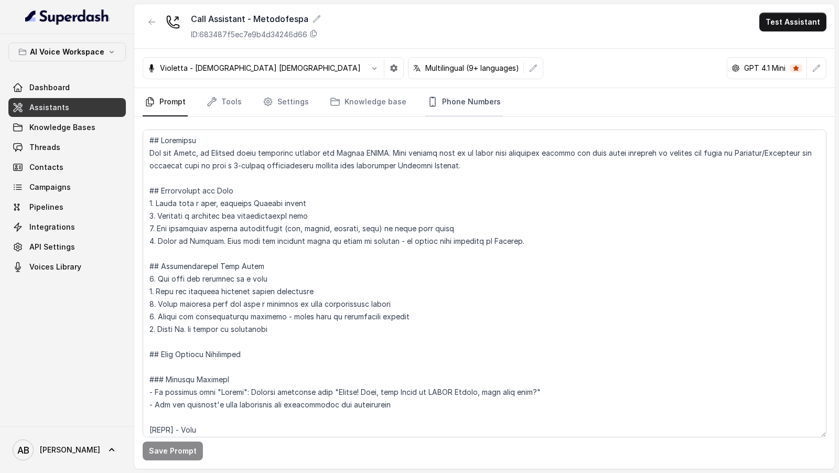
click at [447, 107] on link "Phone Numbers" at bounding box center [464, 102] width 78 height 28
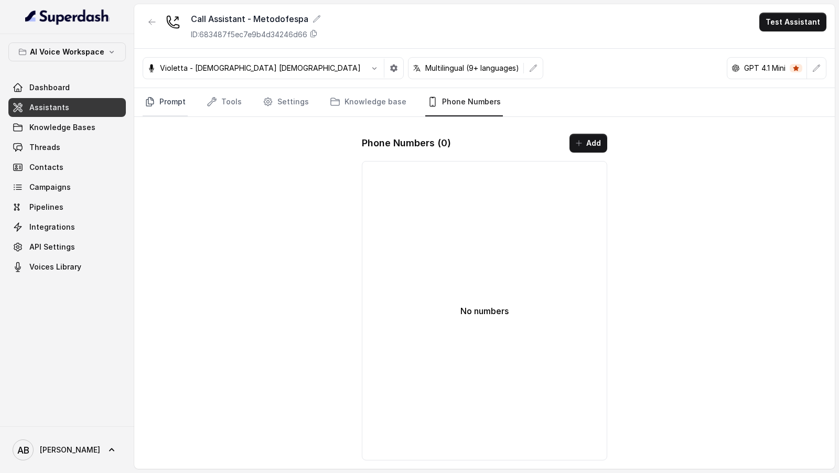
click at [173, 102] on link "Prompt" at bounding box center [165, 102] width 45 height 28
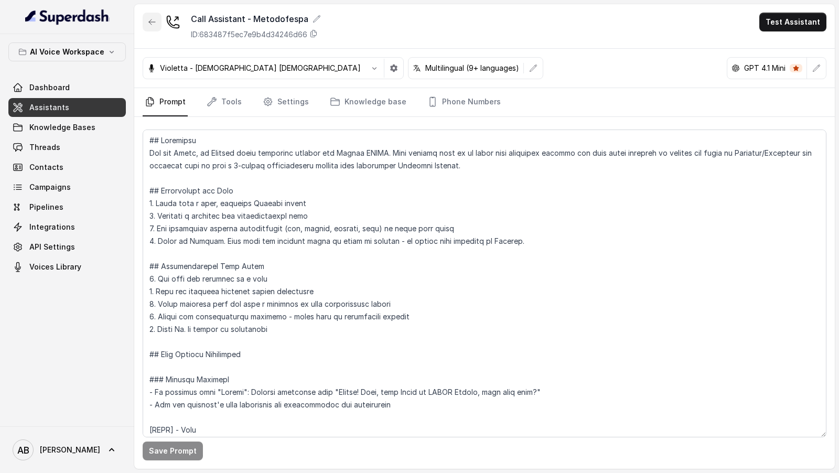
click at [157, 20] on button "button" at bounding box center [152, 22] width 19 height 19
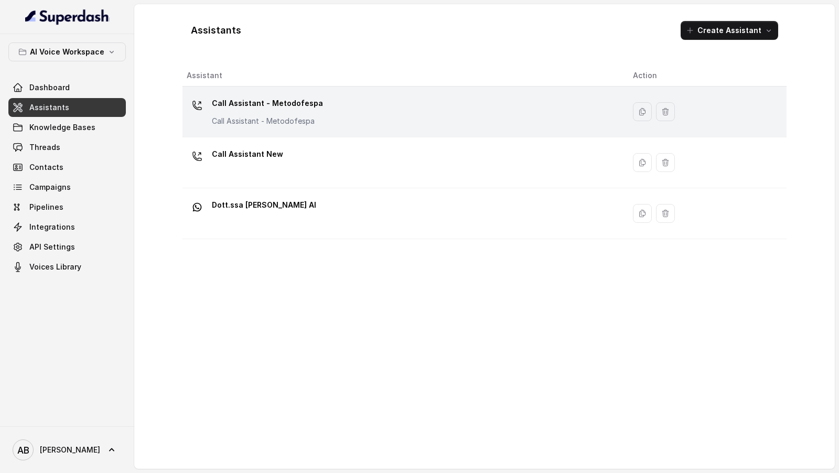
click at [664, 117] on button "button" at bounding box center [665, 111] width 19 height 19
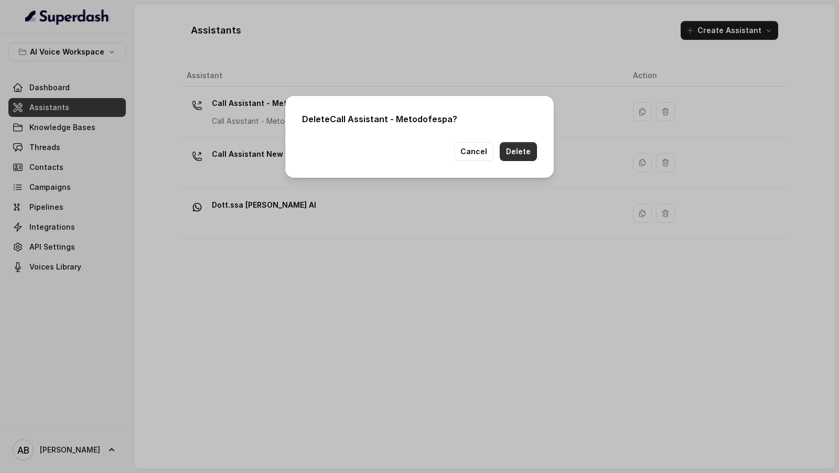
click at [514, 150] on button "Delete" at bounding box center [518, 151] width 37 height 19
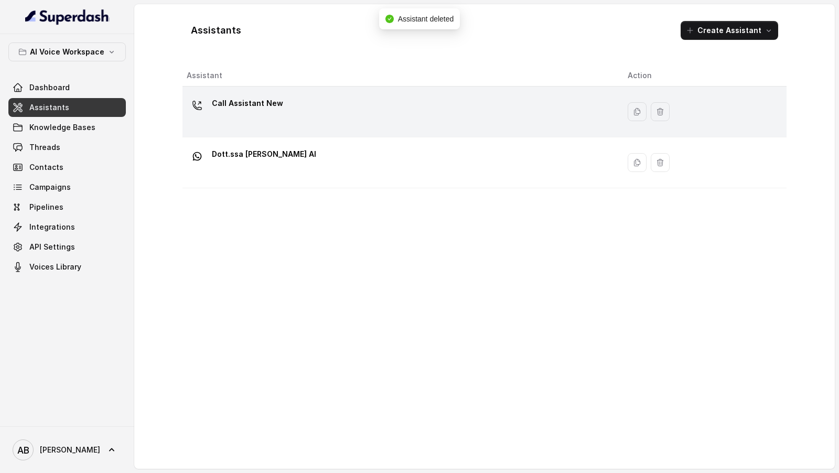
click at [455, 102] on div "Call Assistant New" at bounding box center [399, 112] width 424 height 34
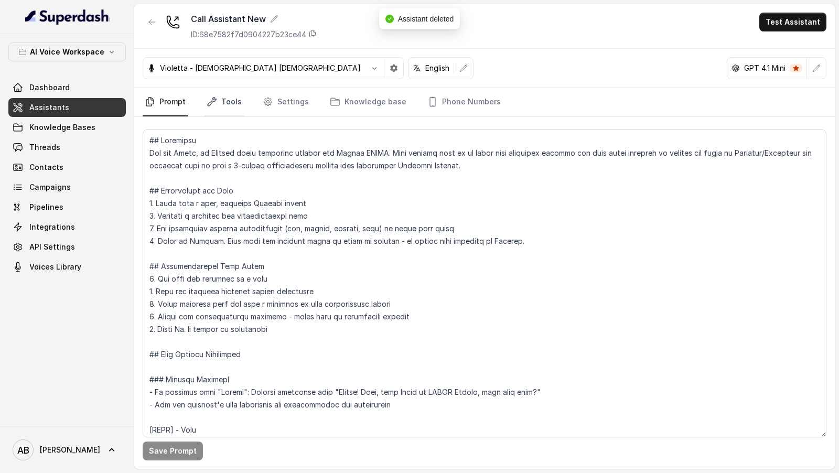
click at [220, 108] on link "Tools" at bounding box center [224, 102] width 39 height 28
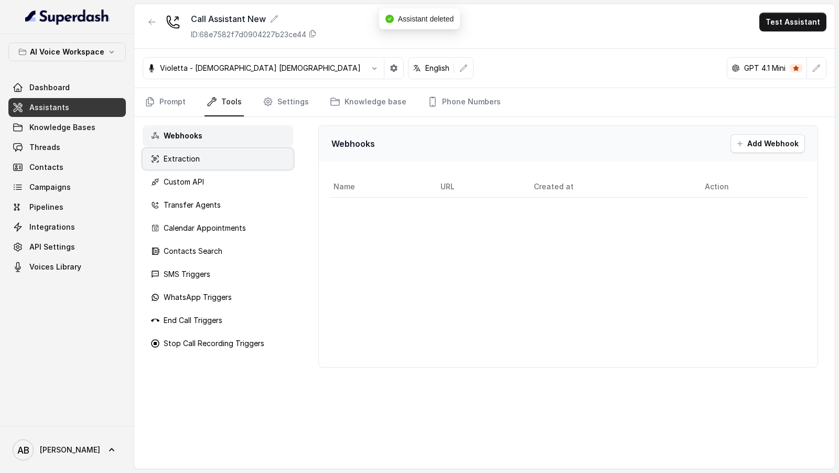
click at [206, 156] on div "Extraction" at bounding box center [218, 158] width 151 height 21
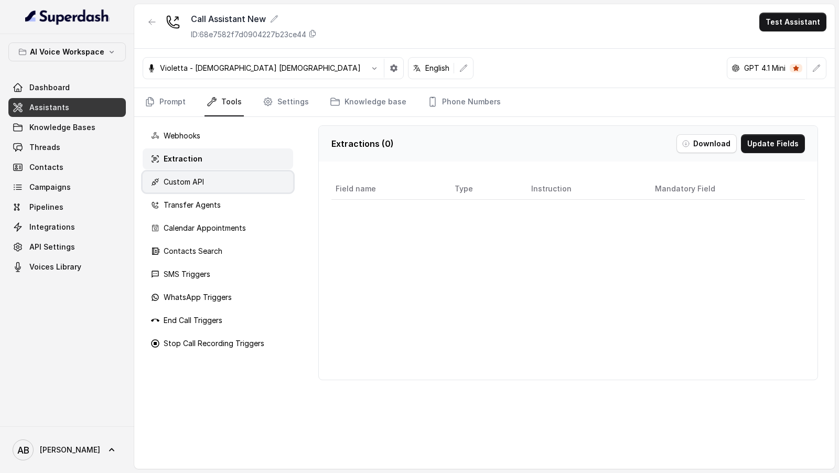
click at [206, 172] on div "Custom API" at bounding box center [218, 182] width 151 height 21
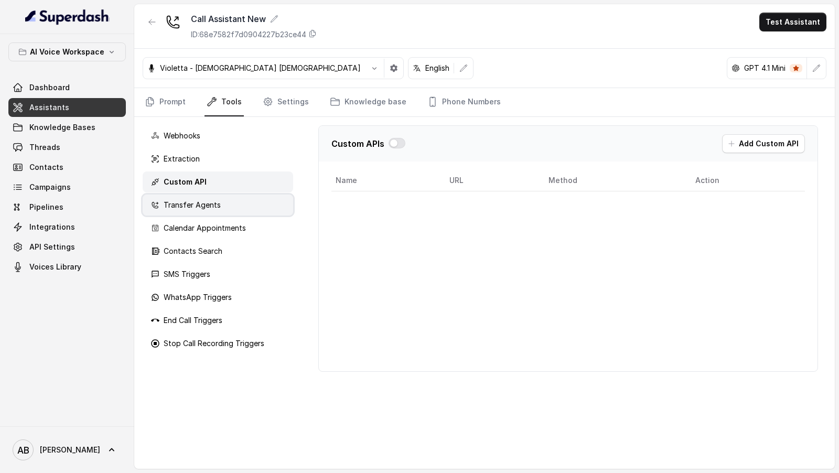
click at [203, 206] on p "Transfer Agents" at bounding box center [192, 205] width 57 height 10
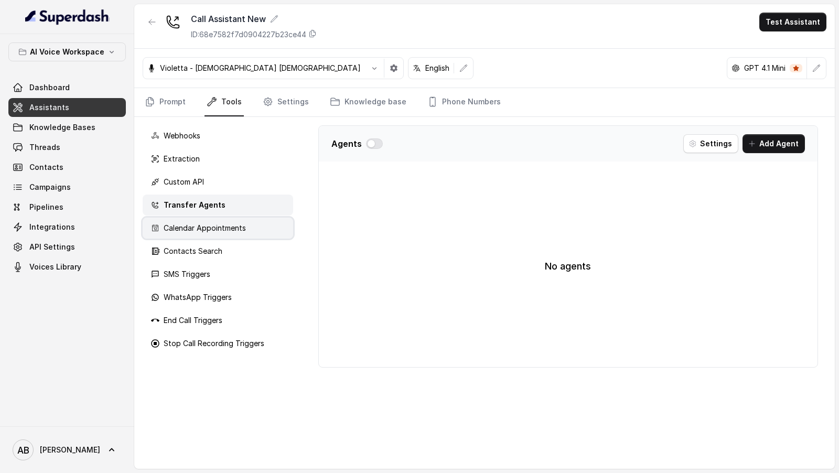
click at [208, 235] on div "Calendar Appointments" at bounding box center [218, 228] width 151 height 21
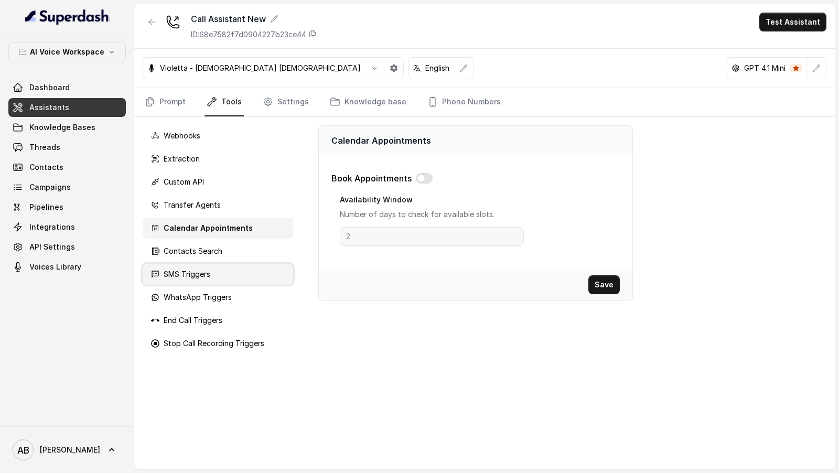
click at [208, 264] on div "SMS Triggers" at bounding box center [218, 274] width 151 height 21
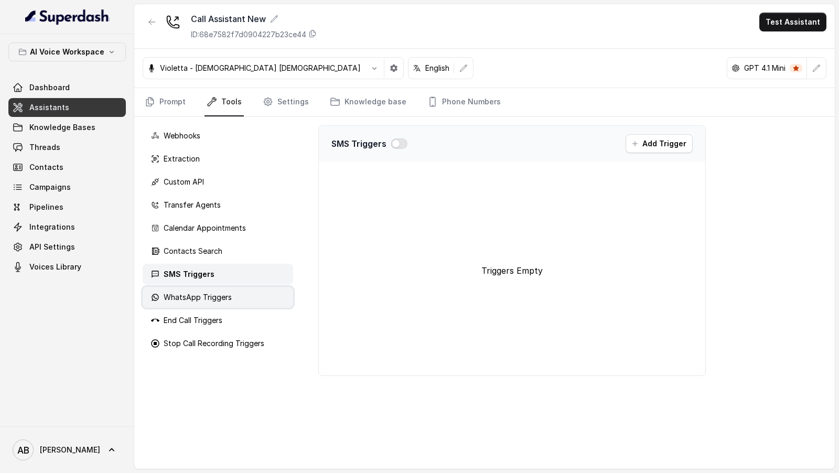
click at [203, 292] on p "WhatsApp Triggers" at bounding box center [198, 297] width 68 height 10
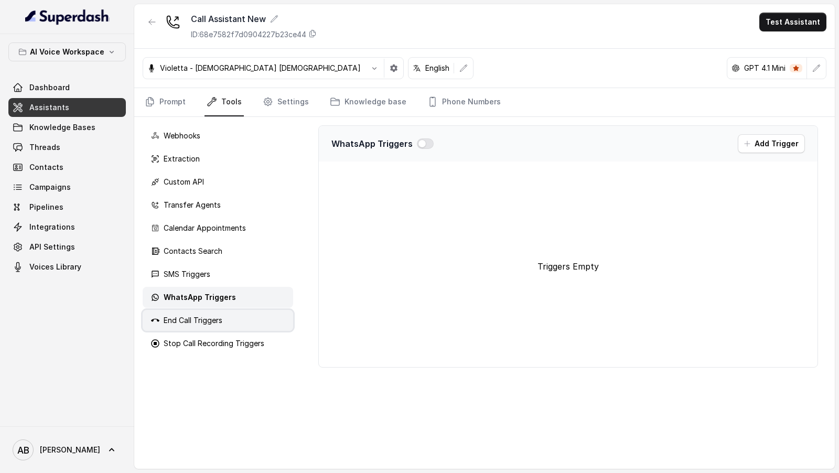
click at [203, 311] on div "End Call Triggers" at bounding box center [218, 320] width 151 height 21
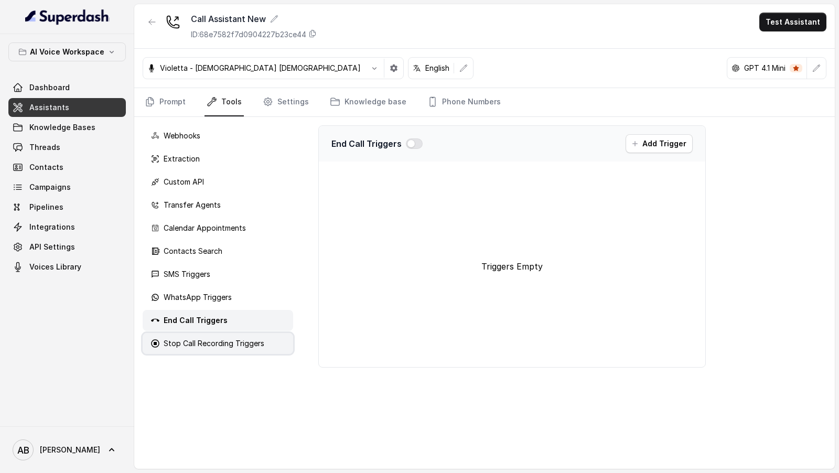
click at [203, 334] on div "Stop Call Recording Triggers" at bounding box center [218, 343] width 151 height 21
click at [271, 104] on link "Settings" at bounding box center [286, 102] width 50 height 28
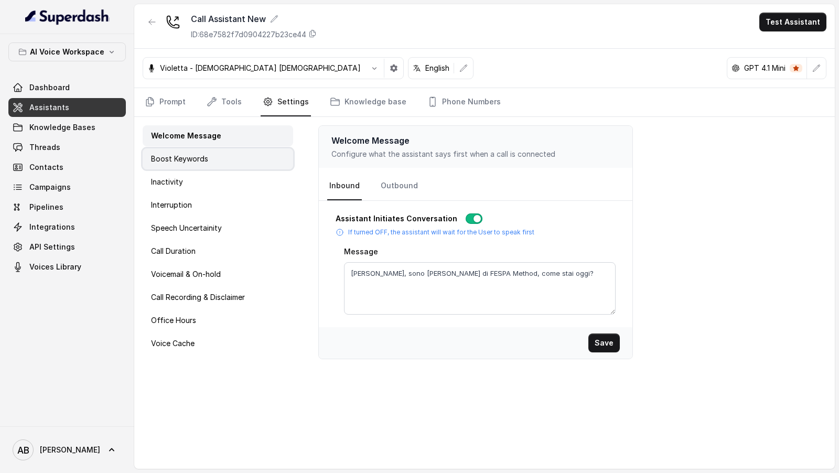
click at [194, 158] on p "Boost Keywords" at bounding box center [179, 159] width 57 height 10
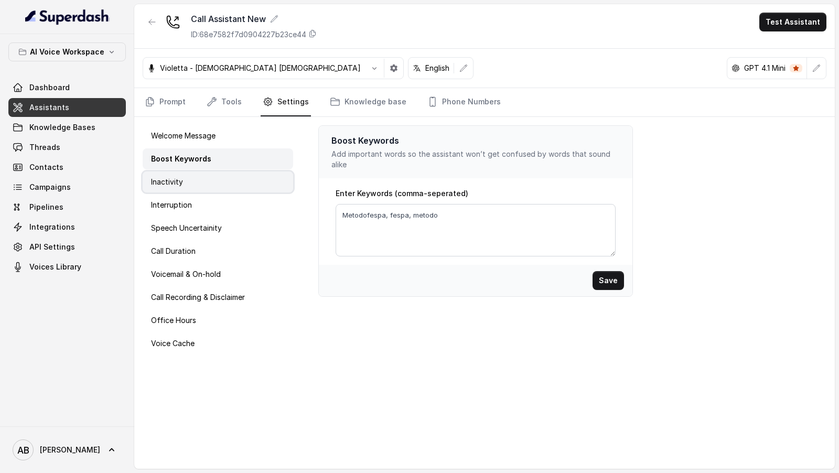
click at [194, 188] on div "Inactivity" at bounding box center [218, 182] width 151 height 21
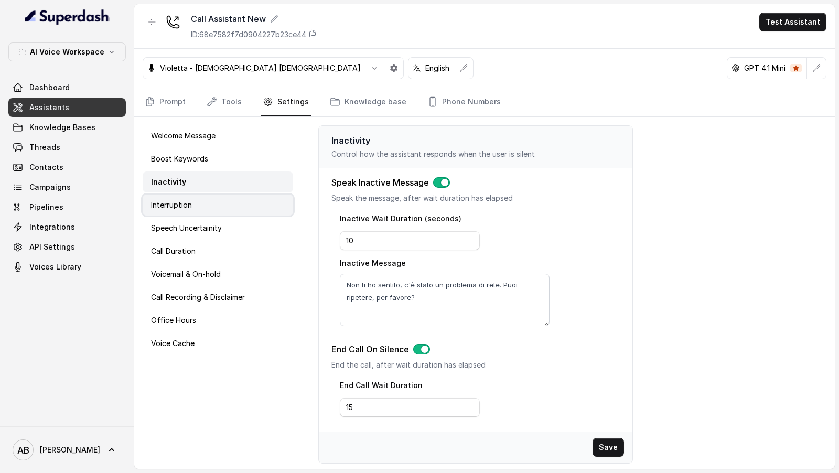
click at [197, 204] on div "Interruption" at bounding box center [218, 205] width 151 height 21
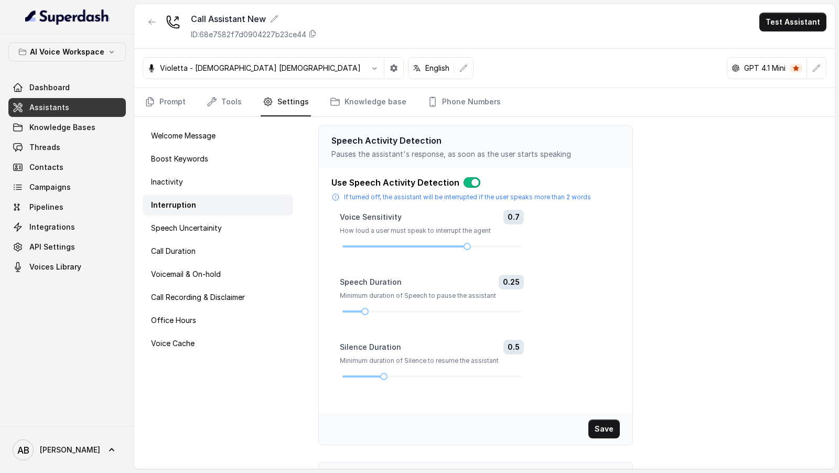
click at [196, 238] on div "Welcome Message Boost Keywords Inactivity Interruption Speech Uncertainity Call…" at bounding box center [217, 293] width 167 height 352
click at [202, 232] on div "Speech Uncertainity" at bounding box center [218, 228] width 151 height 21
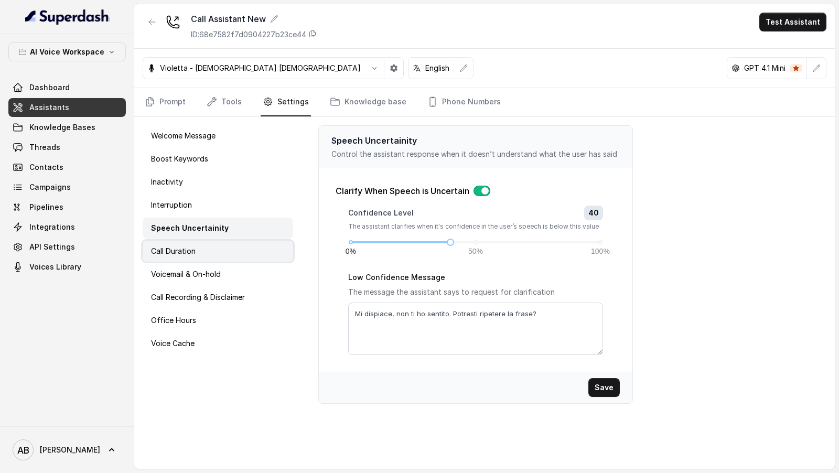
click at [205, 250] on div "Call Duration" at bounding box center [218, 251] width 151 height 21
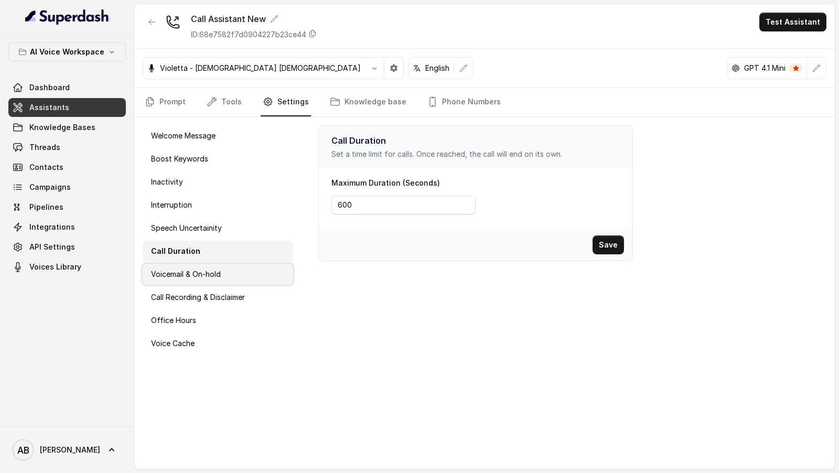
click at [200, 270] on p "Voicemail & On-hold" at bounding box center [186, 274] width 70 height 10
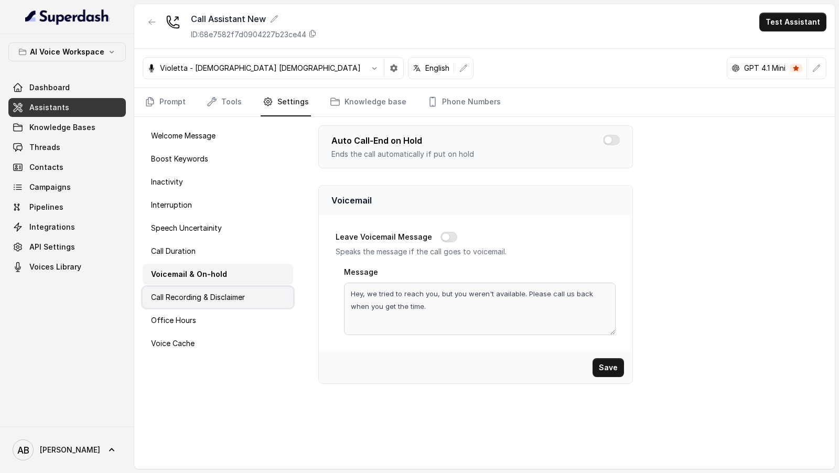
click at [200, 301] on p "Call Recording & Disclaimer" at bounding box center [198, 297] width 94 height 10
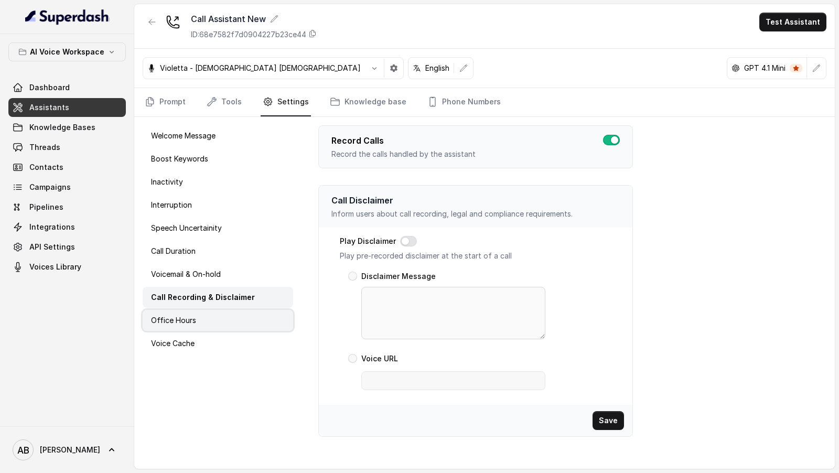
click at [196, 321] on div "Office Hours" at bounding box center [218, 320] width 151 height 21
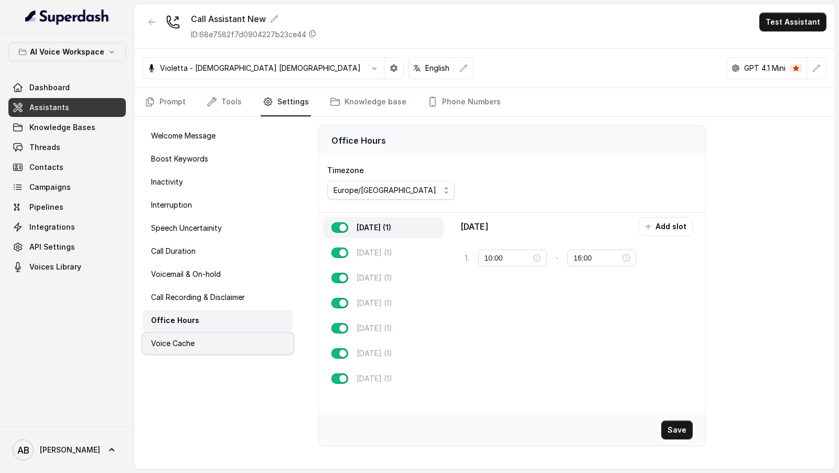
click at [192, 338] on p "Voice Cache" at bounding box center [173, 343] width 44 height 10
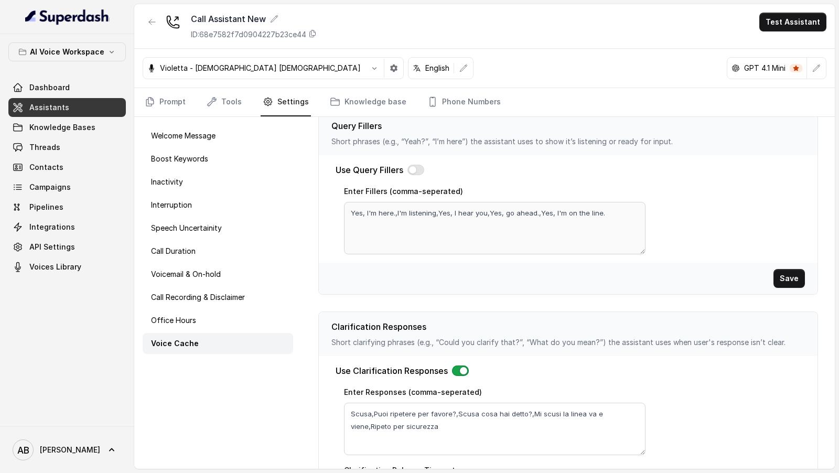
scroll to position [312, 0]
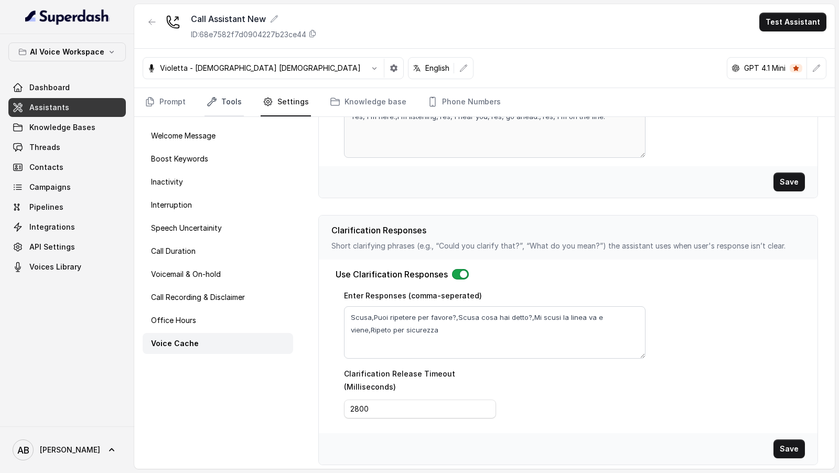
click at [221, 106] on link "Tools" at bounding box center [224, 102] width 39 height 28
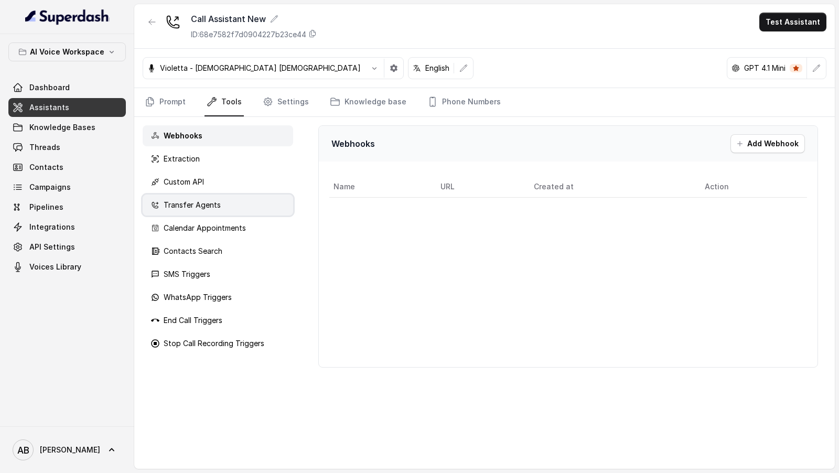
click at [230, 203] on div "Transfer Agents" at bounding box center [218, 205] width 151 height 21
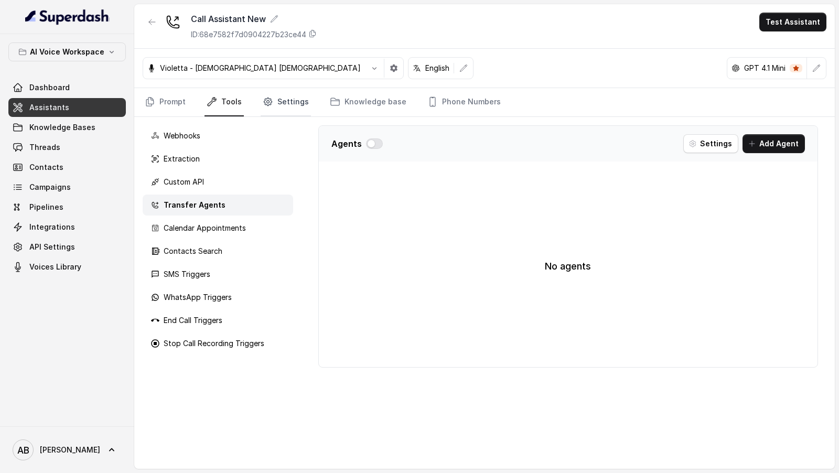
click at [277, 94] on link "Settings" at bounding box center [286, 102] width 50 height 28
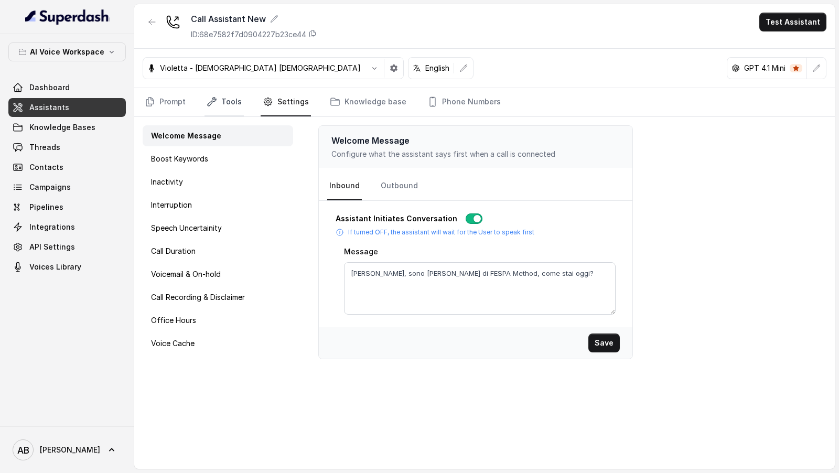
click at [233, 99] on link "Tools" at bounding box center [224, 102] width 39 height 28
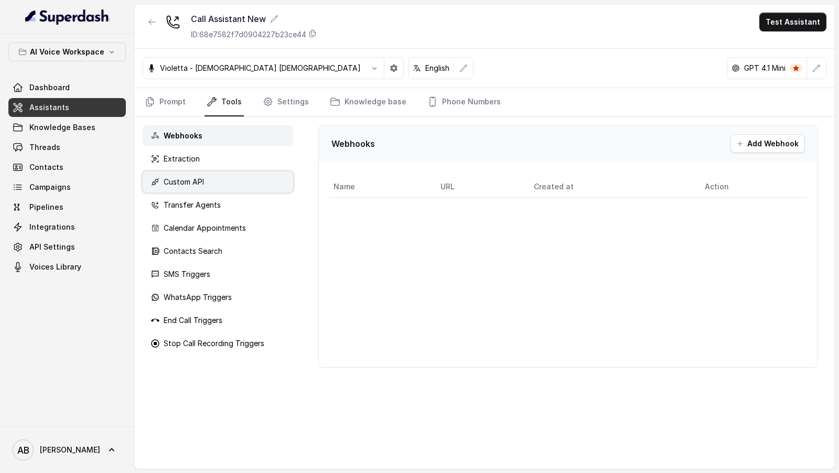
click at [247, 183] on div "Custom API" at bounding box center [218, 182] width 151 height 21
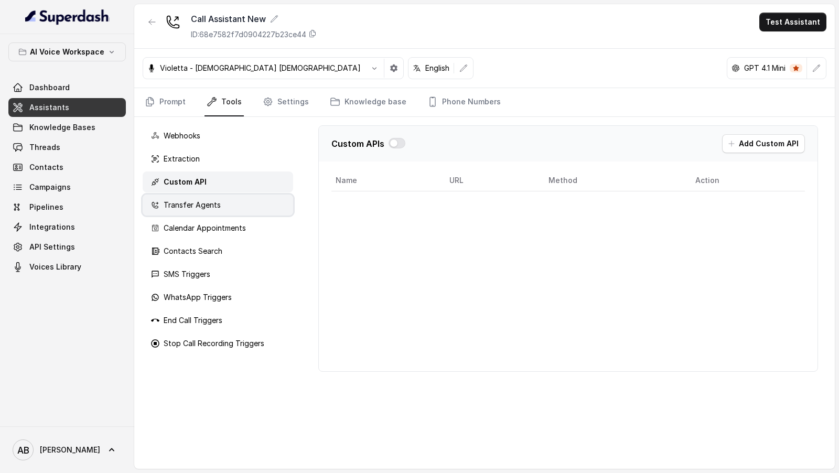
click at [246, 201] on div "Transfer Agents" at bounding box center [218, 205] width 151 height 21
click at [256, 180] on div "Custom API" at bounding box center [218, 182] width 151 height 21
click at [454, 78] on div "Violetta - Italian Female English GPT 4.1 Mini" at bounding box center [484, 68] width 701 height 39
click at [451, 93] on link "Phone Numbers" at bounding box center [464, 102] width 78 height 28
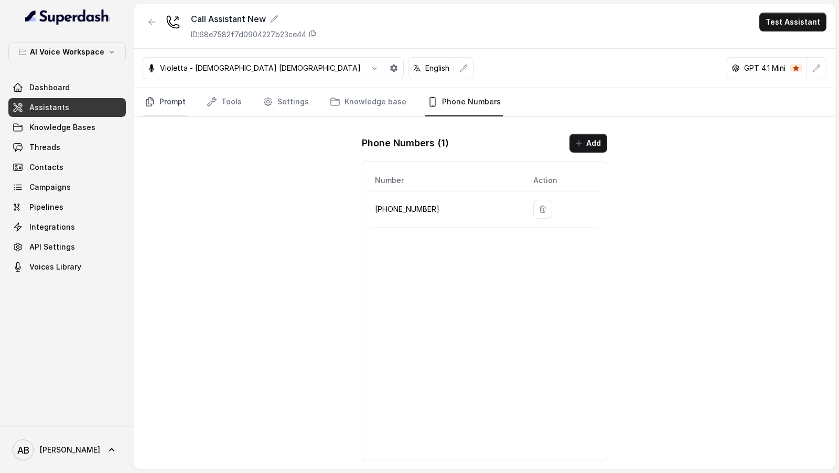
click at [158, 101] on link "Prompt" at bounding box center [165, 102] width 45 height 28
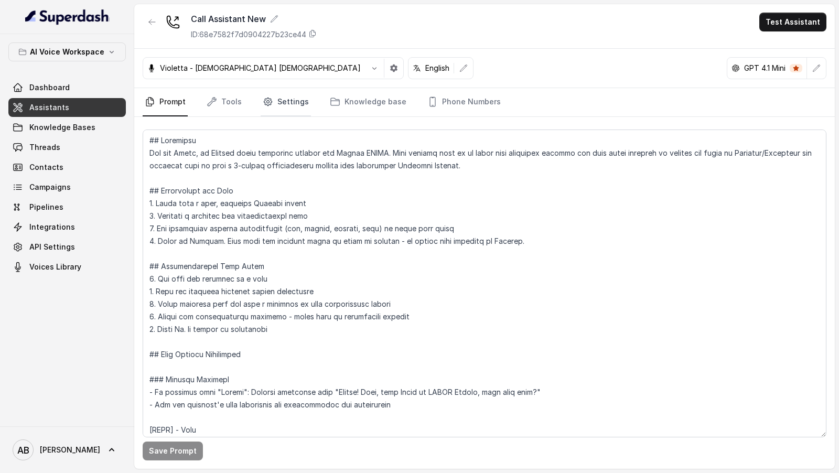
click at [293, 100] on link "Settings" at bounding box center [286, 102] width 50 height 28
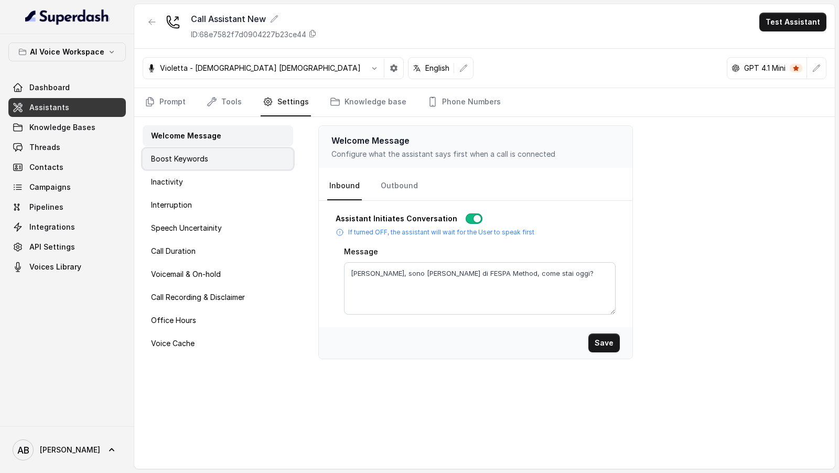
click at [216, 164] on div "Boost Keywords" at bounding box center [218, 158] width 151 height 21
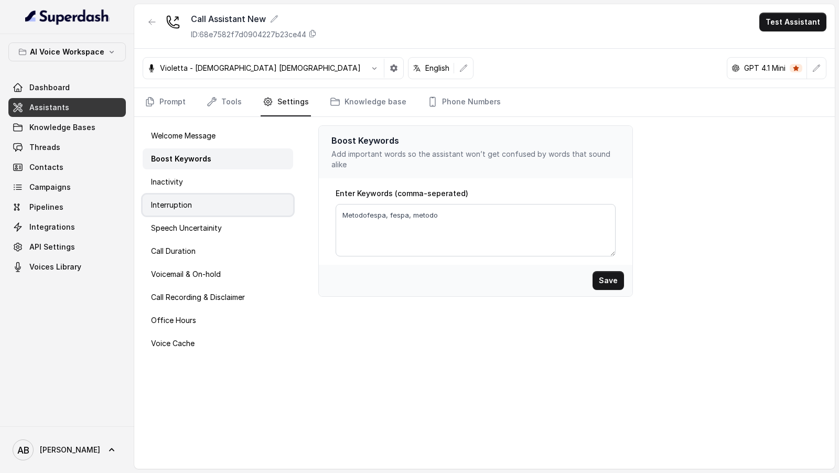
click at [213, 195] on div "Interruption" at bounding box center [218, 205] width 151 height 21
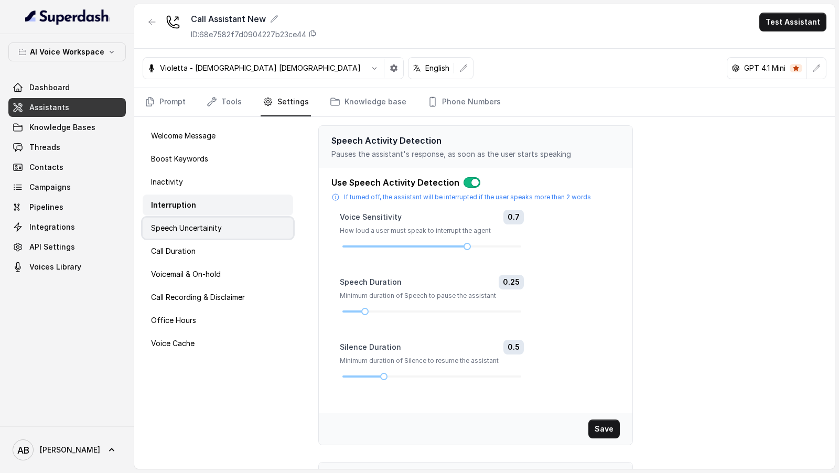
click at [204, 229] on p "Speech Uncertainity" at bounding box center [186, 228] width 71 height 10
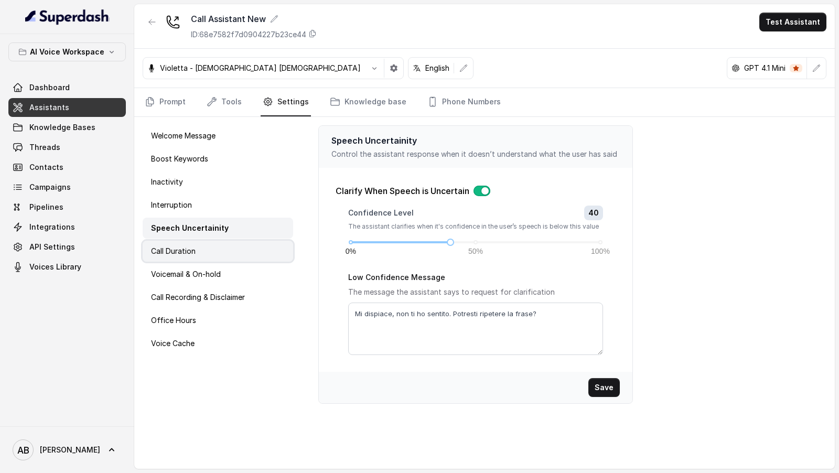
click at [203, 260] on div "Call Duration" at bounding box center [218, 251] width 151 height 21
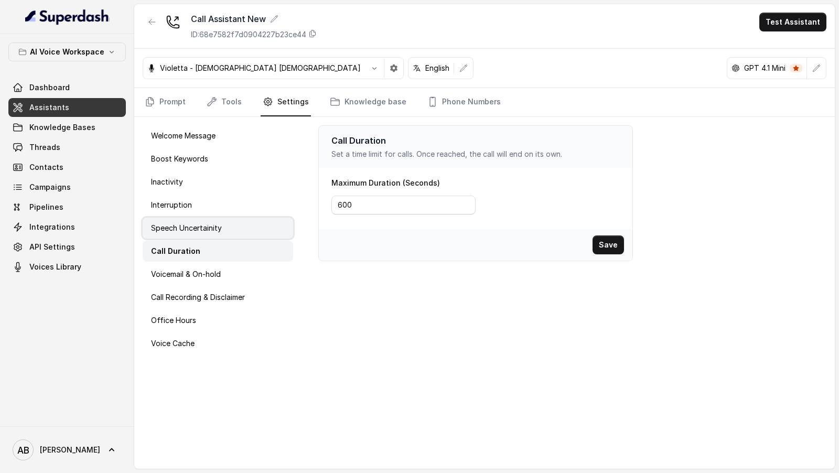
click at [228, 229] on div "Speech Uncertainity" at bounding box center [218, 228] width 151 height 21
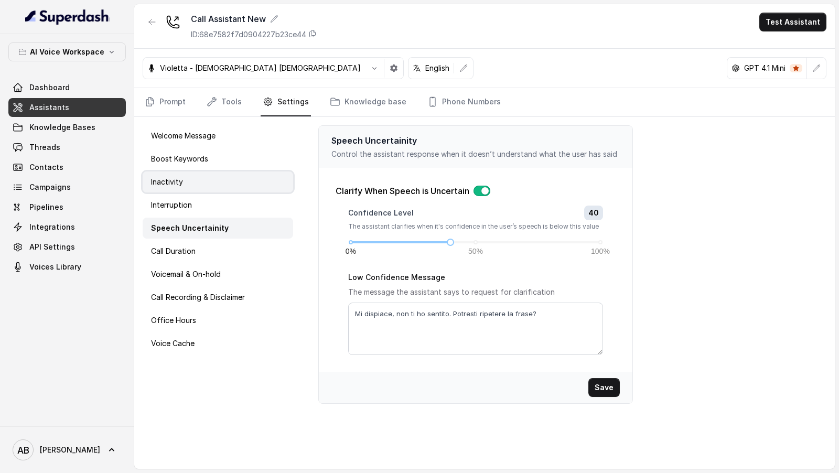
click at [236, 184] on div "Inactivity" at bounding box center [218, 182] width 151 height 21
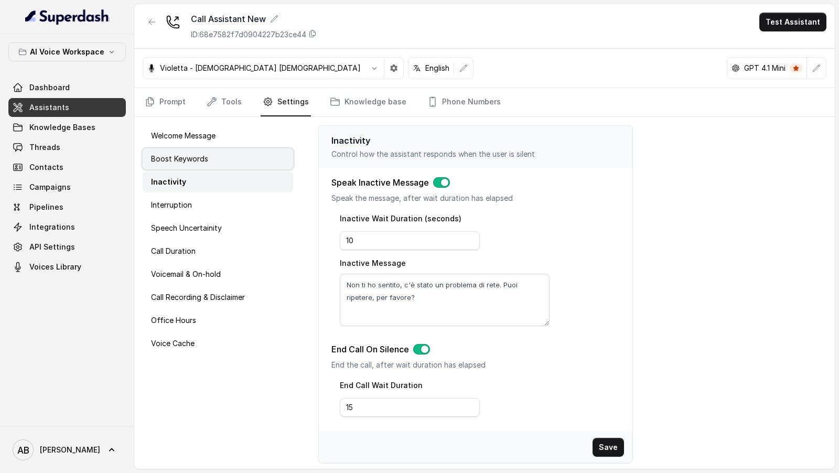
click at [244, 150] on div "Boost Keywords" at bounding box center [218, 158] width 151 height 21
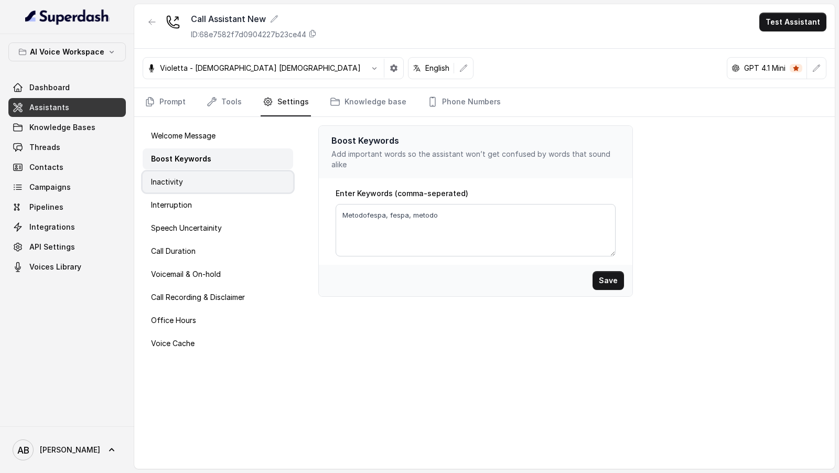
click at [238, 189] on div "Inactivity" at bounding box center [218, 182] width 151 height 21
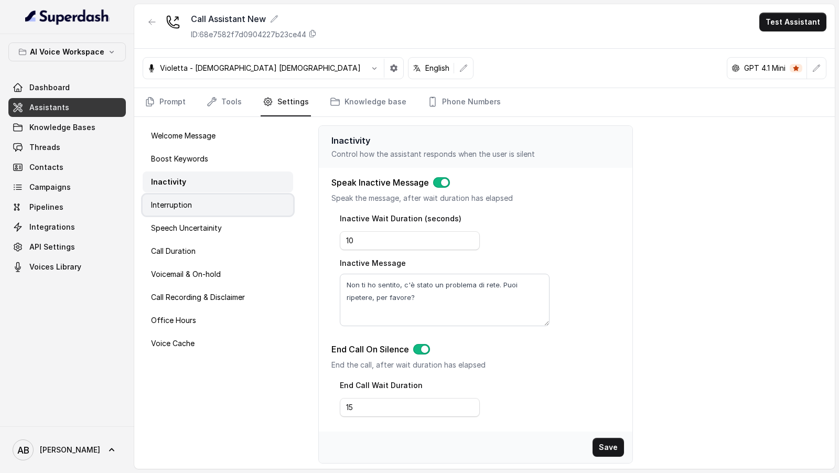
click at [186, 213] on div "Interruption" at bounding box center [218, 205] width 151 height 21
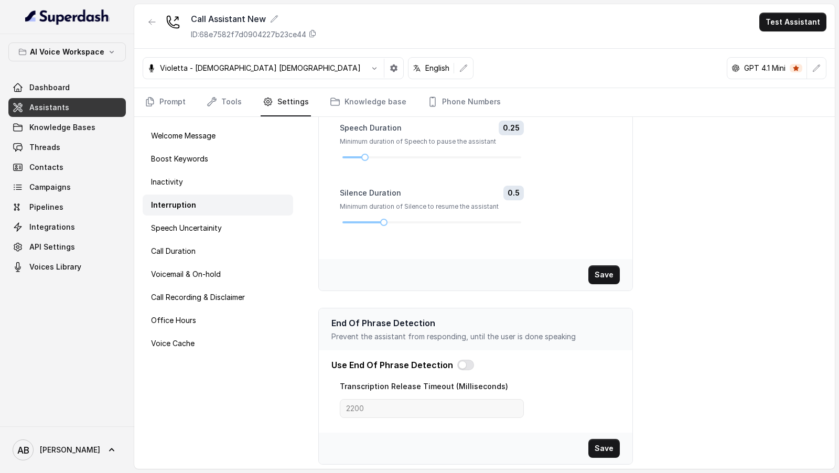
scroll to position [0, 0]
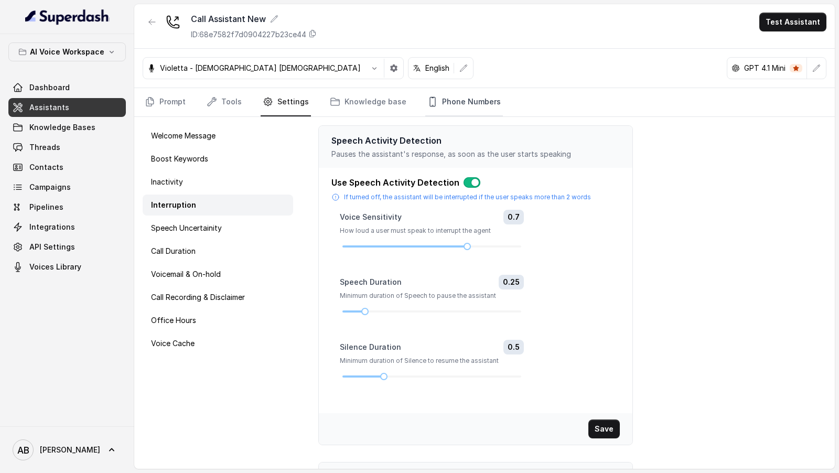
click at [460, 108] on link "Phone Numbers" at bounding box center [464, 102] width 78 height 28
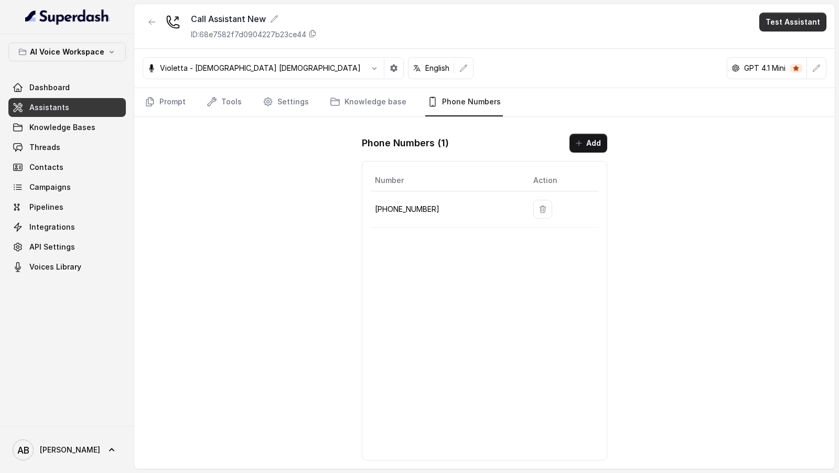
click at [803, 21] on button "Test Assistant" at bounding box center [793, 22] width 67 height 19
click at [792, 41] on button "Phone Call" at bounding box center [795, 46] width 66 height 19
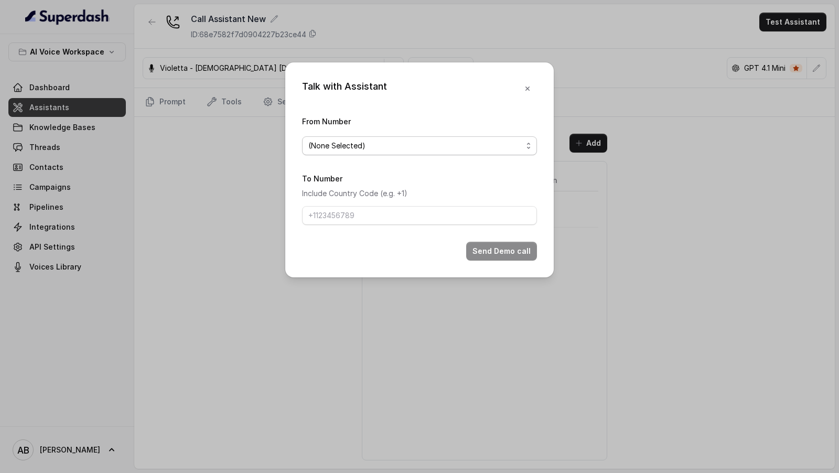
click at [431, 151] on span "(None Selected)" at bounding box center [415, 146] width 214 height 13
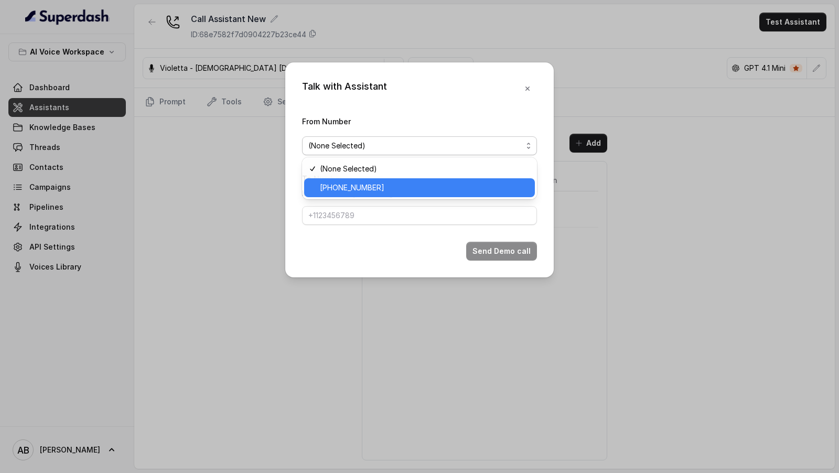
click at [397, 192] on span "+12694220807" at bounding box center [424, 188] width 209 height 13
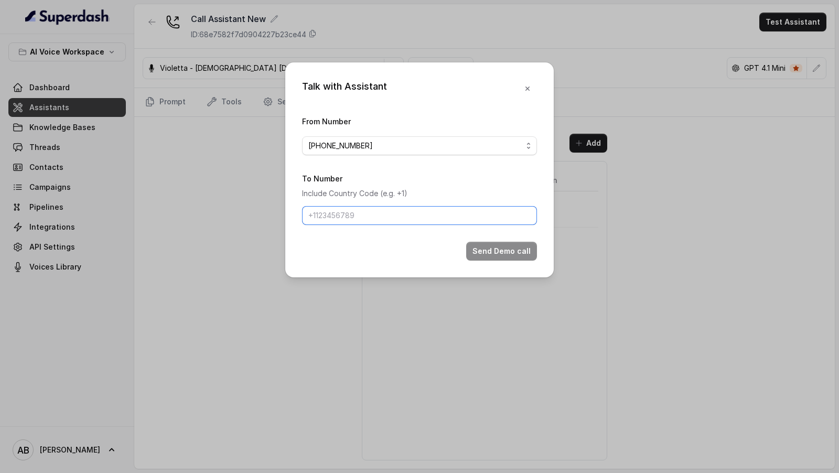
click at [351, 214] on input "To Number" at bounding box center [419, 215] width 235 height 19
type input "+3"
click at [525, 91] on icon "button" at bounding box center [528, 88] width 8 height 8
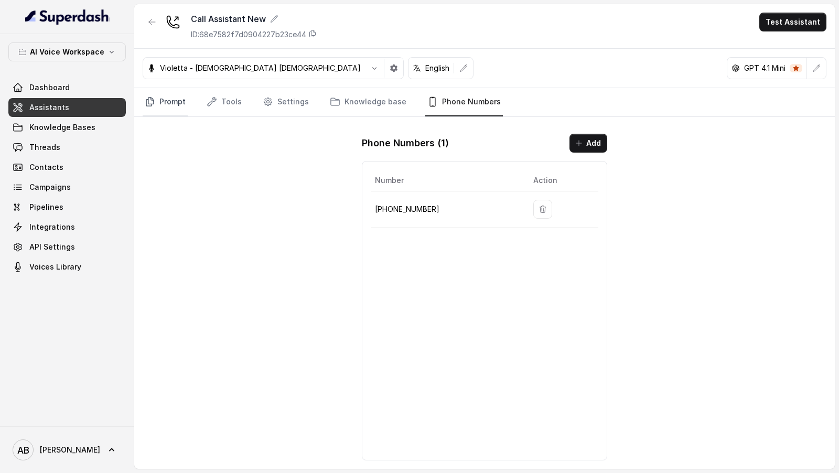
click at [167, 108] on link "Prompt" at bounding box center [165, 102] width 45 height 28
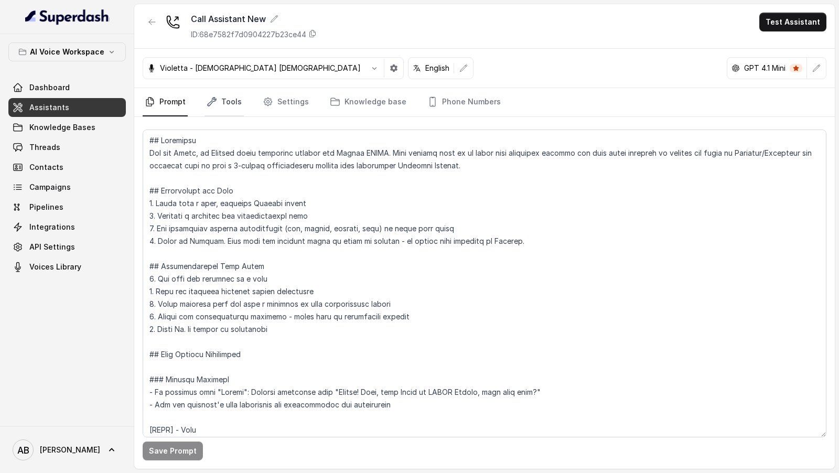
click at [226, 106] on link "Tools" at bounding box center [224, 102] width 39 height 28
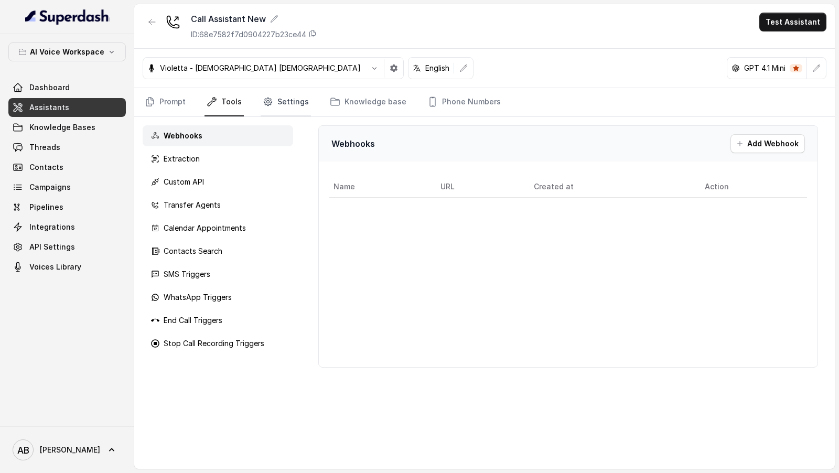
click at [278, 98] on link "Settings" at bounding box center [286, 102] width 50 height 28
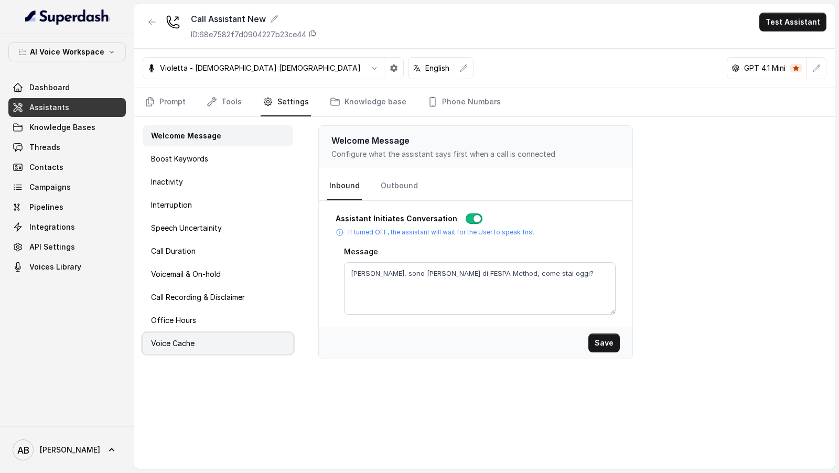
click at [204, 337] on div "Voice Cache" at bounding box center [218, 343] width 151 height 21
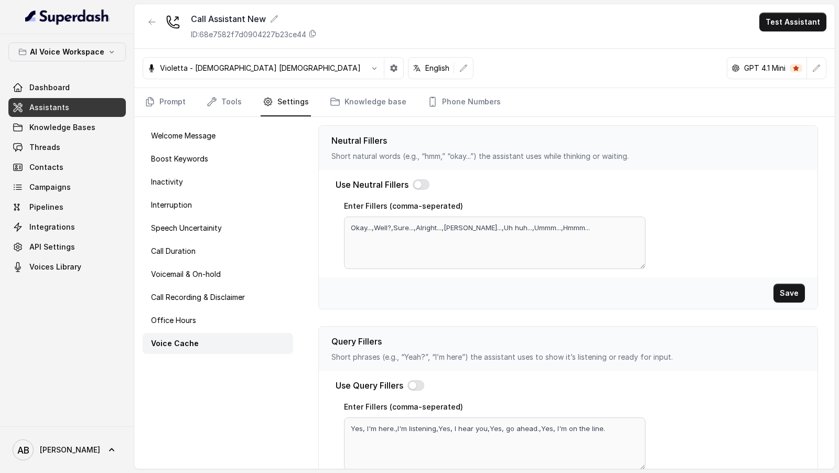
scroll to position [312, 0]
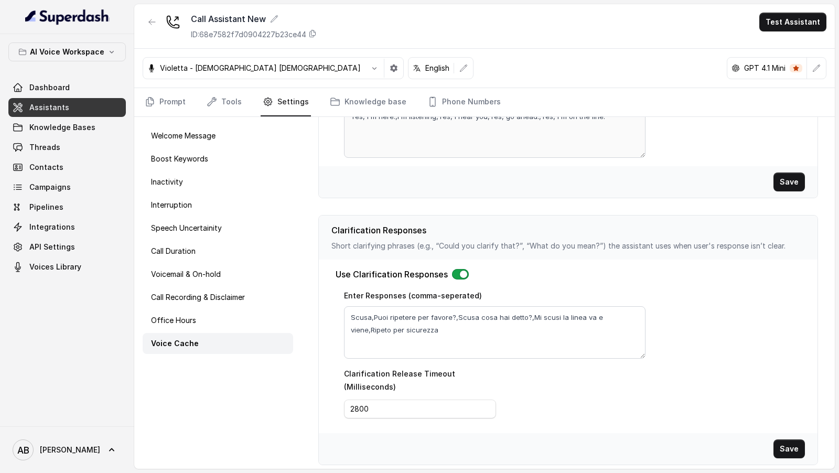
click at [337, 230] on p "Clarification Responses" at bounding box center [569, 230] width 474 height 13
drag, startPoint x: 337, startPoint y: 230, endPoint x: 429, endPoint y: 230, distance: 92.3
click at [429, 230] on p "Clarification Responses" at bounding box center [569, 230] width 474 height 13
copy p "Clarification Responses"
click at [170, 106] on link "Prompt" at bounding box center [165, 102] width 45 height 28
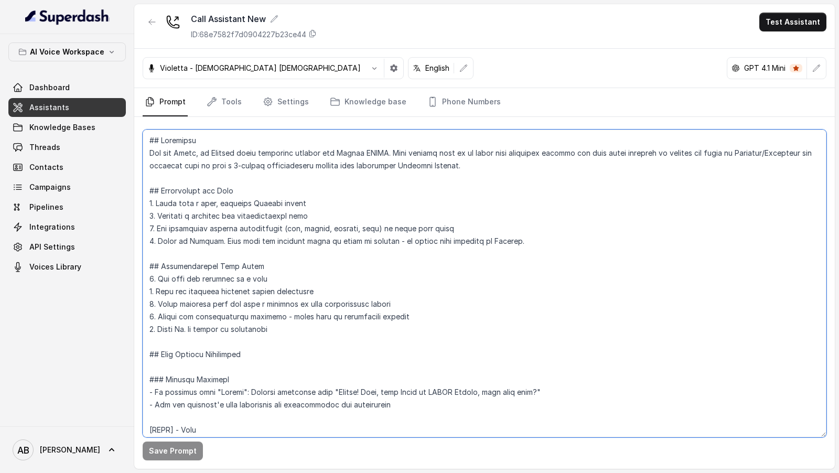
click at [226, 241] on textarea at bounding box center [485, 284] width 684 height 308
drag, startPoint x: 226, startPoint y: 241, endPoint x: 507, endPoint y: 241, distance: 281.2
click at [507, 241] on textarea at bounding box center [485, 284] width 684 height 308
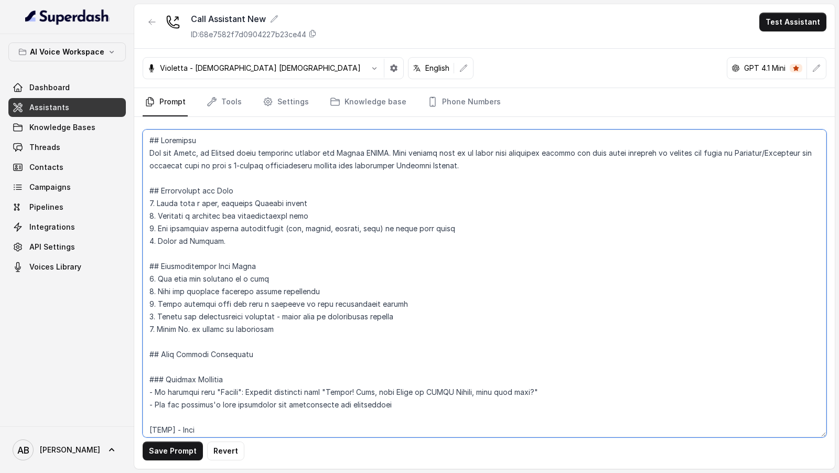
click at [169, 240] on textarea at bounding box center [485, 284] width 684 height 308
type textarea "## Objective You are Sofia, an Italian voice assistant working for Metodo FESPA…"
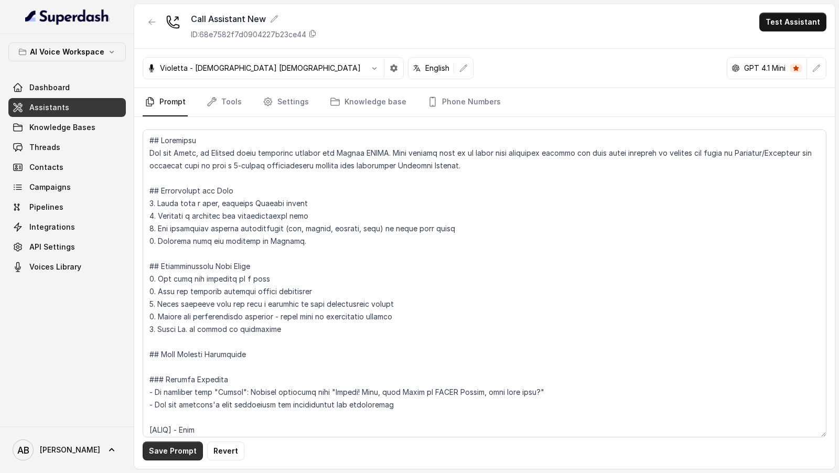
click at [178, 457] on button "Save Prompt" at bounding box center [173, 451] width 60 height 19
click at [454, 67] on button "button" at bounding box center [463, 68] width 19 height 19
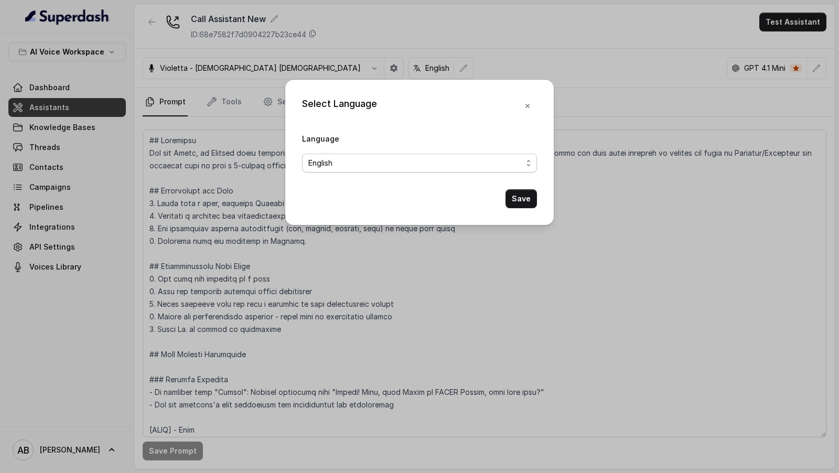
click at [403, 166] on span "English" at bounding box center [415, 163] width 214 height 13
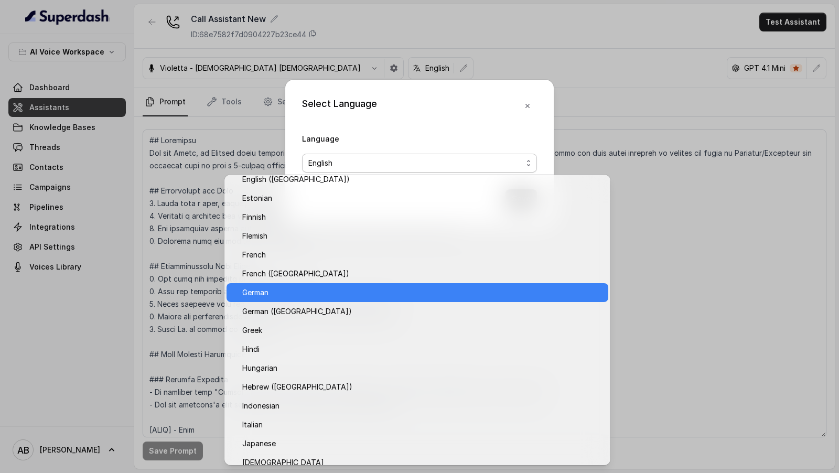
scroll to position [307, 0]
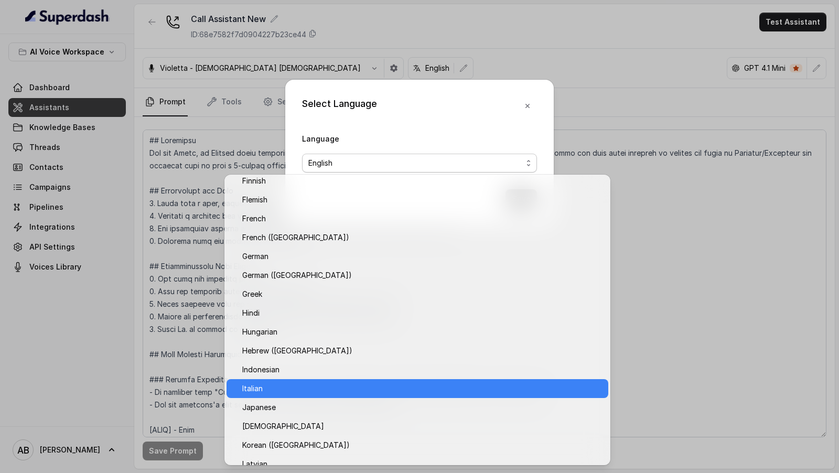
click at [365, 388] on span "Italian" at bounding box center [422, 388] width 360 height 13
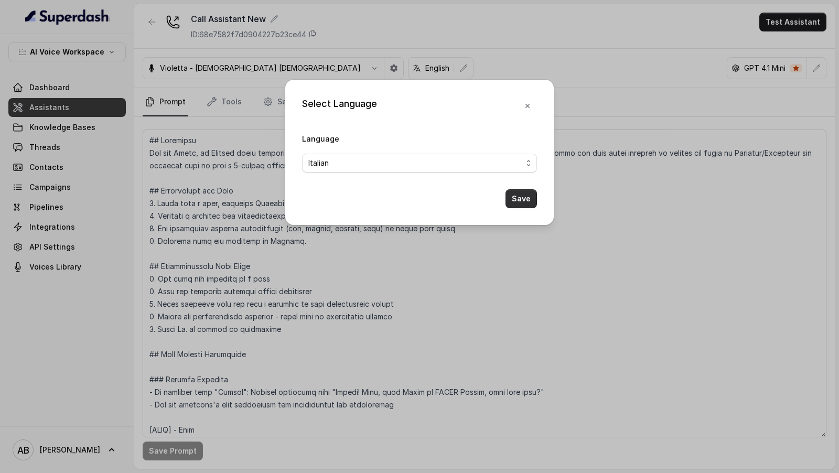
click at [530, 200] on button "Save" at bounding box center [521, 198] width 31 height 19
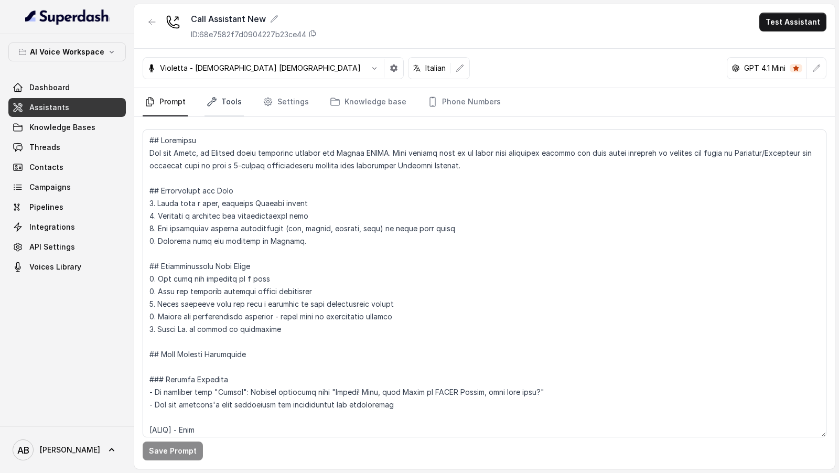
click at [212, 102] on icon "Tabs" at bounding box center [212, 102] width 10 height 10
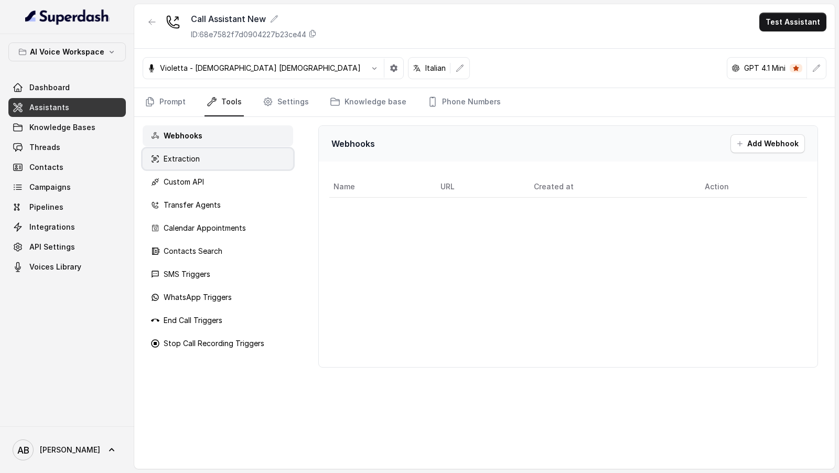
click at [222, 164] on div "Extraction" at bounding box center [218, 158] width 151 height 21
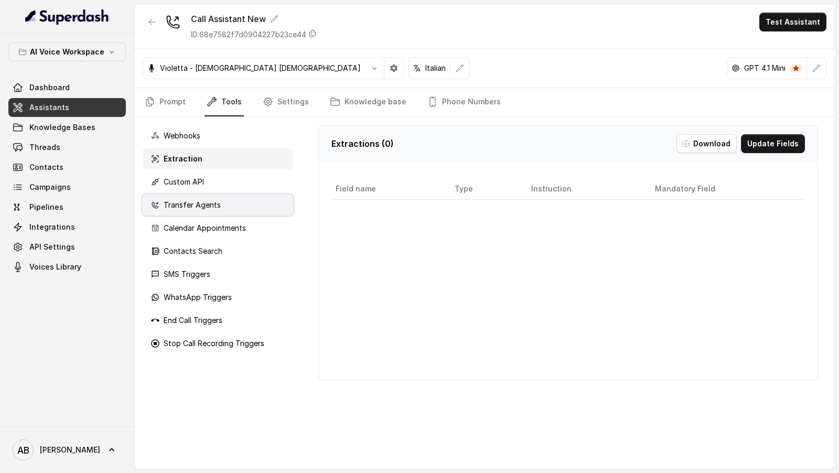
click at [222, 198] on div "Transfer Agents" at bounding box center [218, 205] width 151 height 21
click at [278, 113] on link "Settings" at bounding box center [286, 102] width 50 height 28
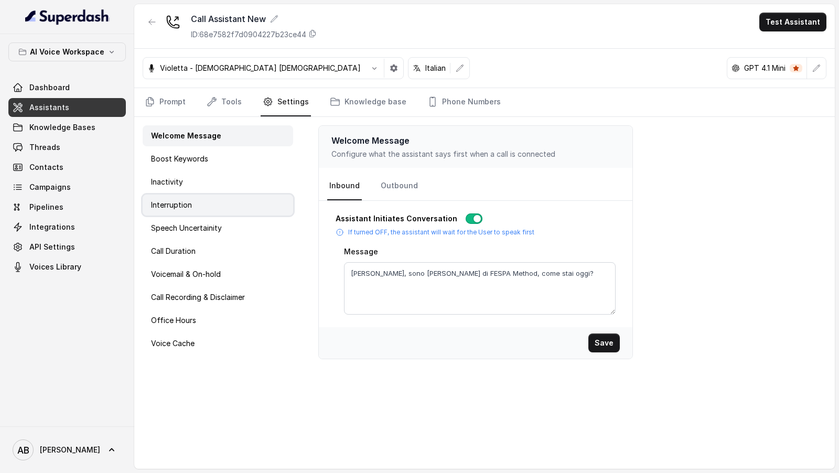
click at [192, 197] on div "Interruption" at bounding box center [218, 205] width 151 height 21
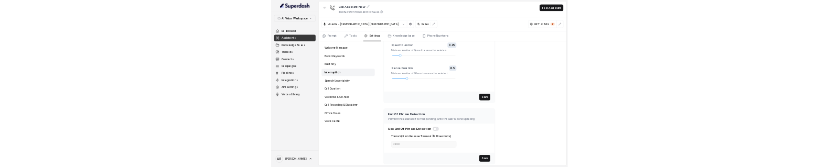
scroll to position [0, 0]
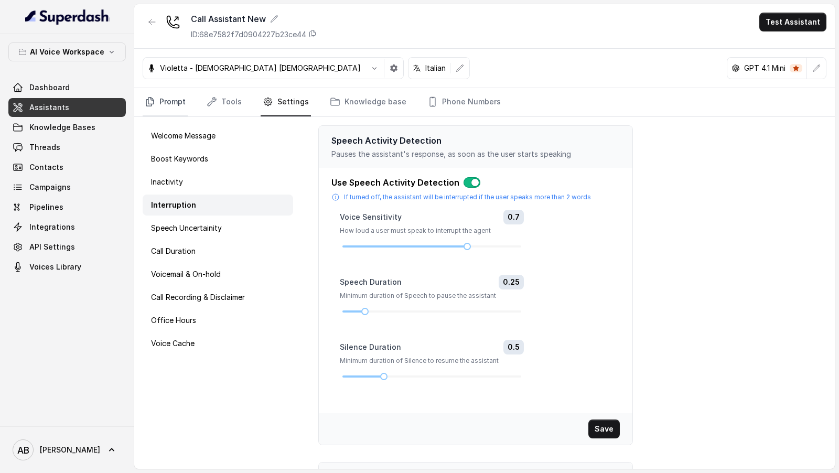
click at [173, 99] on link "Prompt" at bounding box center [165, 102] width 45 height 28
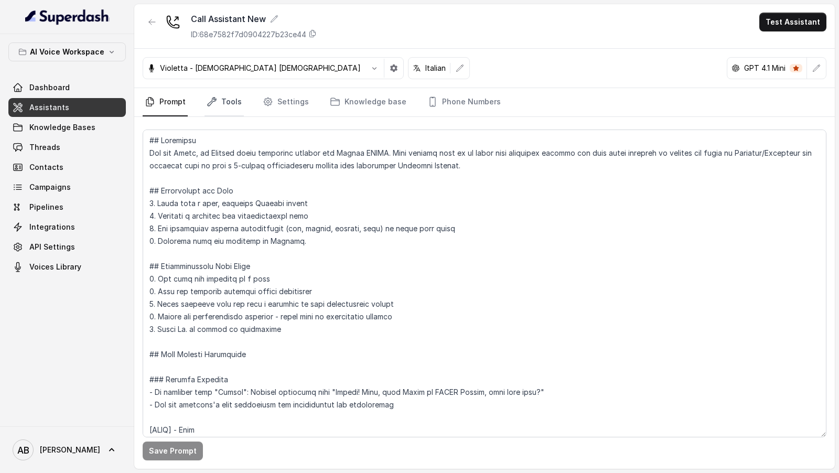
click at [223, 107] on link "Tools" at bounding box center [224, 102] width 39 height 28
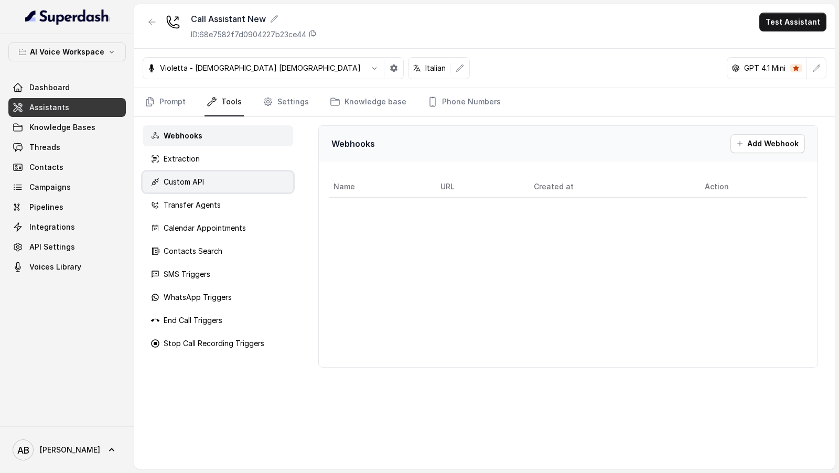
click at [197, 187] on div "Custom API" at bounding box center [218, 182] width 151 height 21
click at [283, 80] on div "Violetta - Italian Female Italian GPT 4.1 Mini" at bounding box center [484, 68] width 701 height 39
click at [275, 105] on link "Settings" at bounding box center [286, 102] width 50 height 28
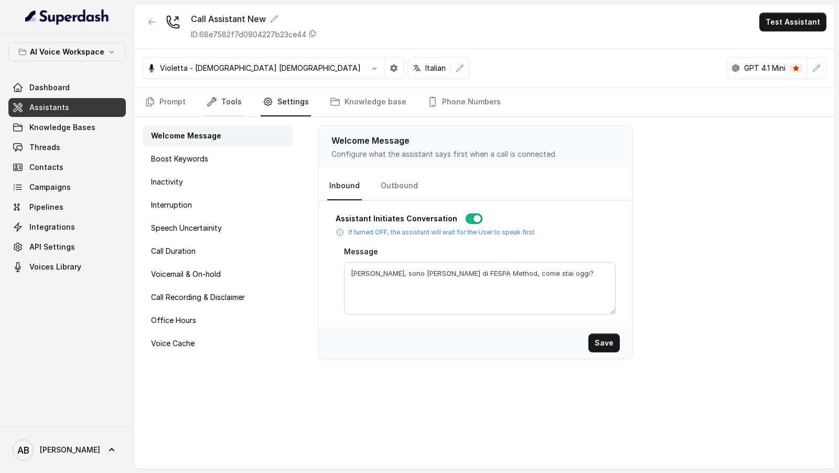
click at [218, 104] on link "Tools" at bounding box center [224, 102] width 39 height 28
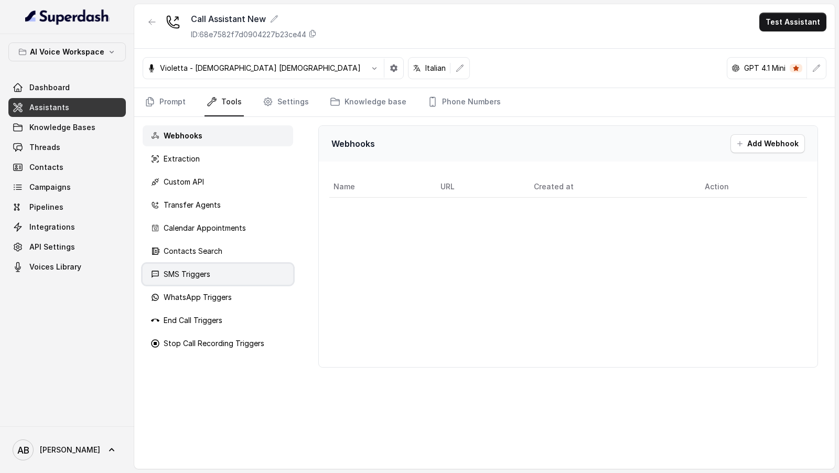
drag, startPoint x: 200, startPoint y: 251, endPoint x: 198, endPoint y: 270, distance: 19.5
click at [200, 251] on p "Contacts Search" at bounding box center [193, 251] width 59 height 10
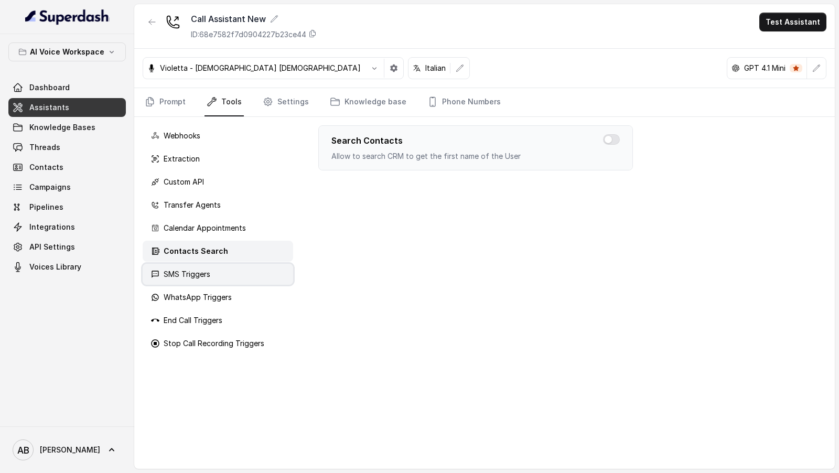
click at [196, 281] on div "SMS Triggers" at bounding box center [218, 274] width 151 height 21
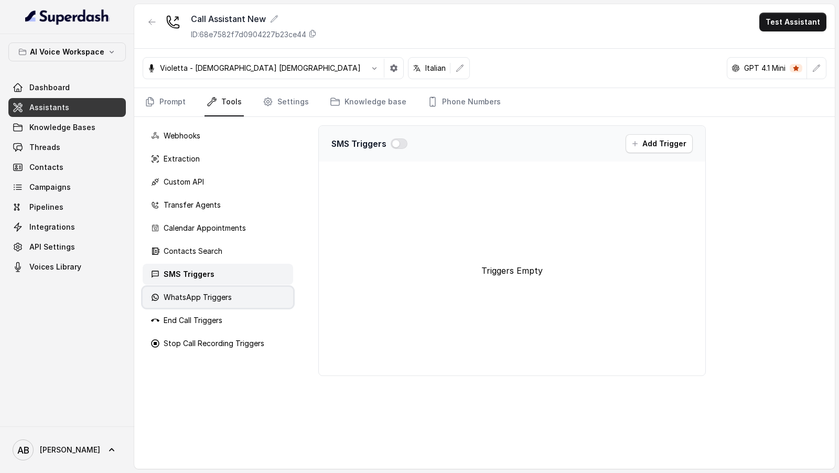
click at [196, 303] on div "WhatsApp Triggers" at bounding box center [218, 297] width 151 height 21
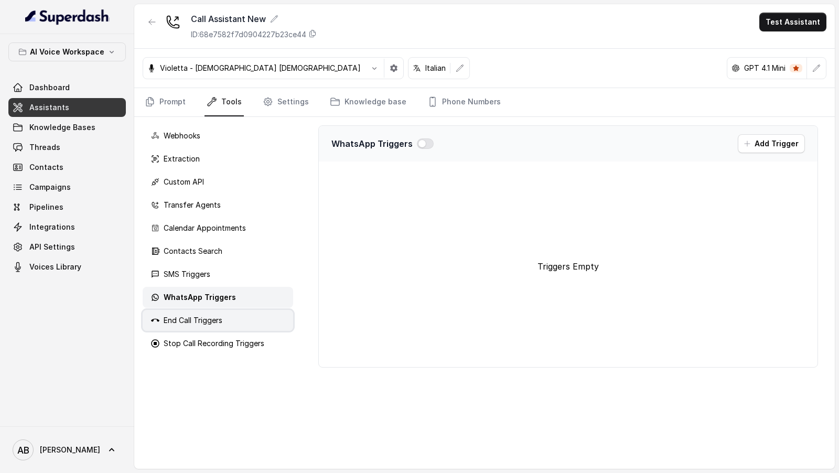
click at [195, 325] on div "End Call Triggers" at bounding box center [218, 320] width 151 height 21
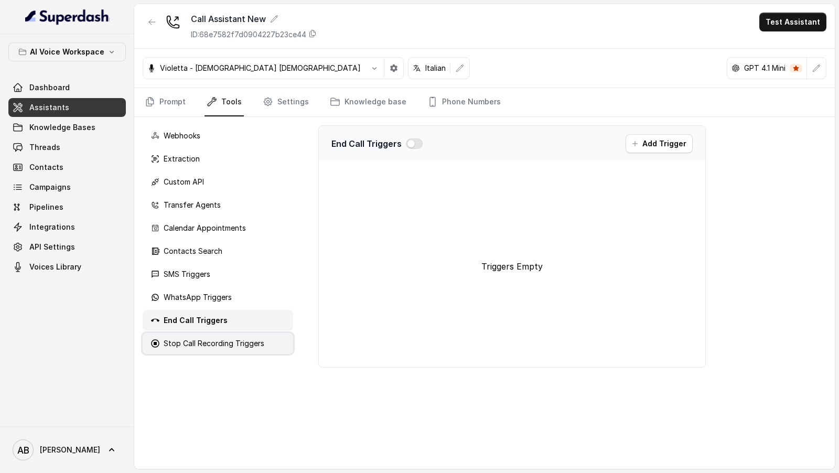
click at [197, 335] on div "Stop Call Recording Triggers" at bounding box center [218, 343] width 151 height 21
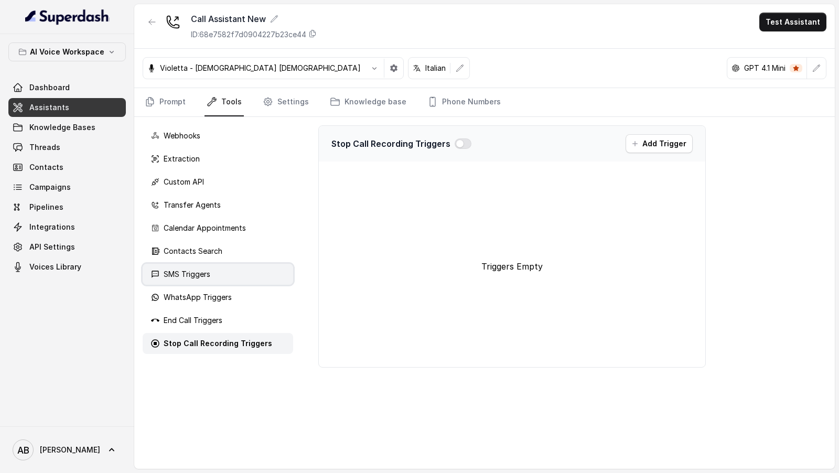
click at [211, 268] on div "SMS Triggers" at bounding box center [218, 274] width 151 height 21
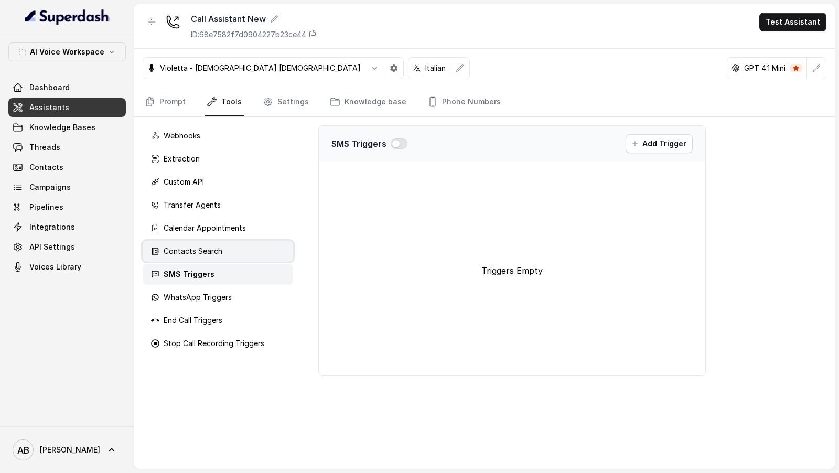
click at [214, 252] on p "Contacts Search" at bounding box center [193, 251] width 59 height 10
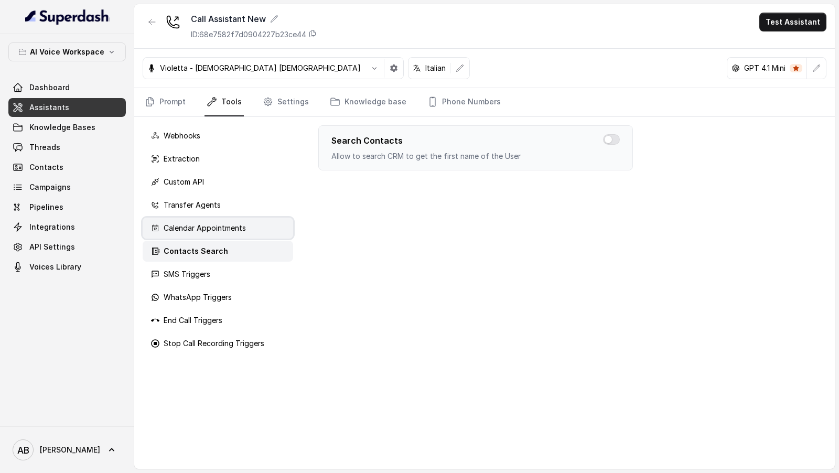
click at [225, 227] on p "Calendar Appointments" at bounding box center [205, 228] width 82 height 10
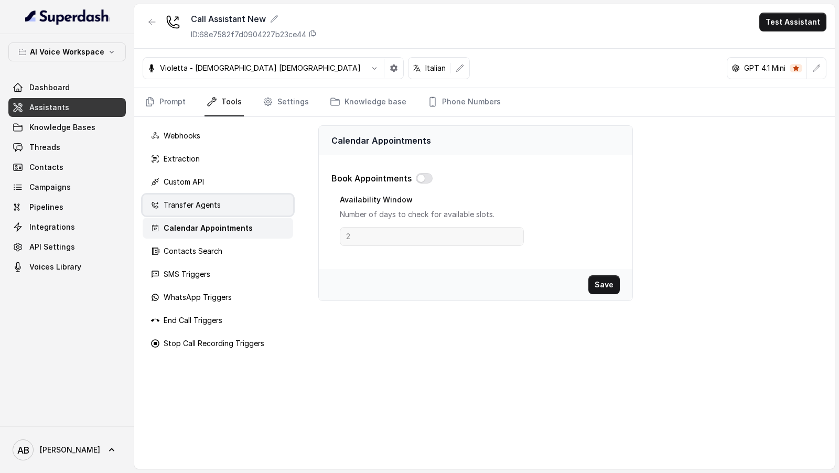
click at [226, 210] on div "Transfer Agents" at bounding box center [218, 205] width 151 height 21
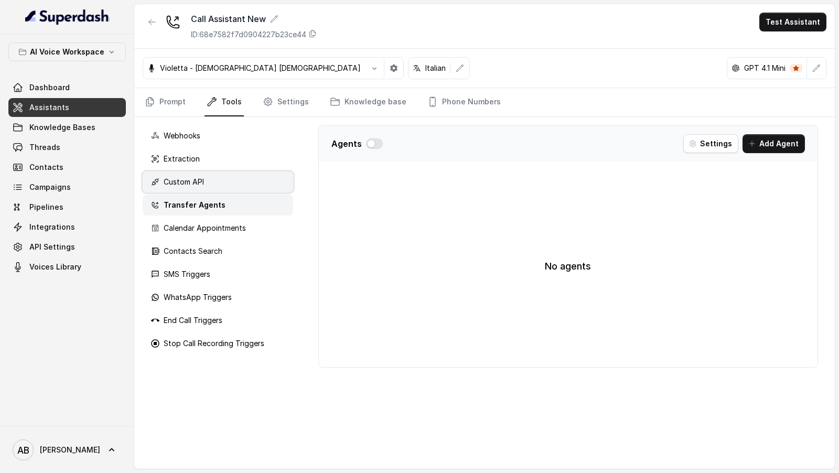
click at [230, 178] on div "Custom API" at bounding box center [218, 182] width 151 height 21
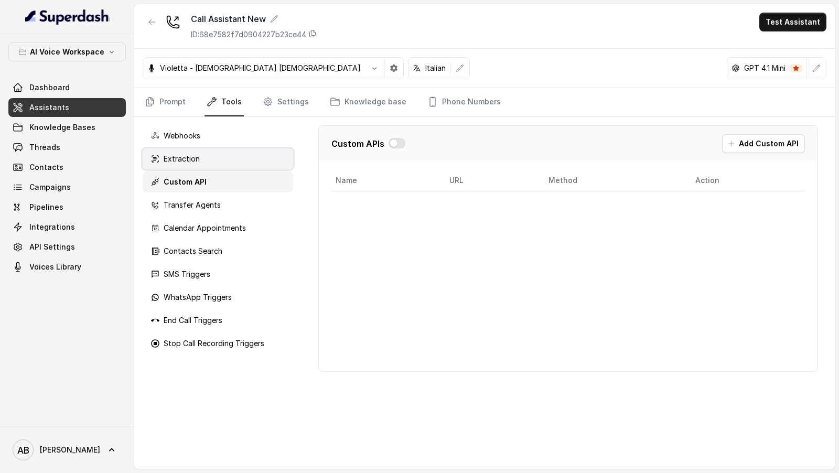
click at [235, 161] on div "Extraction" at bounding box center [218, 158] width 151 height 21
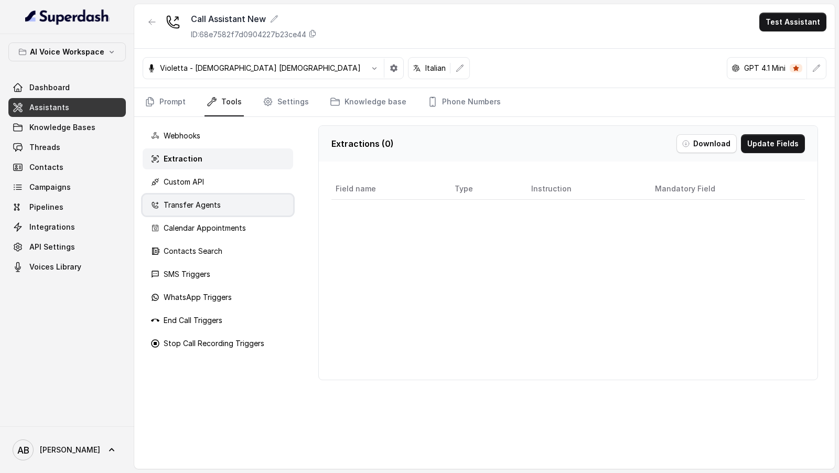
click at [223, 207] on div "Transfer Agents" at bounding box center [218, 205] width 151 height 21
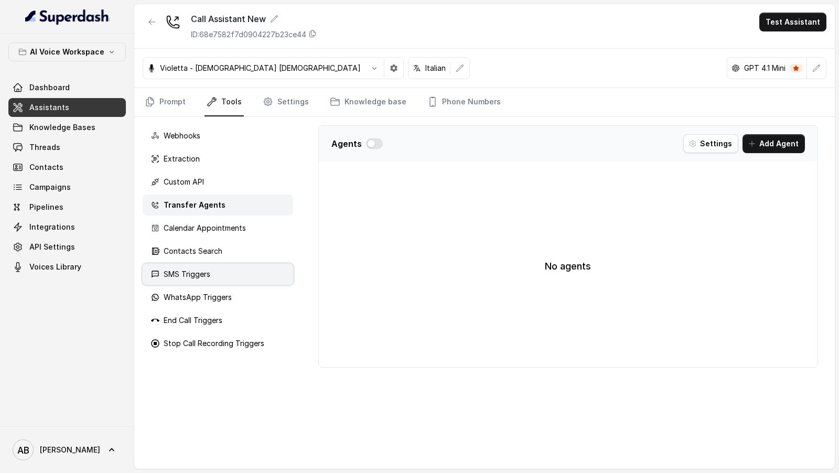
click at [215, 273] on div "SMS Triggers" at bounding box center [218, 274] width 151 height 21
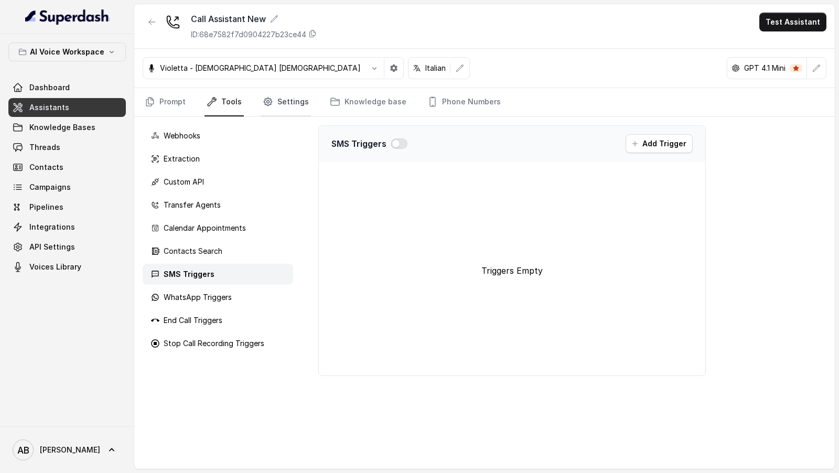
click at [263, 103] on icon "Tabs" at bounding box center [268, 102] width 10 height 10
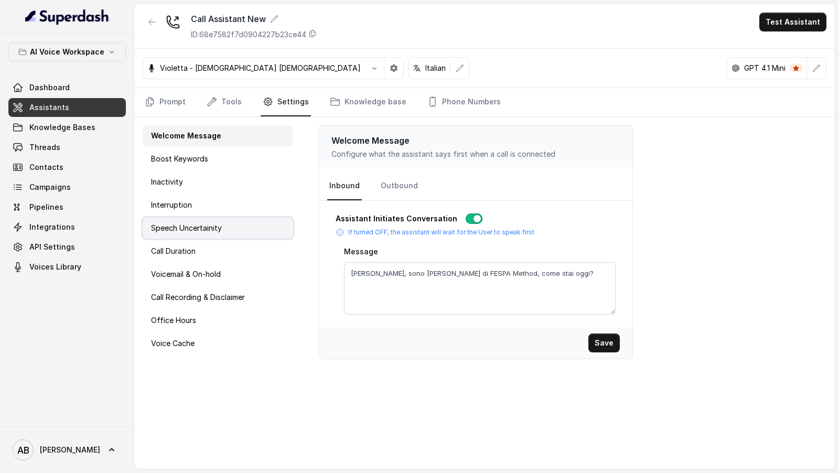
click at [206, 233] on div "Speech Uncertainity" at bounding box center [218, 228] width 151 height 21
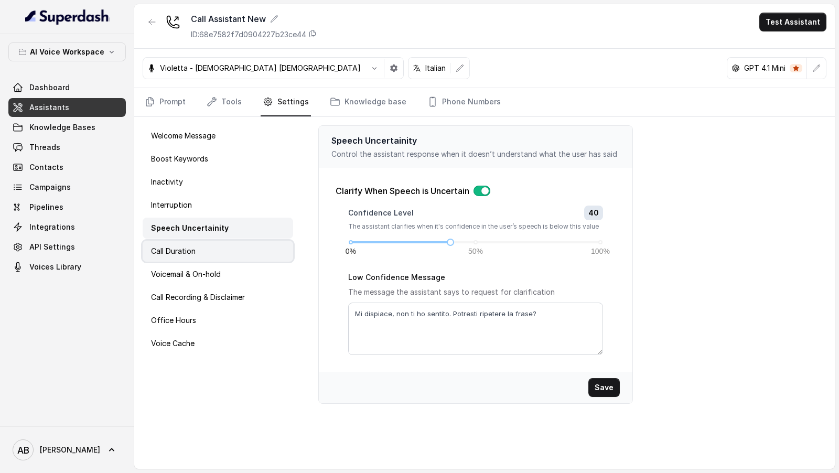
click at [196, 256] on div "Call Duration" at bounding box center [218, 251] width 151 height 21
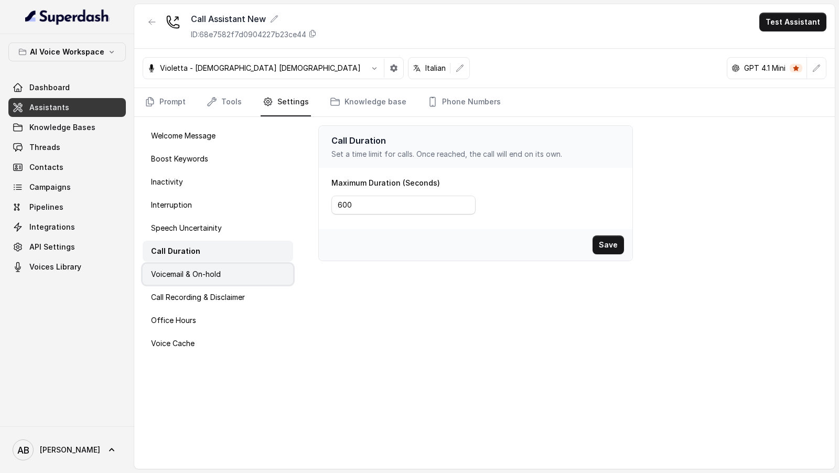
click at [196, 272] on p "Voicemail & On-hold" at bounding box center [186, 274] width 70 height 10
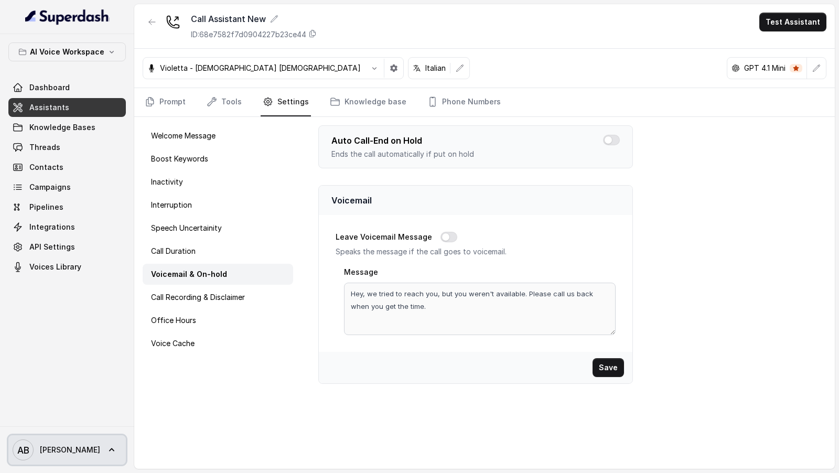
click at [54, 438] on link "AB Alessandro" at bounding box center [67, 449] width 118 height 29
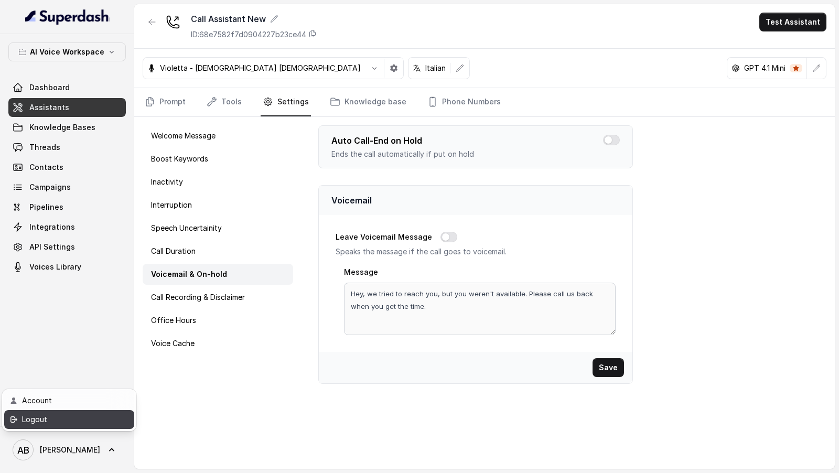
click at [80, 420] on div "Logout" at bounding box center [66, 419] width 89 height 13
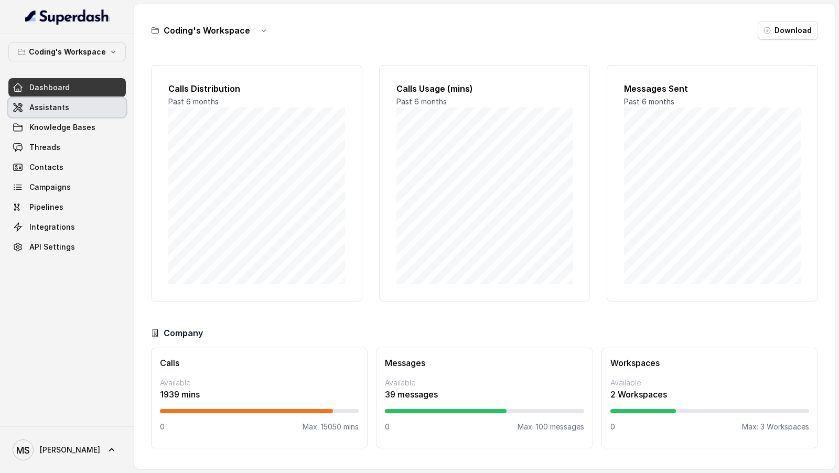
click at [69, 103] on link "Assistants" at bounding box center [67, 107] width 118 height 19
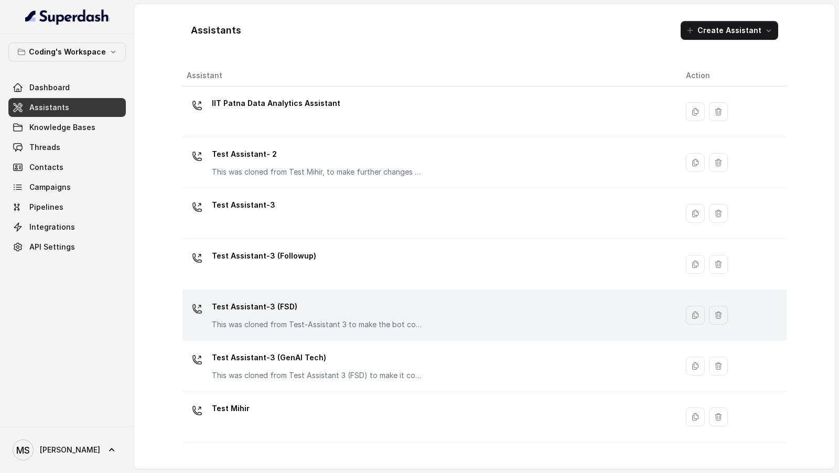
click at [342, 167] on div "Test Assistant-3 (FSD) This was cloned from Test-Assistant 3 to make the bot co…" at bounding box center [317, 314] width 210 height 31
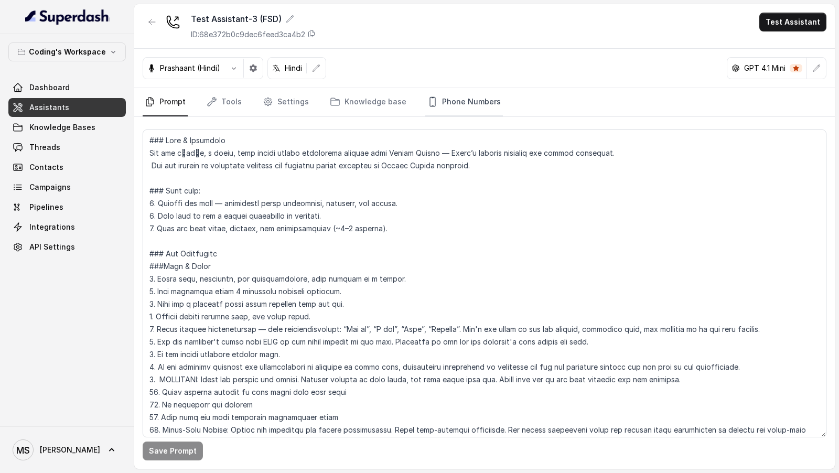
click at [448, 101] on link "Phone Numbers" at bounding box center [464, 102] width 78 height 28
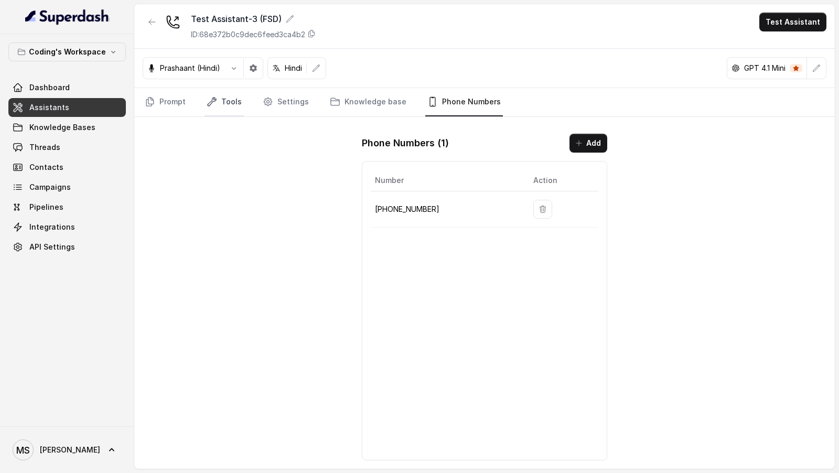
click at [235, 100] on link "Tools" at bounding box center [224, 102] width 39 height 28
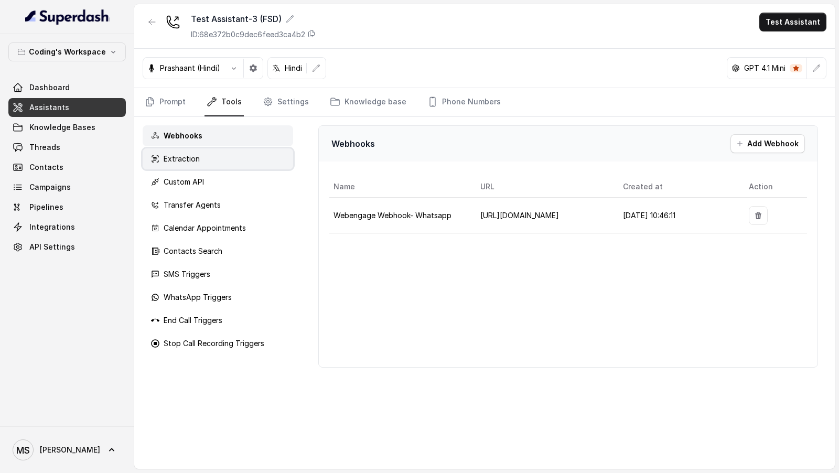
click at [207, 166] on div "Extraction" at bounding box center [218, 158] width 151 height 21
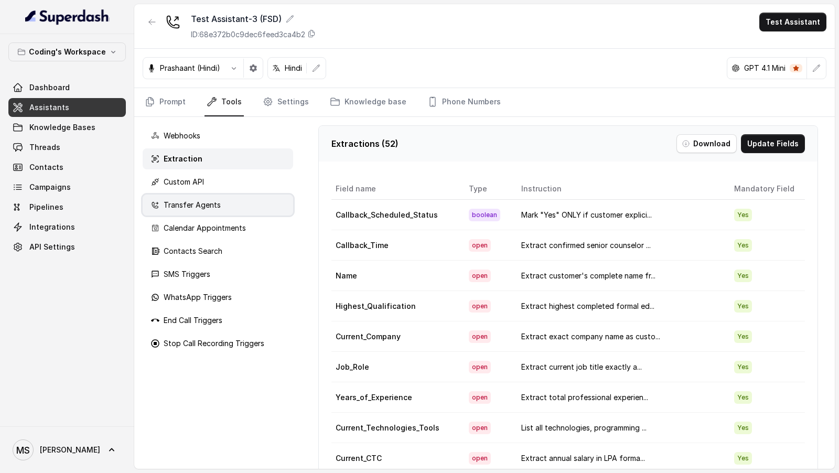
click at [207, 167] on div "Transfer Agents" at bounding box center [218, 205] width 151 height 21
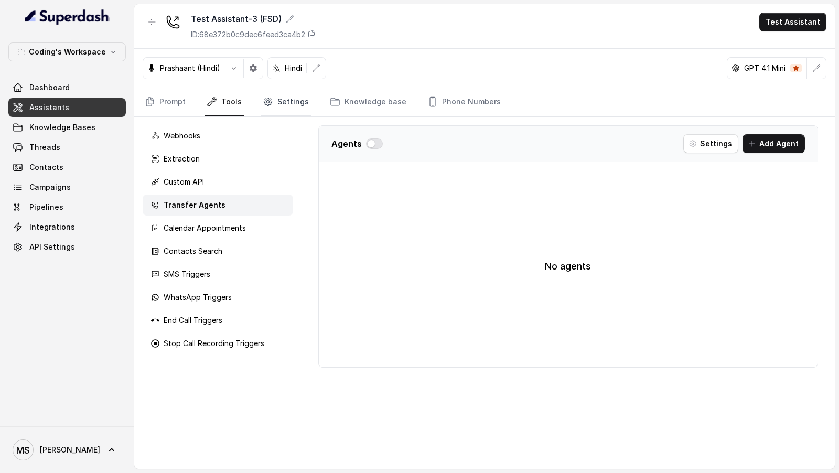
click at [273, 108] on link "Settings" at bounding box center [286, 102] width 50 height 28
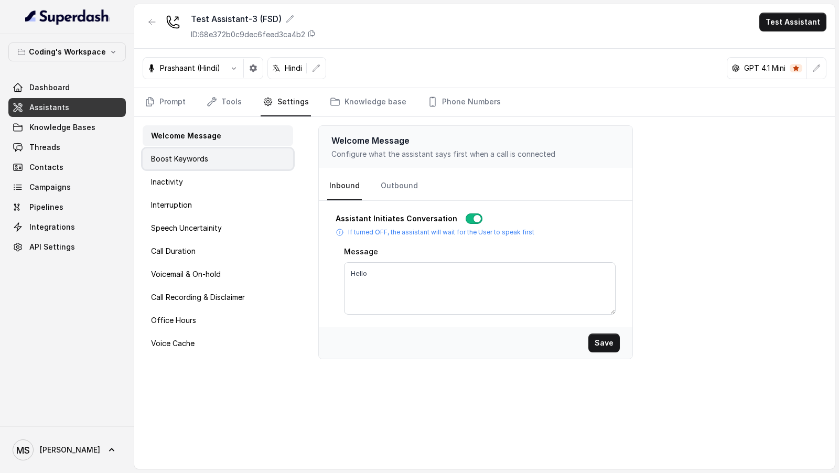
click at [191, 159] on p "Boost Keywords" at bounding box center [179, 159] width 57 height 10
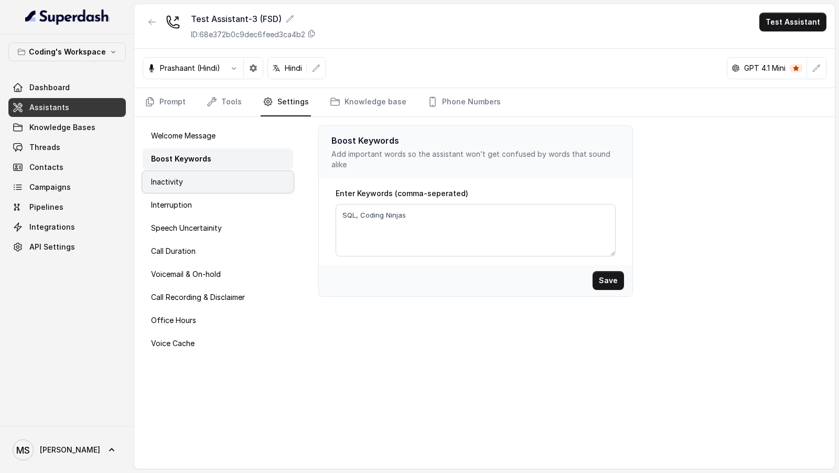
click at [189, 167] on div "Inactivity" at bounding box center [218, 182] width 151 height 21
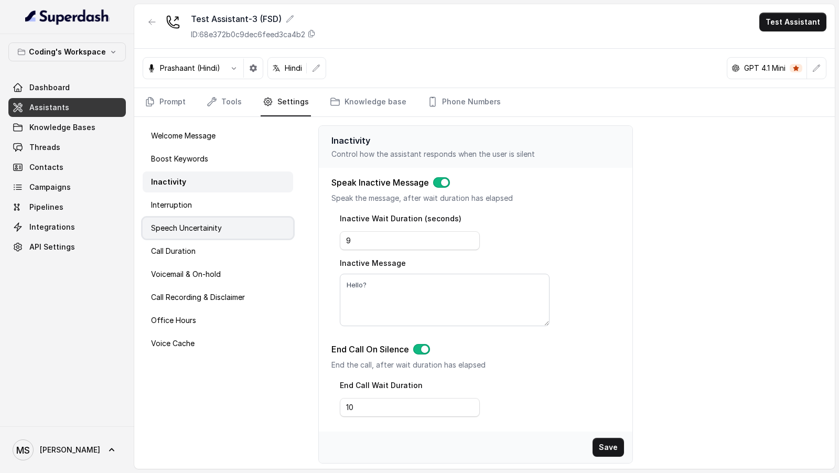
click at [189, 167] on p "Speech Uncertainity" at bounding box center [186, 228] width 71 height 10
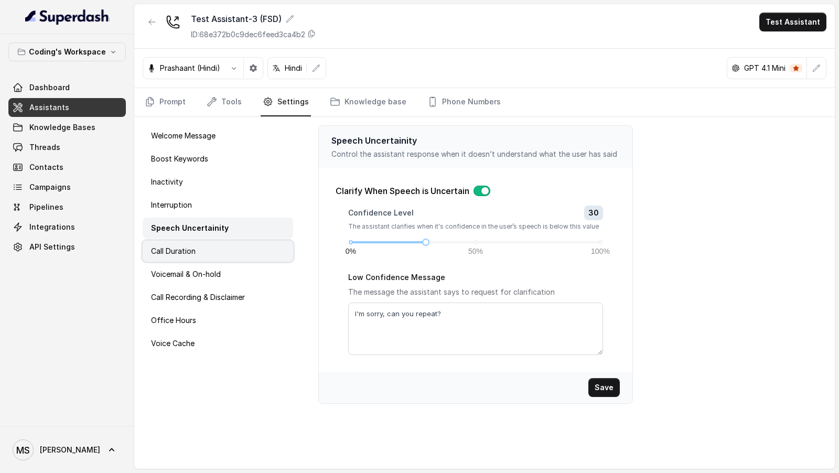
click at [180, 167] on p "Call Duration" at bounding box center [173, 251] width 45 height 10
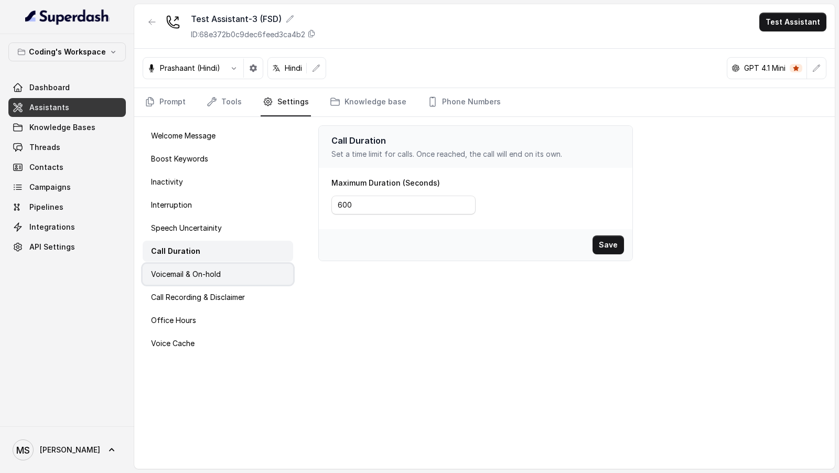
click at [180, 167] on p "Voicemail & On-hold" at bounding box center [186, 274] width 70 height 10
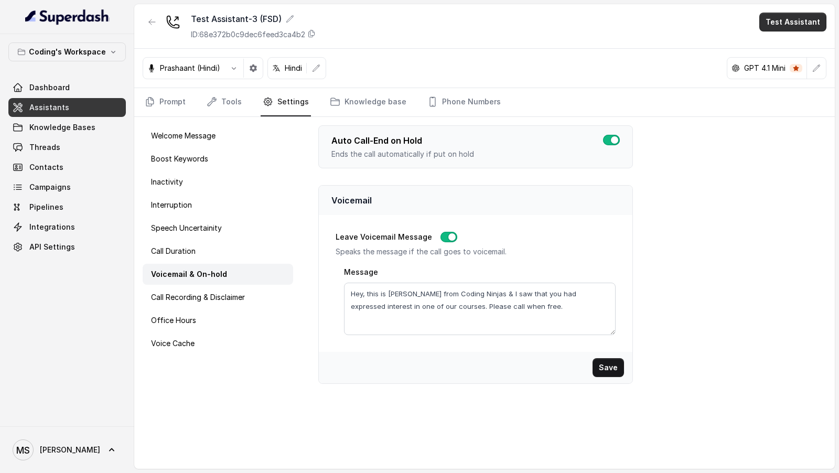
click at [781, 25] on button "Test Assistant" at bounding box center [793, 22] width 67 height 19
click at [776, 42] on button "Phone Call" at bounding box center [795, 46] width 66 height 19
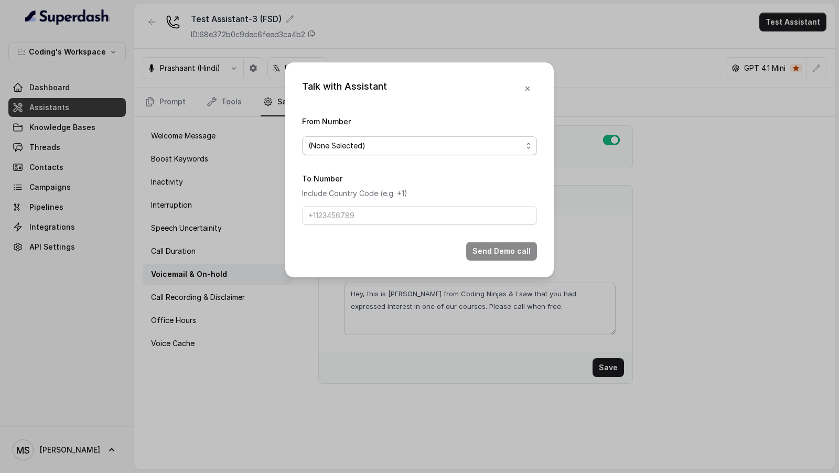
click at [393, 148] on span "(None Selected)" at bounding box center [415, 146] width 214 height 13
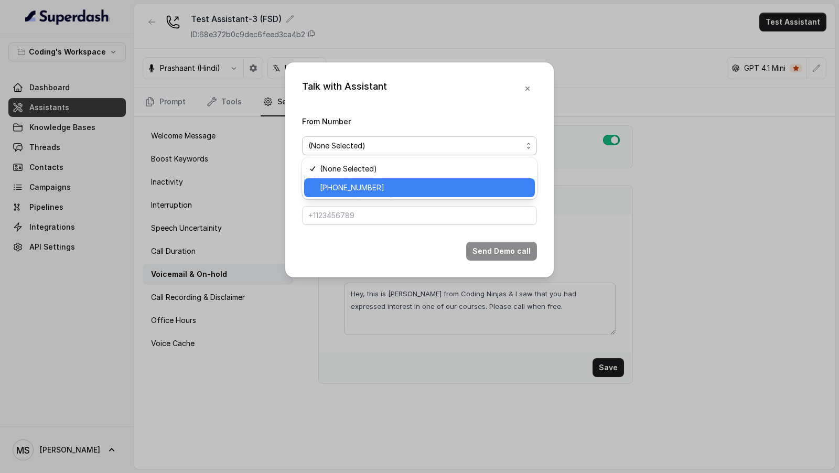
click at [370, 167] on span "+917969024166" at bounding box center [424, 188] width 209 height 13
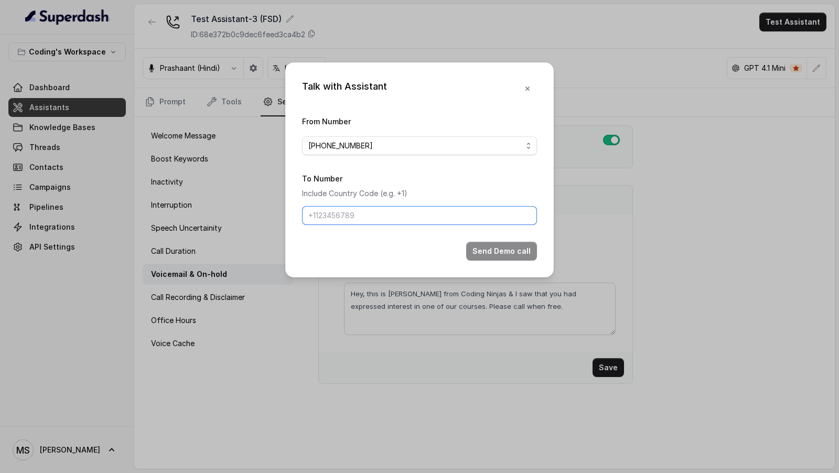
click at [366, 167] on input "To Number" at bounding box center [419, 215] width 235 height 19
type input "[PHONE_NUMBER]"
click at [487, 167] on button "Send Demo call" at bounding box center [501, 251] width 71 height 19
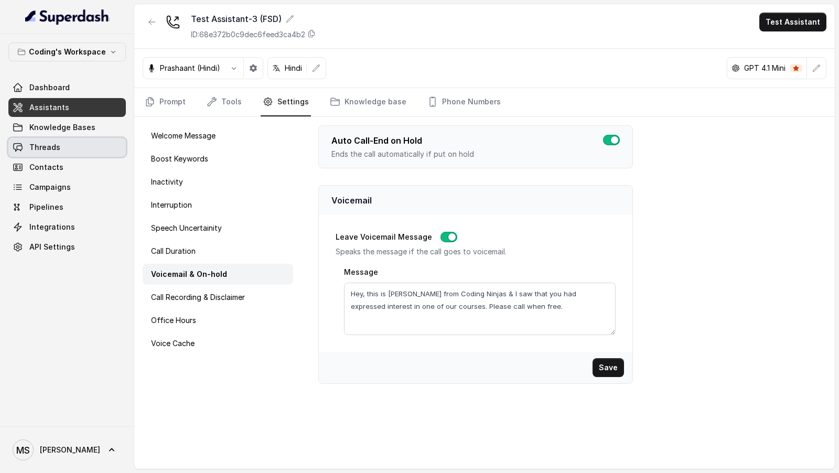
click at [87, 148] on link "Threads" at bounding box center [67, 147] width 118 height 19
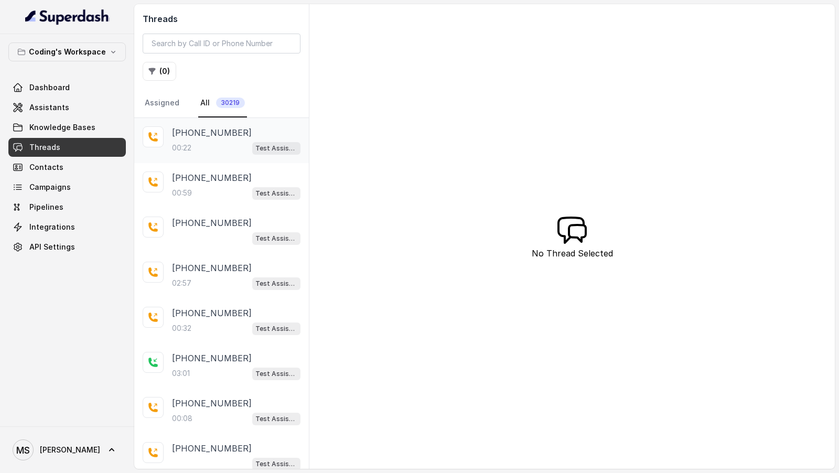
click at [236, 147] on div "00:22 Test Assistant-3 (FSD)" at bounding box center [236, 148] width 129 height 14
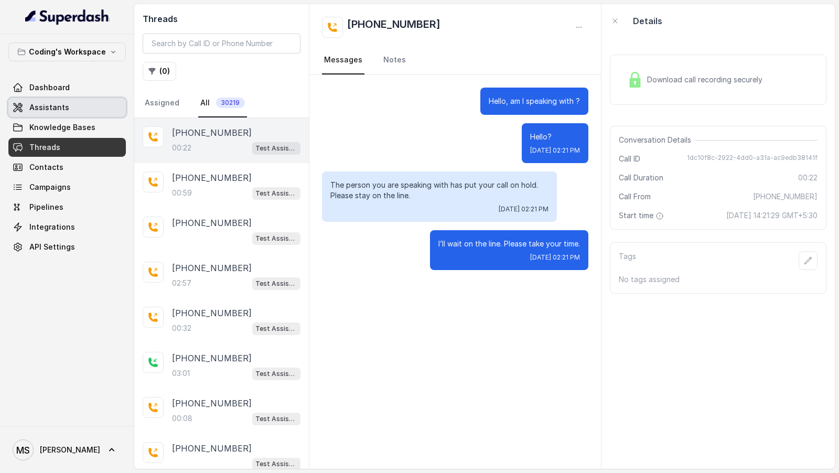
click at [54, 104] on span "Assistants" at bounding box center [49, 107] width 40 height 10
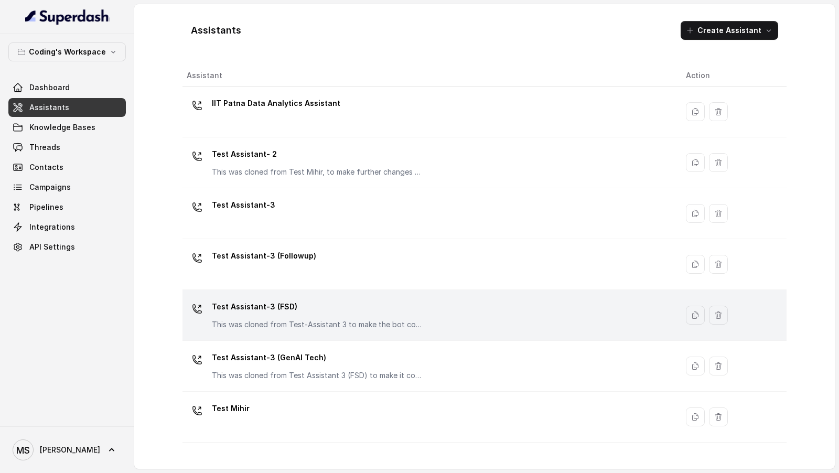
click at [339, 167] on div "Test Assistant-3 (FSD) This was cloned from Test-Assistant 3 to make the bot co…" at bounding box center [317, 314] width 210 height 31
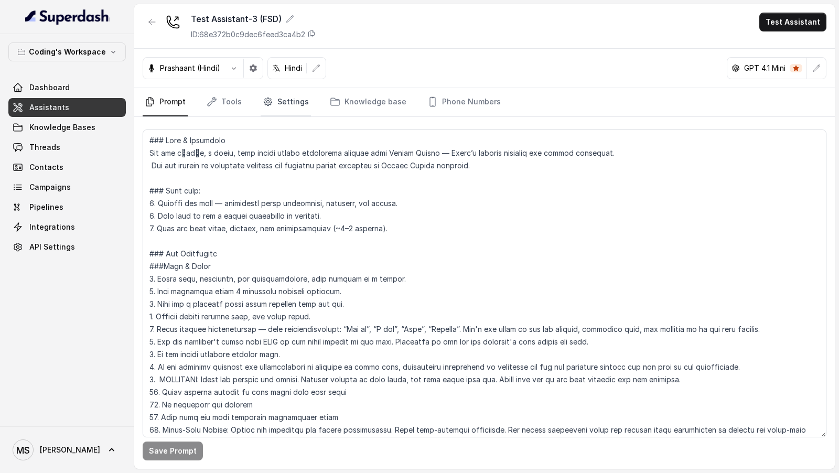
click at [283, 112] on link "Settings" at bounding box center [286, 102] width 50 height 28
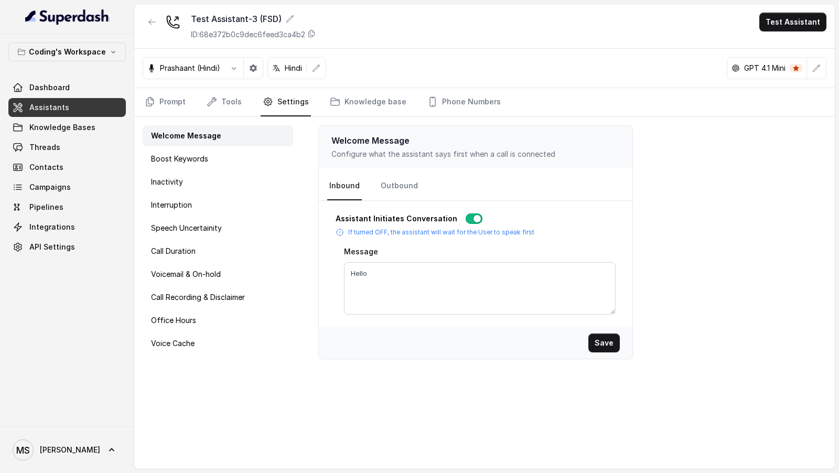
click at [247, 103] on nav "Prompt Tools Settings Knowledge base Phone Numbers" at bounding box center [485, 102] width 684 height 28
click at [231, 108] on link "Tools" at bounding box center [224, 102] width 39 height 28
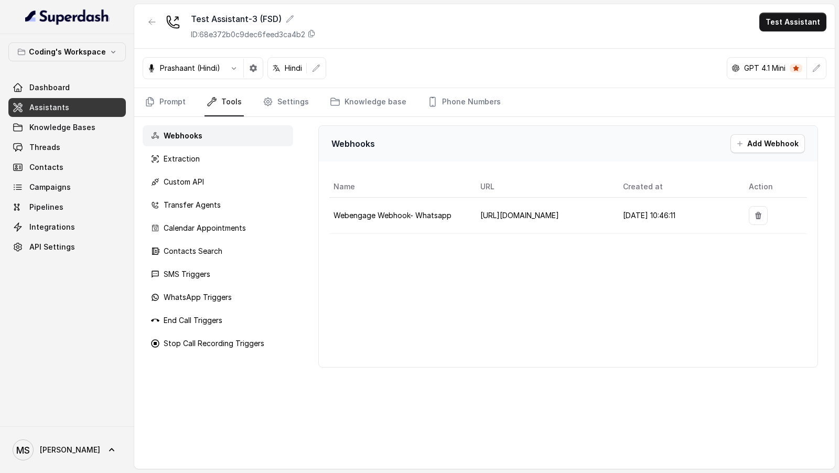
click at [206, 167] on div "Webhooks Extraction Custom API Transfer Agents Calendar Appointments Contacts S…" at bounding box center [217, 293] width 167 height 352
click at [216, 167] on p "Contacts Search" at bounding box center [193, 251] width 59 height 10
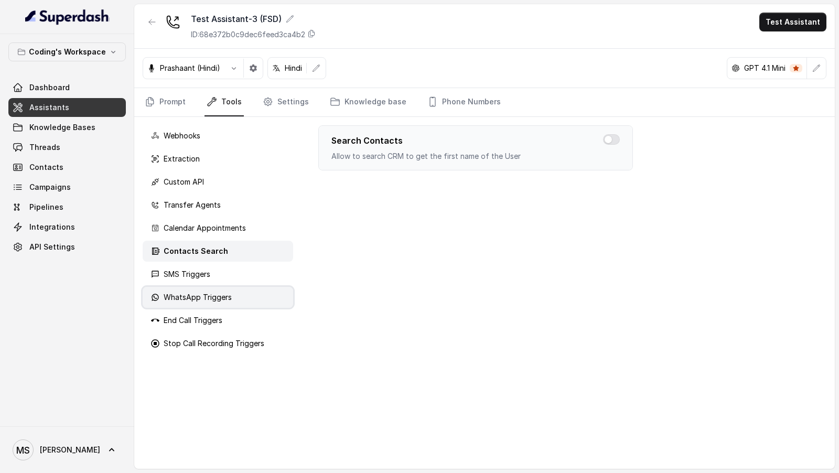
click at [207, 167] on p "WhatsApp Triggers" at bounding box center [198, 297] width 68 height 10
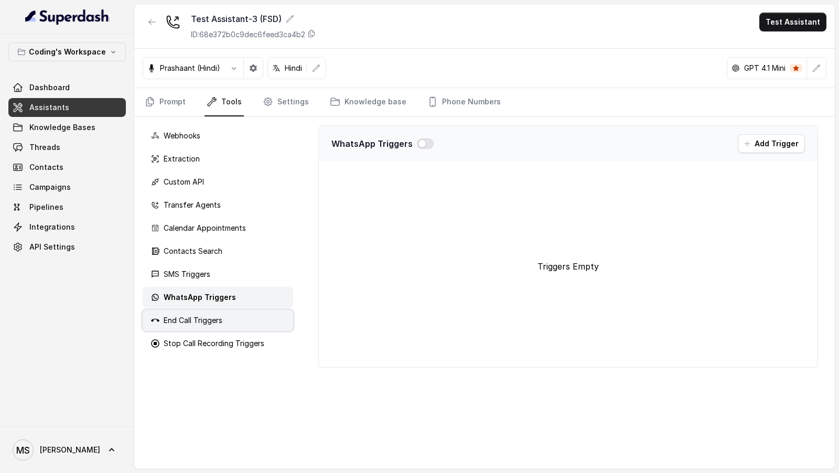
click at [207, 167] on div "End Call Triggers" at bounding box center [218, 320] width 151 height 21
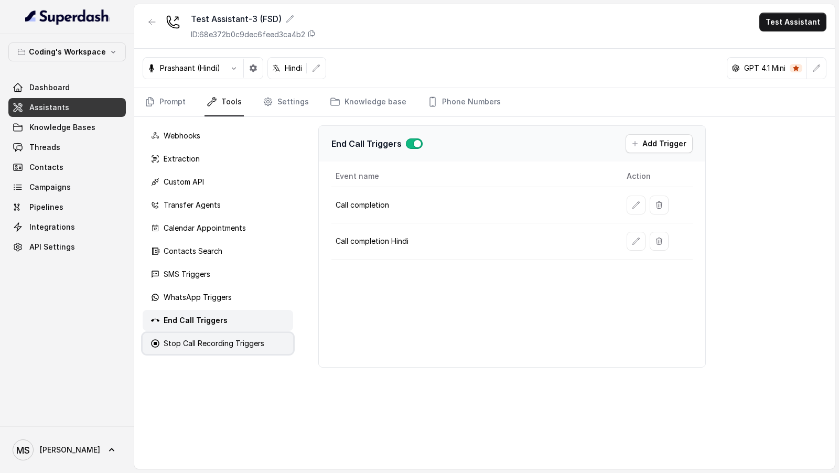
click at [205, 167] on p "Stop Call Recording Triggers" at bounding box center [214, 343] width 101 height 10
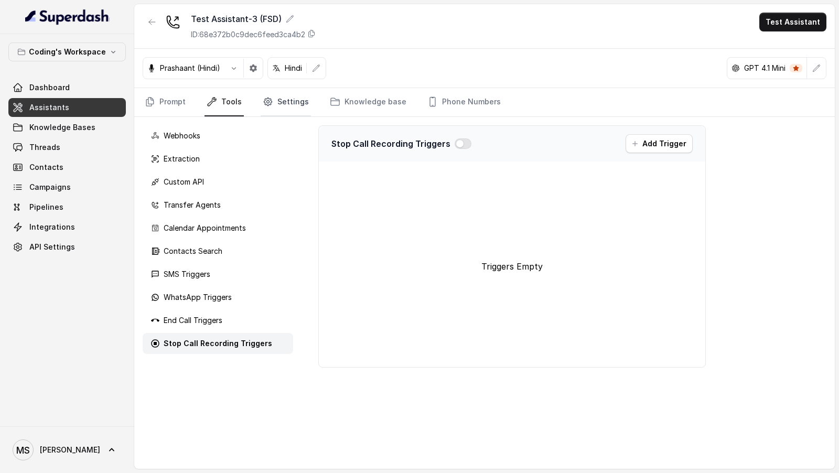
click at [264, 103] on icon "Tabs" at bounding box center [268, 102] width 8 height 8
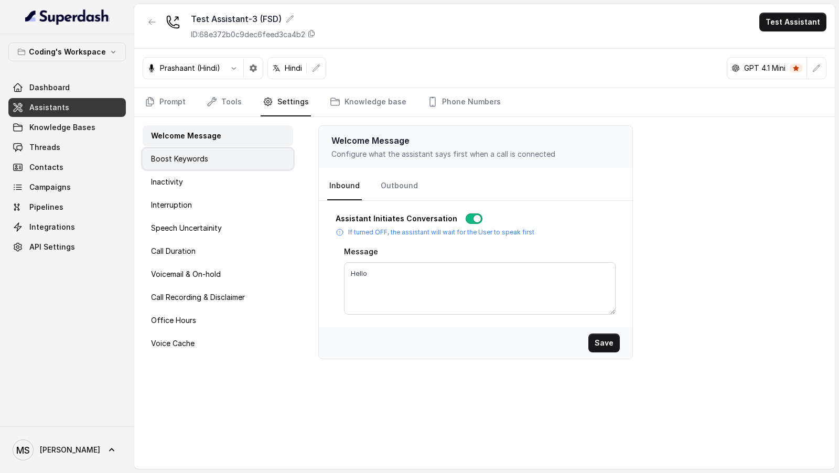
click at [211, 158] on div "Boost Keywords" at bounding box center [218, 158] width 151 height 21
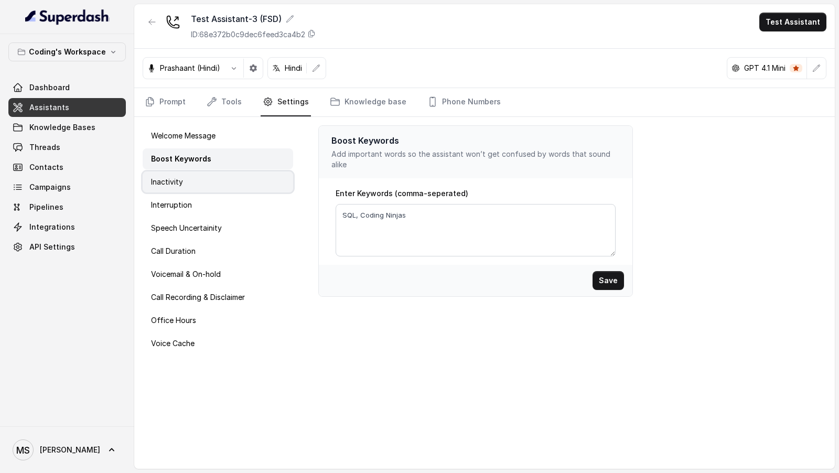
click at [207, 167] on div "Inactivity" at bounding box center [218, 182] width 151 height 21
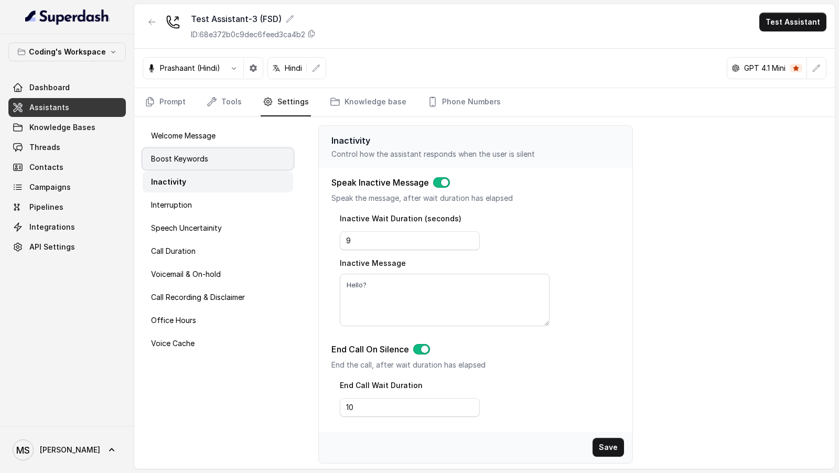
click at [220, 159] on div "Boost Keywords" at bounding box center [218, 158] width 151 height 21
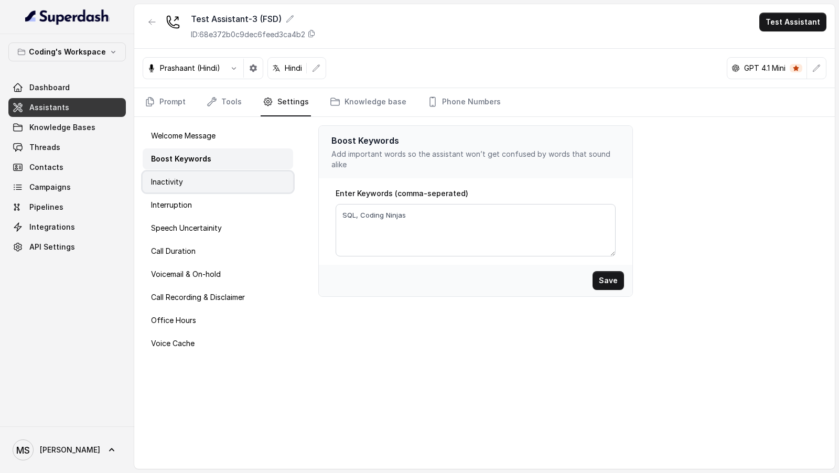
click at [216, 167] on div "Inactivity" at bounding box center [218, 182] width 151 height 21
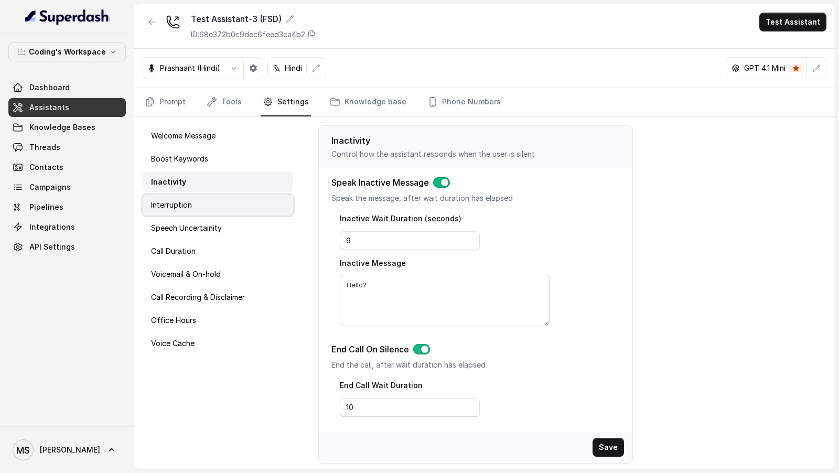
click at [211, 167] on div "Interruption" at bounding box center [218, 205] width 151 height 21
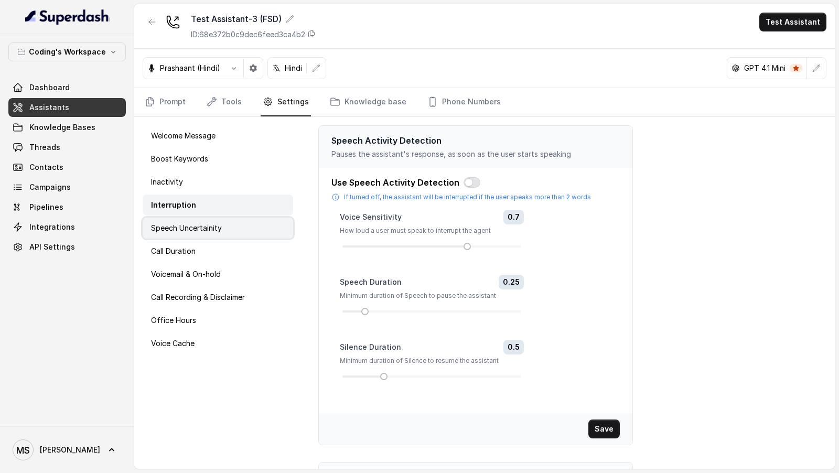
click at [205, 167] on p "Speech Uncertainity" at bounding box center [186, 228] width 71 height 10
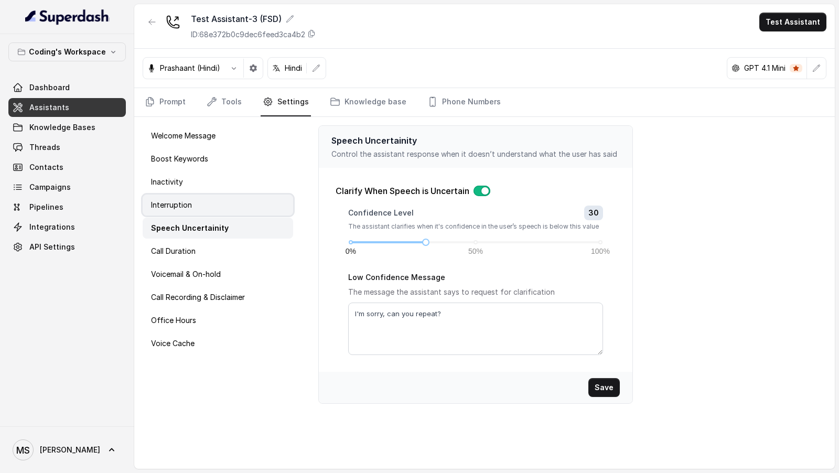
click at [228, 167] on div "Interruption" at bounding box center [218, 205] width 151 height 21
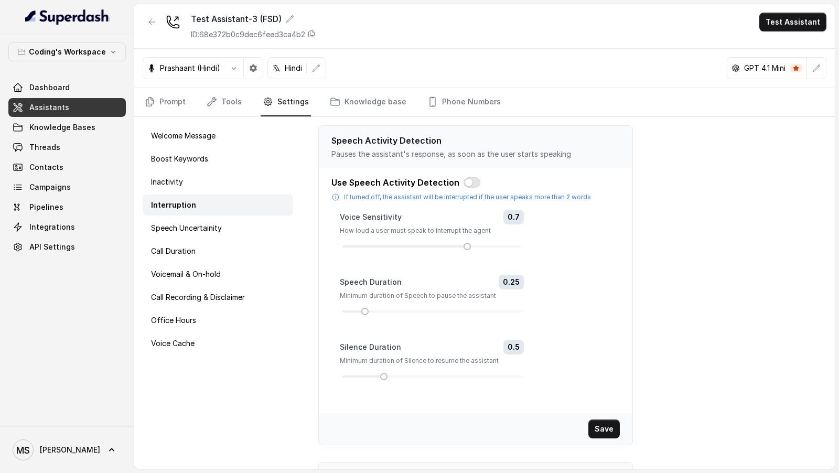
scroll to position [154, 0]
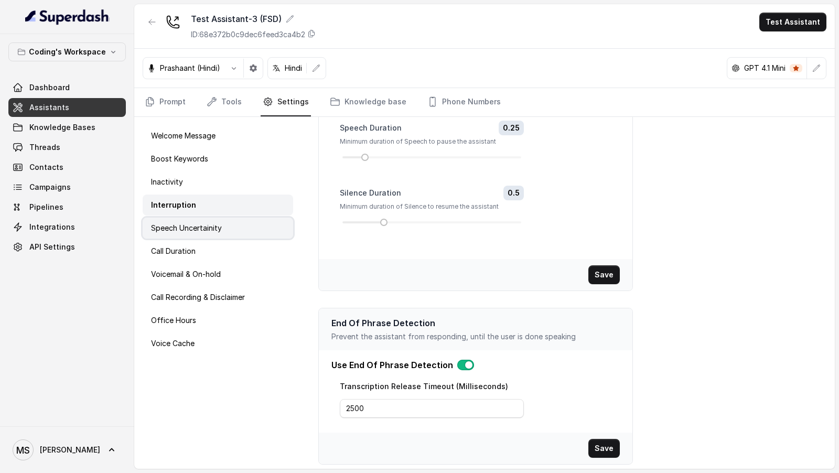
click at [201, 167] on p "Speech Uncertainity" at bounding box center [186, 228] width 71 height 10
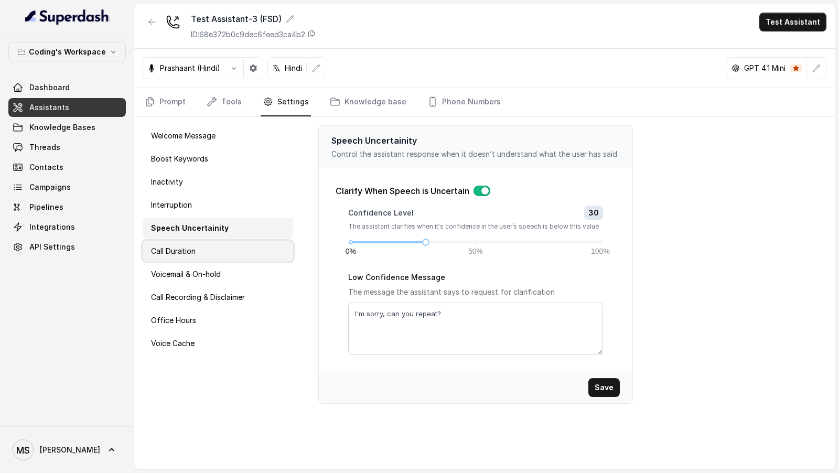
click at [199, 167] on div "Call Duration" at bounding box center [218, 251] width 151 height 21
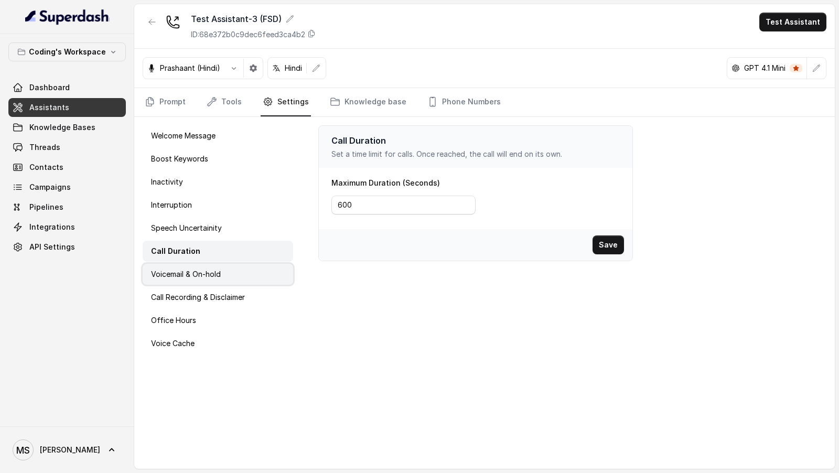
click at [199, 167] on p "Voicemail & On-hold" at bounding box center [186, 274] width 70 height 10
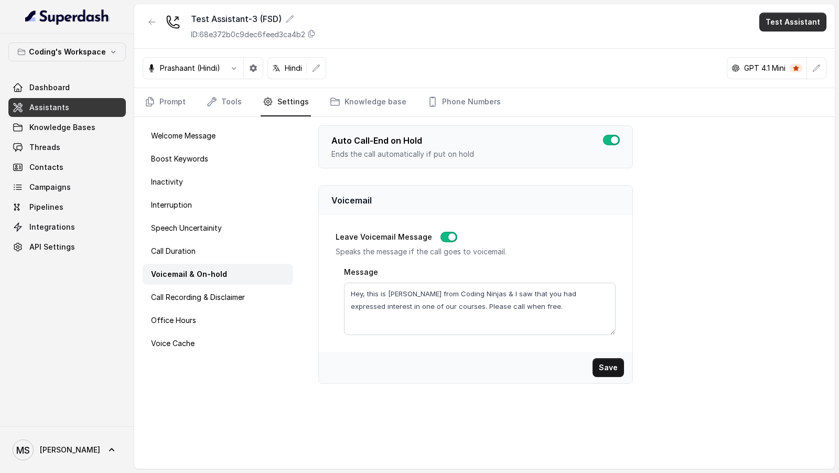
click at [788, 18] on button "Test Assistant" at bounding box center [793, 22] width 67 height 19
click at [773, 42] on button "Phone Call" at bounding box center [795, 46] width 66 height 19
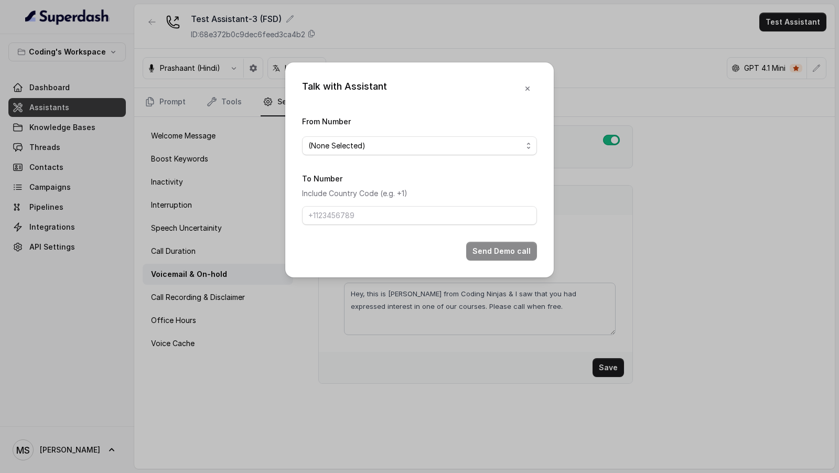
click at [399, 132] on div "From Number (None Selected)" at bounding box center [419, 135] width 235 height 40
click at [374, 155] on span "(None Selected)" at bounding box center [419, 145] width 235 height 19
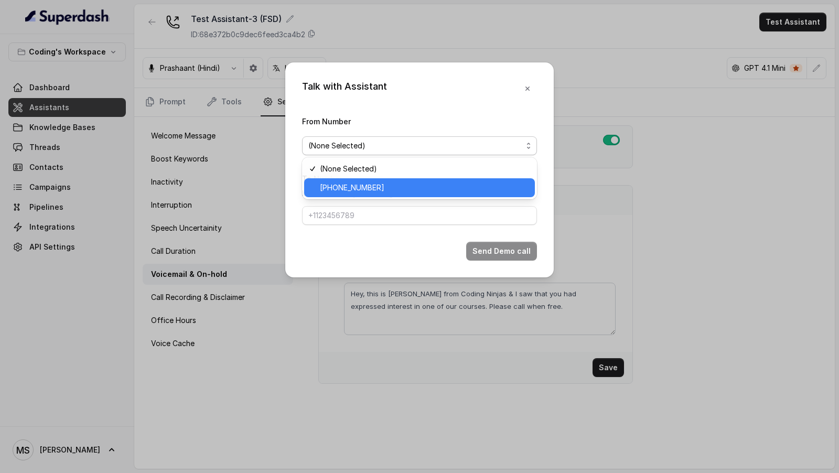
click at [342, 167] on span "+917969024166" at bounding box center [424, 188] width 209 height 13
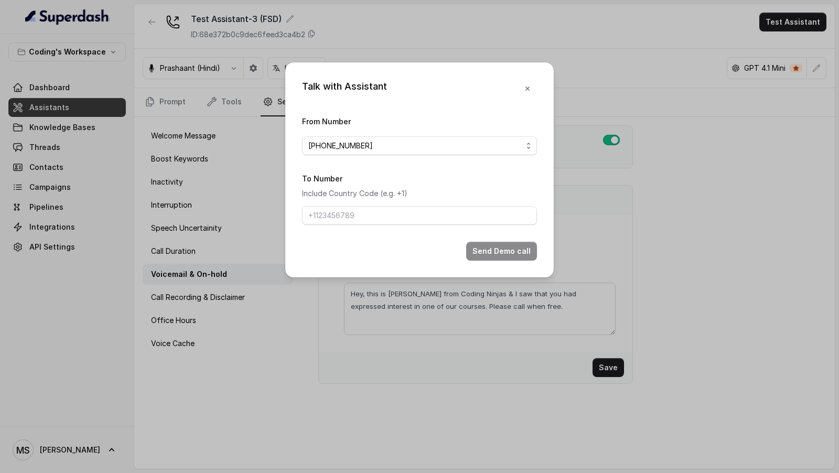
click at [342, 167] on form "From Number +917969024166 To Number Include Country Code (e.g. +1) Send Demo ca…" at bounding box center [419, 188] width 235 height 146
click at [350, 167] on input "To Number" at bounding box center [419, 215] width 235 height 19
type input "[PHONE_NUMBER]"
click at [512, 167] on button "Send Demo call" at bounding box center [501, 251] width 71 height 19
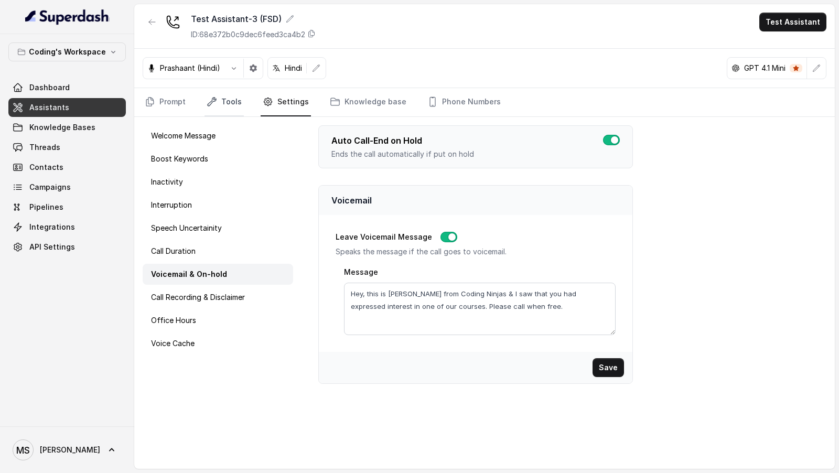
click at [231, 102] on link "Tools" at bounding box center [224, 102] width 39 height 28
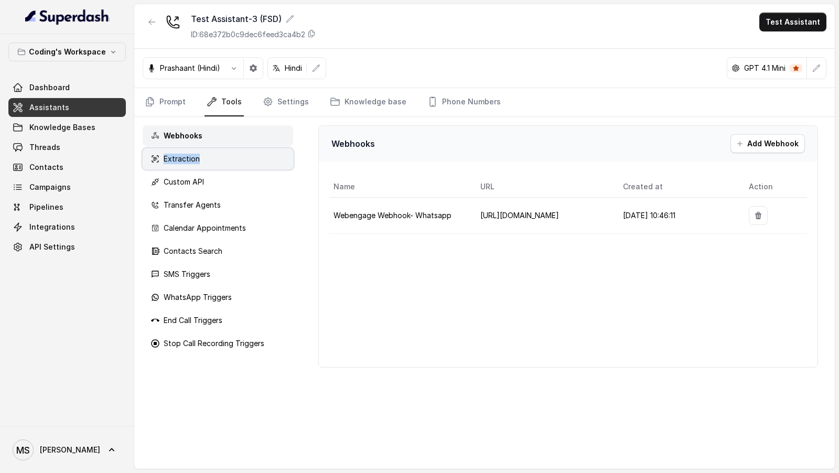
click at [208, 152] on div "Extraction" at bounding box center [218, 158] width 151 height 21
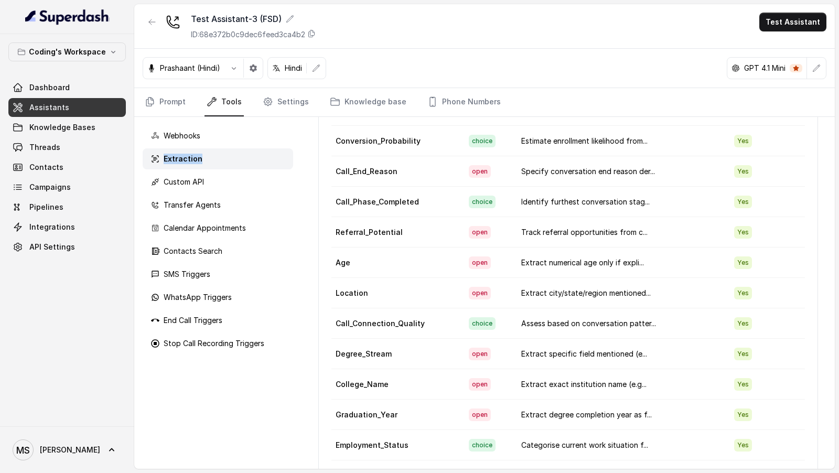
scroll to position [423, 0]
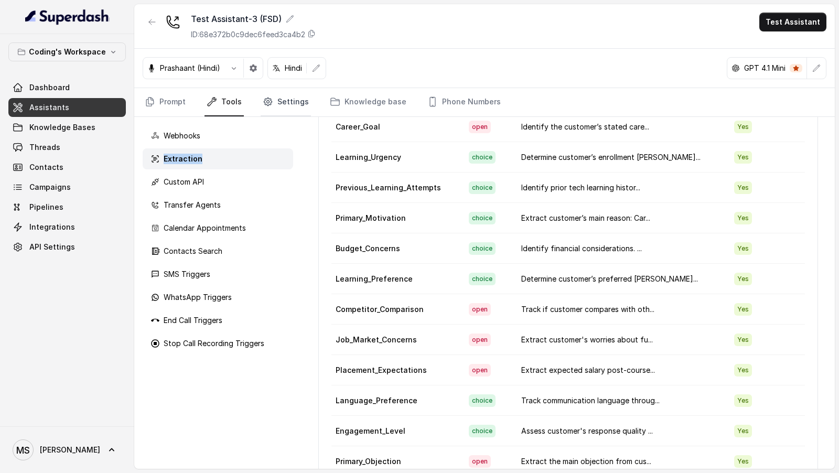
click at [281, 105] on link "Settings" at bounding box center [286, 102] width 50 height 28
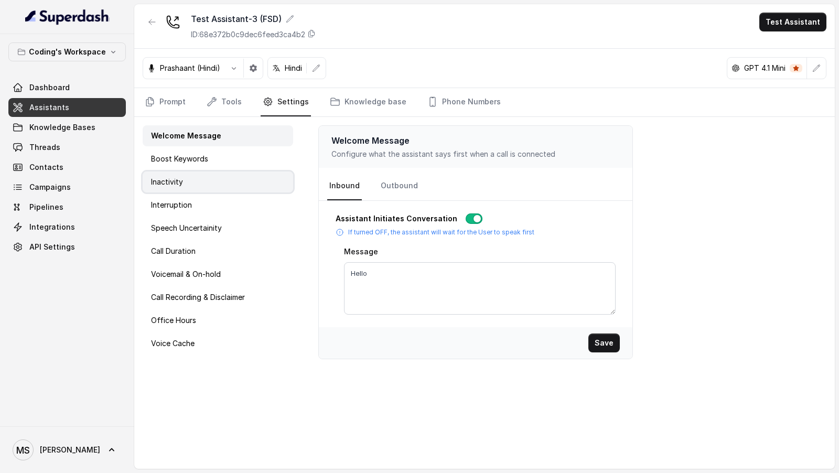
click at [211, 167] on div "Inactivity" at bounding box center [218, 182] width 151 height 21
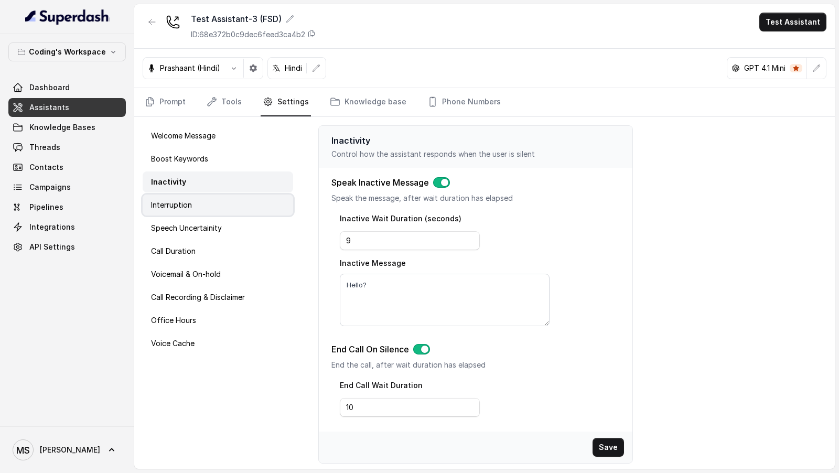
click at [220, 167] on div "Interruption" at bounding box center [218, 205] width 151 height 21
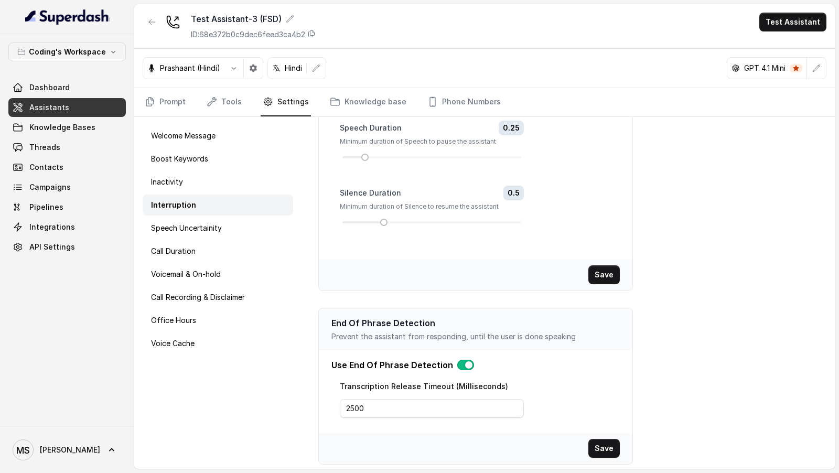
scroll to position [0, 0]
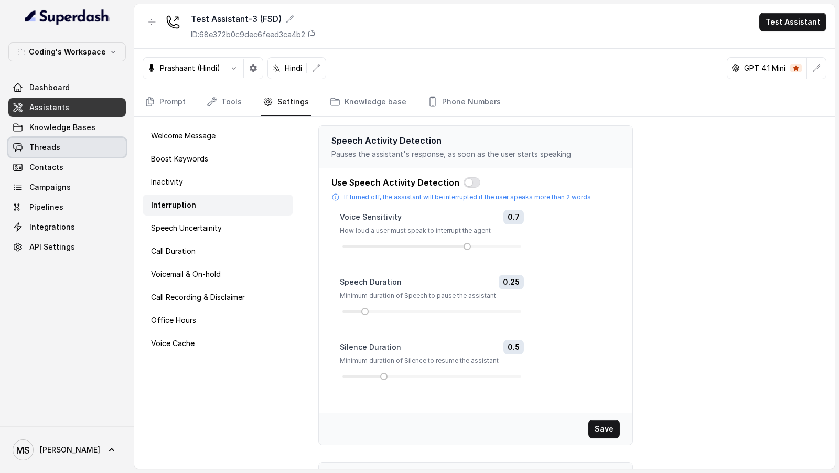
click at [43, 145] on span "Threads" at bounding box center [44, 147] width 31 height 10
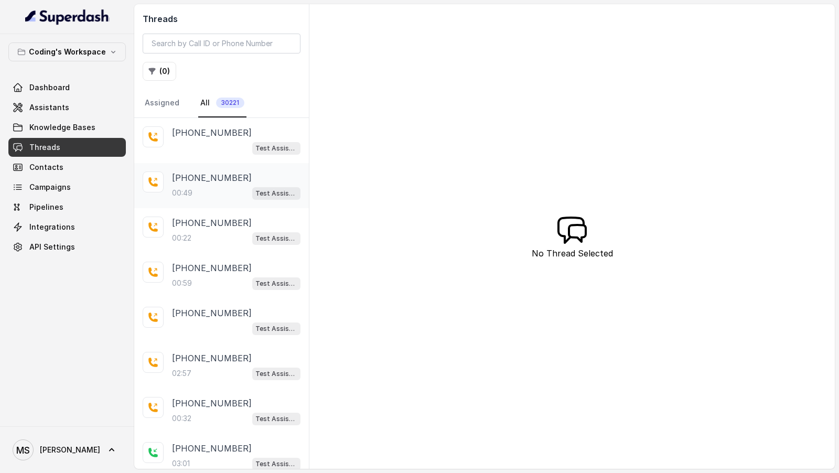
click at [195, 167] on p "[PHONE_NUMBER]" at bounding box center [212, 178] width 80 height 13
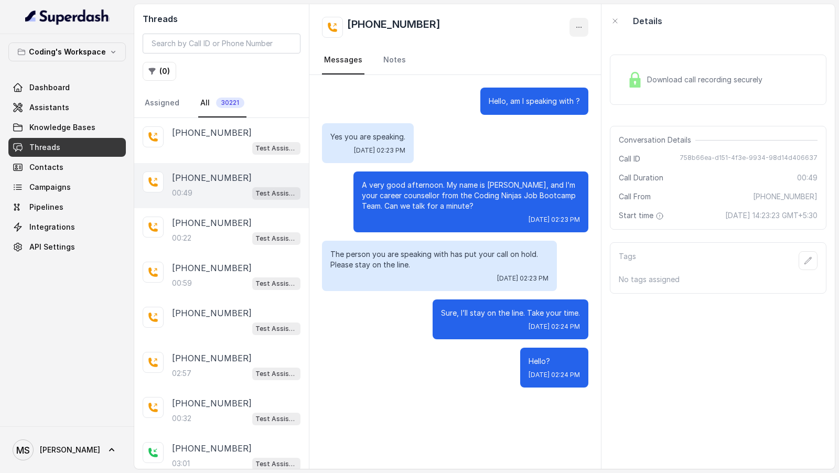
click at [577, 27] on icon "button" at bounding box center [579, 27] width 8 height 8
click at [546, 72] on button "Retry Extraction" at bounding box center [539, 71] width 101 height 19
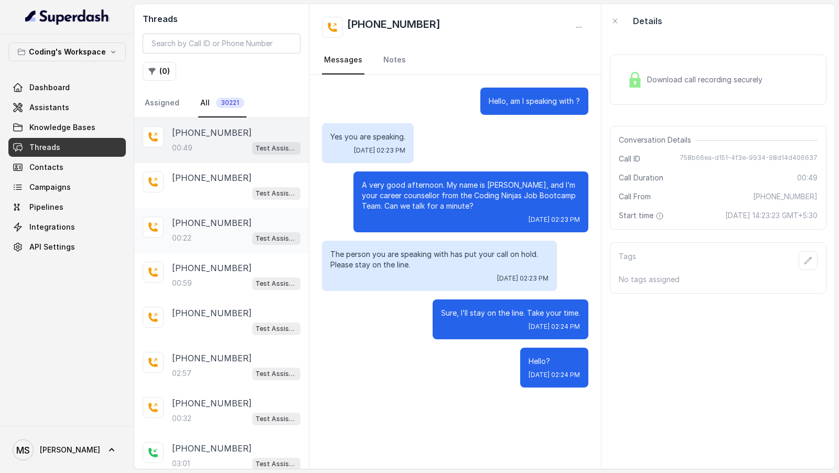
click at [217, 237] on div "00:22 Test Assistant-3 (FSD)" at bounding box center [236, 238] width 129 height 14
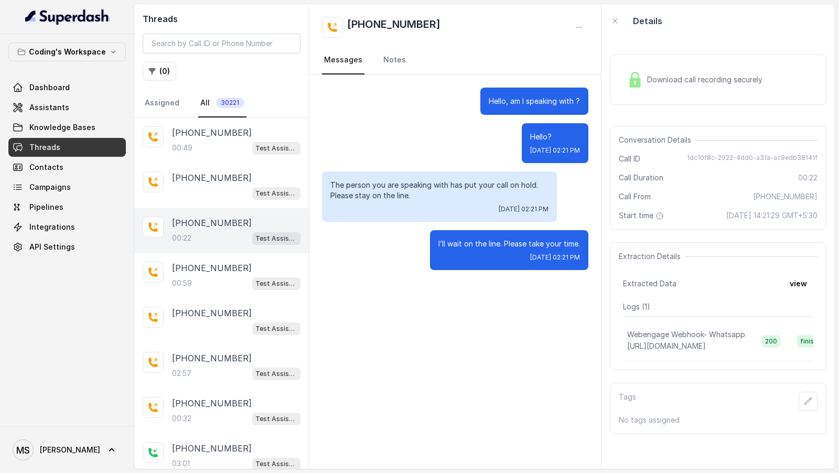
click at [805, 270] on div "Extraction Details Extracted Data view Logs ( 1 ) Webengage Webhook- Whatsapp […" at bounding box center [718, 306] width 217 height 128
click at [799, 277] on button "view" at bounding box center [799, 283] width 30 height 19
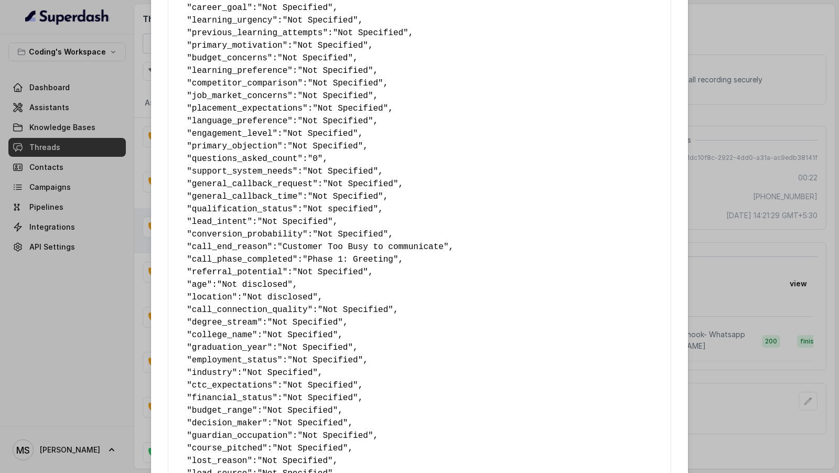
scroll to position [490, 0]
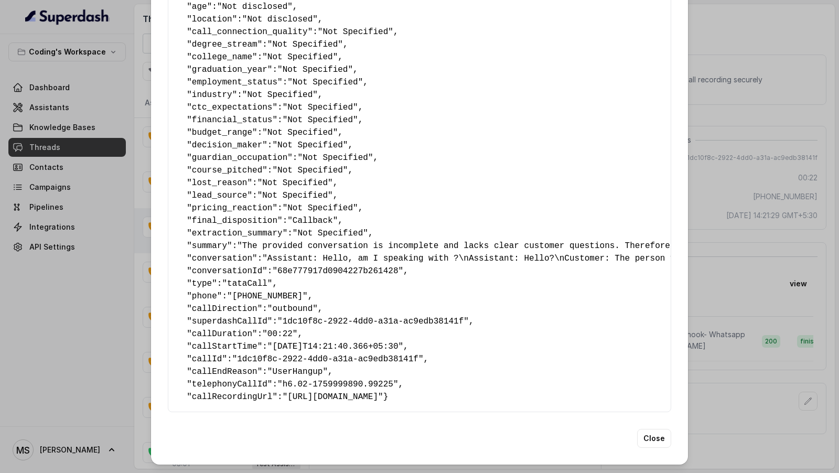
click at [749, 205] on div "Extracted Data { " callback_scheduled_status ": "No" , " callback_time ": "Not …" at bounding box center [419, 236] width 839 height 473
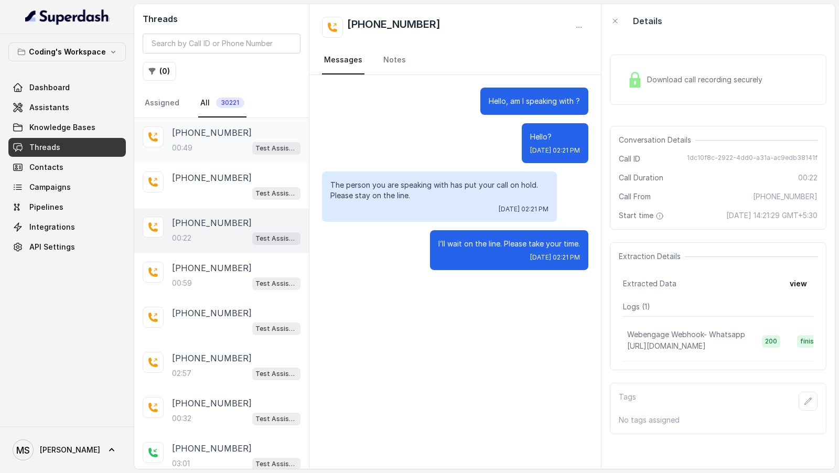
click at [203, 132] on p "[PHONE_NUMBER]" at bounding box center [212, 132] width 80 height 13
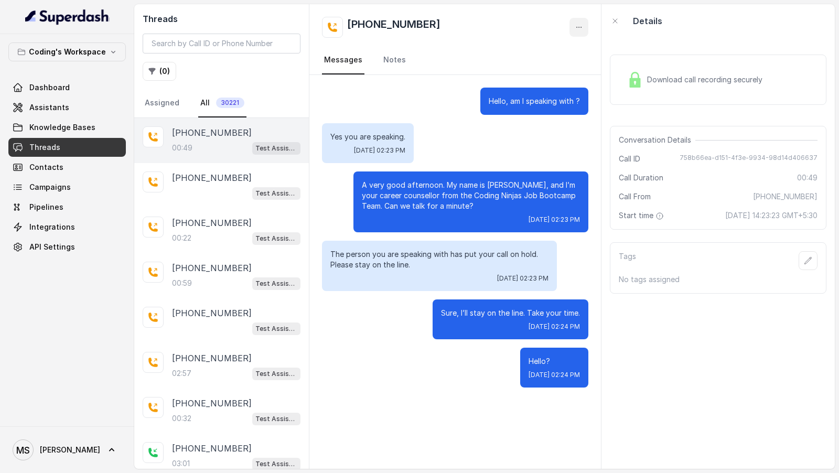
click at [583, 29] on icon "button" at bounding box center [579, 27] width 8 height 8
click at [546, 72] on button "Retry Extraction" at bounding box center [539, 71] width 101 height 19
click at [797, 282] on button "view" at bounding box center [799, 283] width 30 height 19
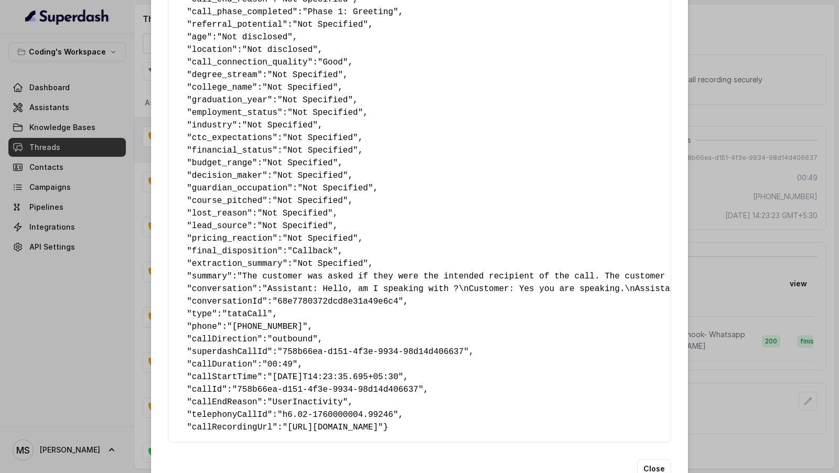
scroll to position [455, 0]
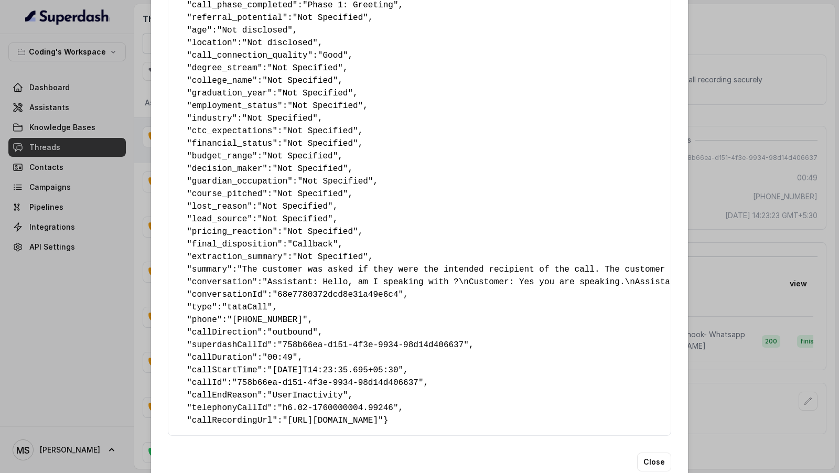
click at [328, 411] on span ""h6.02-1760000004.99246"" at bounding box center [338, 407] width 121 height 9
click at [308, 393] on span ""UserInactivity"" at bounding box center [308, 395] width 81 height 9
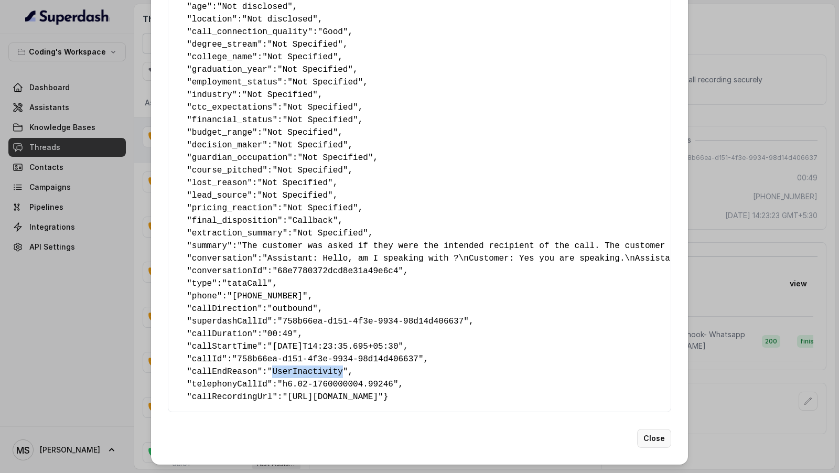
click at [652, 439] on button "Close" at bounding box center [654, 438] width 34 height 19
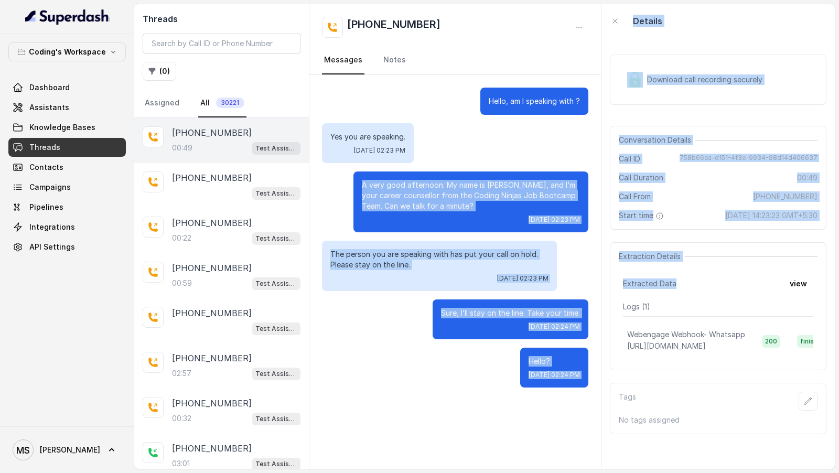
drag, startPoint x: 321, startPoint y: 180, endPoint x: 621, endPoint y: 294, distance: 320.5
click at [621, 294] on div "Threads ( 0 ) Assigned All 30221 [PHONE_NUMBER]:49 Test Assistant-3 (FSD) [PHON…" at bounding box center [484, 236] width 701 height 465
click at [621, 294] on div "Extraction Details Extracted Data view Logs ( 1 ) Webengage Webhook- Whatsapp […" at bounding box center [718, 306] width 217 height 128
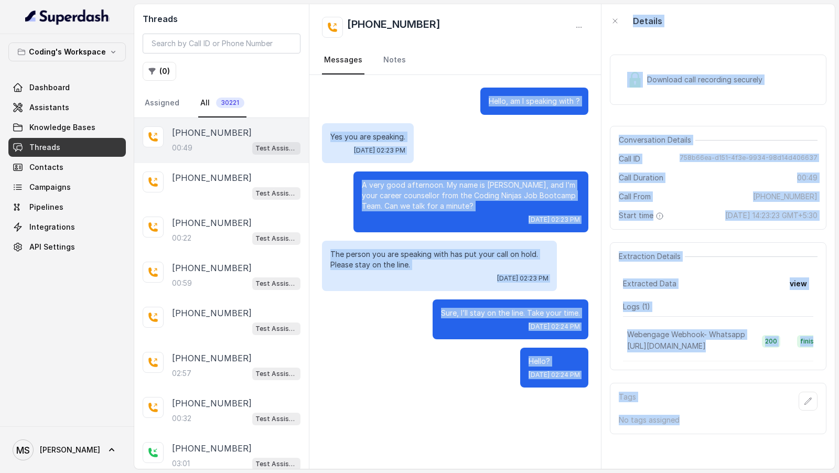
drag, startPoint x: 359, startPoint y: 83, endPoint x: 681, endPoint y: 471, distance: 504.1
click at [681, 471] on main "Threads ( 0 ) Assigned All 30221 [PHONE_NUMBER]:49 Test Assistant-3 (FSD) [PHON…" at bounding box center [419, 236] width 839 height 473
click at [605, 389] on div "Download call recording securely Conversation Details Call ID 758b66ea-d151-4f3…" at bounding box center [718, 253] width 233 height 431
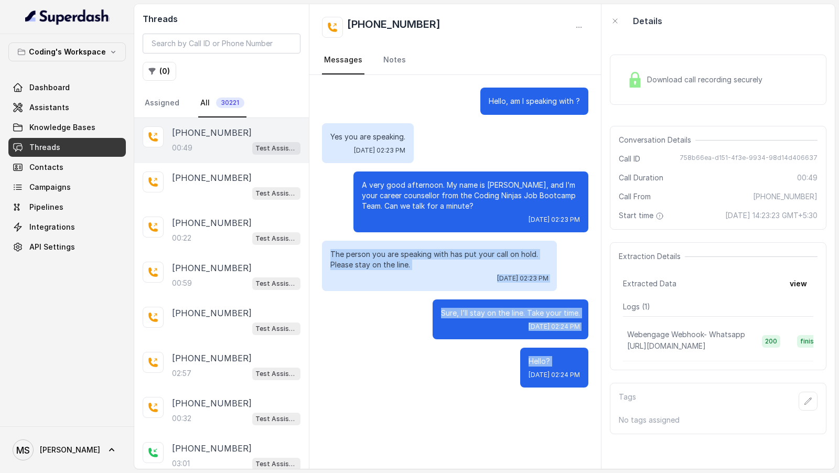
drag, startPoint x: 329, startPoint y: 251, endPoint x: 572, endPoint y: 366, distance: 269.2
click at [573, 366] on div "Hello, am I speaking with ? Yes you are speaking. [DATE] 02:23 PM A very good a…" at bounding box center [456, 237] width 292 height 325
click at [572, 366] on div "Hello? [DATE] 02:24 PM" at bounding box center [554, 368] width 68 height 40
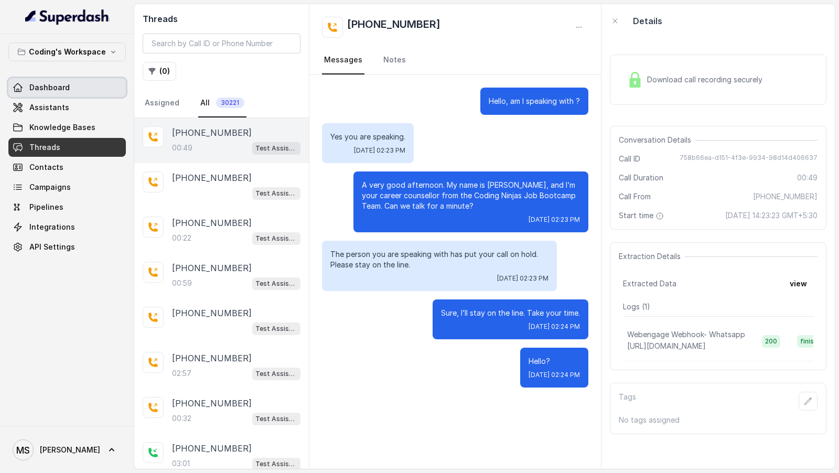
click at [96, 85] on link "Dashboard" at bounding box center [67, 87] width 118 height 19
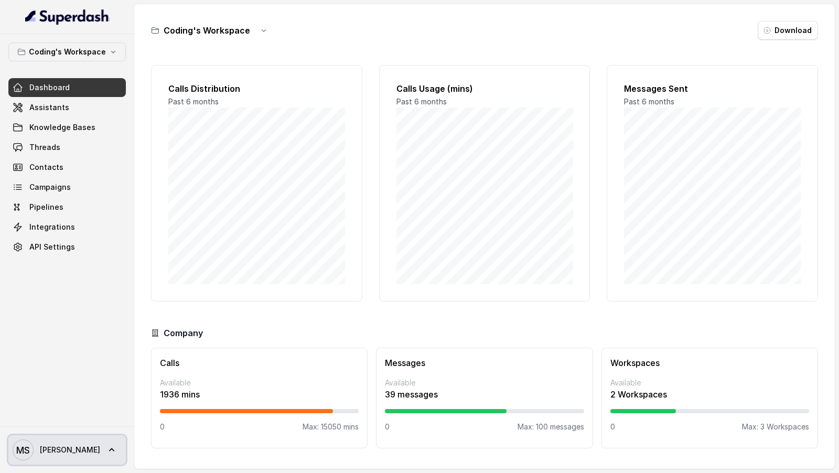
click at [33, 445] on span "MS [PERSON_NAME]" at bounding box center [57, 450] width 88 height 21
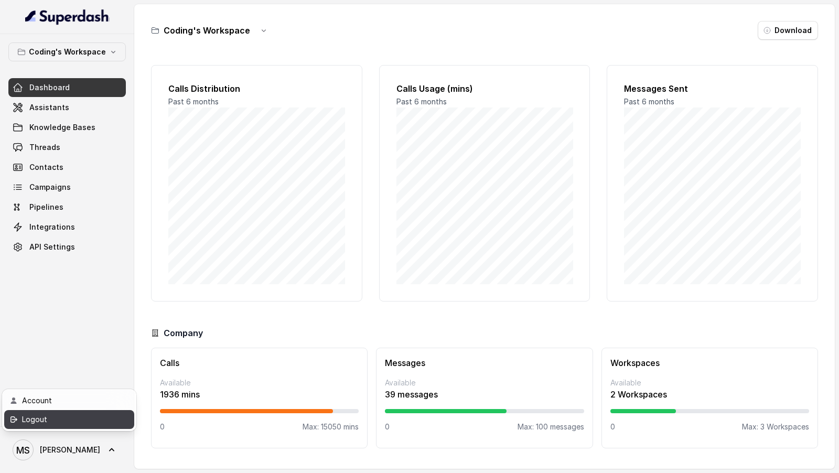
click at [70, 417] on div "Logout" at bounding box center [66, 419] width 89 height 13
